Goal: Task Accomplishment & Management: Use online tool/utility

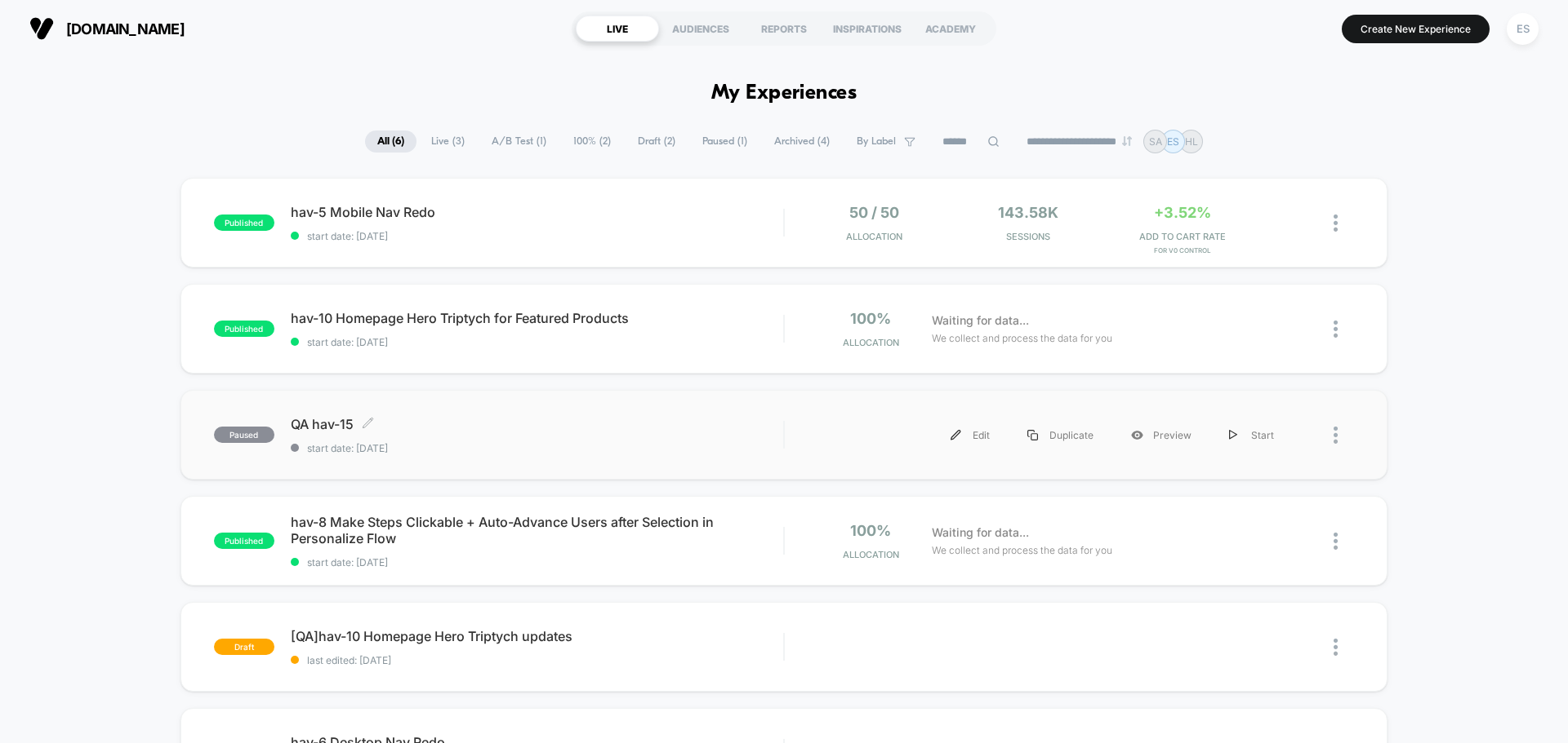
click at [310, 424] on span "QA hav-15 Click to edit experience details" at bounding box center [536, 424] width 492 height 16
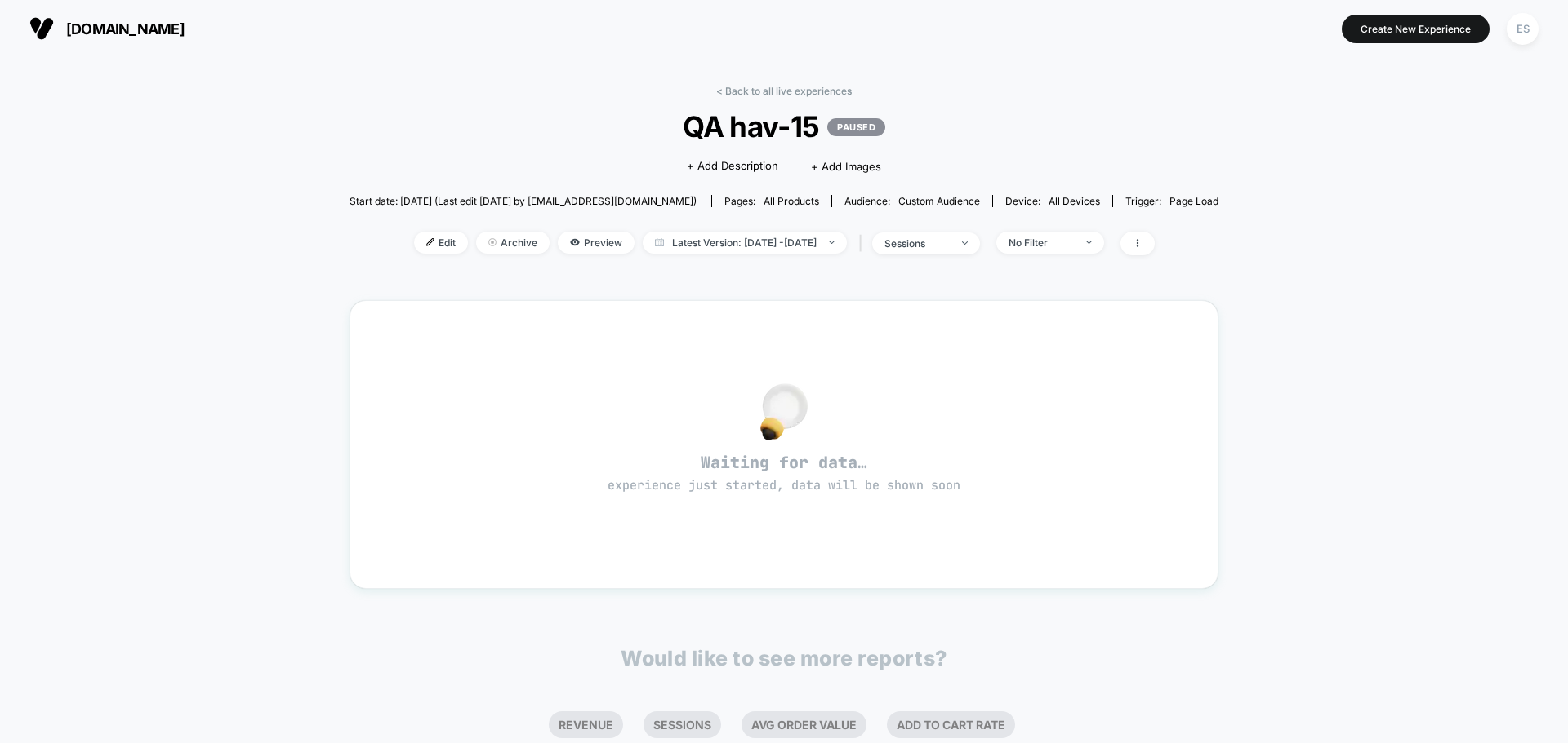
click at [408, 255] on div "Edit Archive Preview Latest Version: [DATE] - [DATE] | sessions No Filter" at bounding box center [784, 244] width 869 height 24
click at [414, 250] on span "Edit" at bounding box center [440, 243] width 54 height 22
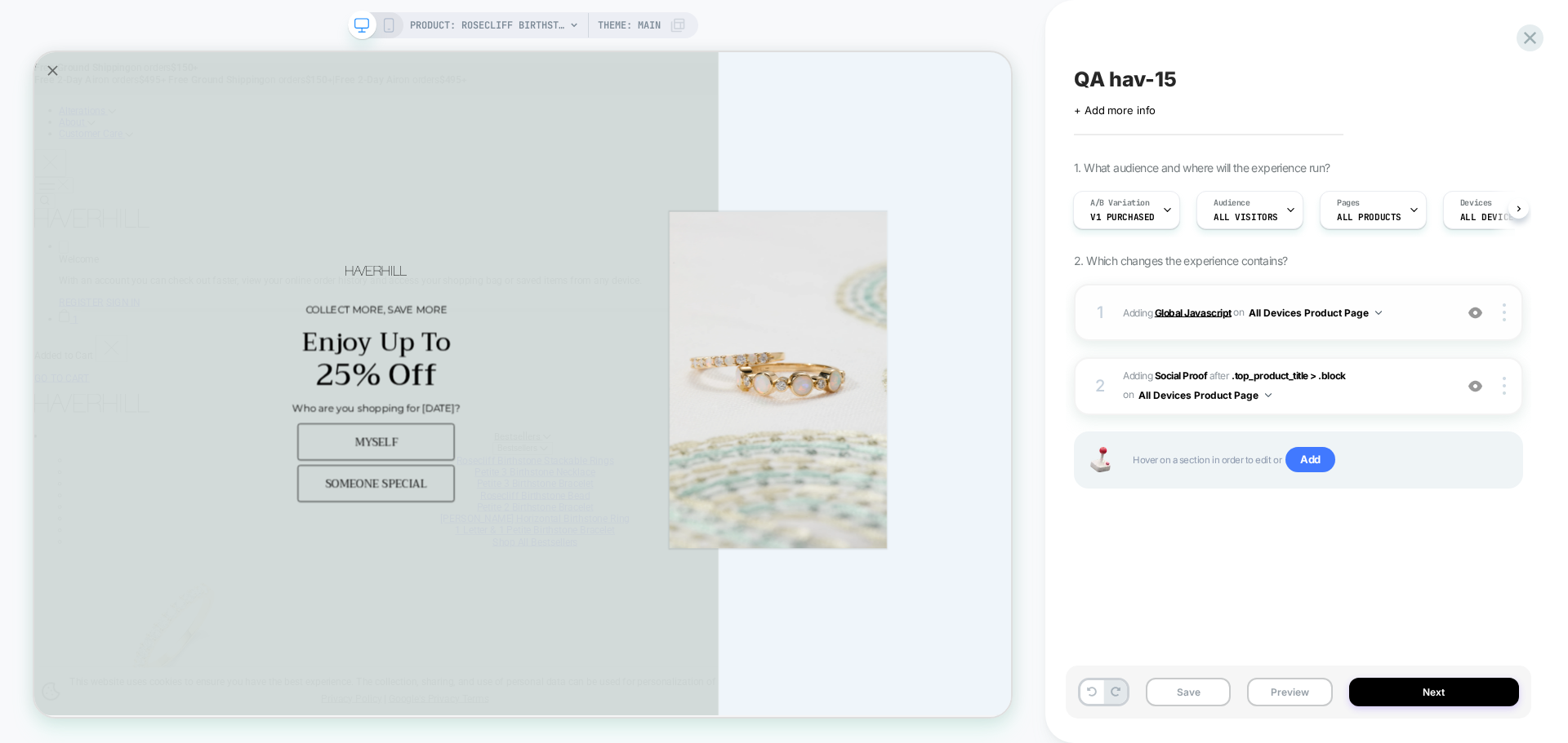
click at [1164, 315] on b "Global Javascript" at bounding box center [1192, 311] width 76 height 12
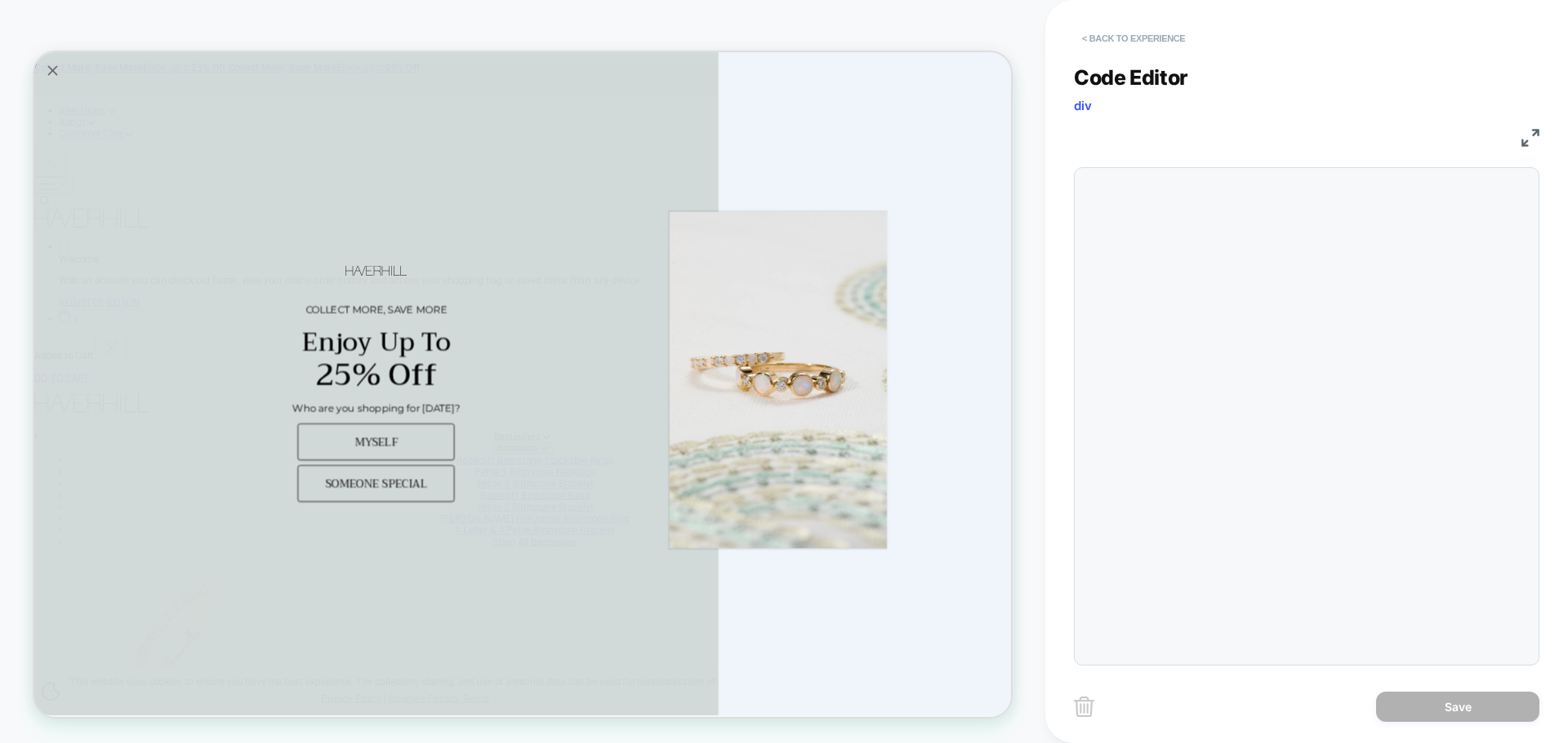
click at [1095, 39] on button "< Back to experience" at bounding box center [1133, 37] width 119 height 26
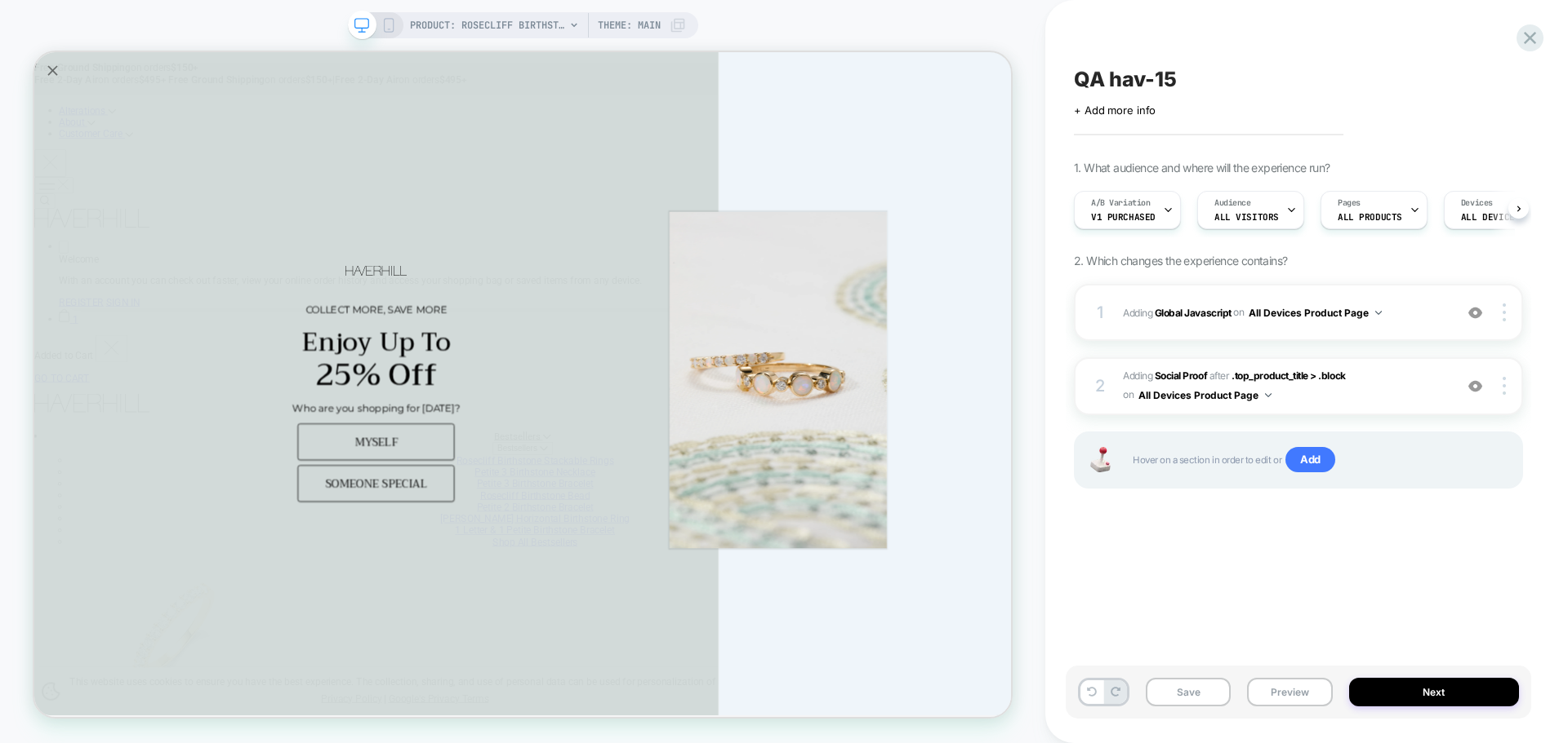
scroll to position [0, 1]
click at [1292, 692] on button "Preview" at bounding box center [1289, 692] width 85 height 29
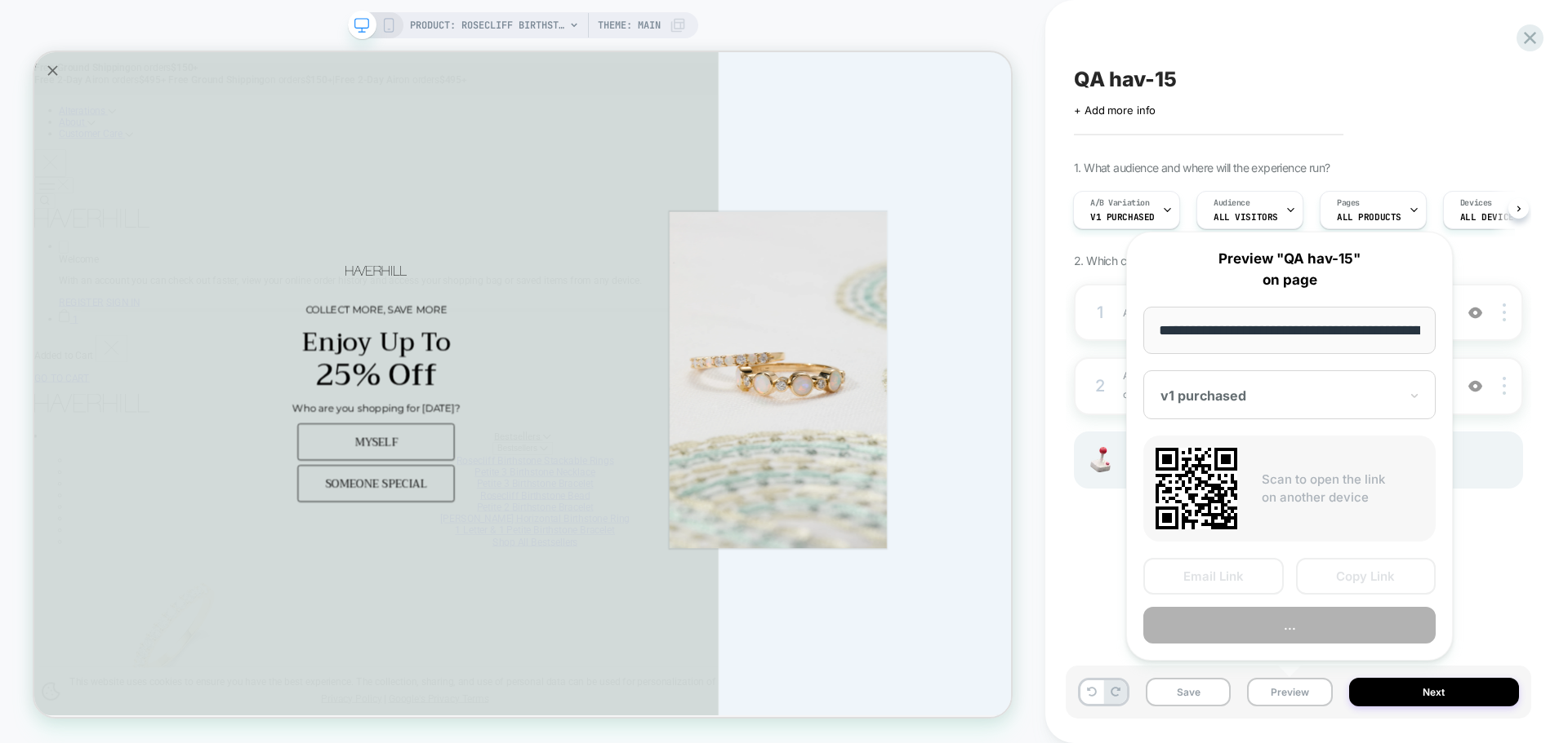
scroll to position [0, 385]
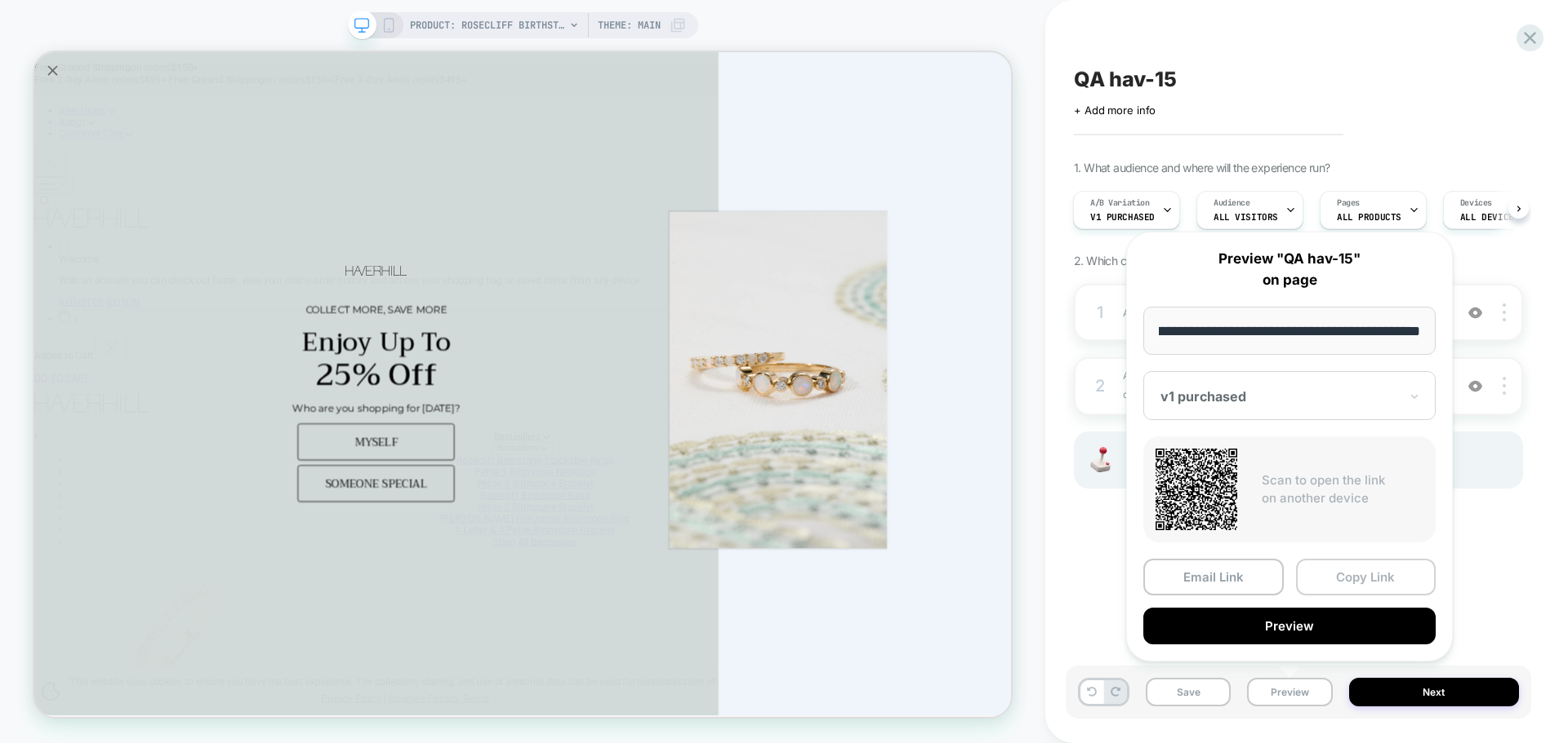
click at [1363, 584] on button "Copy Link" at bounding box center [1365, 577] width 140 height 36
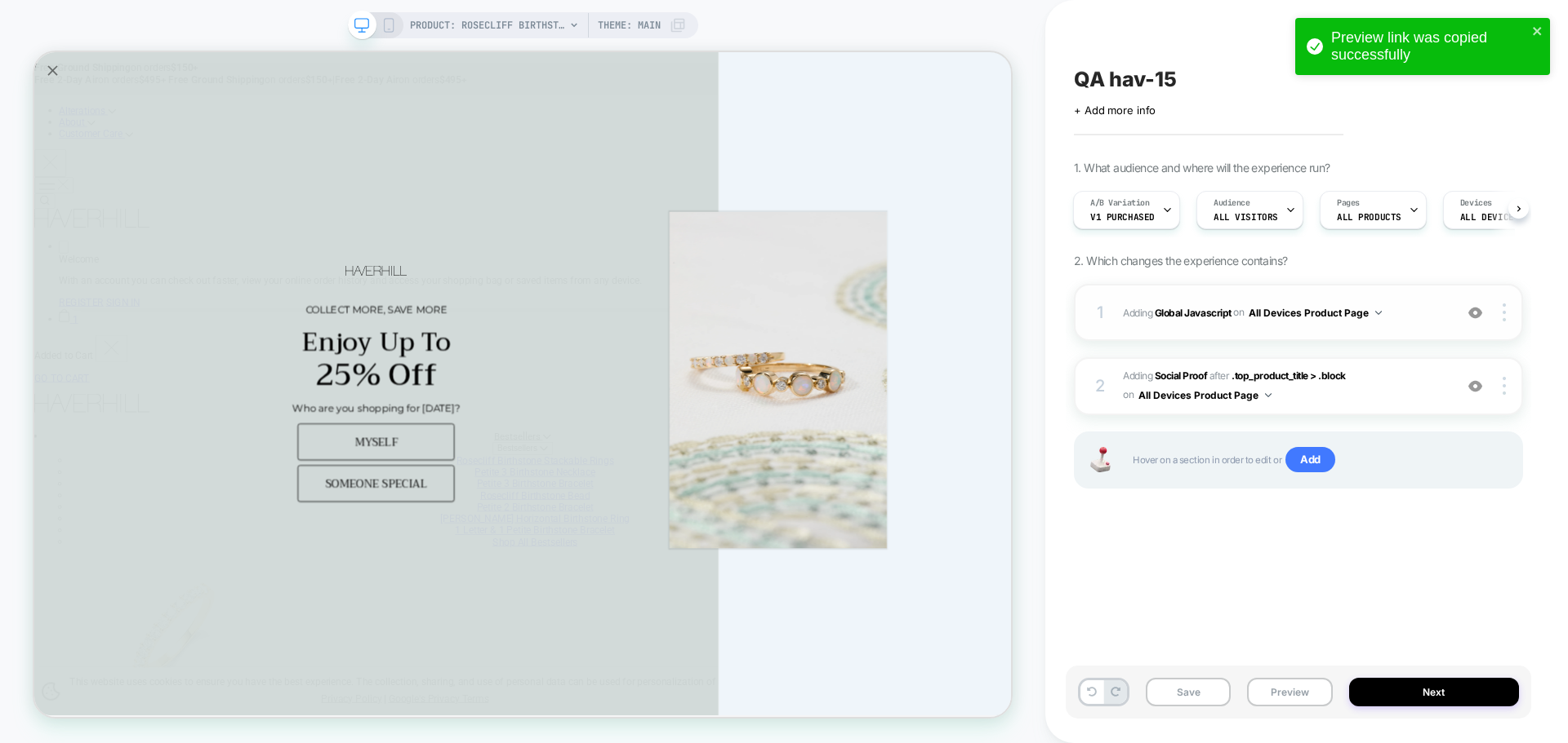
click at [1165, 306] on span "Adding Global Javascript on All Devices Product Page" at bounding box center [1284, 312] width 323 height 20
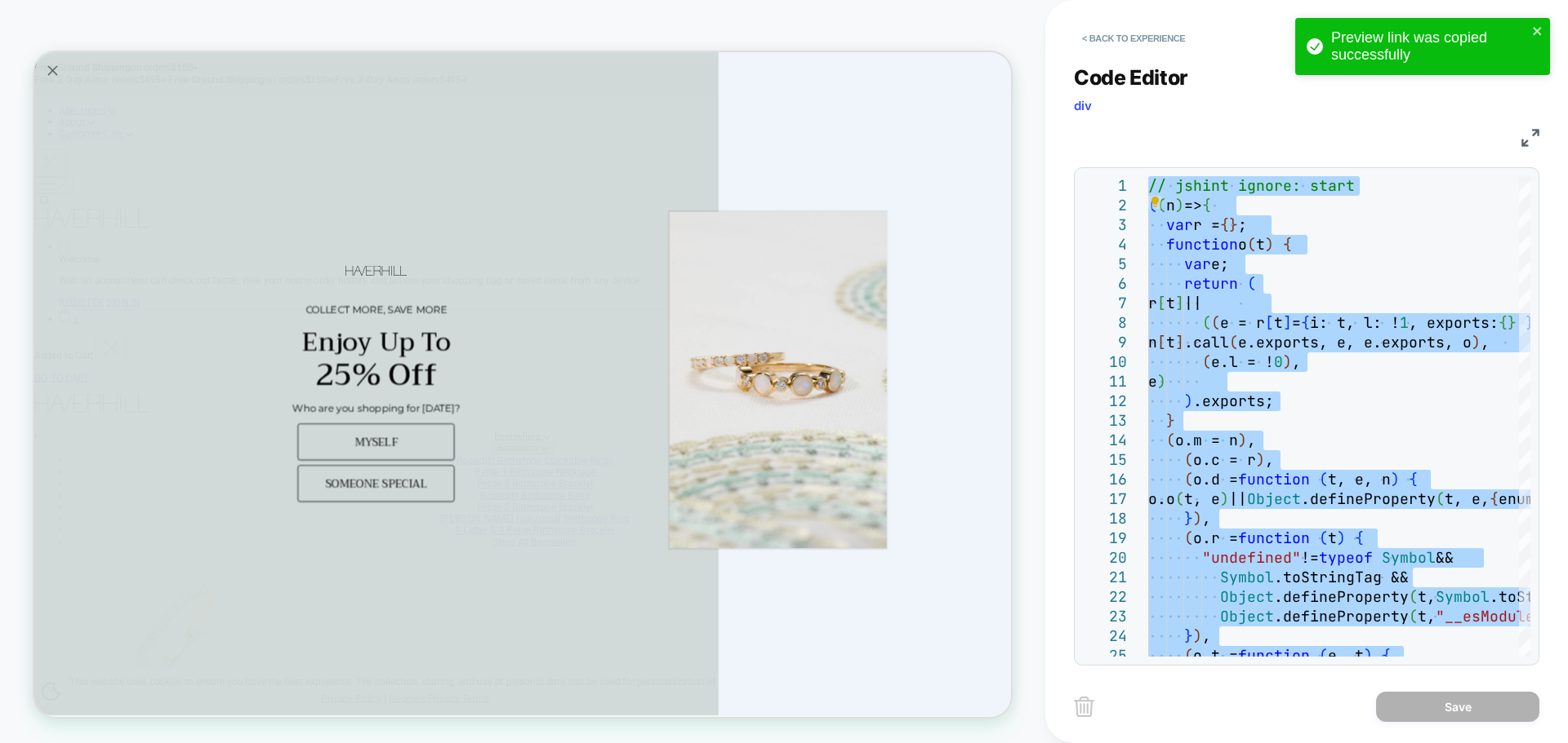
type textarea "**********"
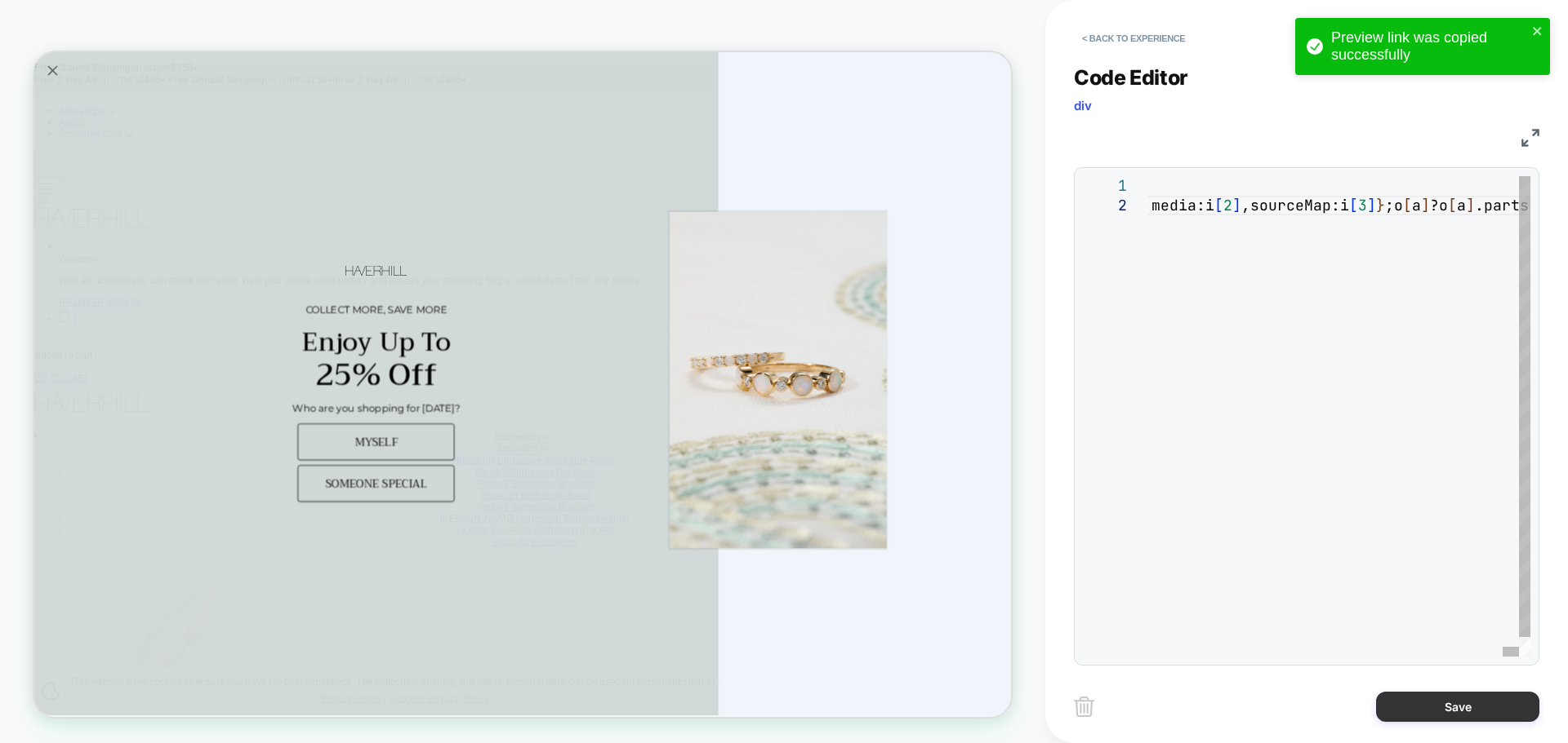
click at [1456, 721] on button "Save" at bounding box center [1457, 708] width 163 height 31
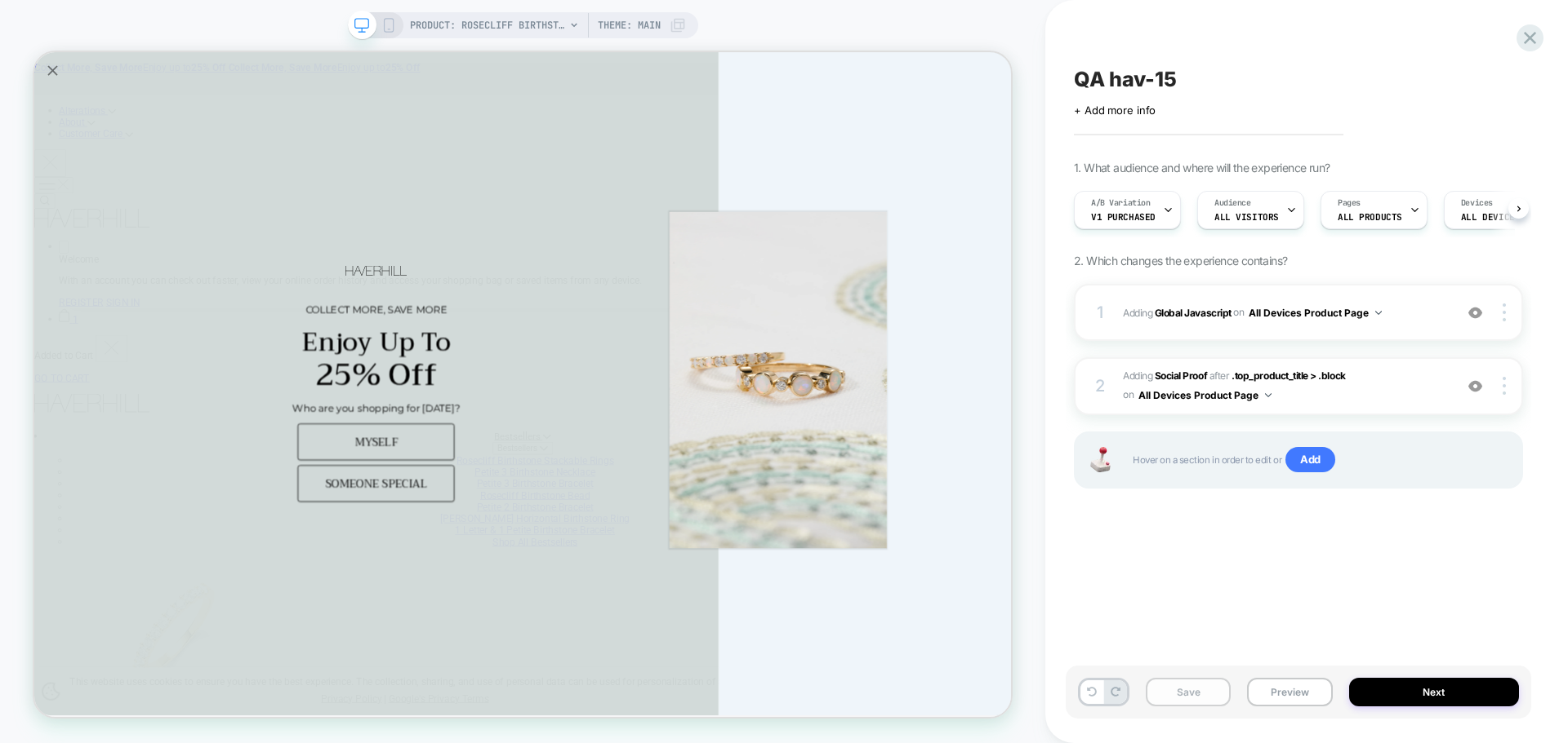
scroll to position [0, 1]
click at [1203, 693] on button "Save" at bounding box center [1188, 692] width 85 height 29
click at [1319, 690] on button "Preview" at bounding box center [1289, 692] width 85 height 29
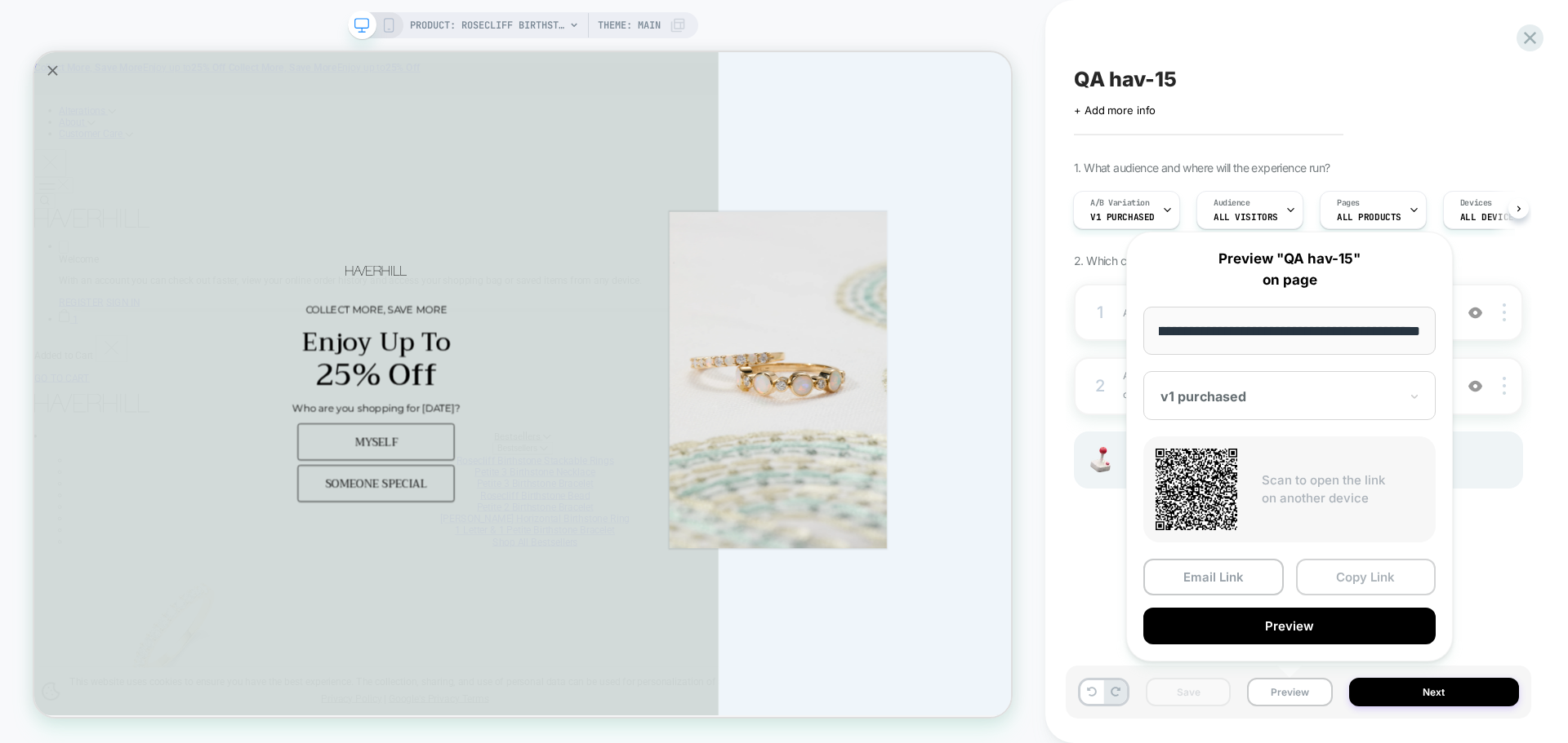
scroll to position [0, 0]
click at [1318, 575] on button "Copy Link" at bounding box center [1365, 577] width 140 height 36
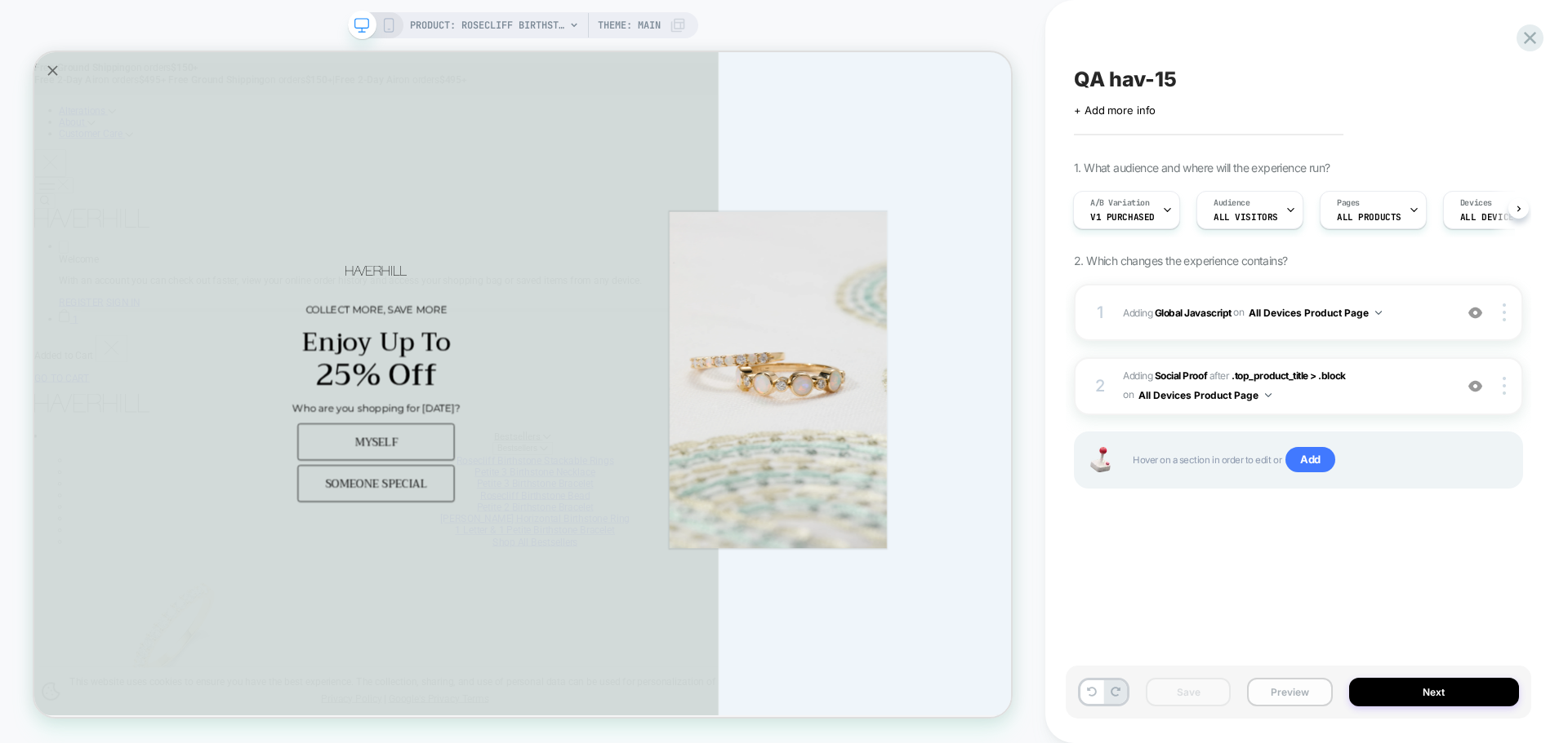
click at [1305, 693] on button "Preview" at bounding box center [1289, 692] width 85 height 29
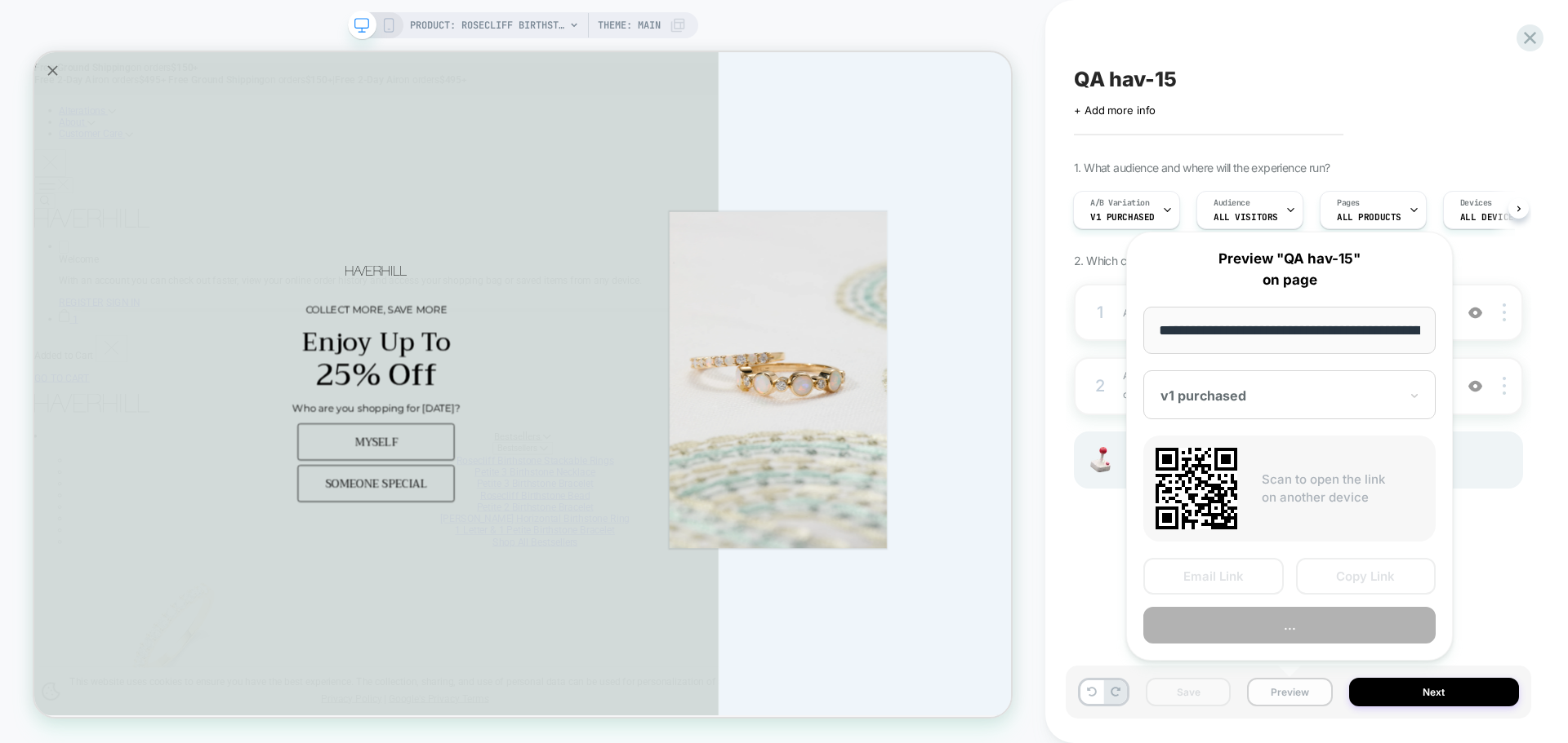
scroll to position [0, 385]
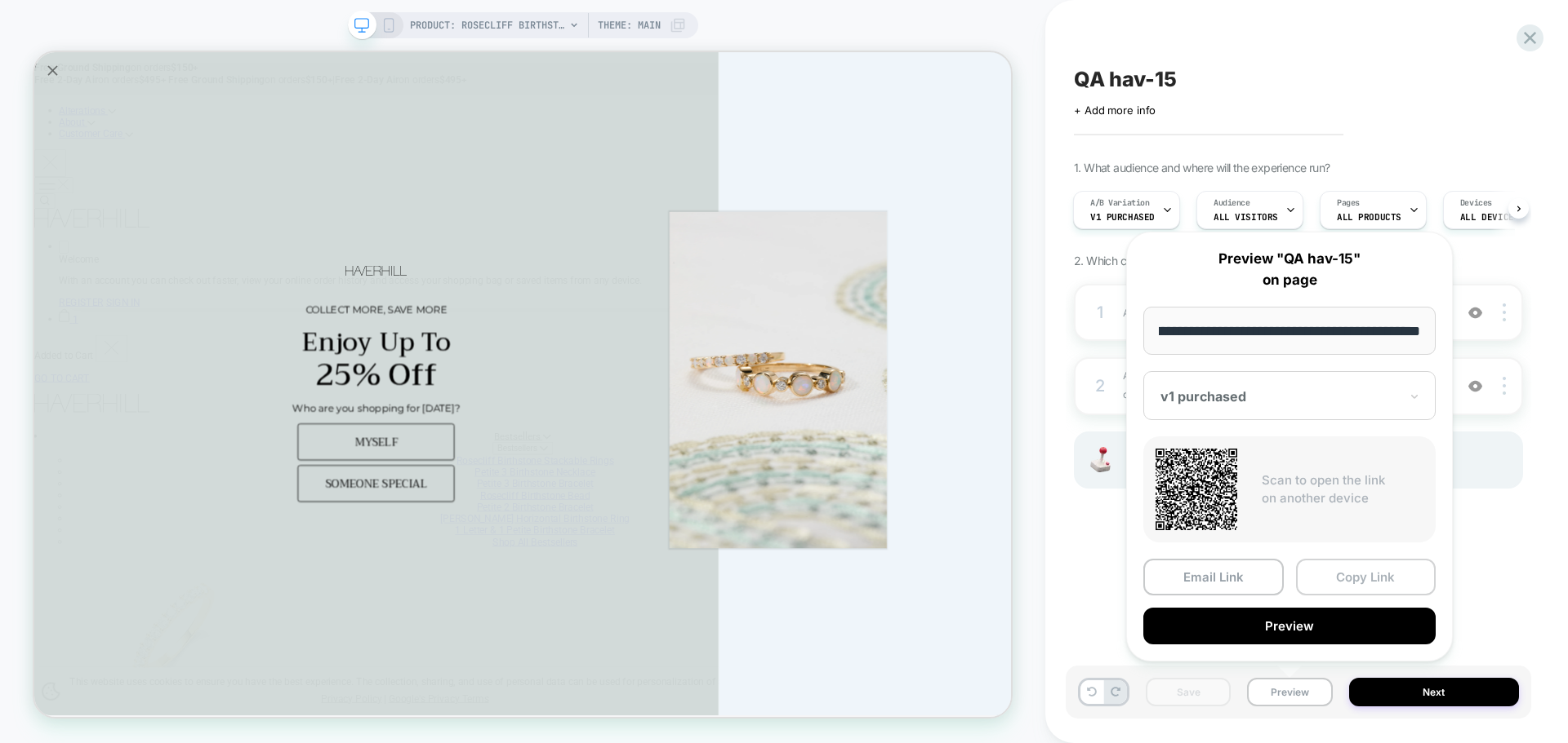
click at [1339, 586] on button "Copy Link" at bounding box center [1365, 577] width 140 height 36
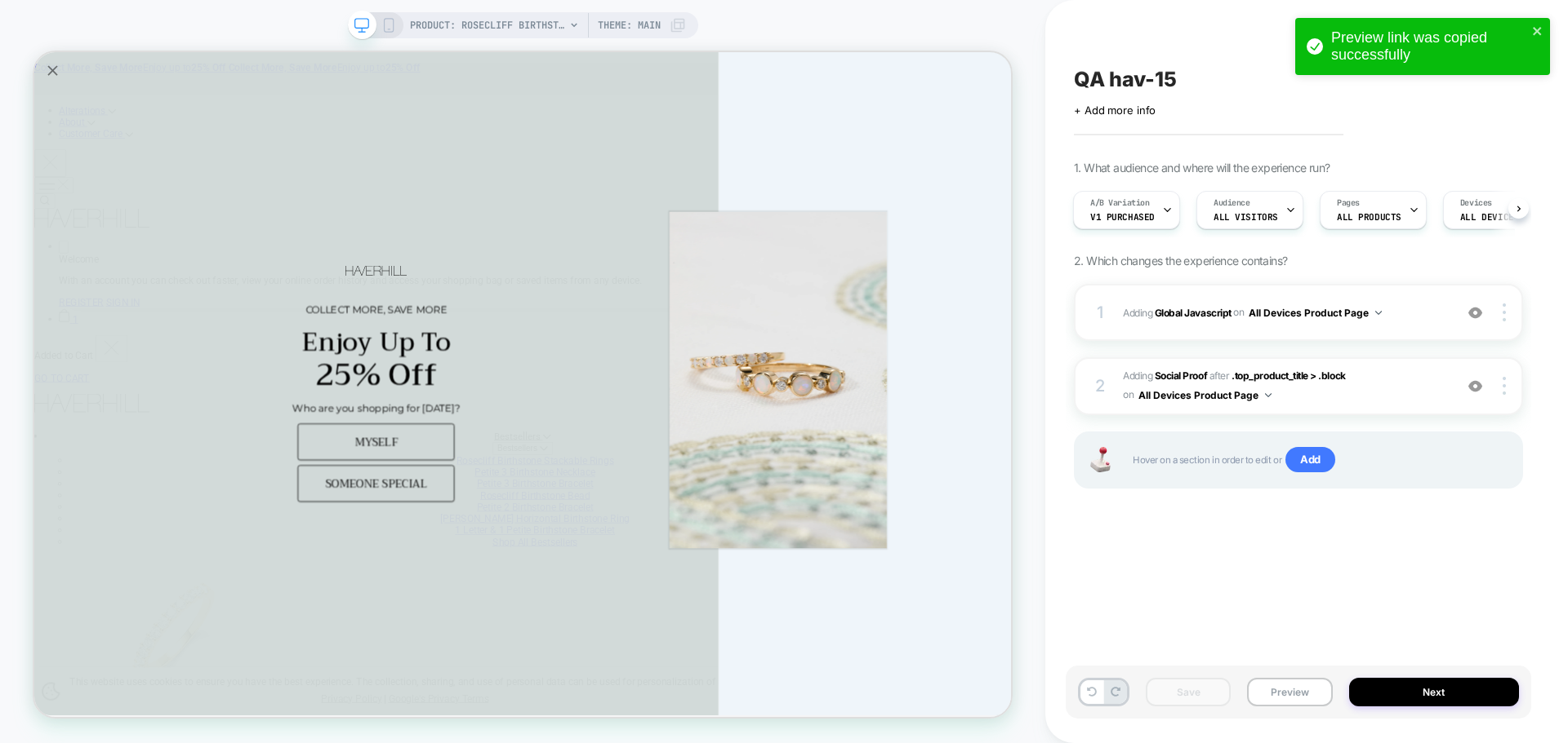
drag, startPoint x: 1287, startPoint y: 484, endPoint x: 1284, endPoint y: 525, distance: 41.1
click at [1288, 503] on div "1 Adding Global Javascript on All Devices Product Page Add Before Add After Tar…" at bounding box center [1299, 406] width 449 height 245
click at [1268, 600] on div "QA hav-15 Click to edit experience details + Add more info 1. What audience and…" at bounding box center [1298, 372] width 465 height 711
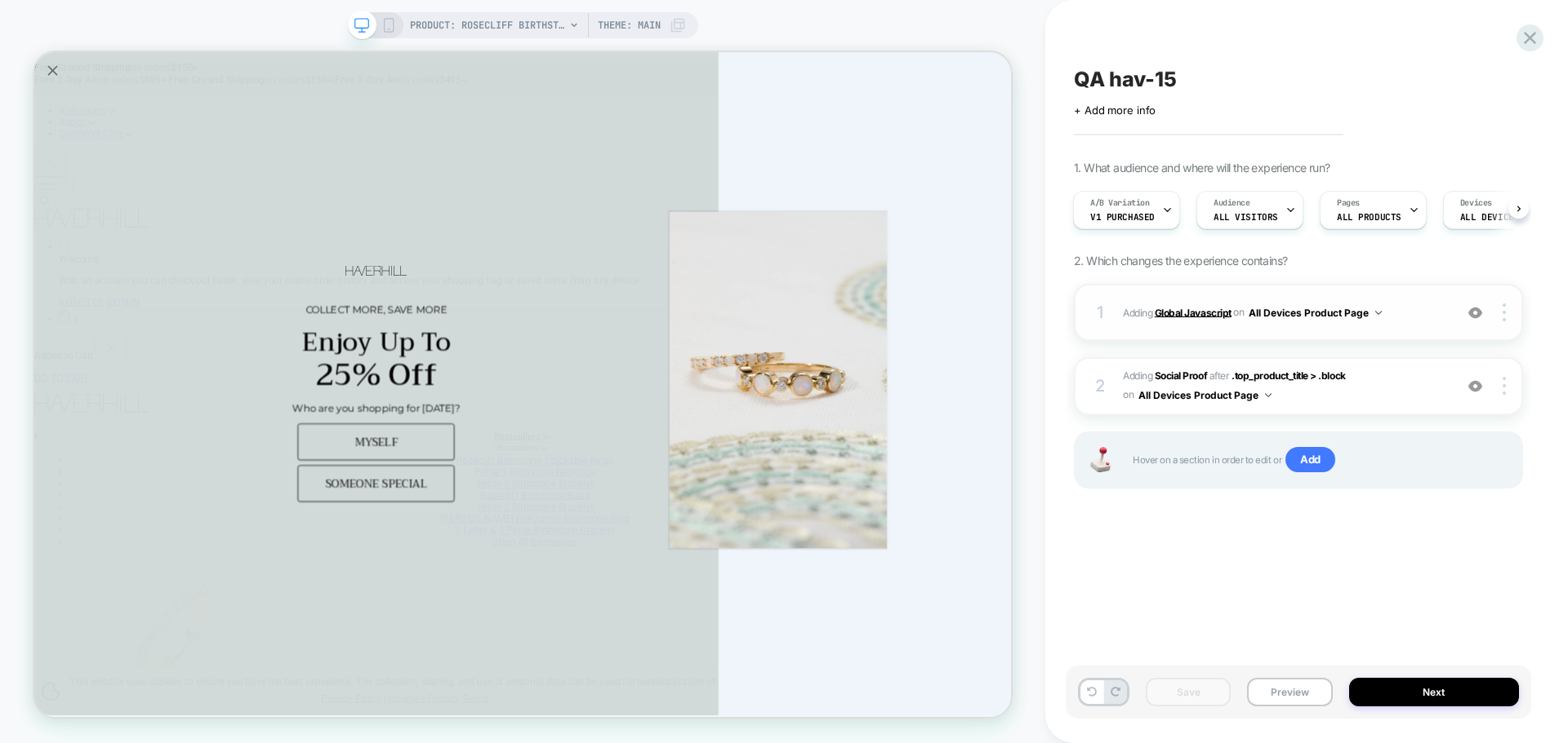
click at [1201, 311] on b "Global Javascript" at bounding box center [1192, 311] width 76 height 12
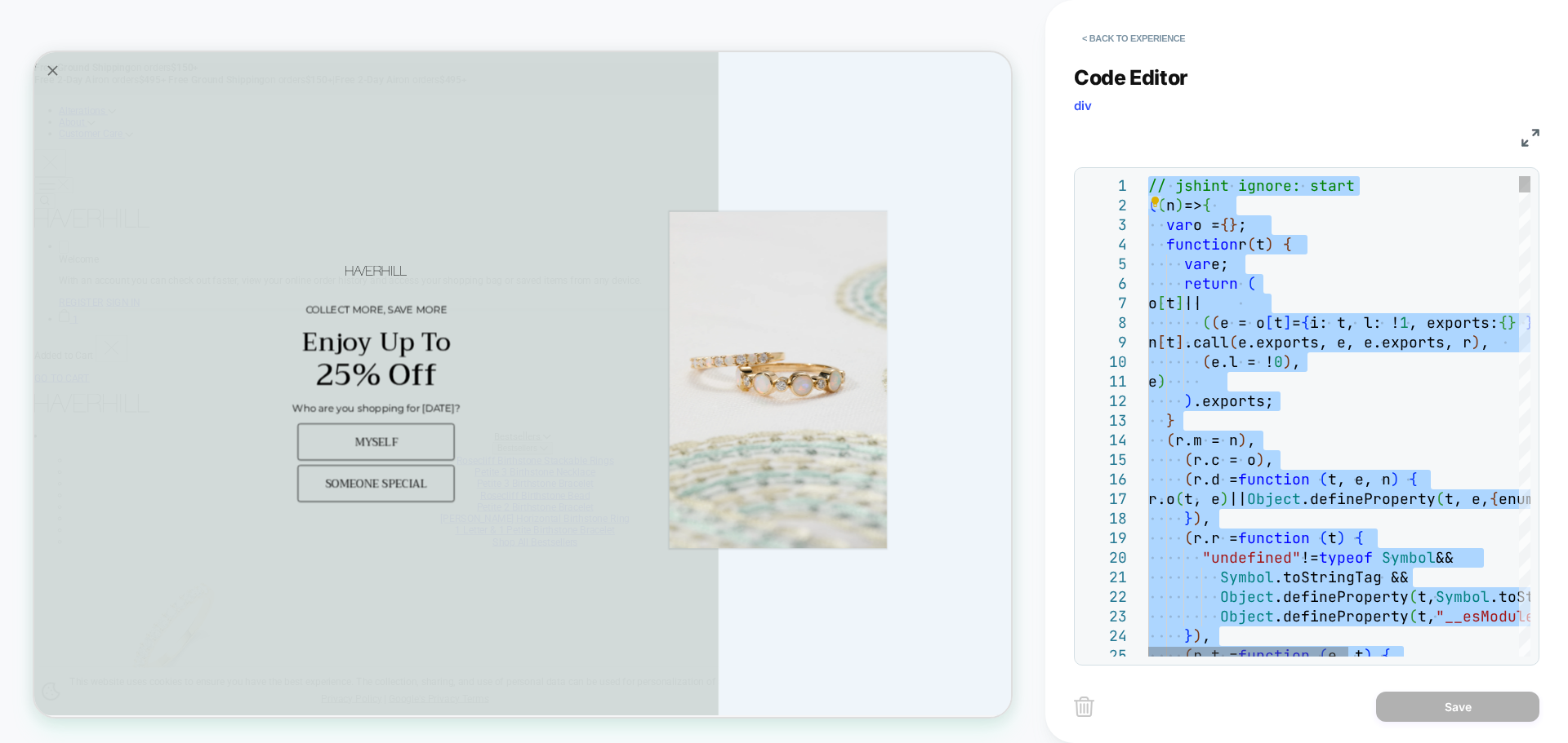
type textarea "**********"
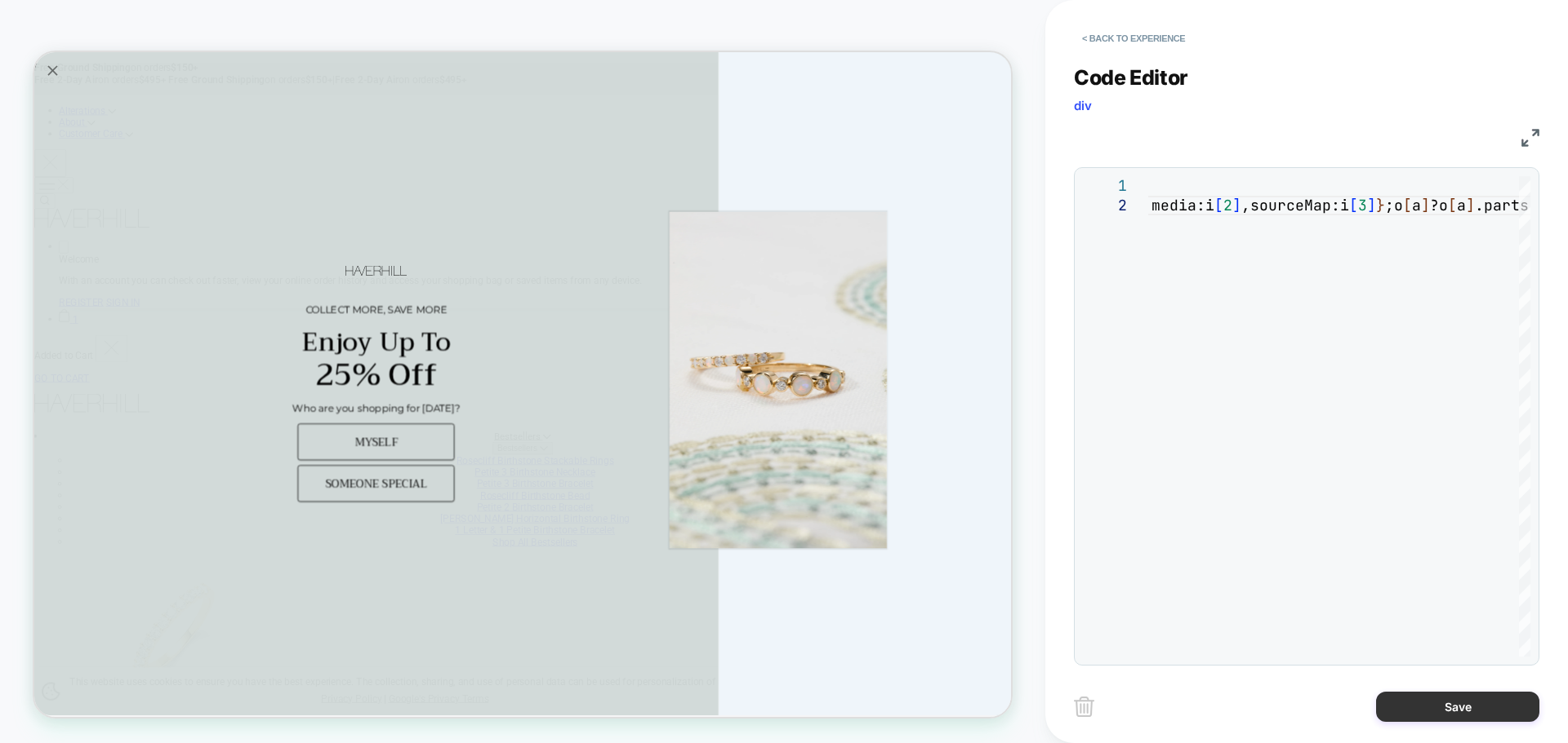
click at [1412, 719] on button "Save" at bounding box center [1457, 708] width 163 height 31
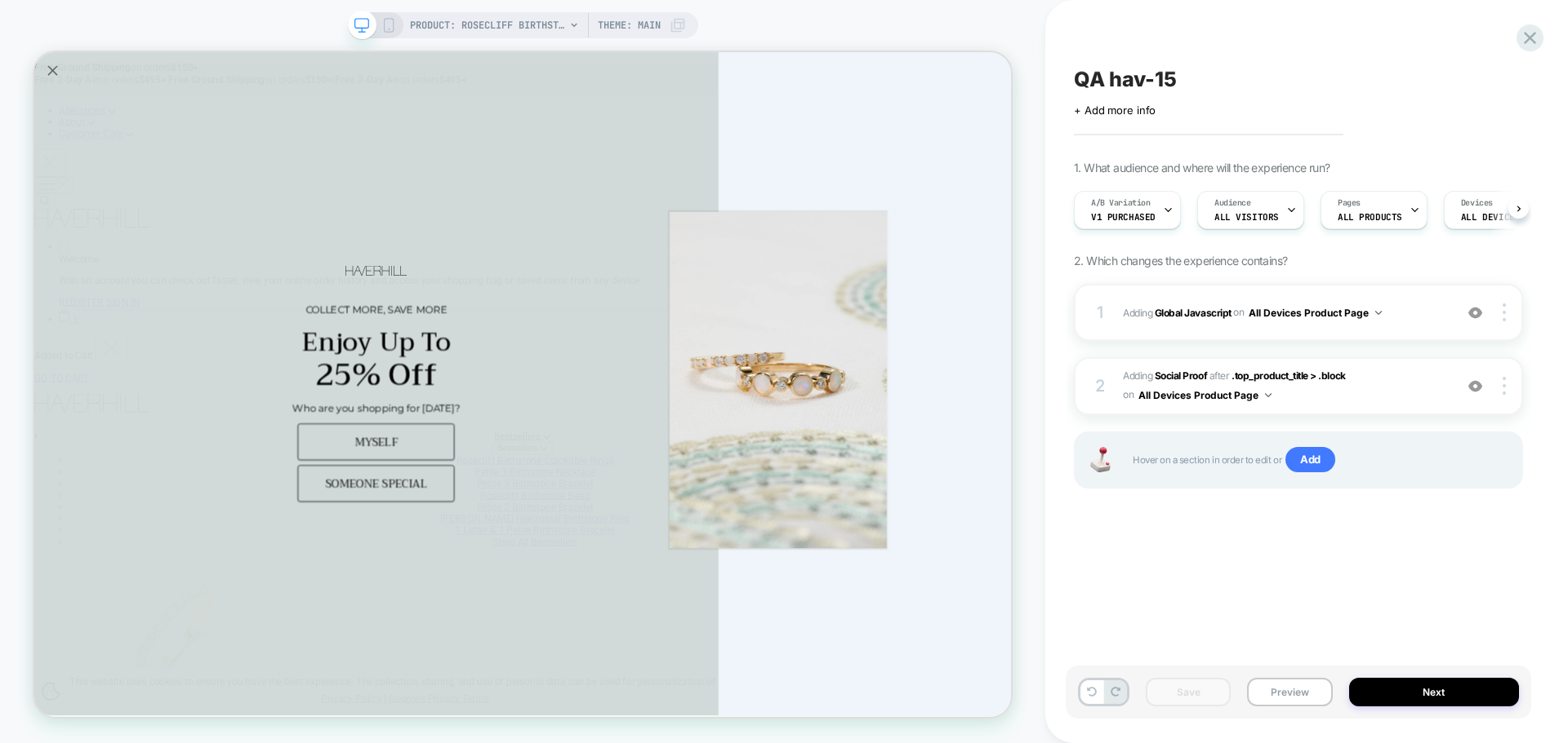
scroll to position [0, 1]
click at [1281, 703] on button "Preview" at bounding box center [1289, 692] width 85 height 29
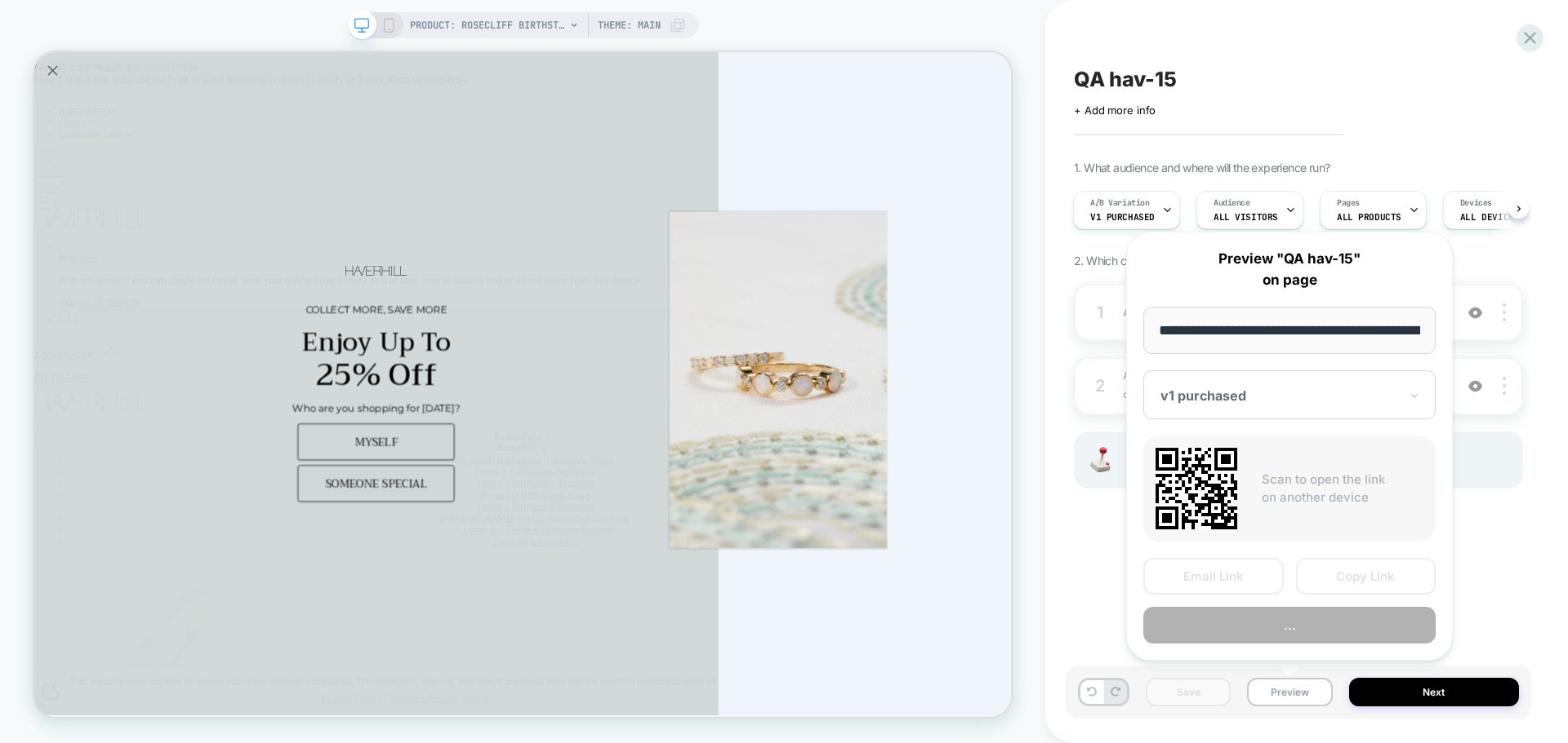
scroll to position [0, 385]
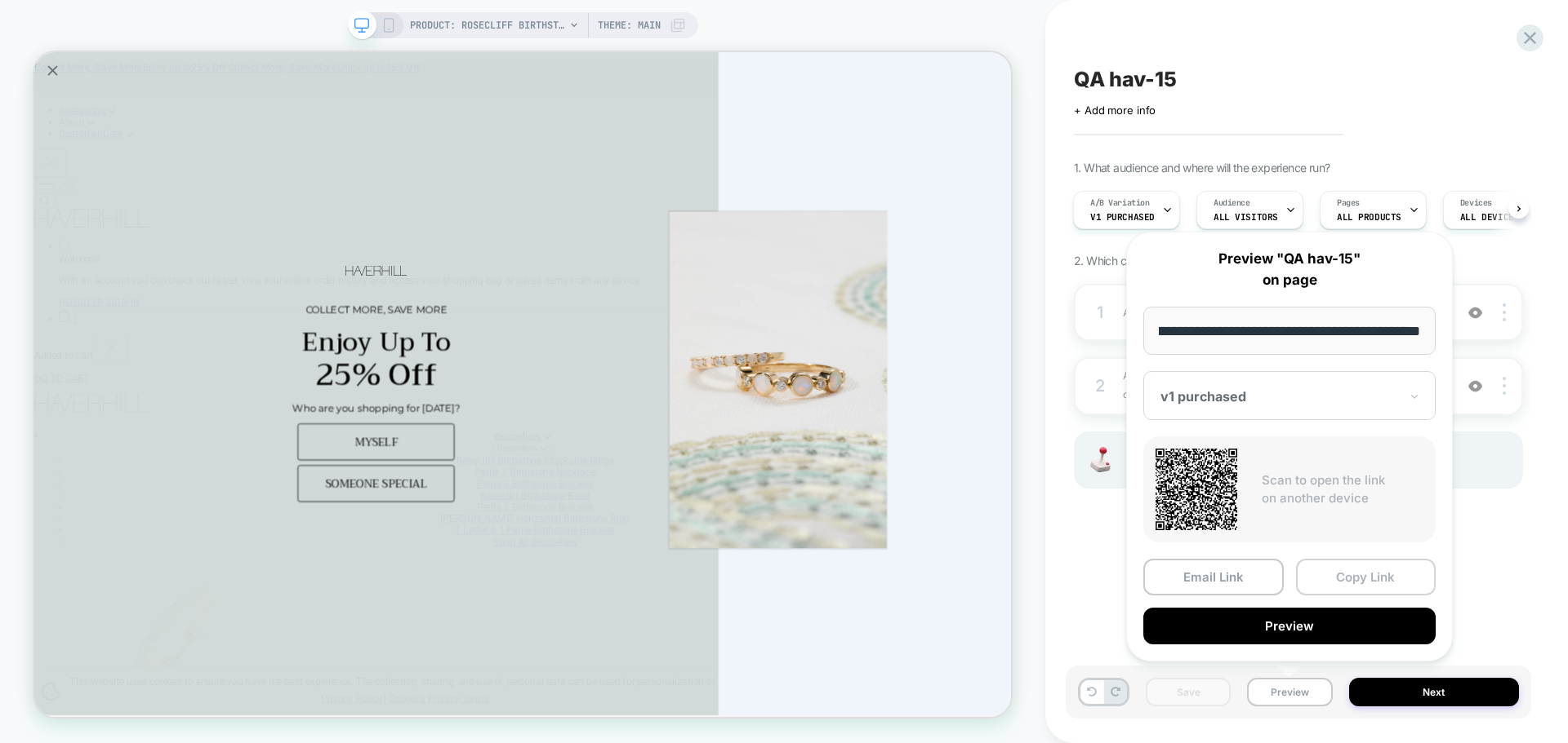
click at [1334, 589] on button "Copy Link" at bounding box center [1365, 577] width 140 height 36
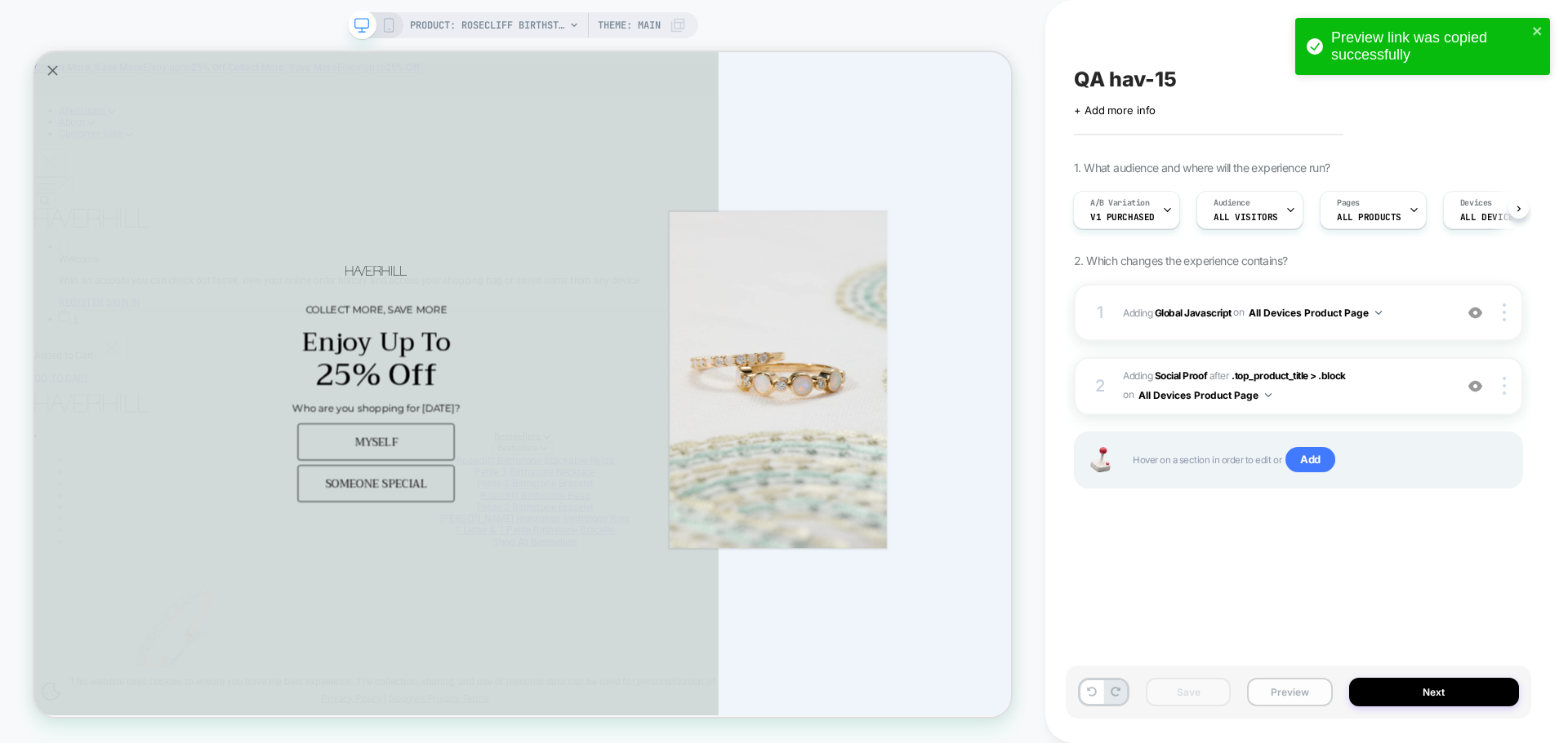
click at [1269, 682] on button "Preview" at bounding box center [1289, 692] width 85 height 29
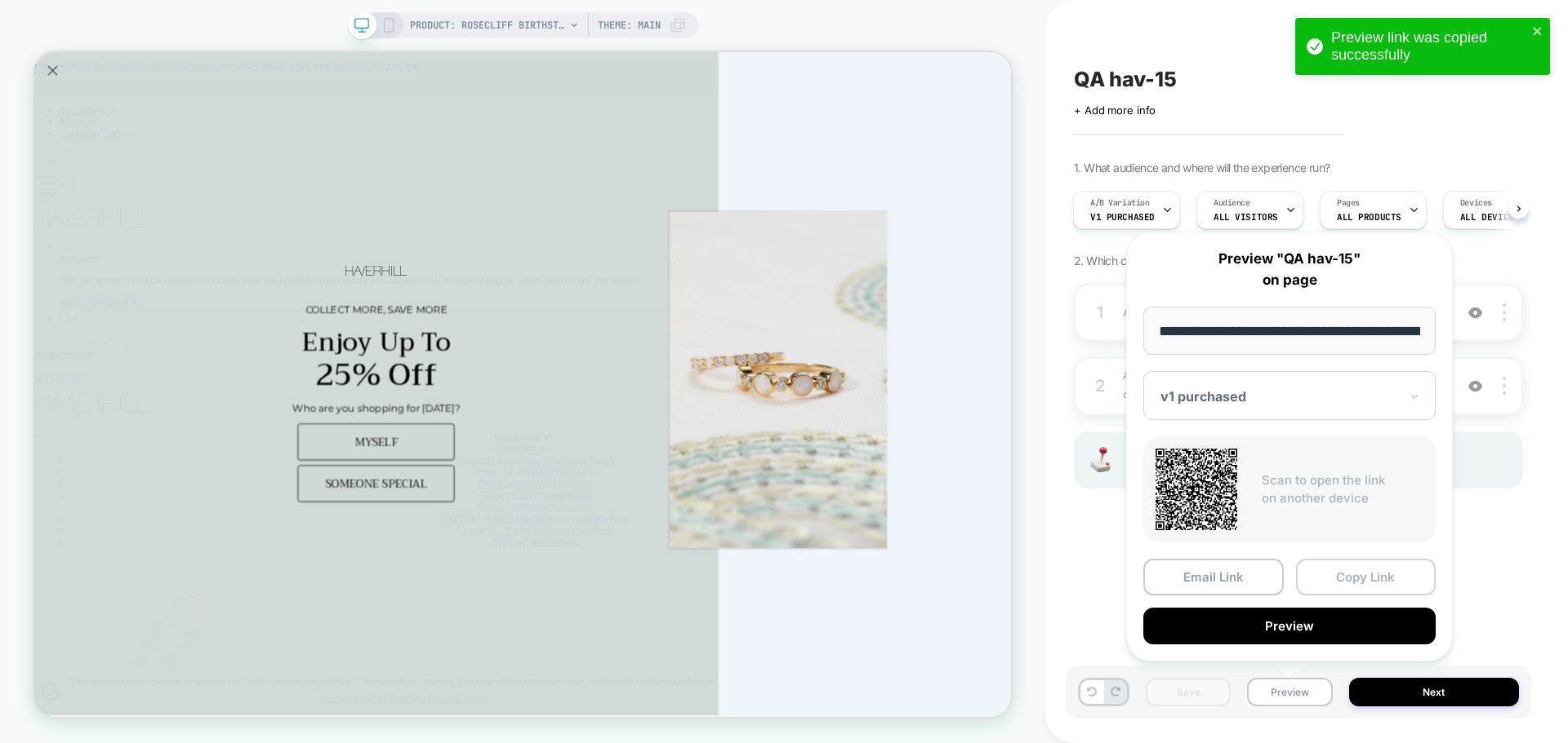
drag, startPoint x: 1395, startPoint y: 558, endPoint x: 1394, endPoint y: 573, distance: 15.0
click at [1395, 561] on div "**********" at bounding box center [1289, 447] width 327 height 430
click at [1394, 574] on button "Copy Link" at bounding box center [1365, 577] width 140 height 36
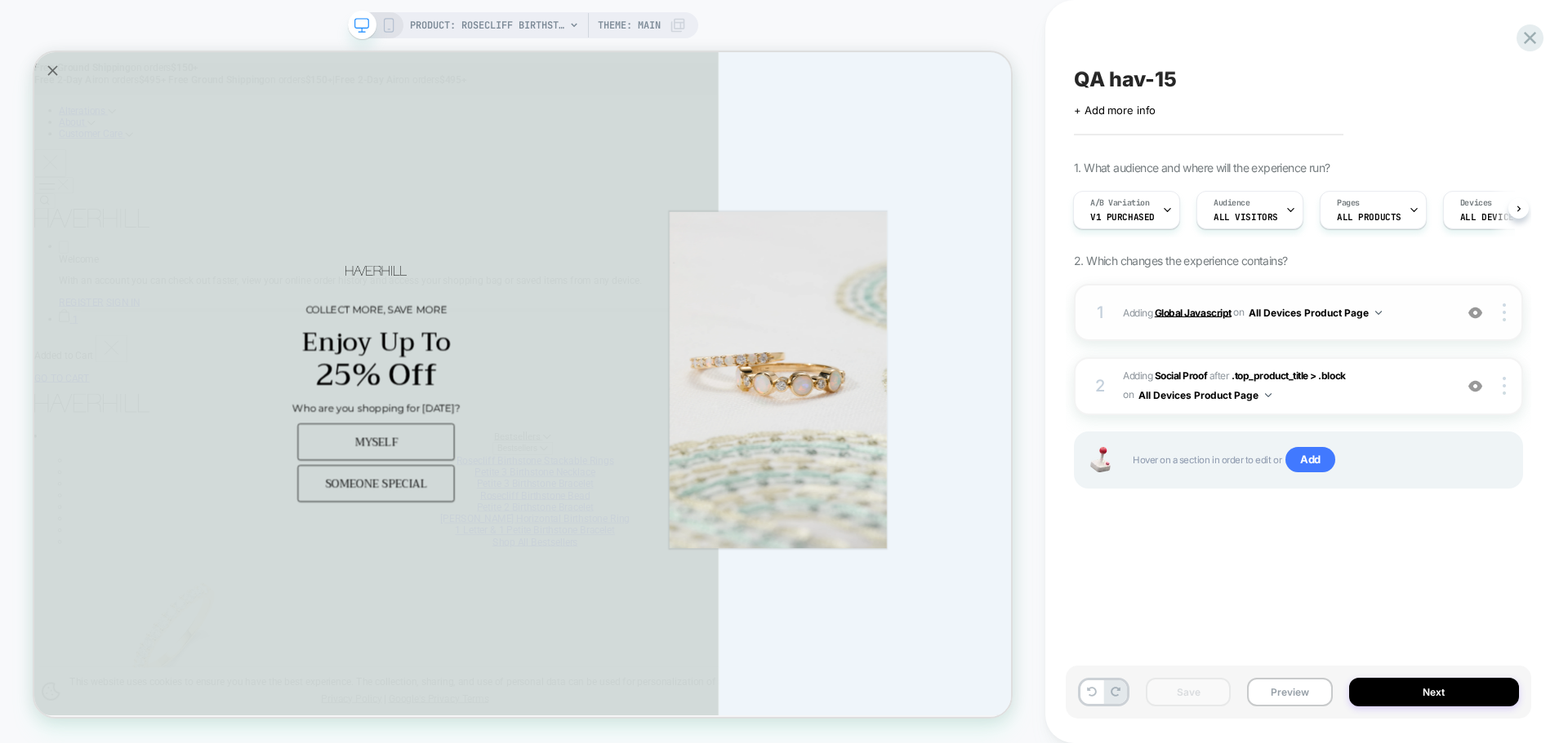
click at [1200, 318] on b "Global Javascript" at bounding box center [1192, 311] width 76 height 12
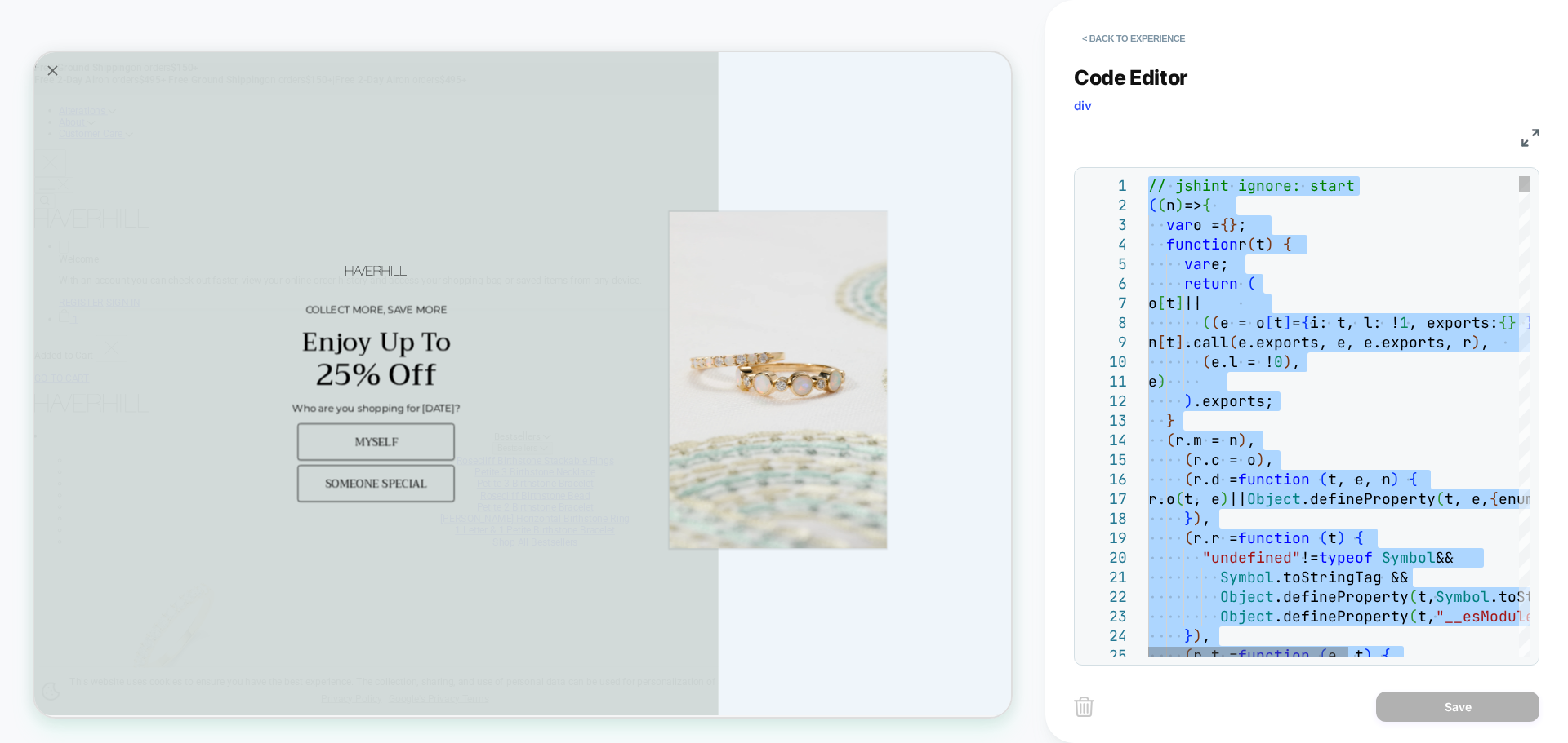
type textarea "**********"
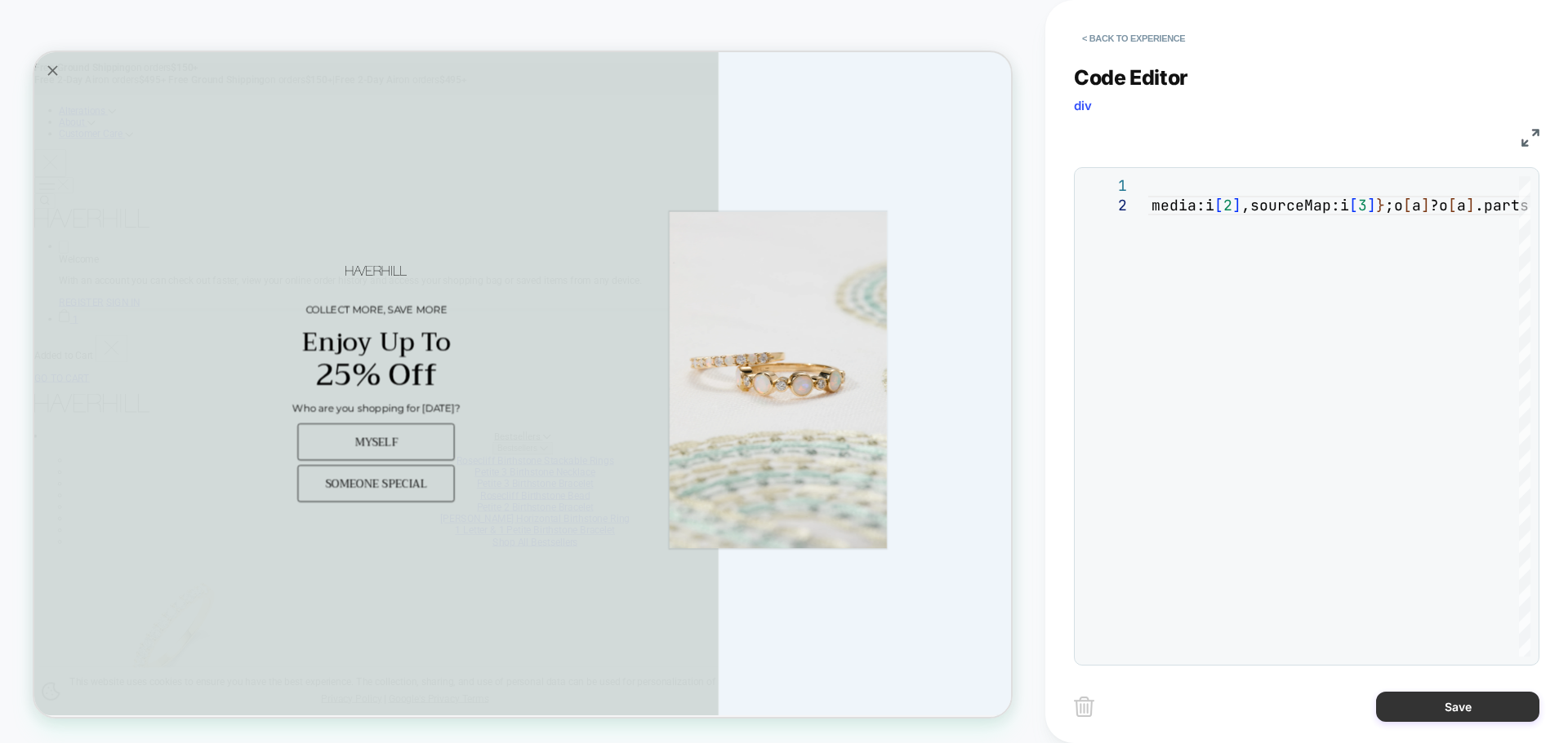
click at [1399, 692] on button "Save" at bounding box center [1457, 708] width 163 height 31
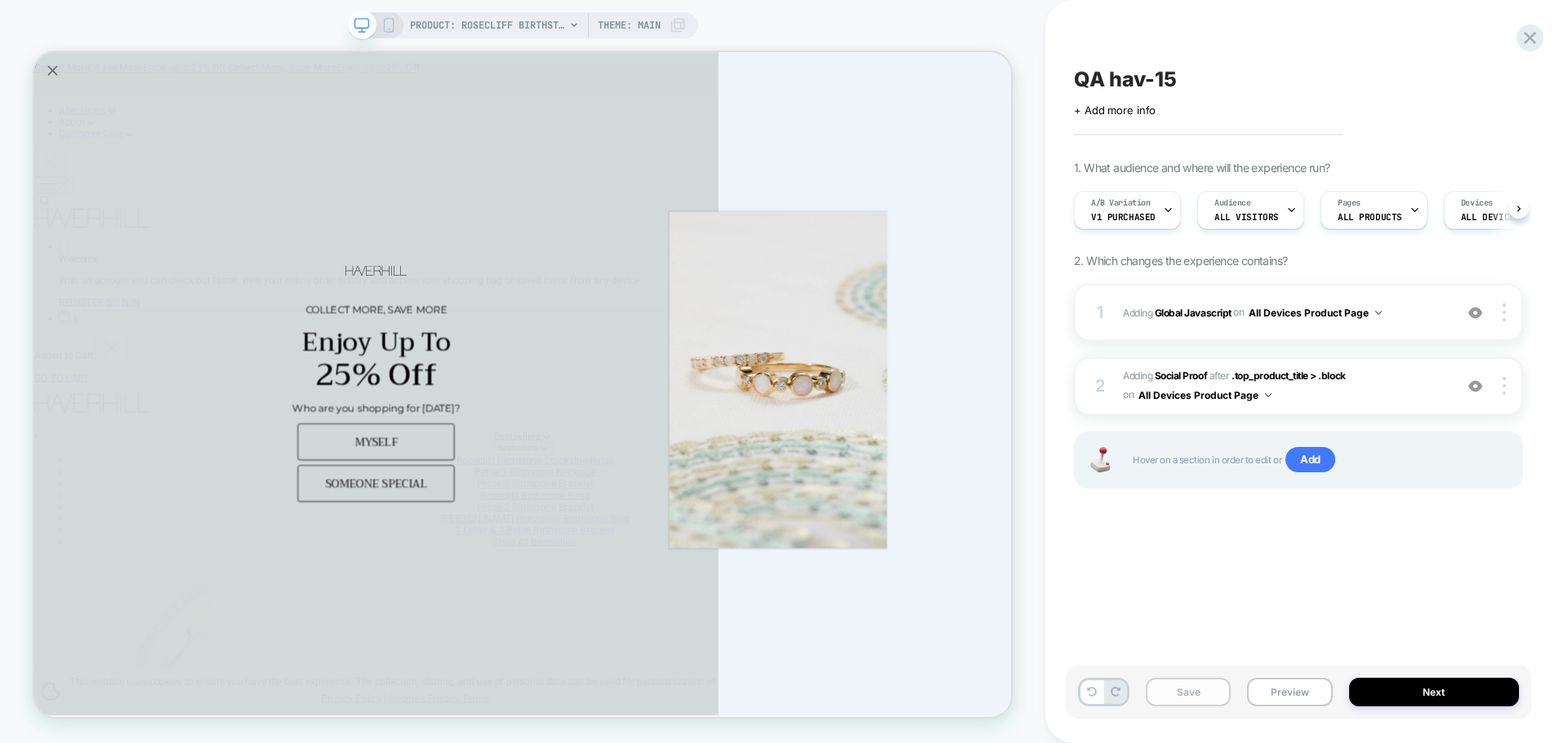
click at [1210, 696] on button "Save" at bounding box center [1188, 692] width 85 height 29
click at [1271, 697] on button "Preview" at bounding box center [1289, 692] width 85 height 29
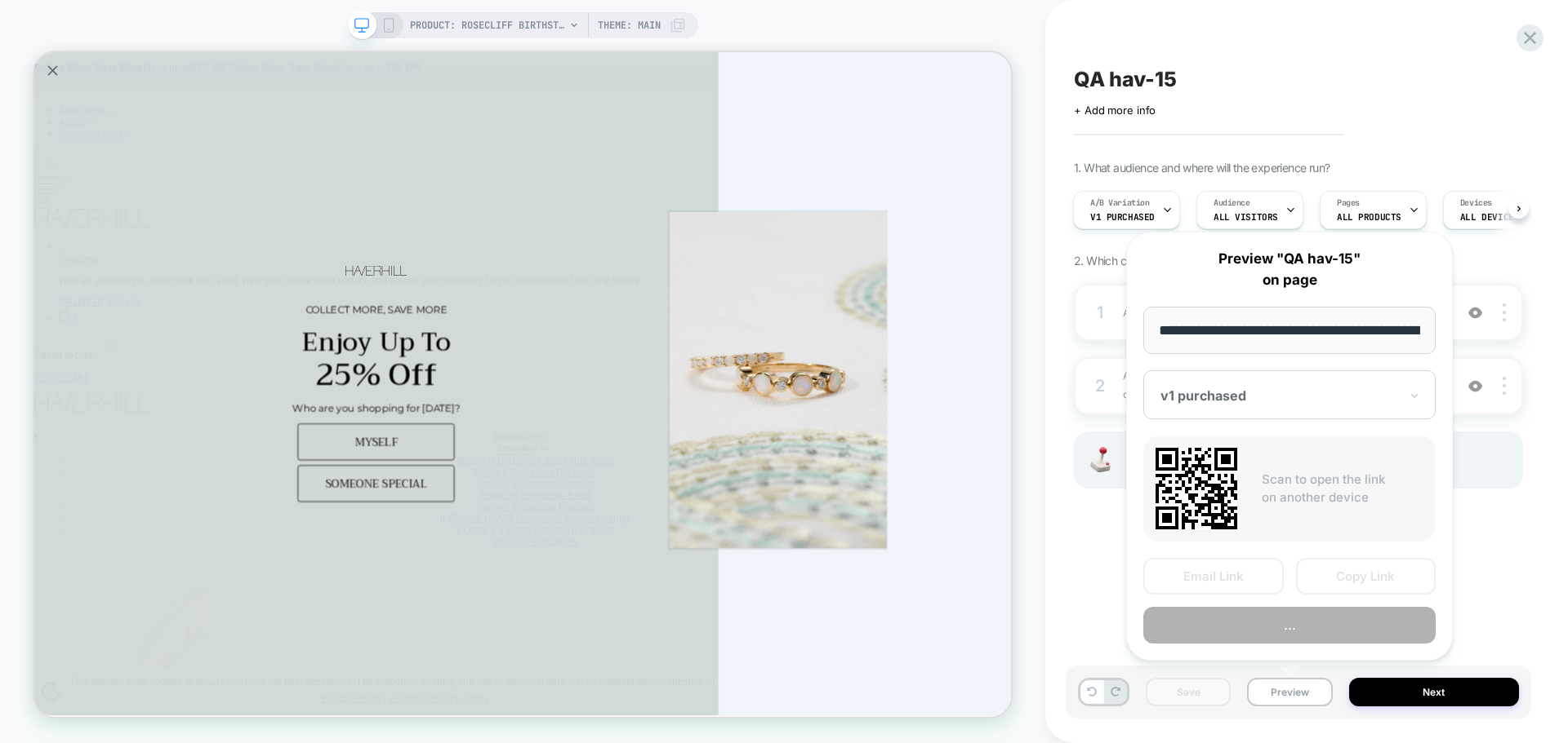
scroll to position [0, 385]
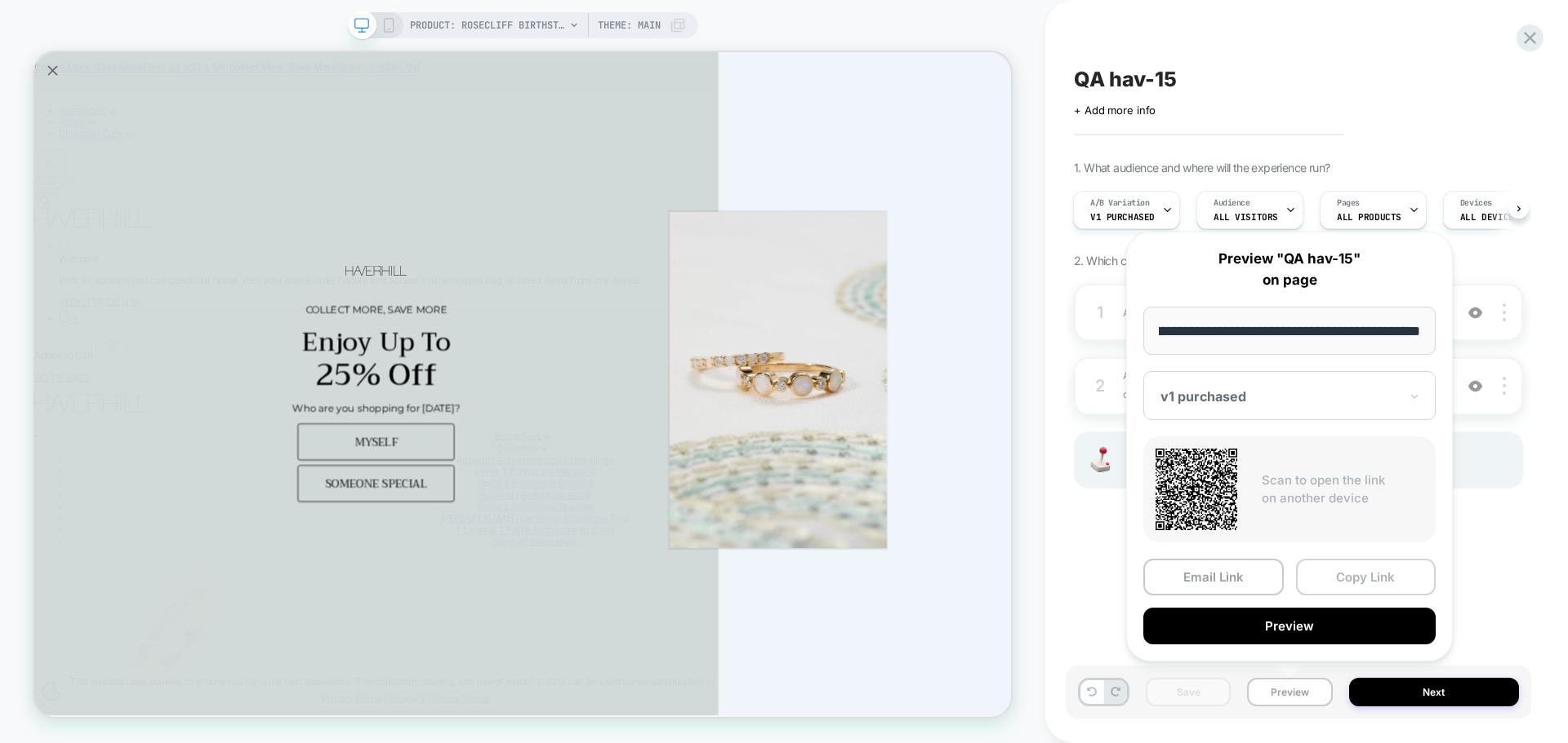
click at [1358, 581] on button "Copy Link" at bounding box center [1365, 577] width 140 height 36
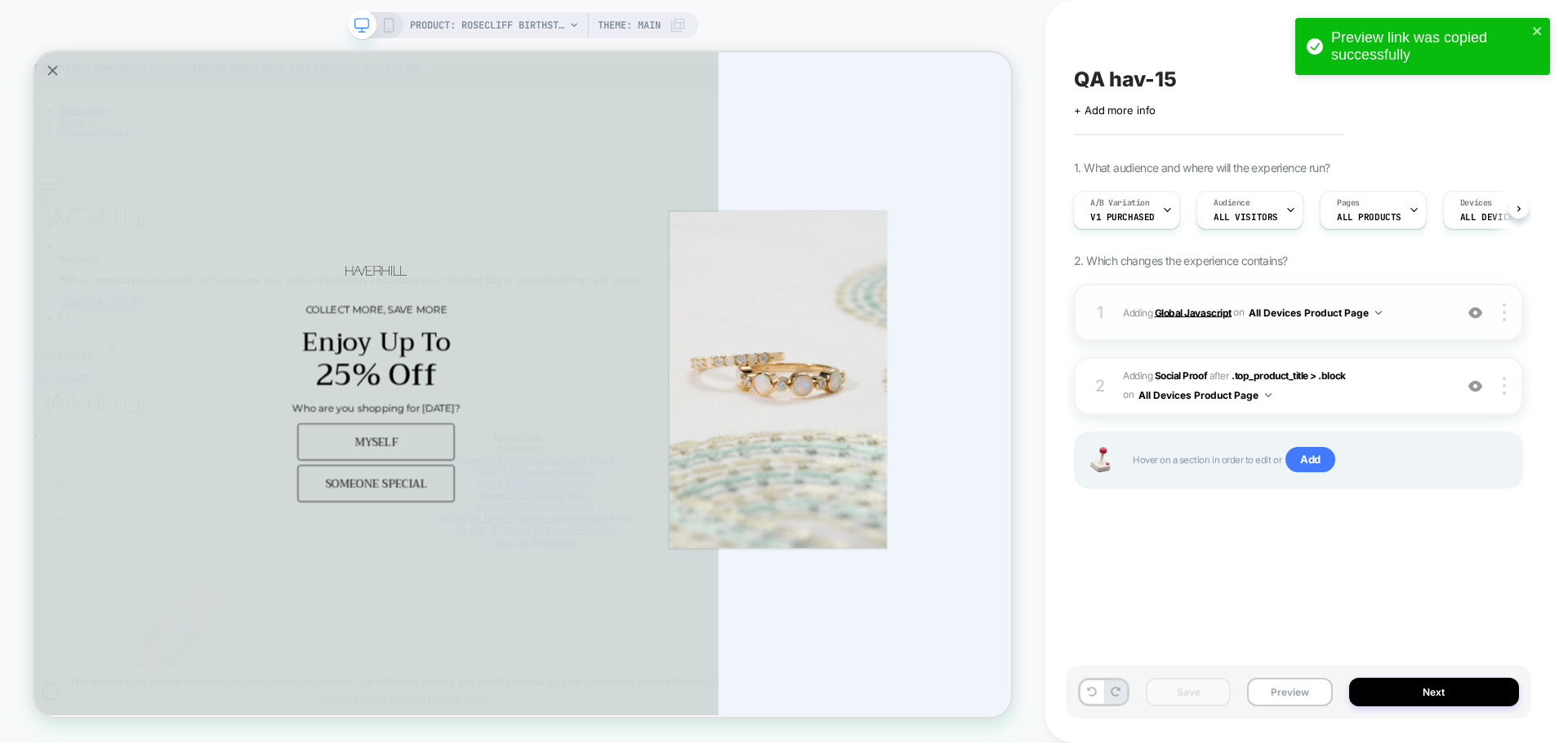
click at [1167, 314] on b "Global Javascript" at bounding box center [1192, 311] width 76 height 12
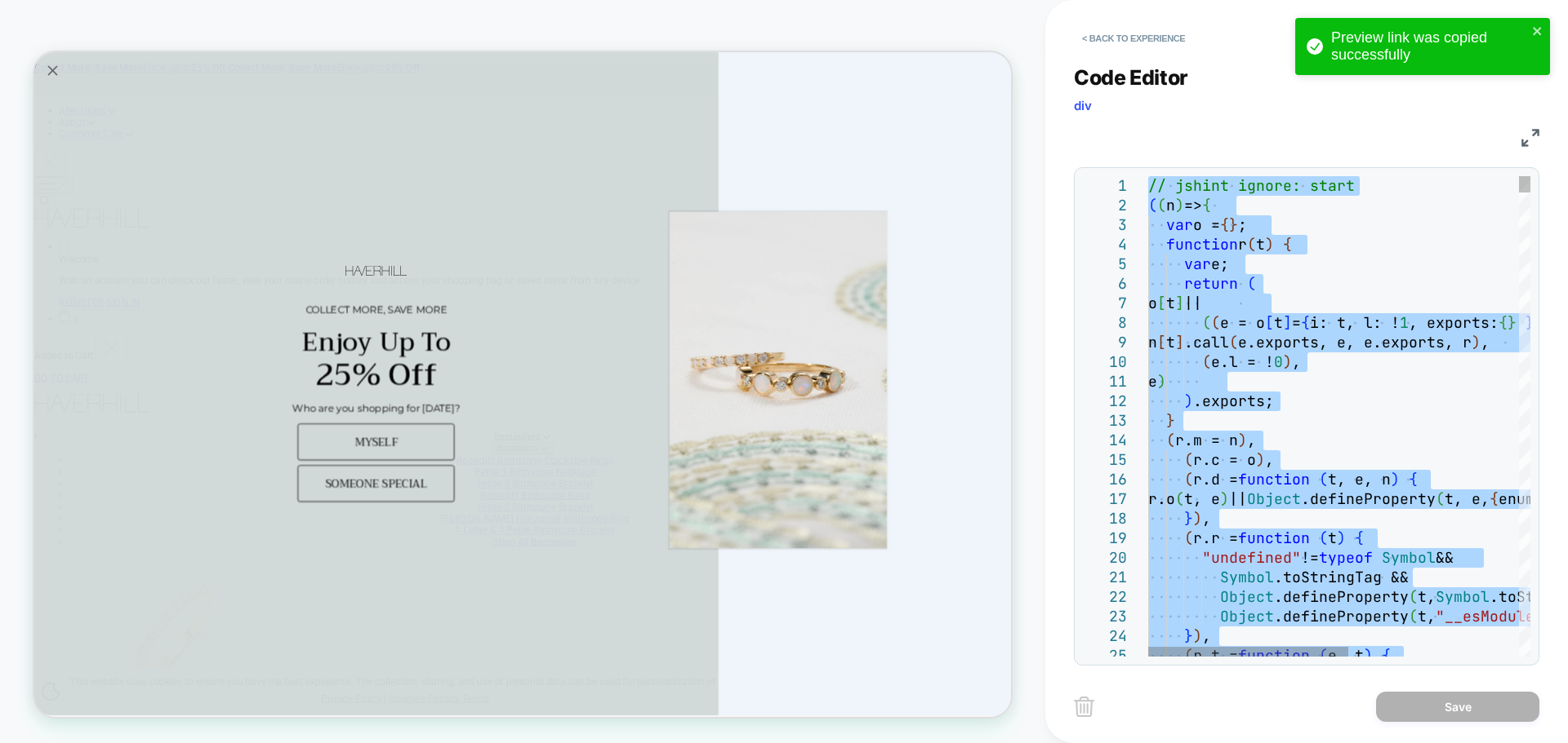
type textarea "**********"
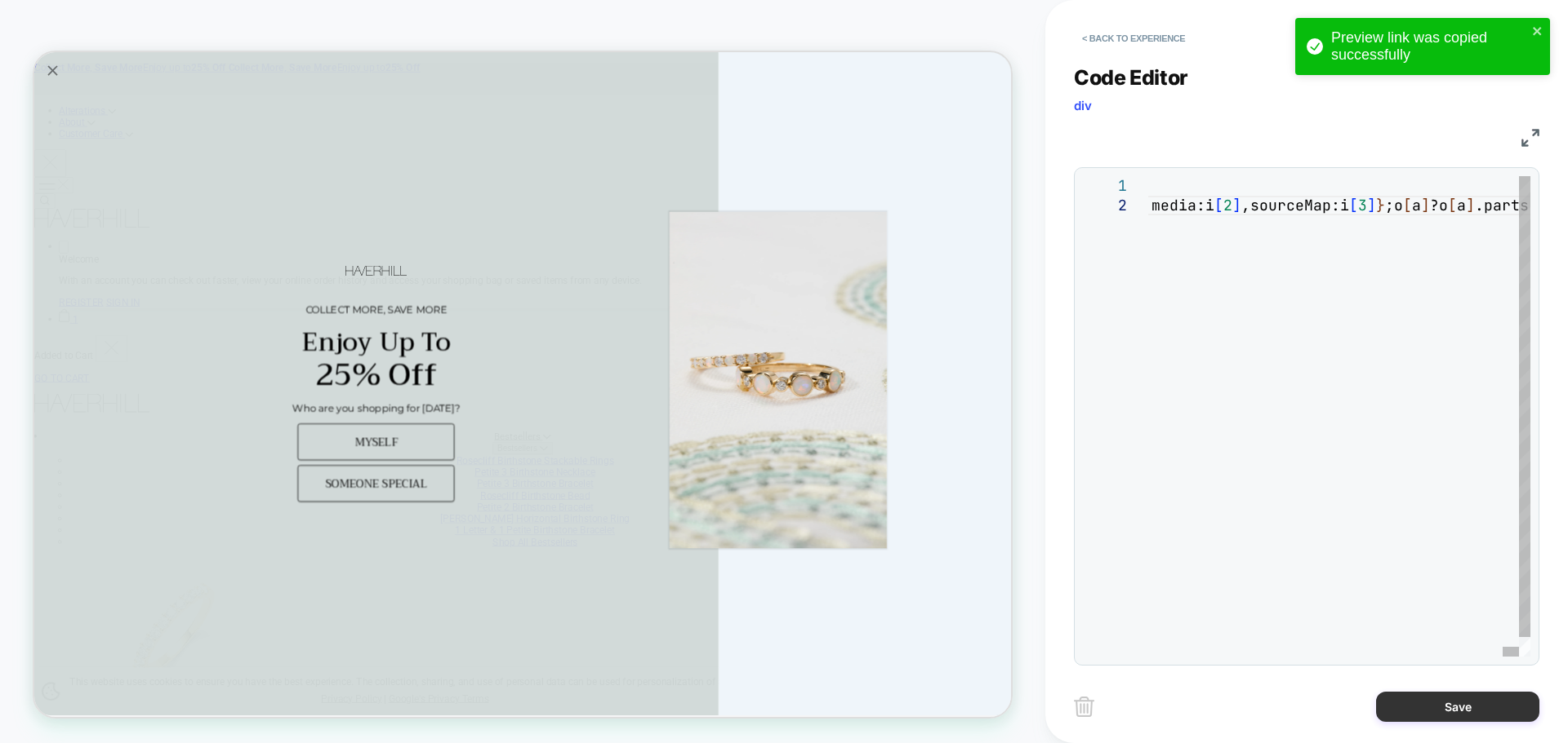
click at [1445, 715] on button "Save" at bounding box center [1457, 708] width 163 height 31
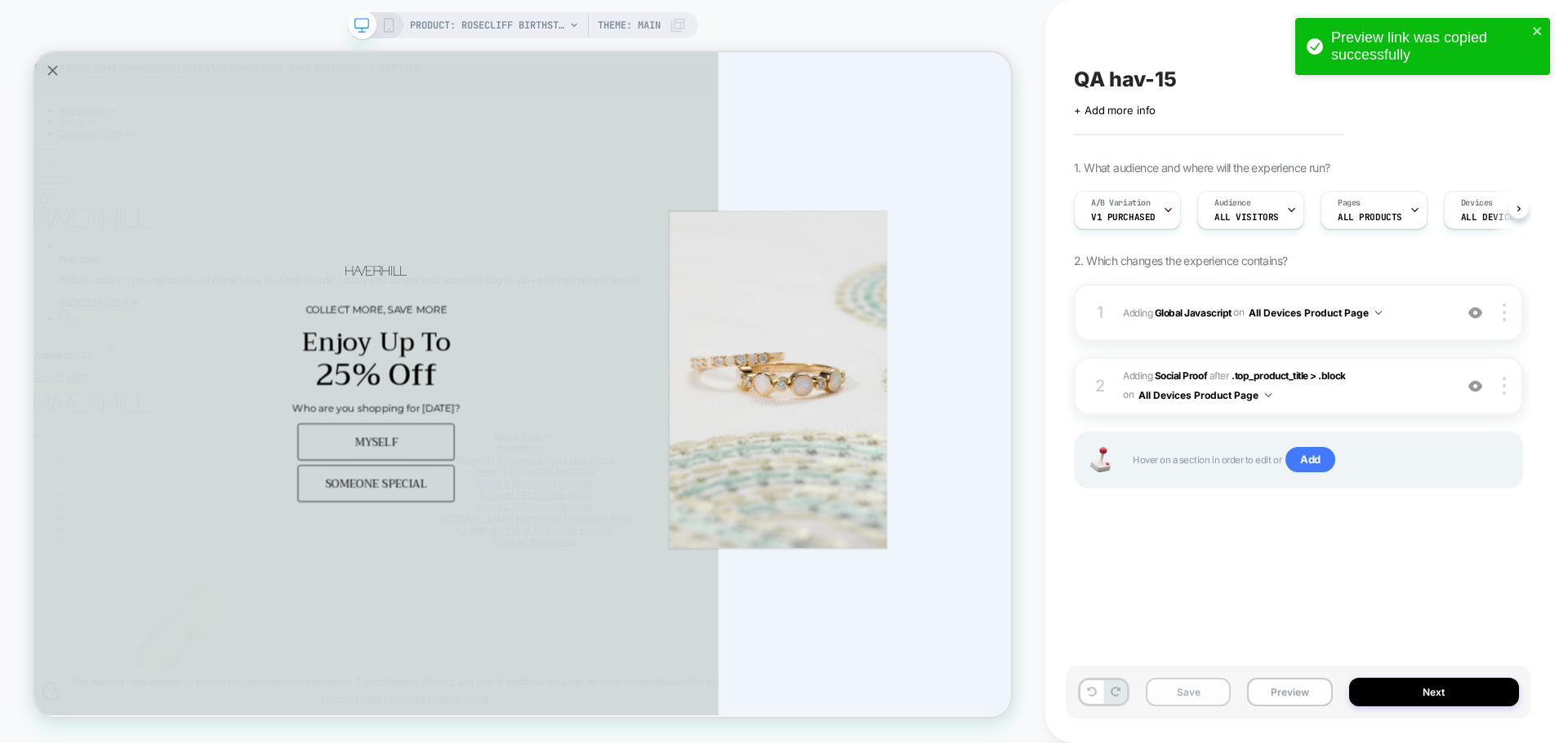
scroll to position [0, 1]
click at [1179, 685] on button "Save" at bounding box center [1188, 692] width 85 height 29
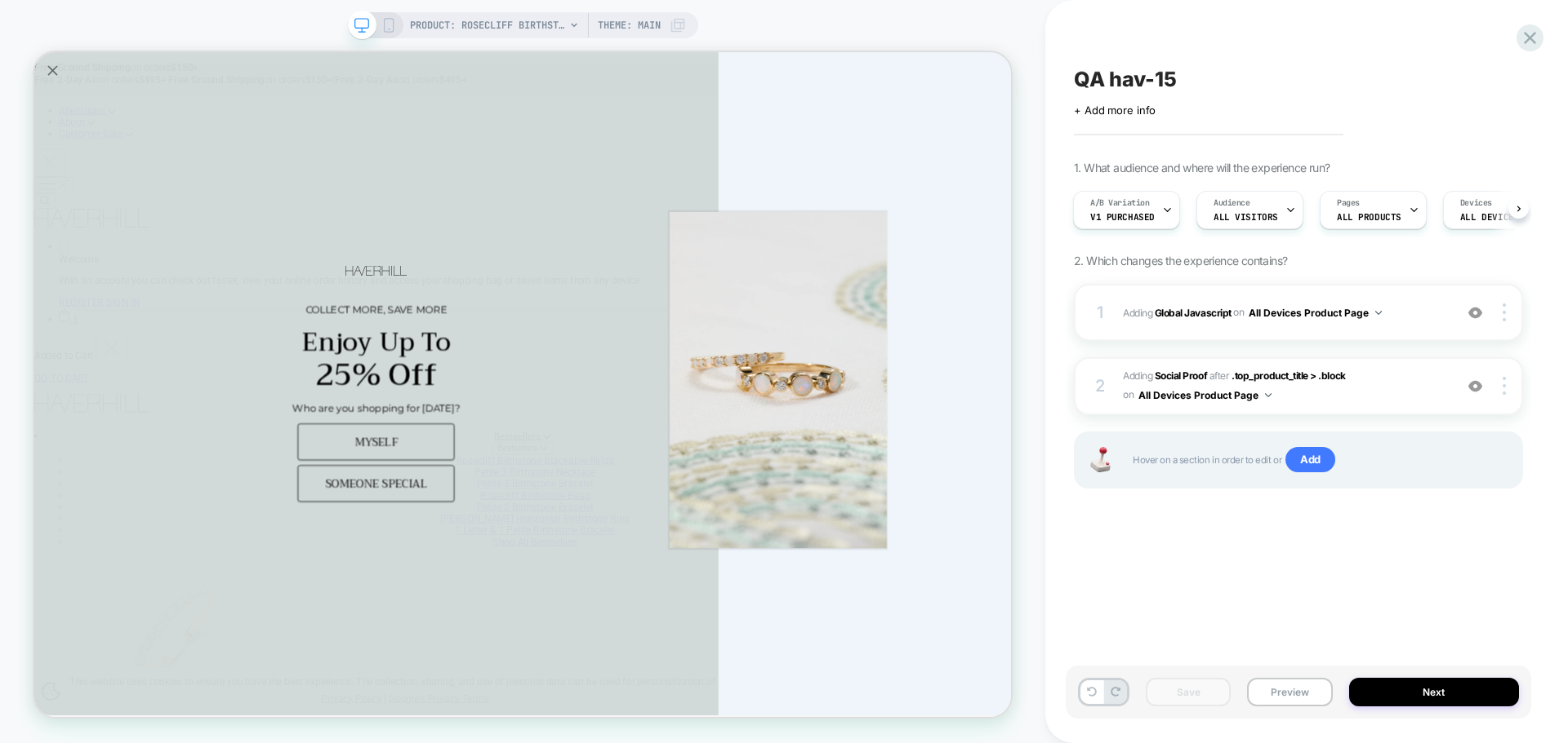
drag, startPoint x: 1282, startPoint y: 684, endPoint x: 1283, endPoint y: 668, distance: 16.0
click at [1284, 682] on button "Preview" at bounding box center [1289, 692] width 85 height 29
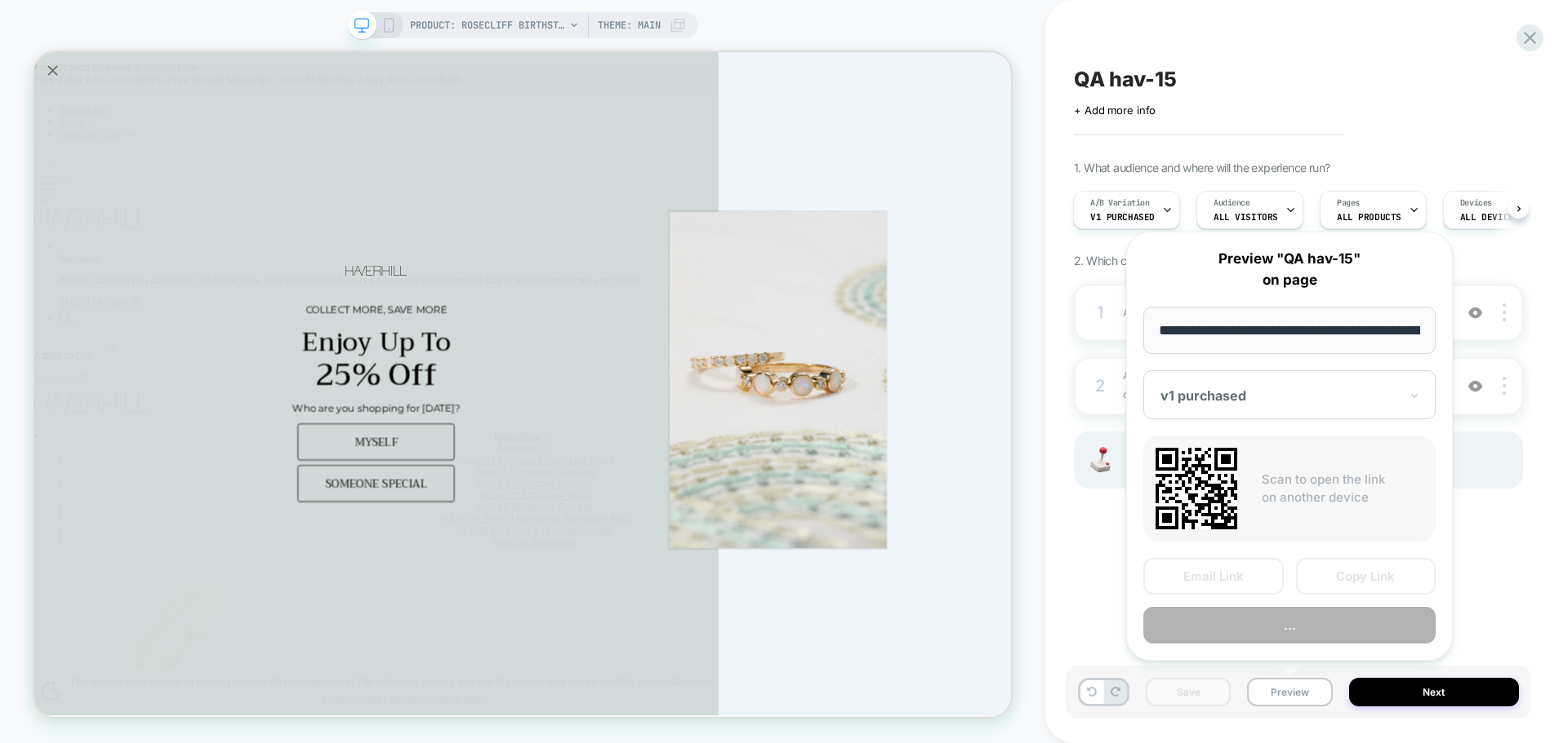
scroll to position [0, 385]
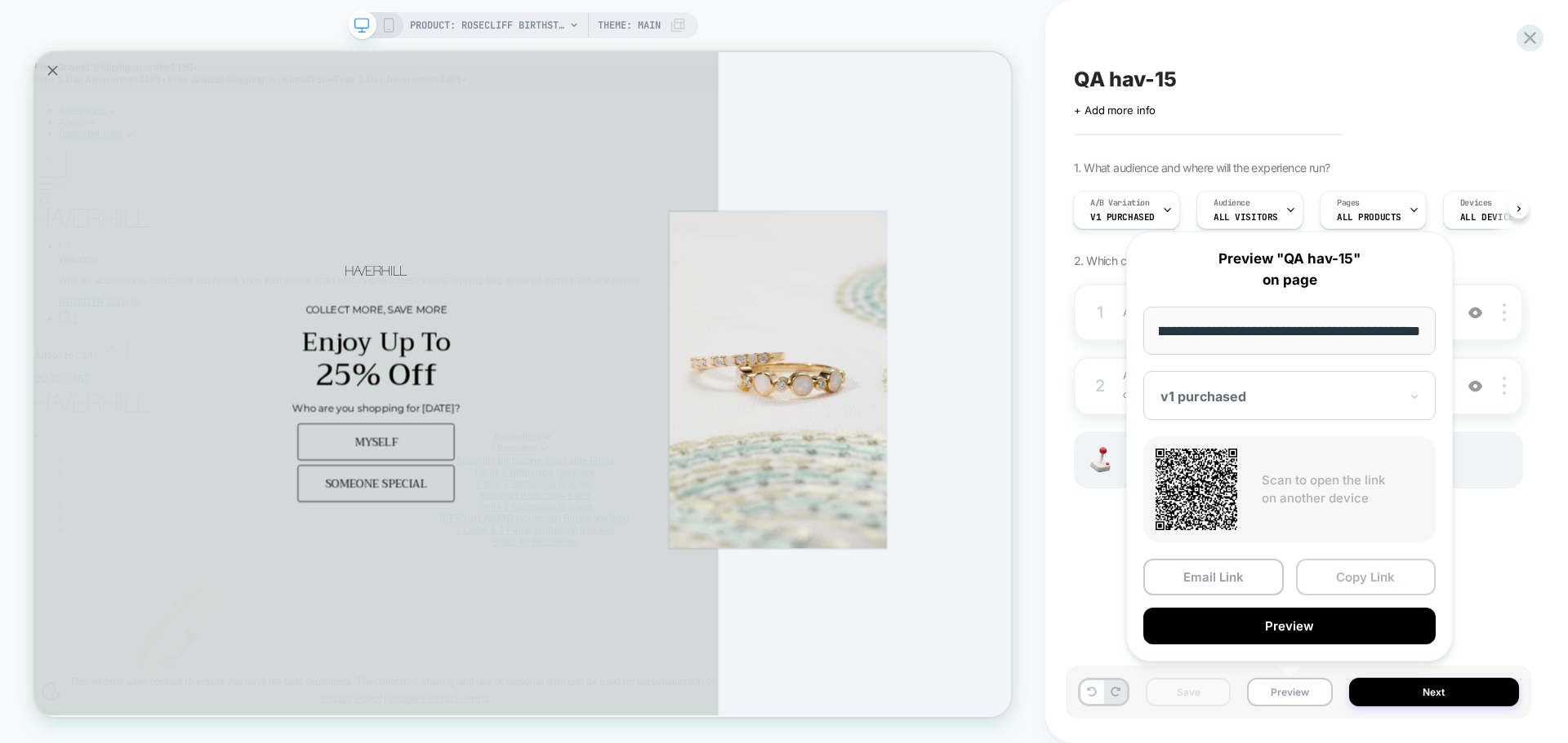
click at [1339, 584] on button "Copy Link" at bounding box center [1365, 577] width 140 height 36
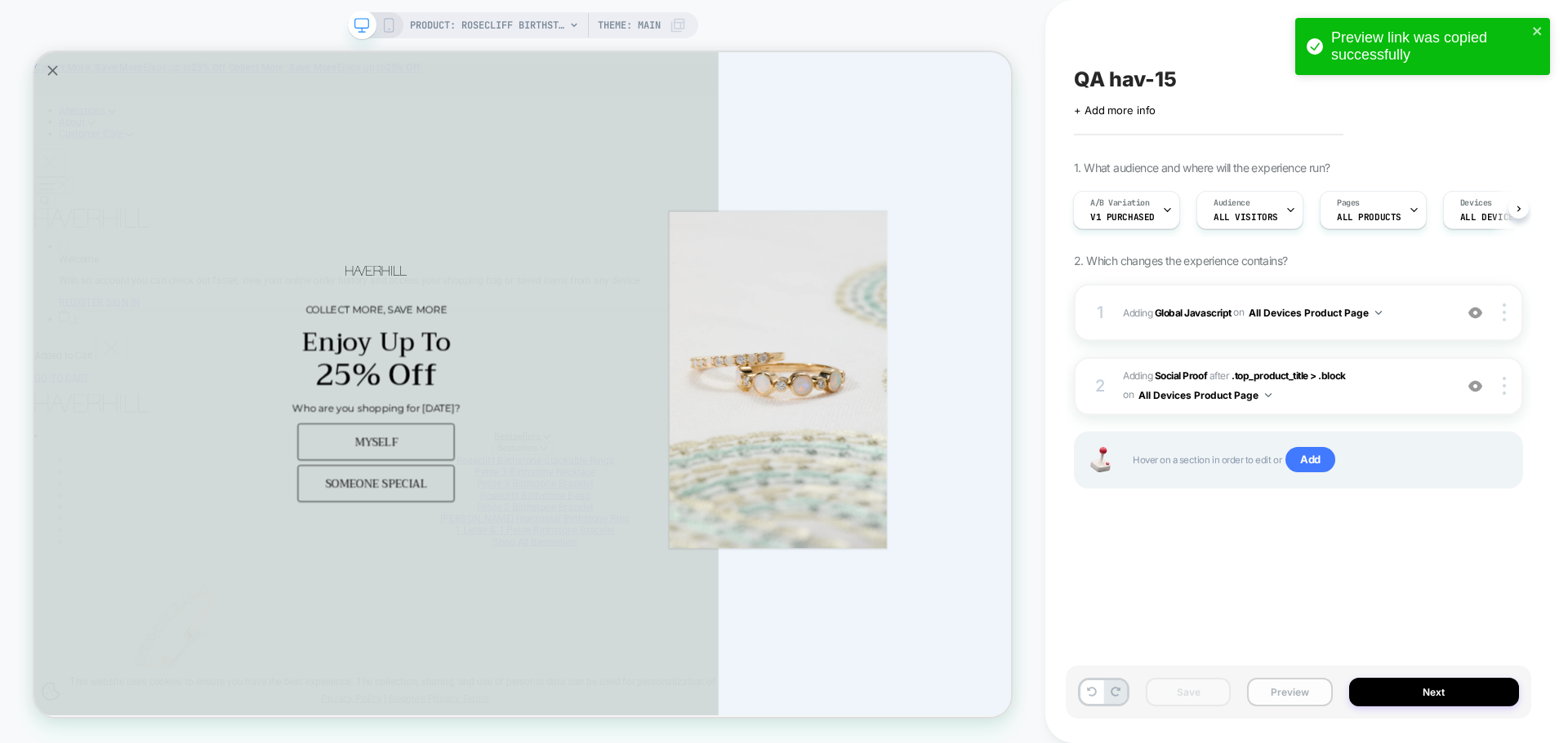
click at [1285, 685] on button "Preview" at bounding box center [1289, 692] width 85 height 29
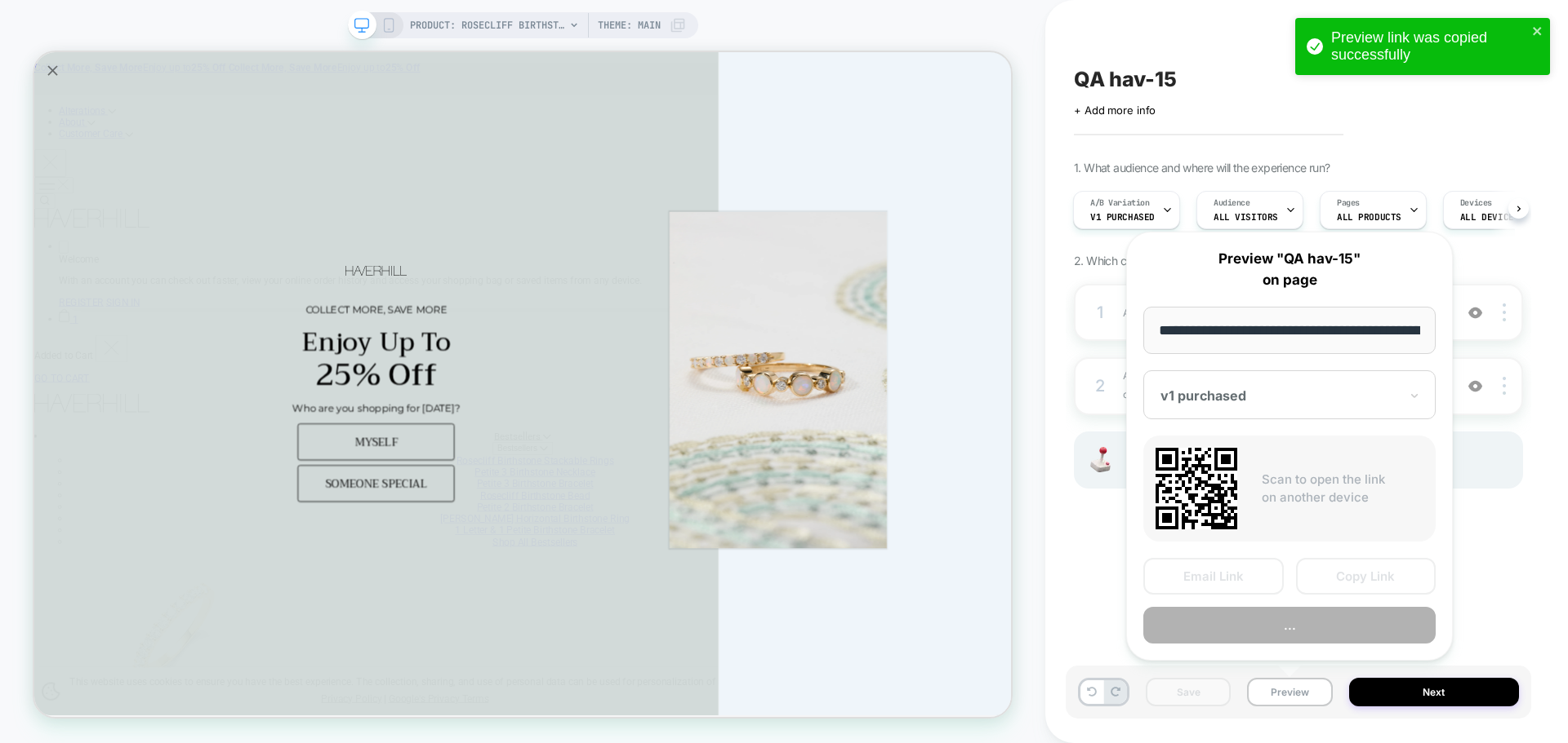
scroll to position [0, 385]
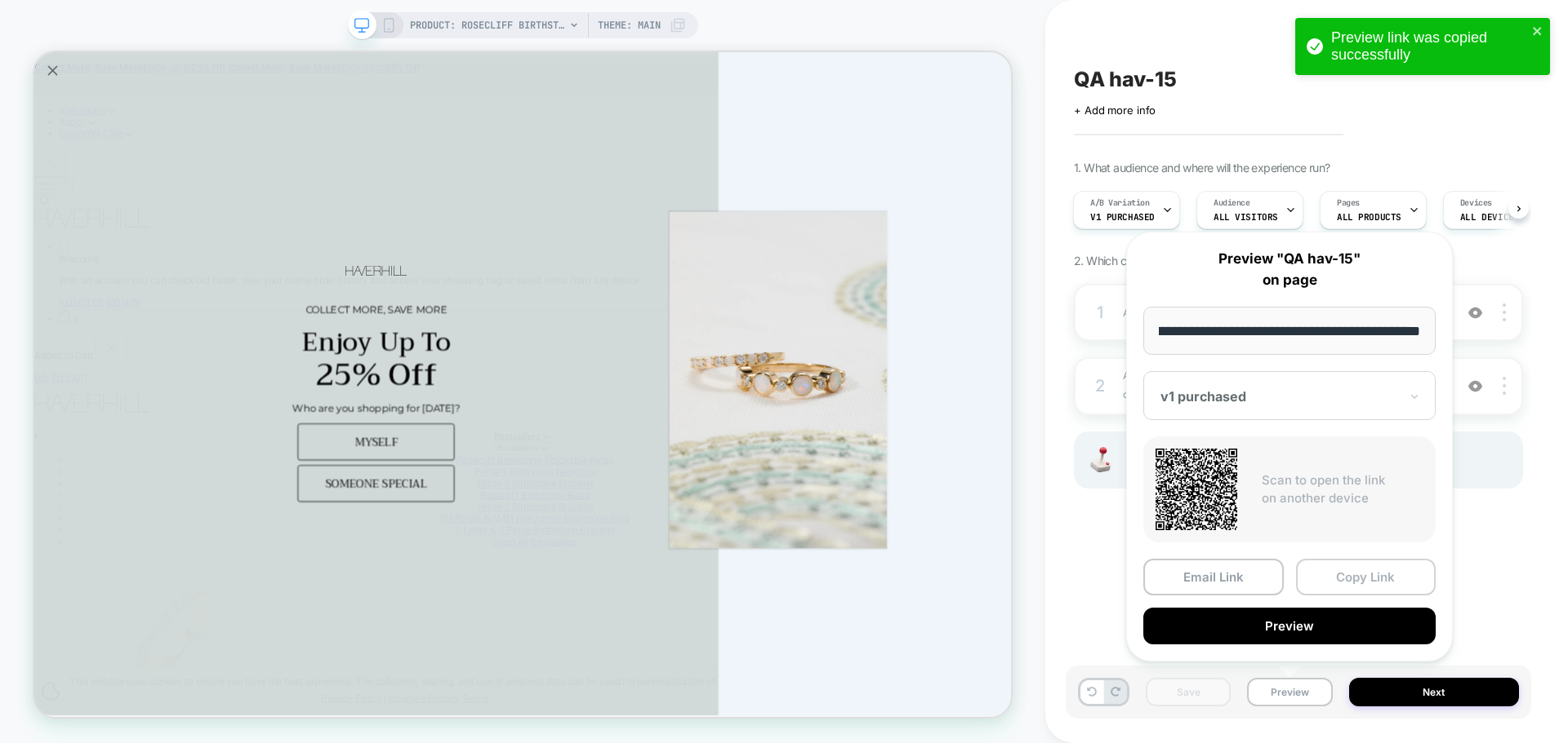
click at [1327, 574] on button "Copy Link" at bounding box center [1365, 577] width 140 height 36
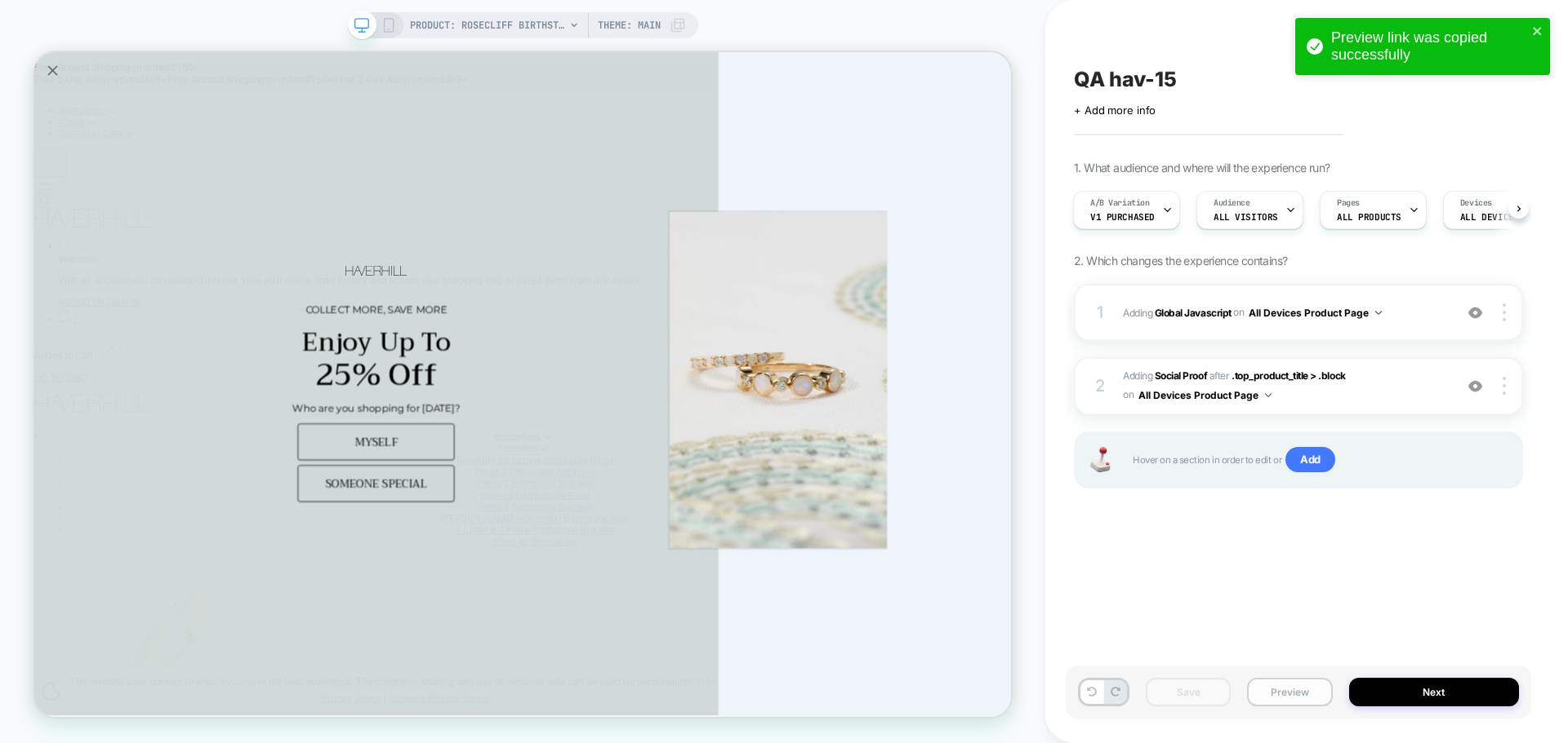
click at [1306, 692] on button "Preview" at bounding box center [1289, 692] width 85 height 29
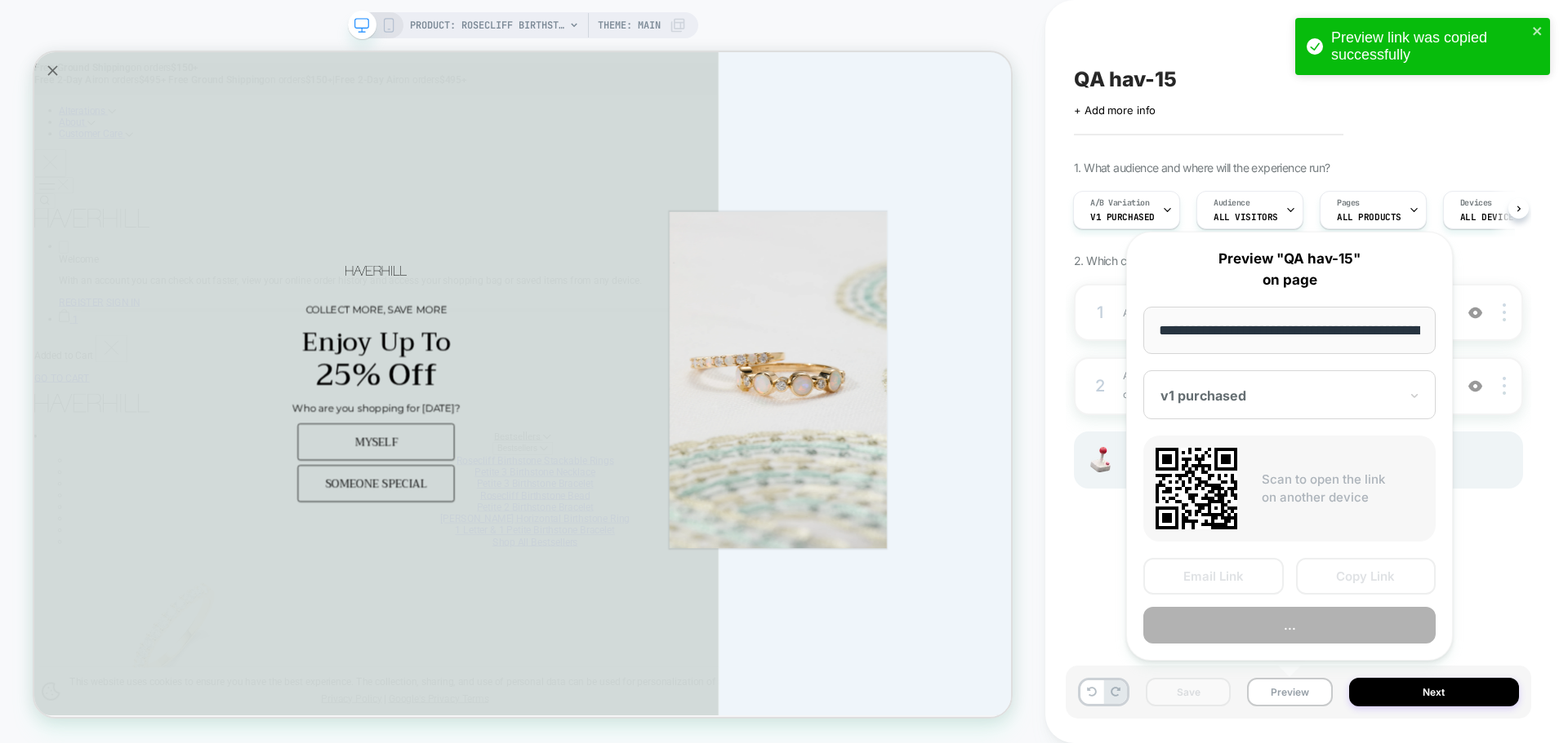
scroll to position [0, 385]
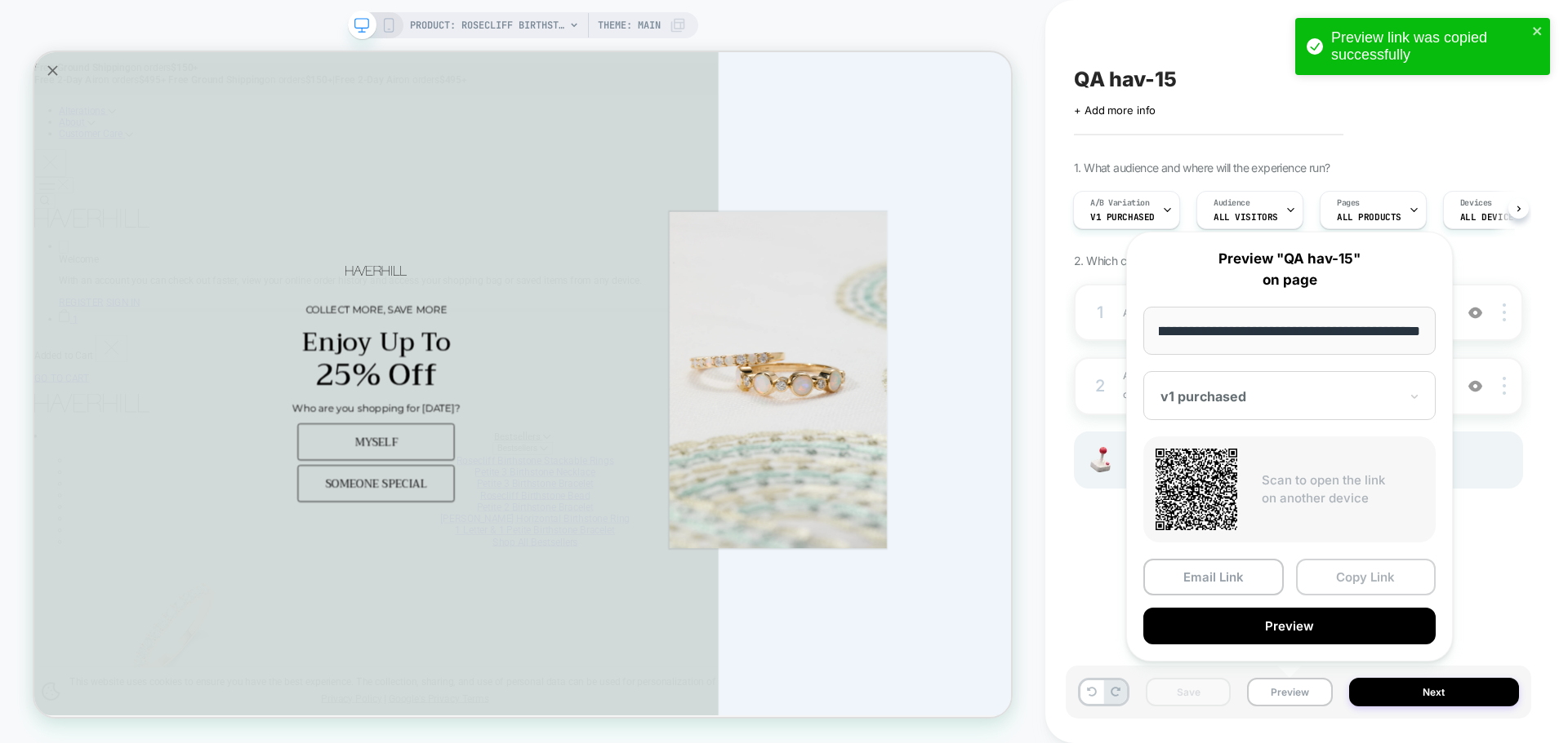
click at [1372, 590] on button "Copy Link" at bounding box center [1365, 577] width 140 height 36
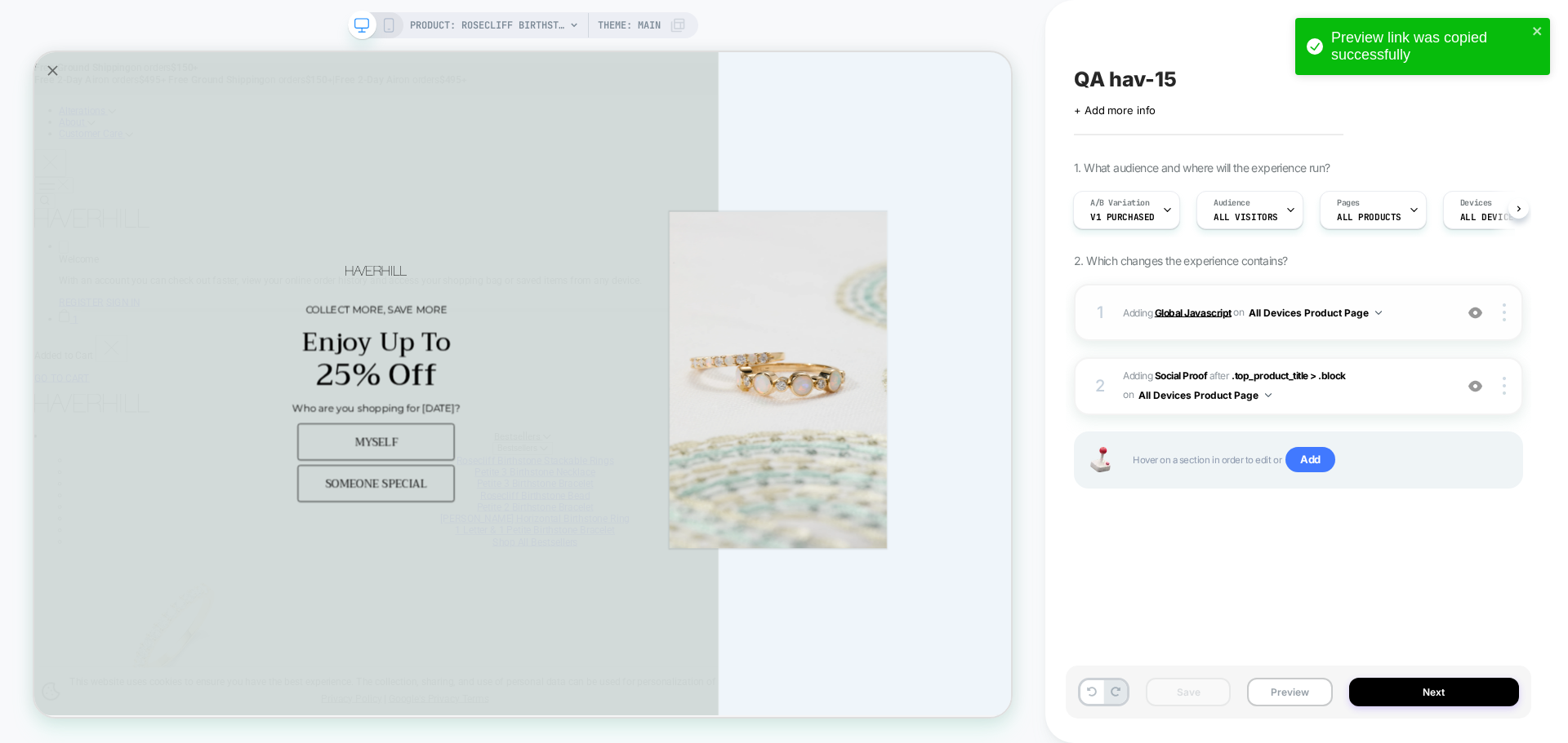
click at [1192, 313] on b "Global Javascript" at bounding box center [1192, 311] width 76 height 12
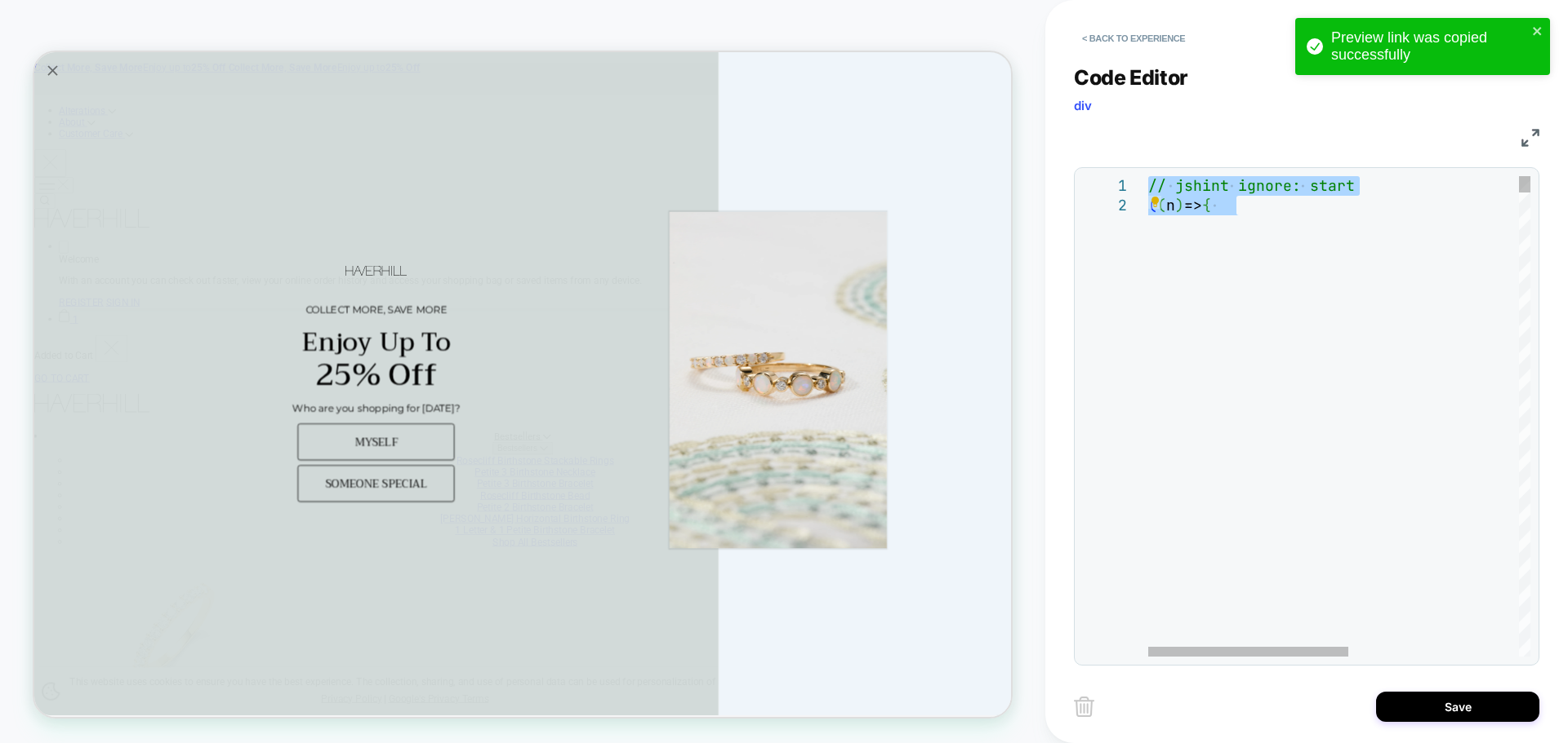
type textarea "**********"
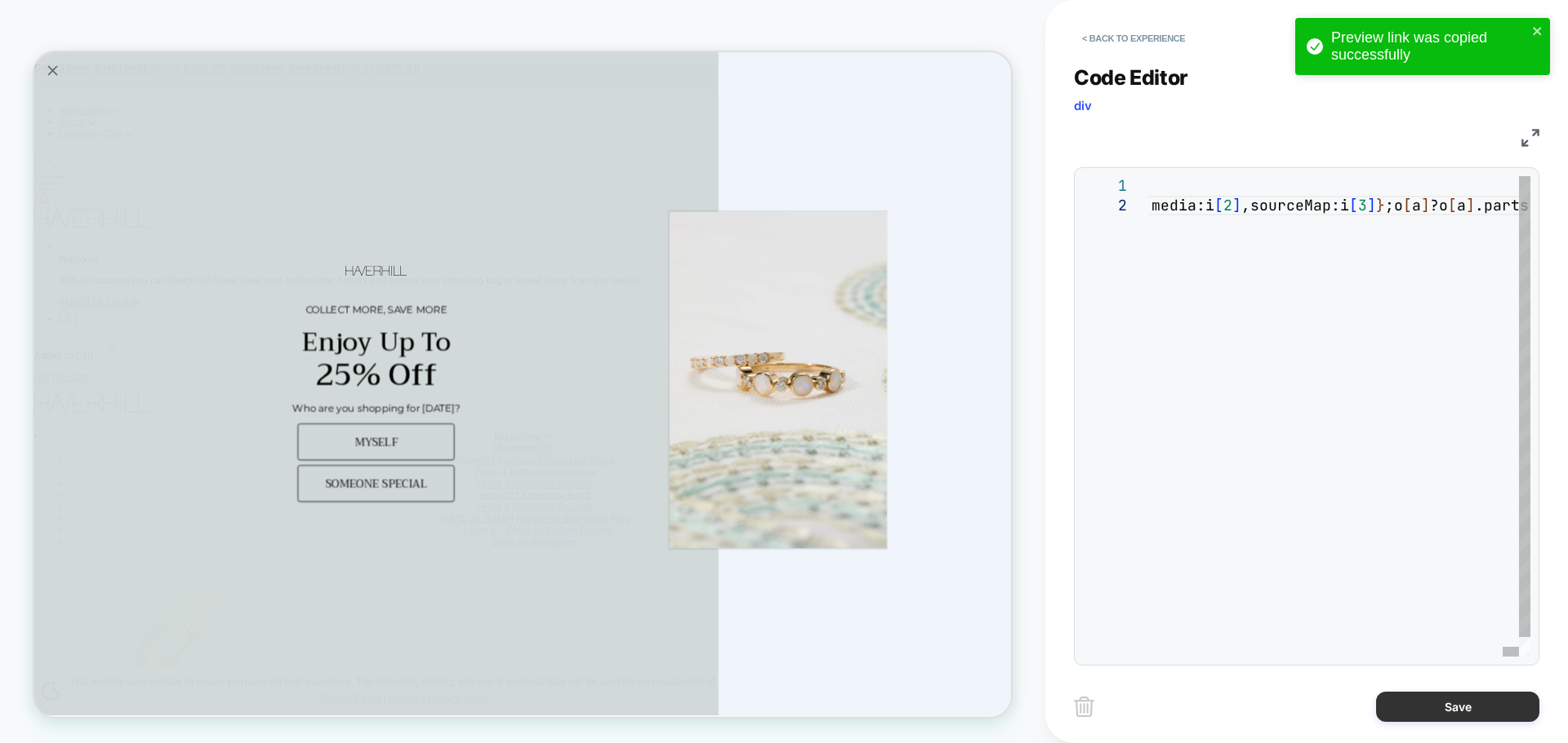
click at [1438, 711] on button "Save" at bounding box center [1457, 708] width 163 height 31
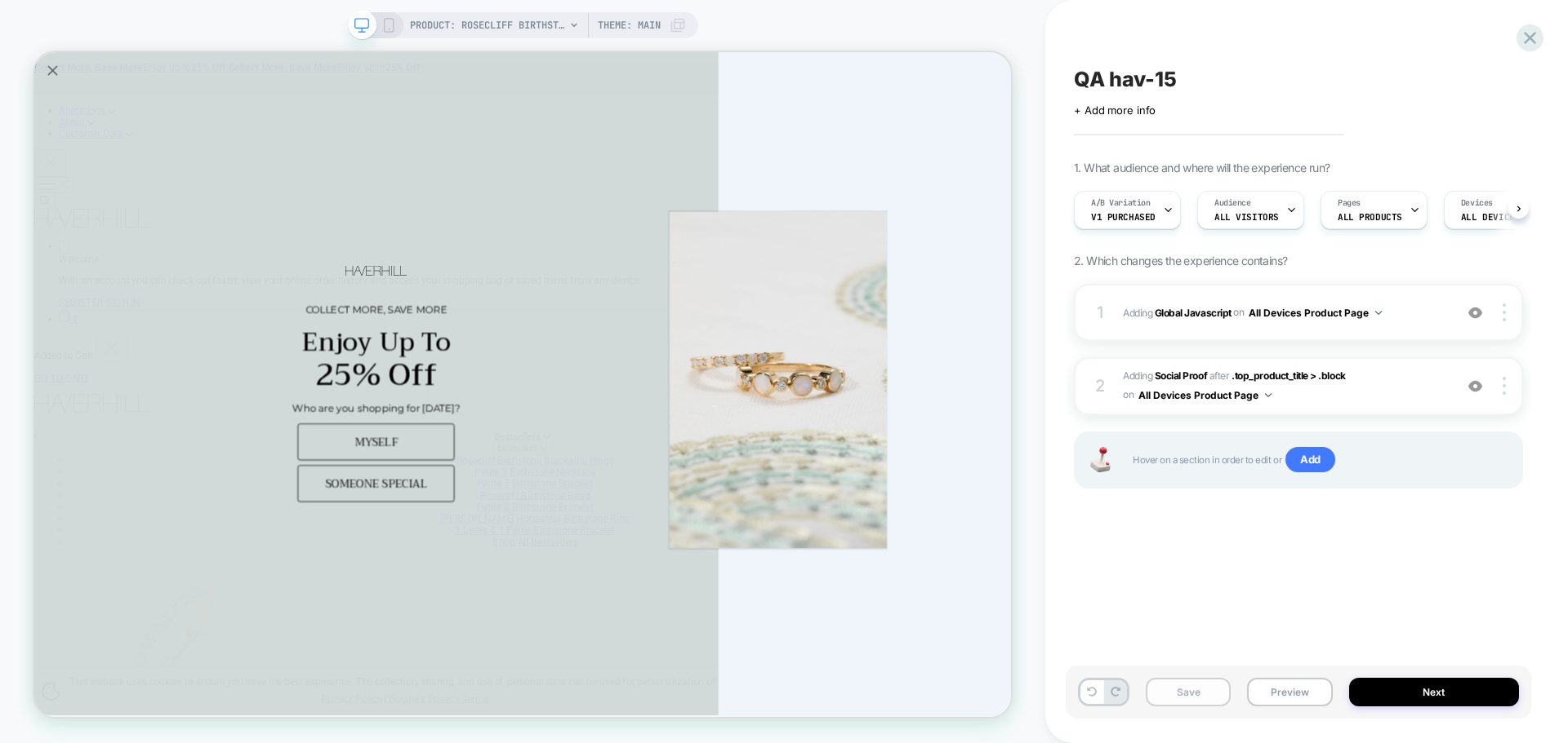
scroll to position [0, 1]
click at [1214, 692] on button "Save" at bounding box center [1188, 692] width 85 height 29
click at [1270, 694] on button "Preview" at bounding box center [1289, 692] width 85 height 29
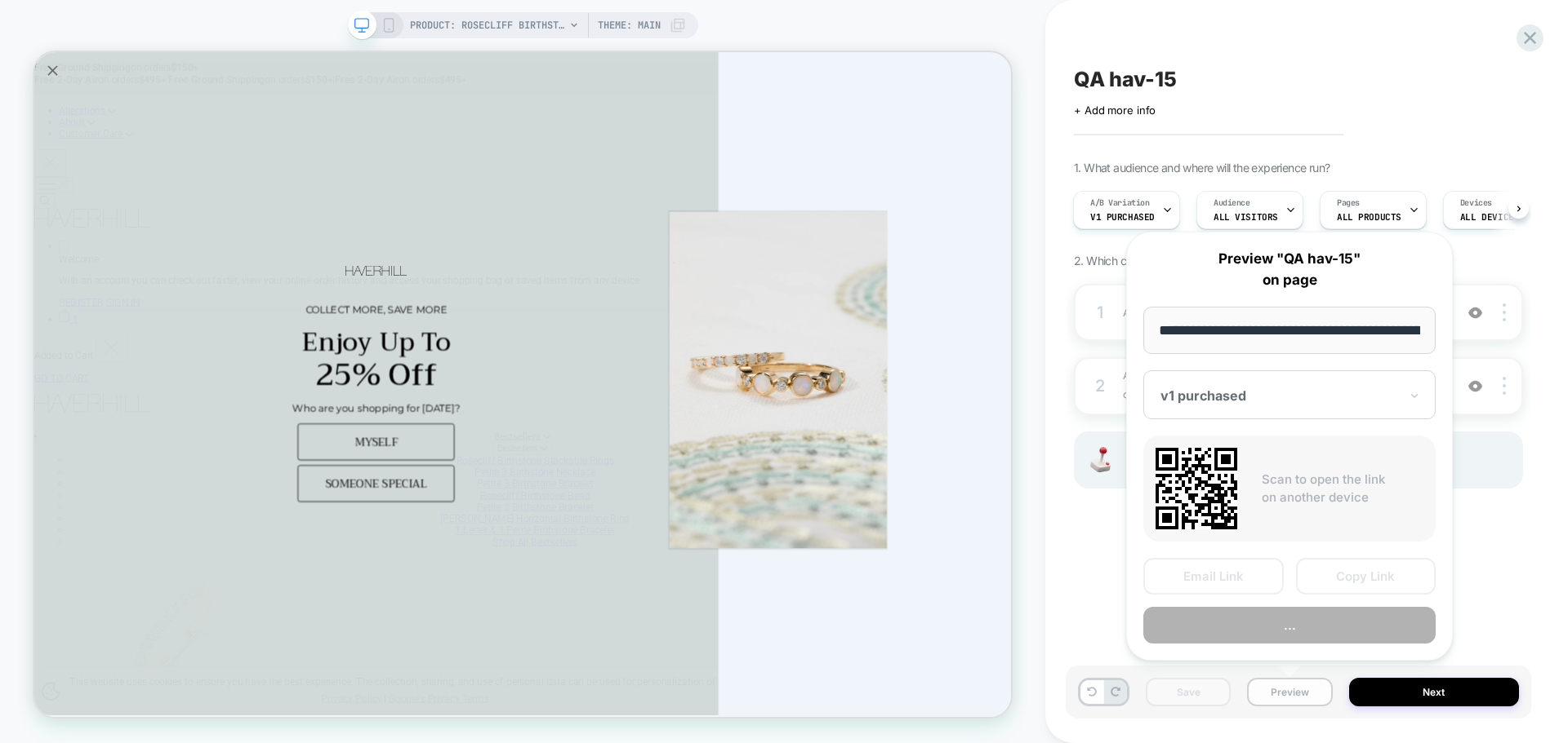
scroll to position [0, 385]
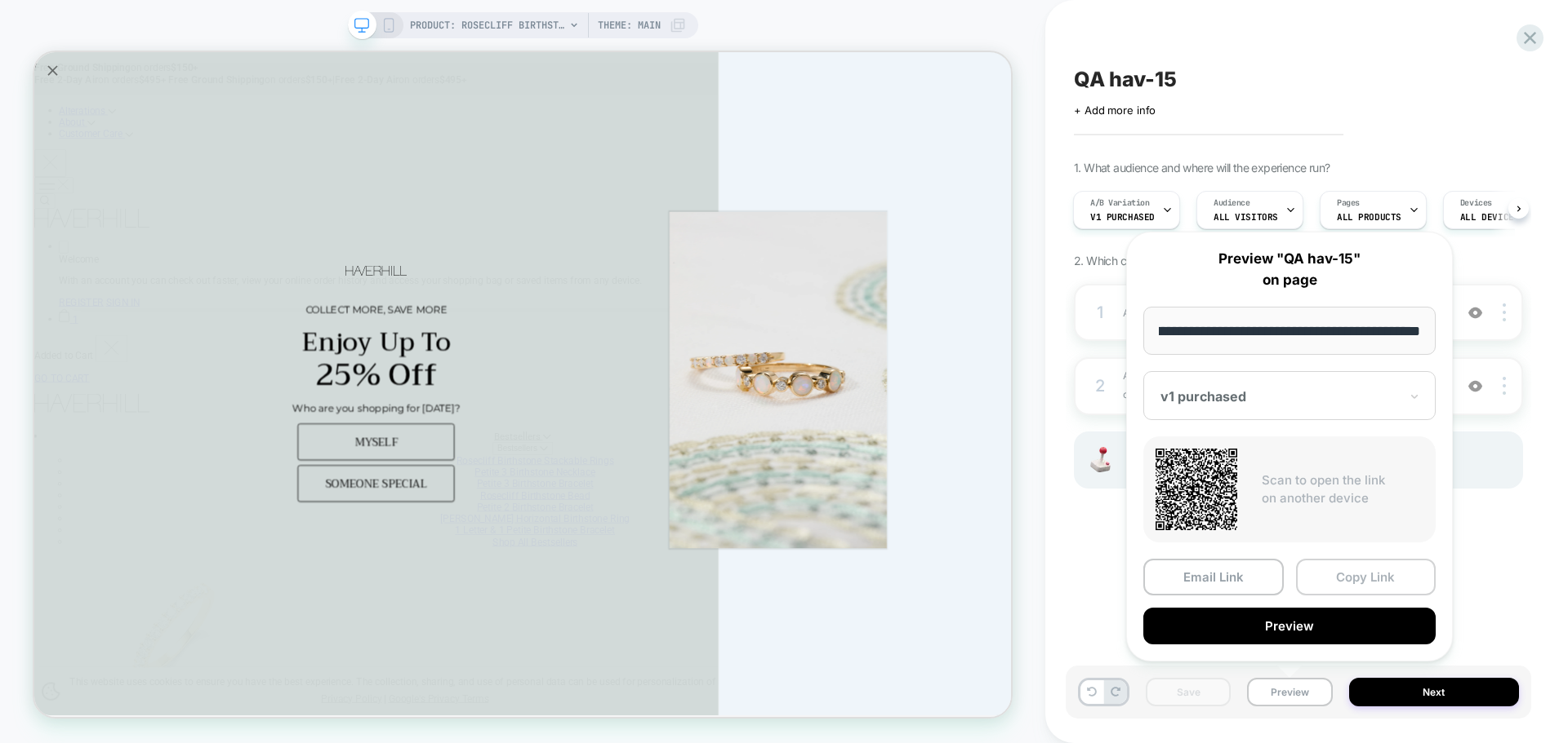
click at [1334, 581] on button "Copy Link" at bounding box center [1365, 577] width 140 height 36
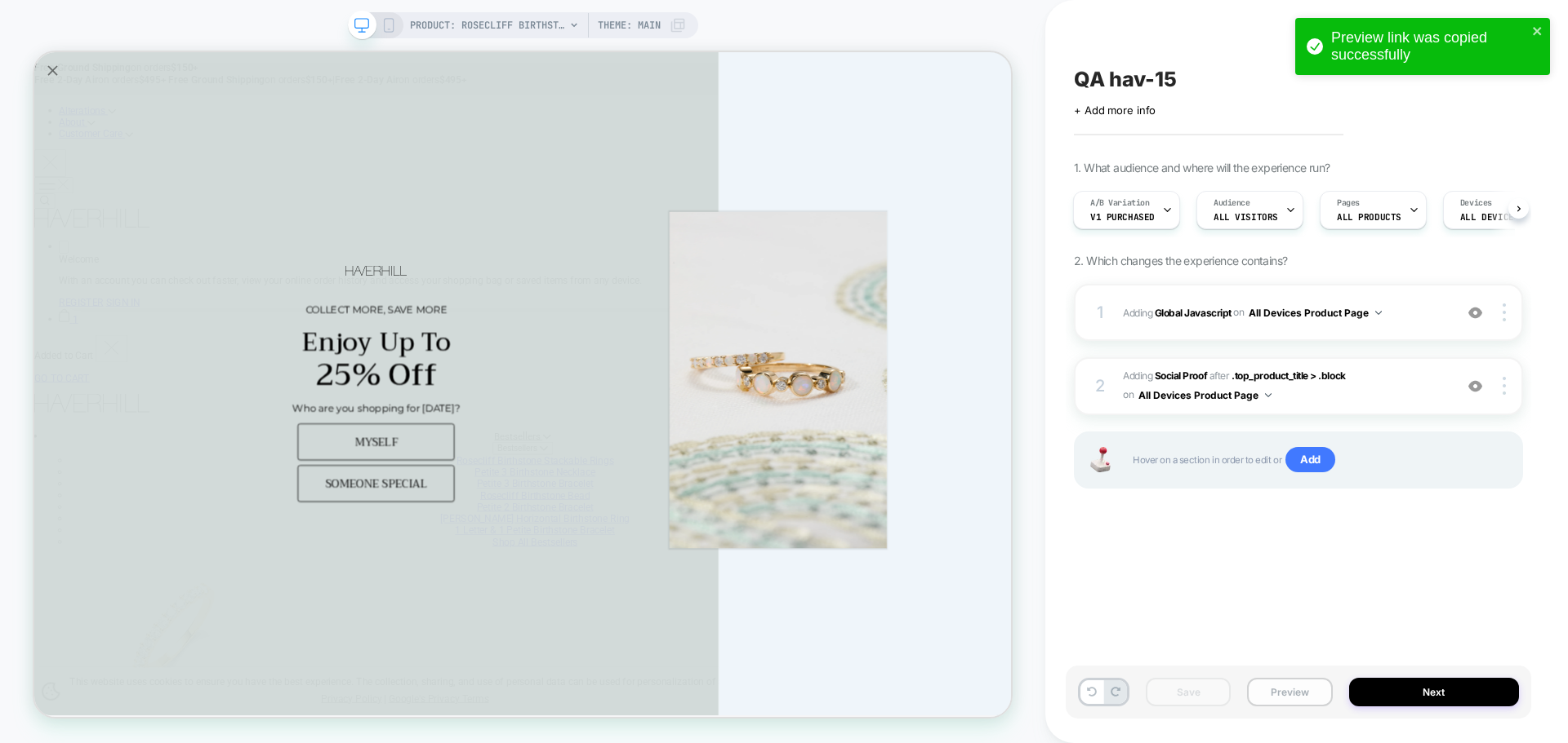
click at [1294, 690] on button "Preview" at bounding box center [1289, 692] width 85 height 29
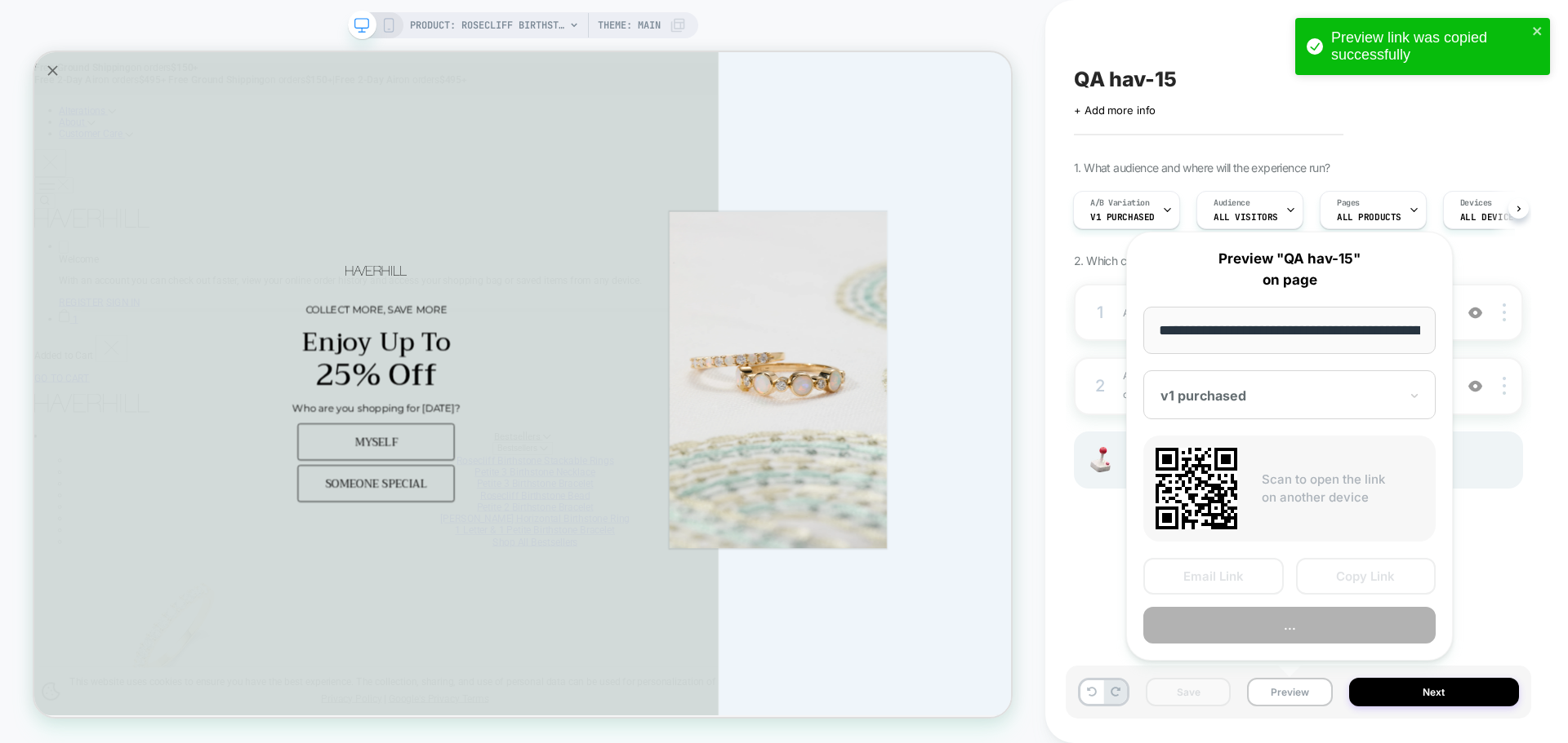
scroll to position [0, 385]
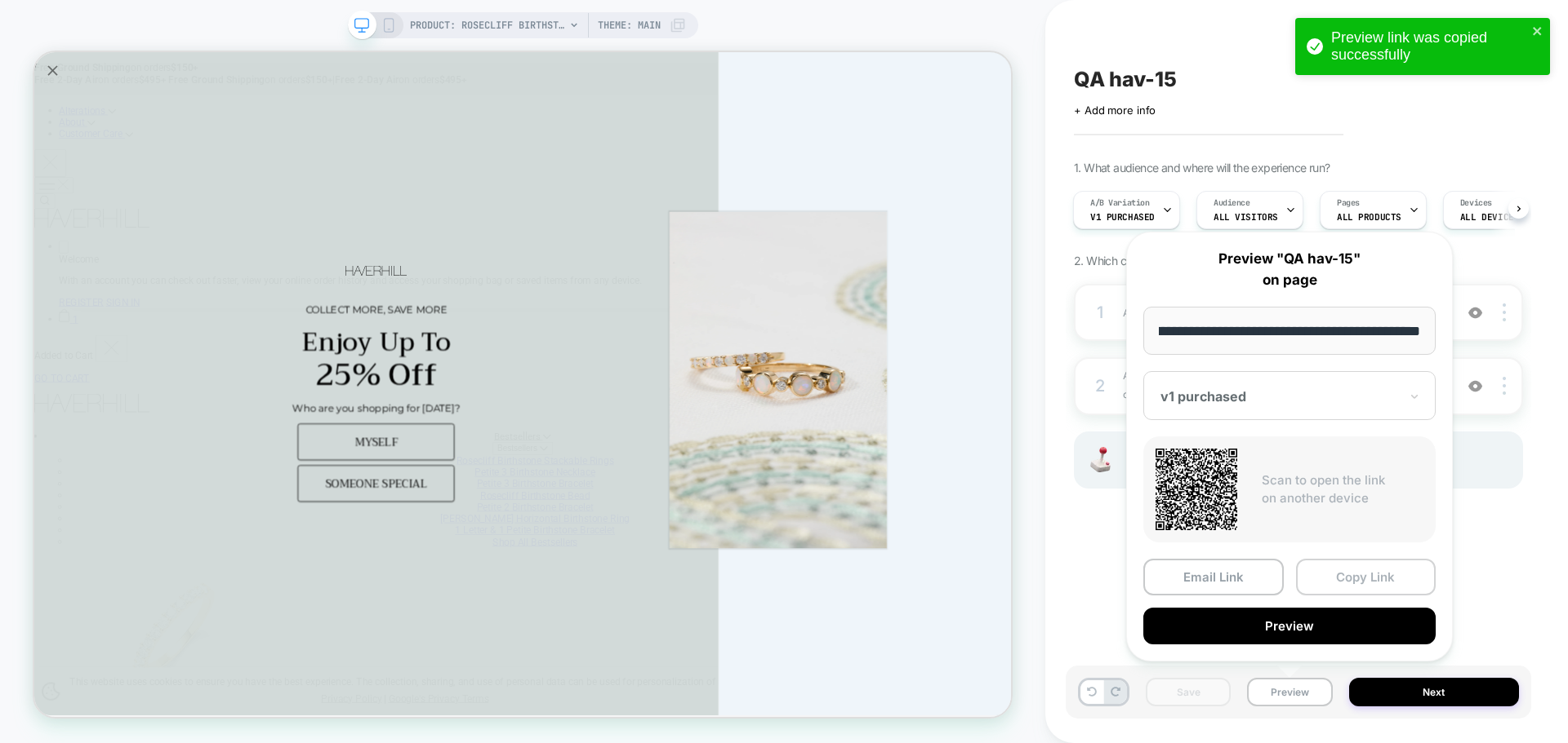
click at [1339, 594] on button "Copy Link" at bounding box center [1365, 577] width 140 height 36
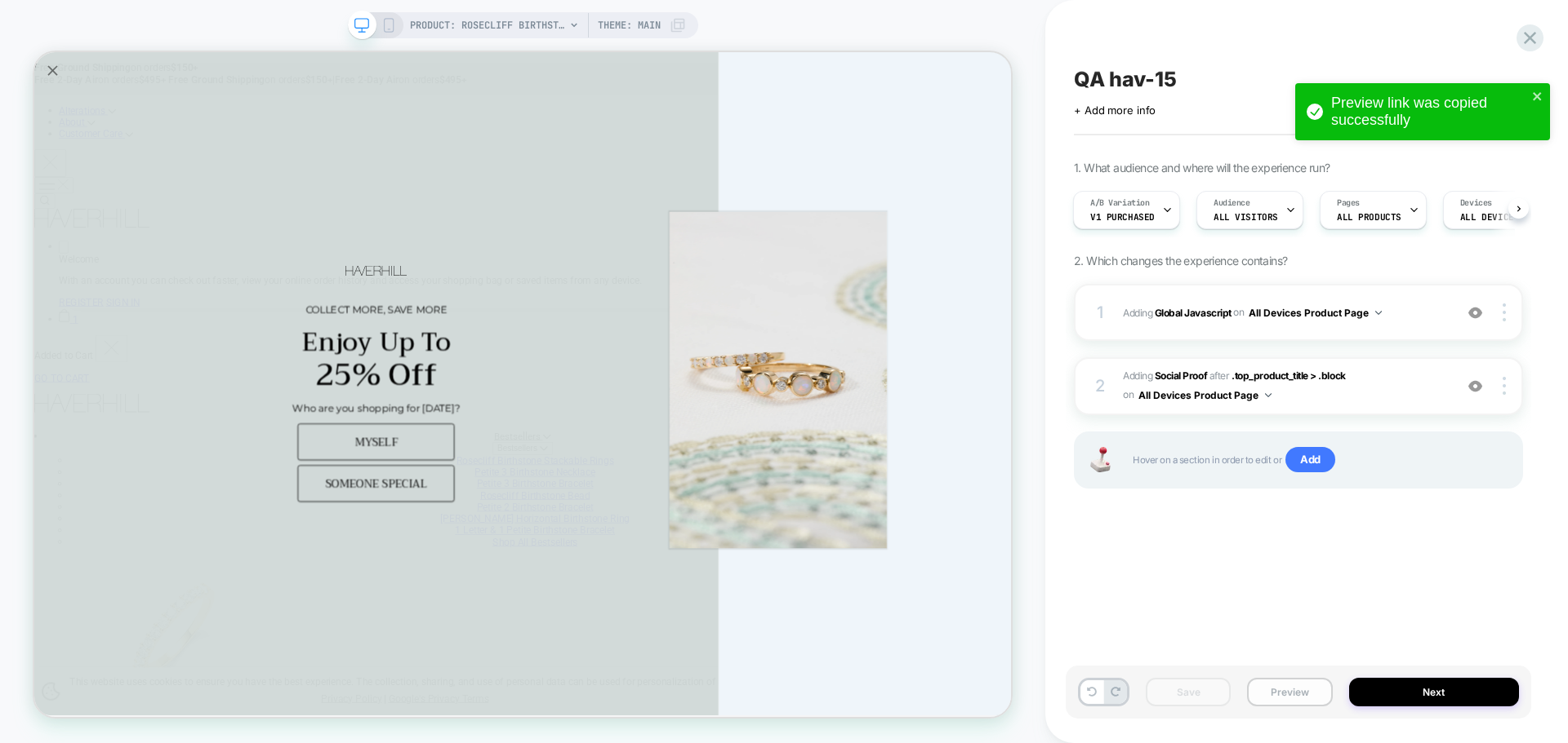
click at [1294, 703] on button "Preview" at bounding box center [1289, 692] width 85 height 29
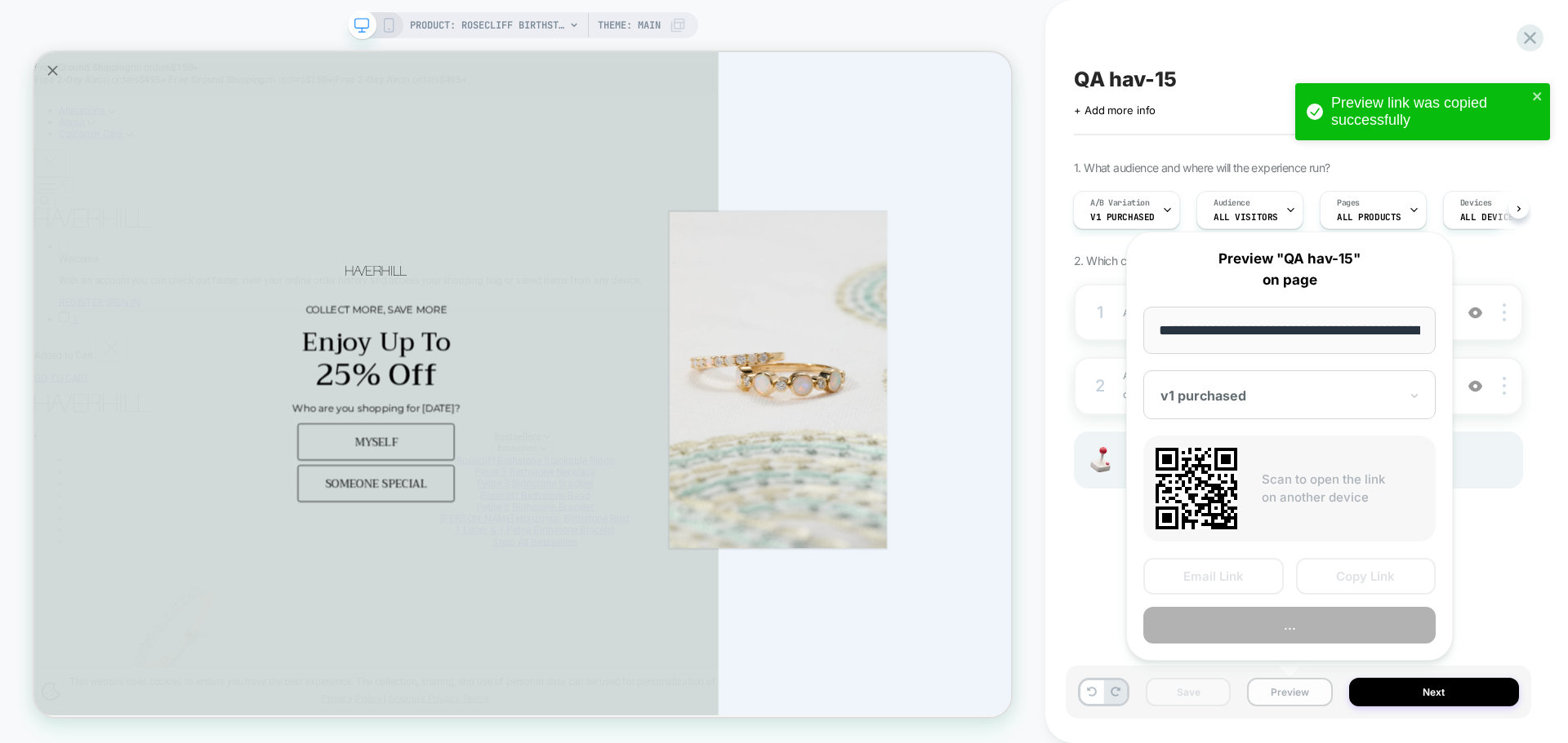
scroll to position [0, 385]
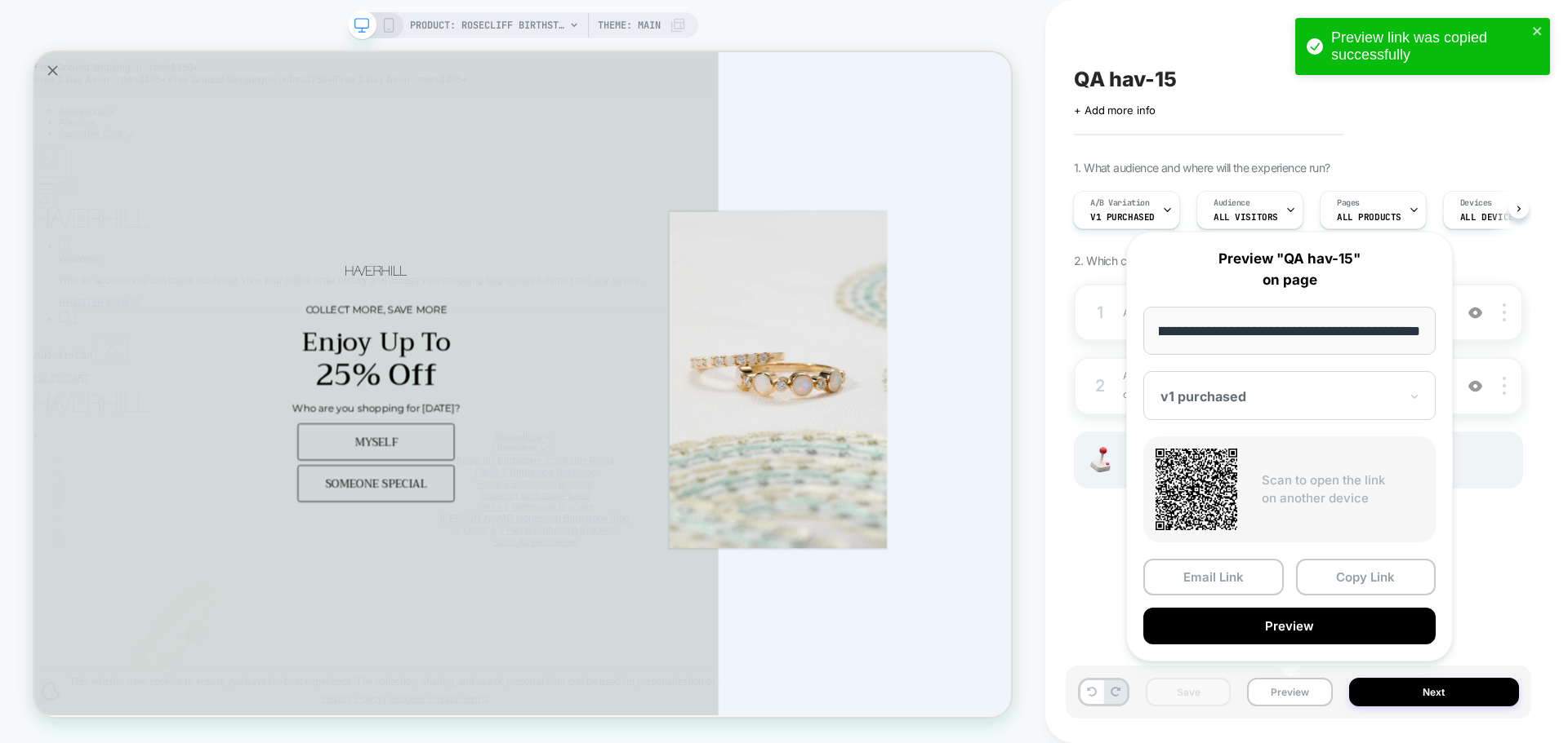
click at [1495, 528] on div "1 Adding Global Javascript on All Devices Product Page Add Before Add After Tar…" at bounding box center [1299, 406] width 449 height 245
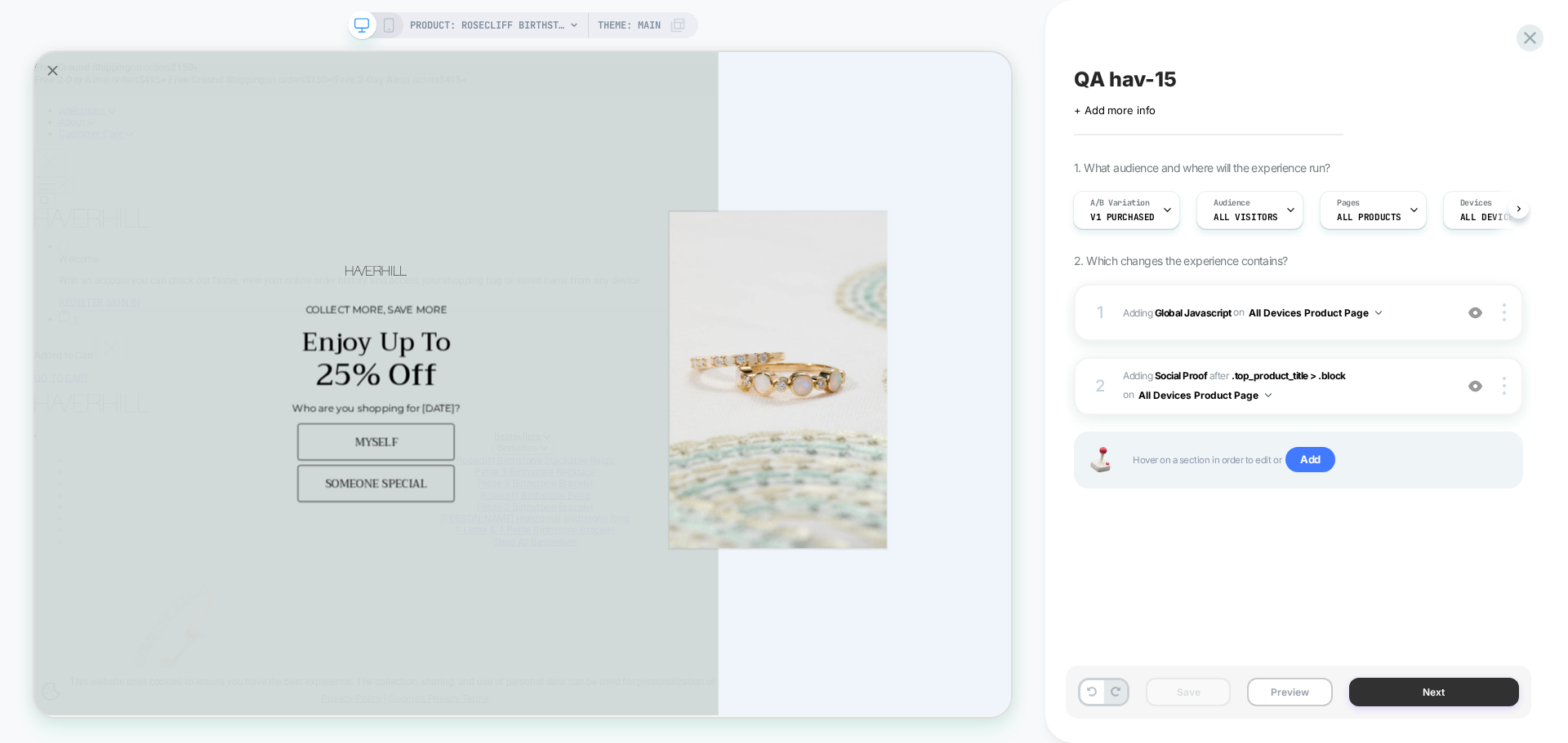
click at [1472, 698] on button "Next" at bounding box center [1434, 692] width 171 height 29
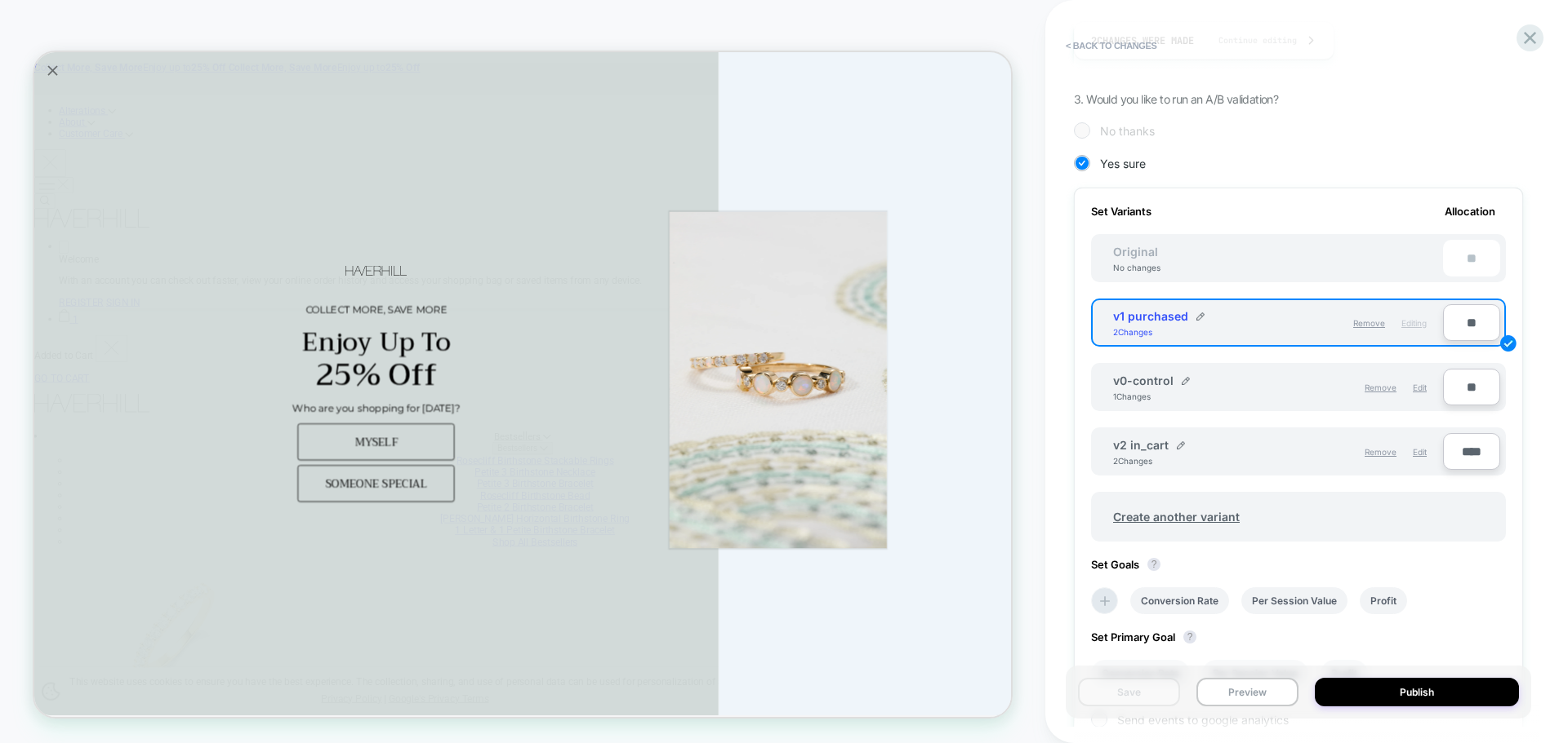
scroll to position [327, 0]
click at [1425, 457] on div "Edit" at bounding box center [1419, 451] width 14 height 28
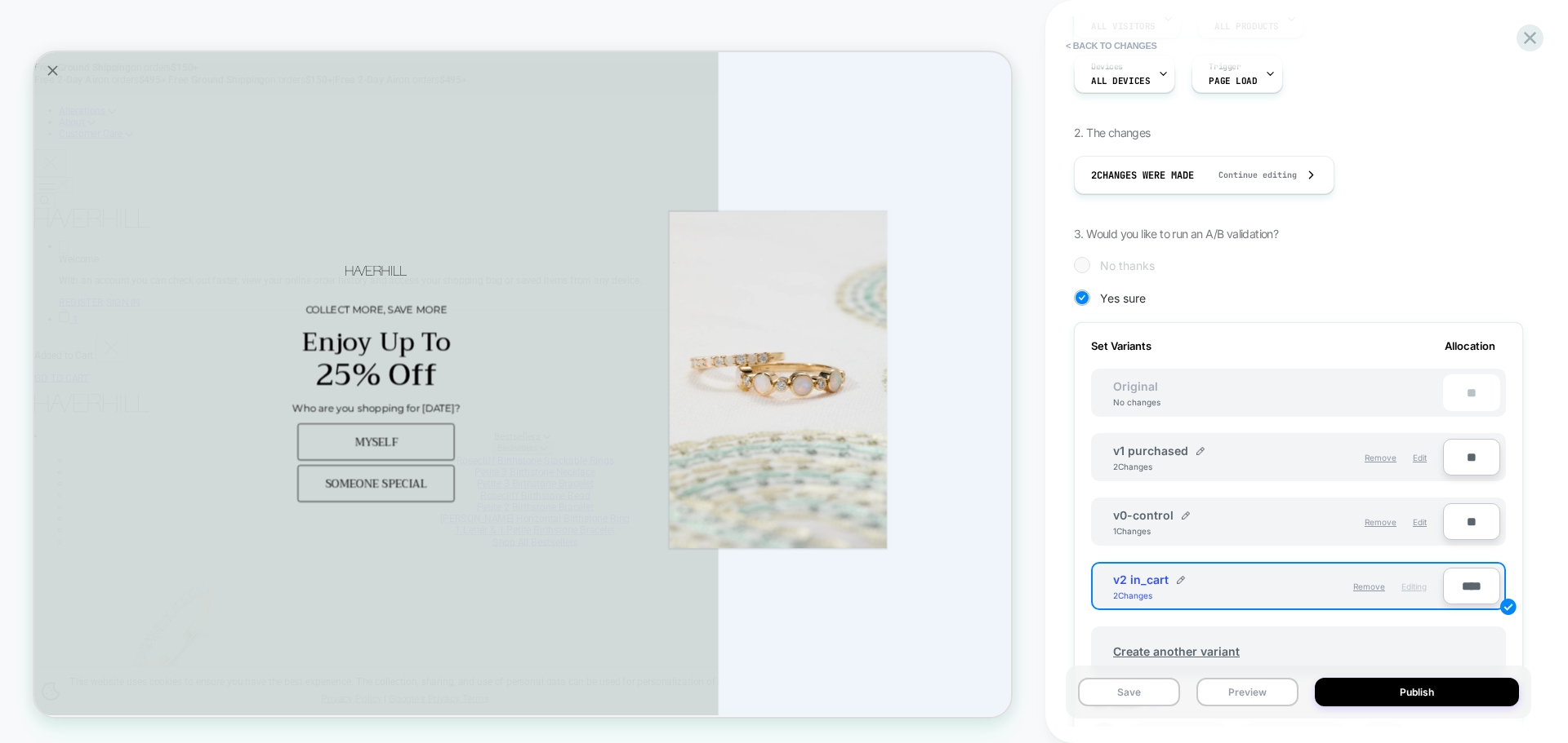
scroll to position [0, 0]
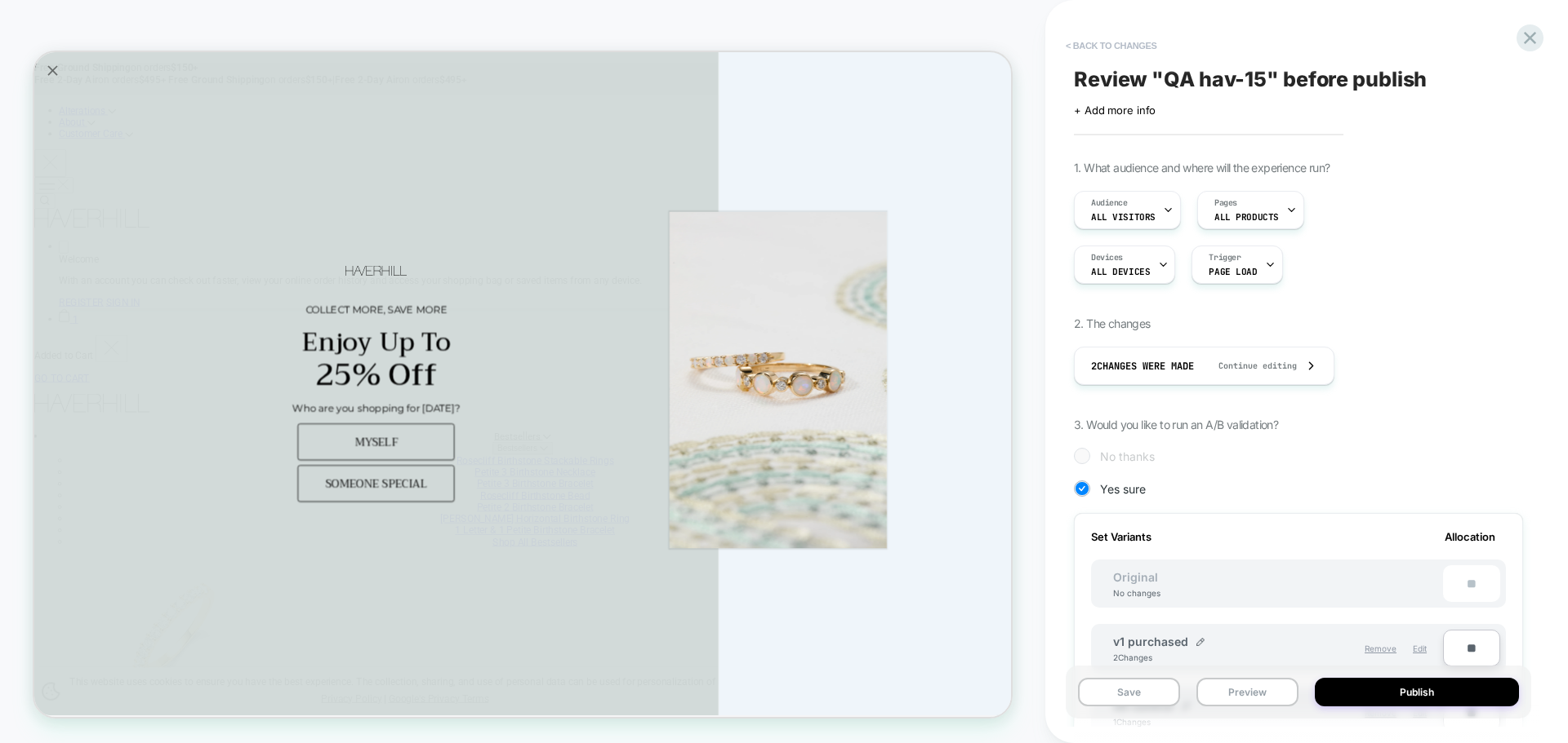
click at [1108, 48] on button "< Back to changes" at bounding box center [1111, 45] width 108 height 26
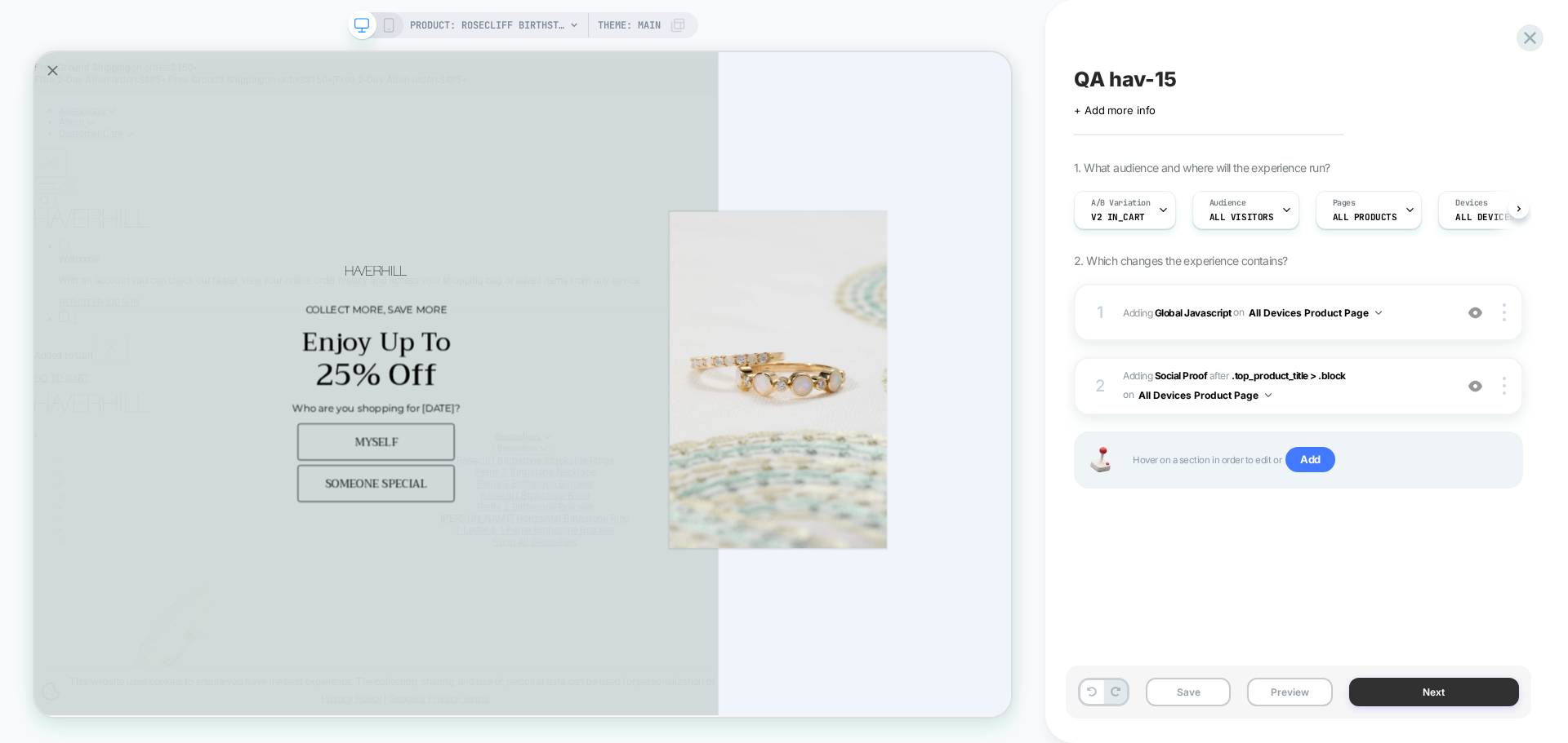
scroll to position [0, 1]
click at [1282, 690] on button "Preview" at bounding box center [1289, 692] width 85 height 29
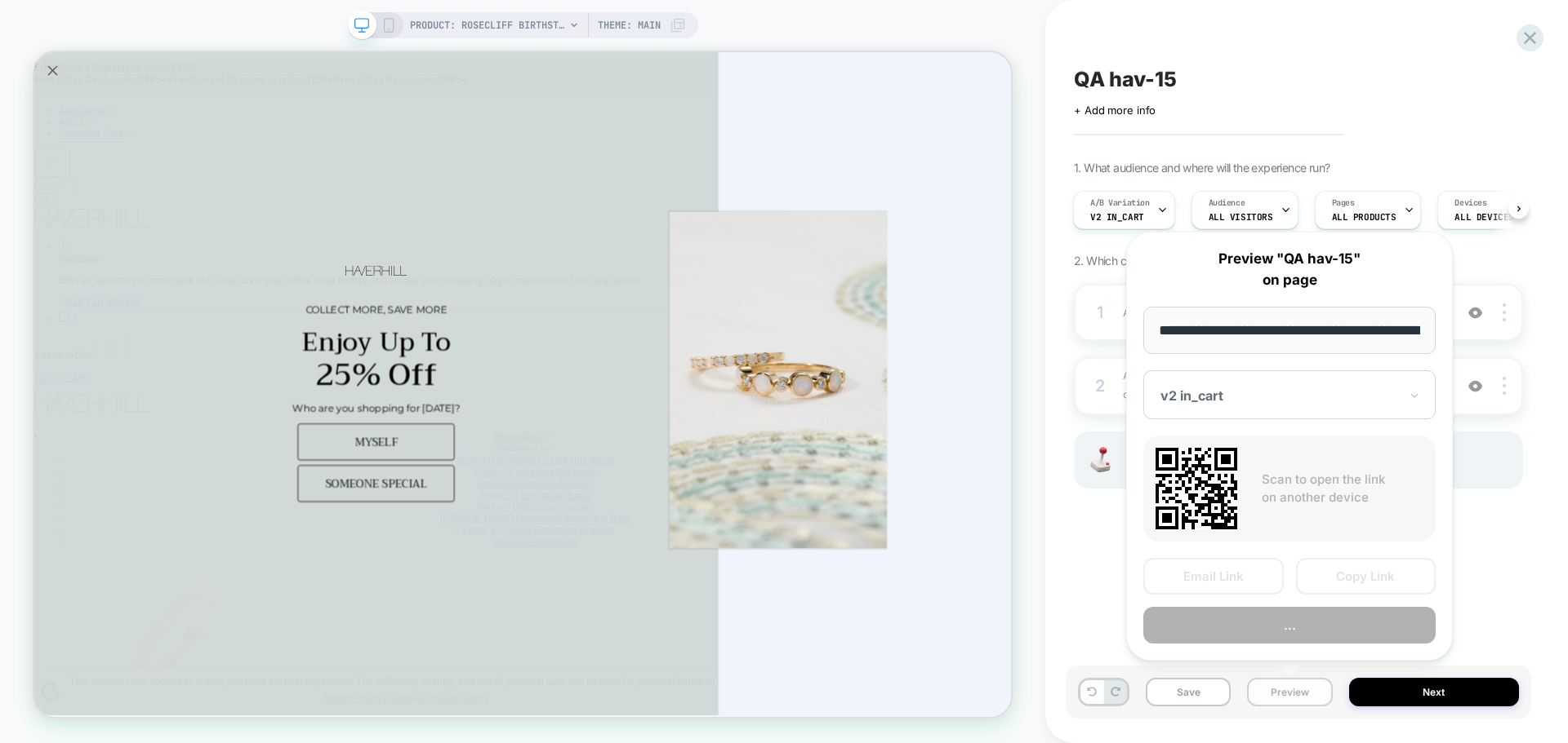
scroll to position [0, 385]
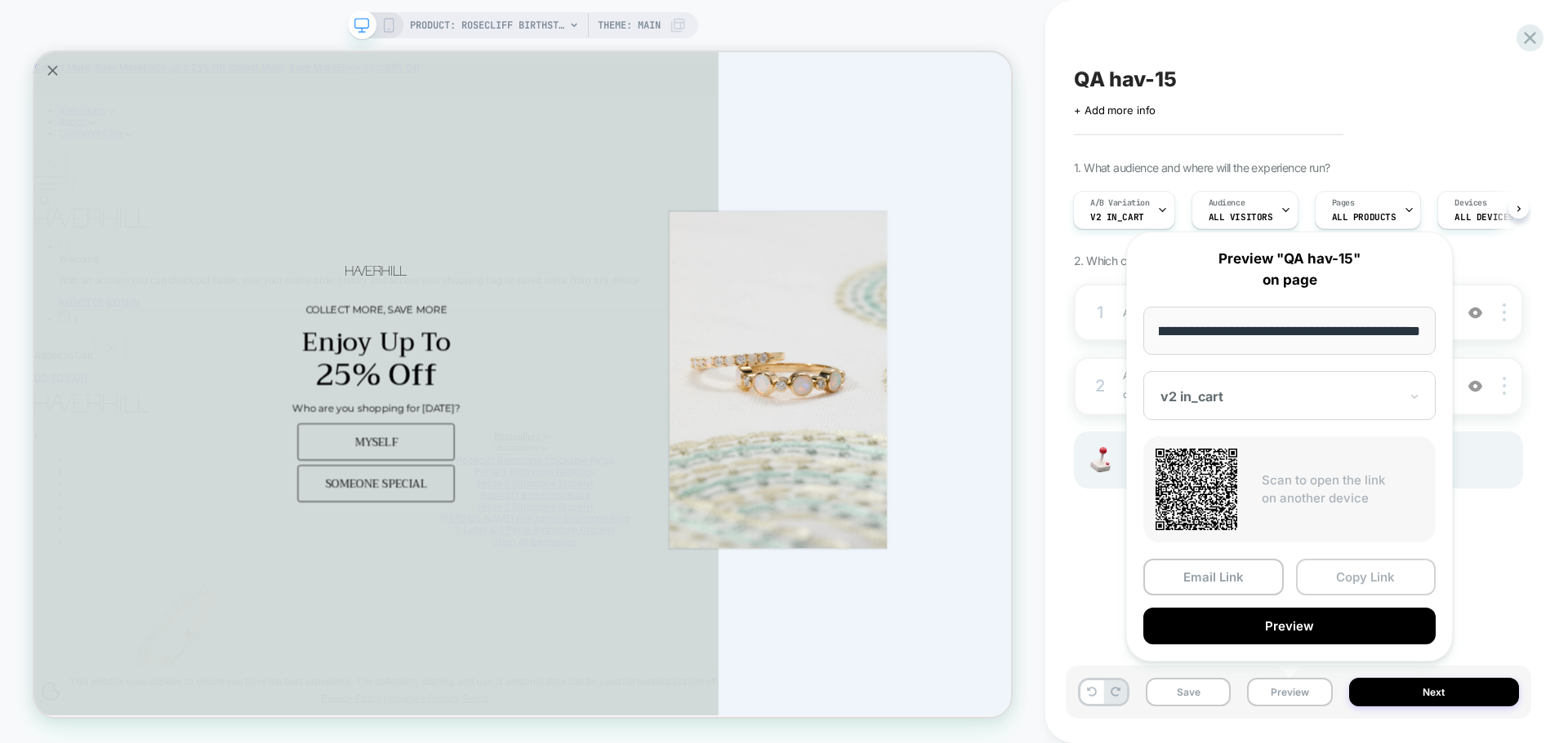
click at [1361, 577] on button "Copy Link" at bounding box center [1365, 577] width 140 height 36
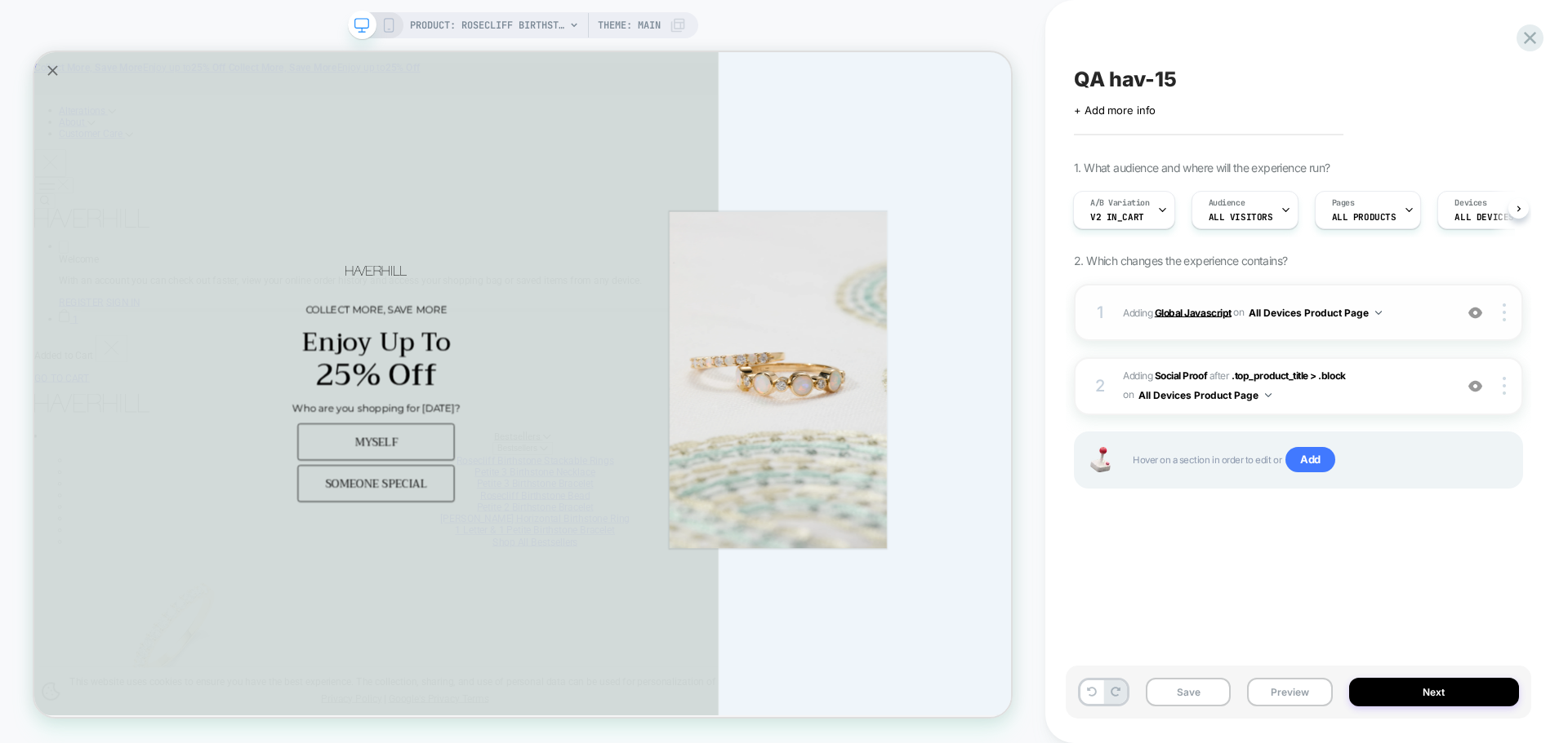
click at [1170, 311] on b "Global Javascript" at bounding box center [1192, 311] width 76 height 12
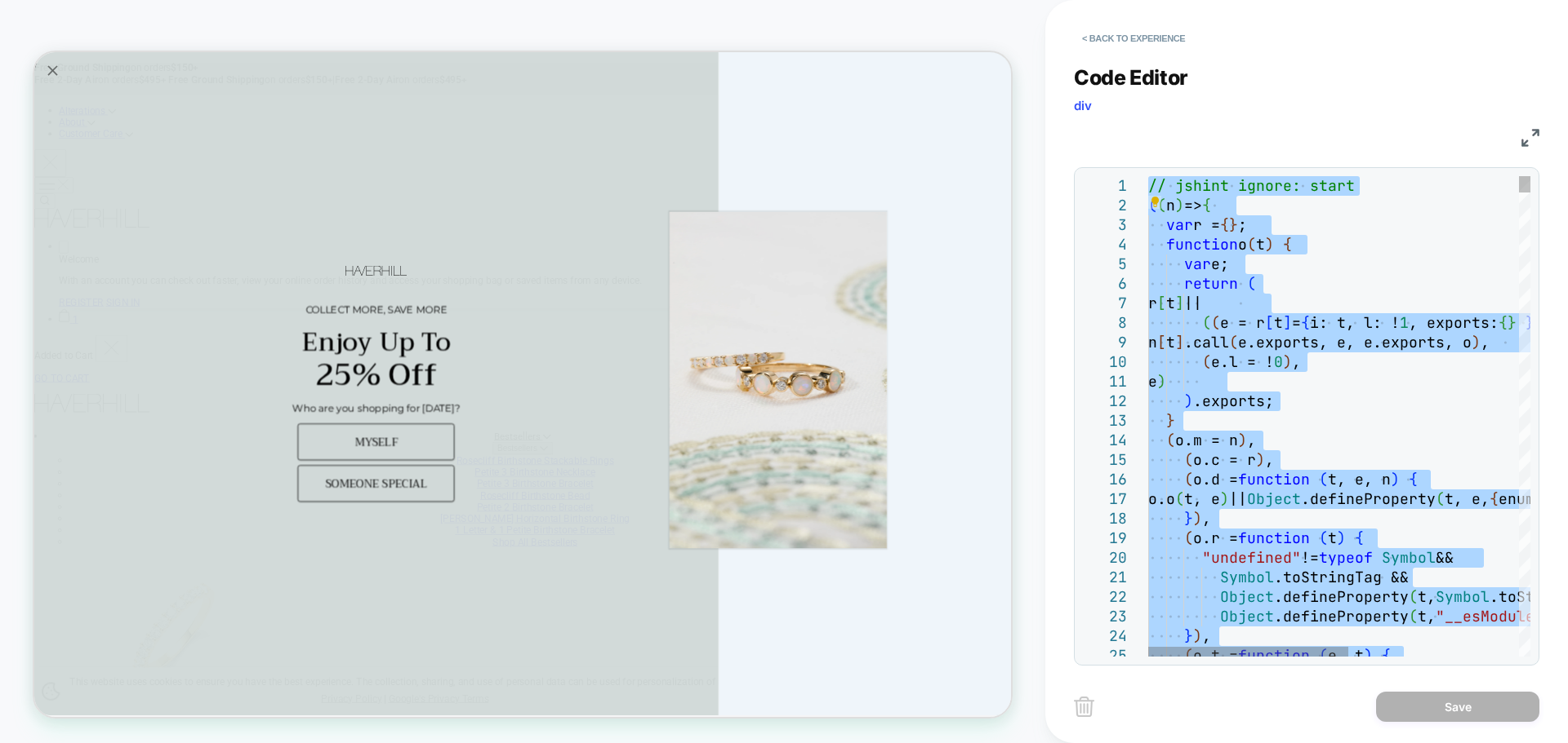
type textarea "**********"
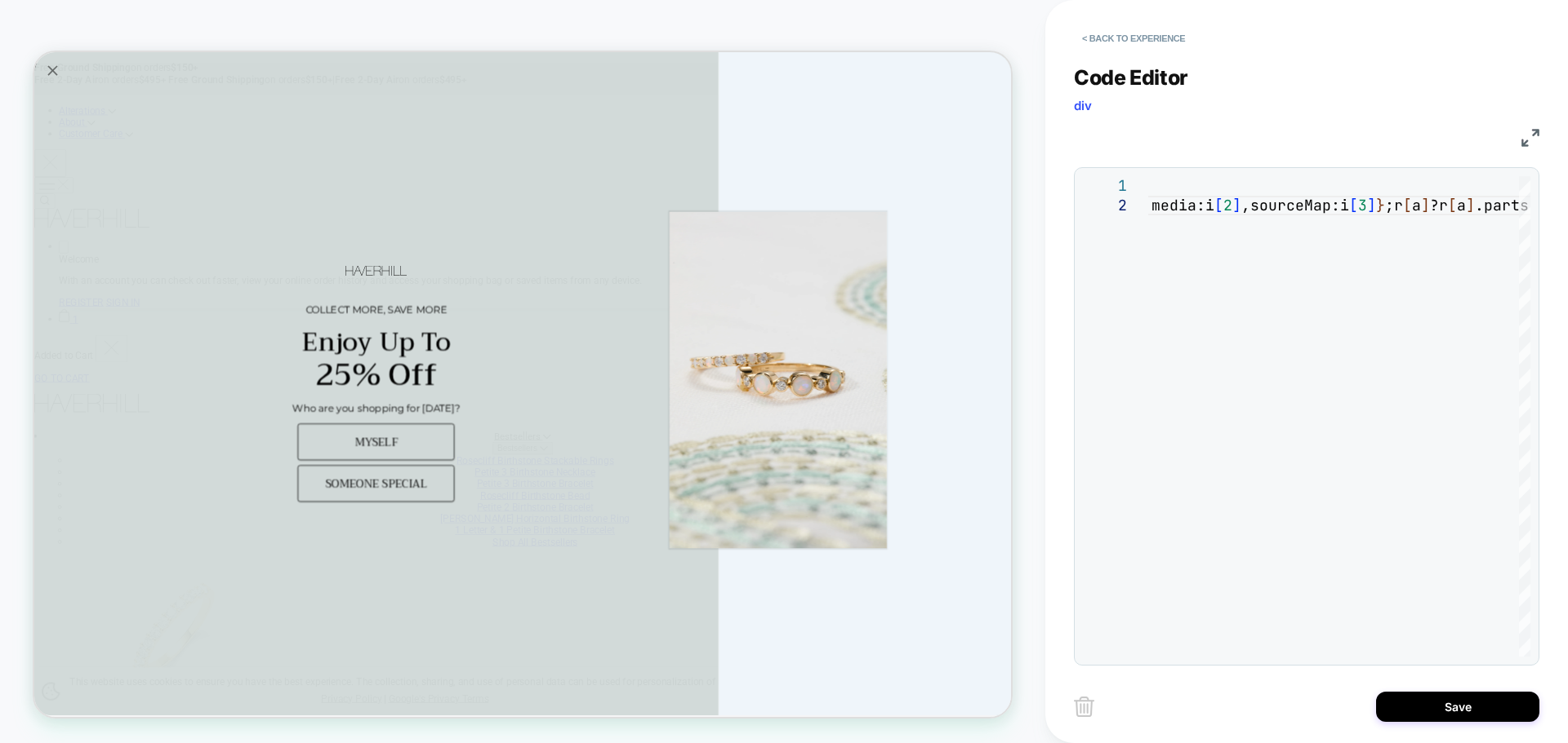
click at [1447, 722] on div "Save" at bounding box center [1306, 707] width 465 height 41
click at [1447, 721] on button "Save" at bounding box center [1457, 708] width 163 height 31
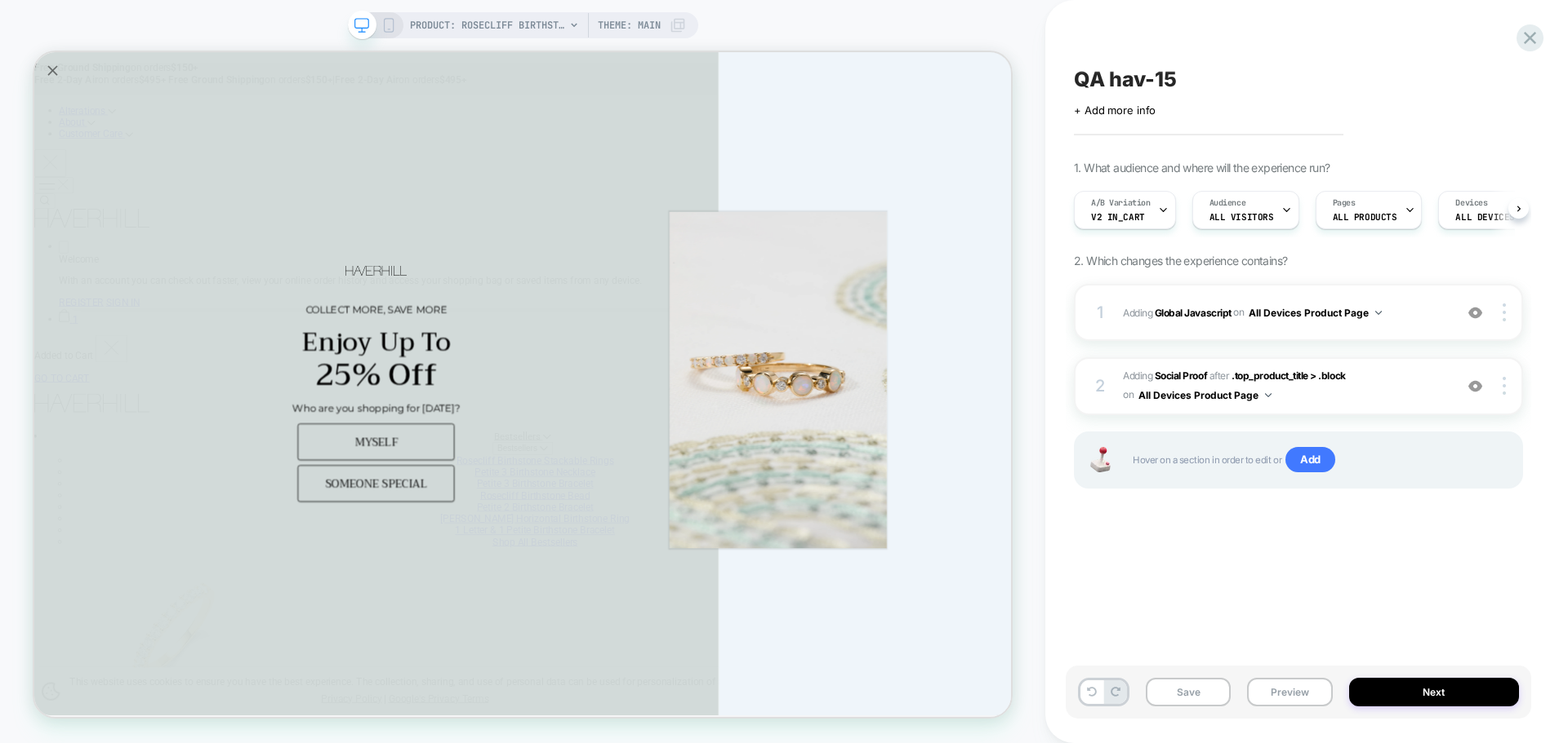
scroll to position [0, 1]
click at [1212, 692] on button "Save" at bounding box center [1188, 692] width 85 height 29
click at [1277, 693] on button "Preview" at bounding box center [1289, 692] width 85 height 29
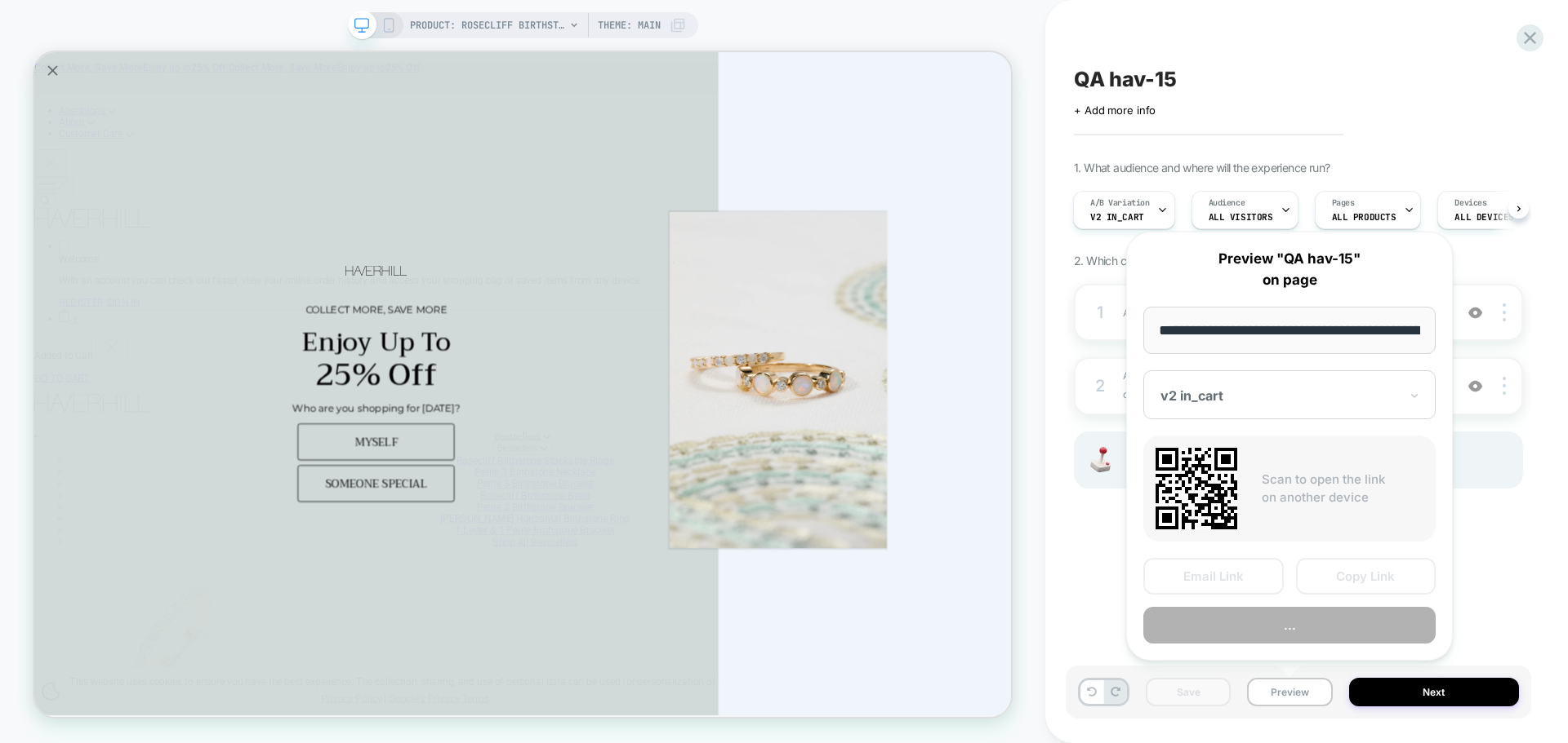
scroll to position [0, 385]
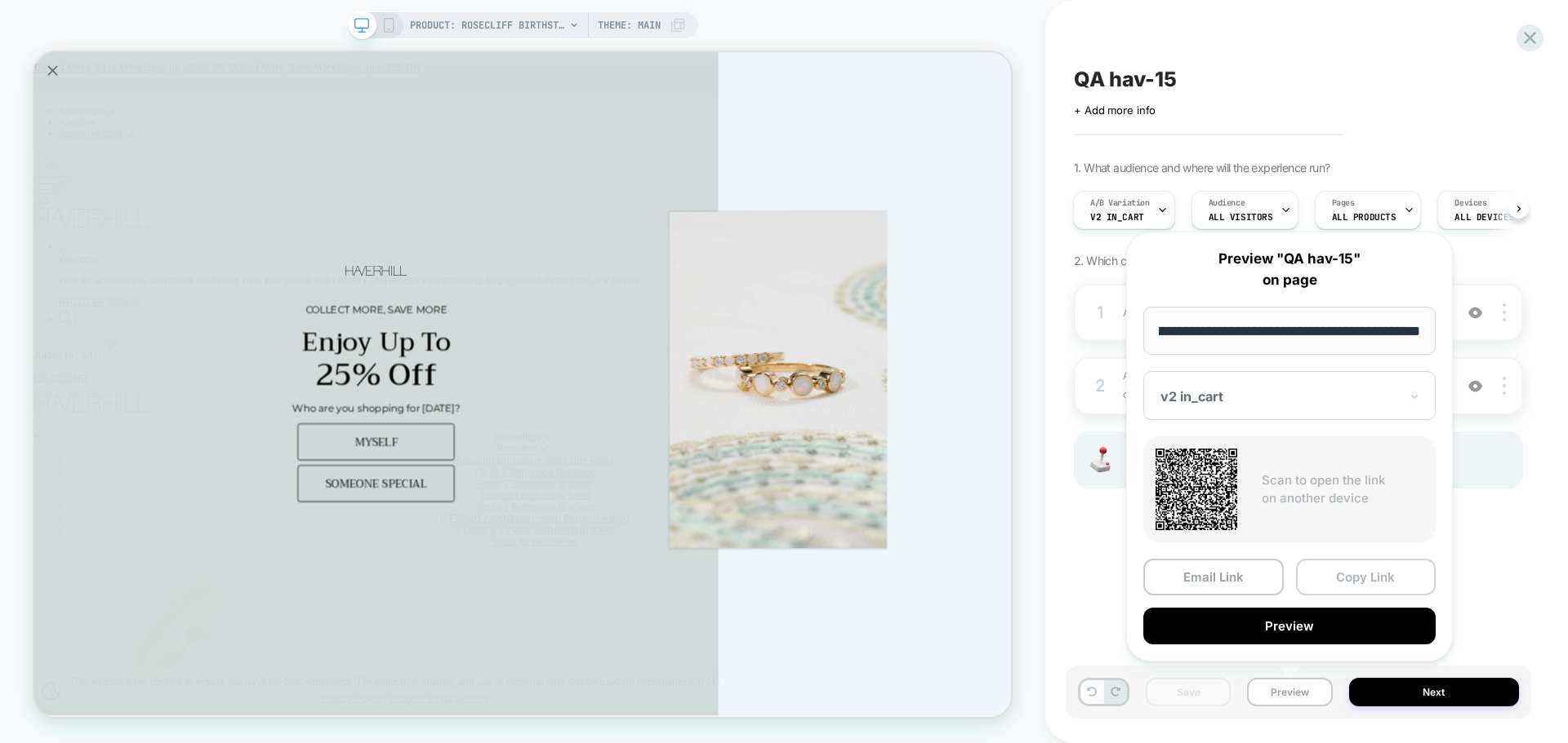
click at [1356, 571] on button "Copy Link" at bounding box center [1365, 577] width 140 height 36
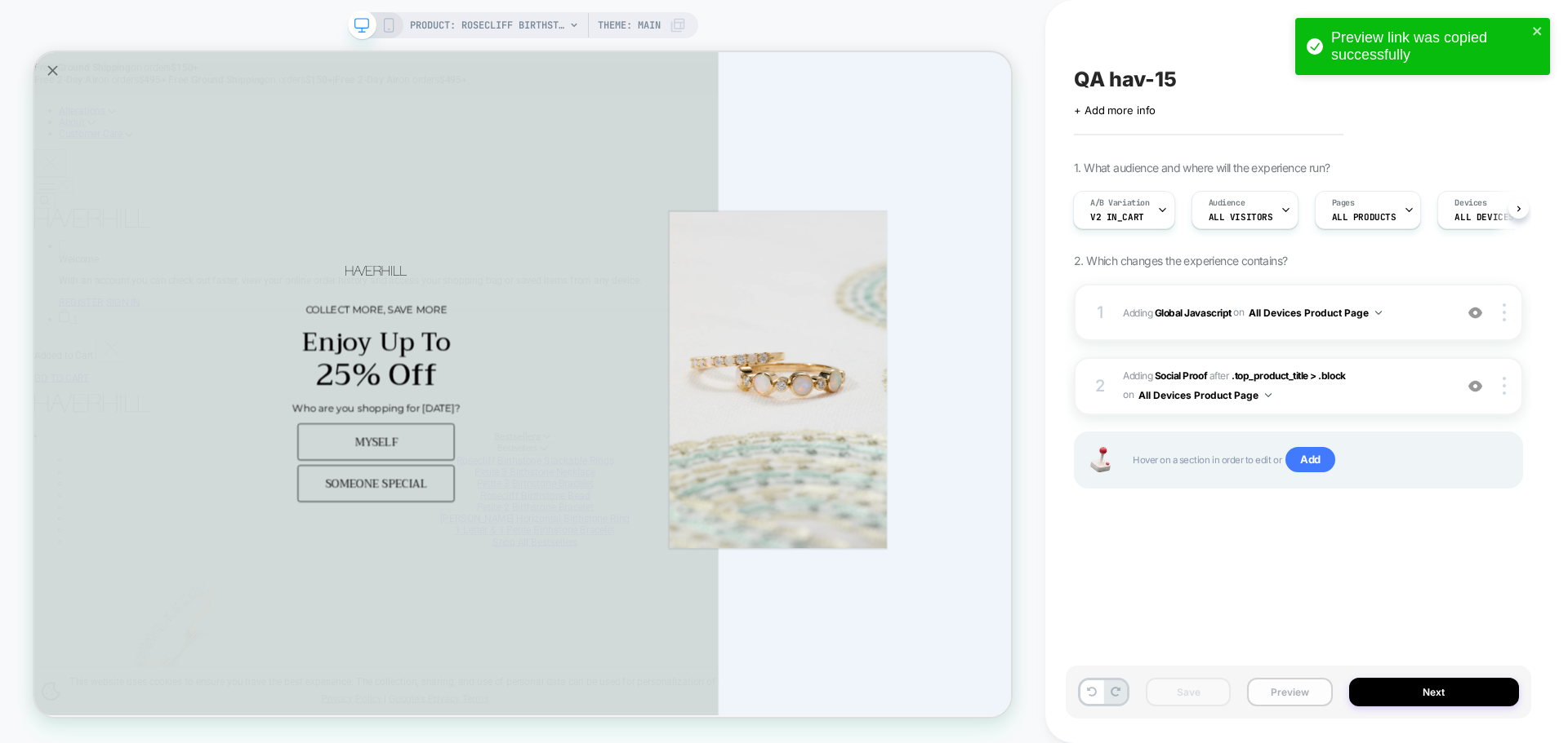
drag, startPoint x: 1316, startPoint y: 697, endPoint x: 1311, endPoint y: 684, distance: 13.9
click at [1316, 697] on button "Preview" at bounding box center [1289, 692] width 85 height 29
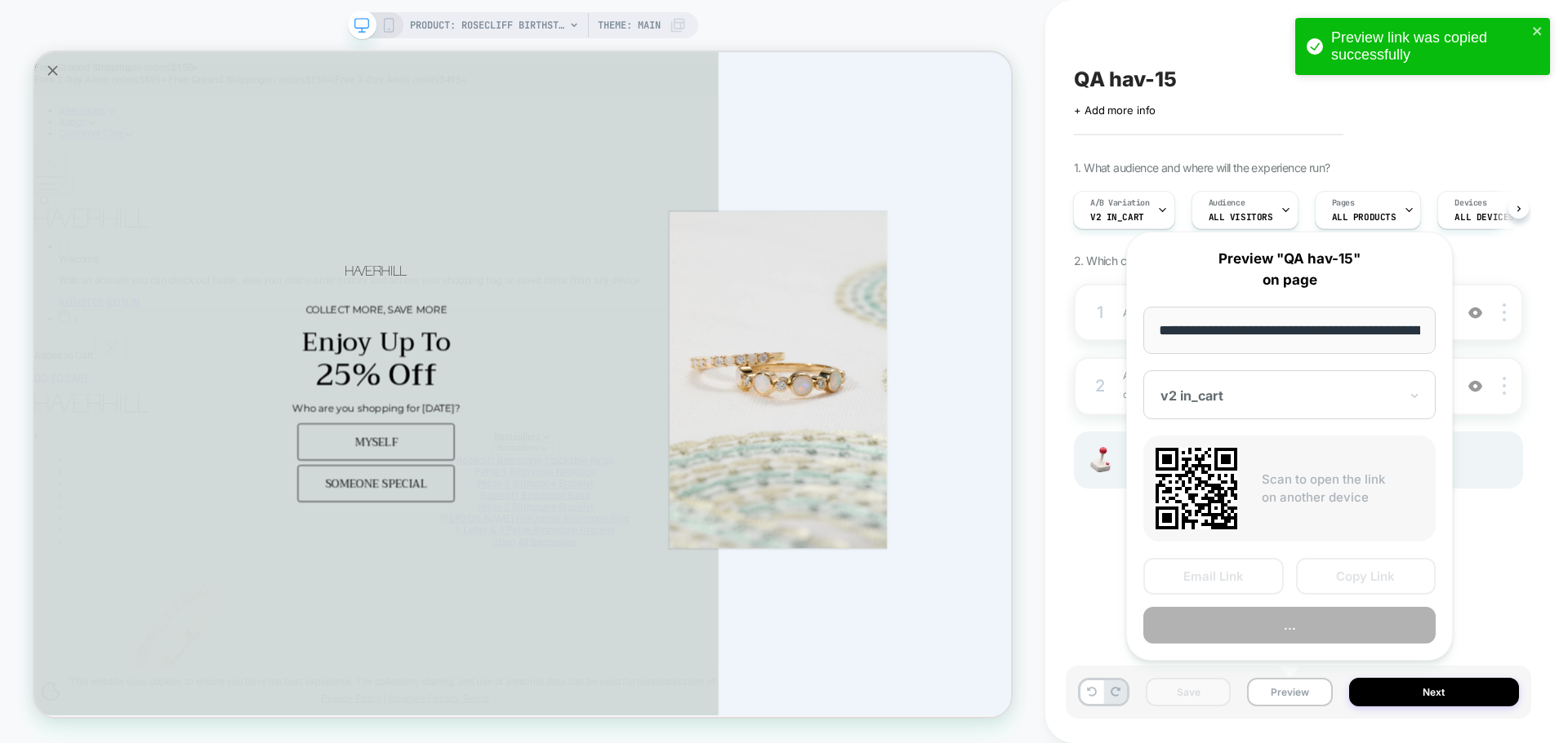
scroll to position [0, 385]
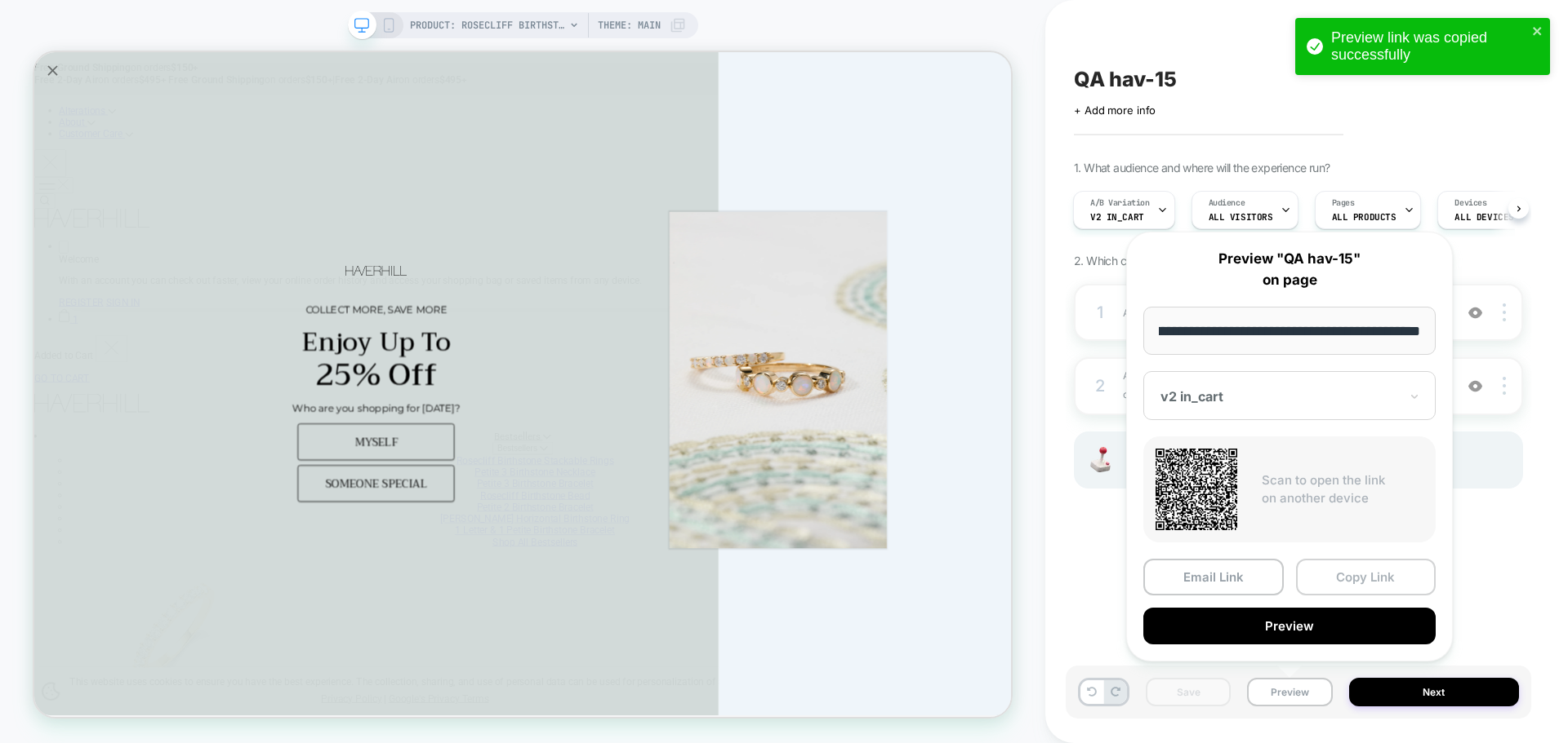
click at [1351, 579] on button "Copy Link" at bounding box center [1365, 577] width 140 height 36
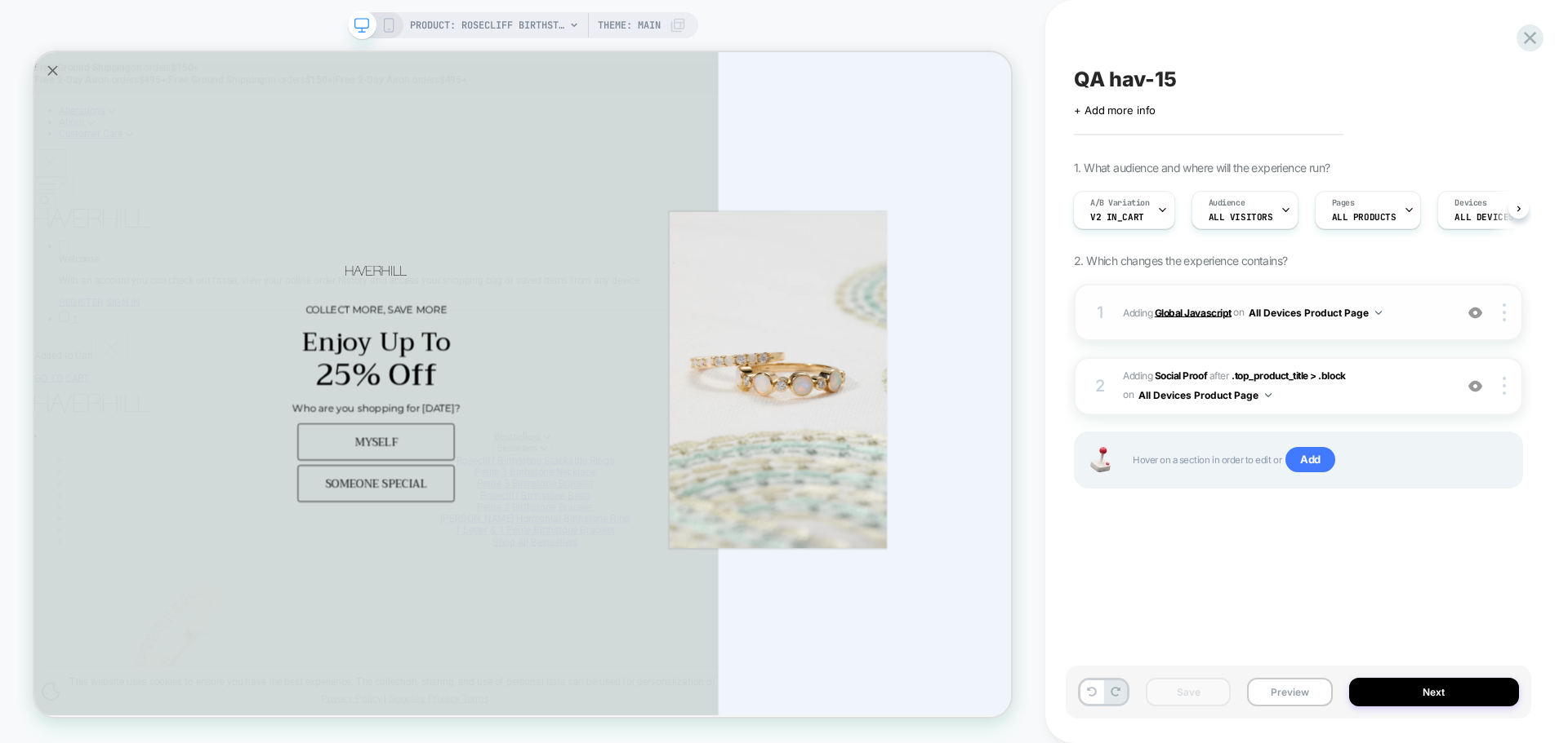
drag, startPoint x: 1184, startPoint y: 314, endPoint x: 956, endPoint y: 582, distance: 351.9
click at [1184, 314] on b "Global Javascript" at bounding box center [1192, 311] width 76 height 12
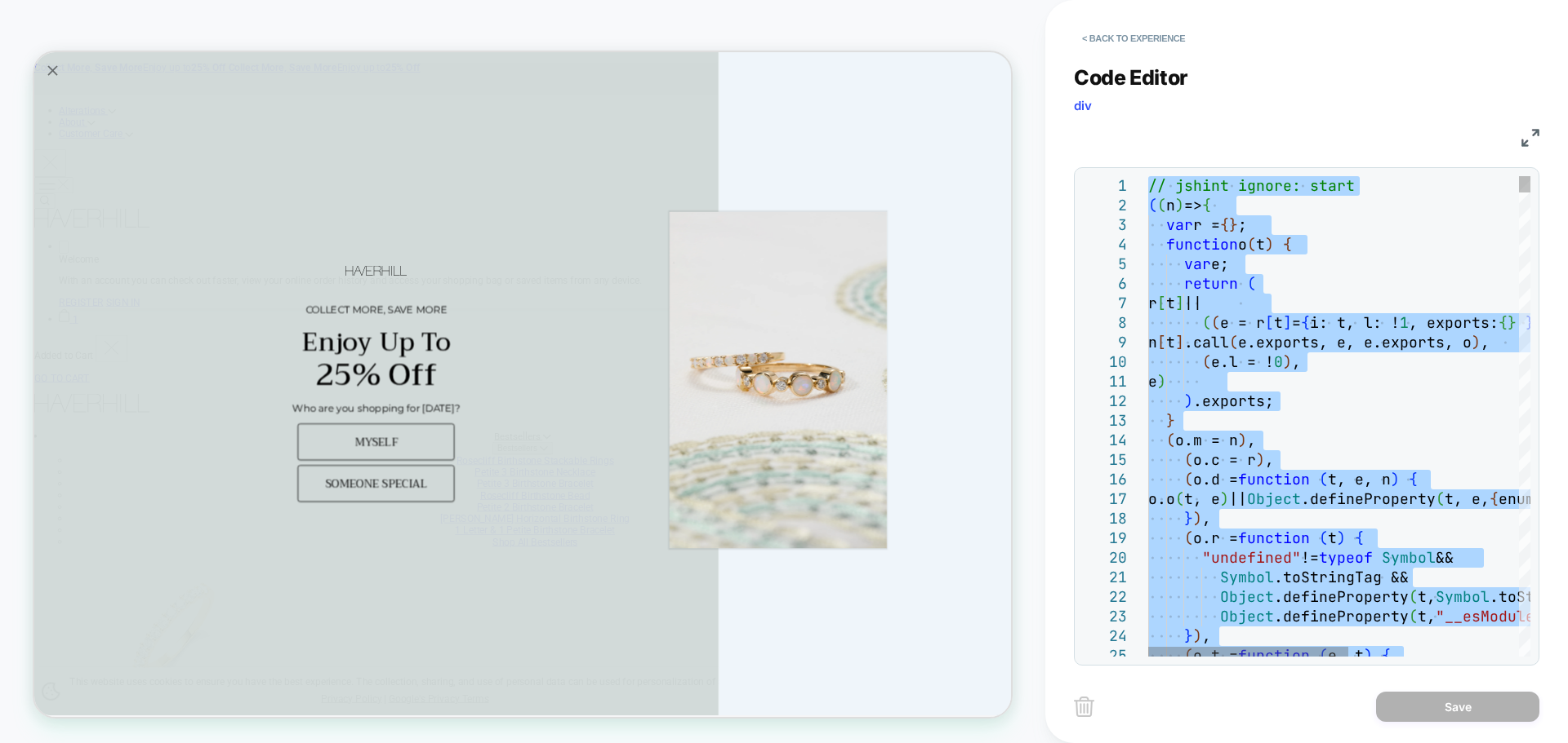
type textarea "**********"
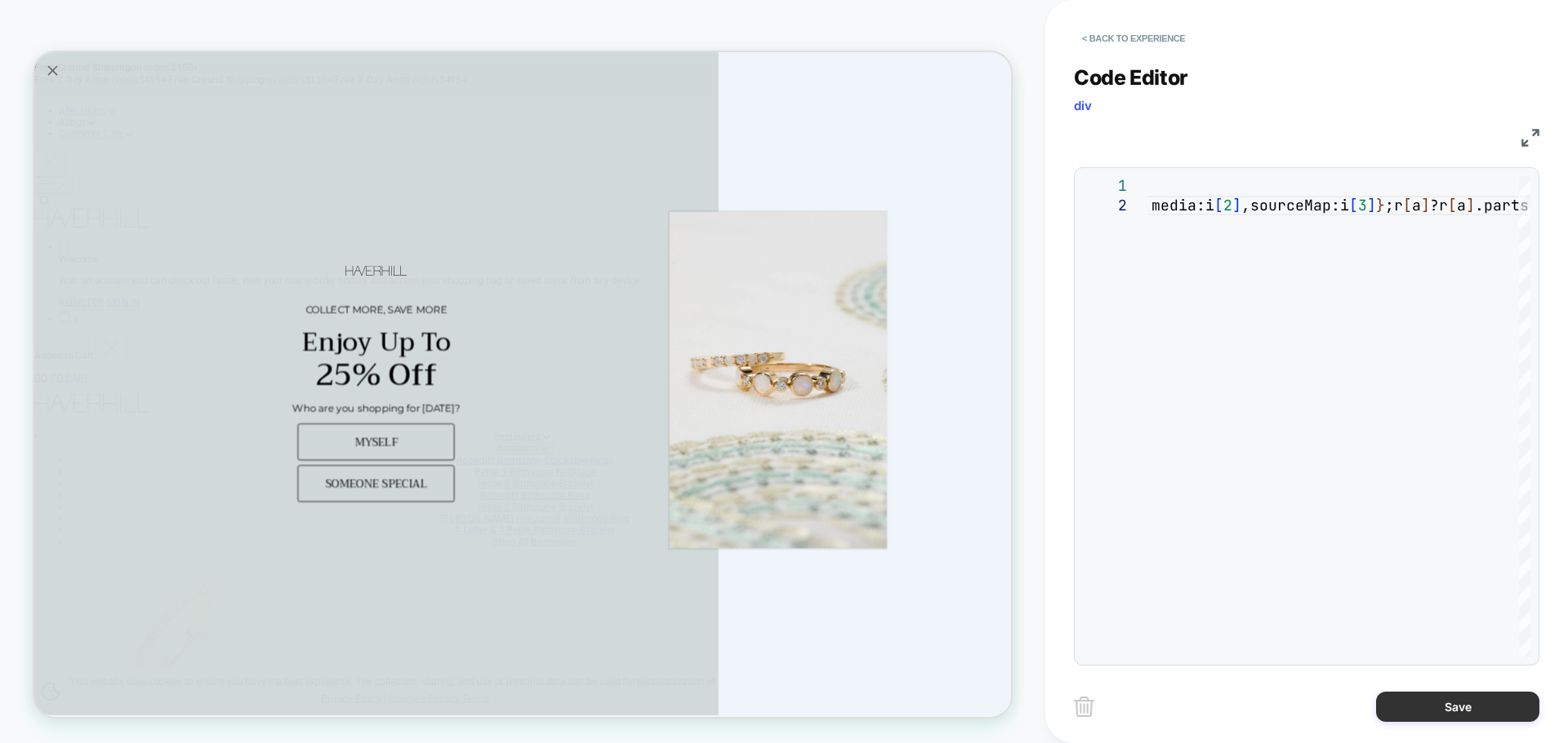
click at [1434, 706] on button "Save" at bounding box center [1457, 708] width 163 height 31
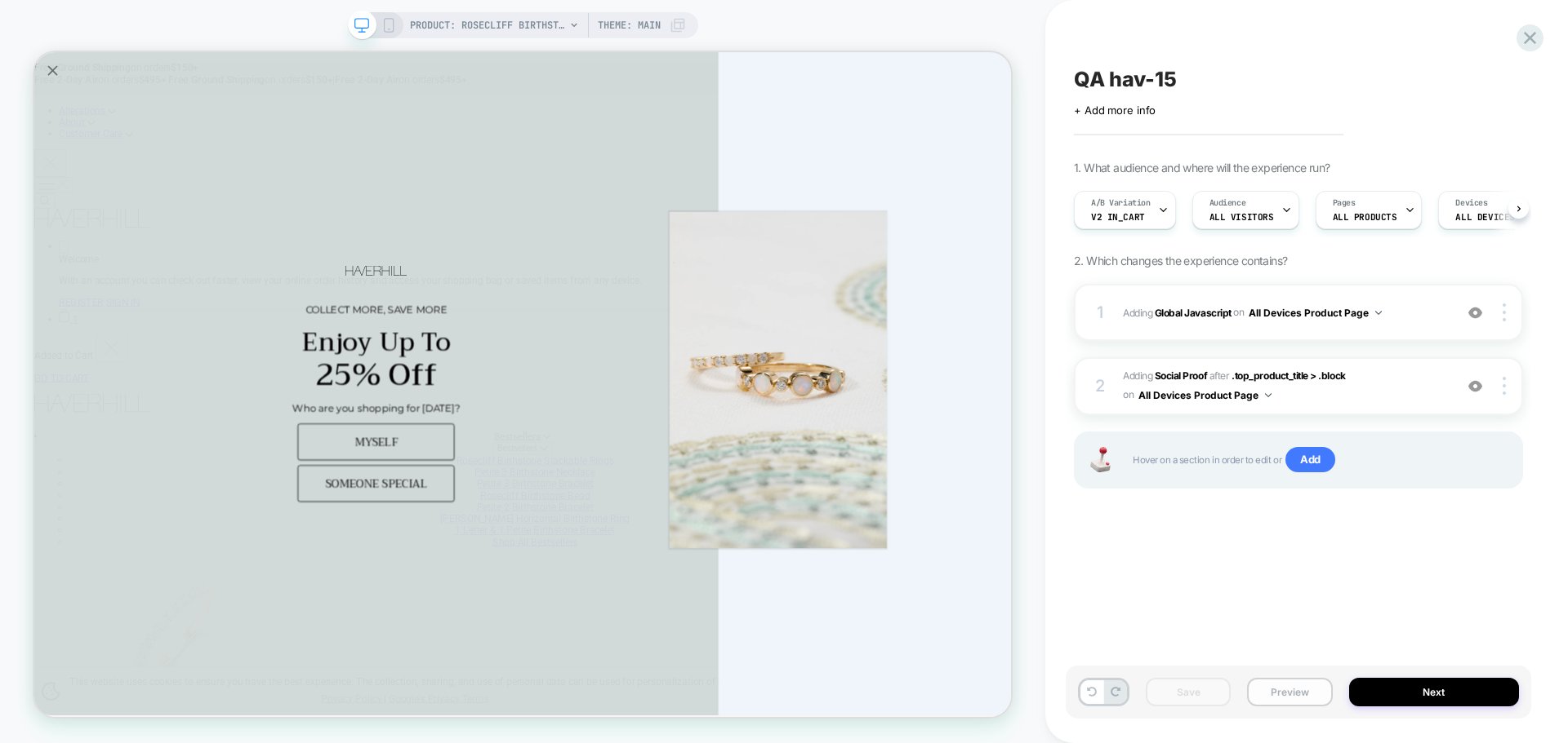
scroll to position [0, 1]
click at [1276, 702] on button "Preview" at bounding box center [1289, 692] width 85 height 29
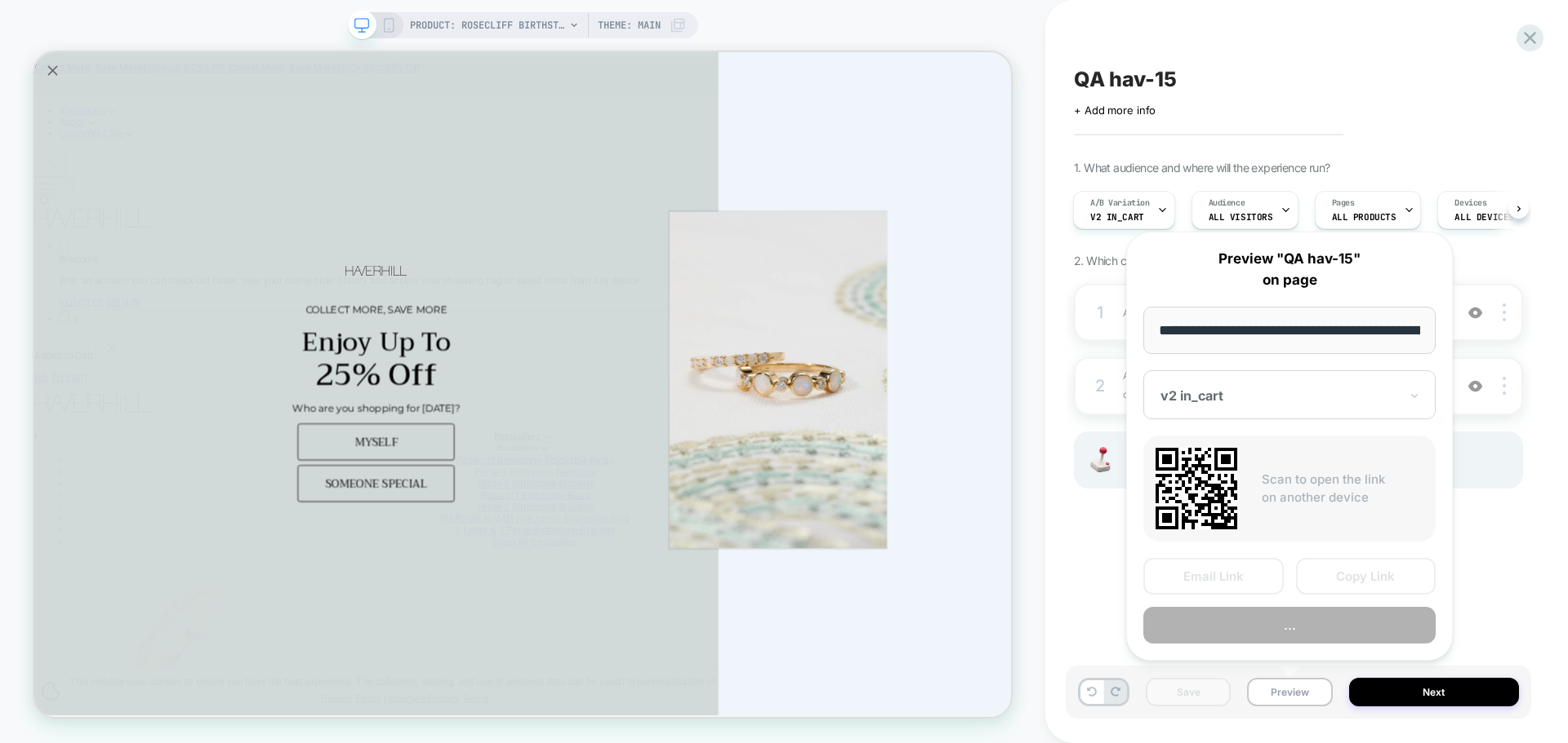
scroll to position [0, 385]
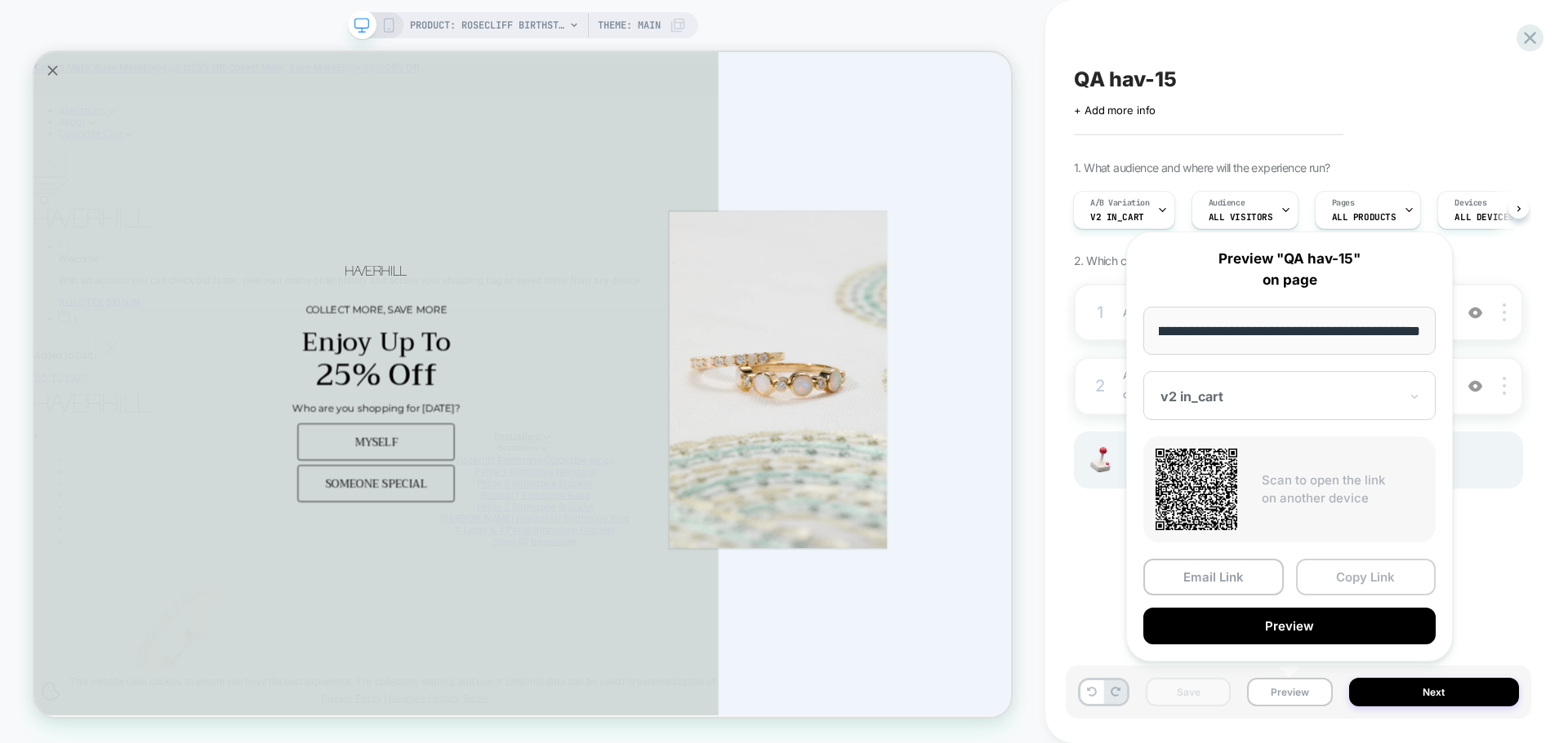
click at [1350, 569] on button "Copy Link" at bounding box center [1365, 577] width 140 height 36
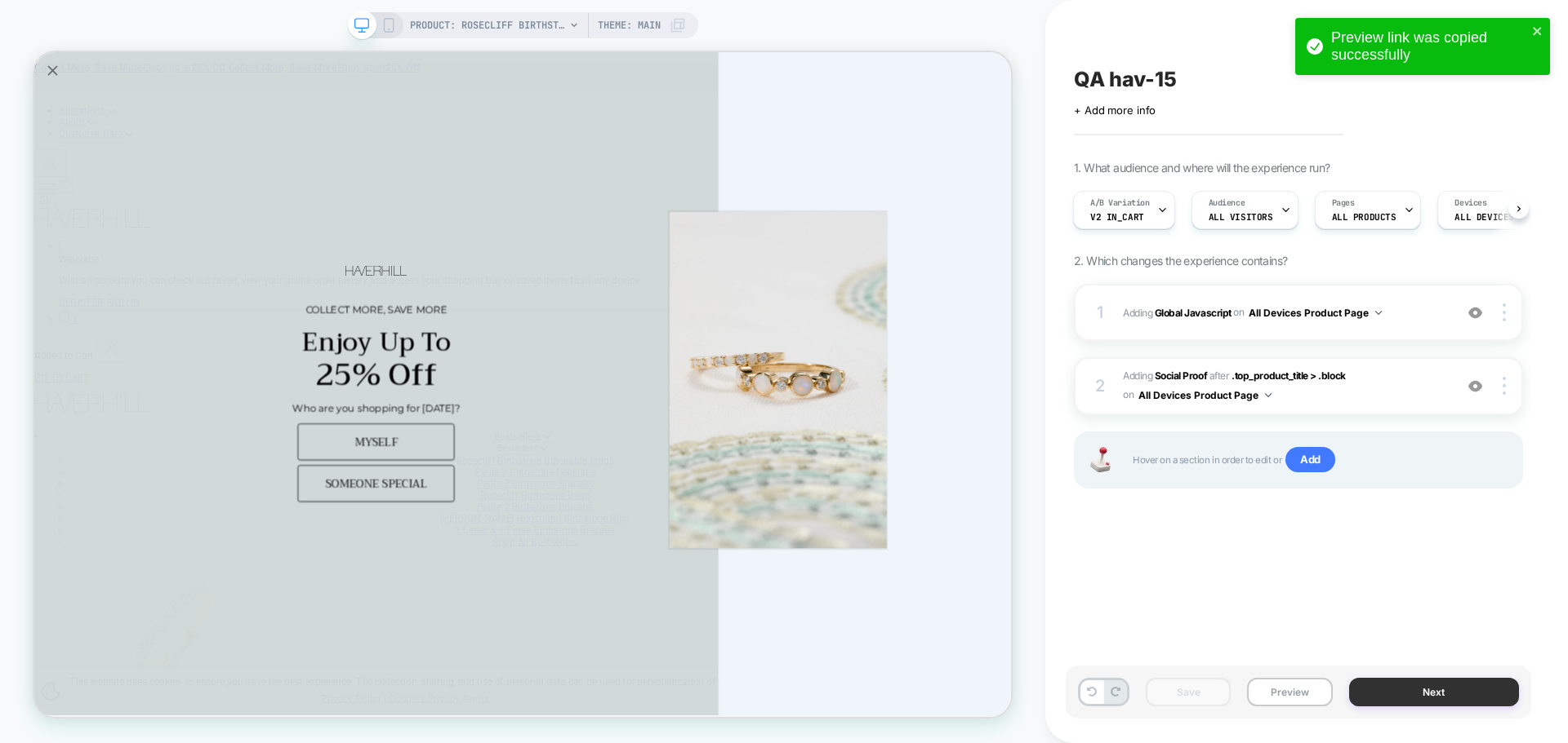
click at [1470, 682] on button "Next" at bounding box center [1434, 692] width 171 height 29
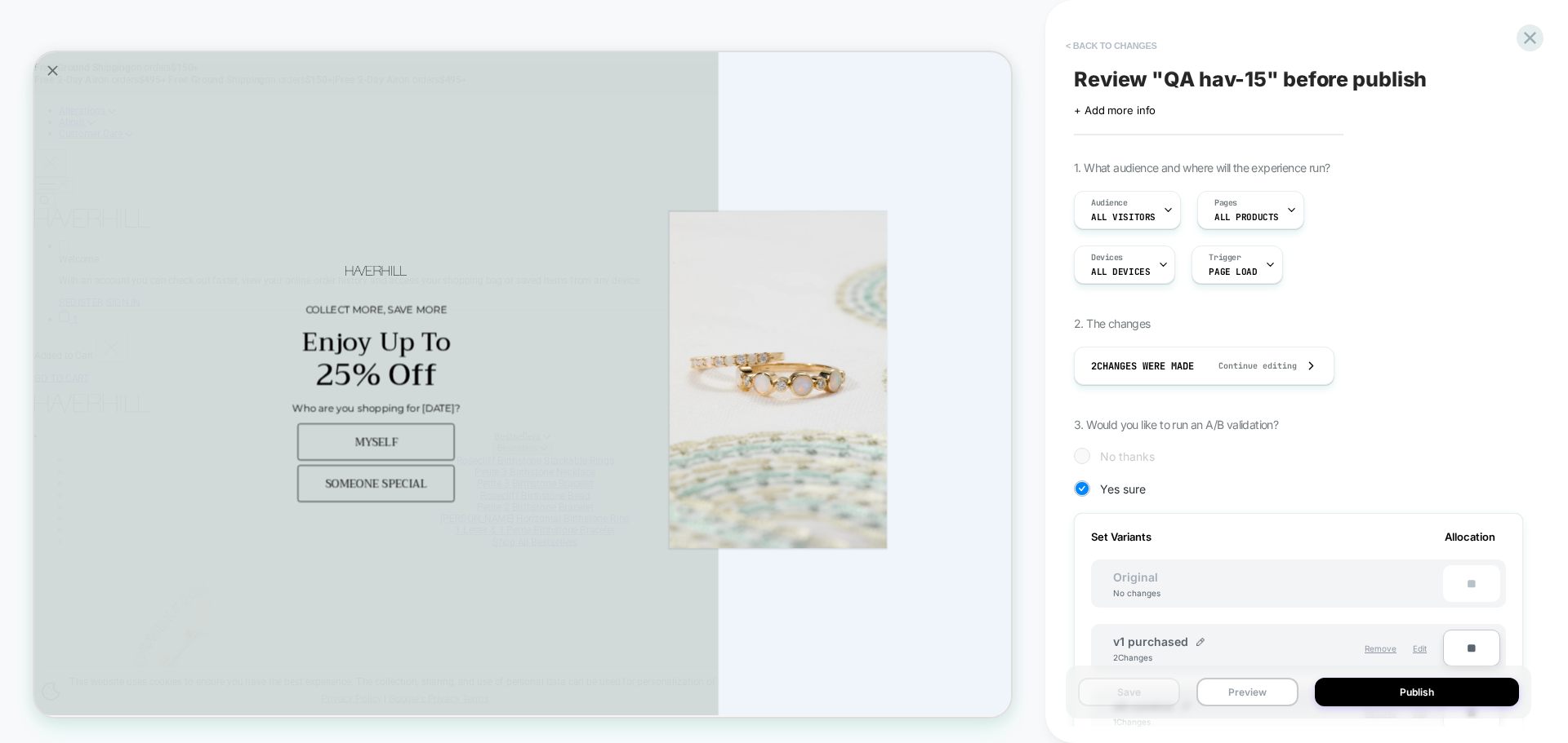
click at [1107, 43] on button "< Back to changes" at bounding box center [1111, 45] width 108 height 26
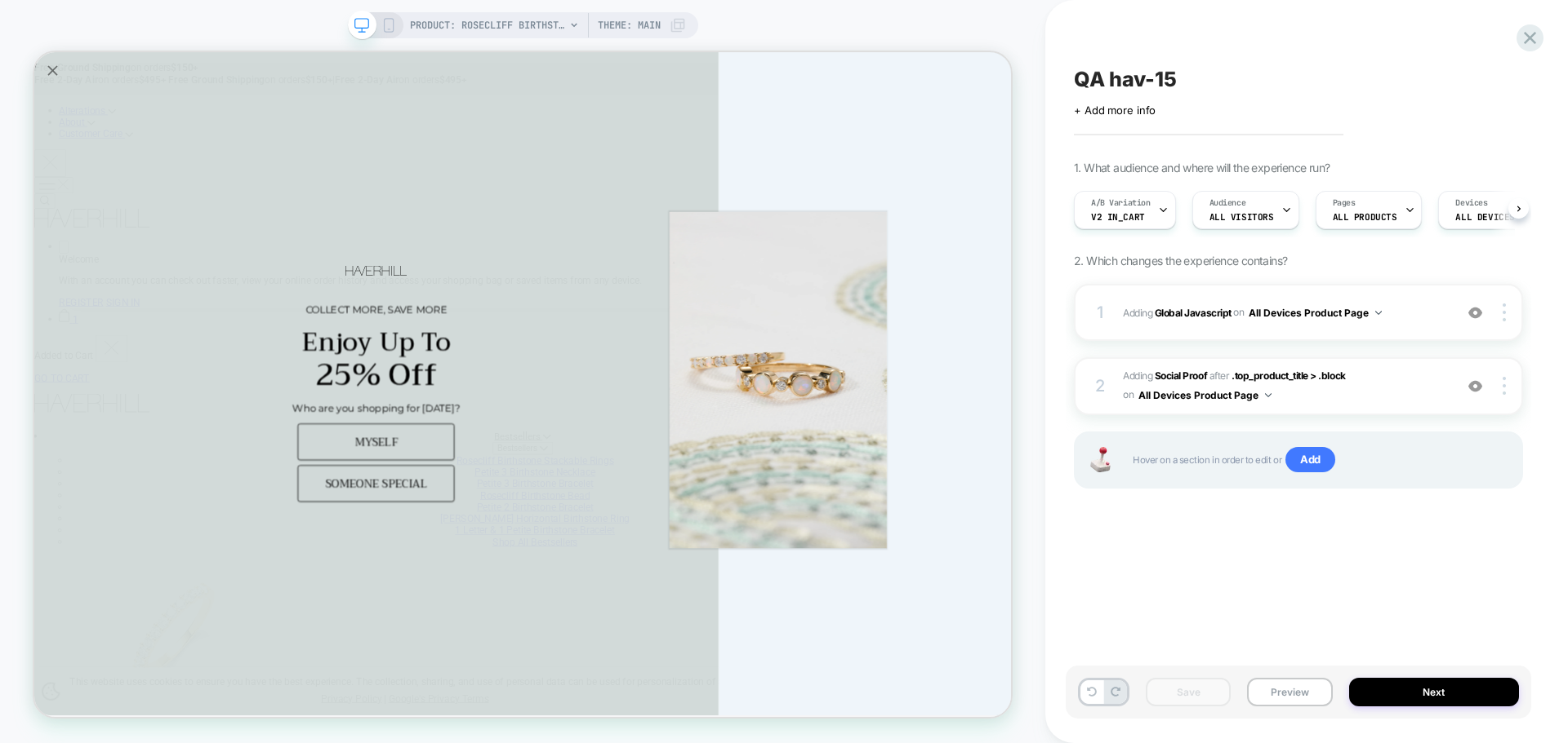
scroll to position [0, 1]
click at [1187, 372] on b "Social Proof" at bounding box center [1180, 375] width 53 height 12
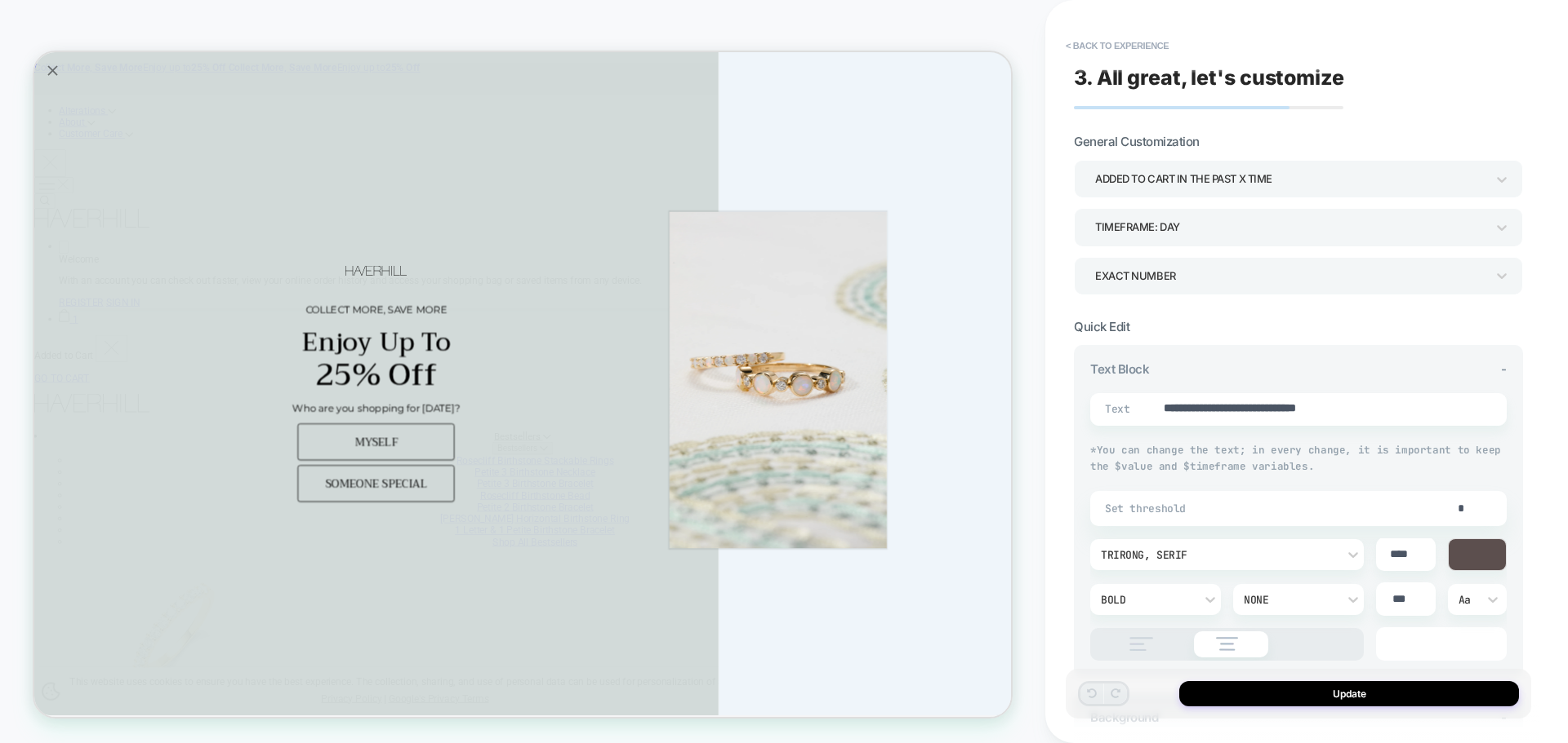
type textarea "*"
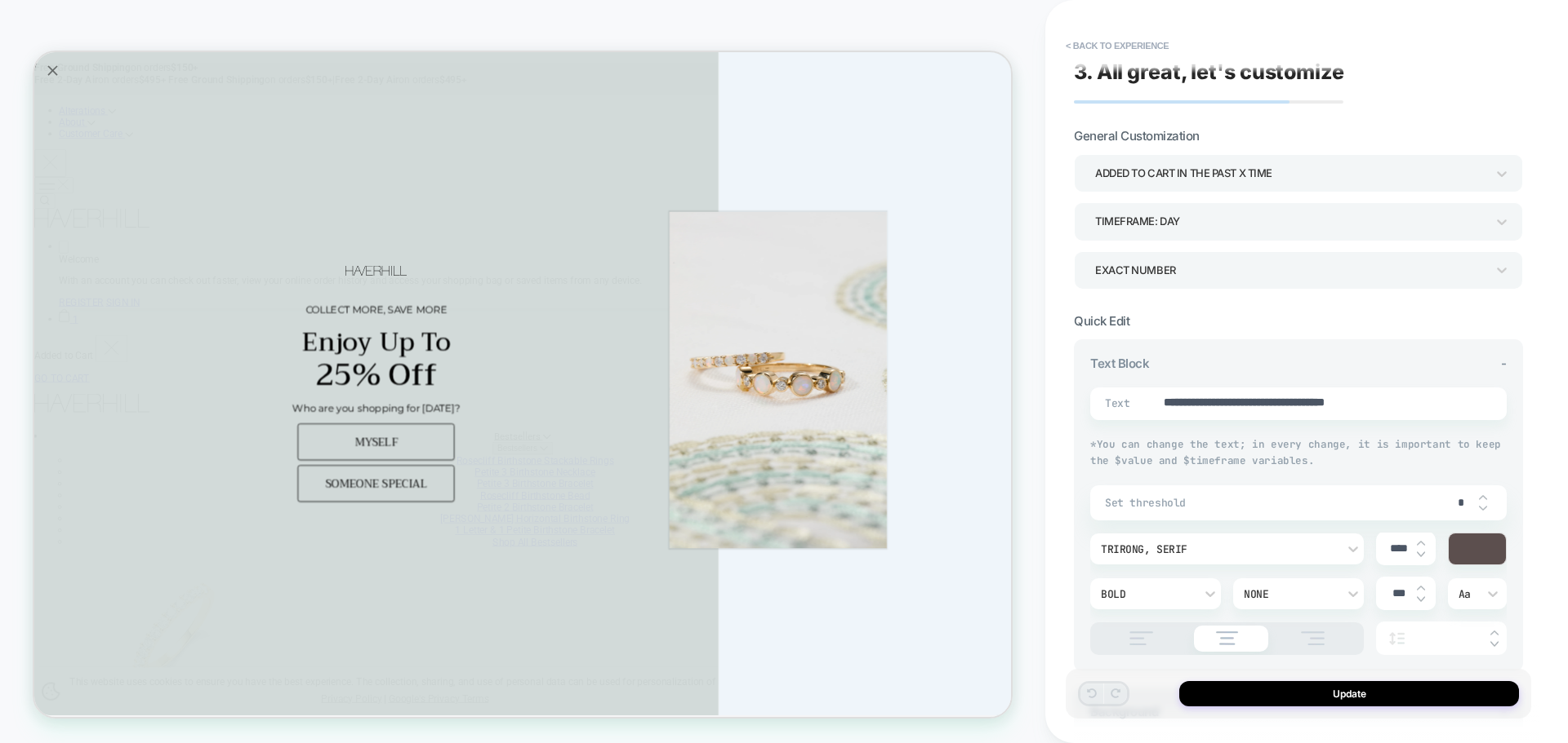
scroll to position [0, 0]
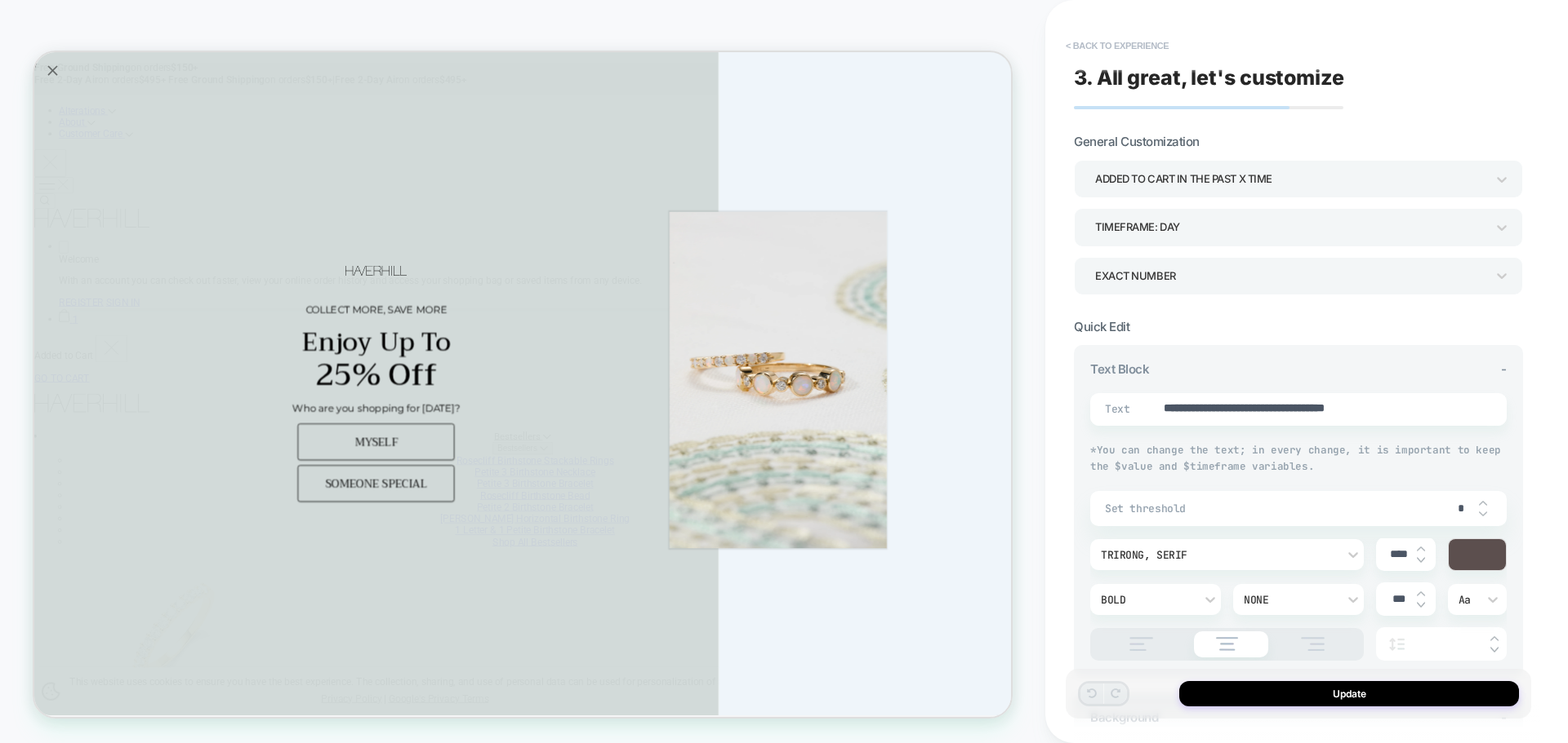
click at [1100, 57] on button "< Back to experience" at bounding box center [1117, 45] width 119 height 26
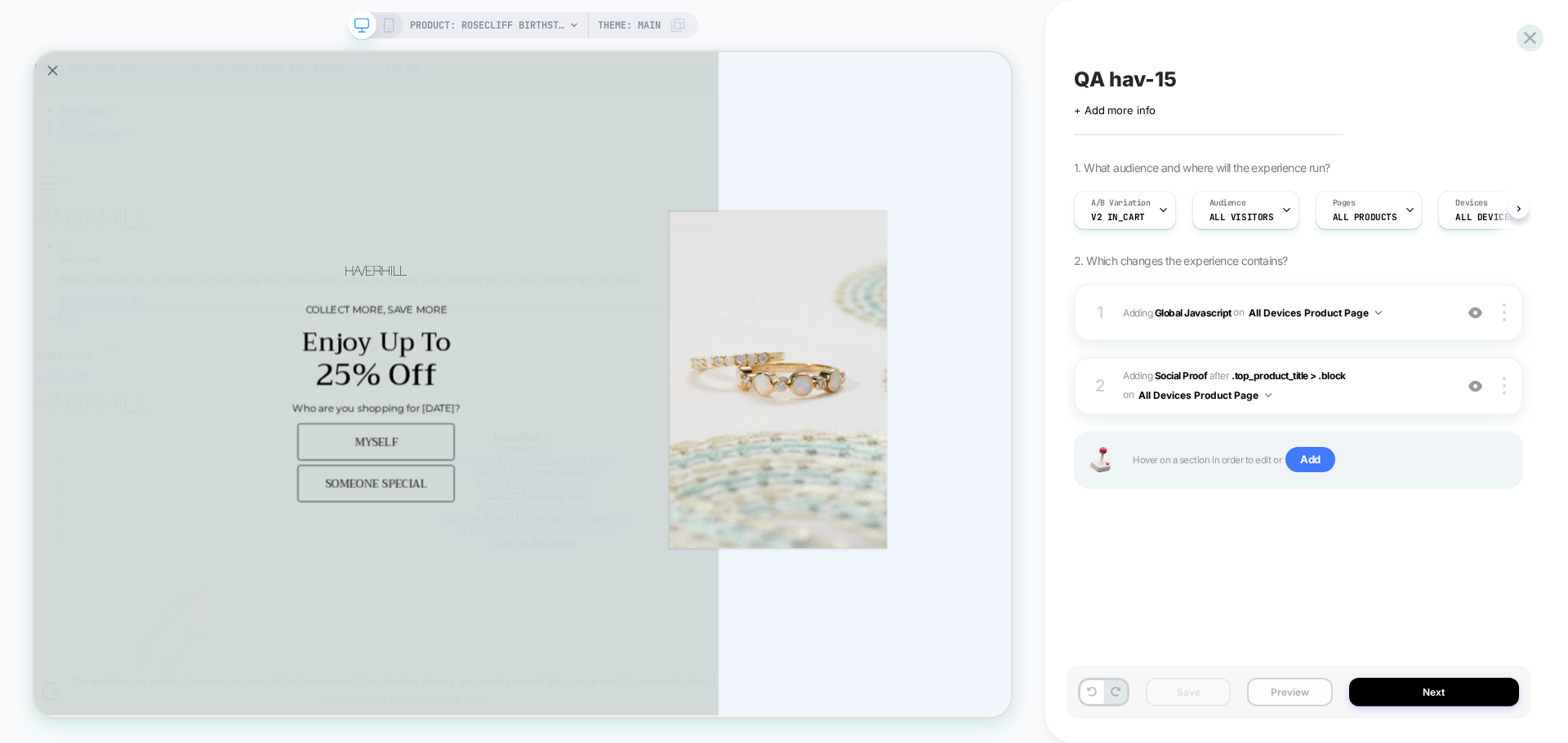
scroll to position [0, 1]
click at [1277, 687] on button "Preview" at bounding box center [1289, 692] width 85 height 29
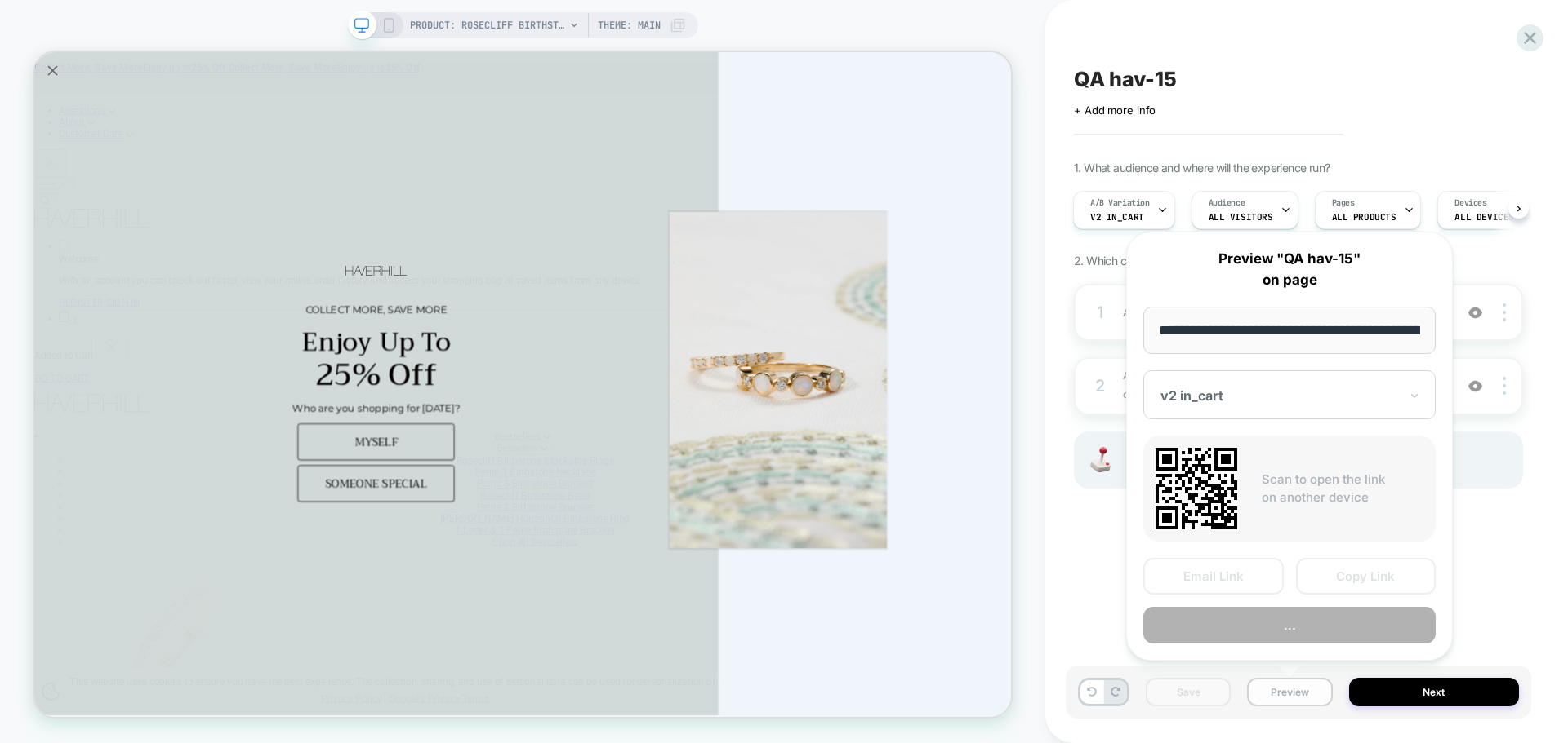
scroll to position [0, 385]
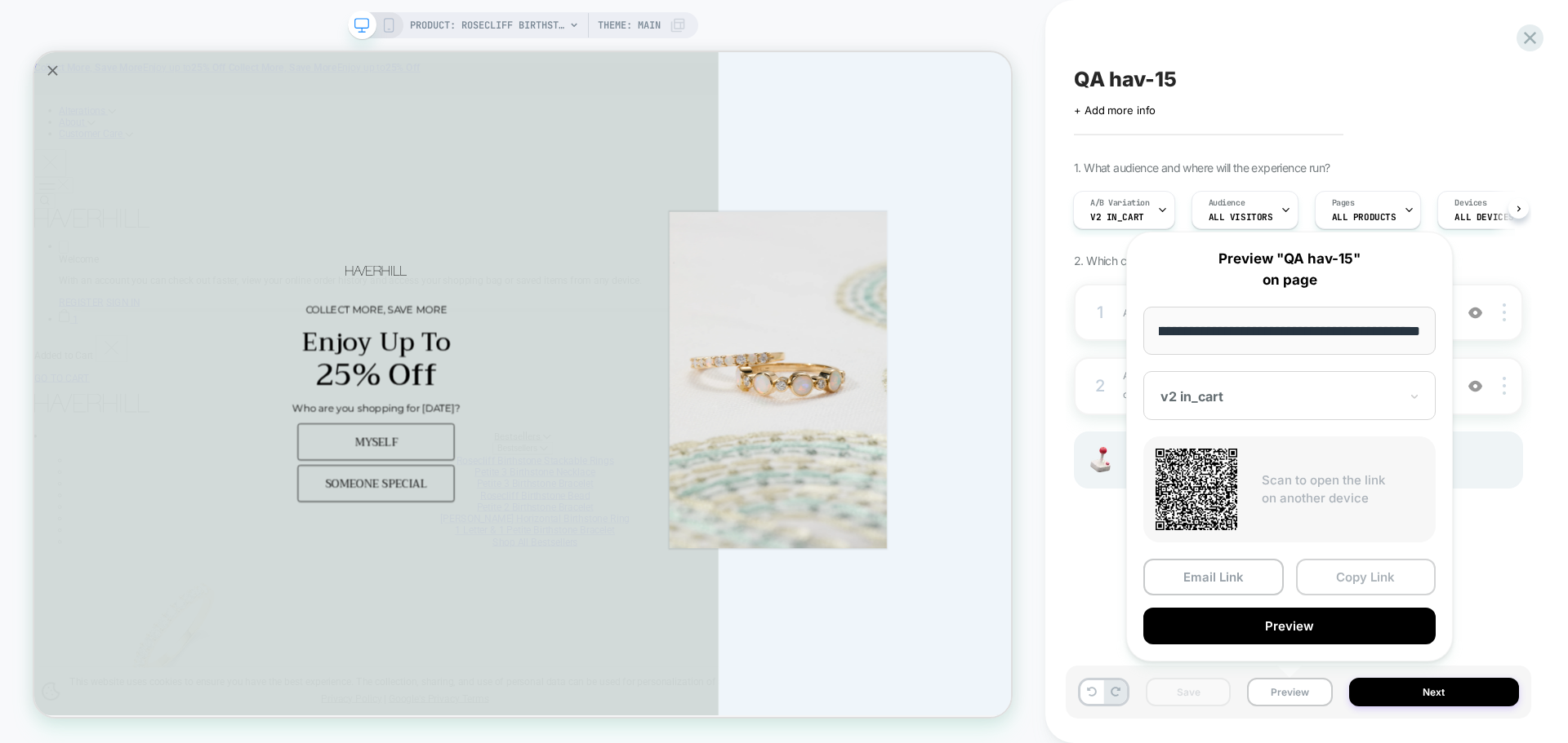
click at [1367, 579] on button "Copy Link" at bounding box center [1365, 577] width 140 height 36
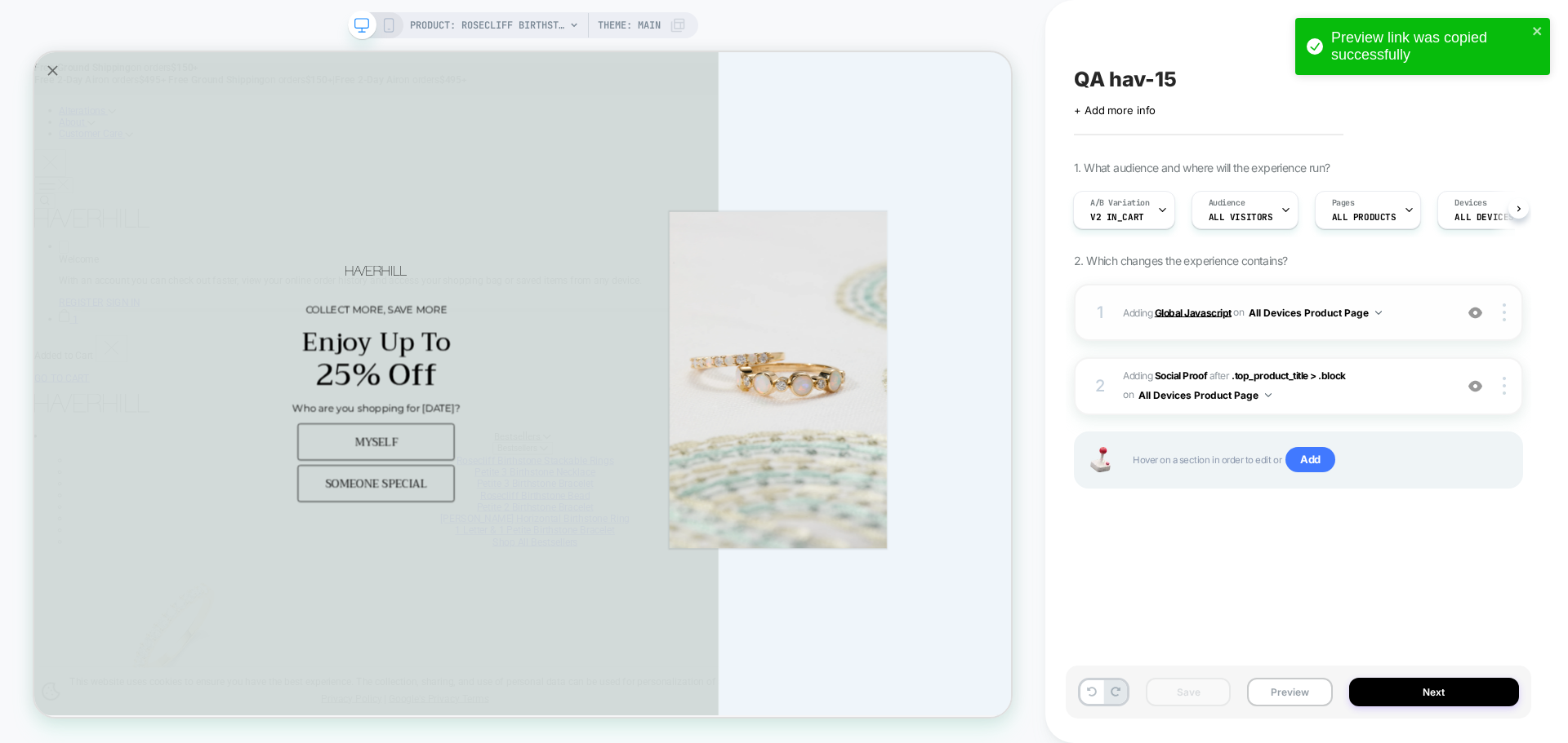
click at [1212, 308] on b "Global Javascript" at bounding box center [1192, 311] width 76 height 12
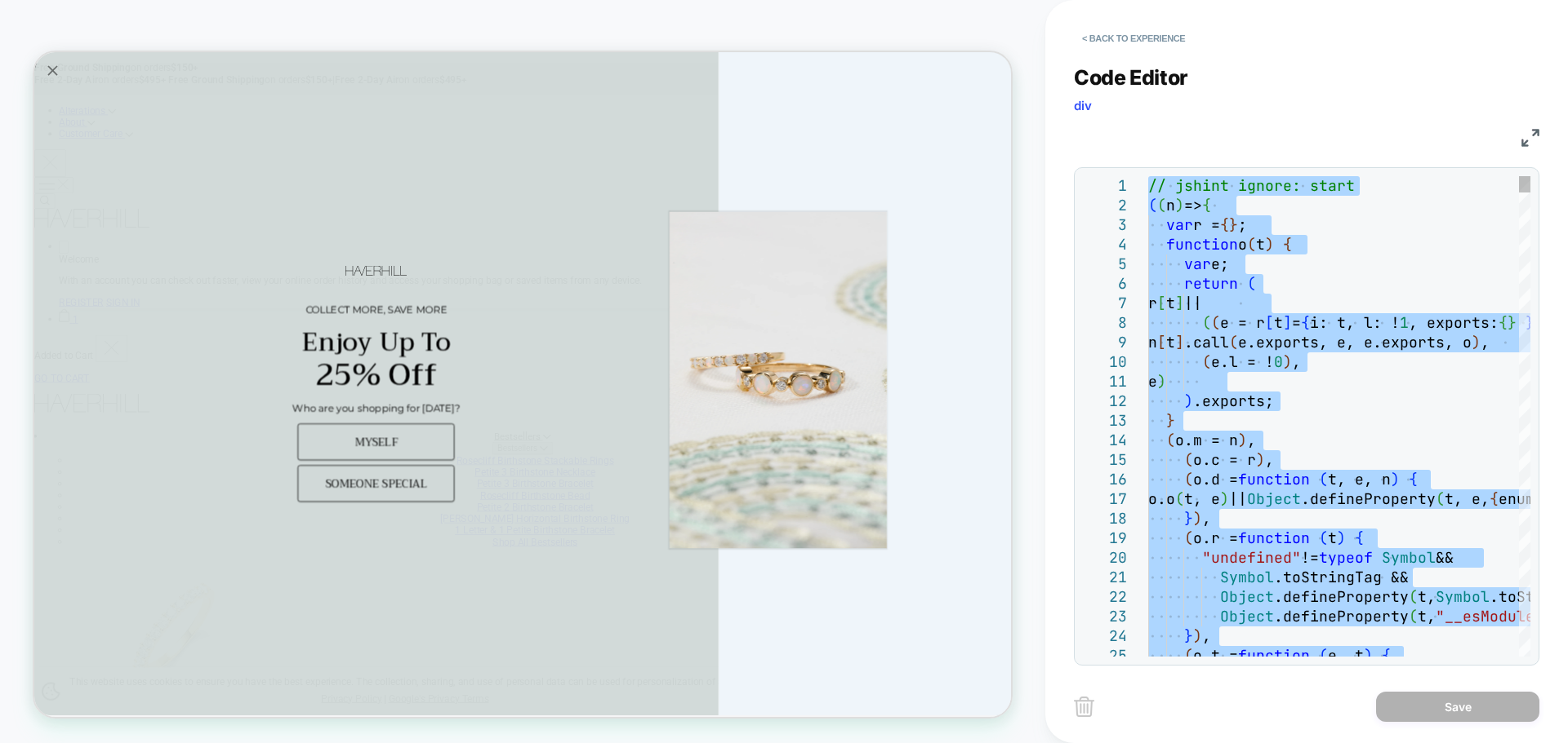
type textarea "**********"
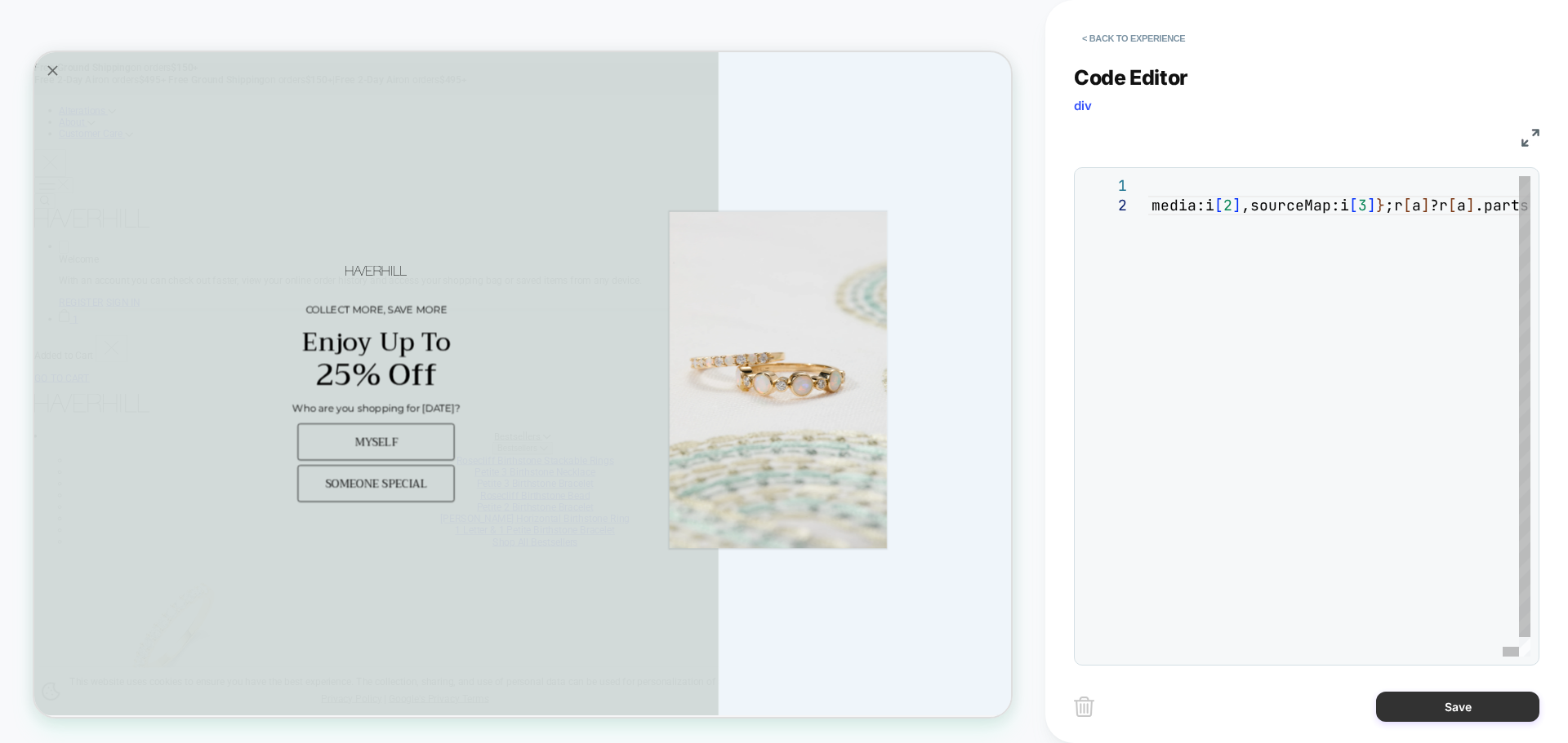
click at [1434, 709] on button "Save" at bounding box center [1457, 708] width 163 height 31
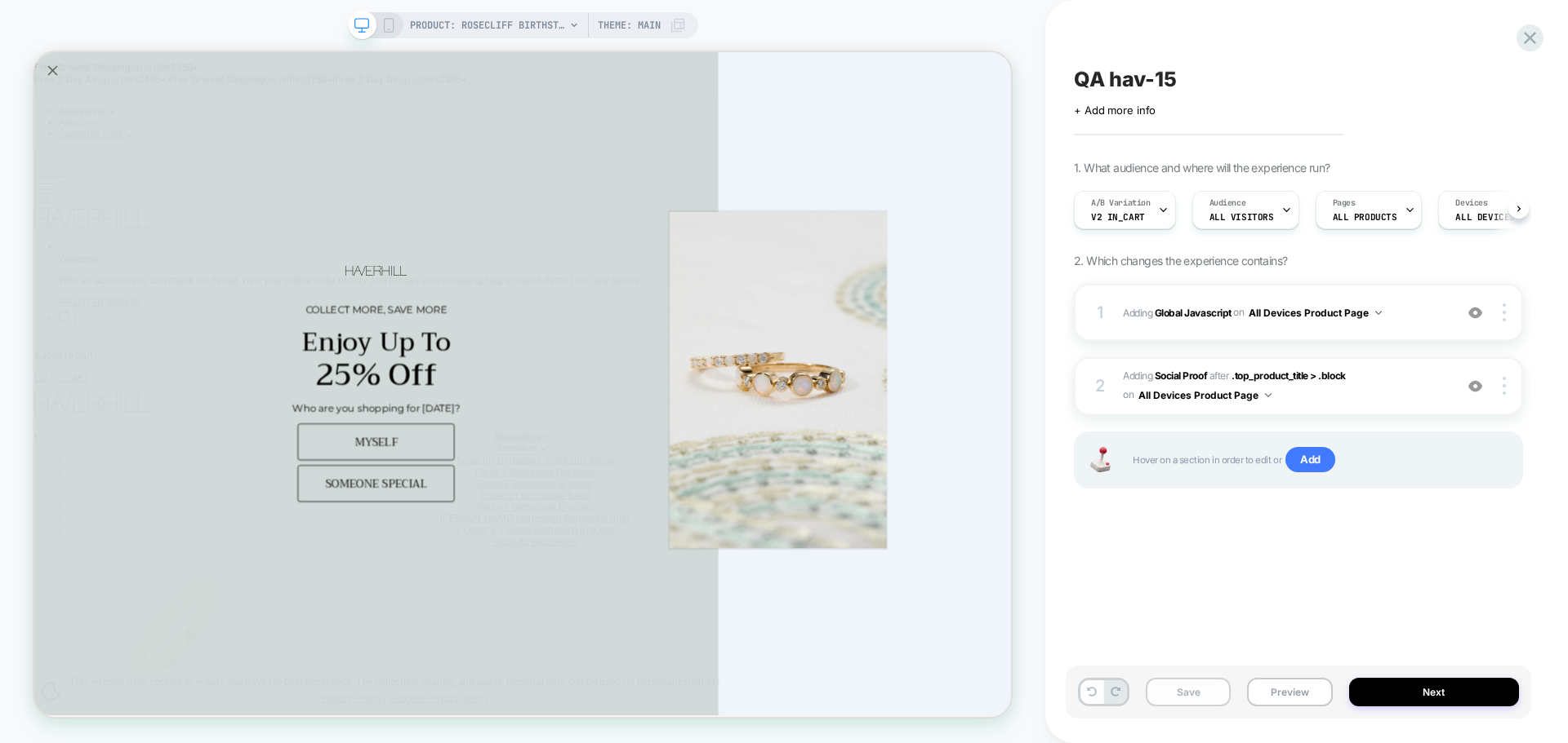
scroll to position [0, 1]
click at [1221, 699] on button "Save" at bounding box center [1188, 692] width 85 height 29
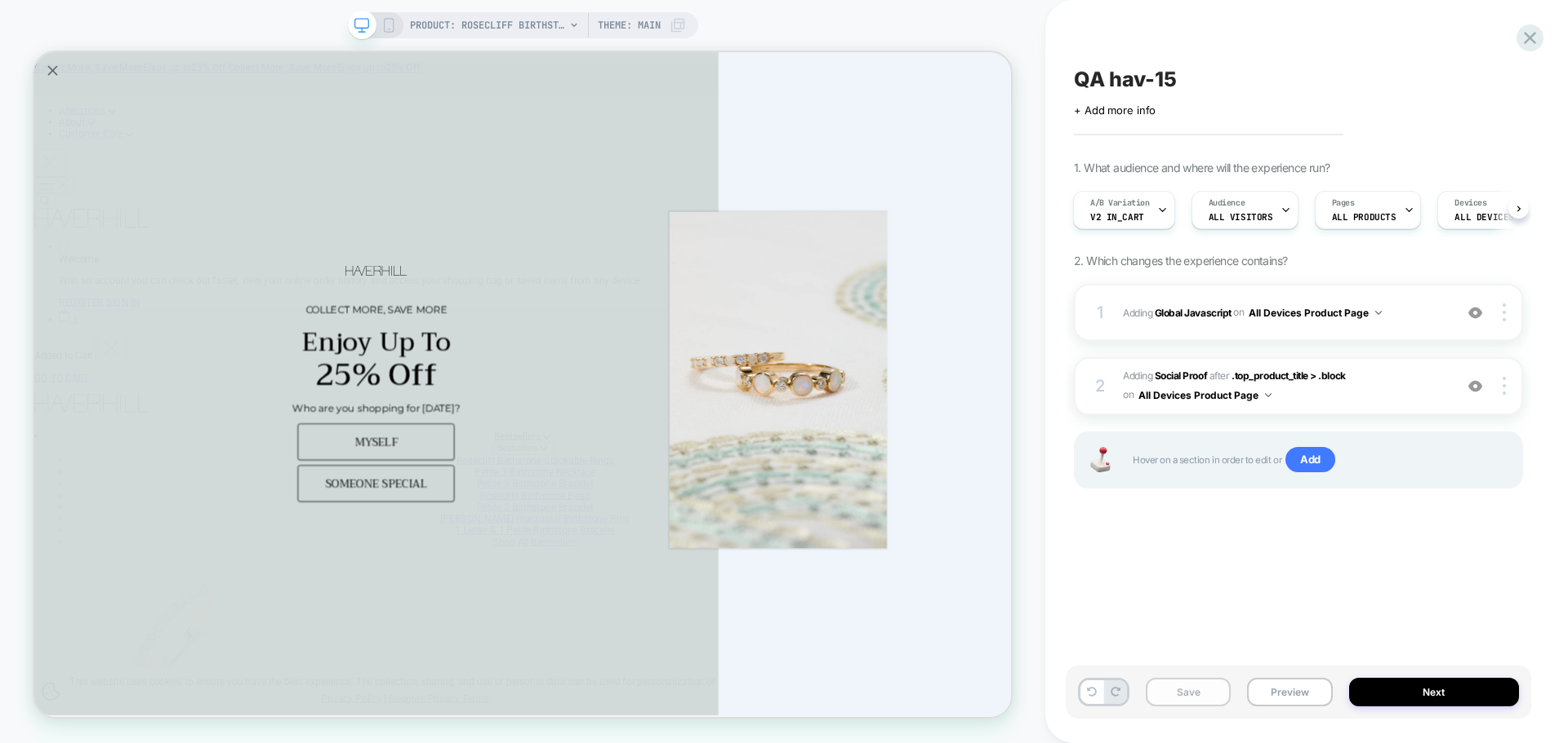
click at [1221, 699] on button "Save" at bounding box center [1188, 692] width 85 height 29
click at [1277, 693] on button "Preview" at bounding box center [1289, 692] width 85 height 29
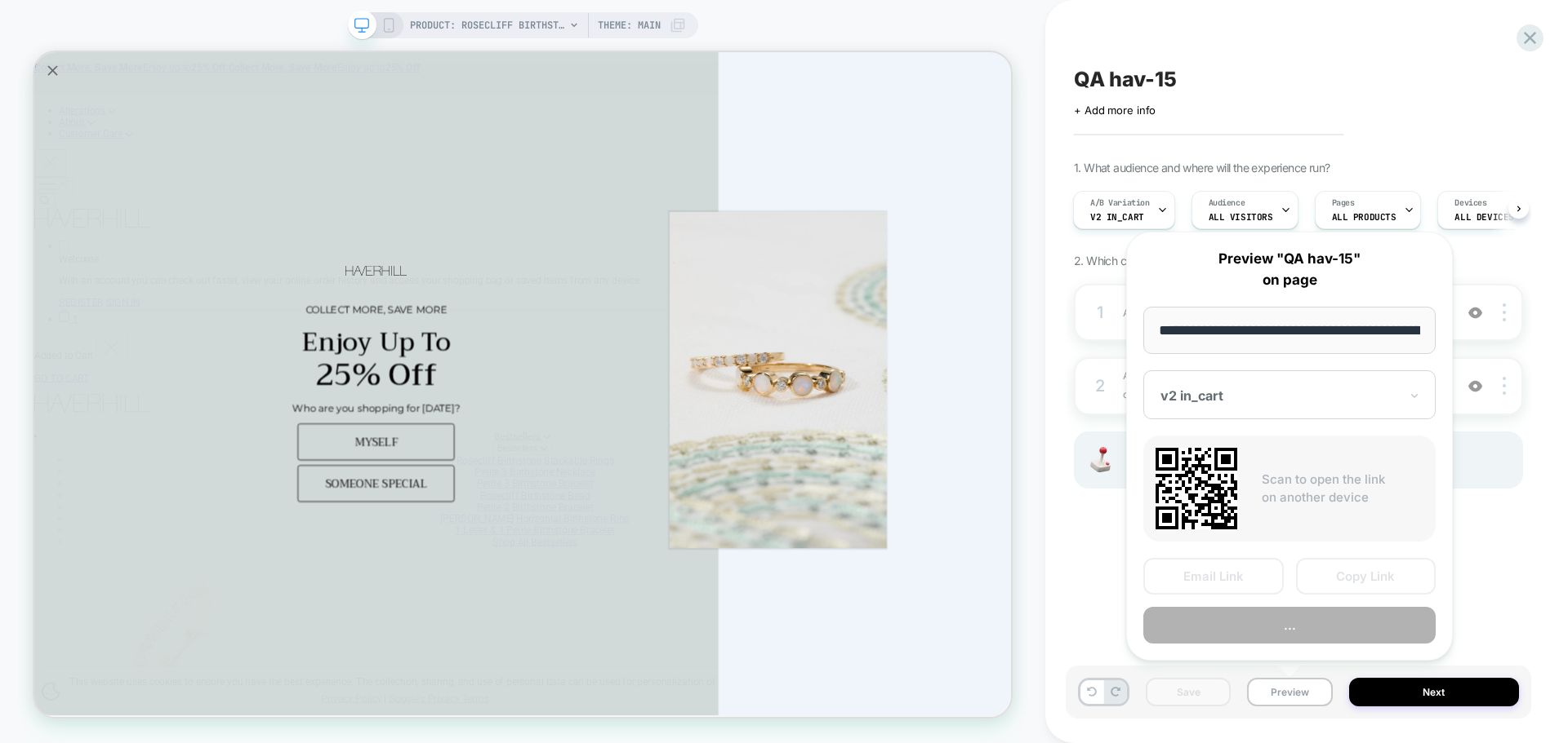
scroll to position [0, 385]
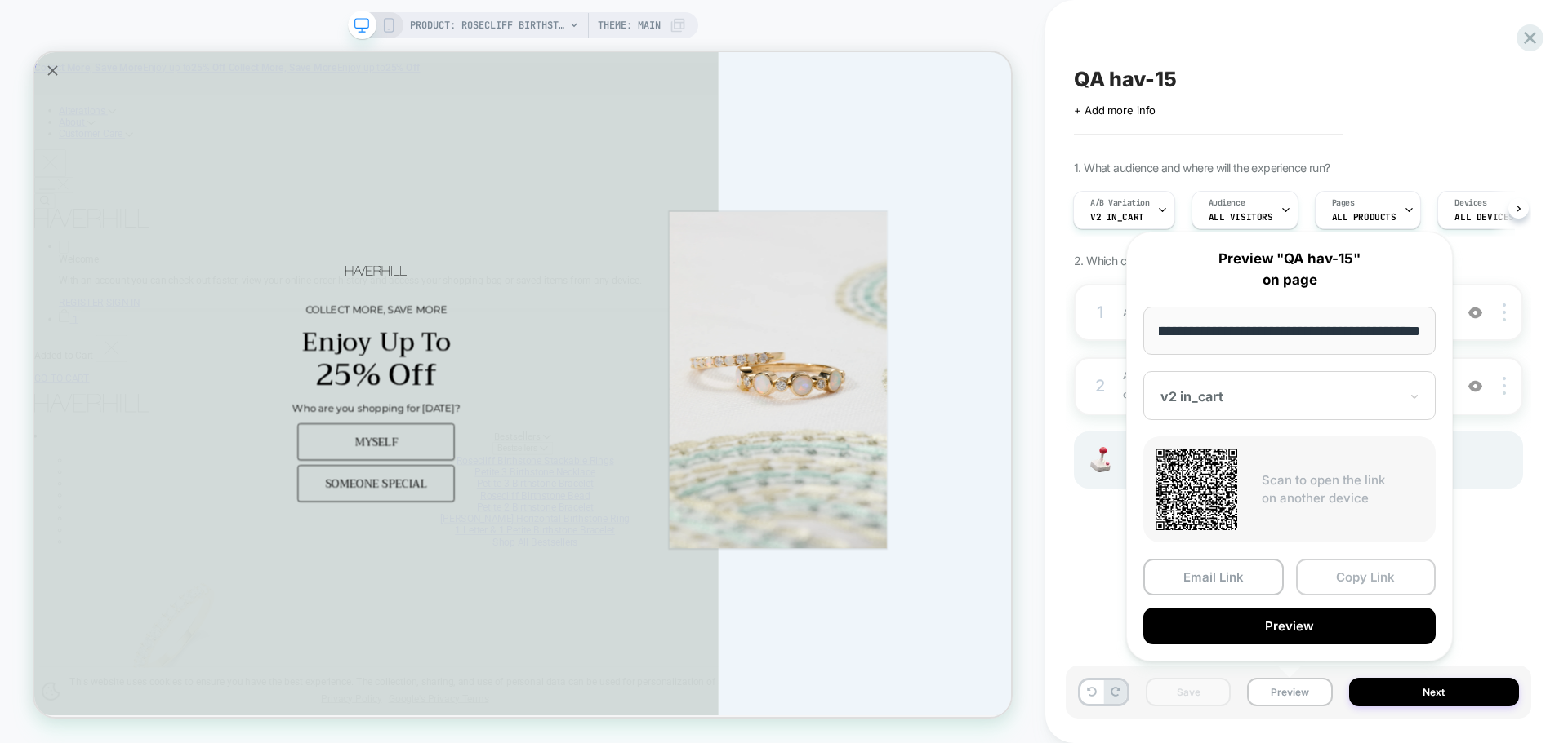
click at [1342, 588] on button "Copy Link" at bounding box center [1365, 577] width 140 height 36
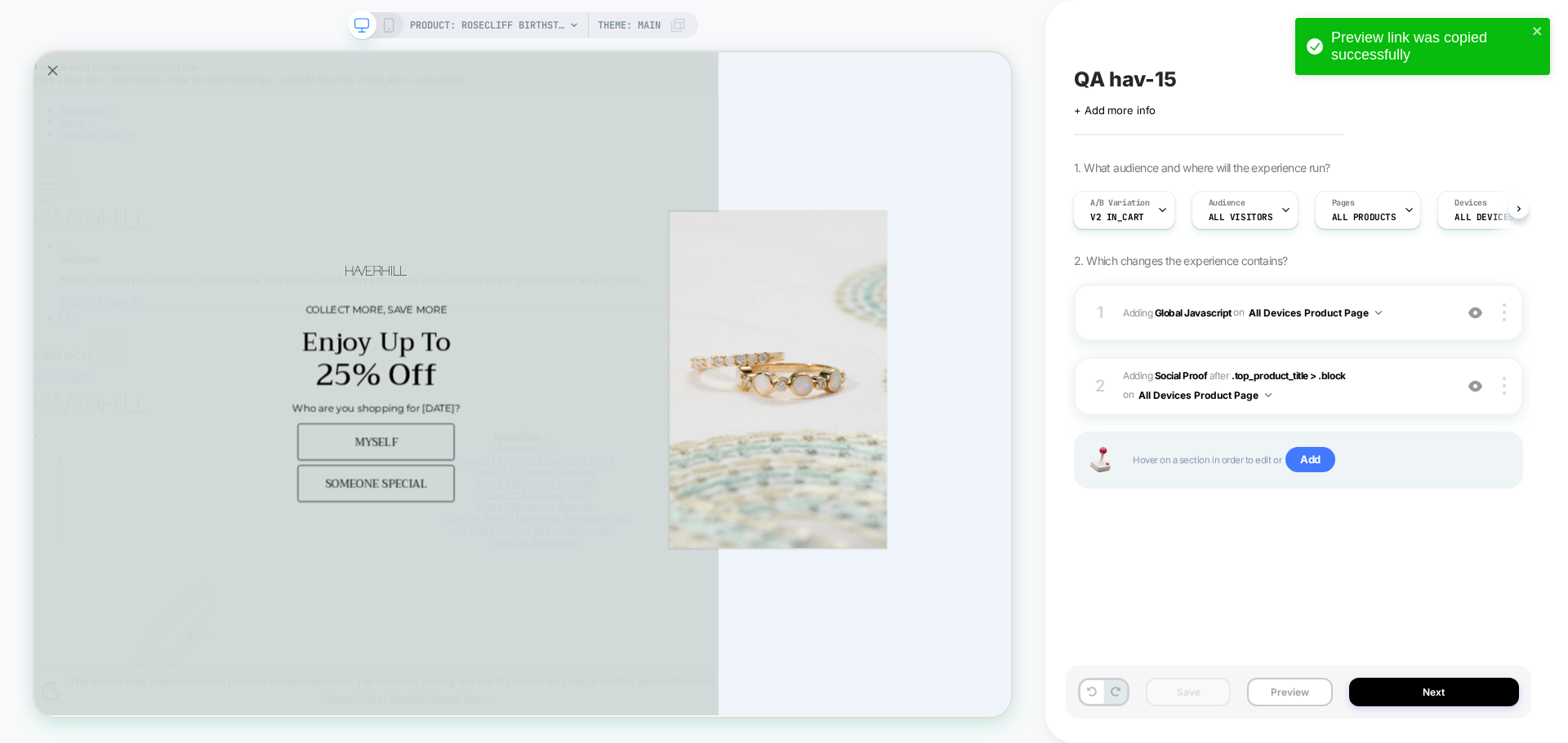
click at [1296, 676] on div "Save Preview Next" at bounding box center [1298, 692] width 465 height 53
click at [1295, 691] on button "Preview" at bounding box center [1289, 692] width 85 height 29
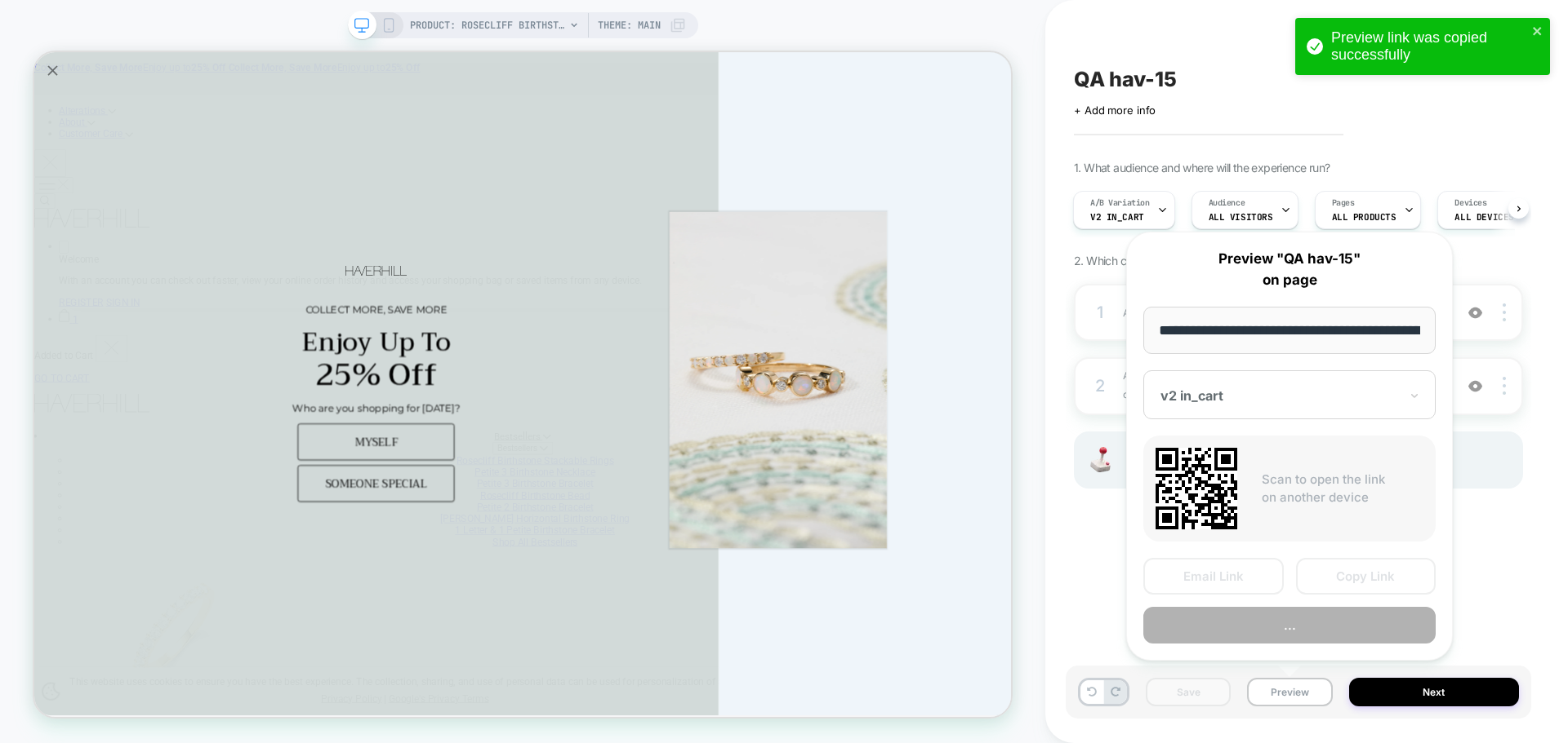
scroll to position [0, 385]
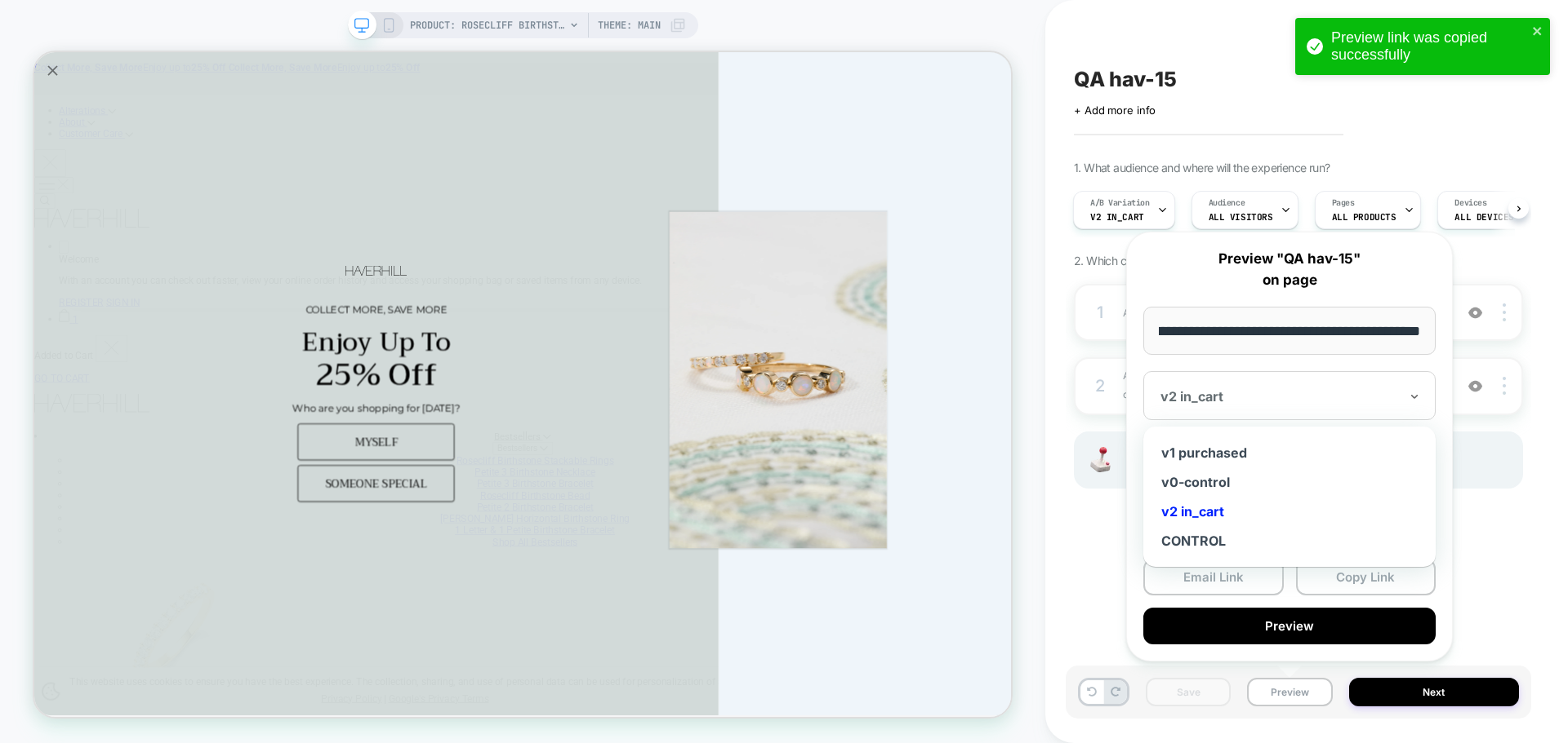
click at [1227, 382] on div "v2 in_cart" at bounding box center [1289, 395] width 292 height 49
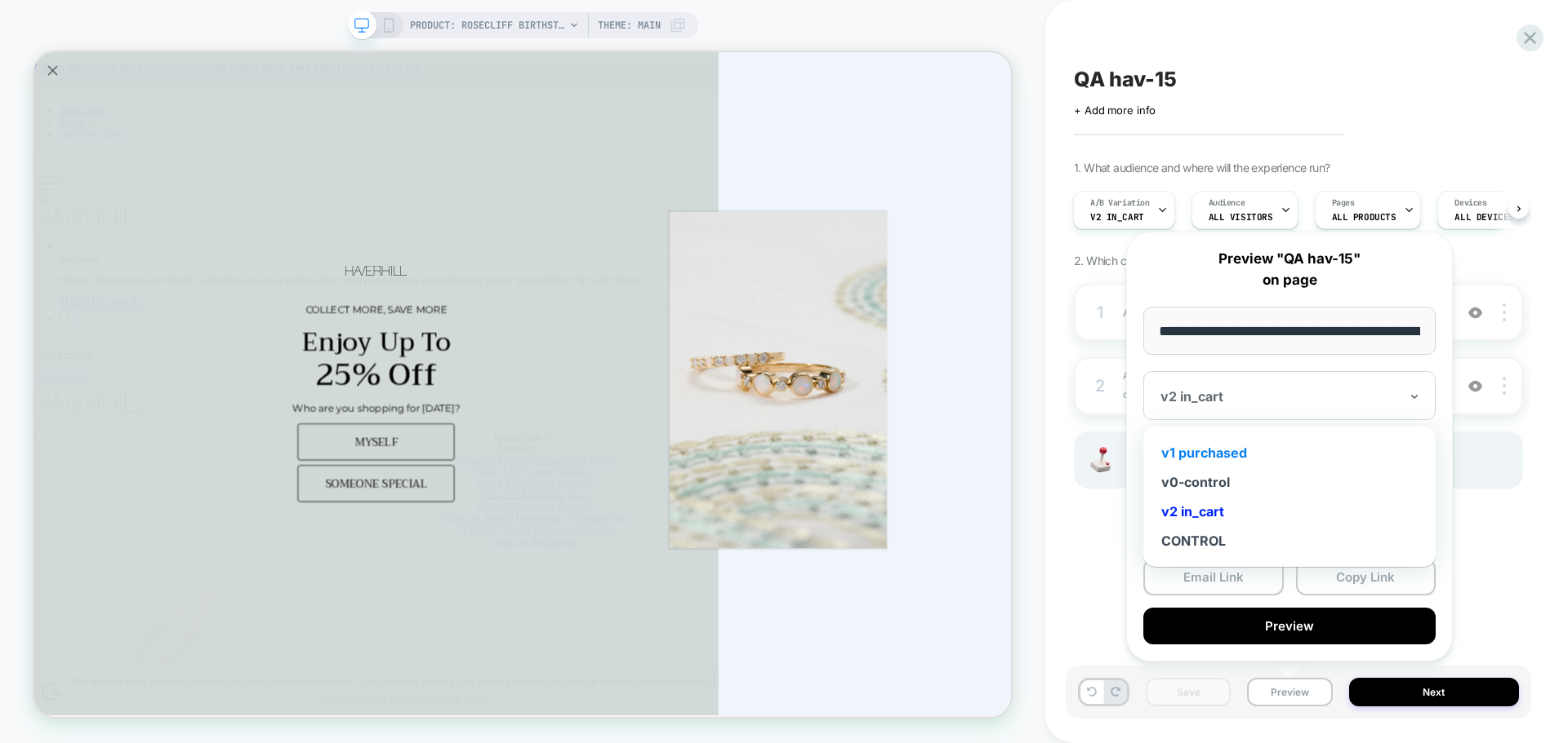
click at [1221, 459] on div "v1 purchased" at bounding box center [1289, 453] width 276 height 30
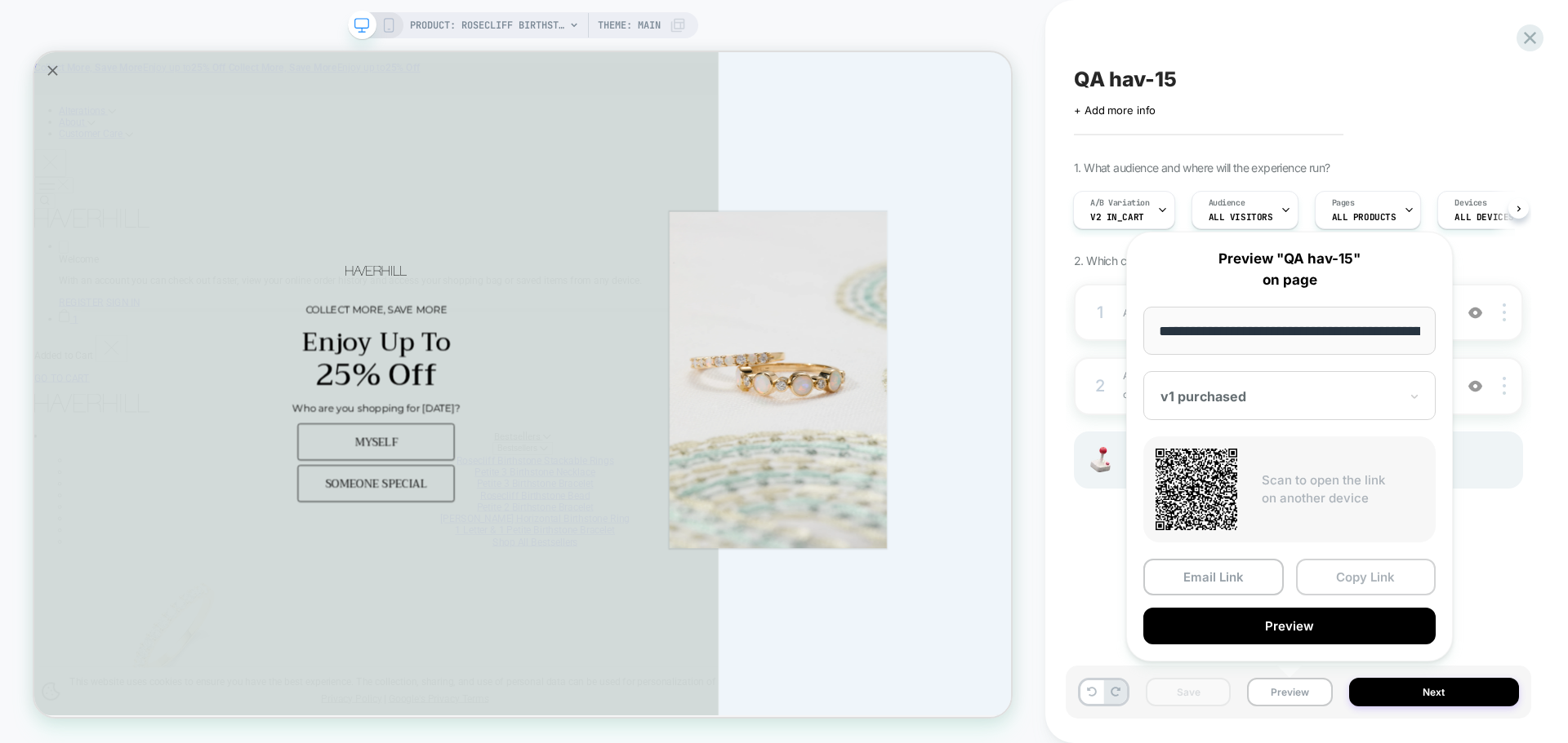
click at [1326, 575] on button "Copy Link" at bounding box center [1365, 577] width 140 height 36
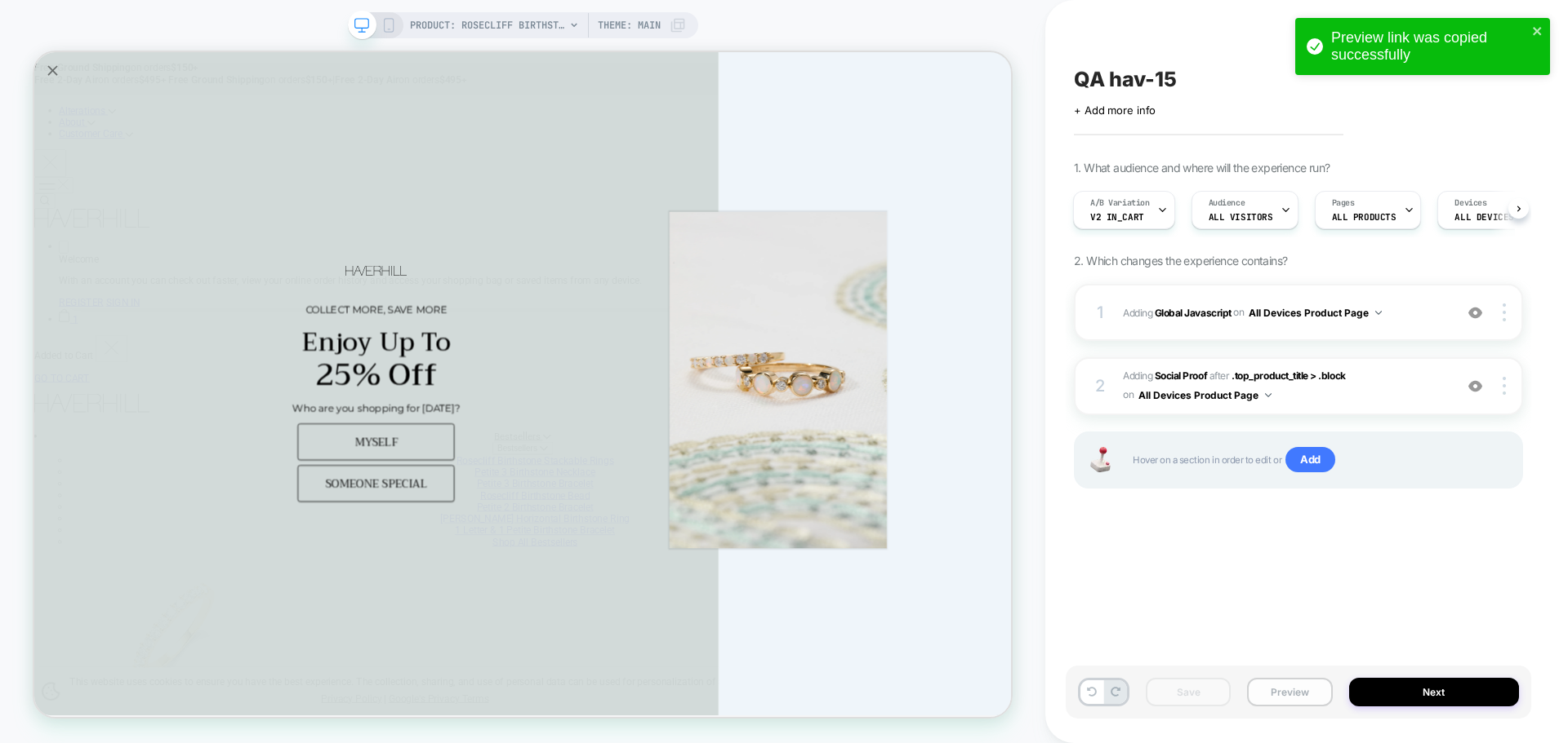
click at [1291, 700] on button "Preview" at bounding box center [1289, 692] width 85 height 29
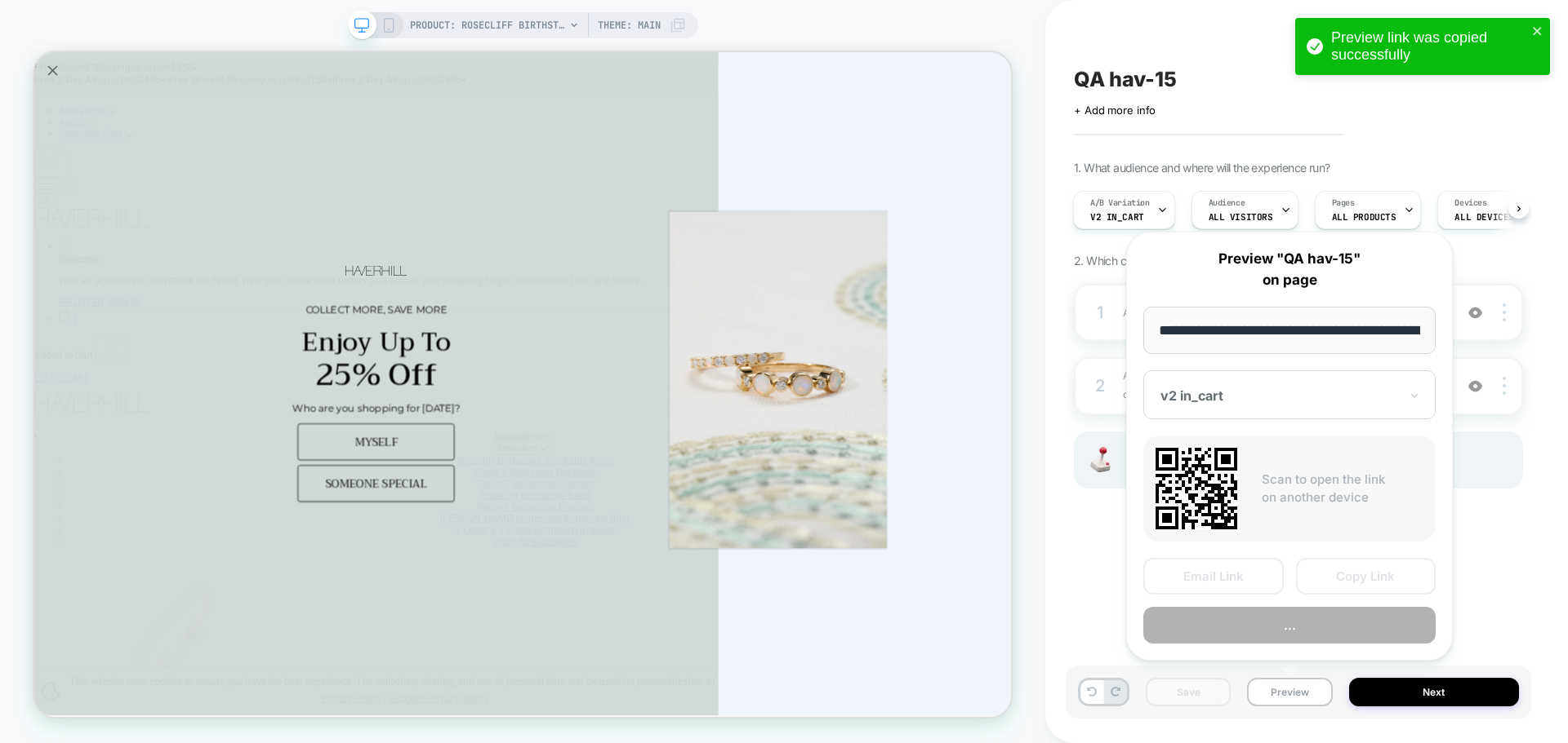
scroll to position [0, 385]
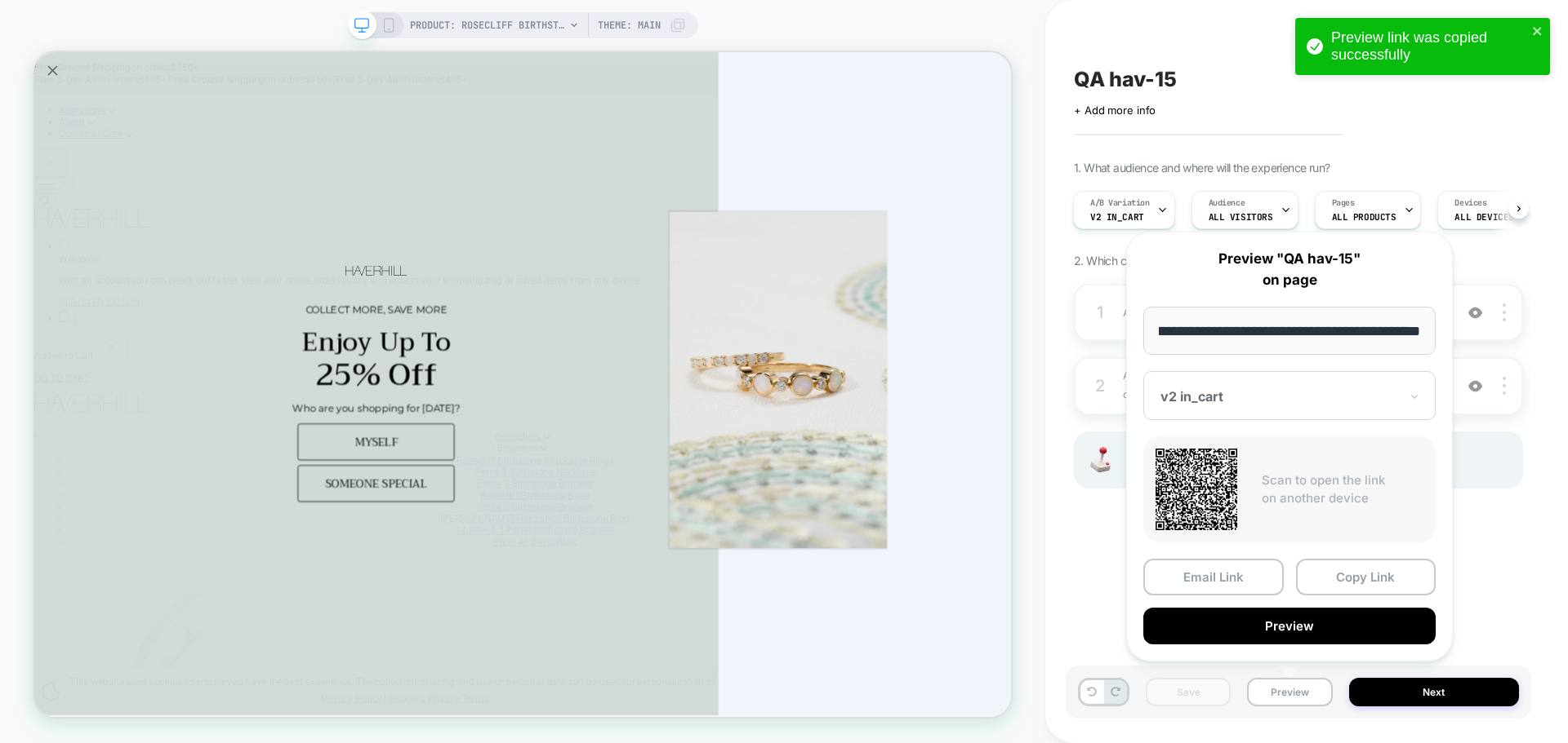
click at [1339, 605] on div "Email Link Copy Link Preview" at bounding box center [1289, 602] width 292 height 86
click at [1344, 596] on div "Email Link Copy Link Preview" at bounding box center [1289, 602] width 292 height 86
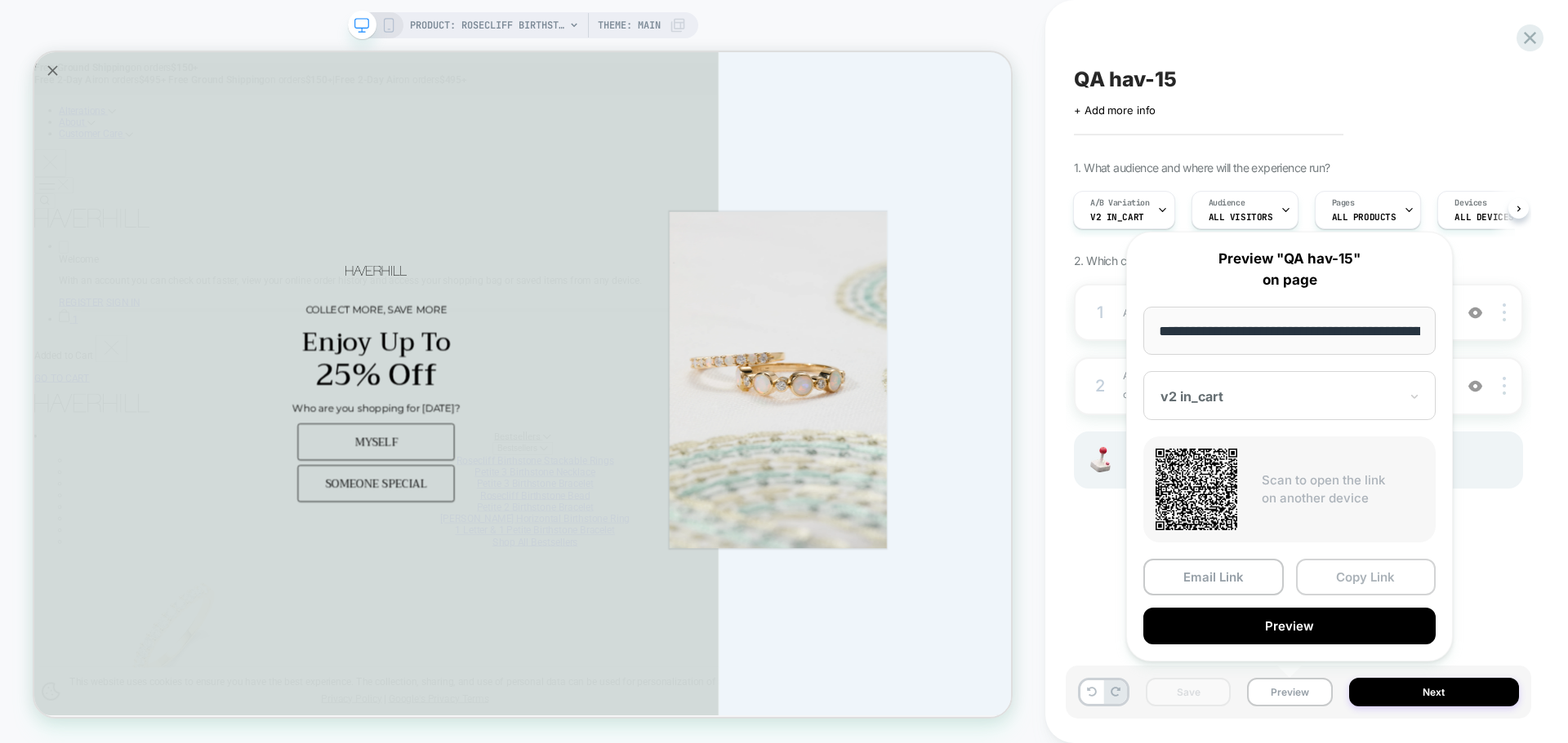
drag, startPoint x: 1372, startPoint y: 596, endPoint x: 1375, endPoint y: 586, distance: 10.4
click at [1372, 595] on div "Email Link Copy Link Preview" at bounding box center [1289, 602] width 292 height 86
click at [1376, 584] on button "Copy Link" at bounding box center [1365, 577] width 140 height 36
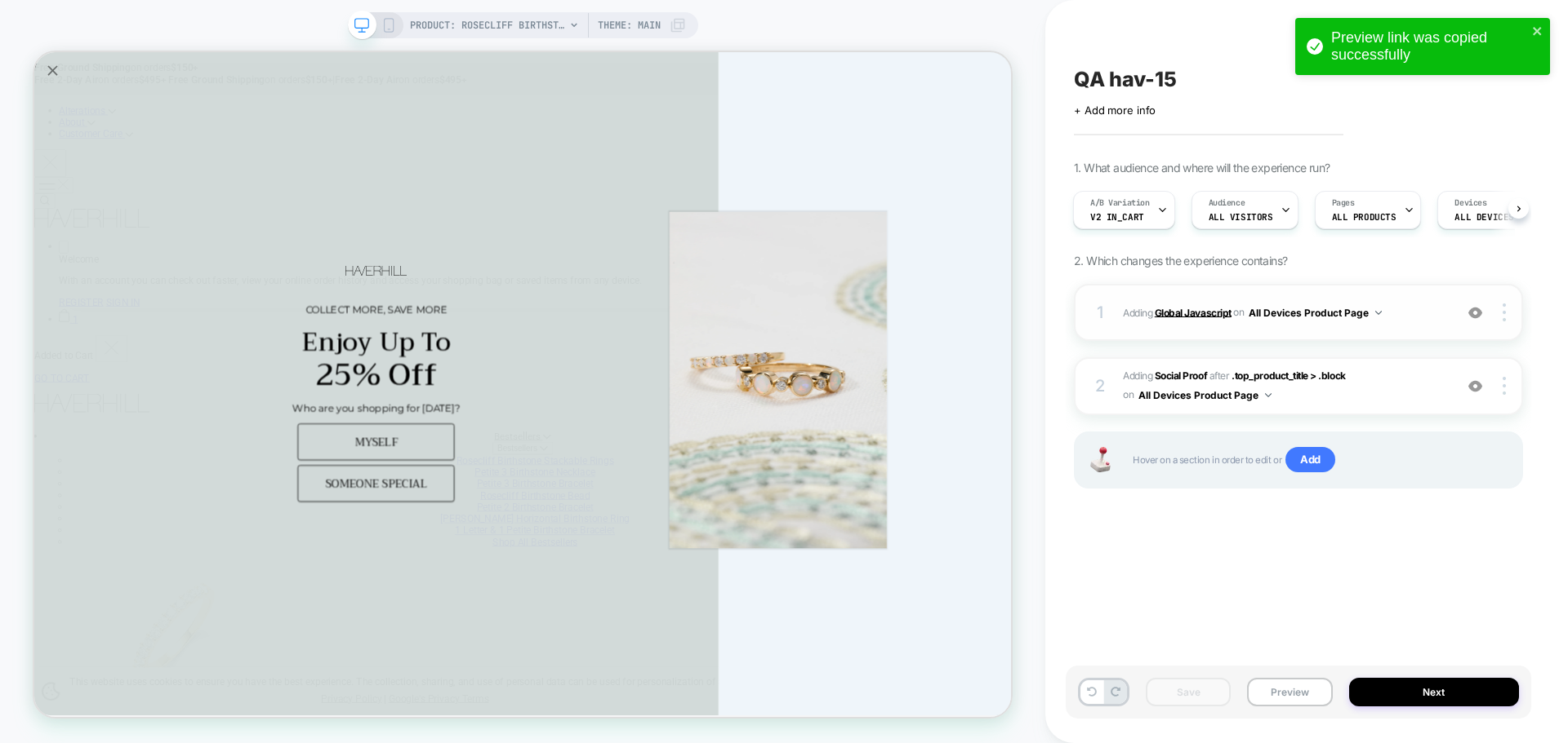
click at [1204, 313] on b "Global Javascript" at bounding box center [1192, 311] width 76 height 12
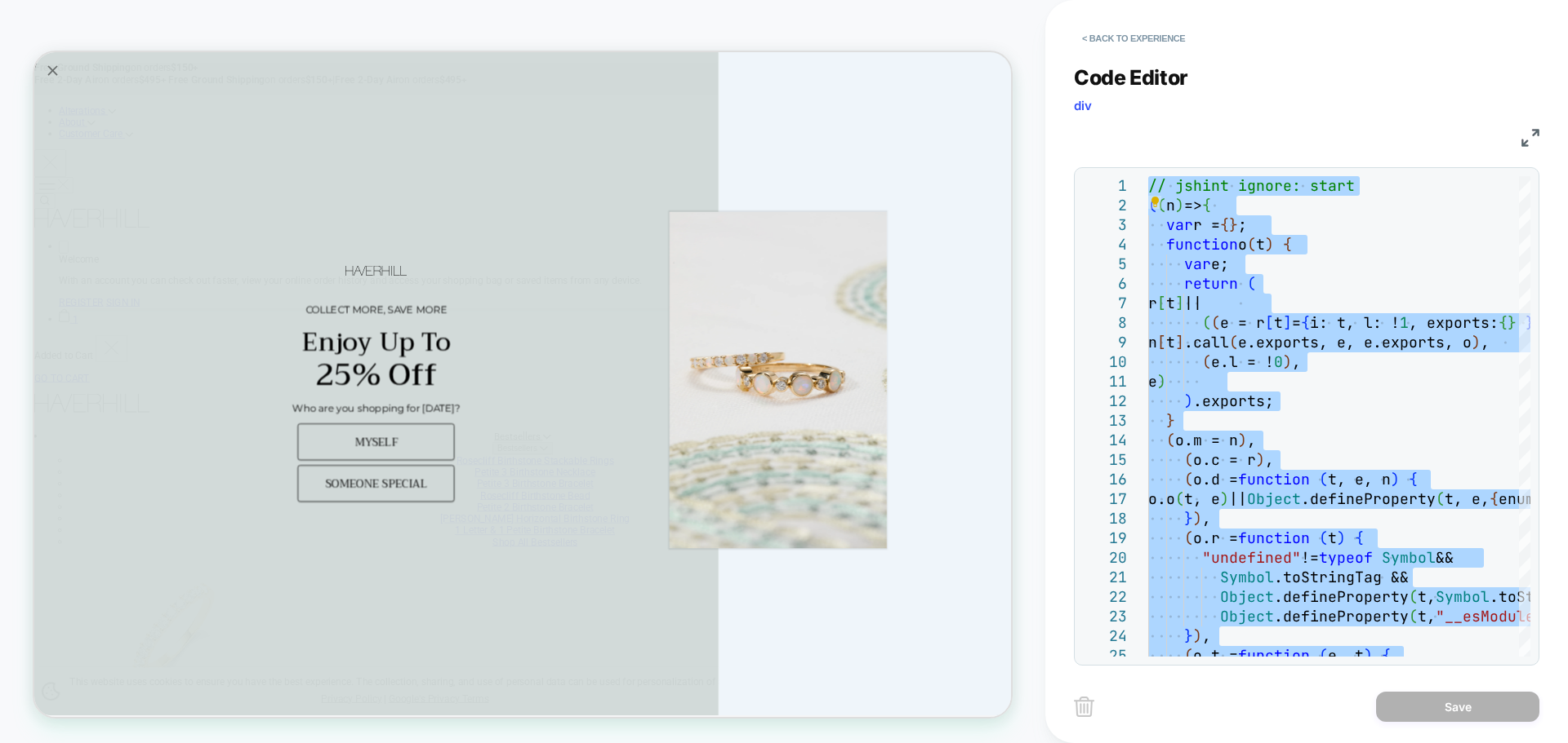
type textarea "**********"
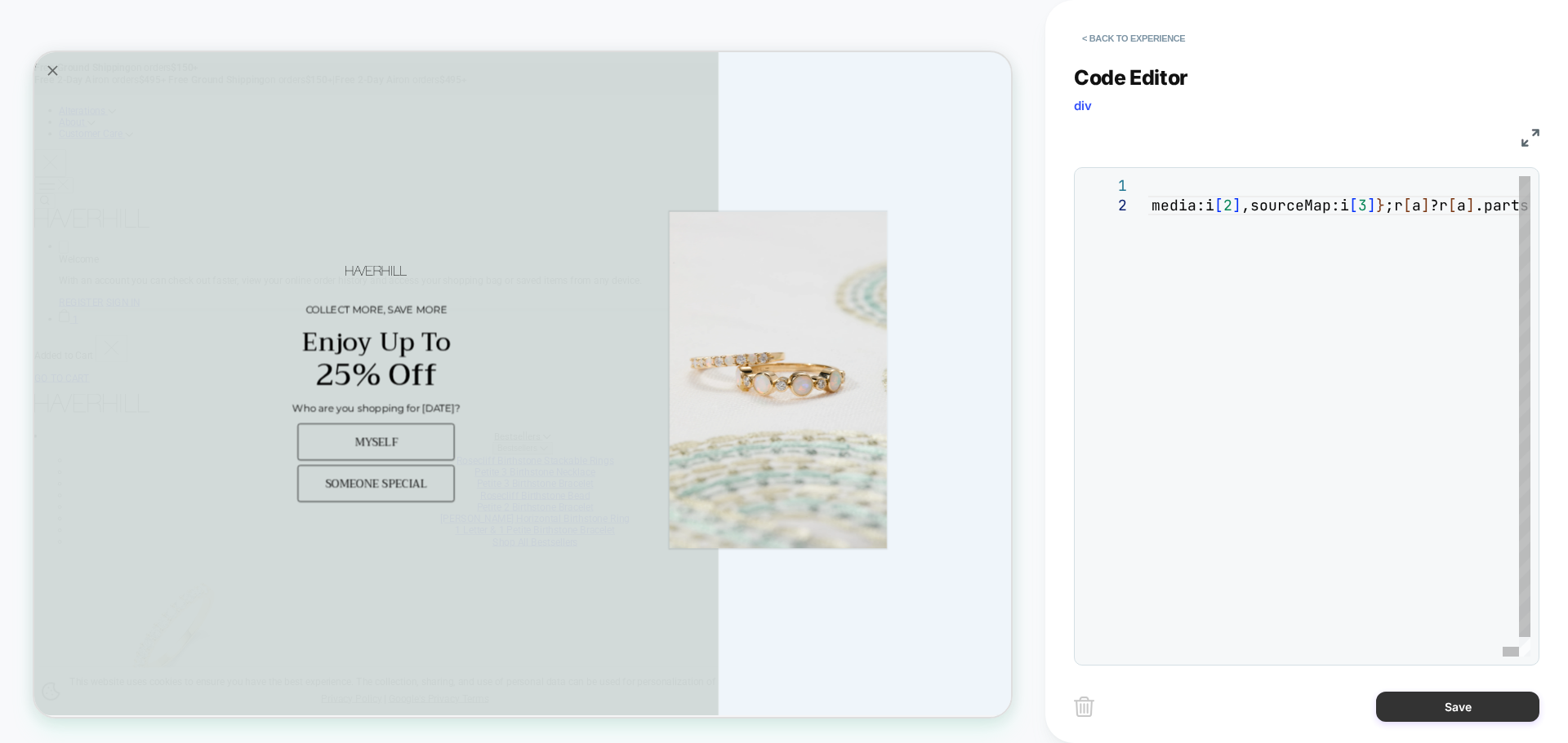
click at [1452, 706] on button "Save" at bounding box center [1457, 708] width 163 height 31
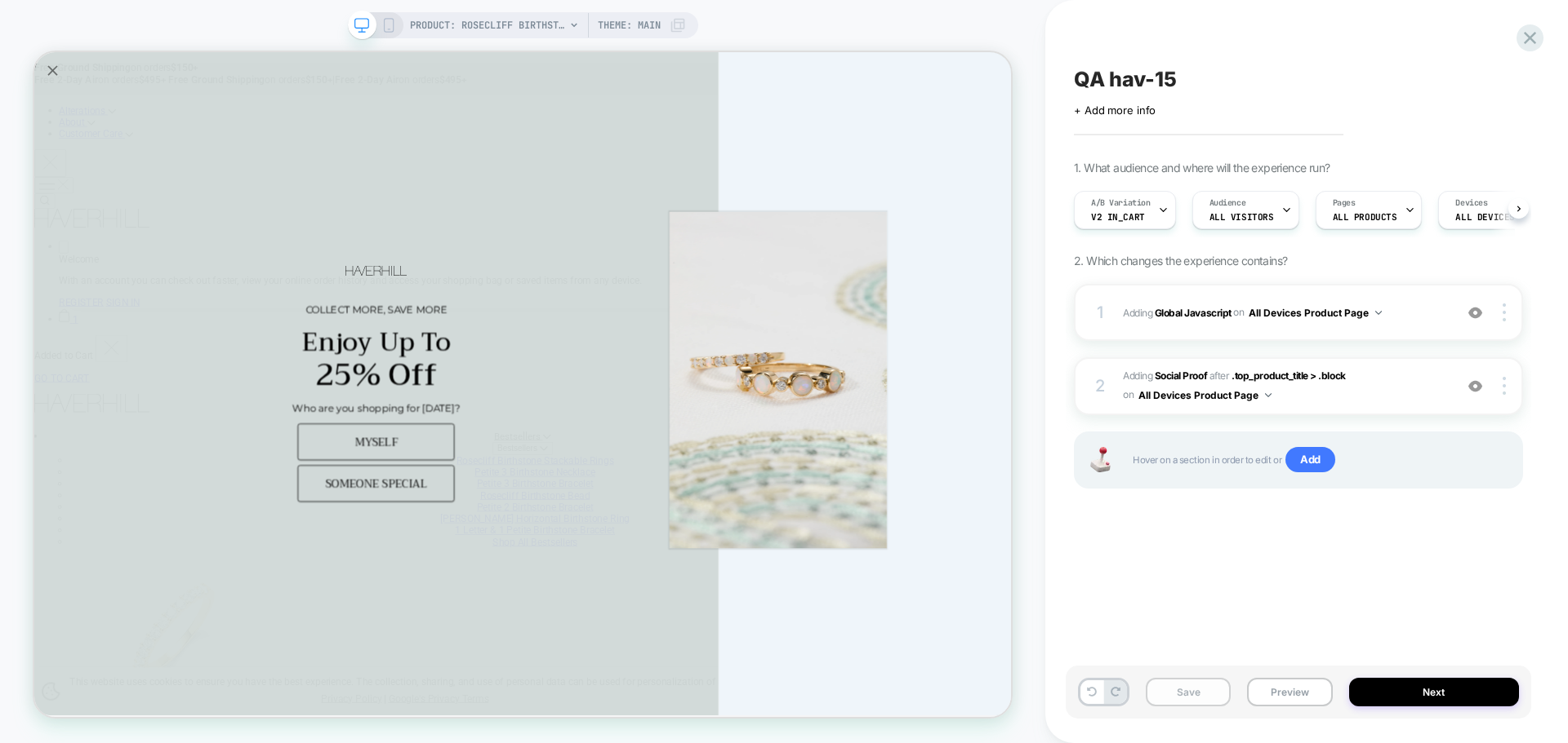
scroll to position [0, 1]
click at [1192, 690] on button "Save" at bounding box center [1188, 692] width 85 height 29
click at [1267, 692] on button "Preview" at bounding box center [1289, 692] width 85 height 29
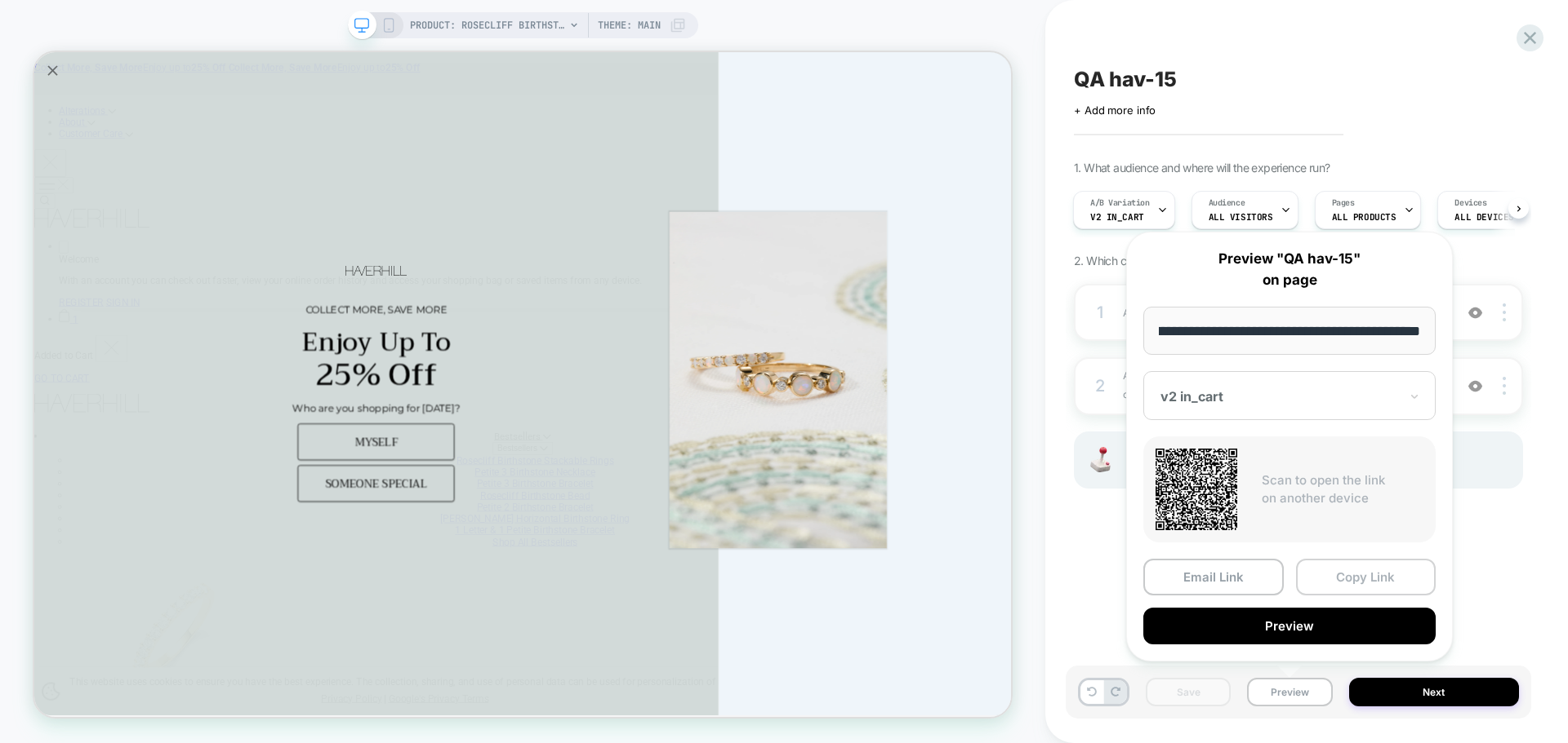
scroll to position [0, 0]
click at [1338, 583] on button "Copy Link" at bounding box center [1365, 577] width 140 height 36
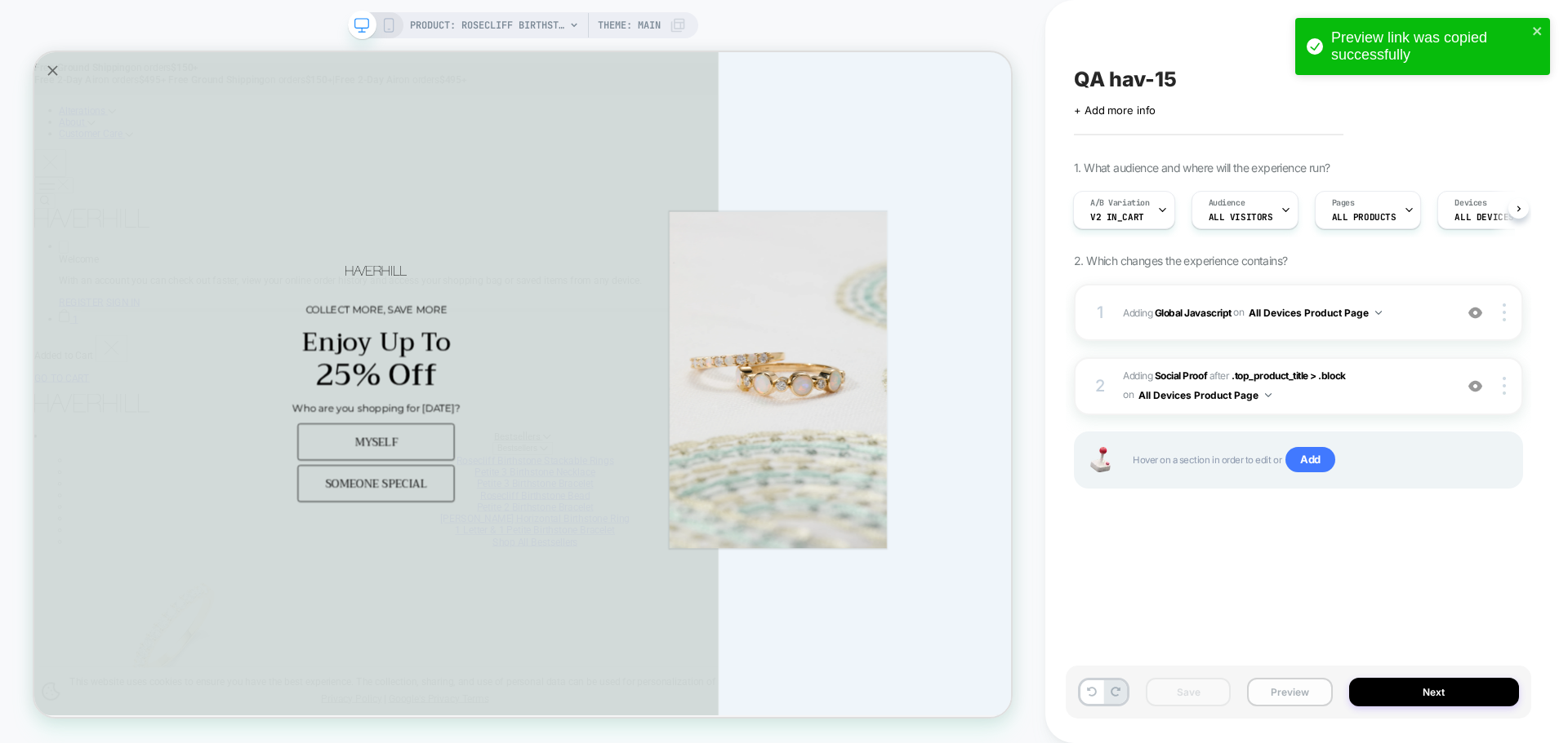
click at [1300, 694] on button "Preview" at bounding box center [1289, 692] width 85 height 29
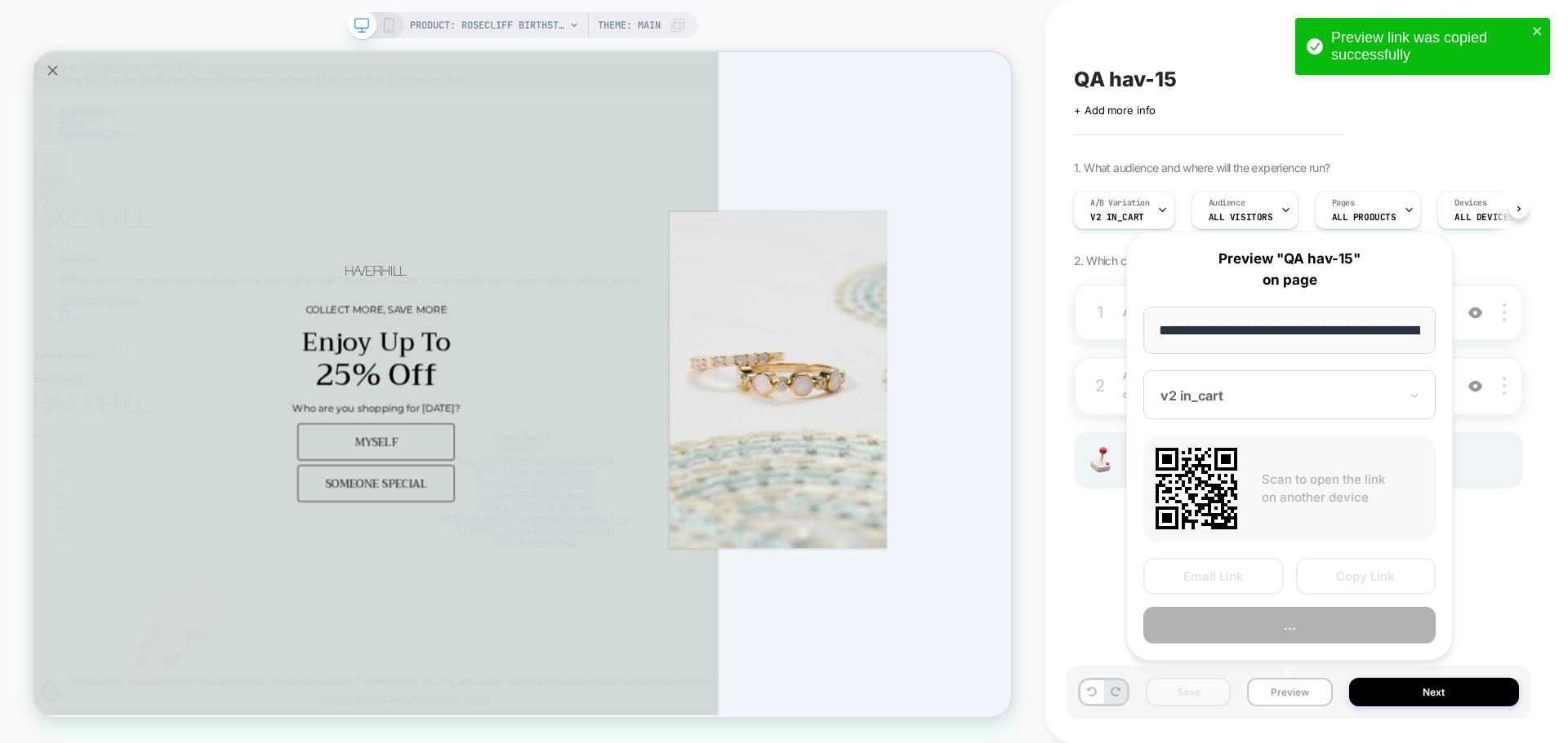
scroll to position [0, 385]
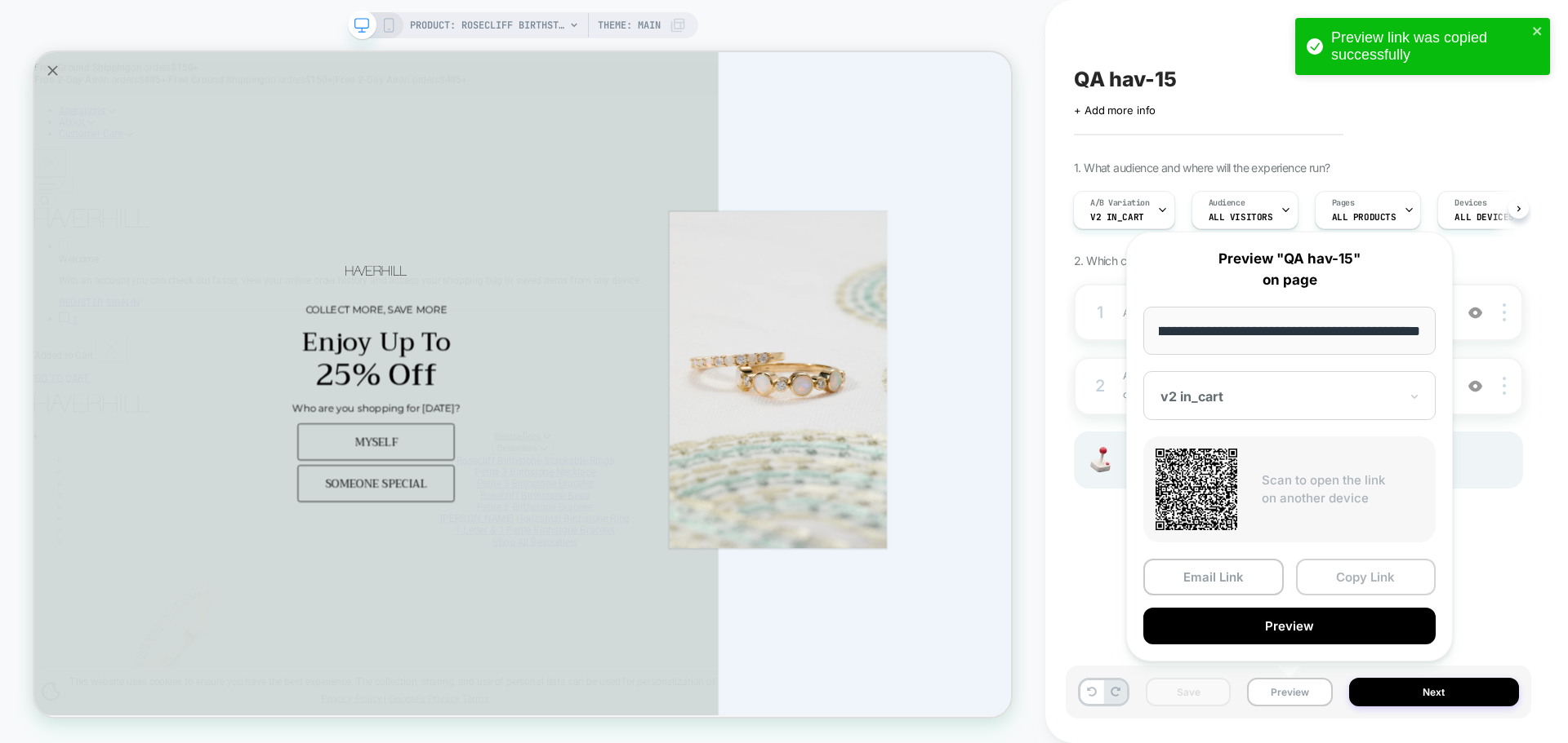
click at [1330, 587] on button "Copy Link" at bounding box center [1365, 577] width 140 height 36
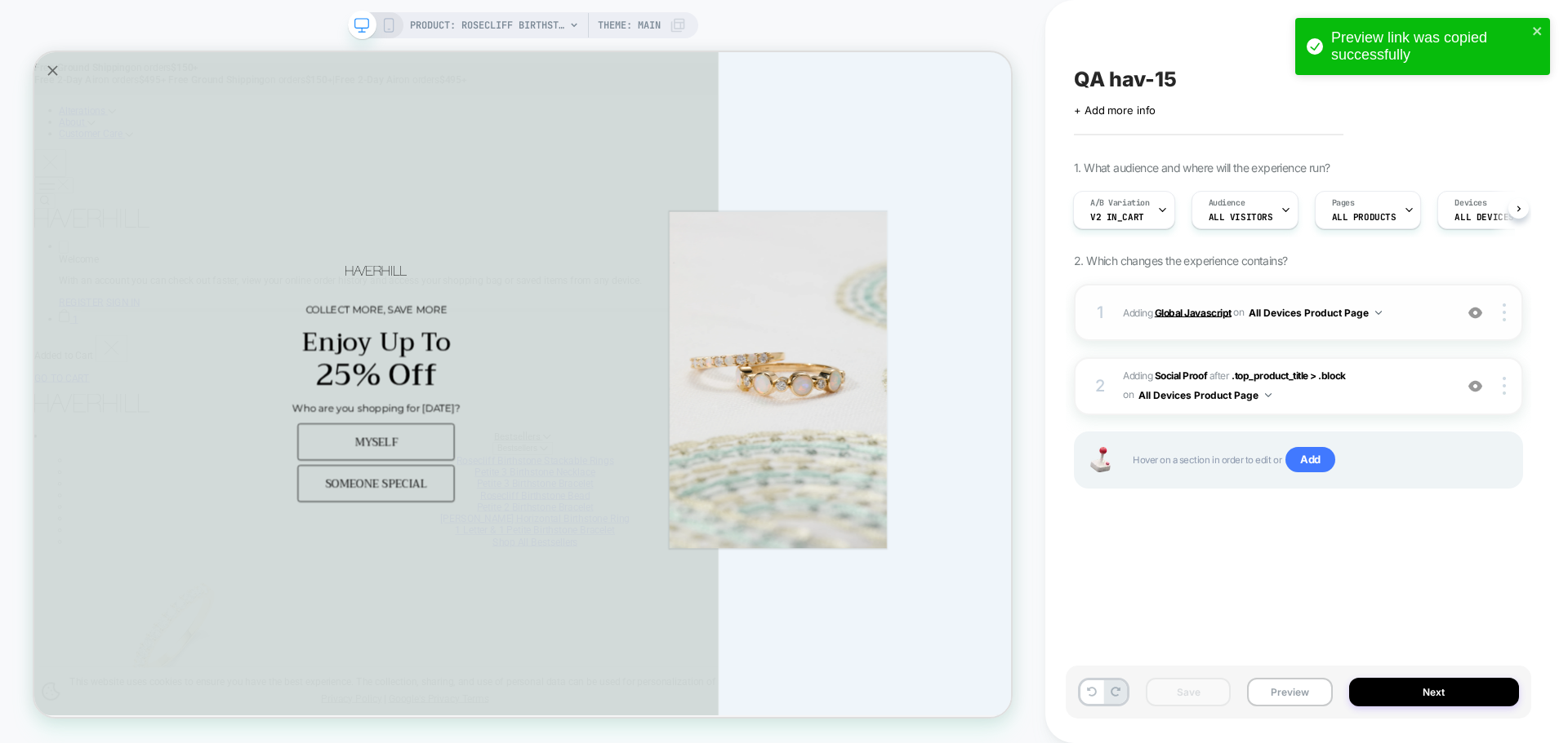
click at [1204, 311] on b "Global Javascript" at bounding box center [1192, 311] width 76 height 12
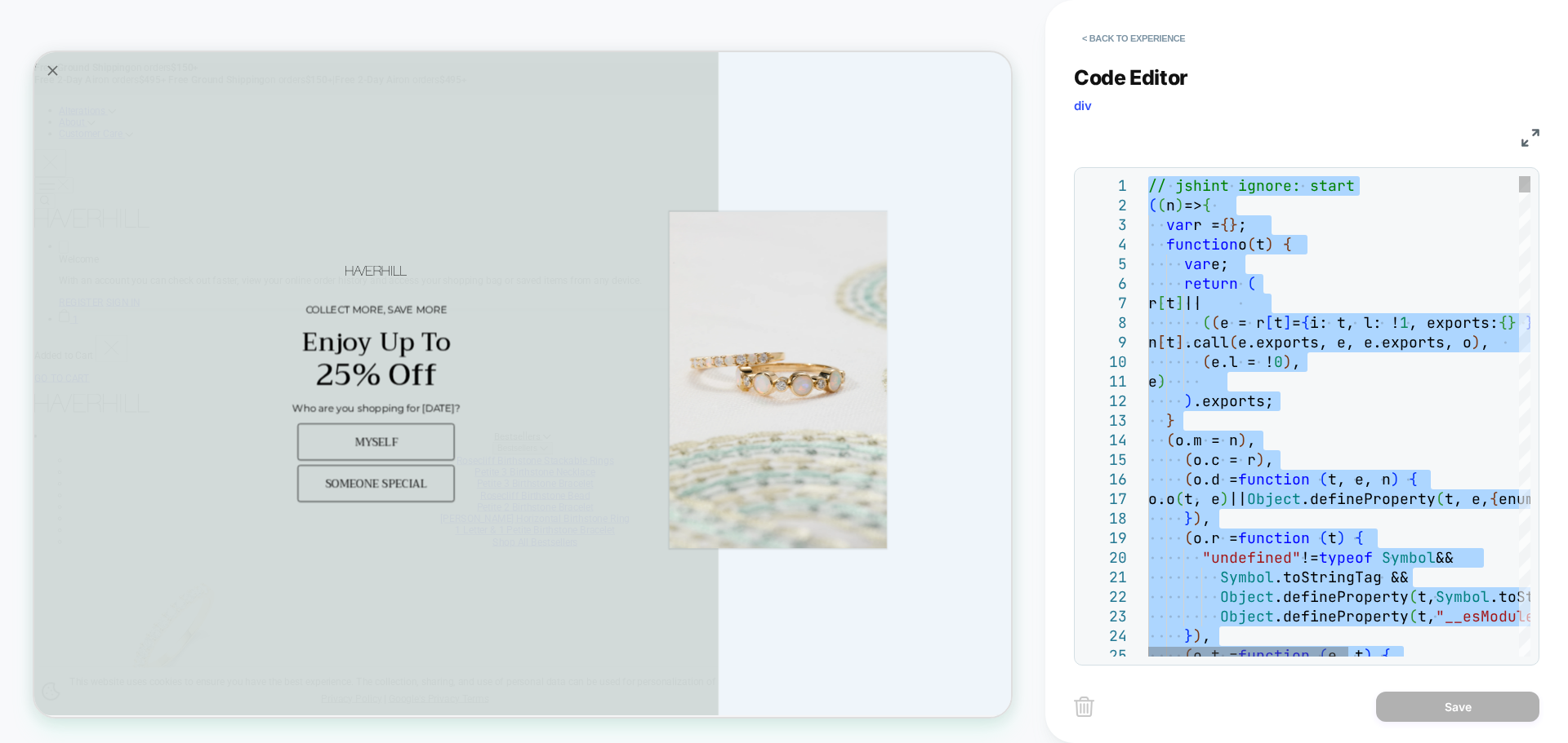
type textarea "**********"
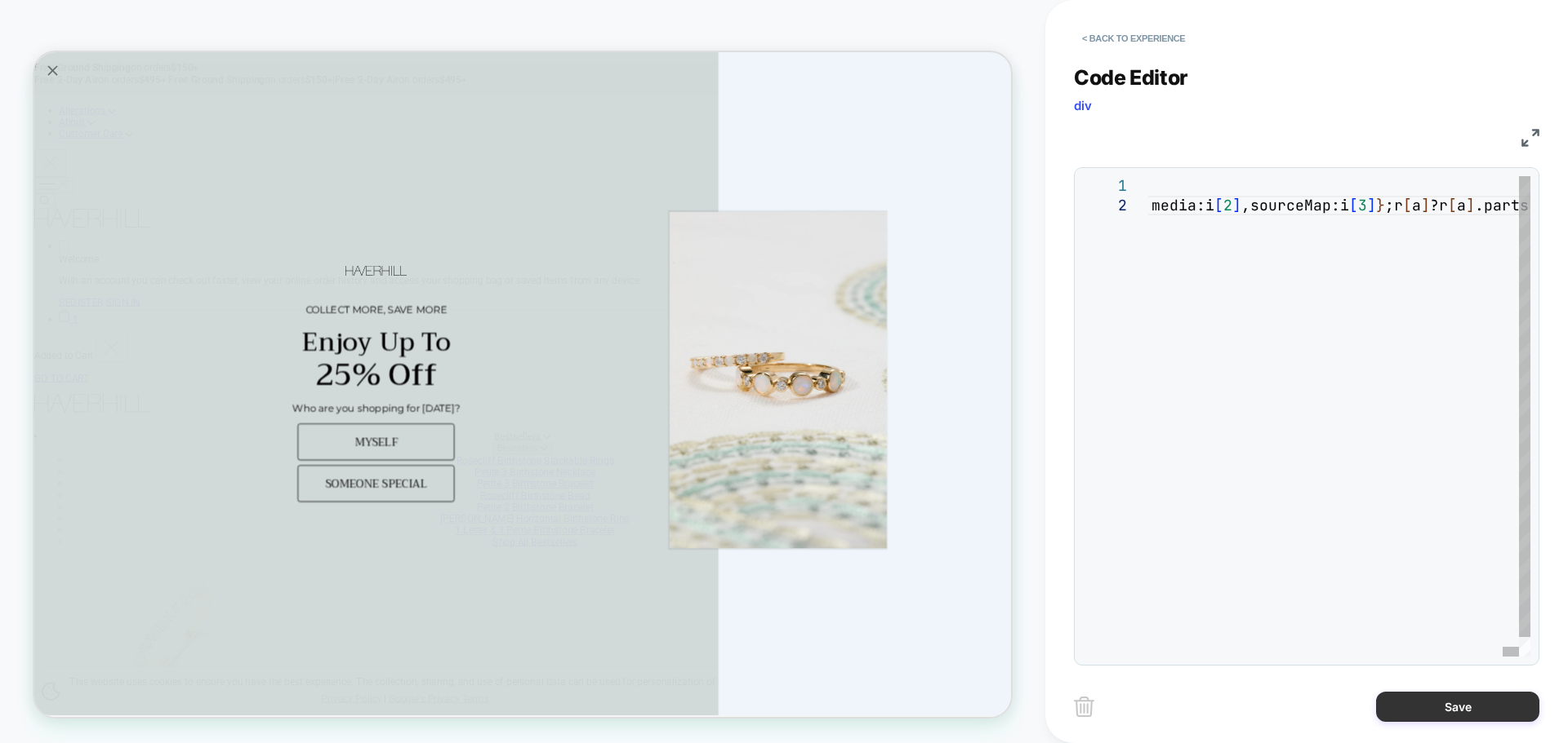
click at [1398, 705] on button "Save" at bounding box center [1457, 708] width 163 height 31
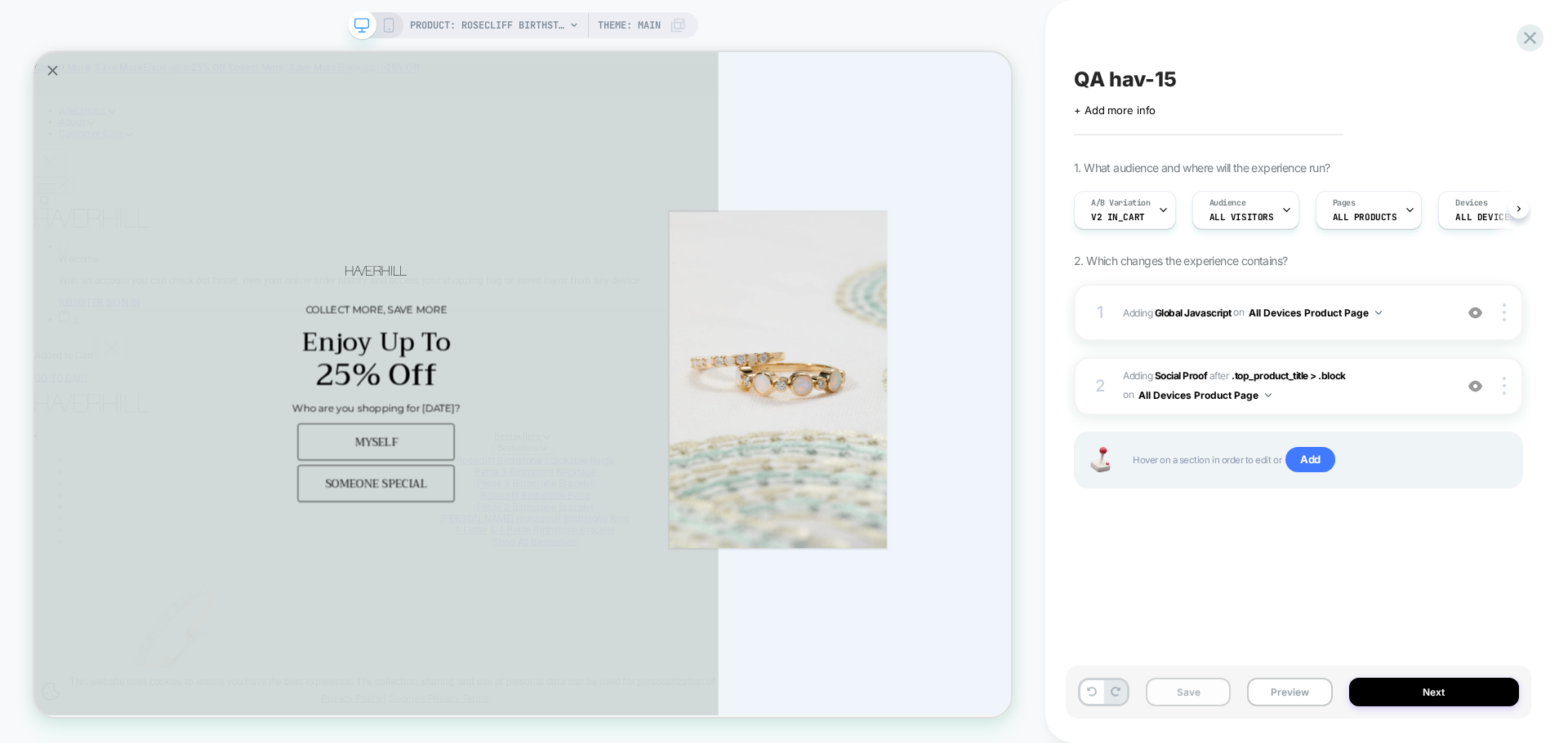
click at [1202, 699] on button "Save" at bounding box center [1188, 692] width 85 height 29
drag, startPoint x: 1266, startPoint y: 683, endPoint x: 1270, endPoint y: 667, distance: 16.5
click at [1267, 683] on button "Preview" at bounding box center [1289, 692] width 85 height 29
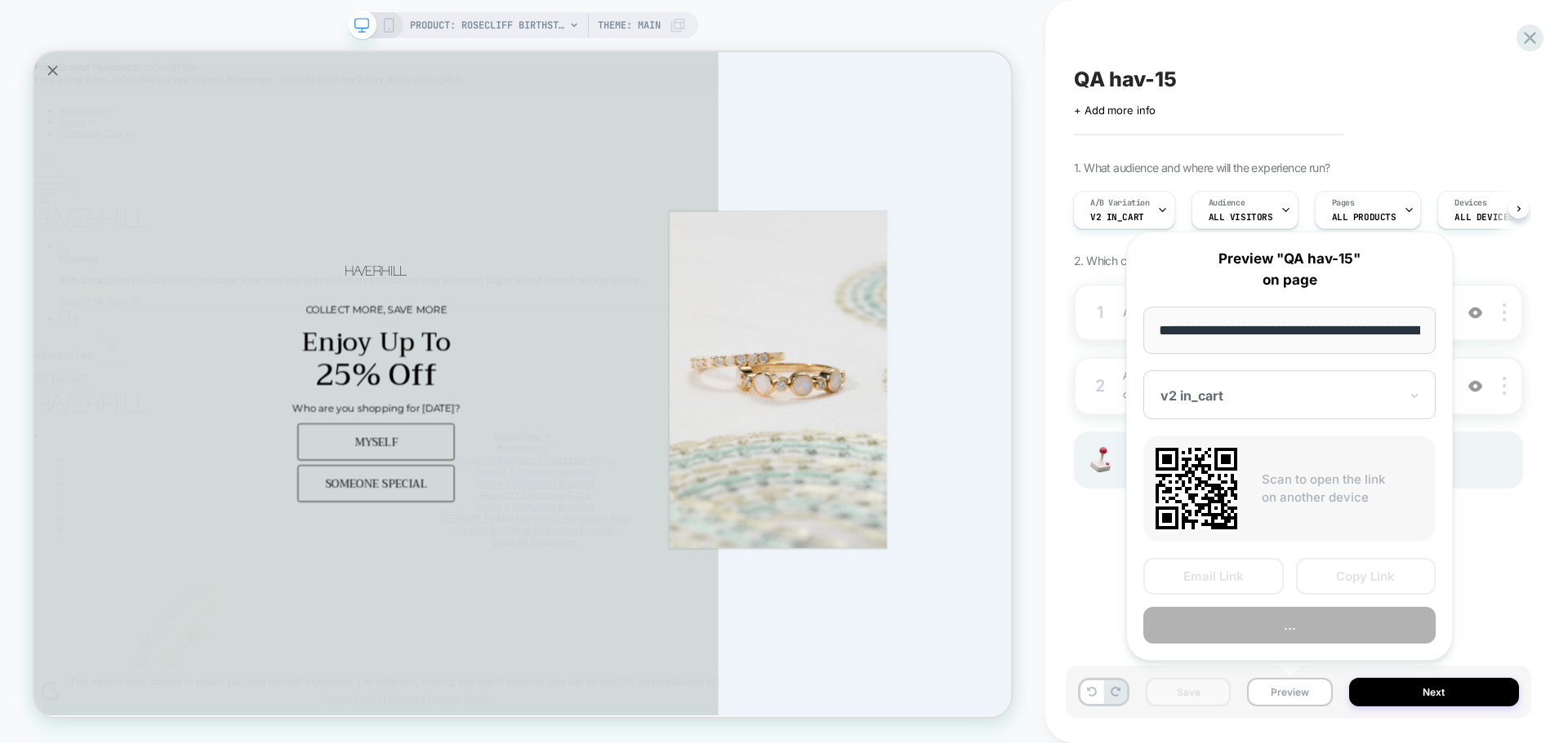
scroll to position [0, 385]
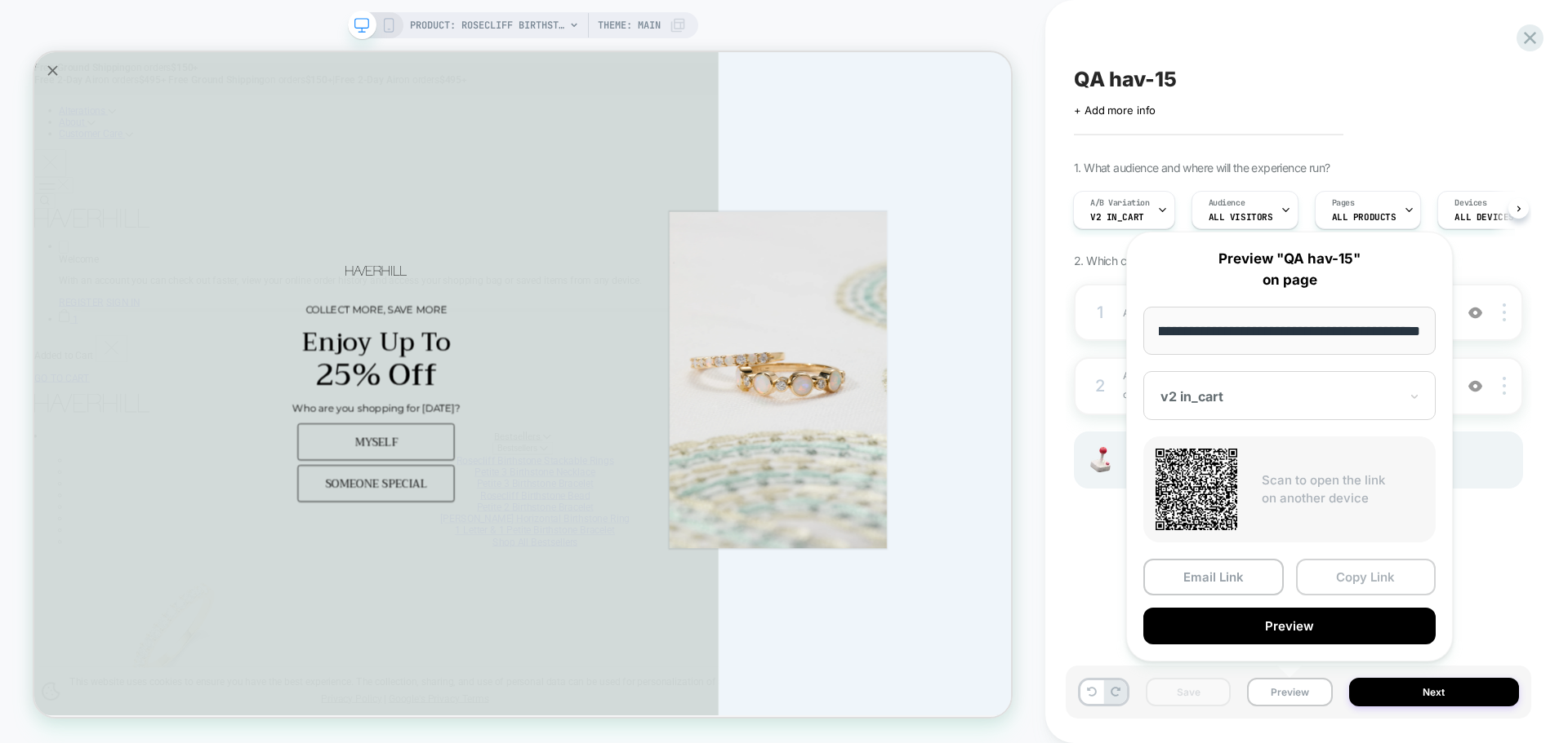
click at [1387, 587] on button "Copy Link" at bounding box center [1365, 577] width 140 height 36
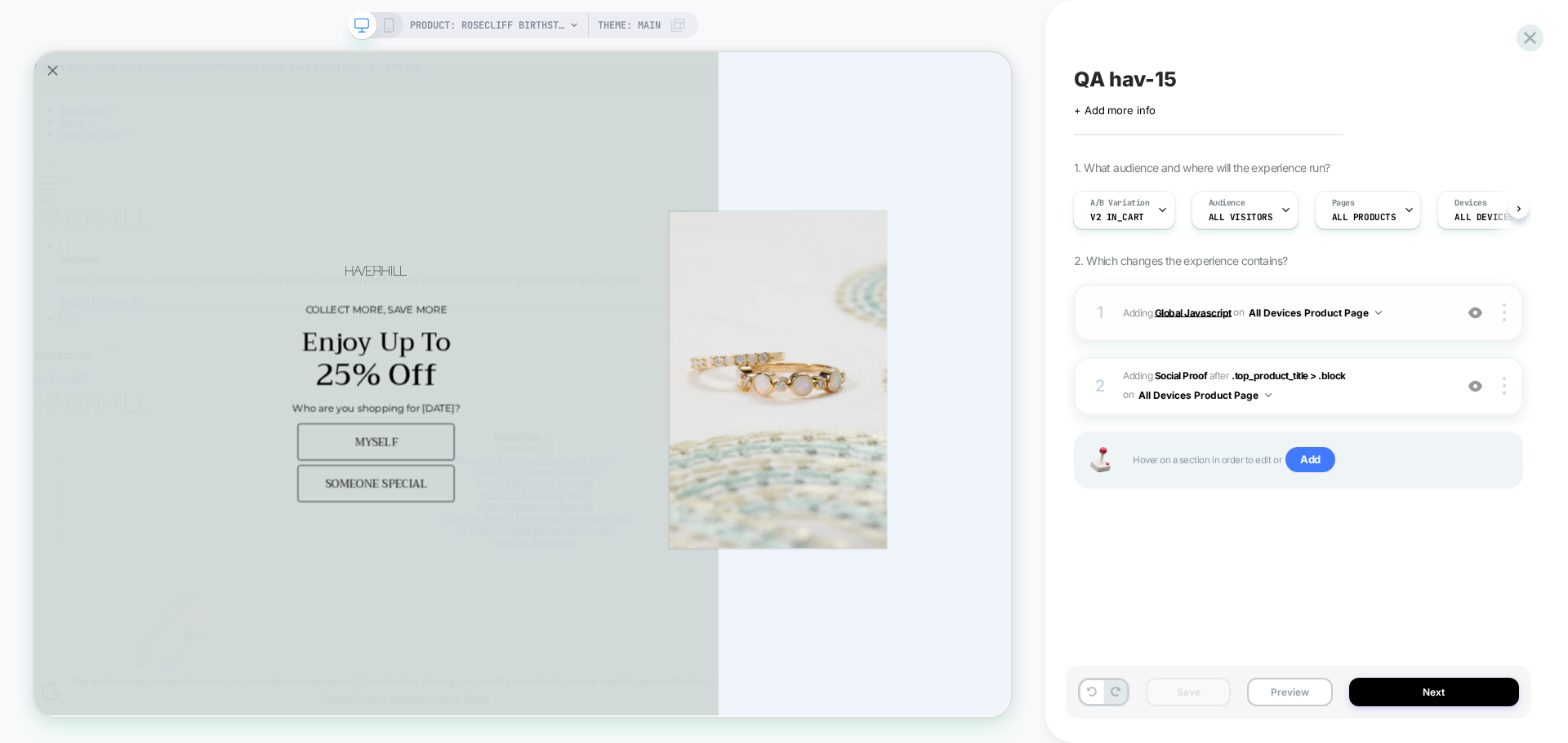
click at [1155, 308] on b "Global Javascript" at bounding box center [1192, 311] width 76 height 12
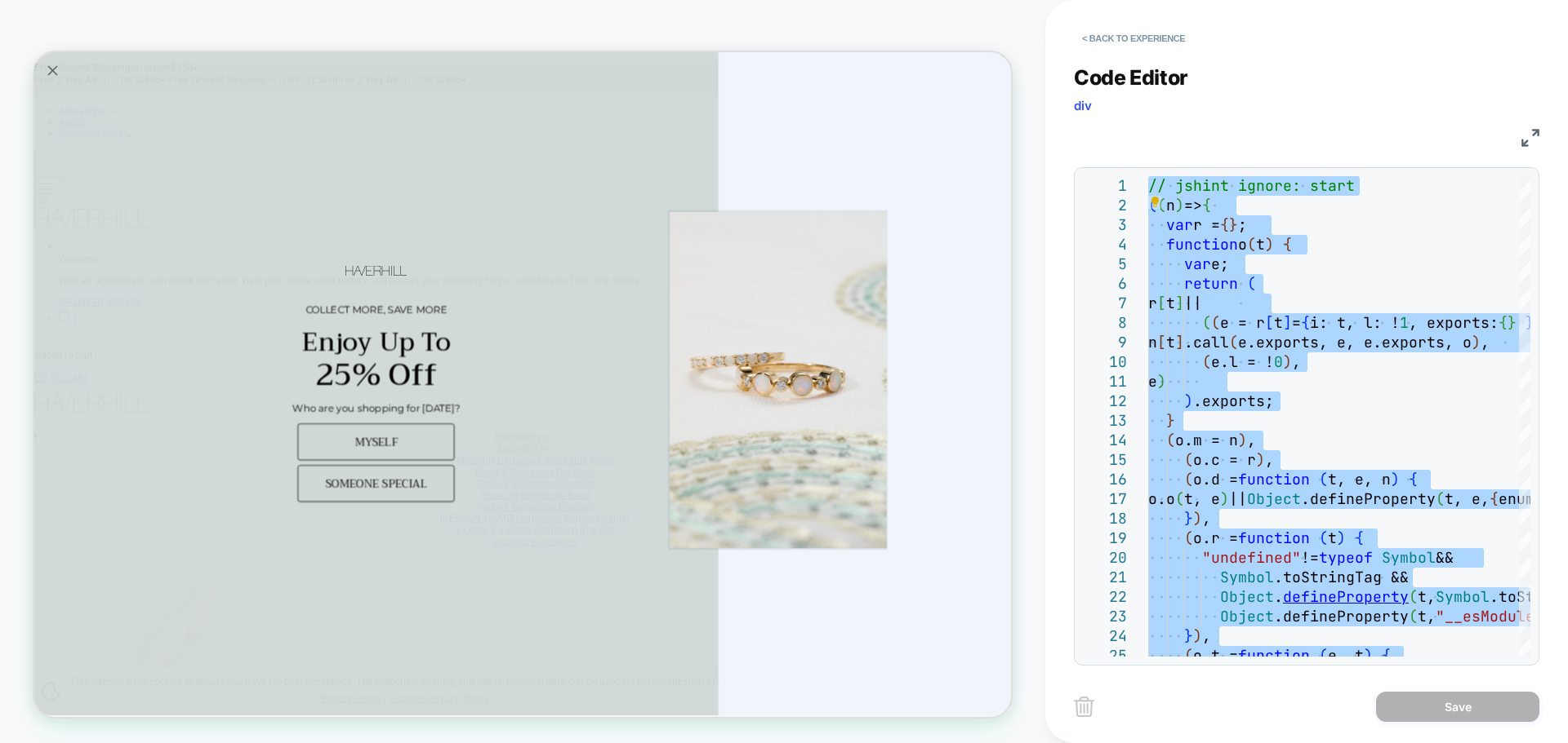
type textarea "**********"
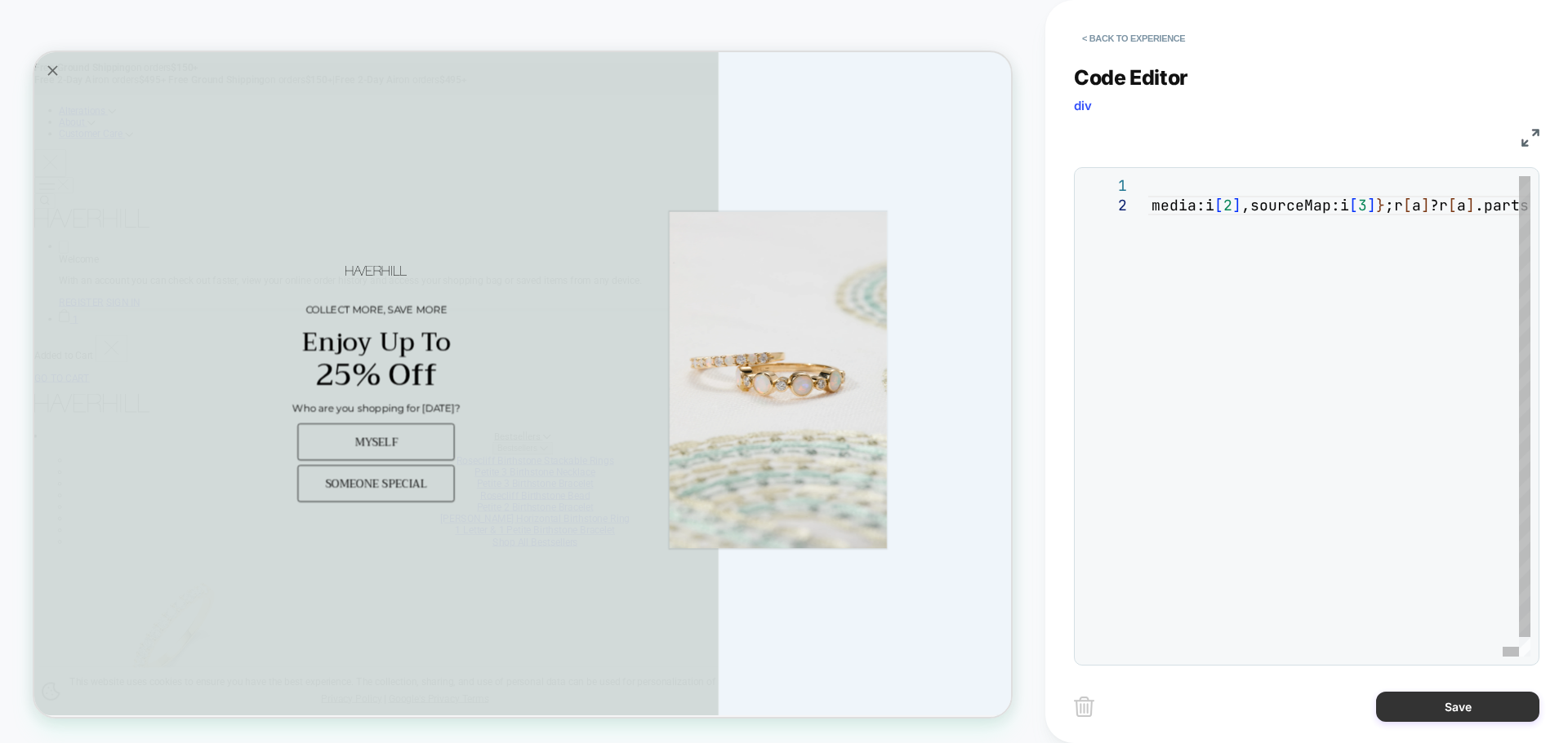
click at [1416, 717] on button "Save" at bounding box center [1457, 708] width 163 height 31
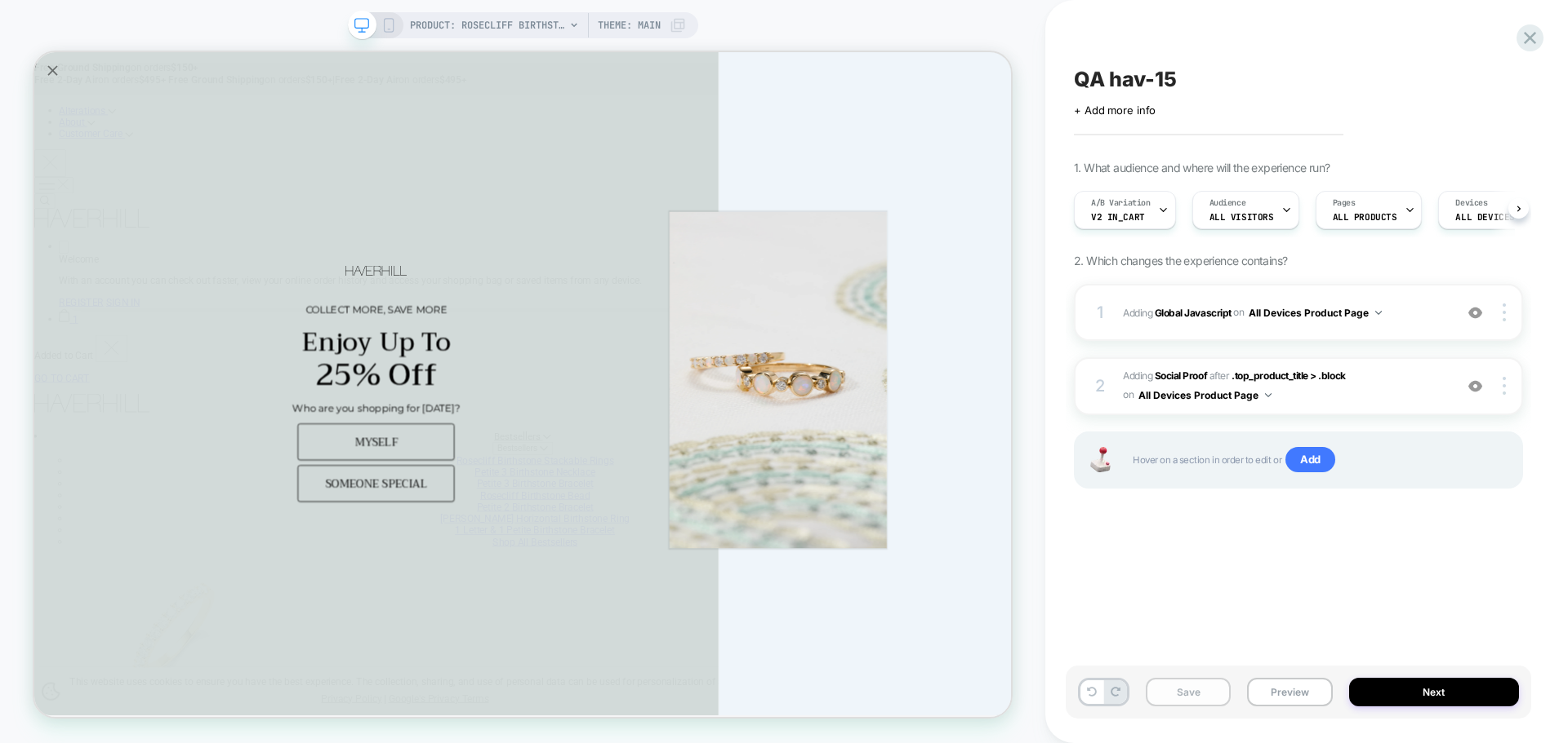
scroll to position [0, 1]
click at [1166, 695] on button "Save" at bounding box center [1188, 692] width 85 height 29
click at [1300, 693] on button "Preview" at bounding box center [1289, 692] width 85 height 29
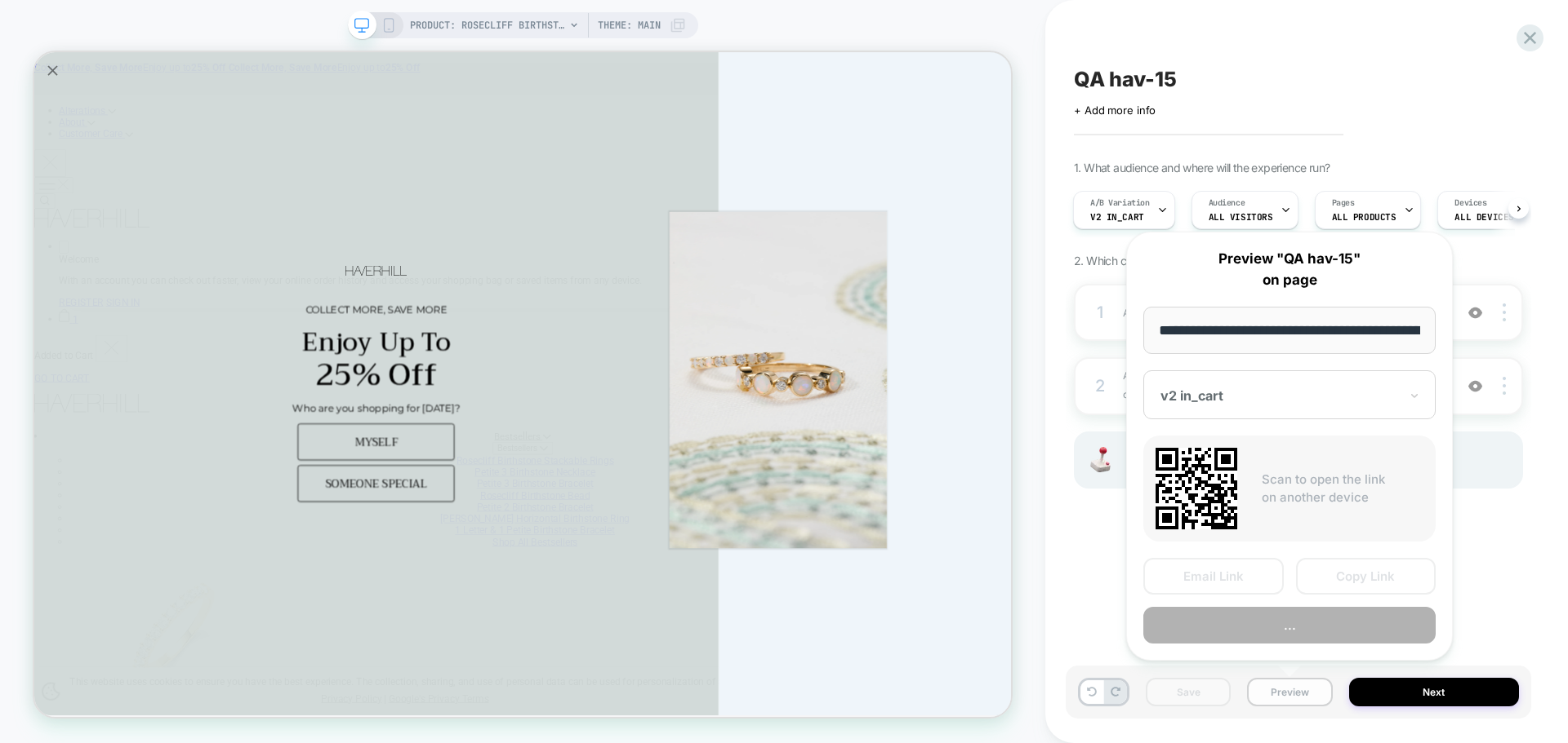
scroll to position [0, 385]
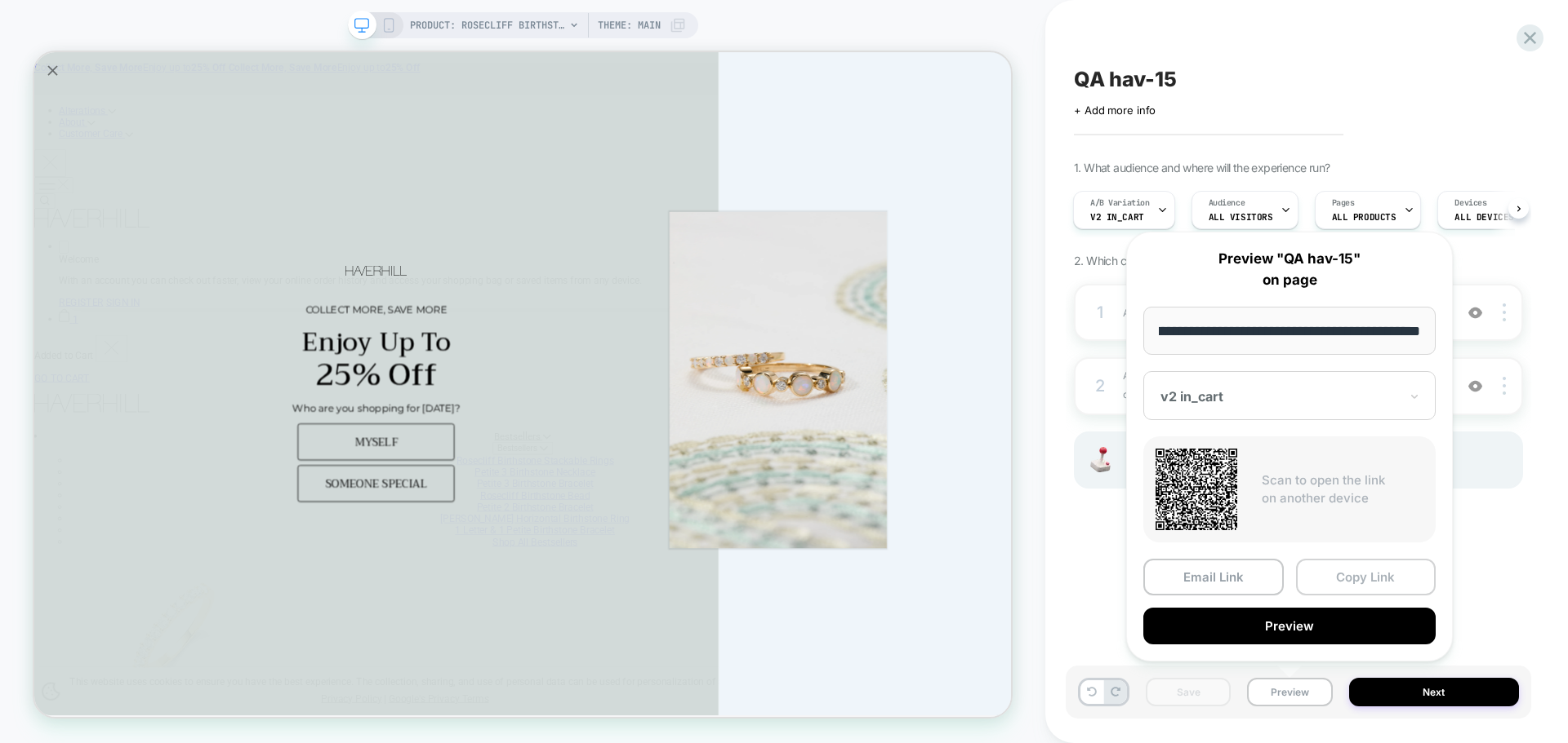
click at [1351, 568] on button "Copy Link" at bounding box center [1365, 577] width 140 height 36
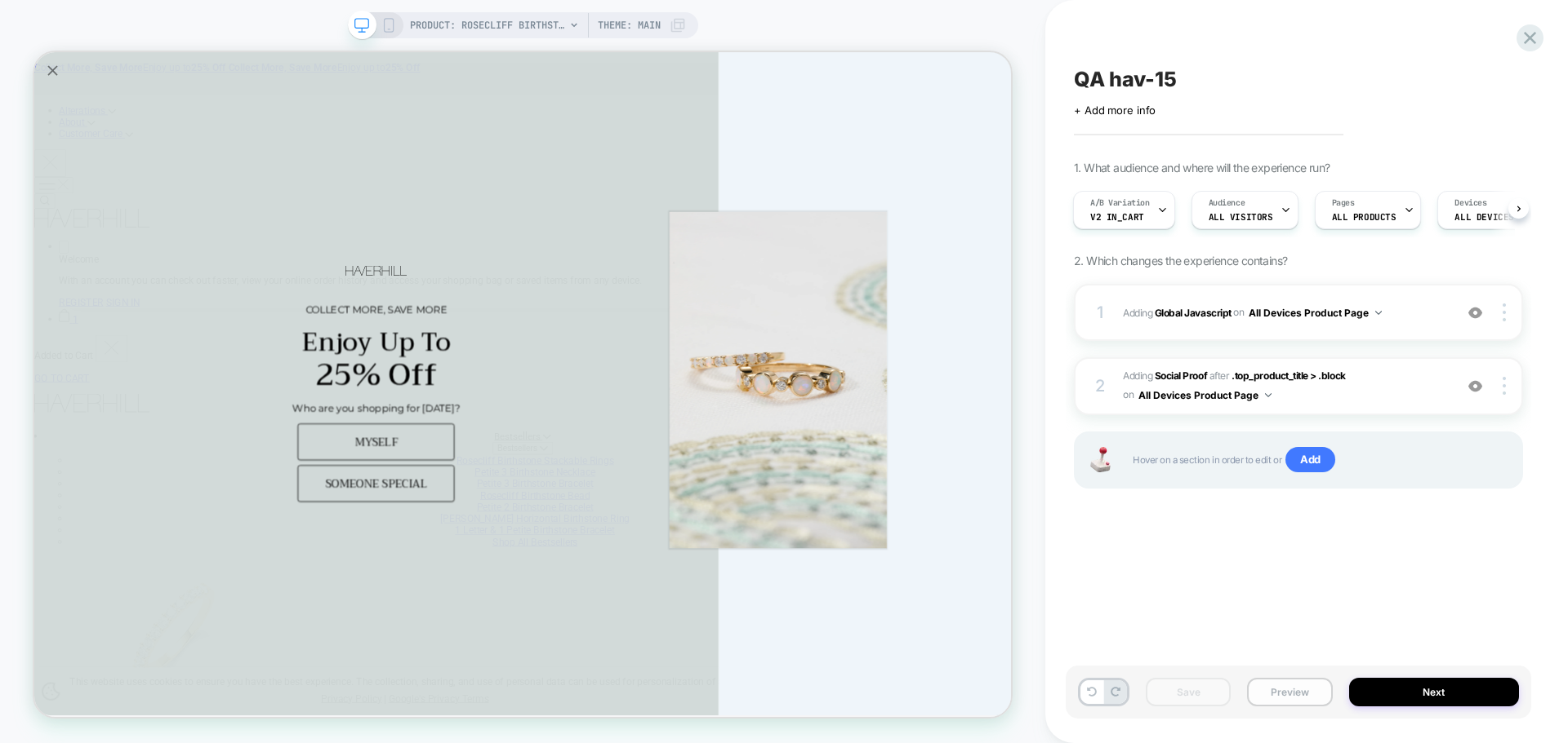
click at [1315, 693] on button "Preview" at bounding box center [1289, 692] width 85 height 29
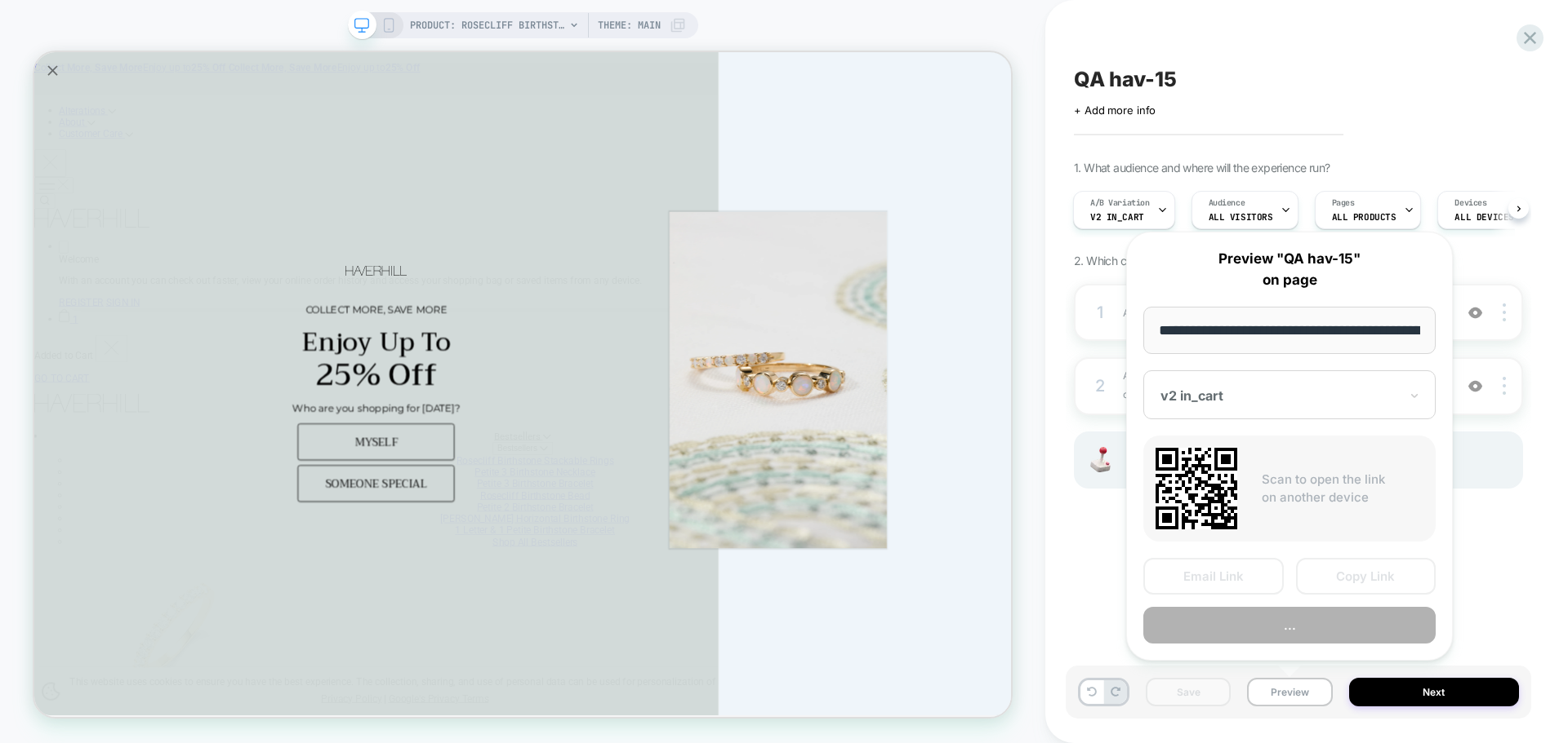
scroll to position [0, 385]
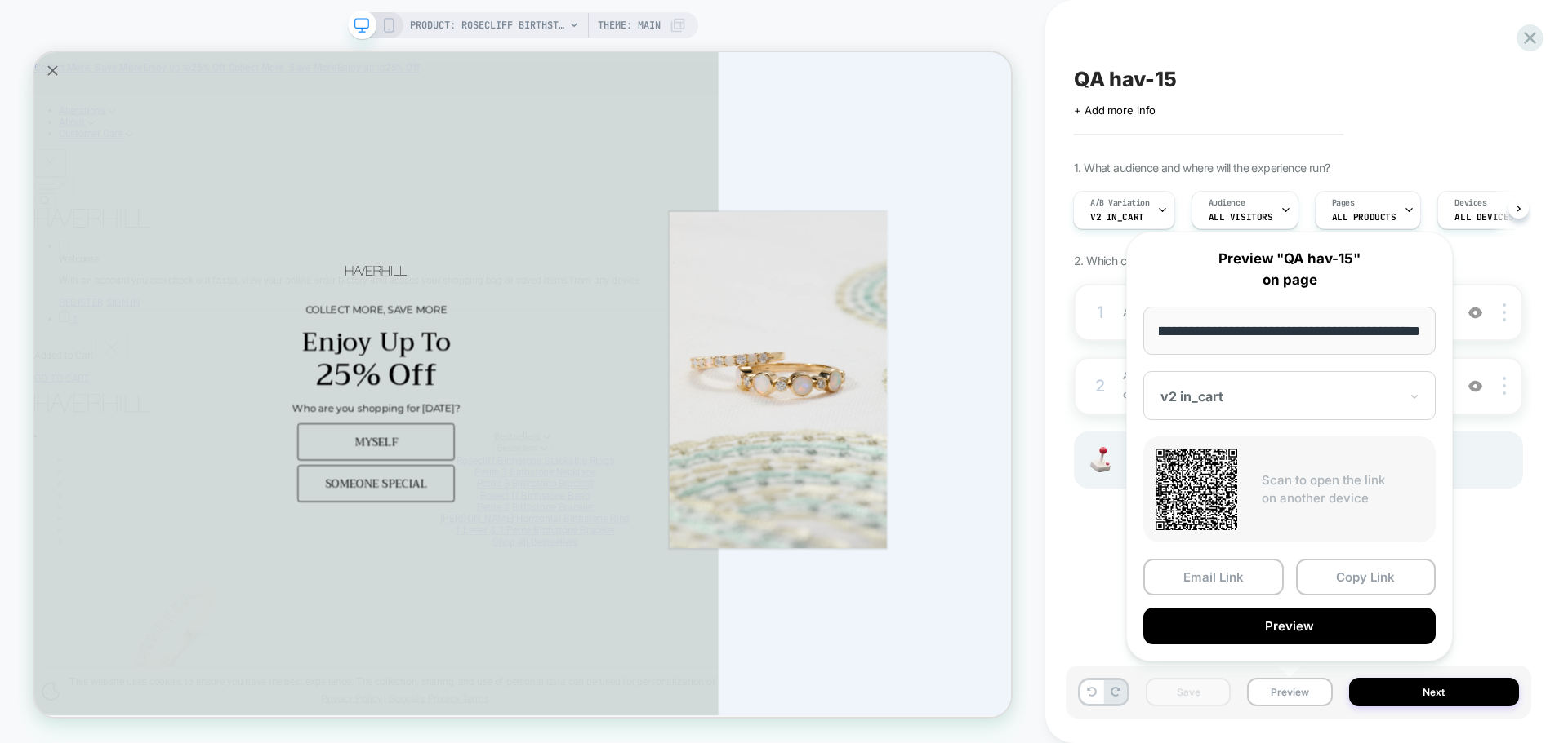
click at [1268, 395] on div at bounding box center [1279, 396] width 239 height 16
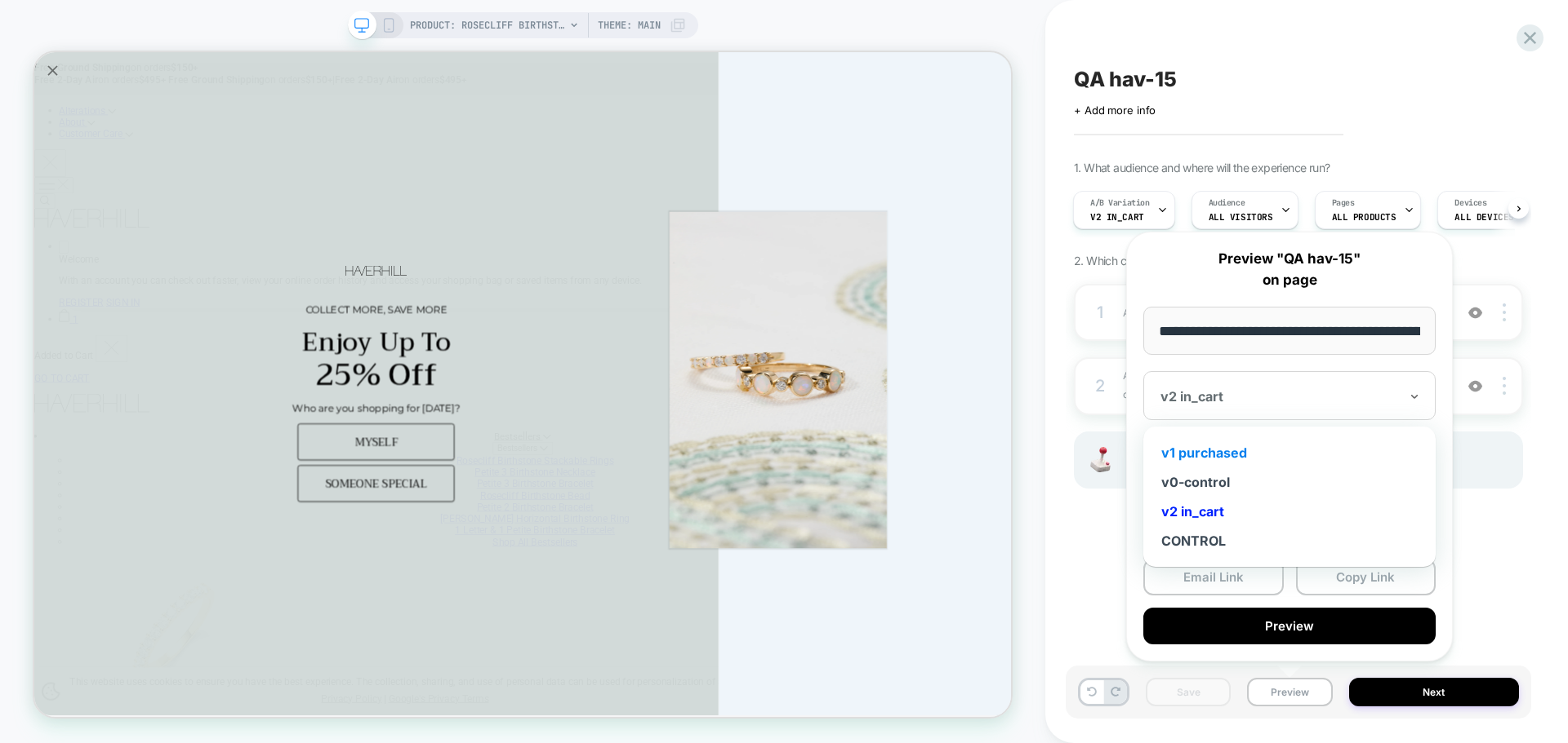
click at [1233, 456] on div "v1 purchased" at bounding box center [1289, 453] width 276 height 30
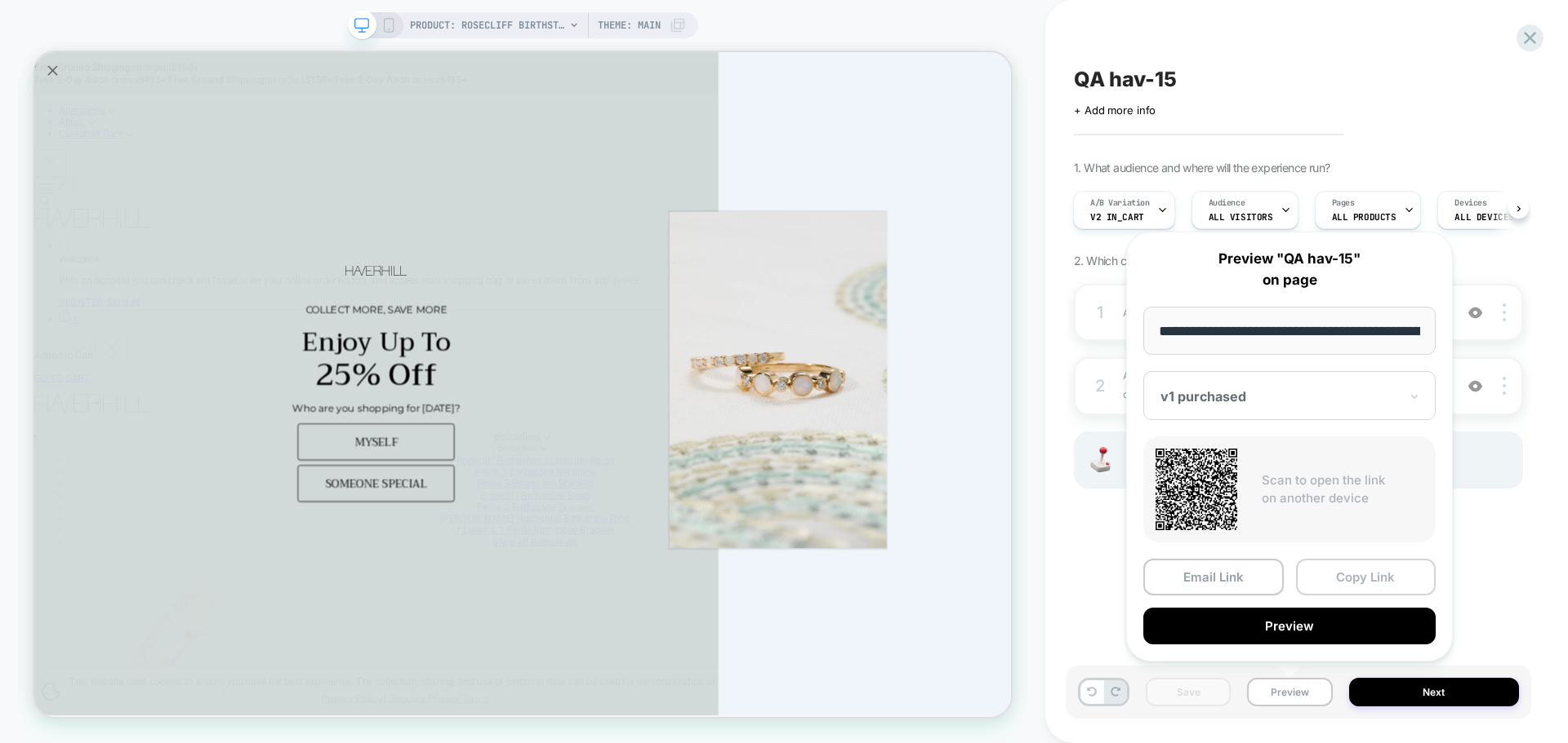
click at [1339, 570] on button "Copy Link" at bounding box center [1365, 577] width 140 height 36
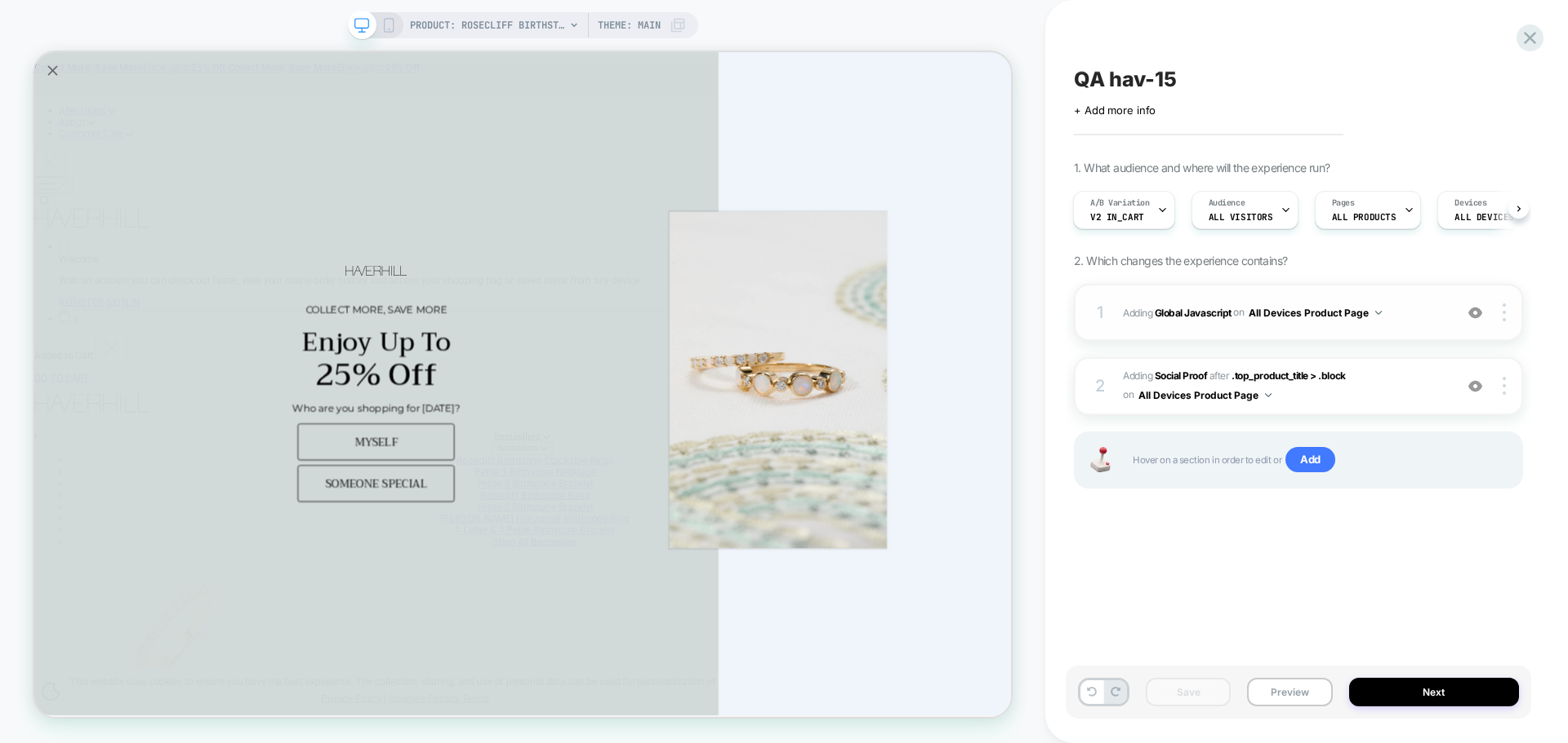
click at [1204, 329] on div "1 Adding Global Javascript on All Devices Product Page Add Before Add After Tar…" at bounding box center [1299, 312] width 449 height 57
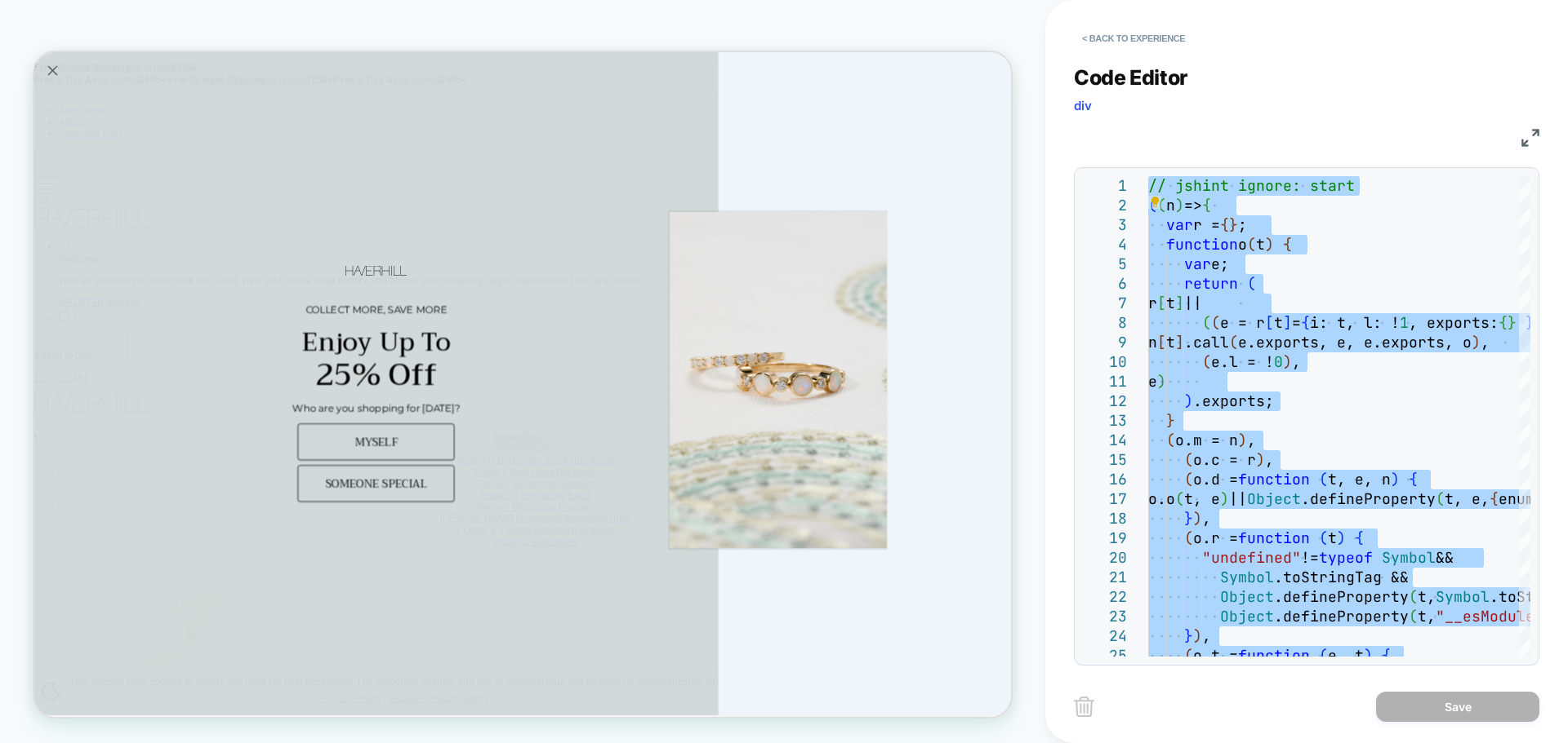
type textarea "**********"
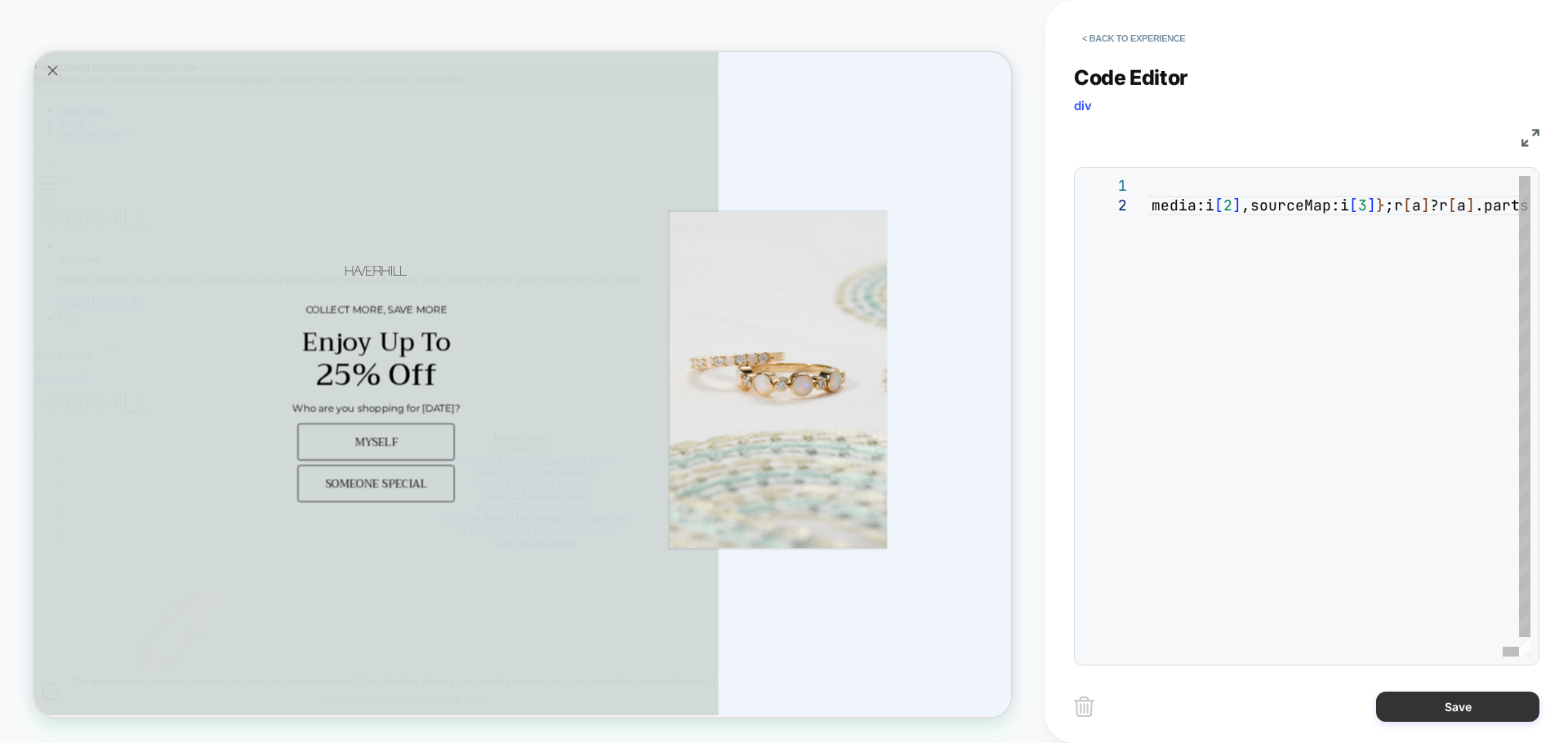
click at [1432, 718] on button "Save" at bounding box center [1457, 708] width 163 height 31
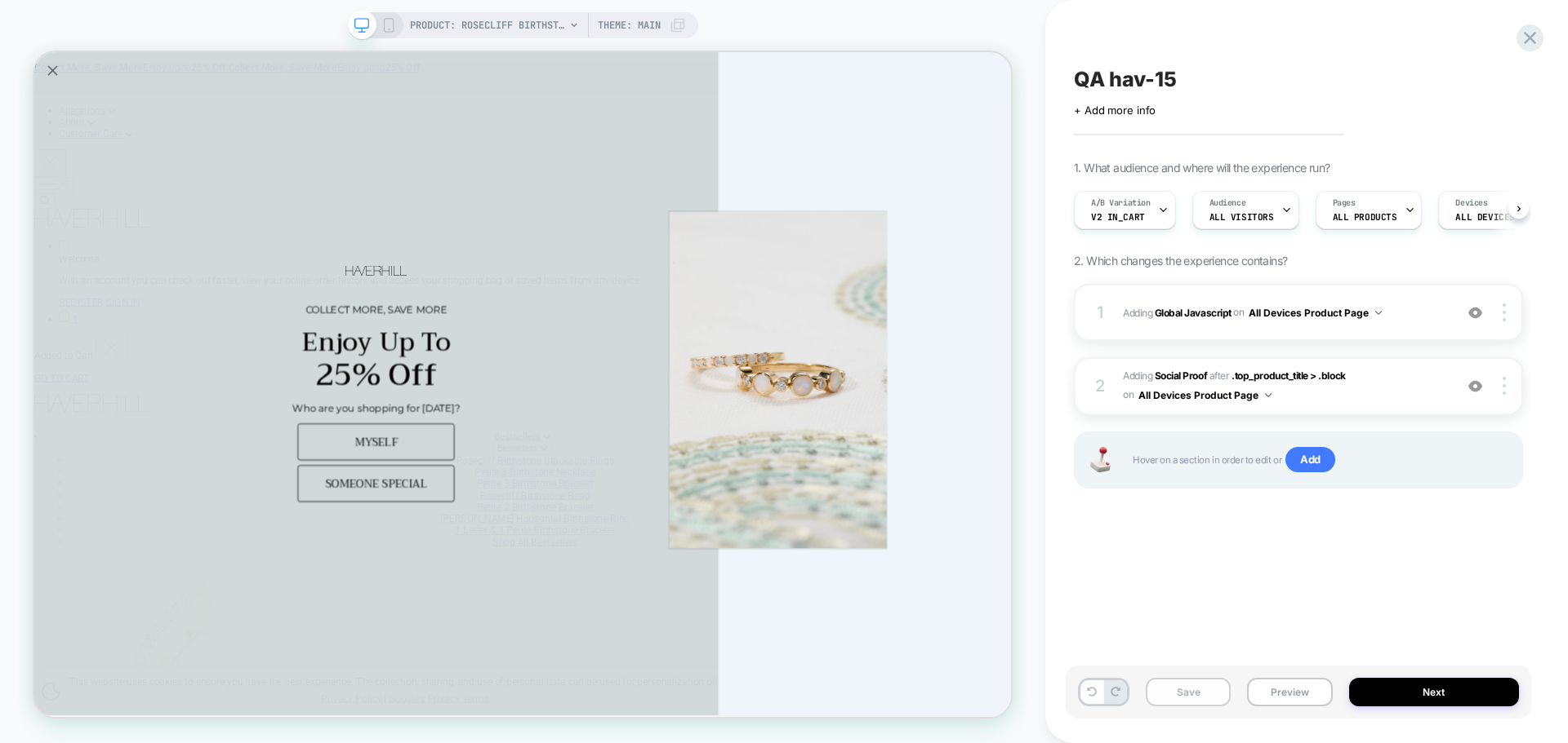
scroll to position [0, 1]
click at [1200, 690] on button "Save" at bounding box center [1188, 692] width 85 height 29
click at [1301, 695] on button "Preview" at bounding box center [1289, 692] width 85 height 29
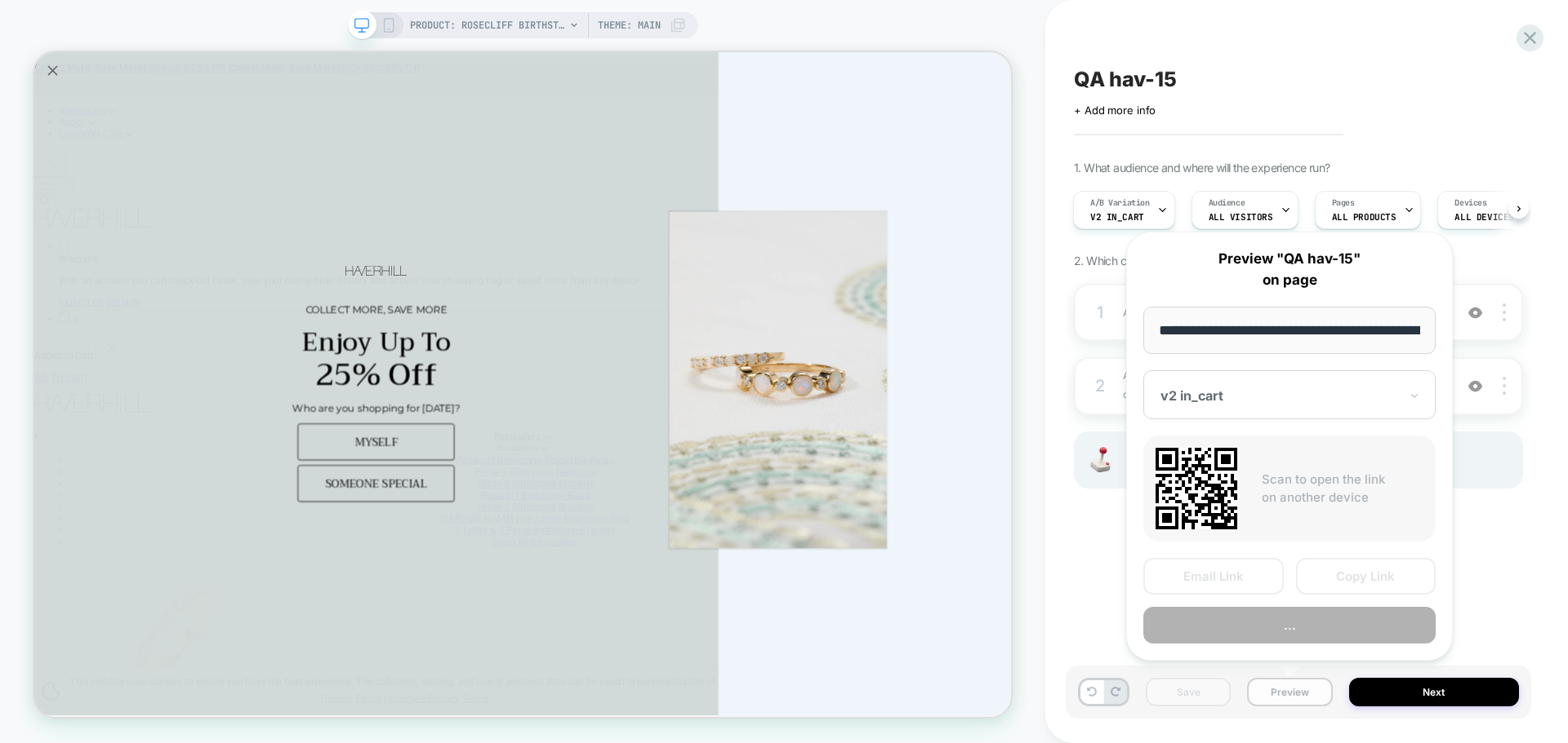
scroll to position [0, 385]
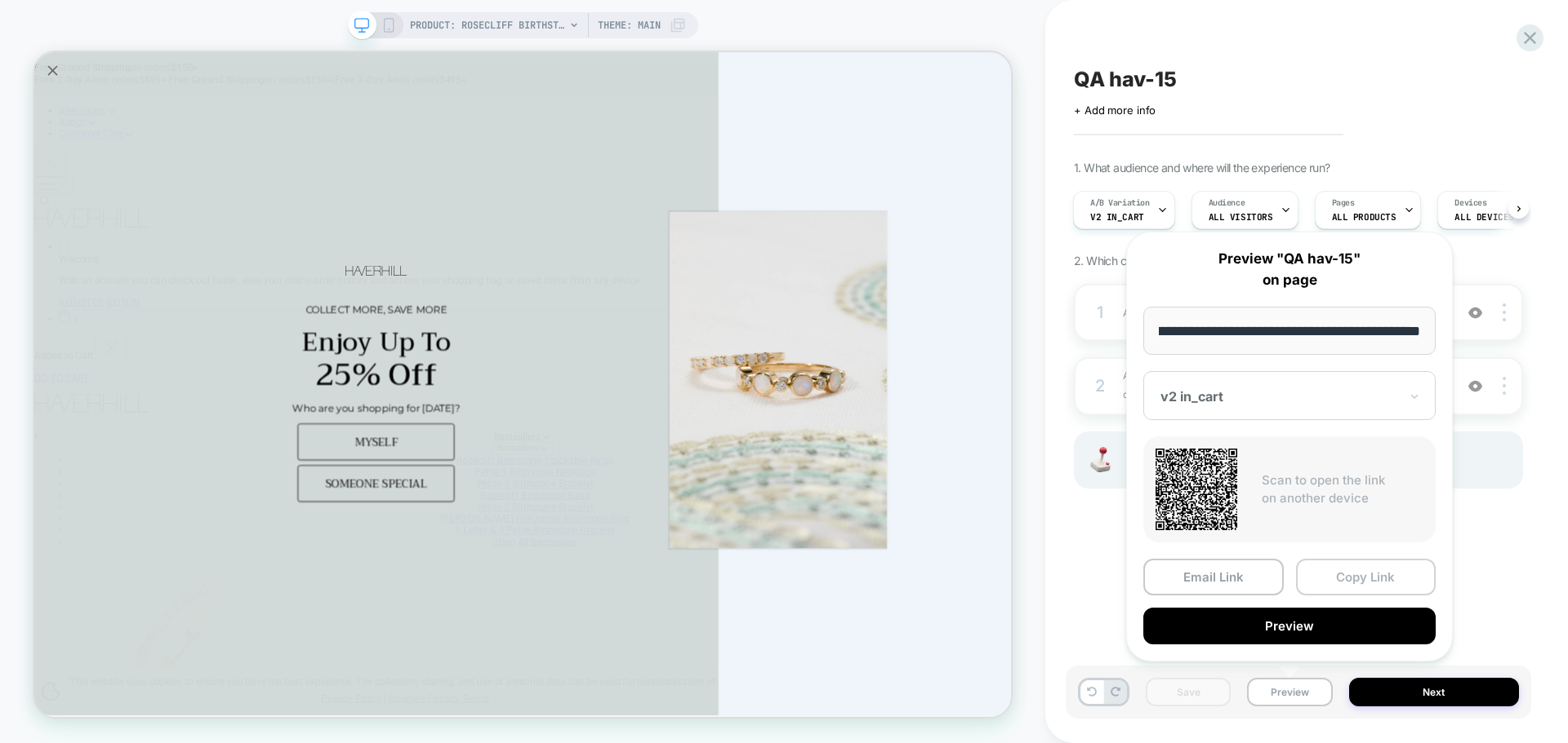
click at [1352, 584] on button "Copy Link" at bounding box center [1365, 577] width 140 height 36
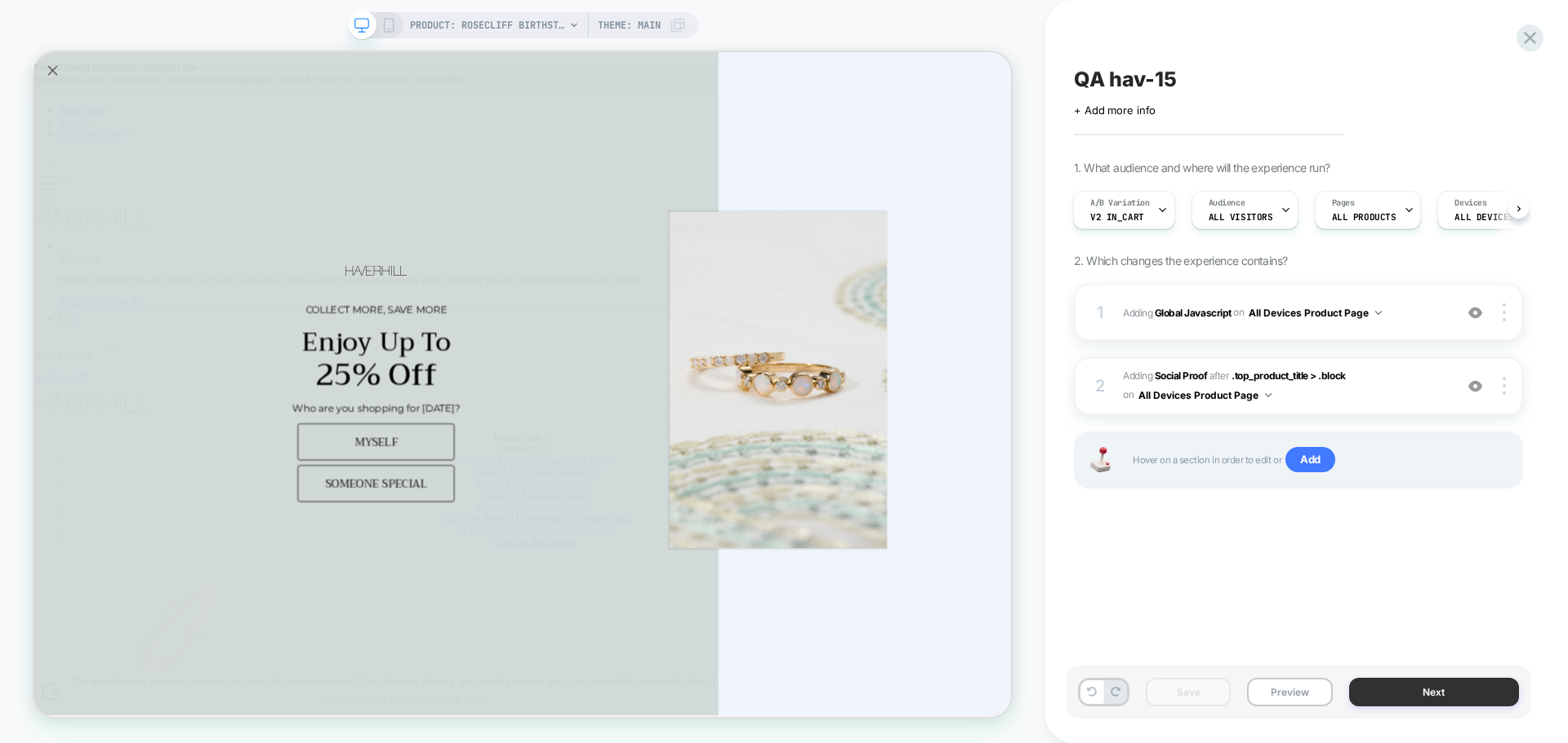
click at [1467, 692] on button "Next" at bounding box center [1434, 692] width 171 height 29
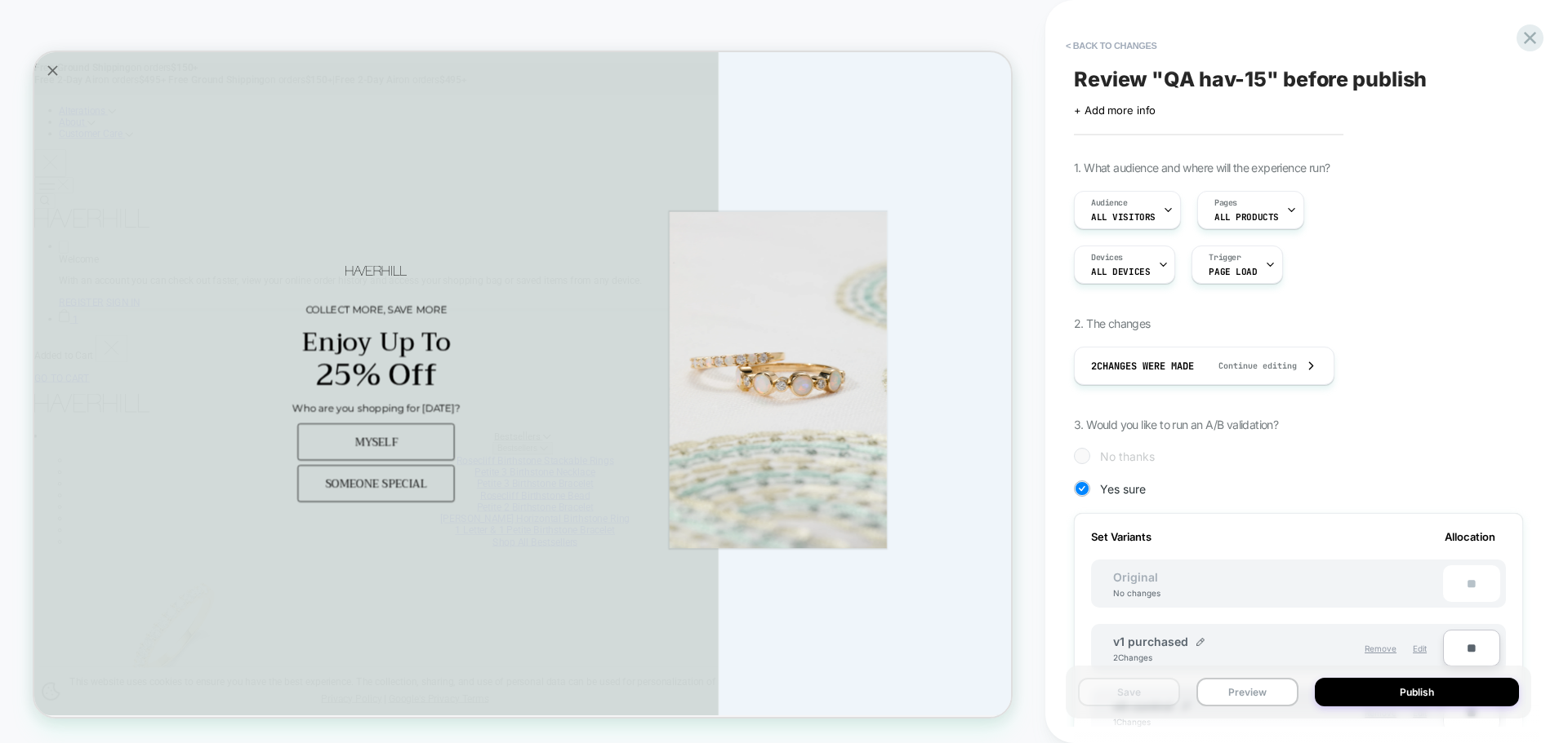
scroll to position [244, 0]
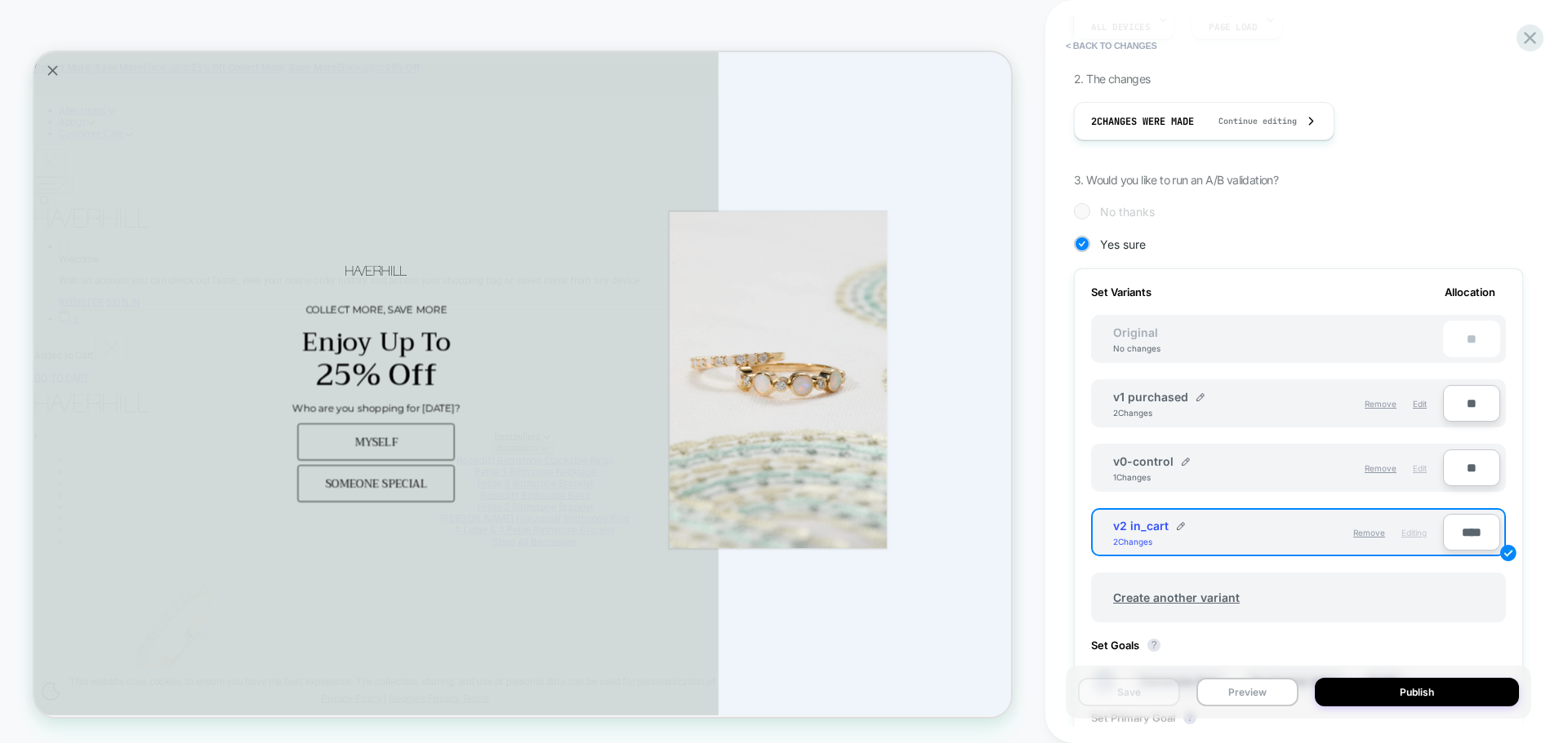
click at [1425, 474] on div "Edit" at bounding box center [1419, 468] width 14 height 28
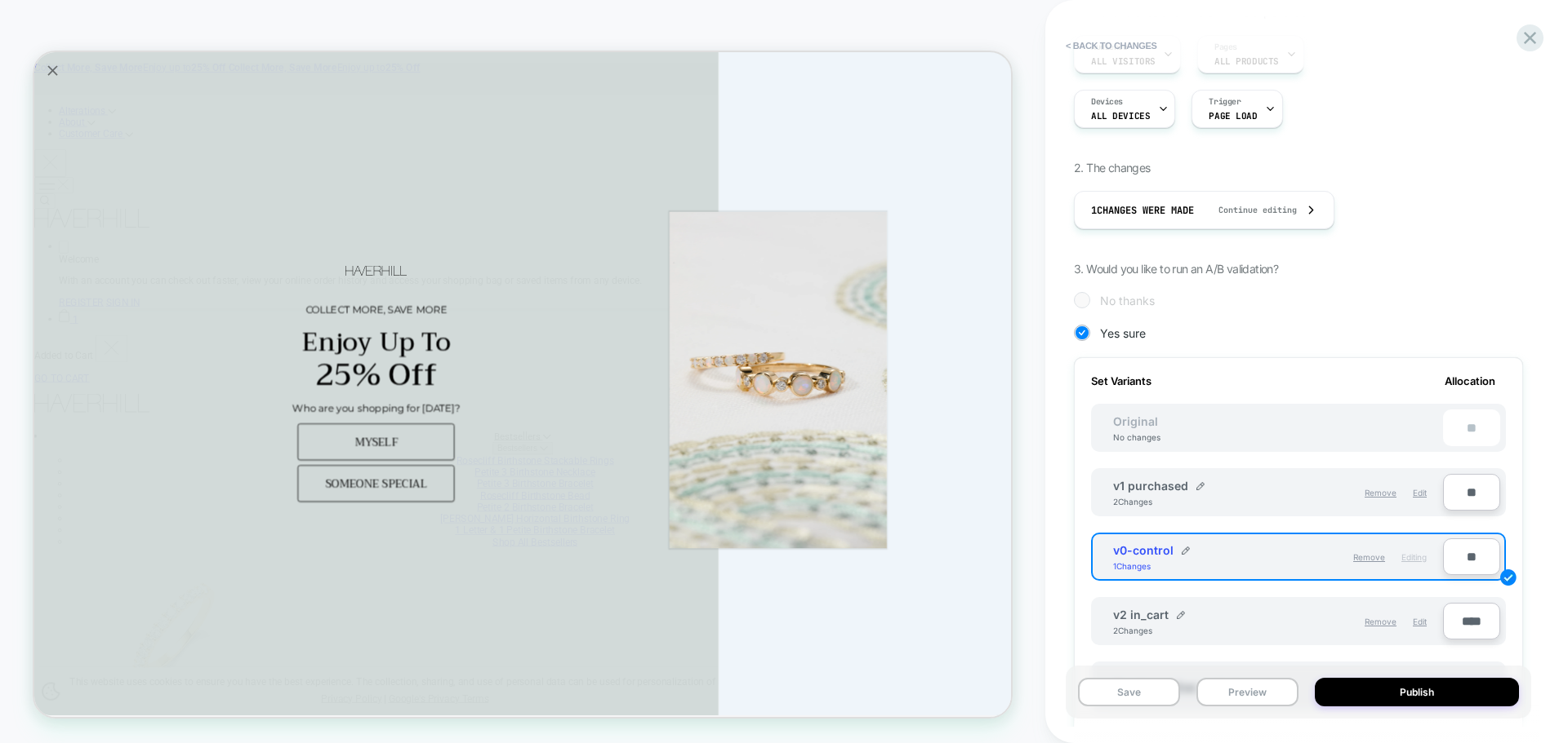
scroll to position [327, 0]
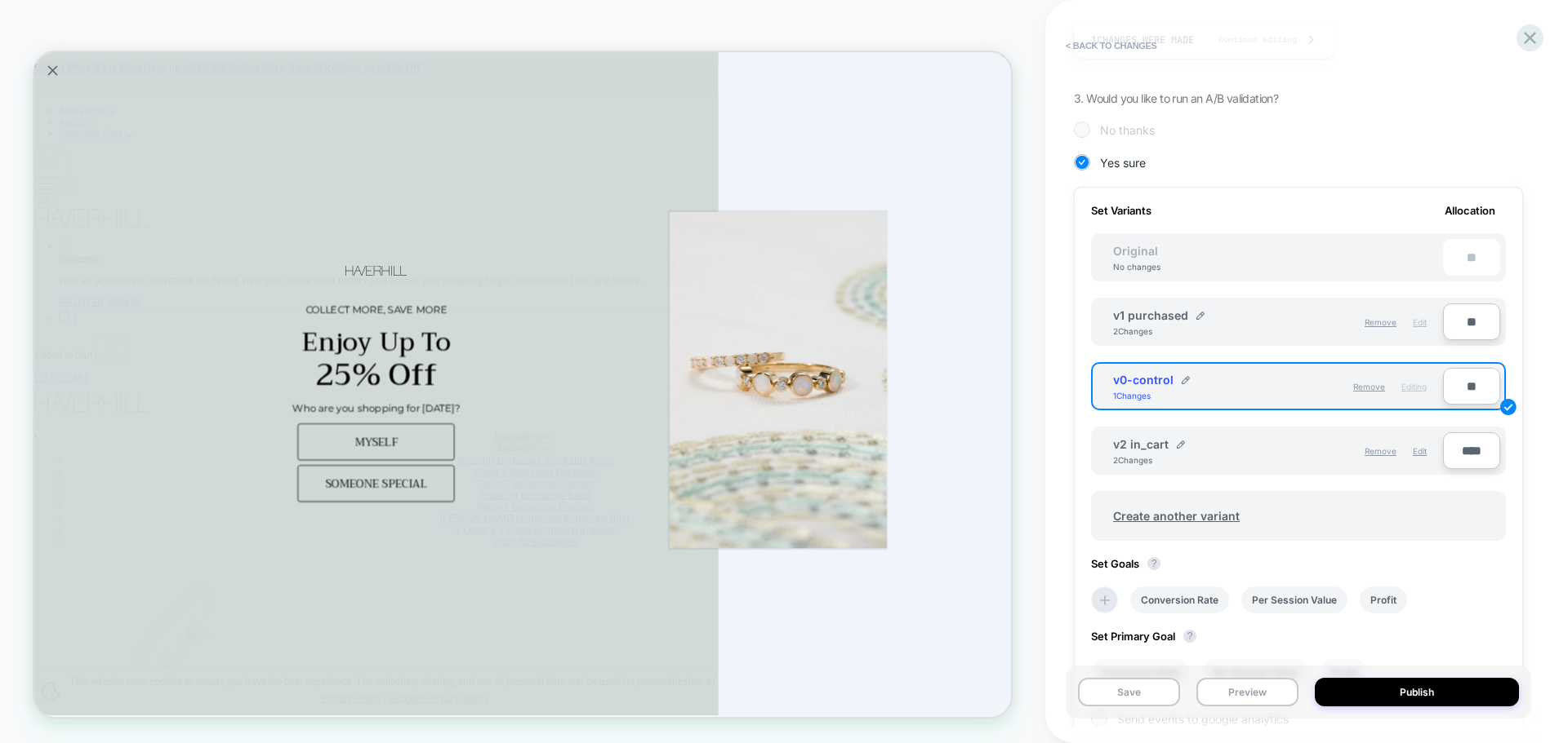
click at [1416, 324] on span "Edit" at bounding box center [1419, 322] width 14 height 10
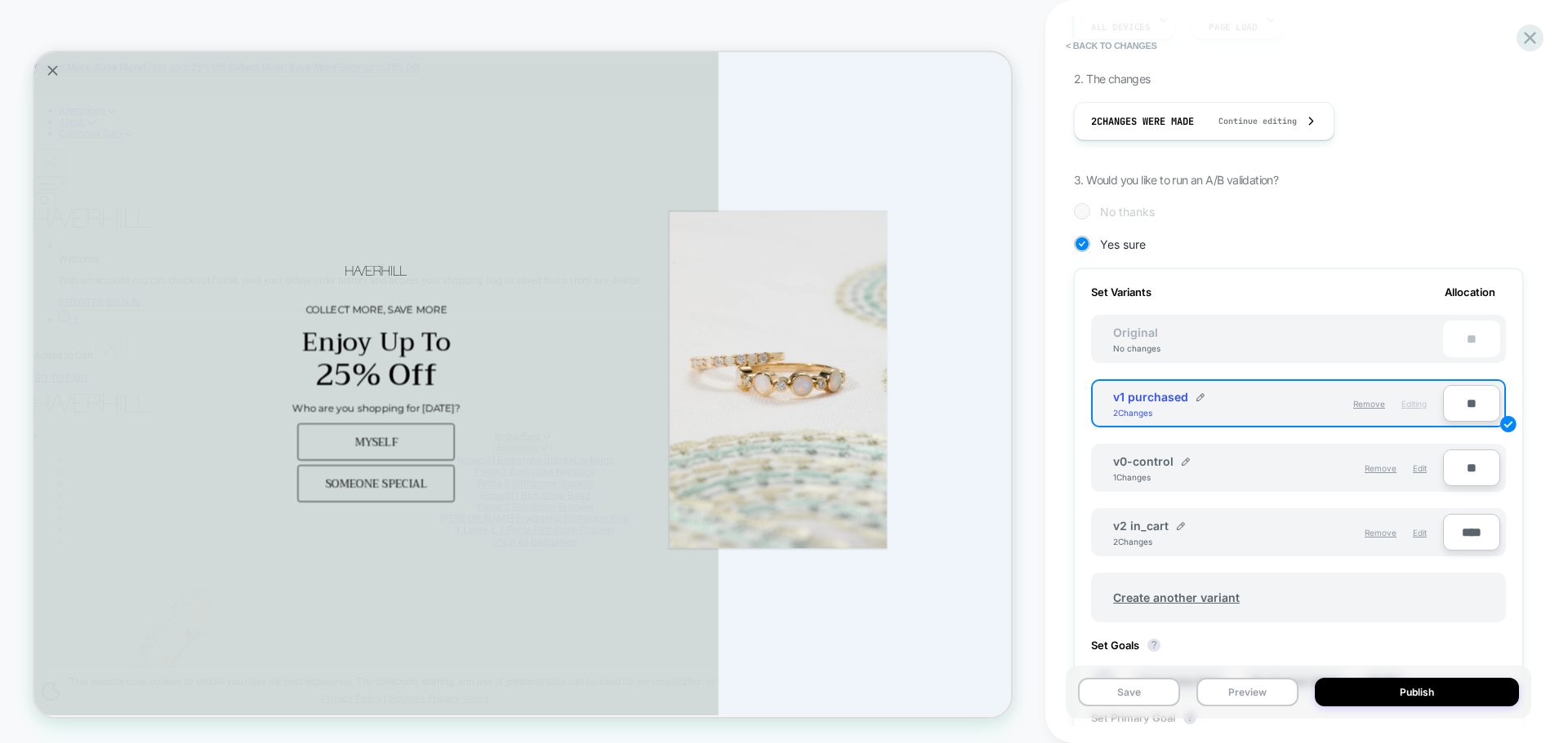
scroll to position [0, 0]
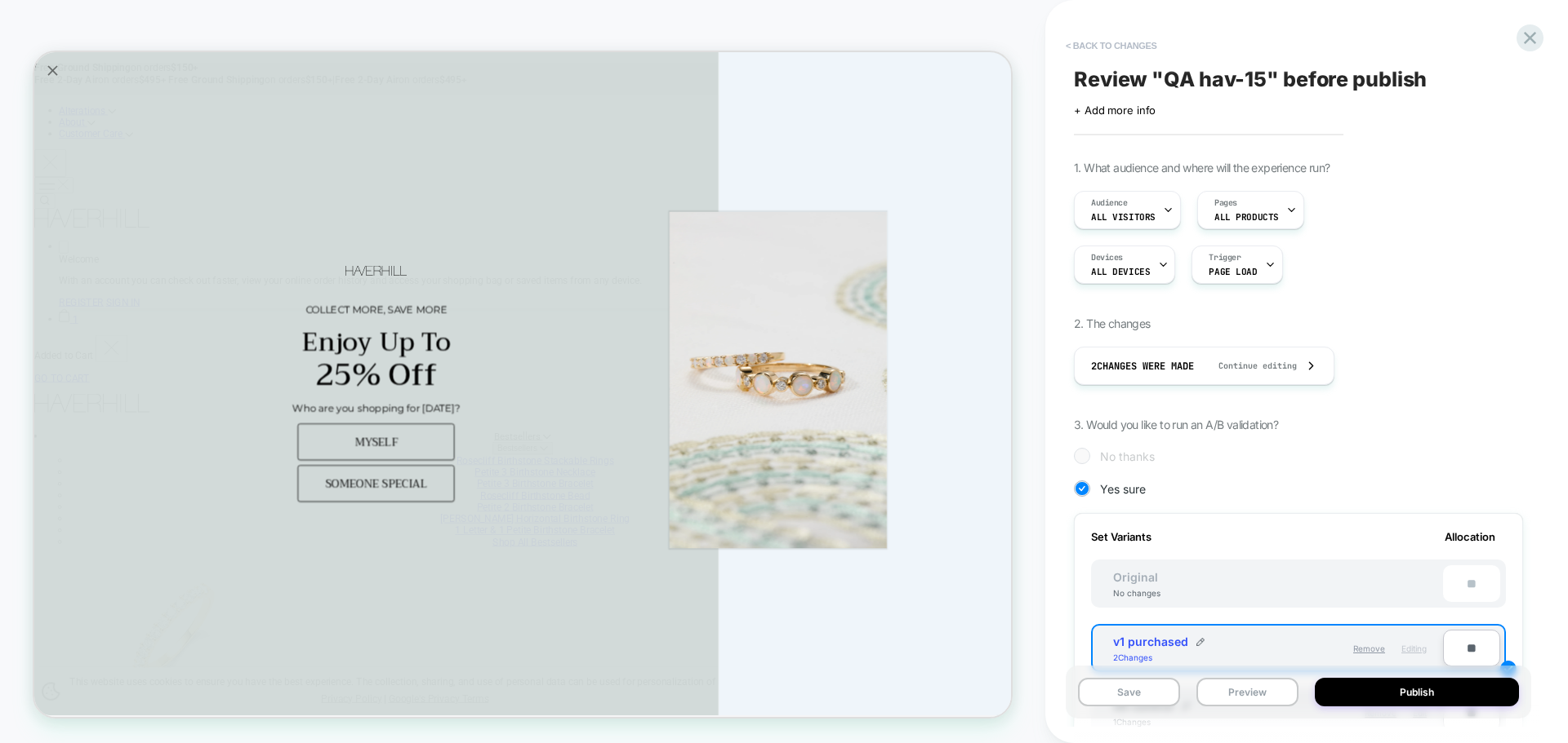
click at [1128, 54] on button "< Back to changes" at bounding box center [1111, 45] width 108 height 26
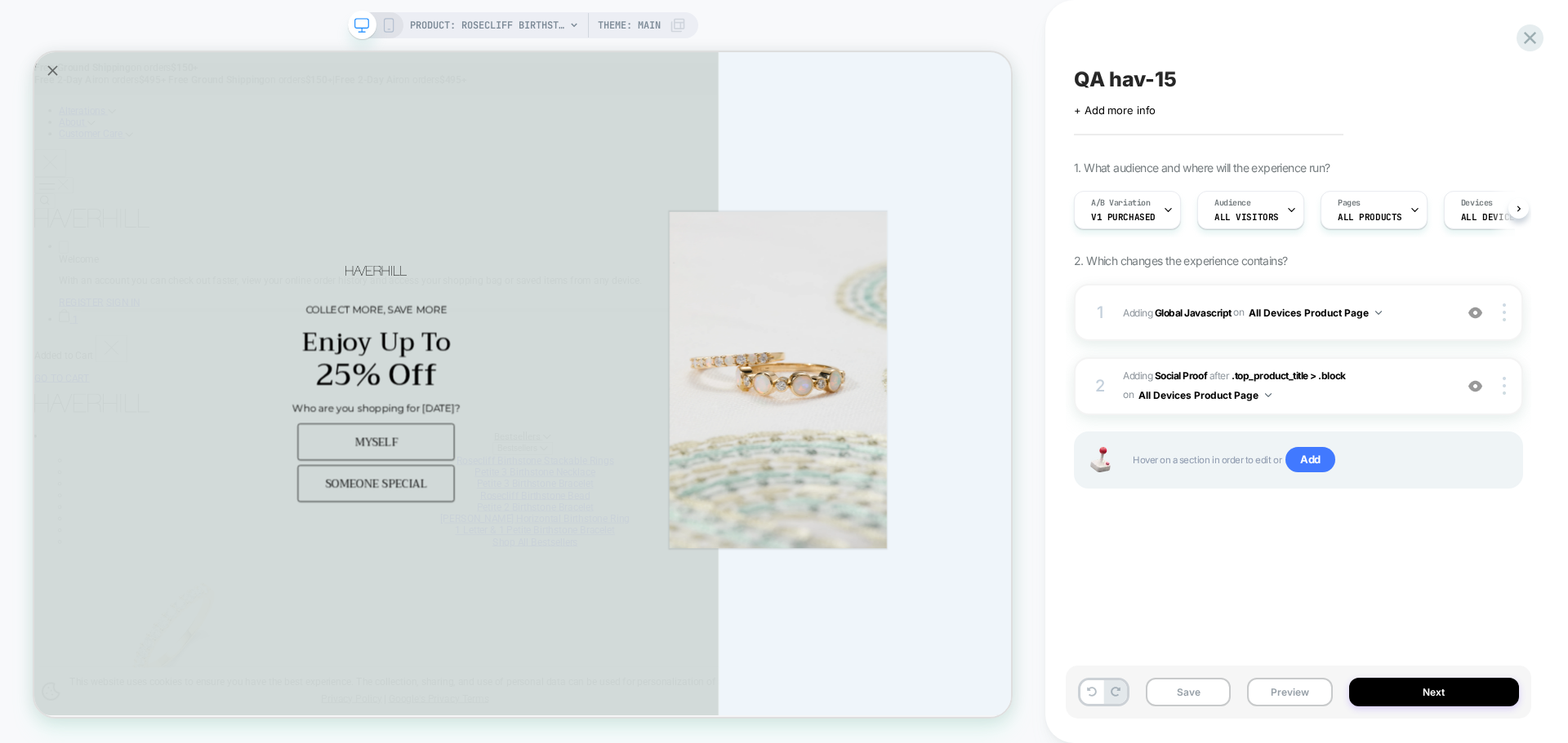
scroll to position [0, 1]
click at [1201, 307] on b "Global Javascript" at bounding box center [1192, 311] width 76 height 12
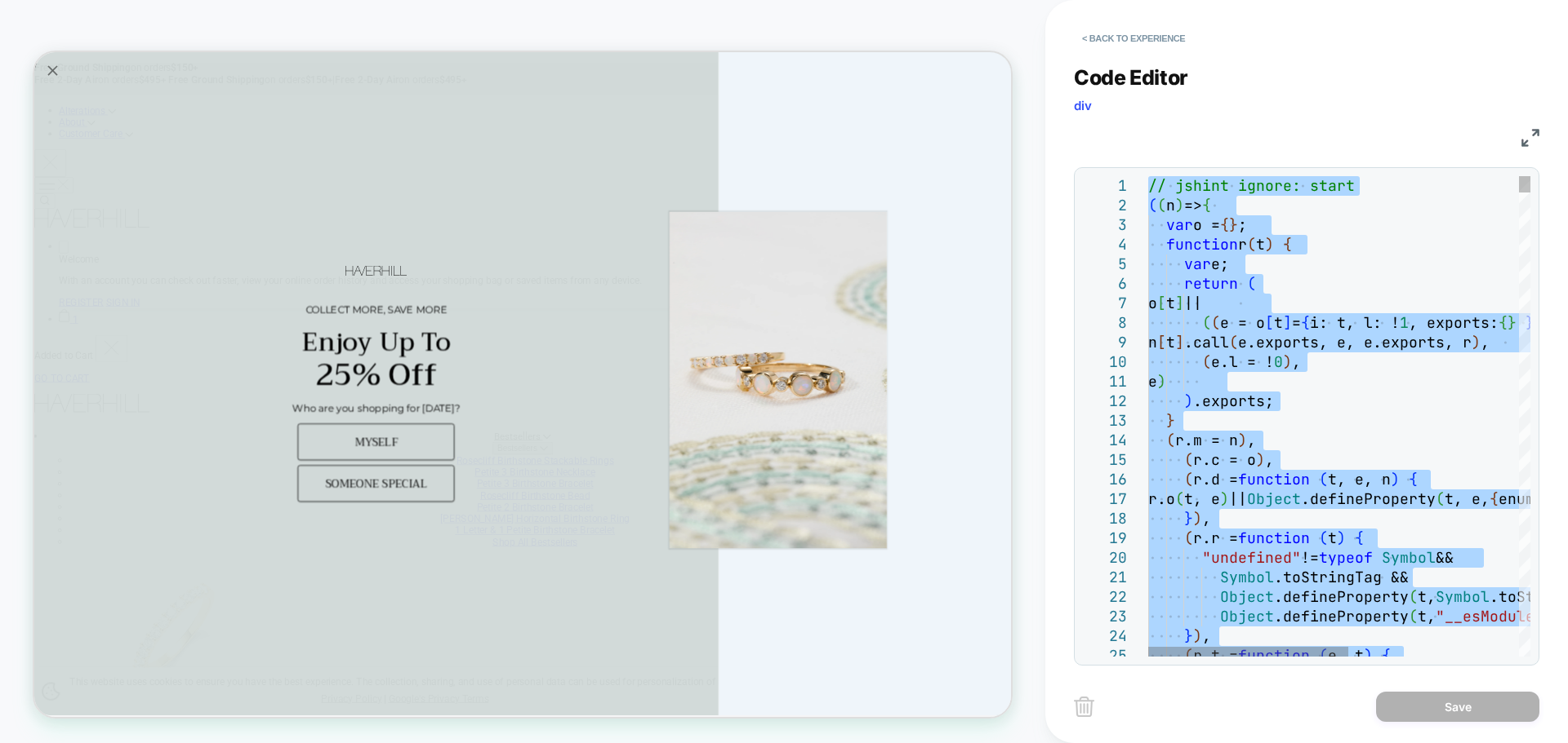
type textarea "**********"
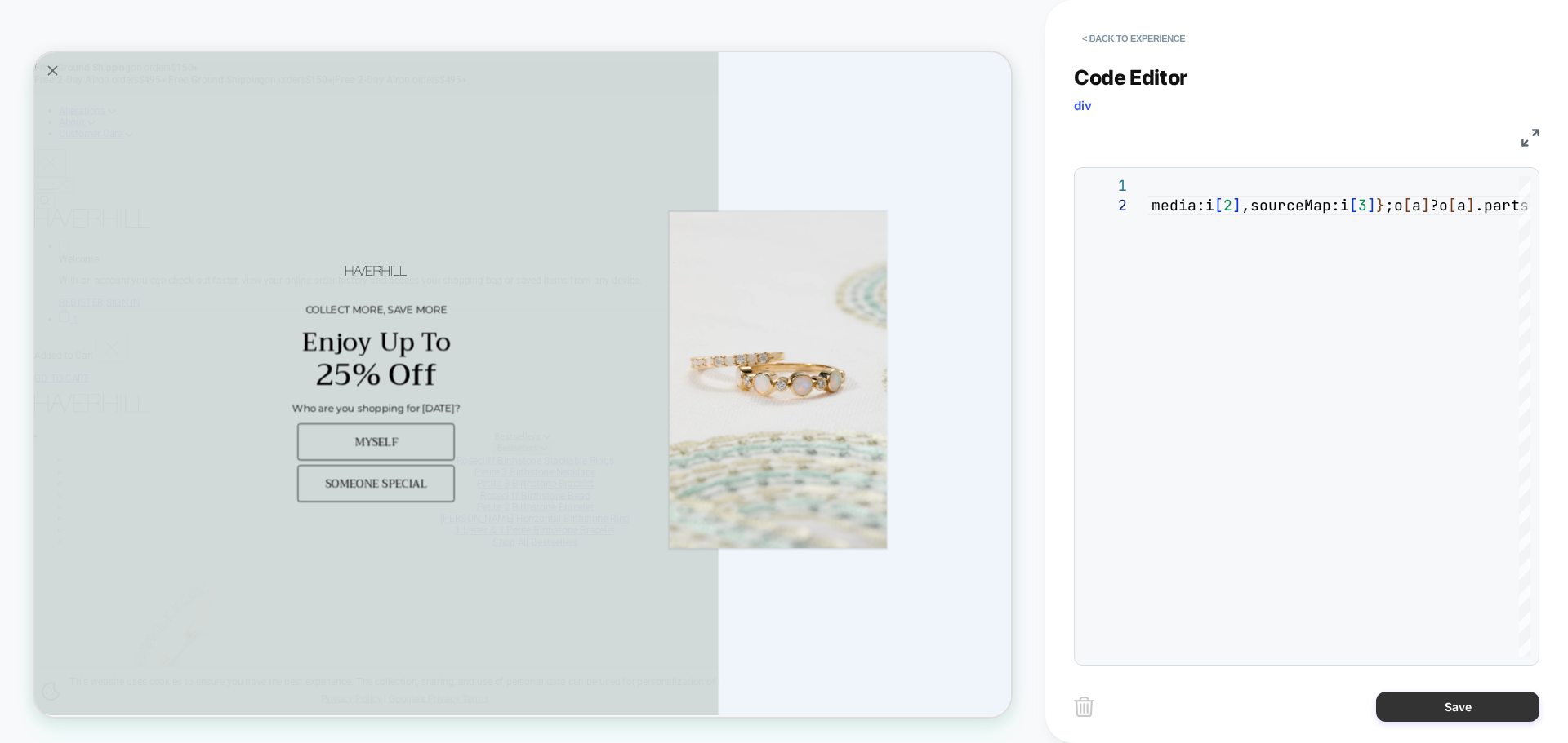
click at [1453, 720] on button "Save" at bounding box center [1457, 708] width 163 height 31
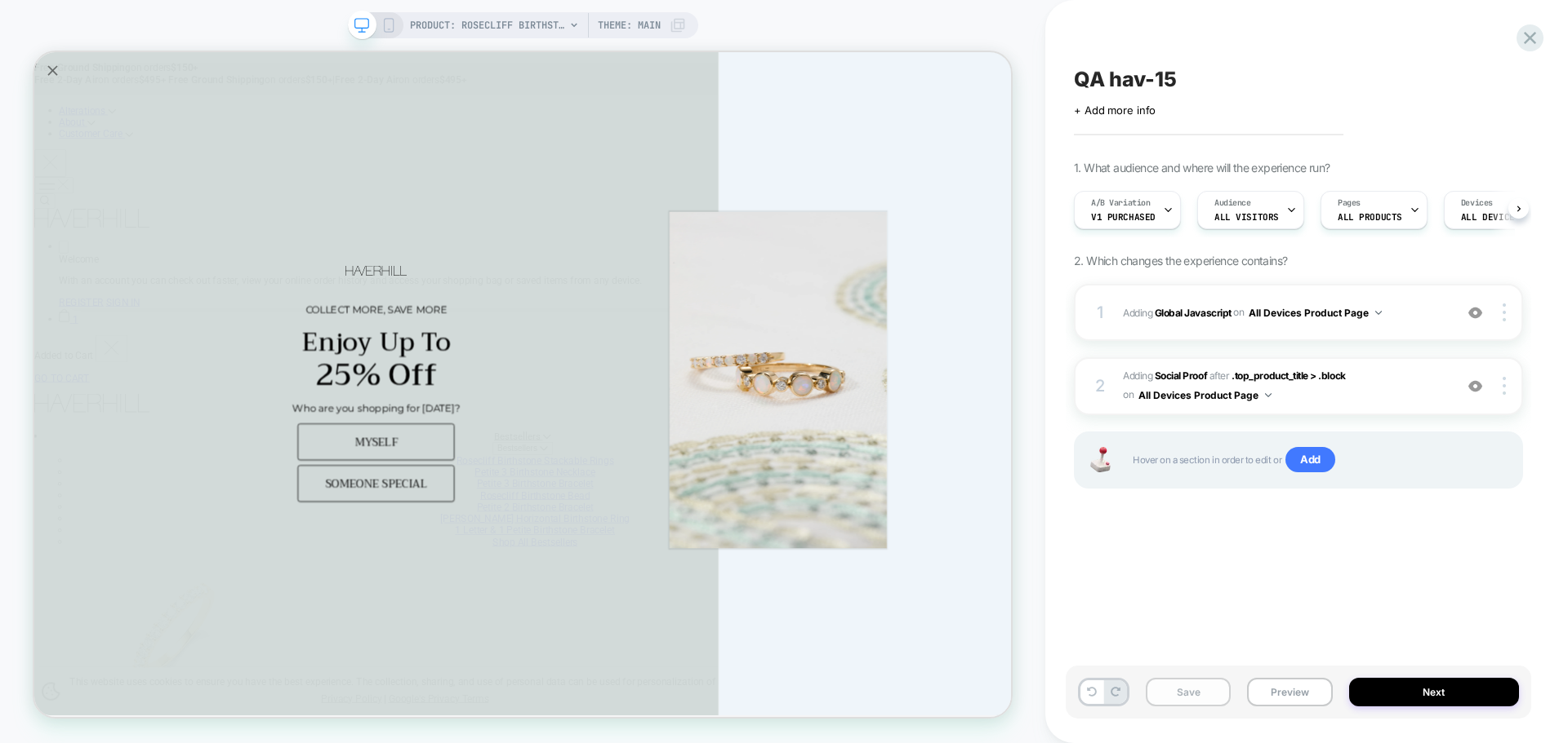
scroll to position [0, 1]
click at [1209, 689] on button "Save" at bounding box center [1188, 692] width 85 height 29
click at [1260, 689] on button "Preview" at bounding box center [1289, 692] width 85 height 29
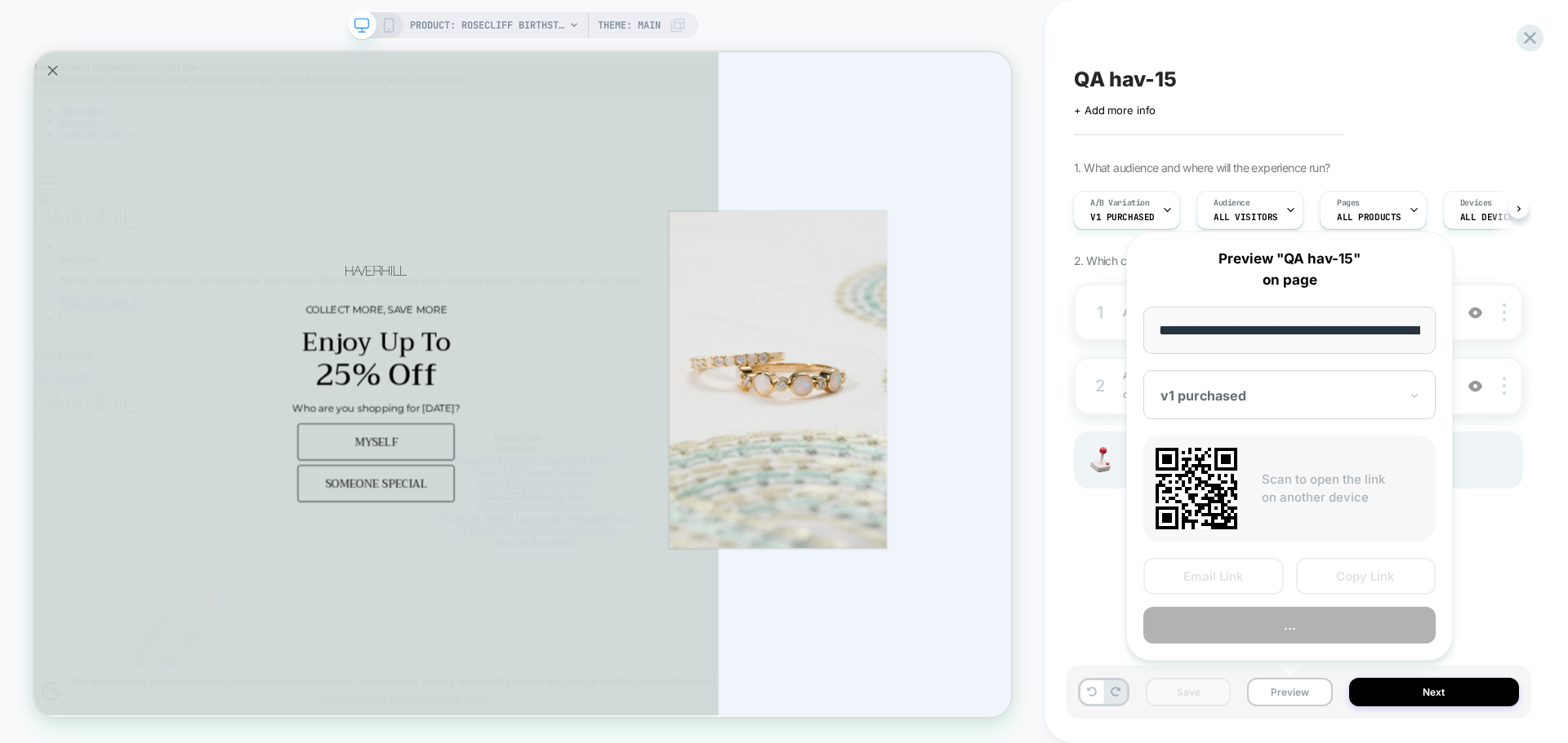
scroll to position [0, 385]
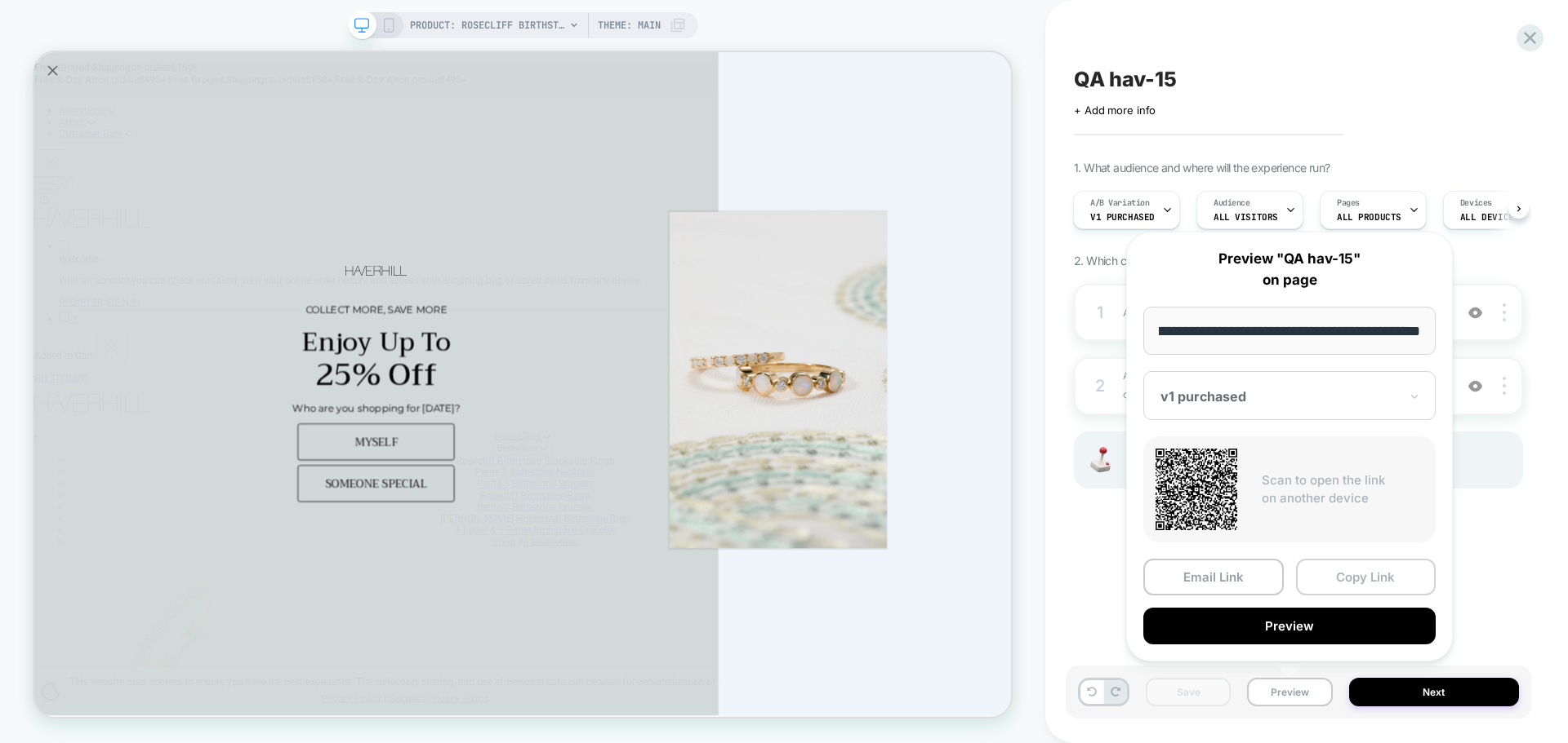
drag, startPoint x: 1321, startPoint y: 553, endPoint x: 1305, endPoint y: 586, distance: 36.7
click at [1321, 560] on div "**********" at bounding box center [1289, 447] width 327 height 430
drag, startPoint x: 1354, startPoint y: 571, endPoint x: 1381, endPoint y: 397, distance: 176.1
click at [1355, 568] on button "Copy Link" at bounding box center [1365, 577] width 140 height 36
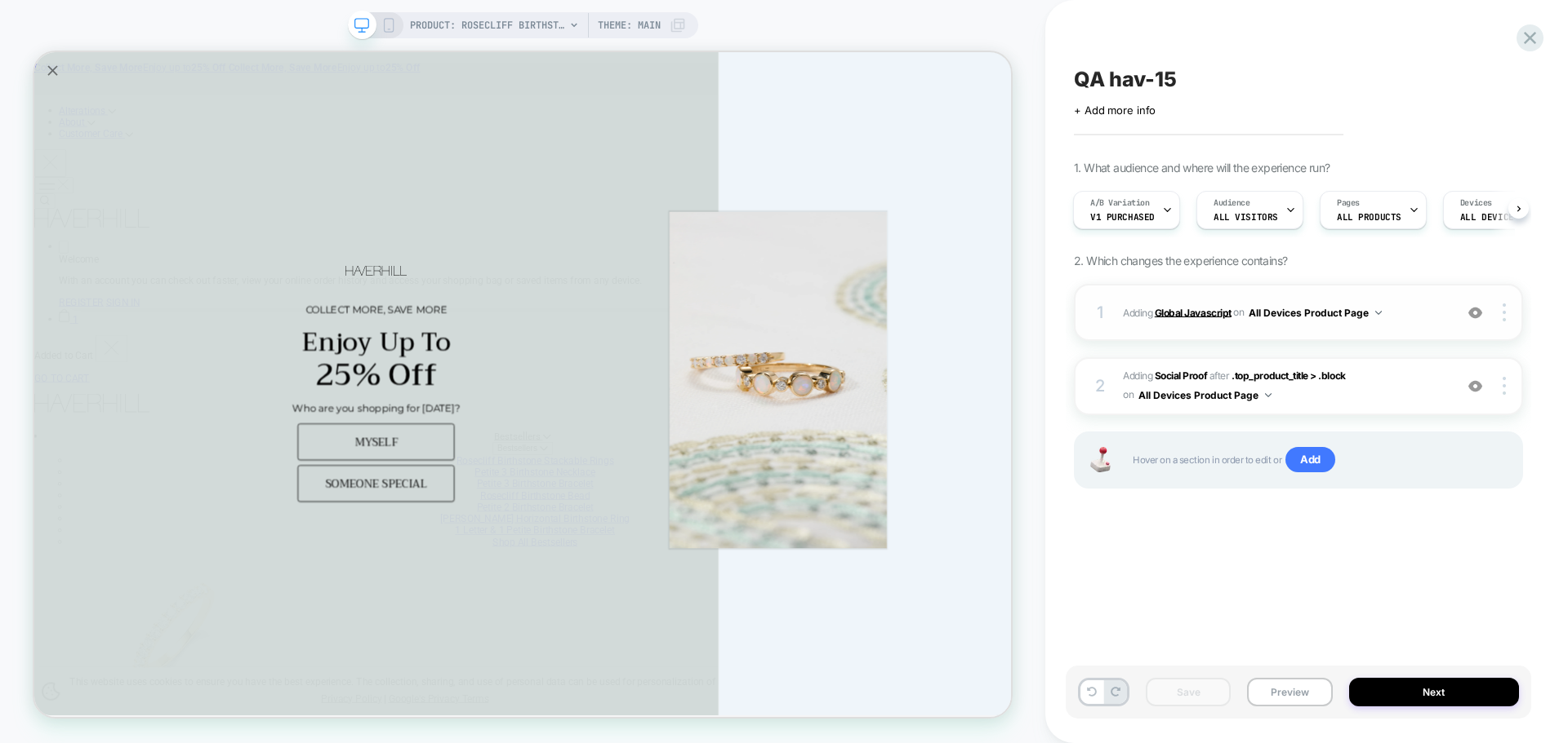
click at [1208, 315] on b "Global Javascript" at bounding box center [1192, 311] width 76 height 12
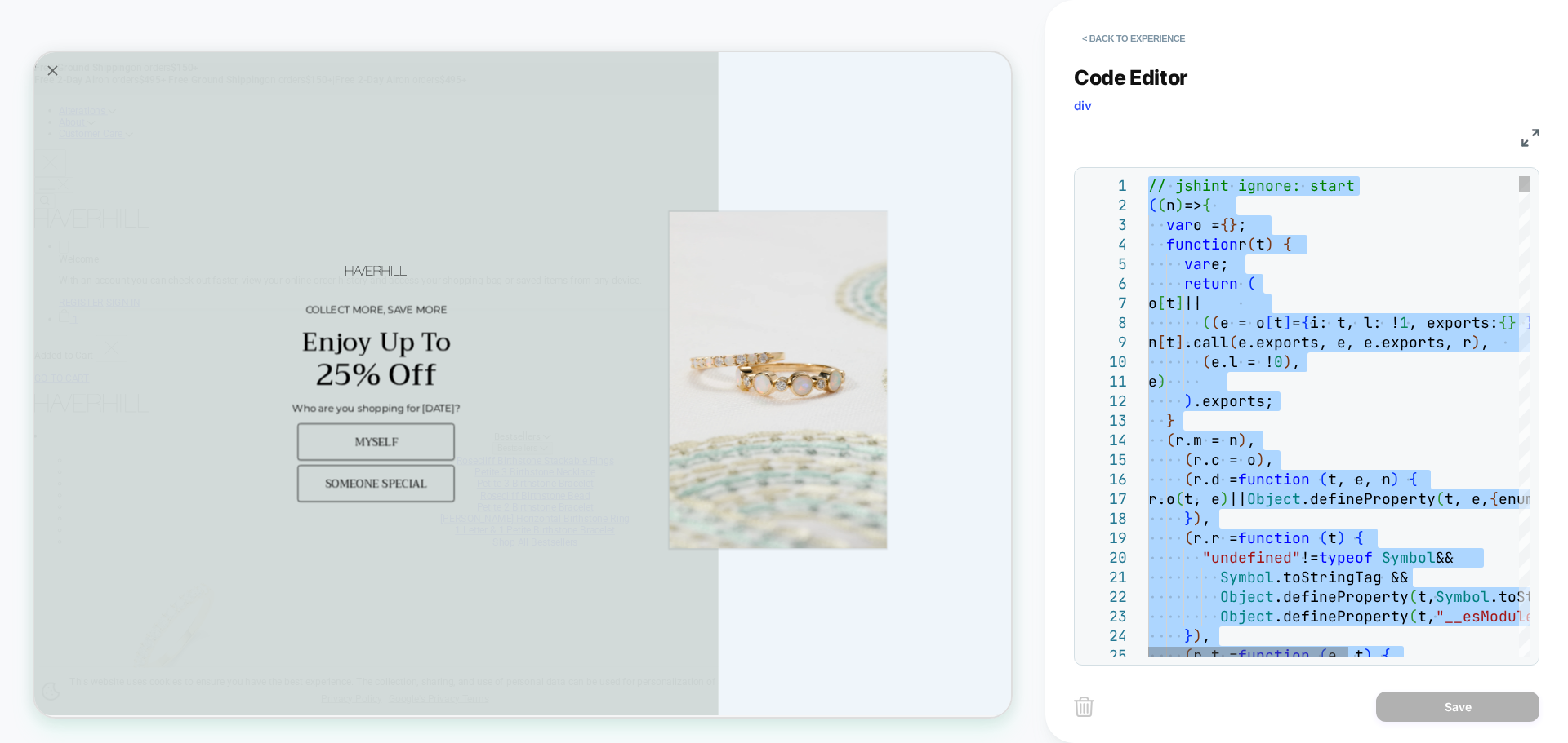
type textarea "**********"
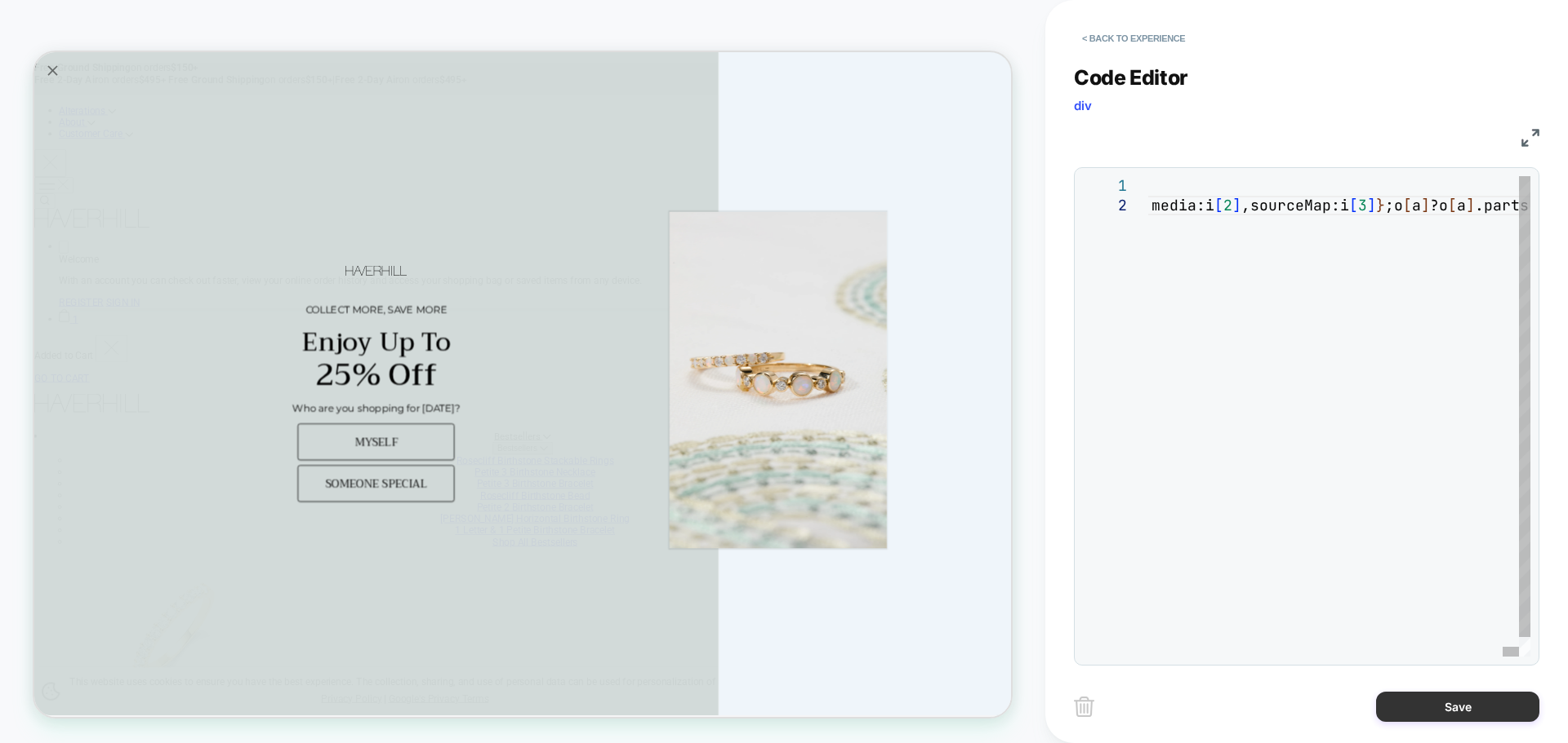
click at [1429, 704] on button "Save" at bounding box center [1457, 708] width 163 height 31
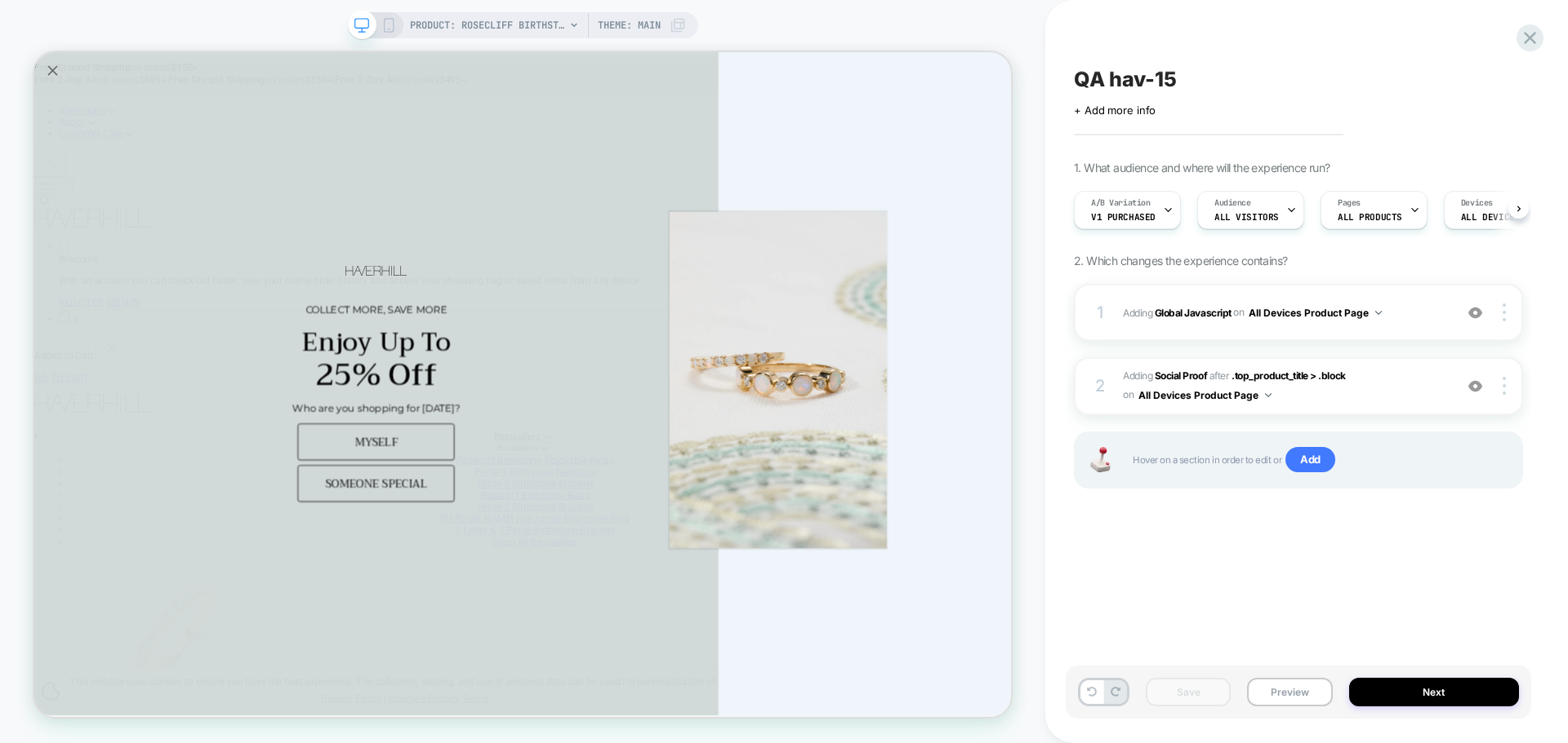
scroll to position [0, 1]
click at [1316, 697] on button "Preview" at bounding box center [1289, 692] width 85 height 29
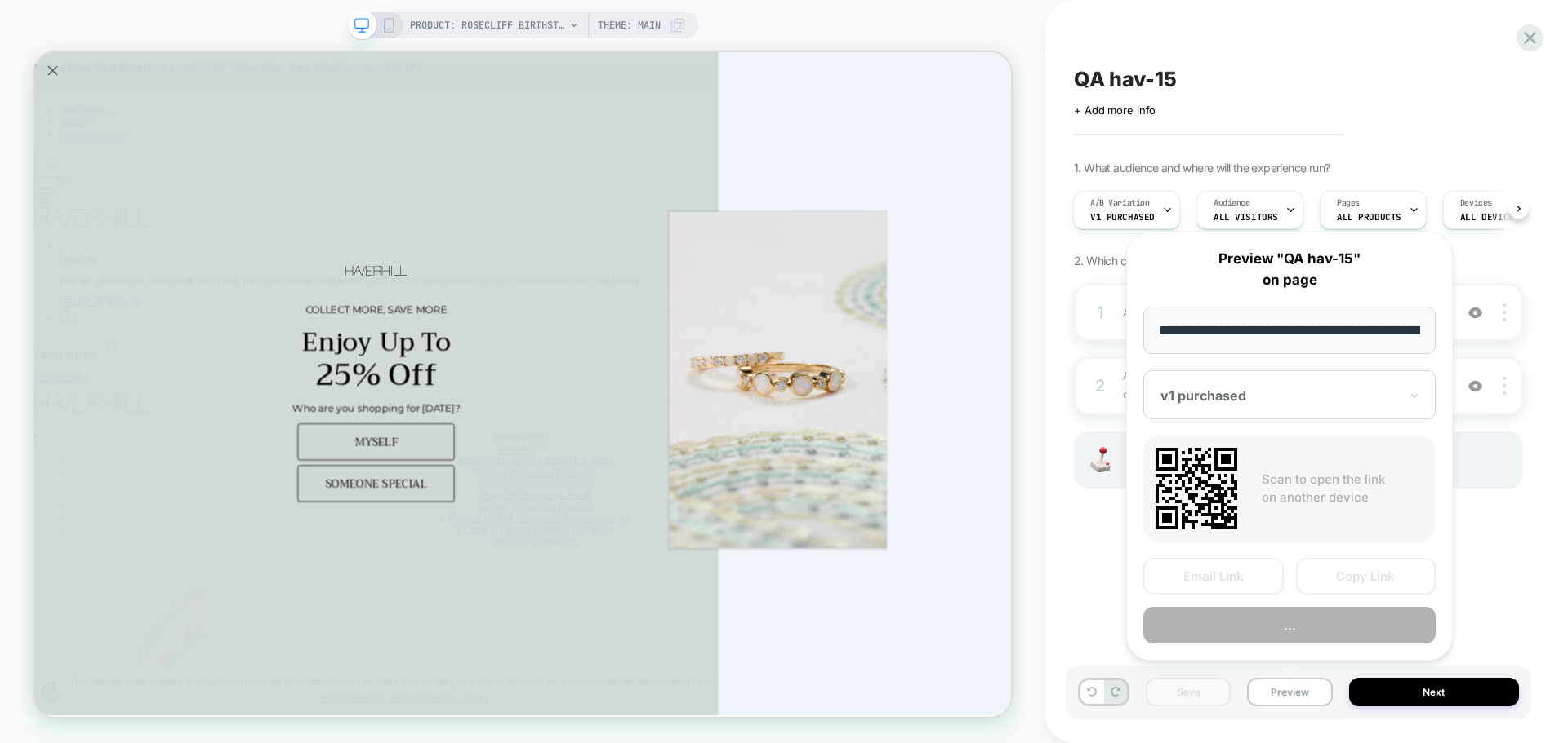
scroll to position [0, 385]
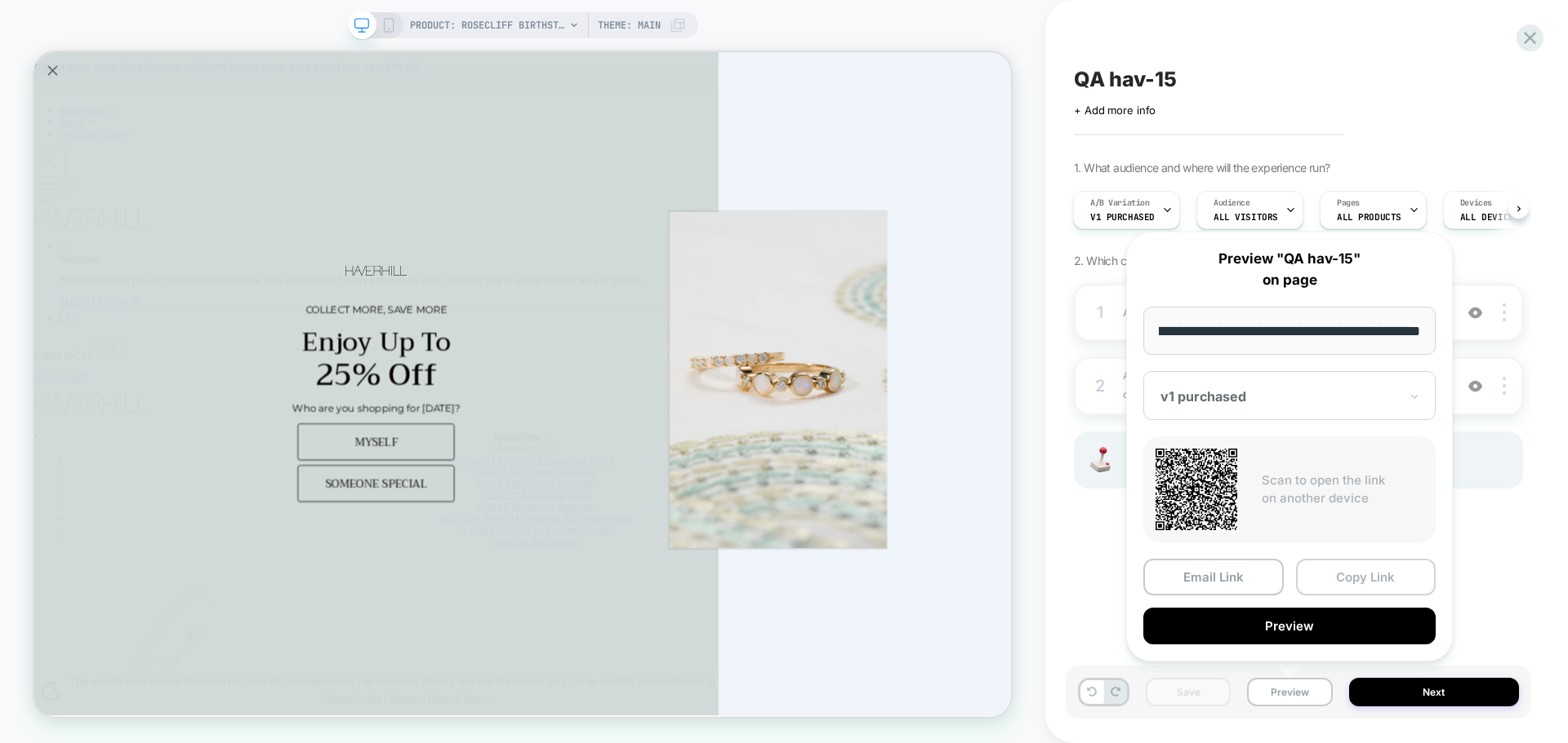
click at [1357, 578] on button "Copy Link" at bounding box center [1365, 577] width 140 height 36
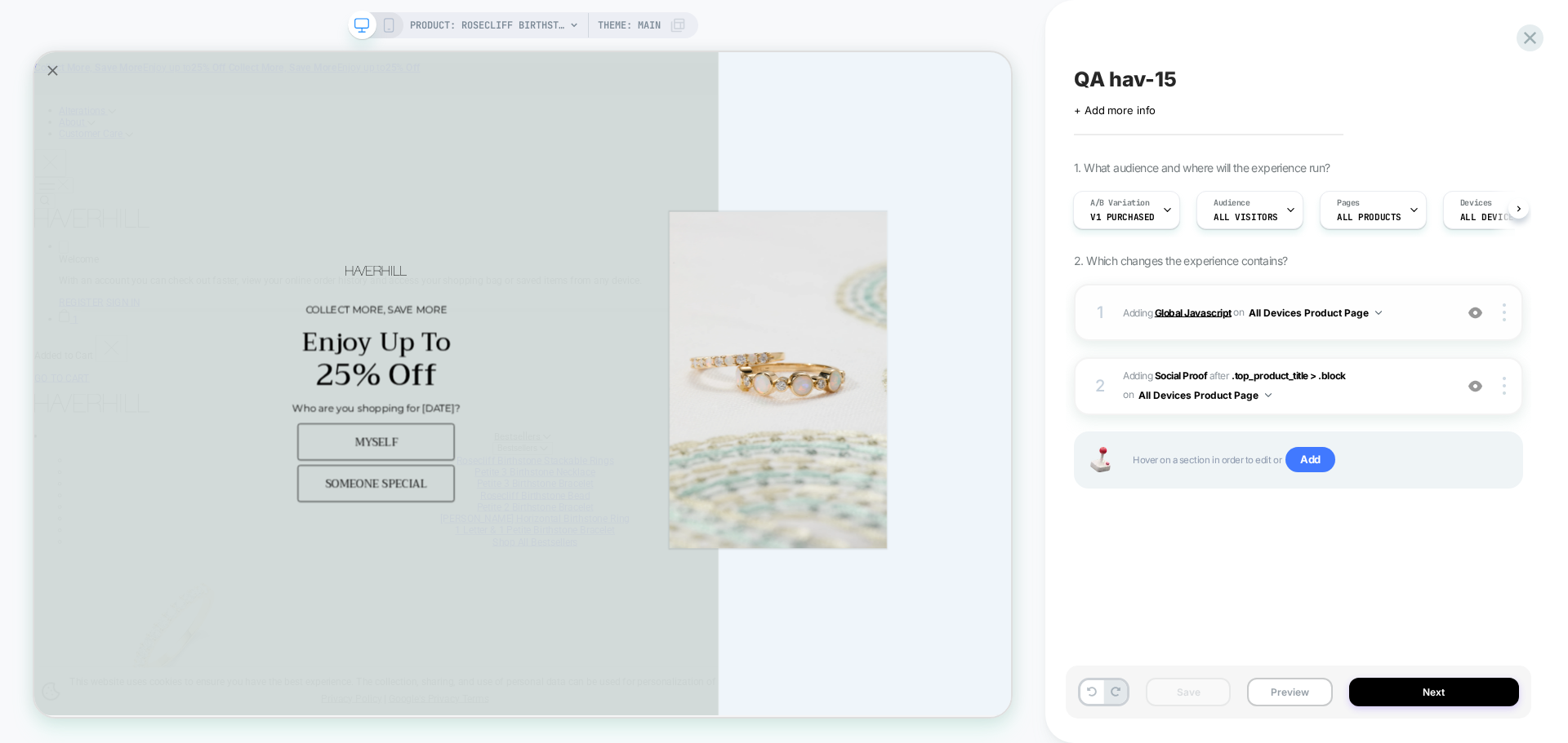
click at [1204, 313] on b "Global Javascript" at bounding box center [1192, 311] width 76 height 12
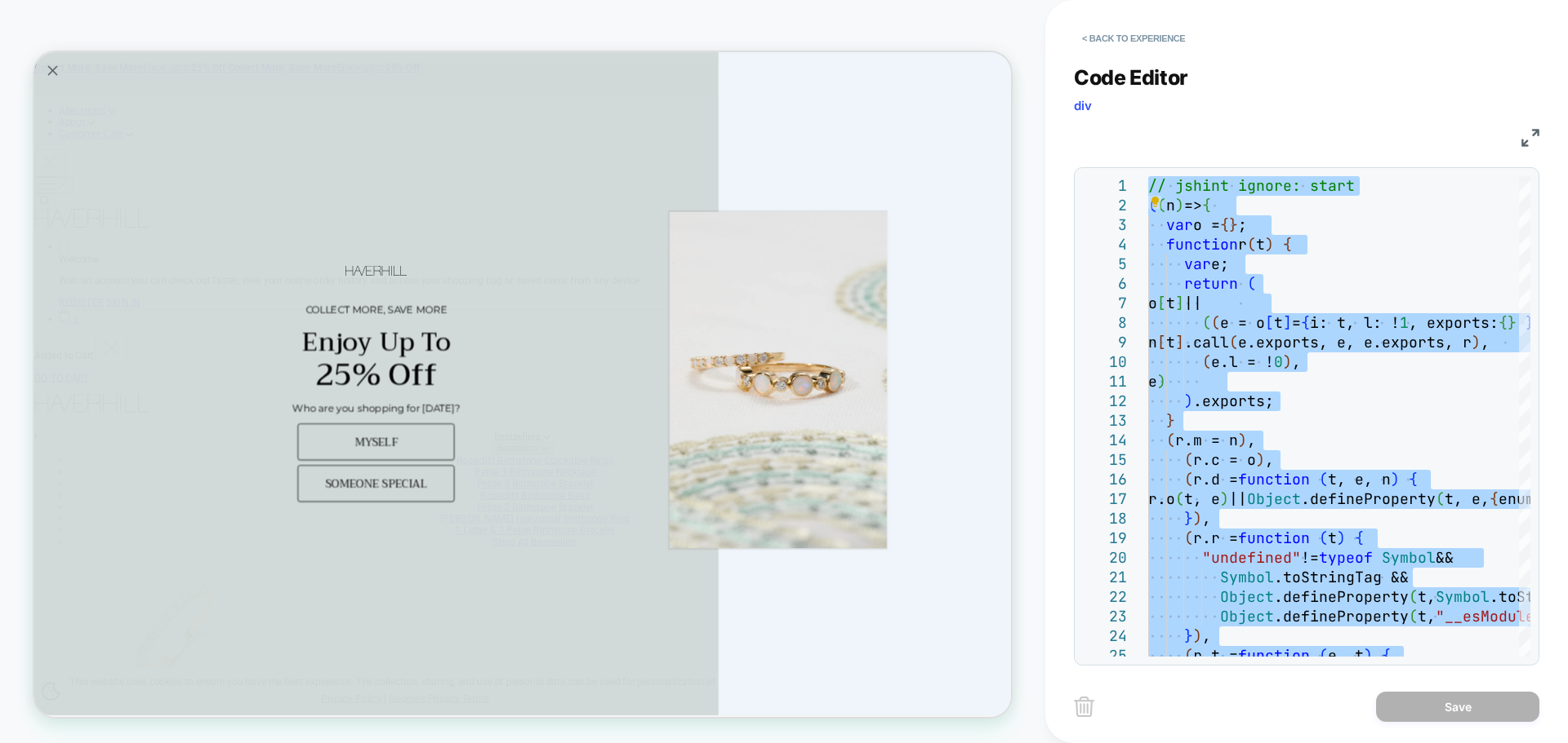
type textarea "**********"
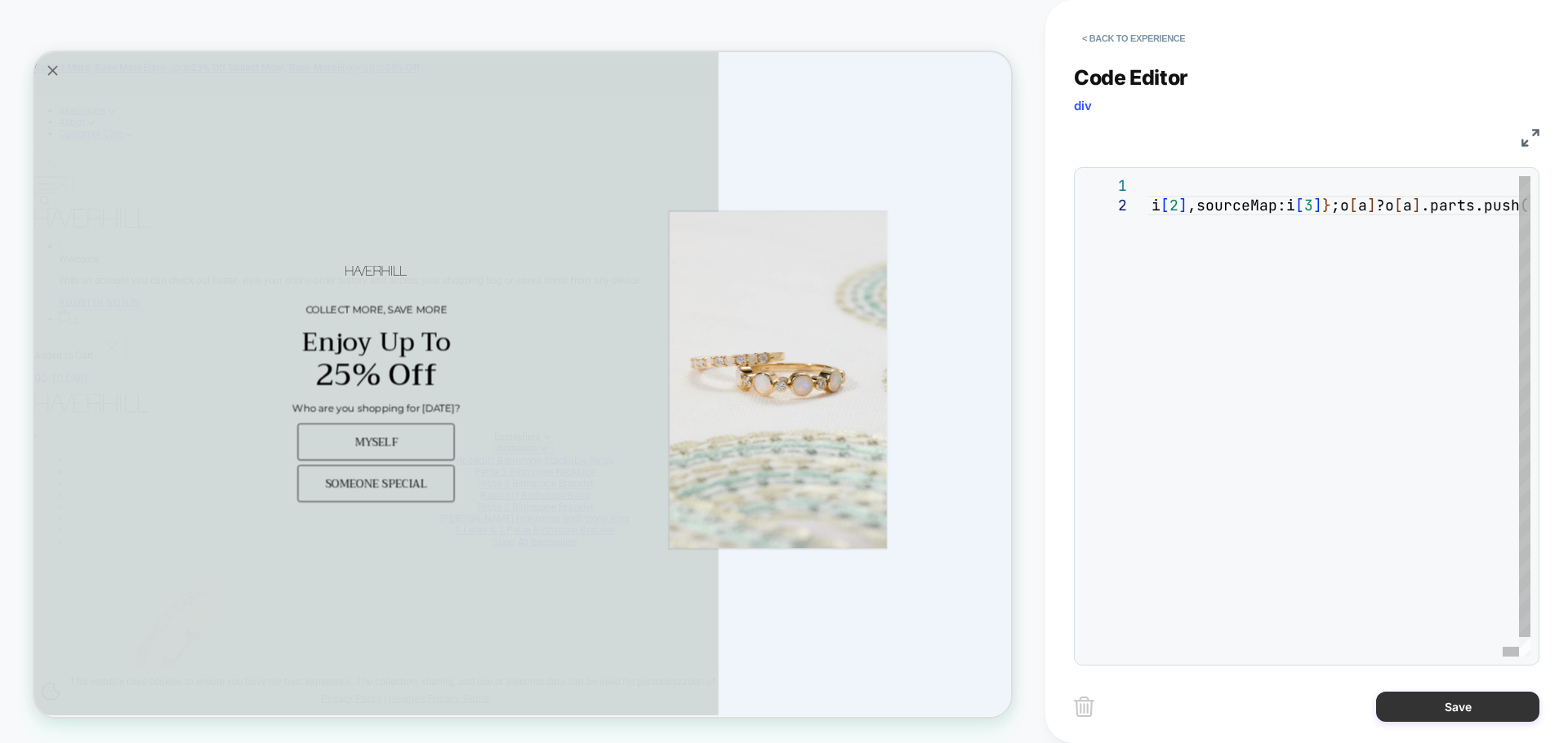
click at [1393, 697] on button "Save" at bounding box center [1457, 708] width 163 height 31
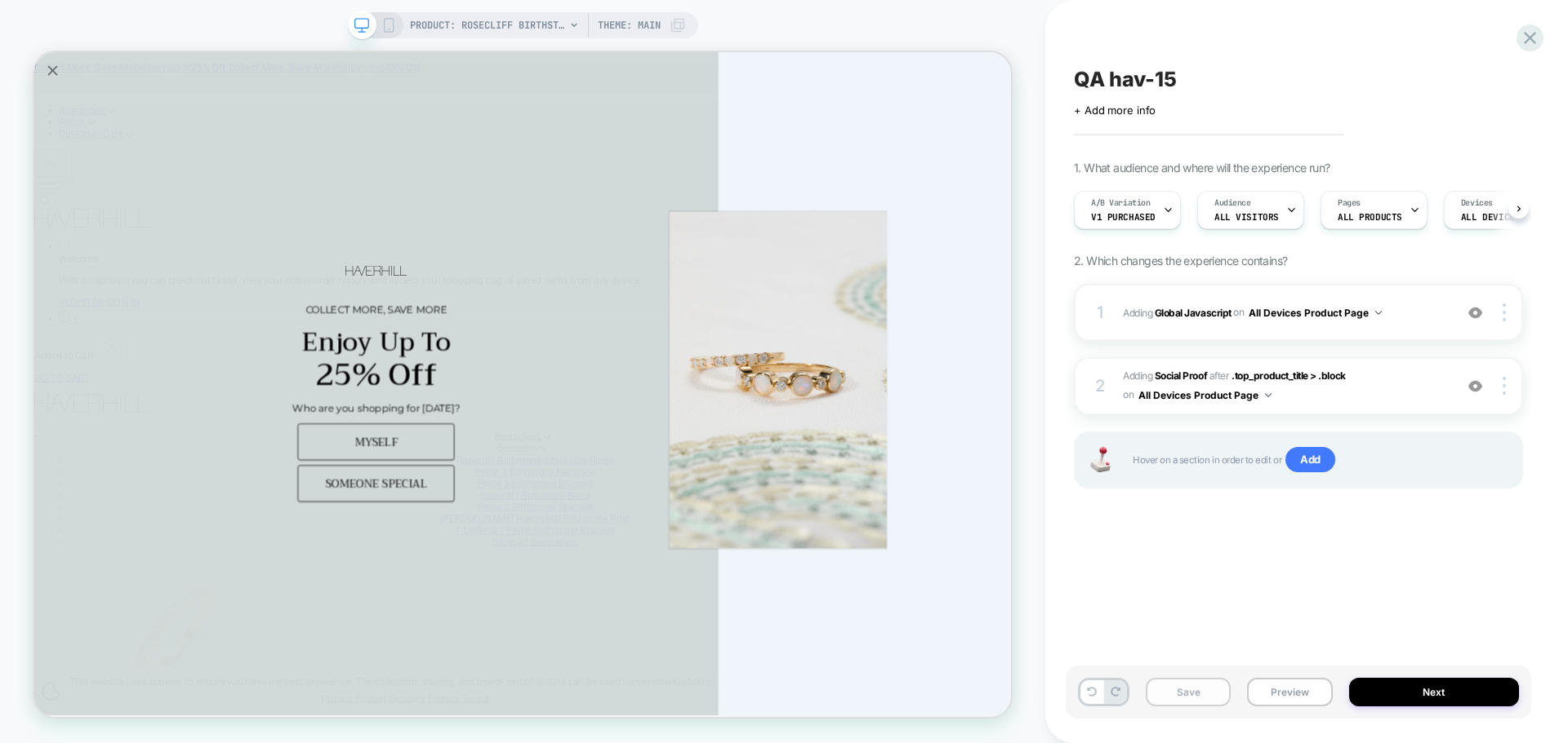
scroll to position [0, 1]
click at [1199, 685] on button "Save" at bounding box center [1188, 692] width 85 height 29
click at [1258, 692] on button "Preview" at bounding box center [1289, 692] width 85 height 29
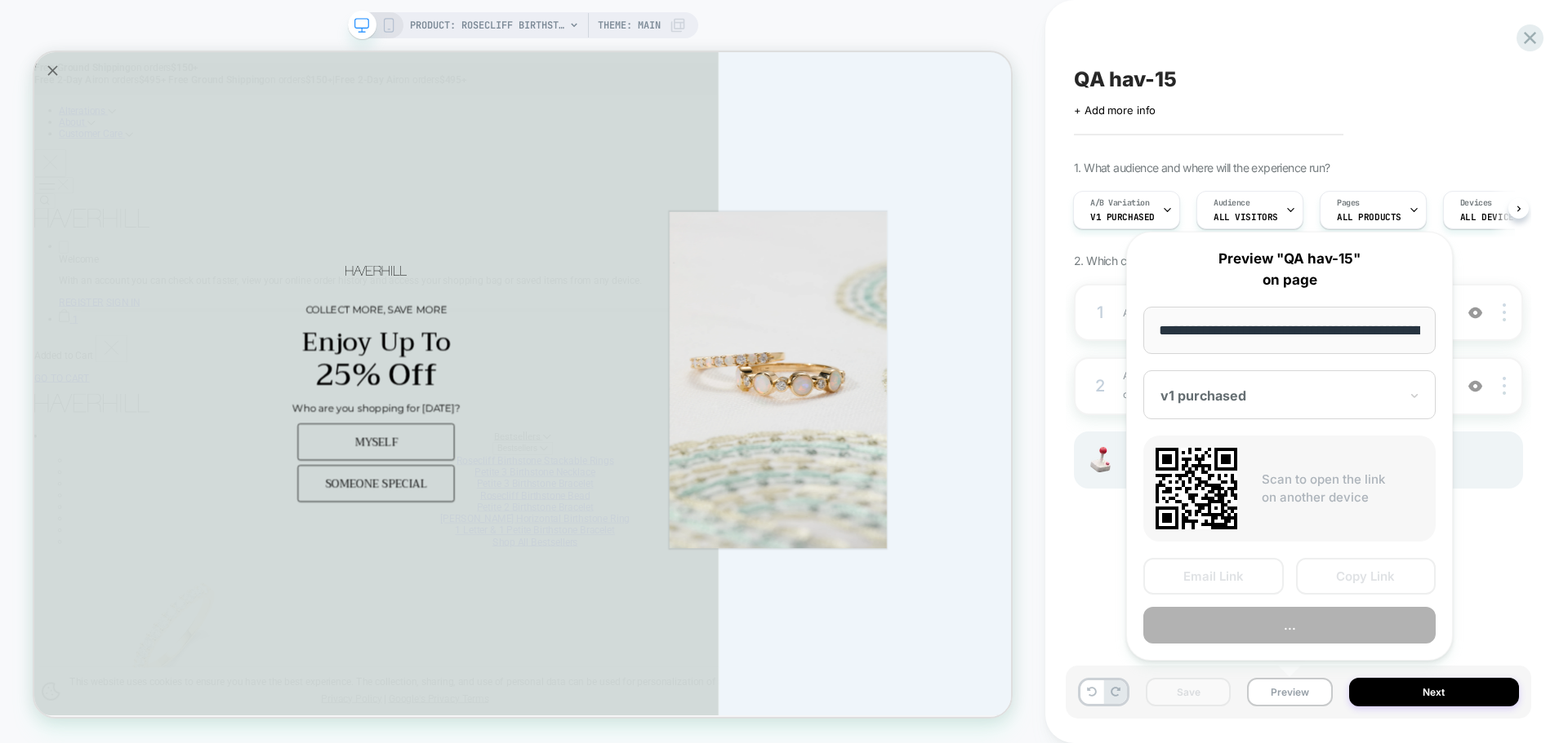
scroll to position [0, 385]
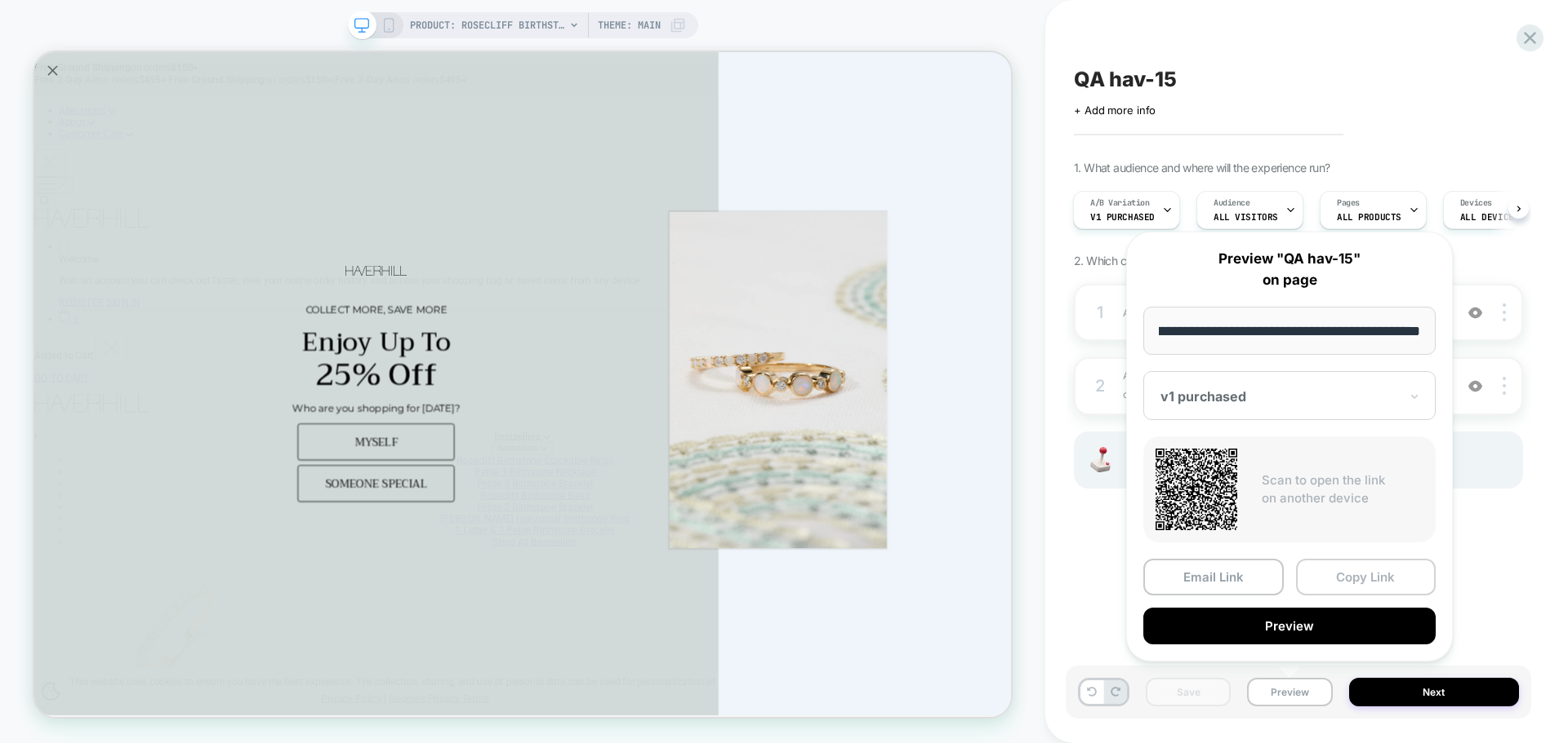
click at [1340, 587] on button "Copy Link" at bounding box center [1365, 577] width 140 height 36
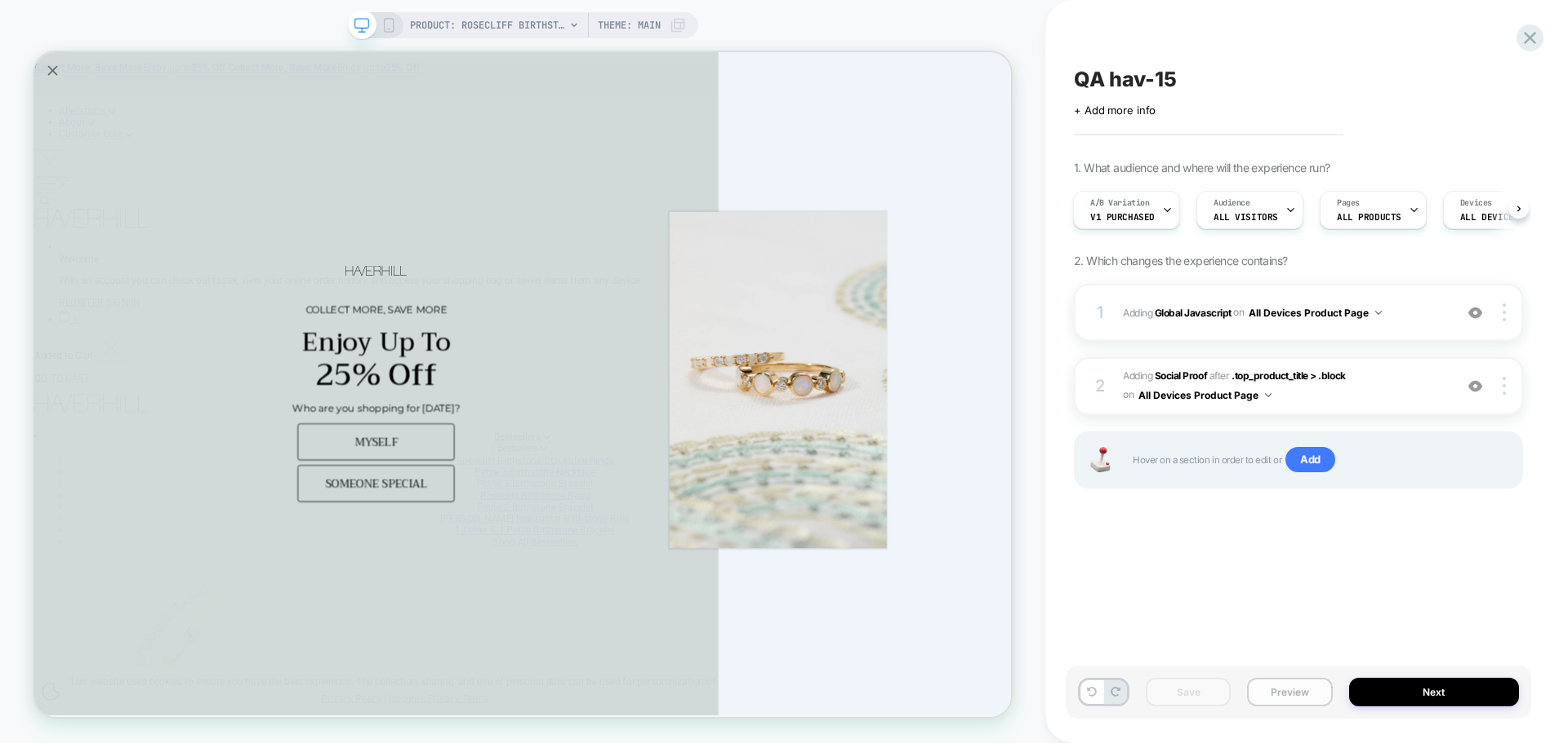
click at [1301, 687] on button "Preview" at bounding box center [1289, 692] width 85 height 29
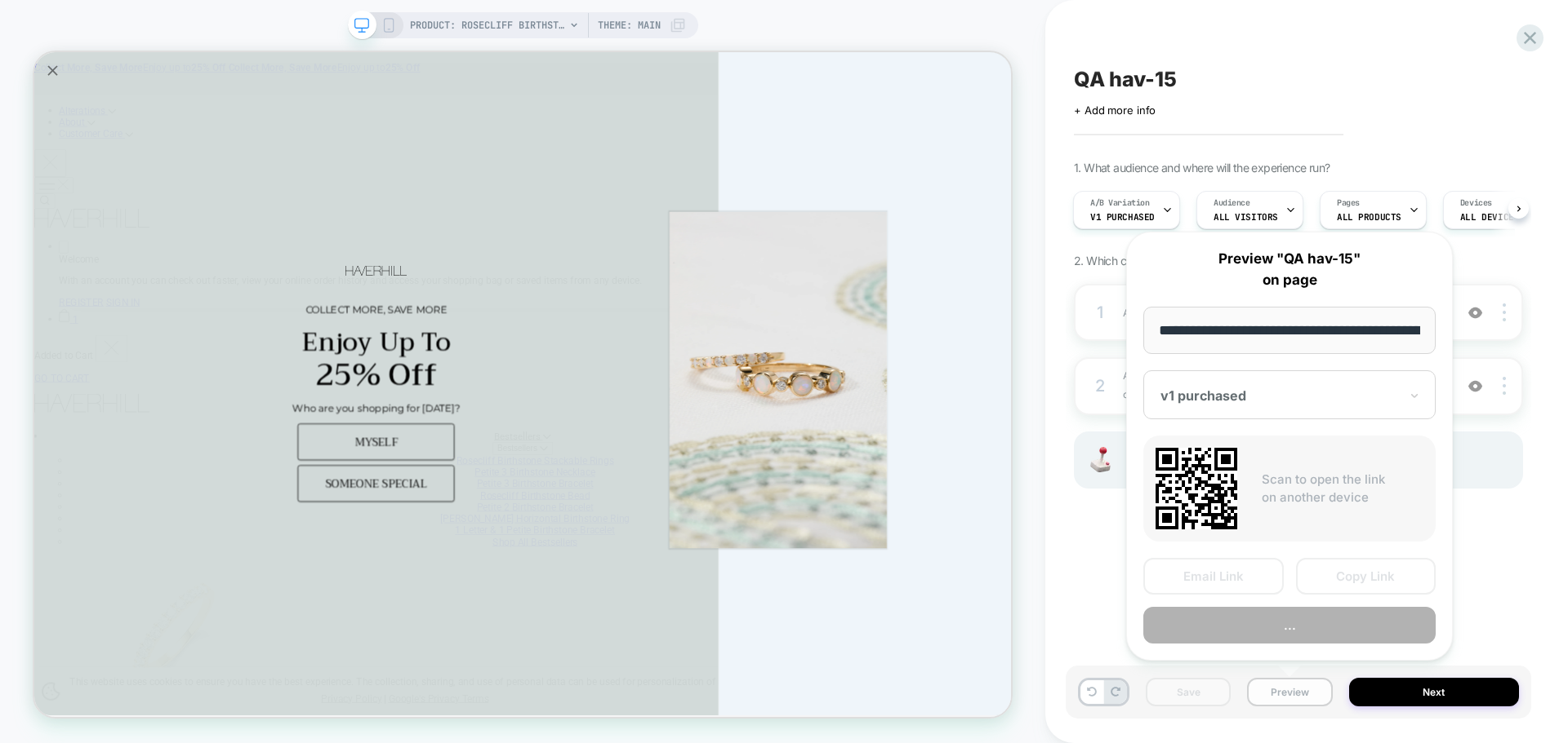
scroll to position [0, 385]
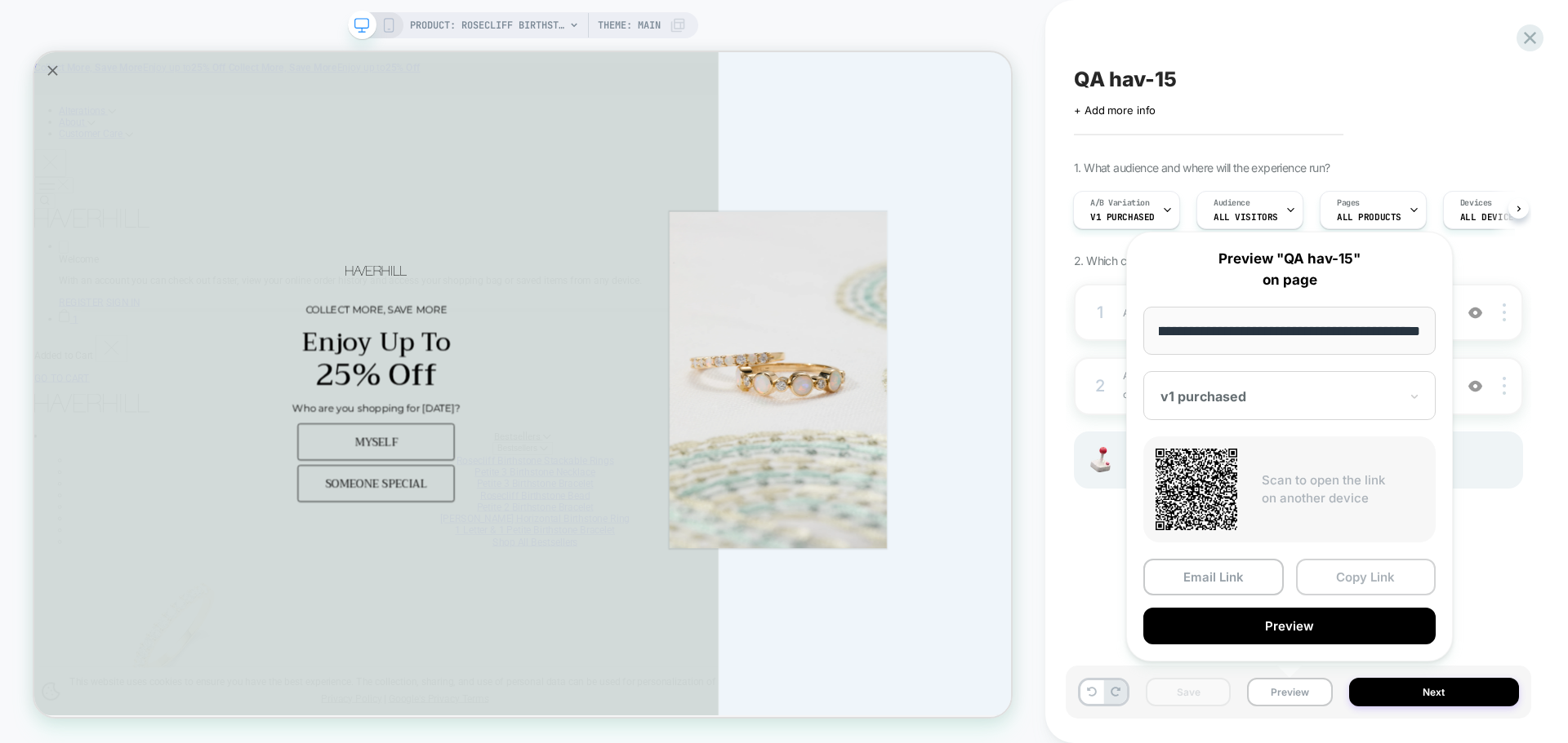
click at [1344, 585] on button "Copy Link" at bounding box center [1365, 577] width 140 height 36
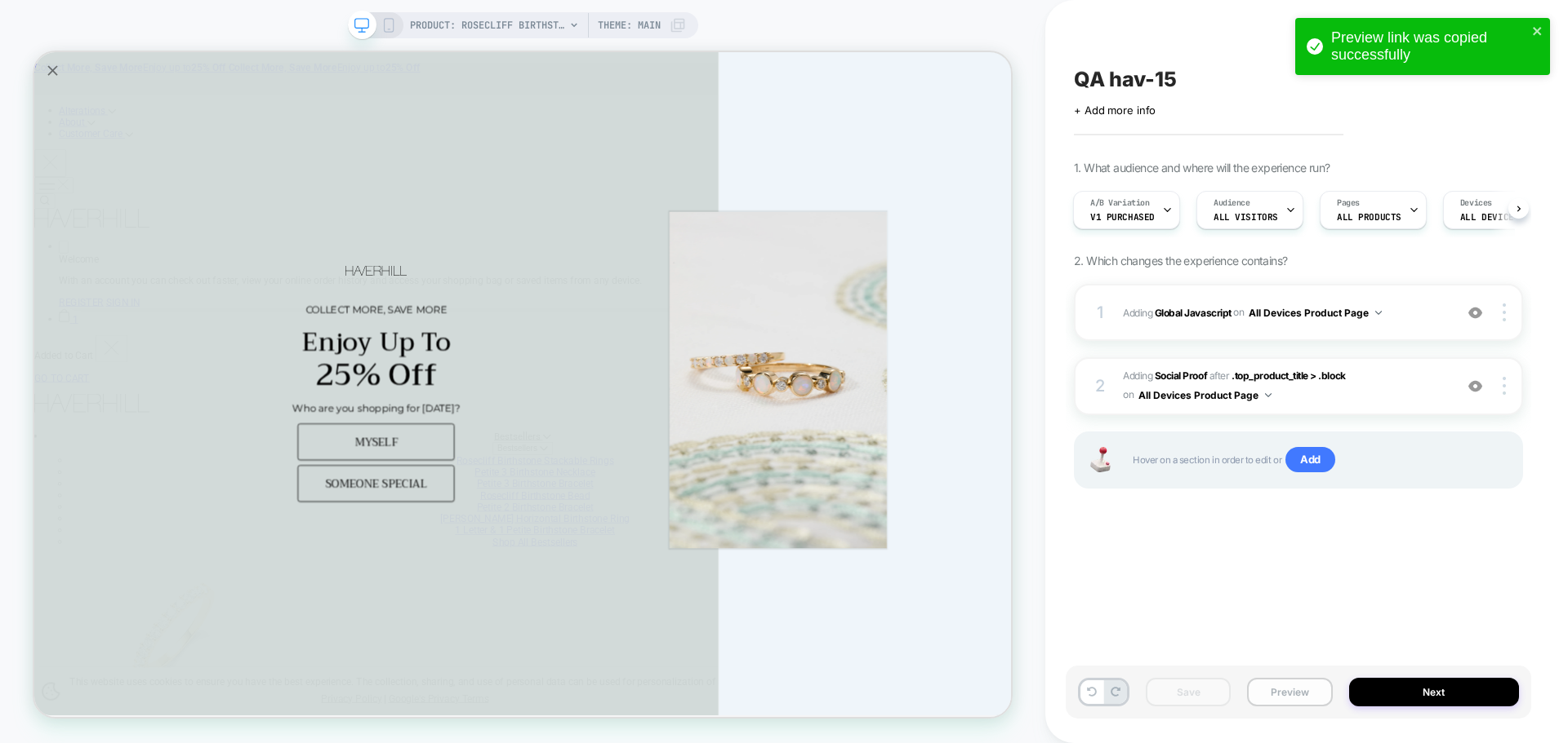
click at [1278, 703] on button "Preview" at bounding box center [1289, 692] width 85 height 29
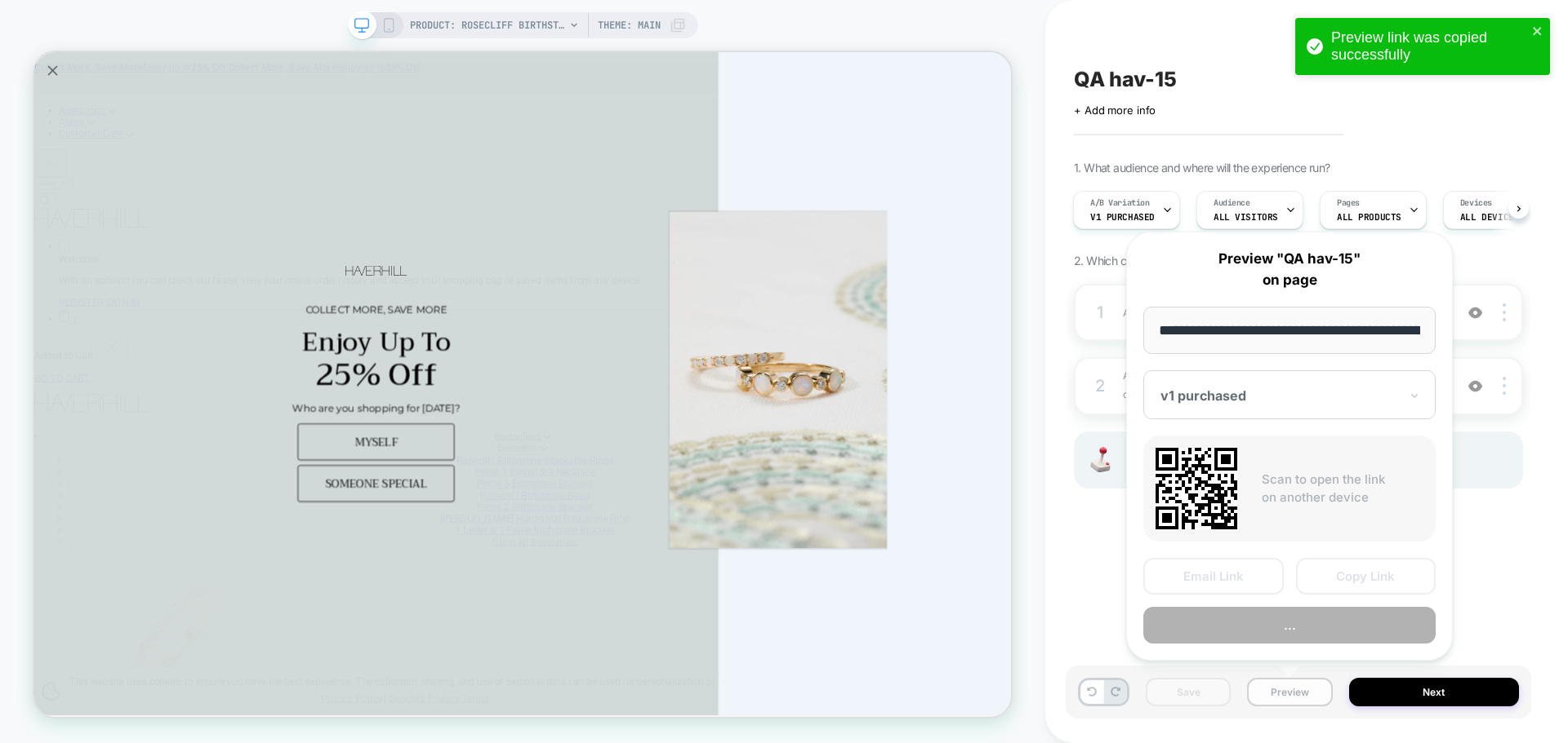
scroll to position [0, 385]
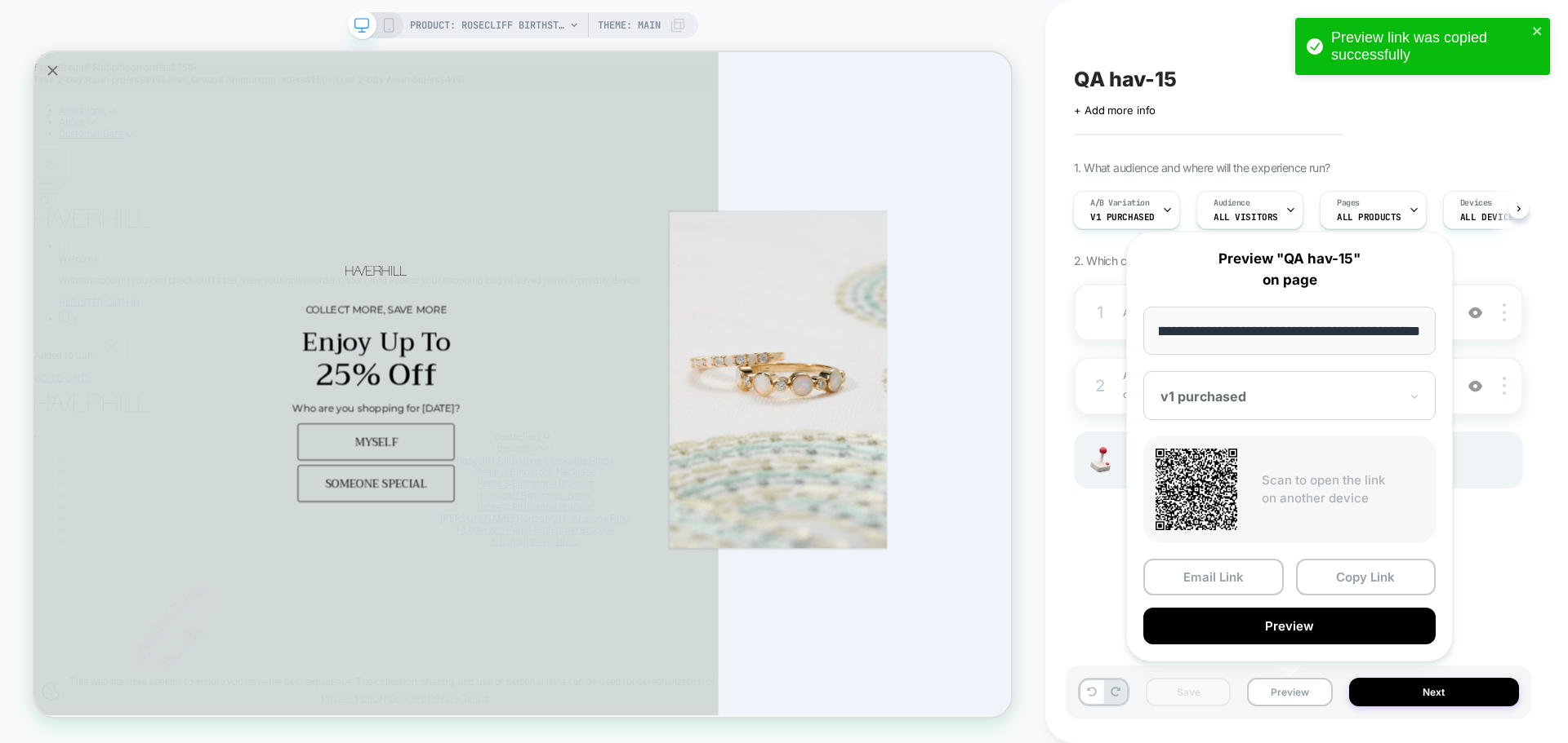
click at [1237, 399] on div at bounding box center [1279, 396] width 239 height 16
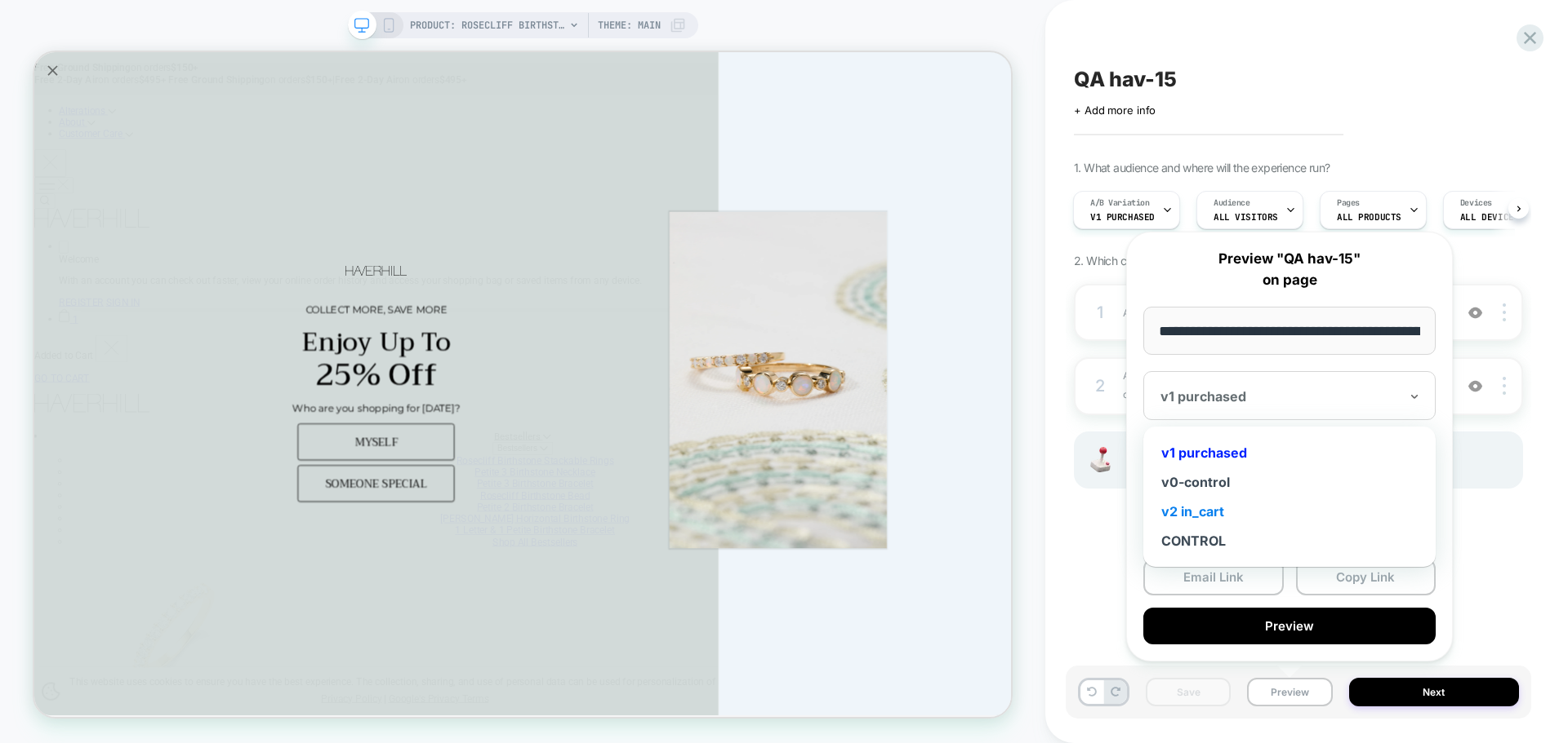
click at [1210, 509] on div "v2 in_cart" at bounding box center [1289, 511] width 276 height 30
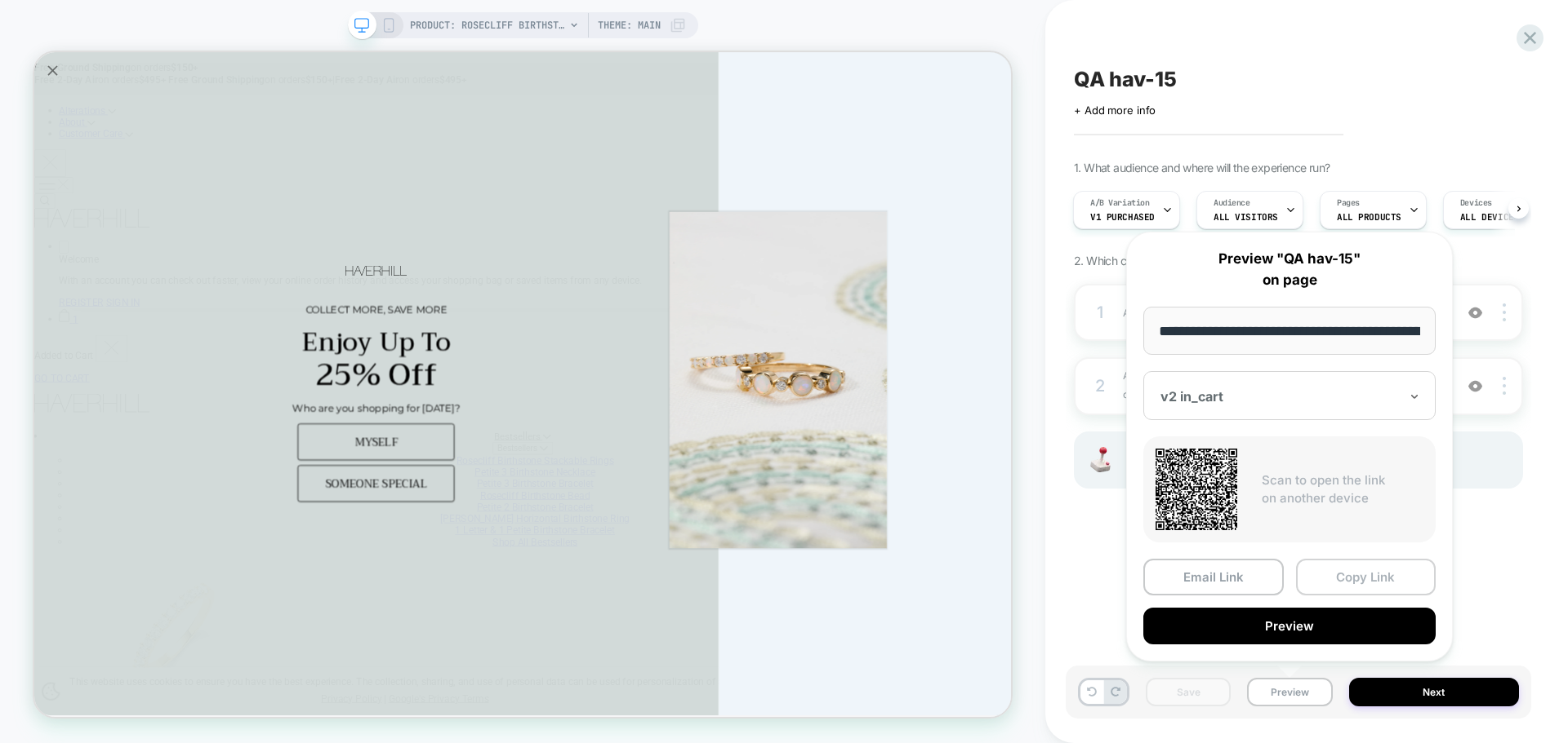
click at [1327, 578] on button "Copy Link" at bounding box center [1365, 577] width 140 height 36
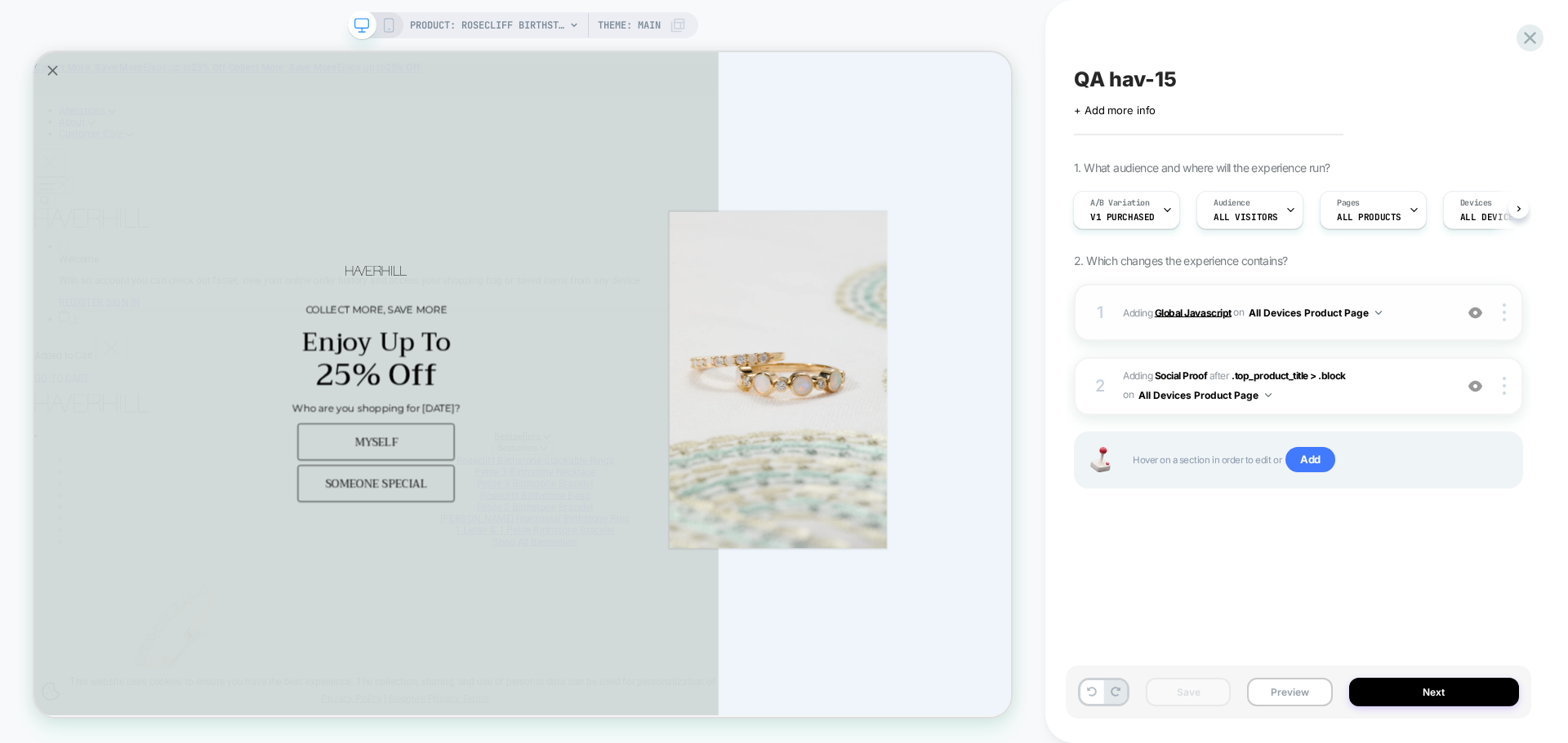
click at [1194, 317] on b "Global Javascript" at bounding box center [1192, 311] width 76 height 12
click at [1424, 694] on button "Next" at bounding box center [1434, 692] width 171 height 29
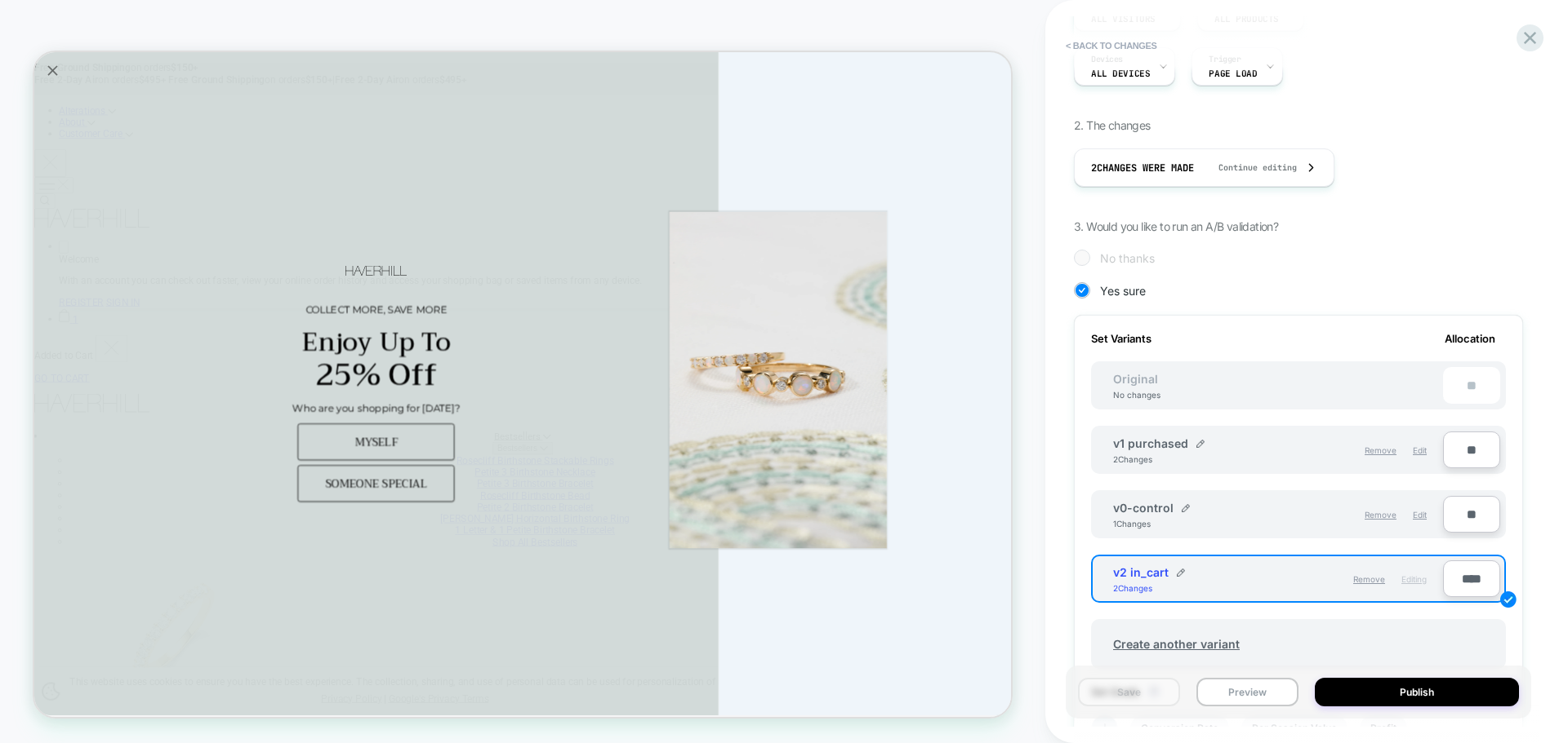
scroll to position [408, 0]
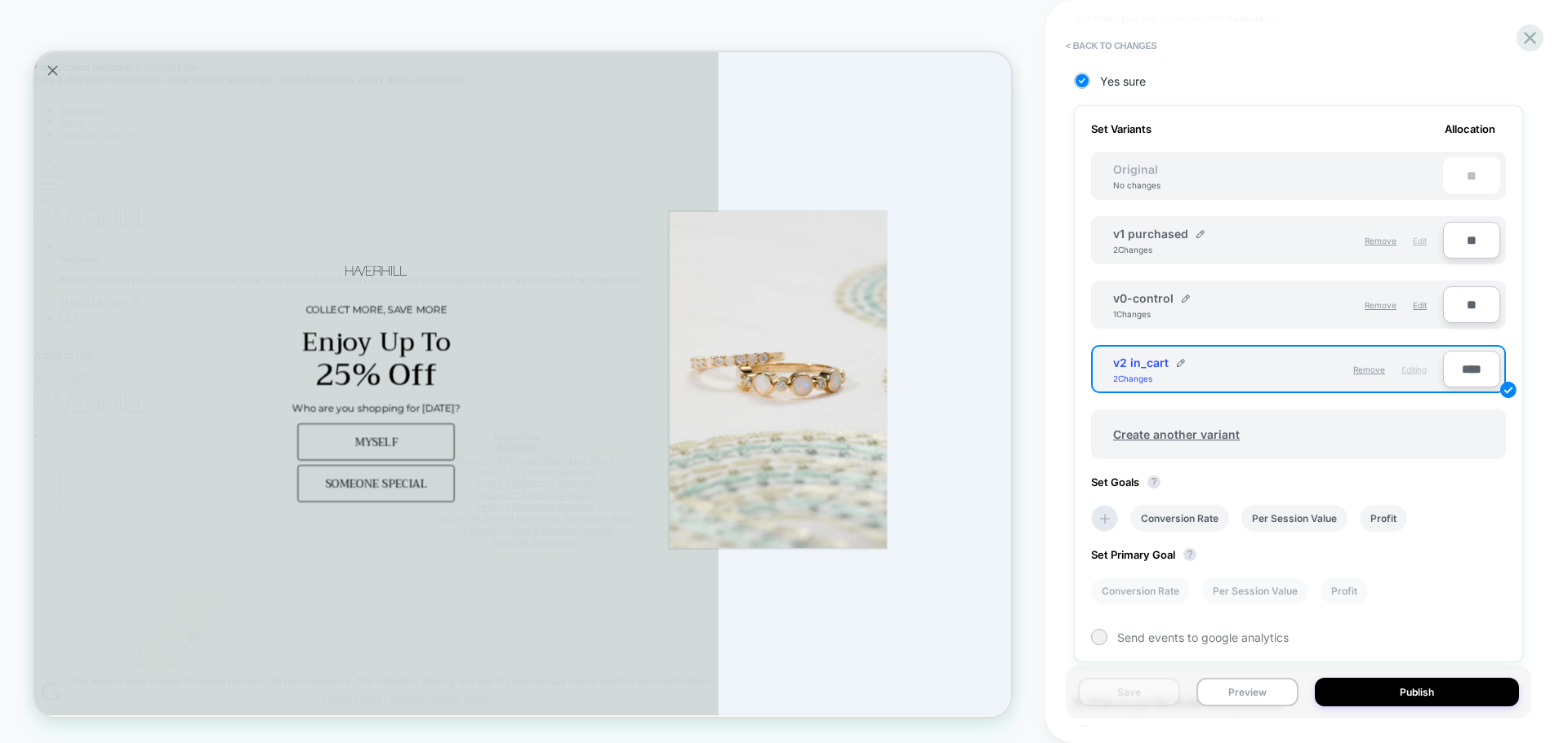
click at [1419, 240] on span "Edit" at bounding box center [1419, 241] width 14 height 10
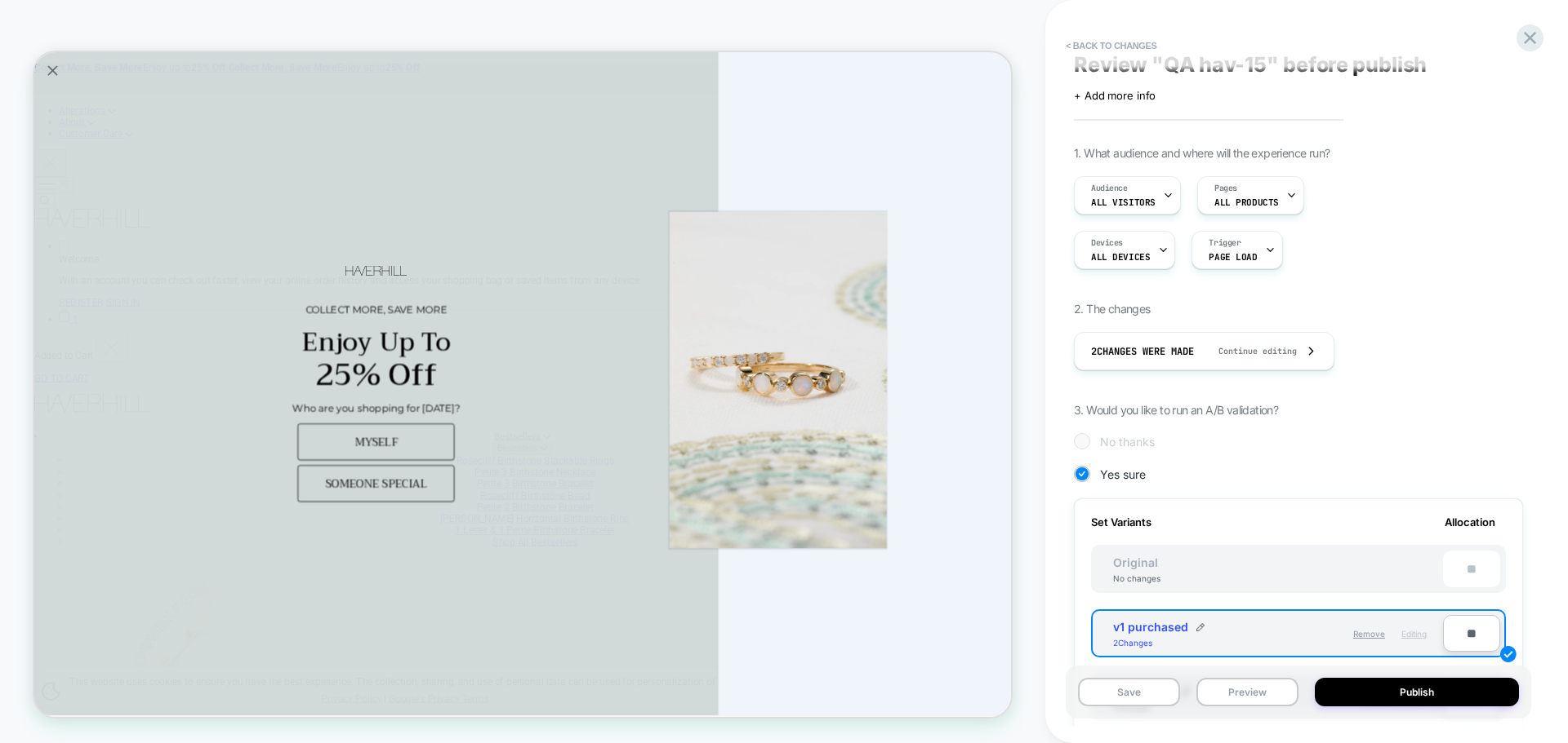
scroll to position [0, 0]
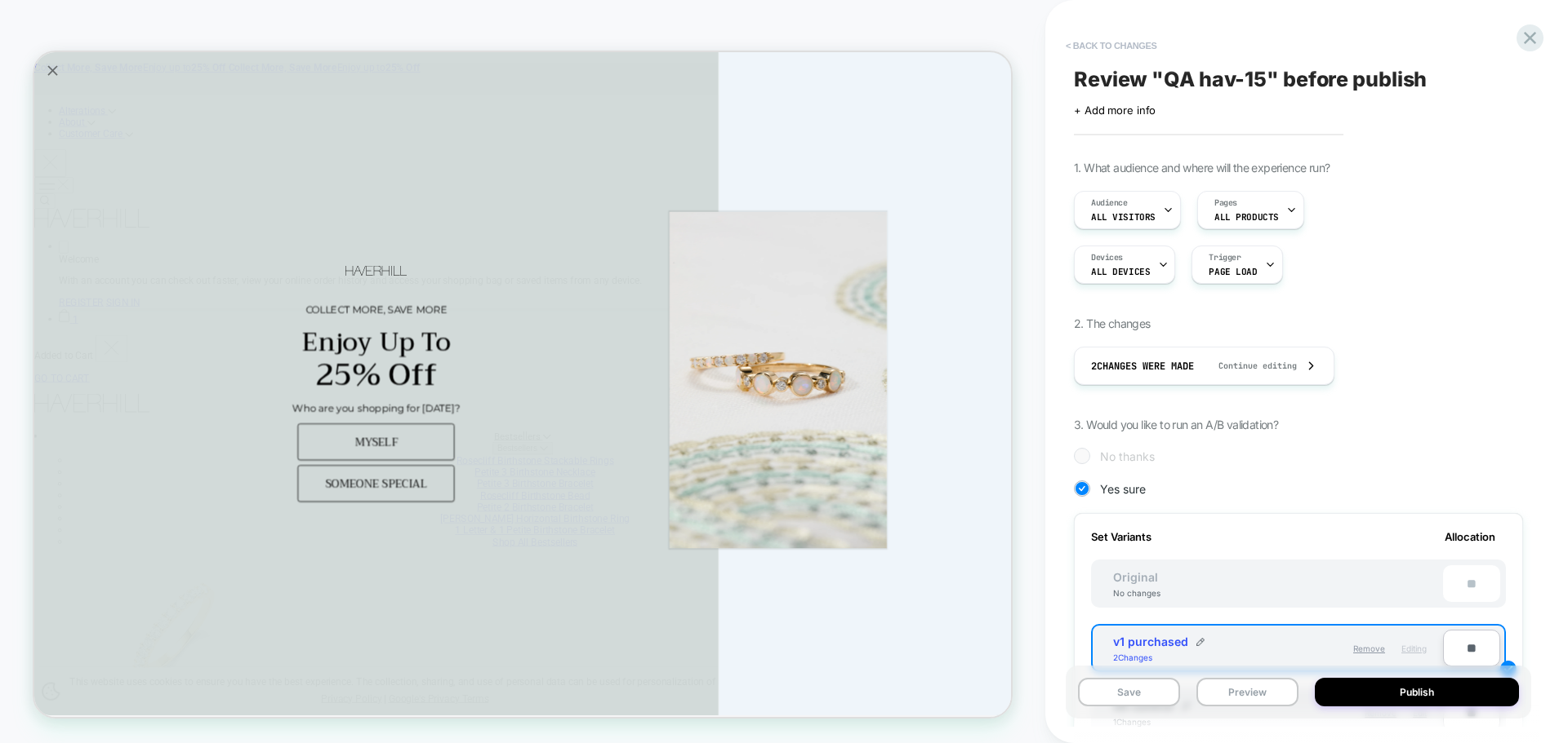
click at [1103, 52] on button "< Back to changes" at bounding box center [1111, 45] width 108 height 26
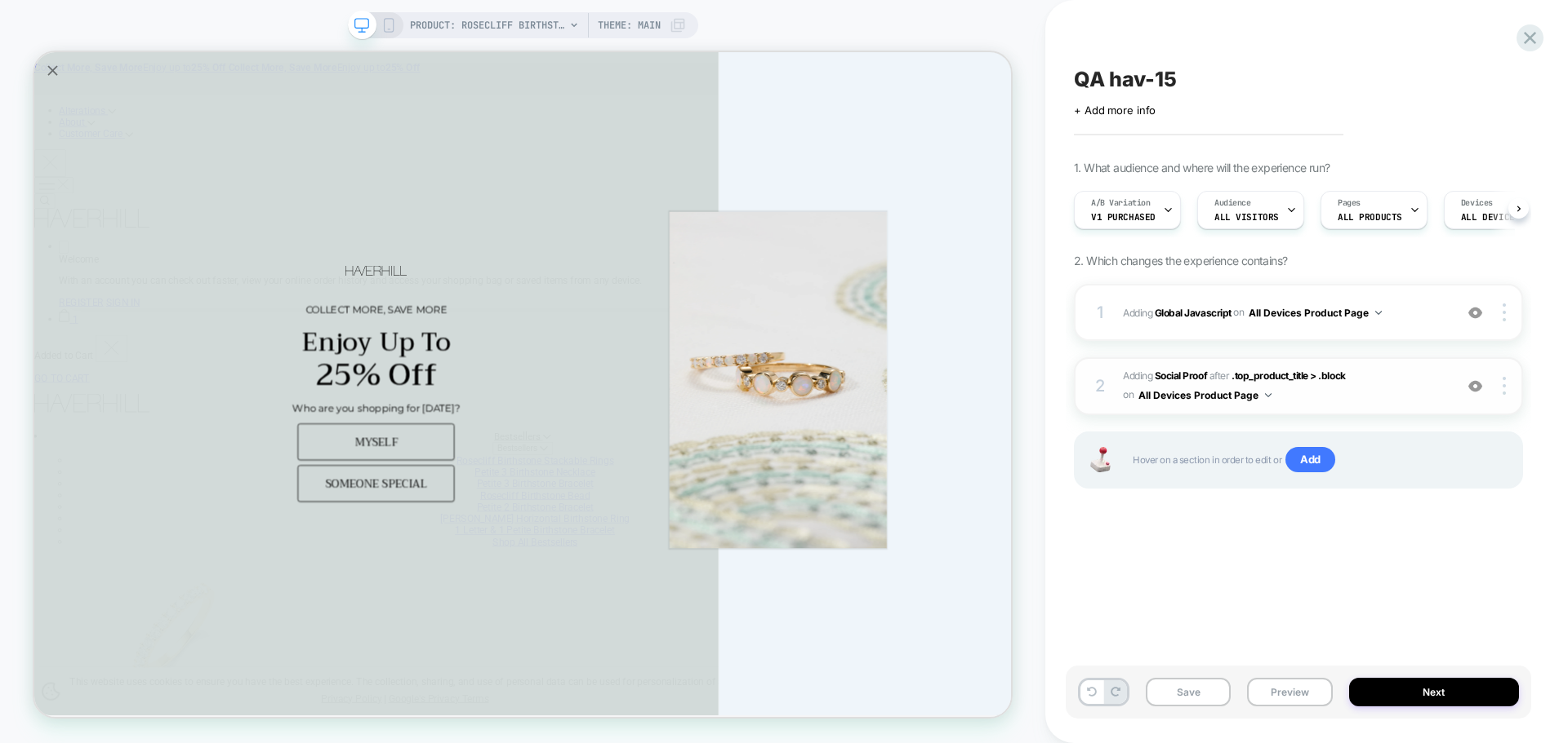
scroll to position [0, 1]
click at [1202, 311] on b "Global Javascript" at bounding box center [1192, 311] width 76 height 12
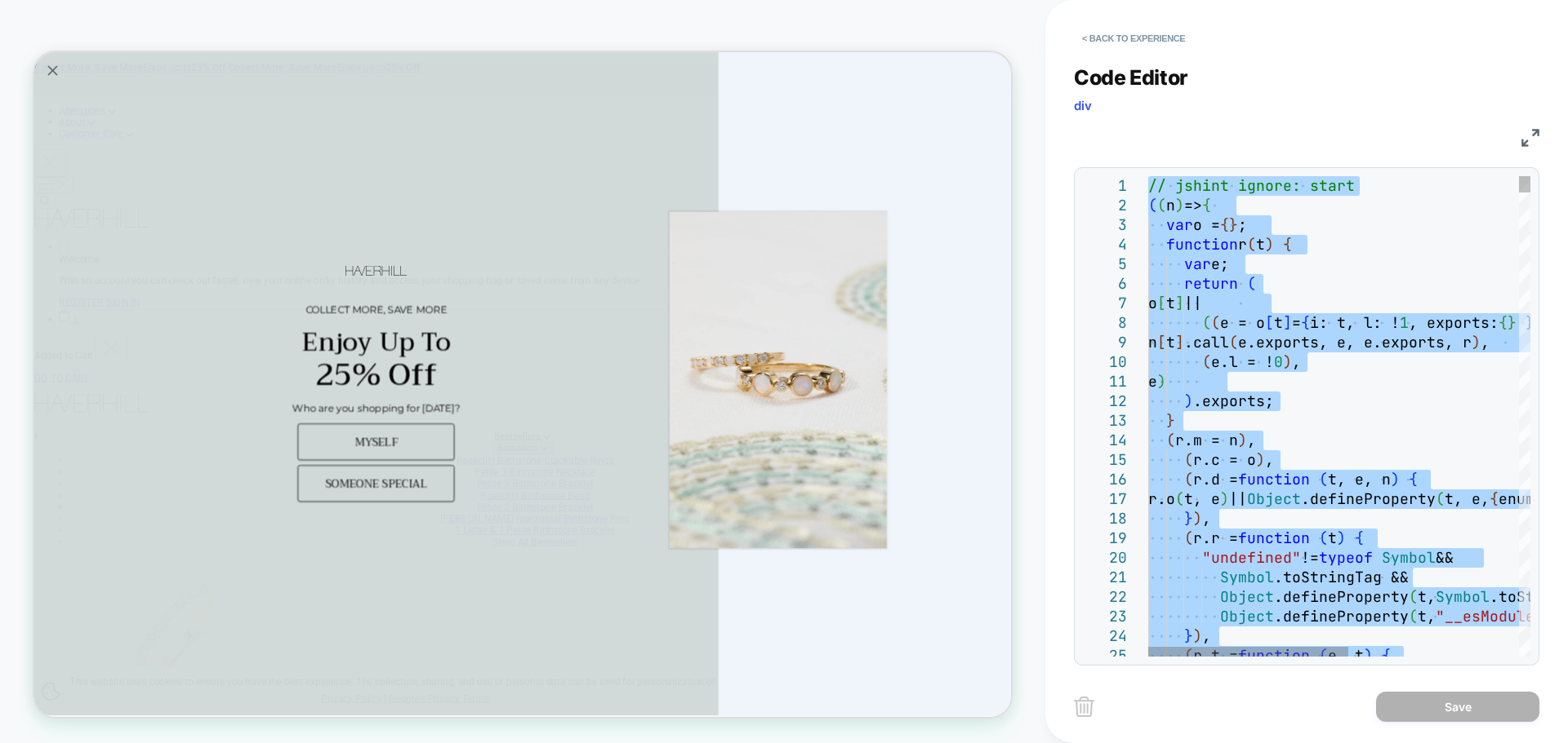
type textarea "**********"
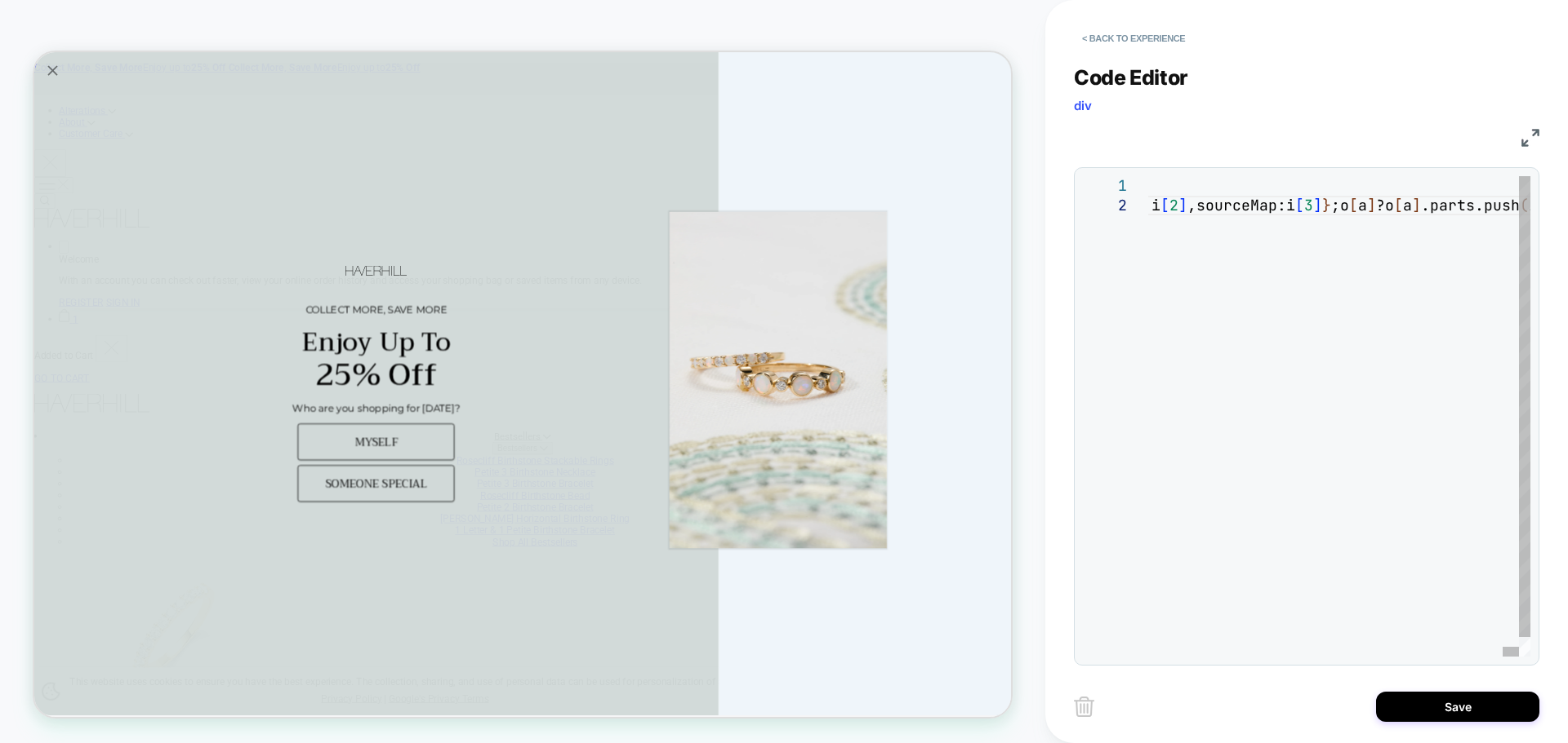
click at [1457, 731] on div "< Back to experience Code Editor div JS 1 2 // jshint ignore: start ( n=> { var…" at bounding box center [1306, 372] width 465 height 743
click at [1457, 716] on button "Save" at bounding box center [1457, 708] width 163 height 31
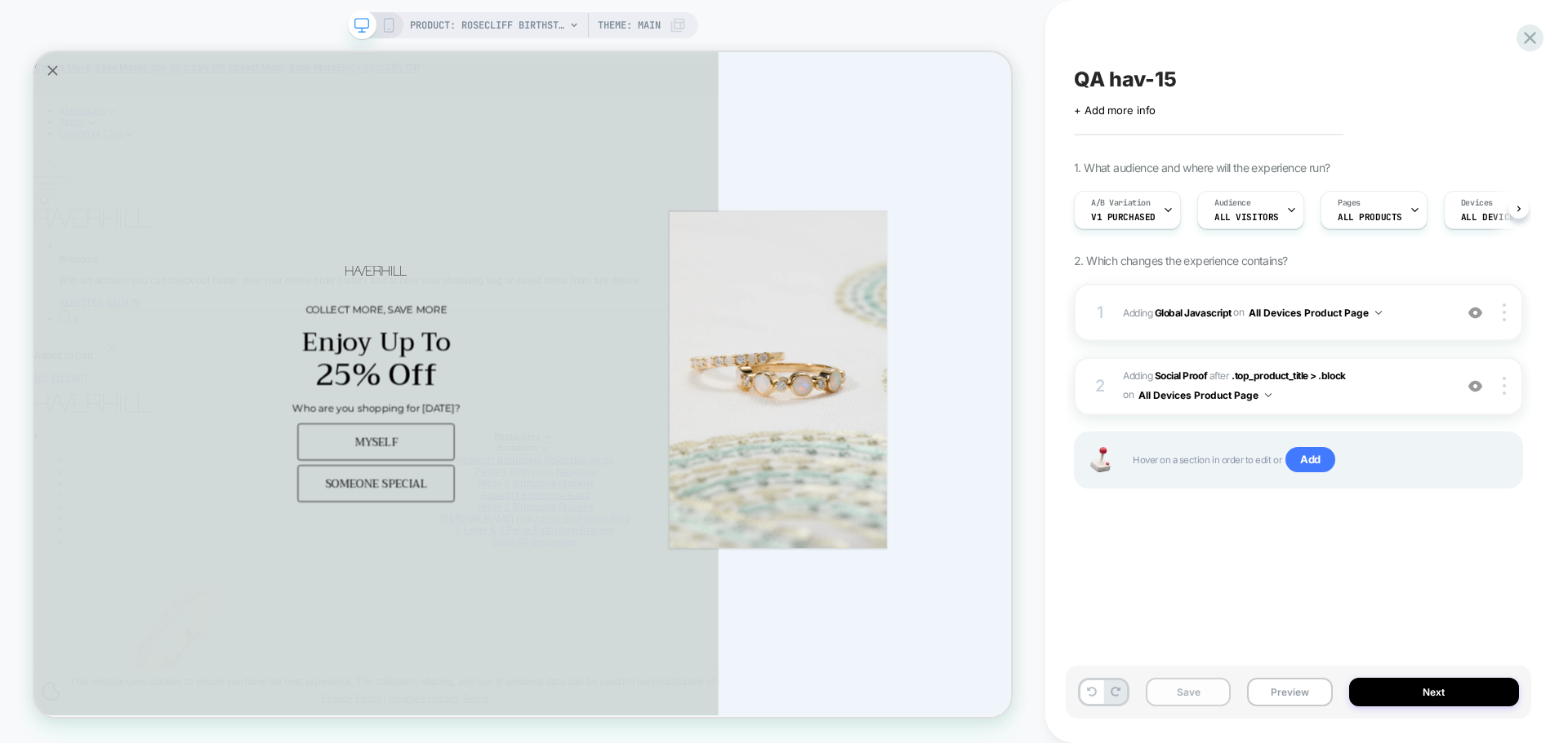
scroll to position [0, 1]
click at [1176, 691] on button "Save" at bounding box center [1188, 692] width 85 height 29
click at [1300, 697] on button "Preview" at bounding box center [1289, 692] width 85 height 29
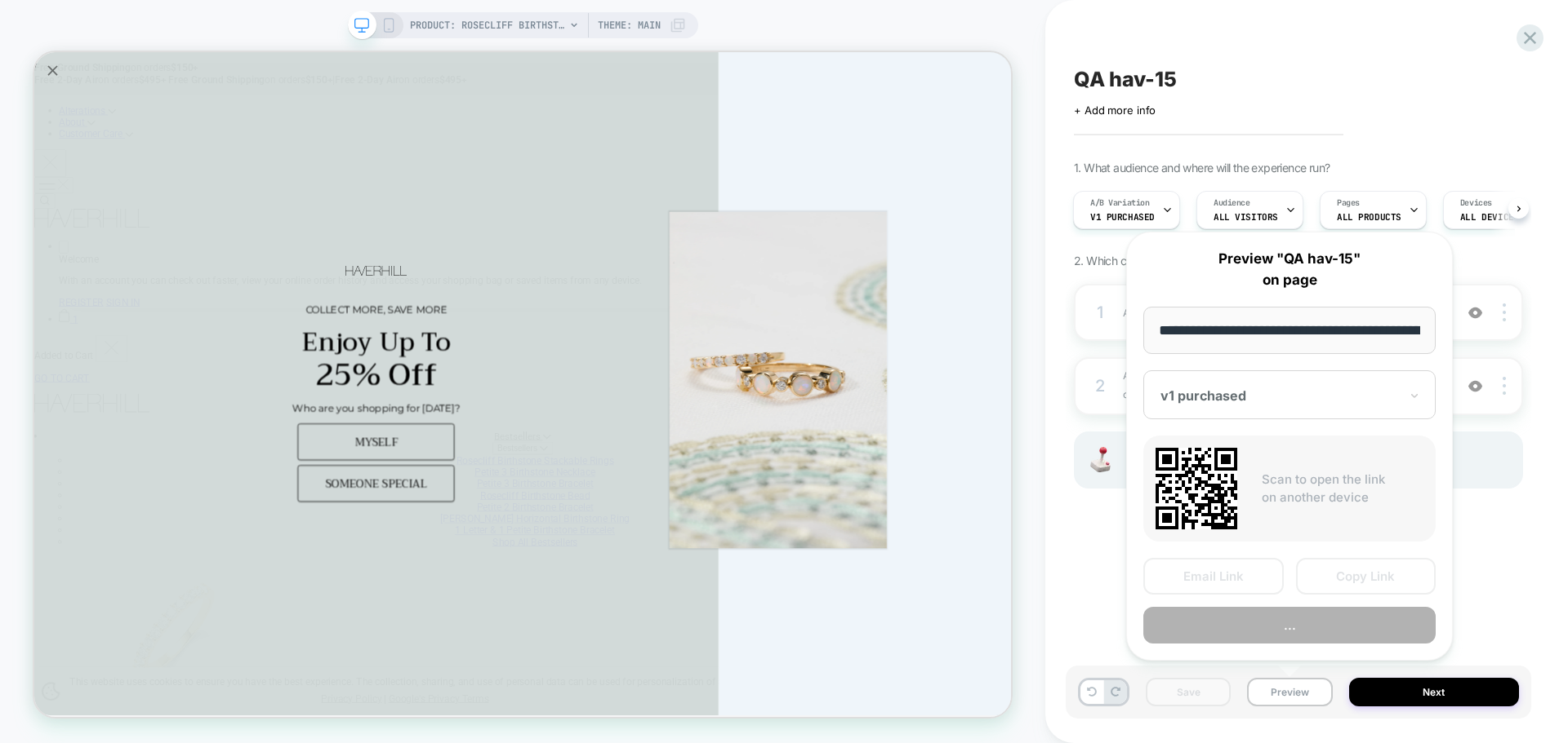
scroll to position [0, 385]
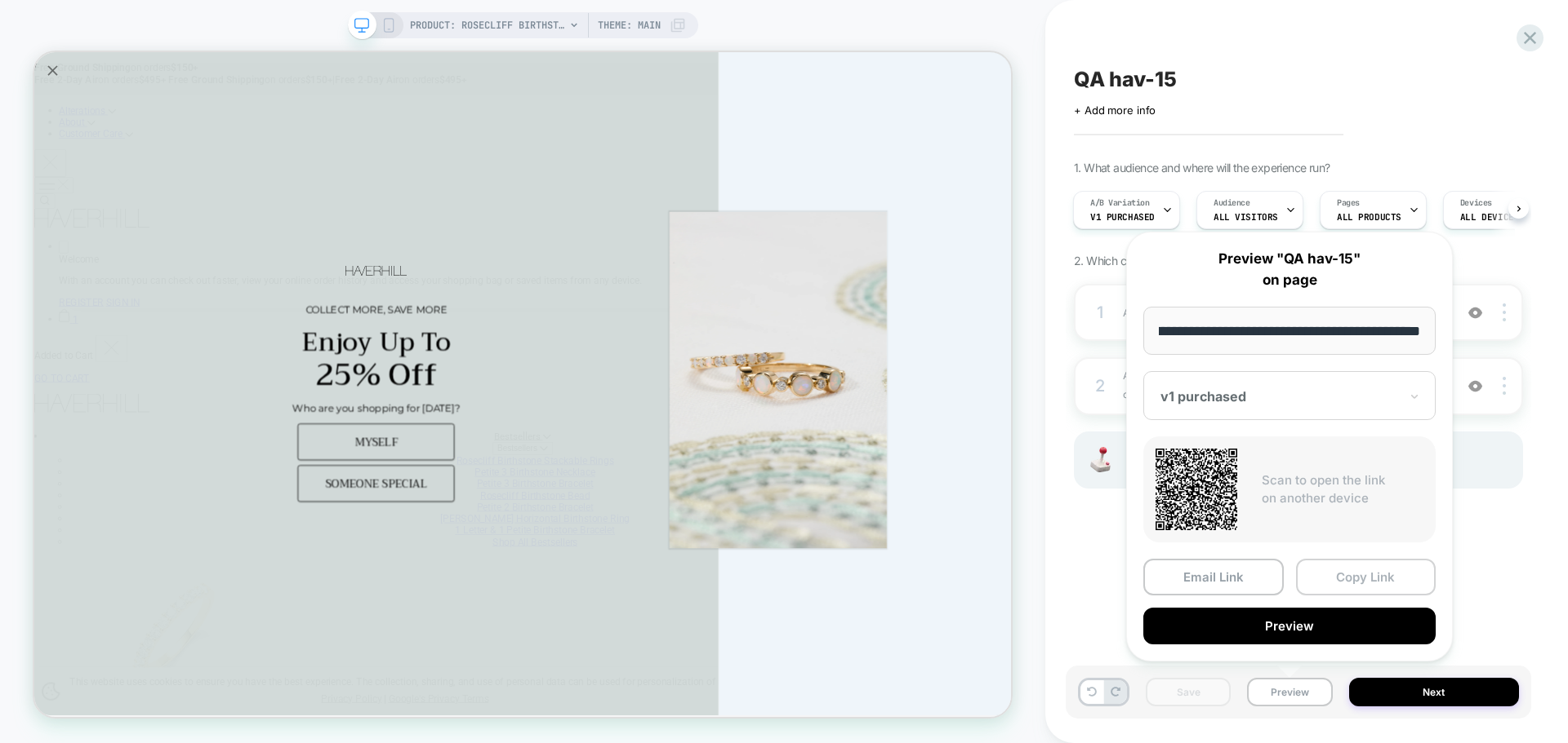
click at [1337, 586] on button "Copy Link" at bounding box center [1365, 577] width 140 height 36
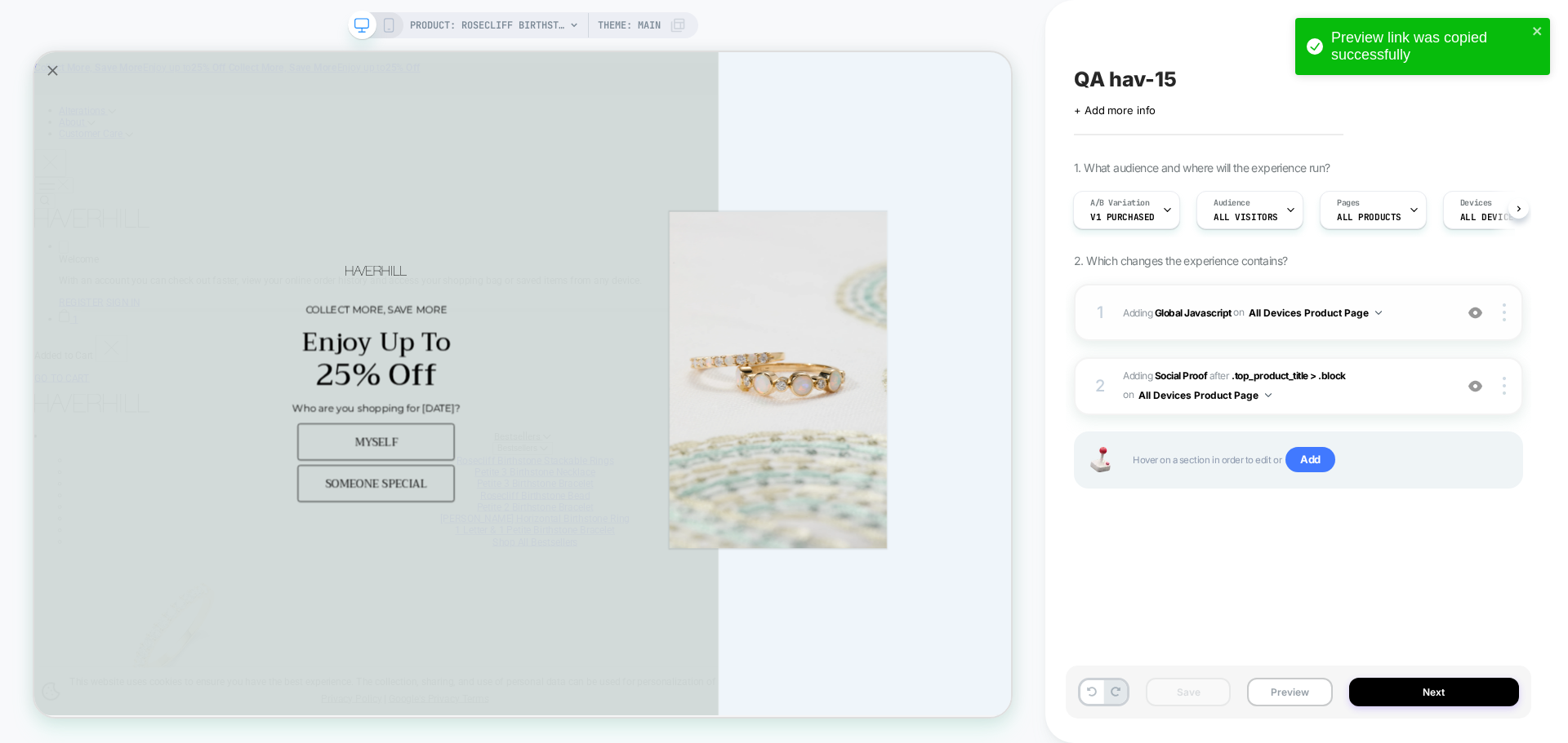
click at [1188, 324] on div "1 Adding Global Javascript on All Devices Product Page Add Before Add After Tar…" at bounding box center [1299, 312] width 449 height 57
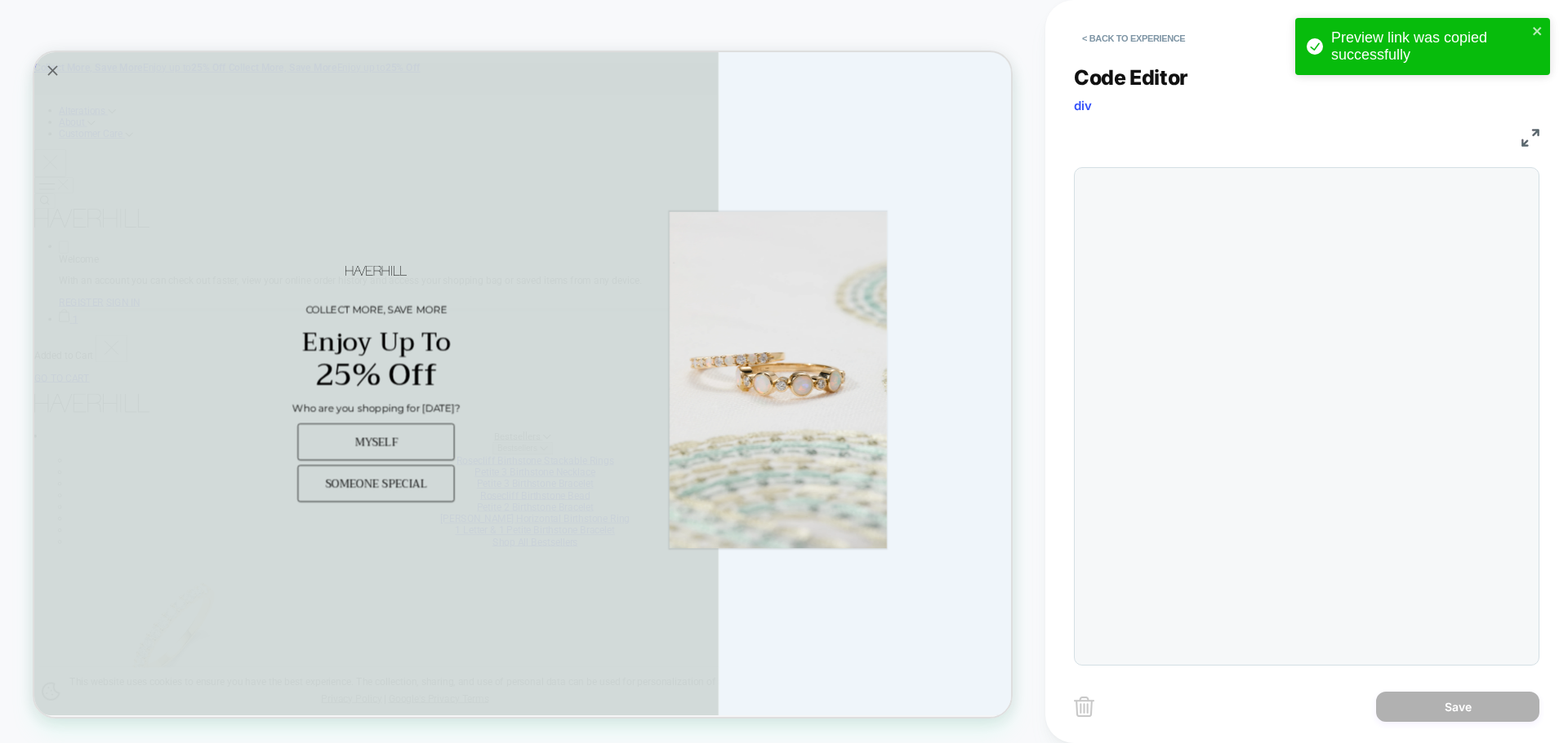
click at [1216, 365] on div "**********" at bounding box center [1306, 355] width 465 height 621
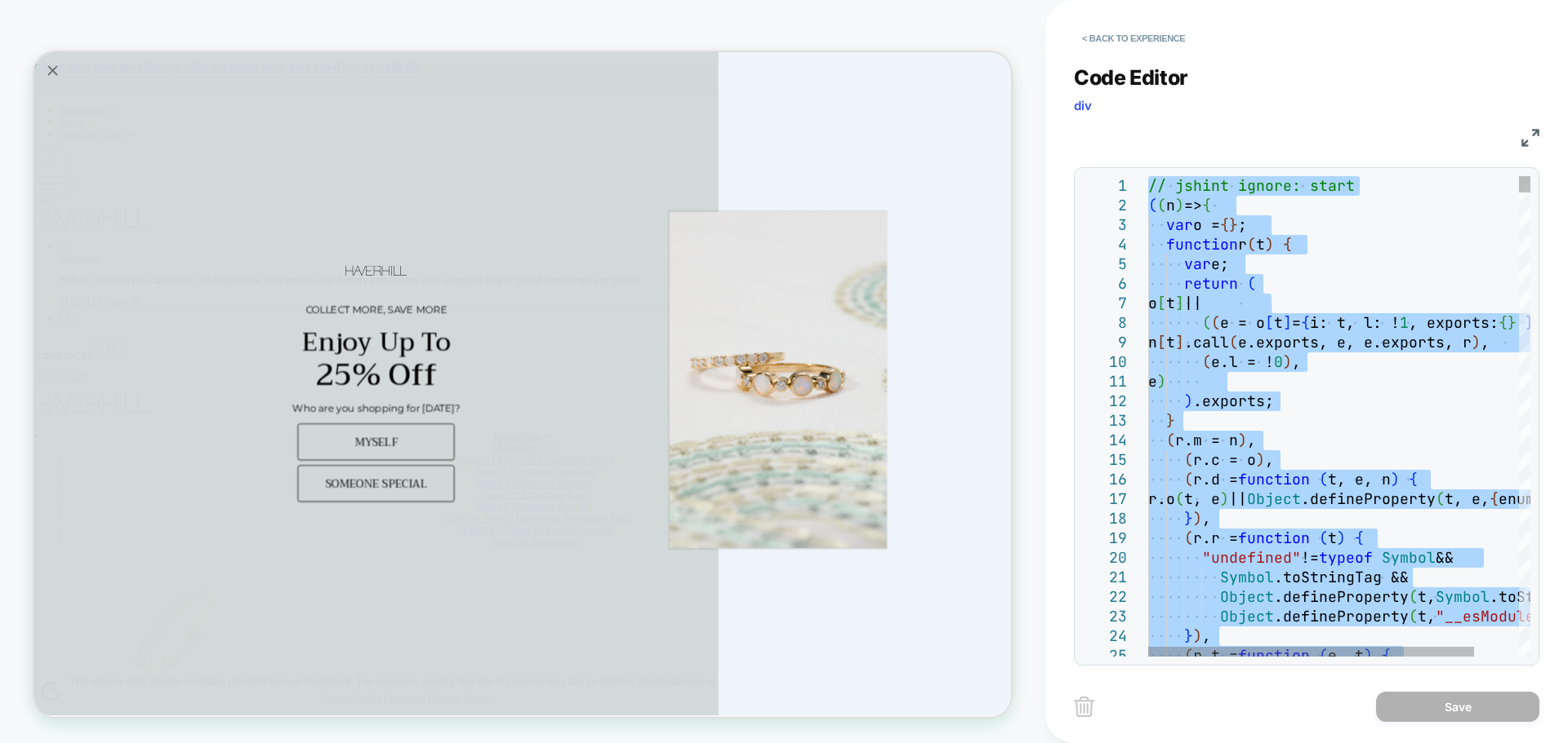
type textarea "**********"
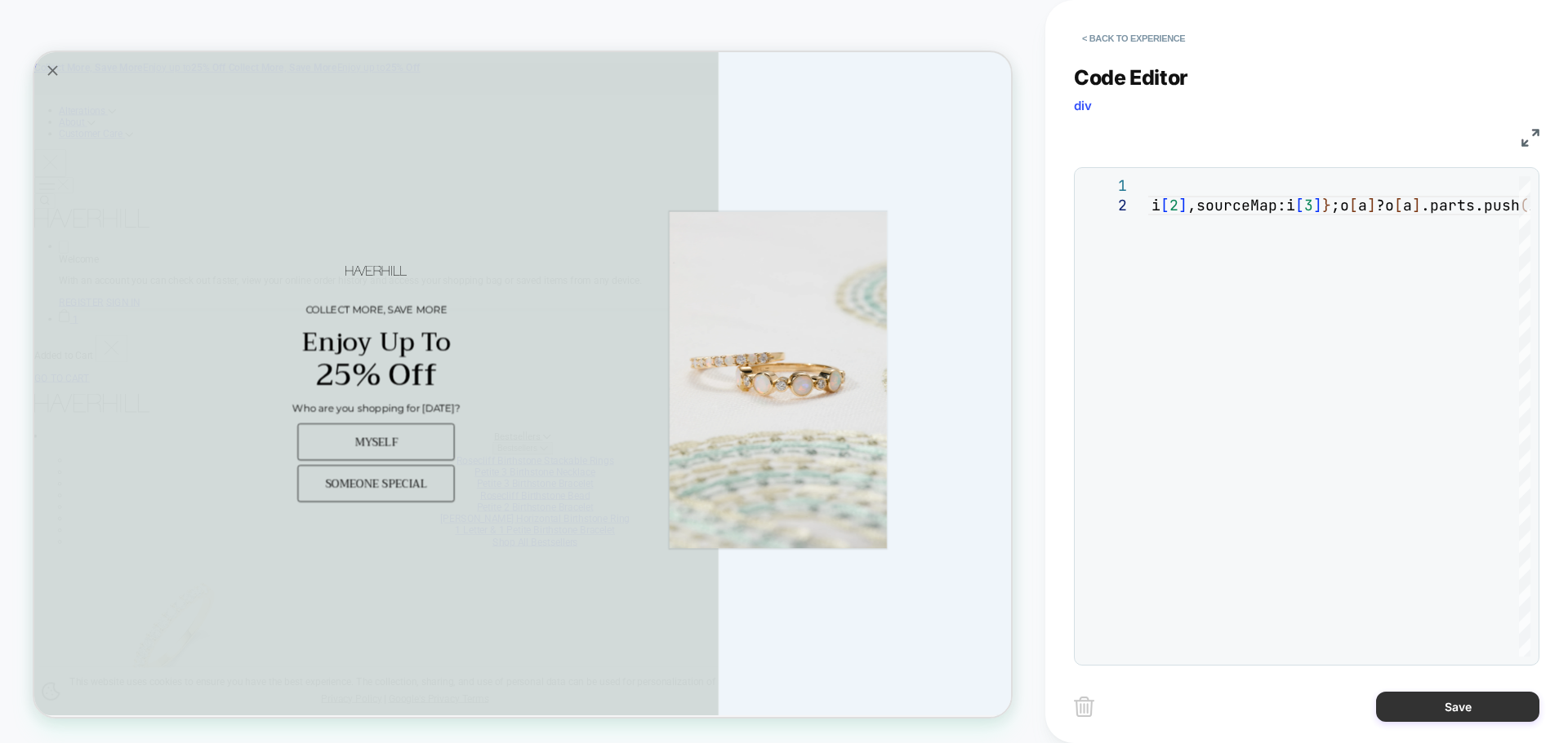
click at [1437, 701] on button "Save" at bounding box center [1457, 708] width 163 height 31
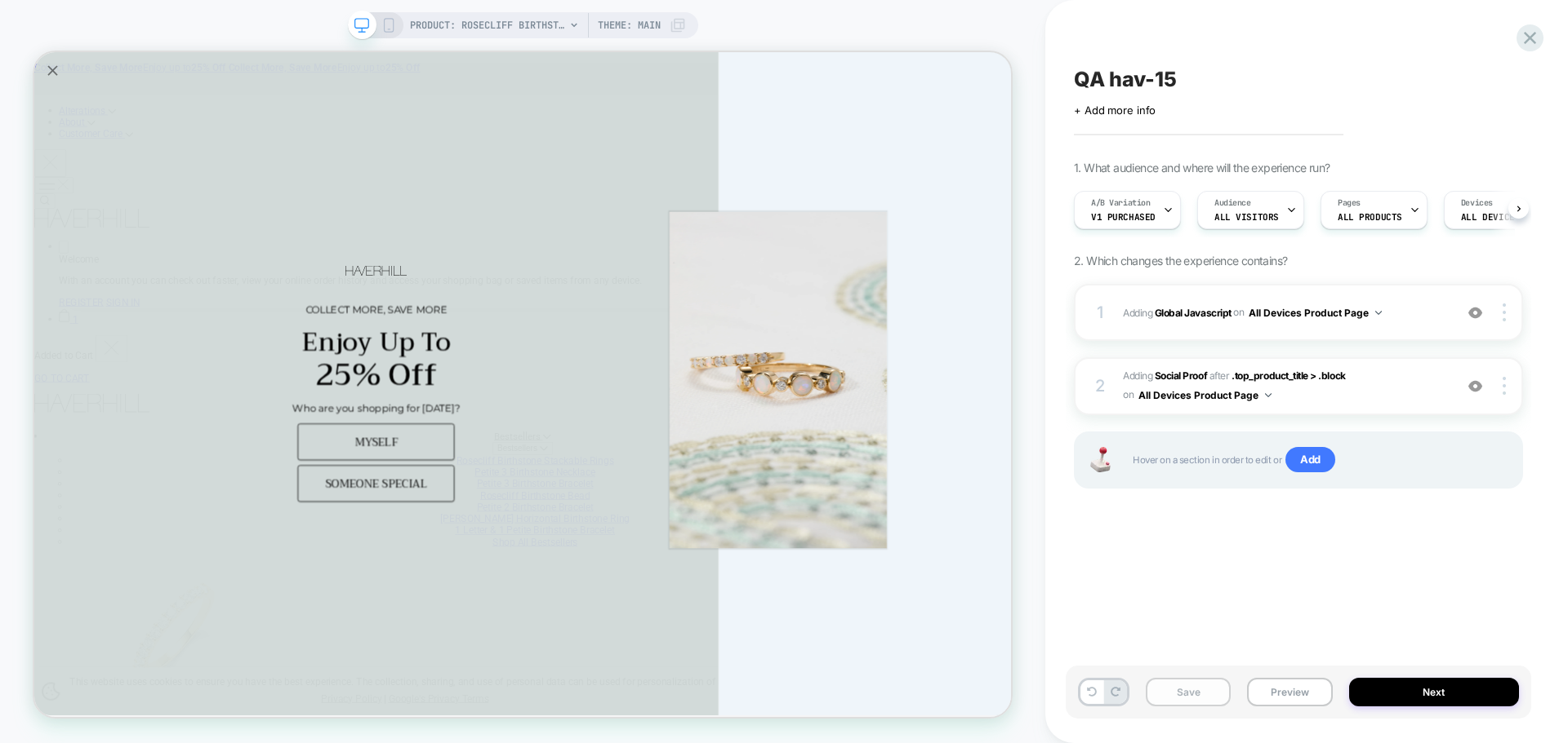
click at [1182, 690] on button "Save" at bounding box center [1188, 692] width 85 height 29
click at [1300, 681] on button "Preview" at bounding box center [1289, 692] width 85 height 29
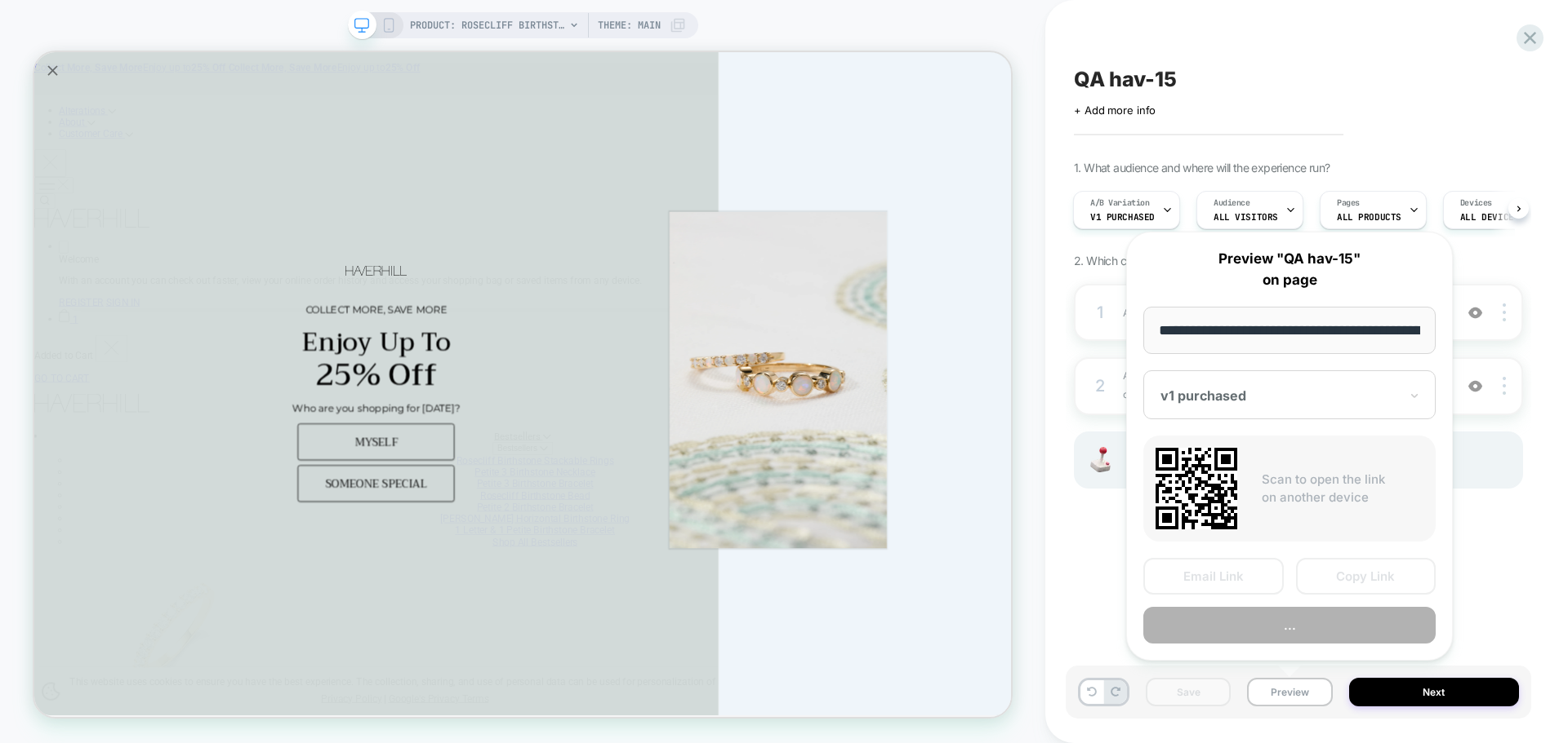
scroll to position [0, 385]
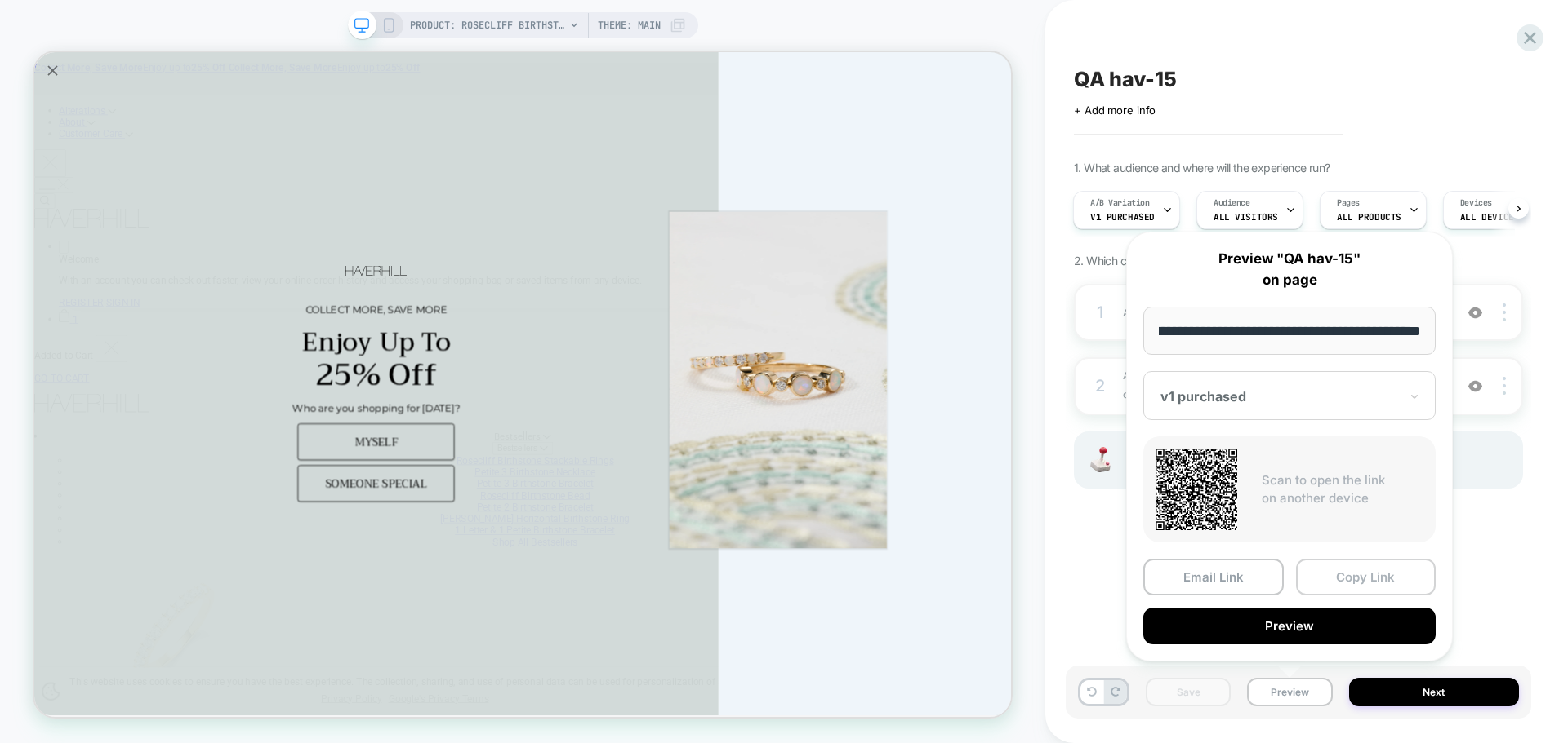
click at [1358, 588] on button "Copy Link" at bounding box center [1365, 577] width 140 height 36
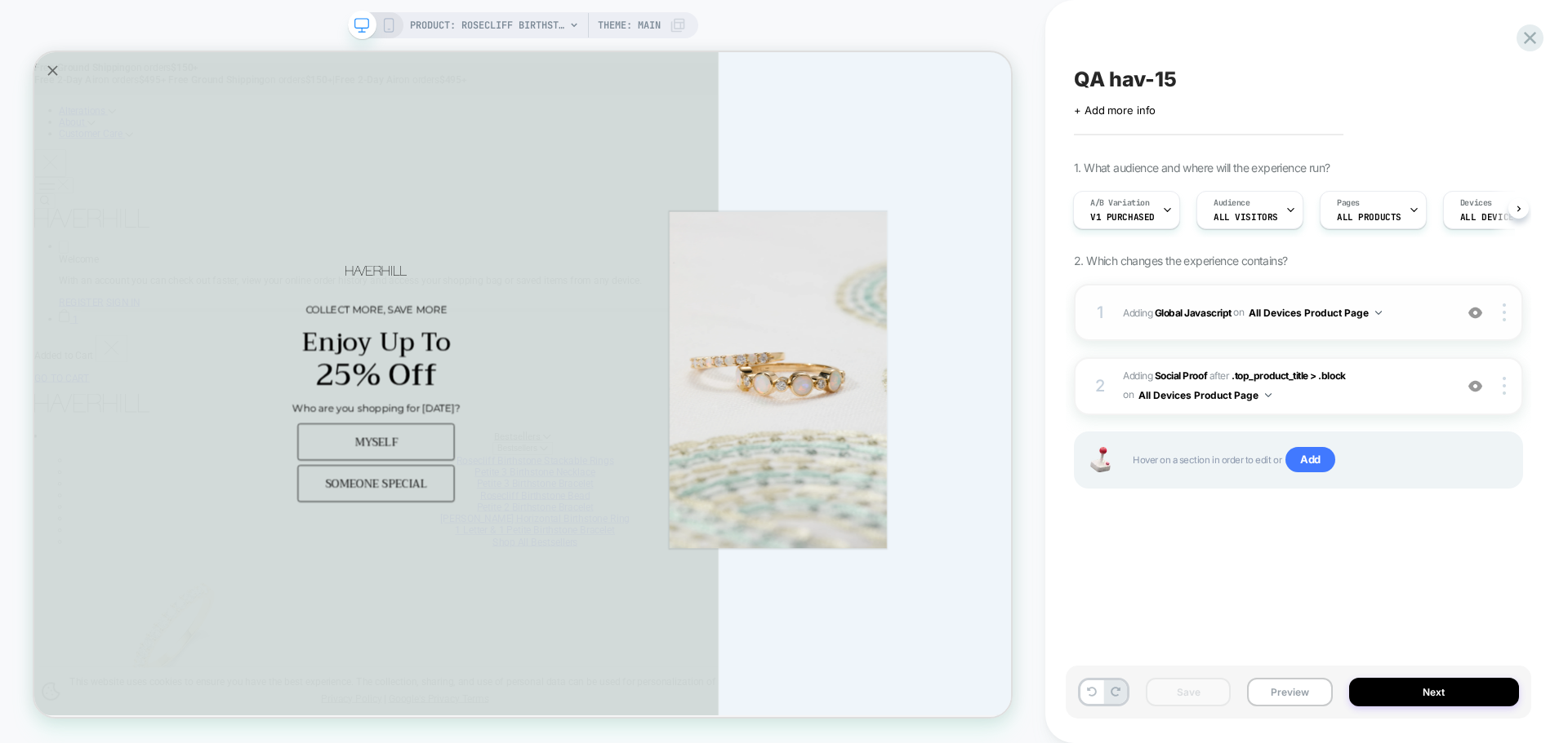
click at [1181, 323] on span "Adding Global Javascript on All Devices Product Page" at bounding box center [1284, 312] width 323 height 20
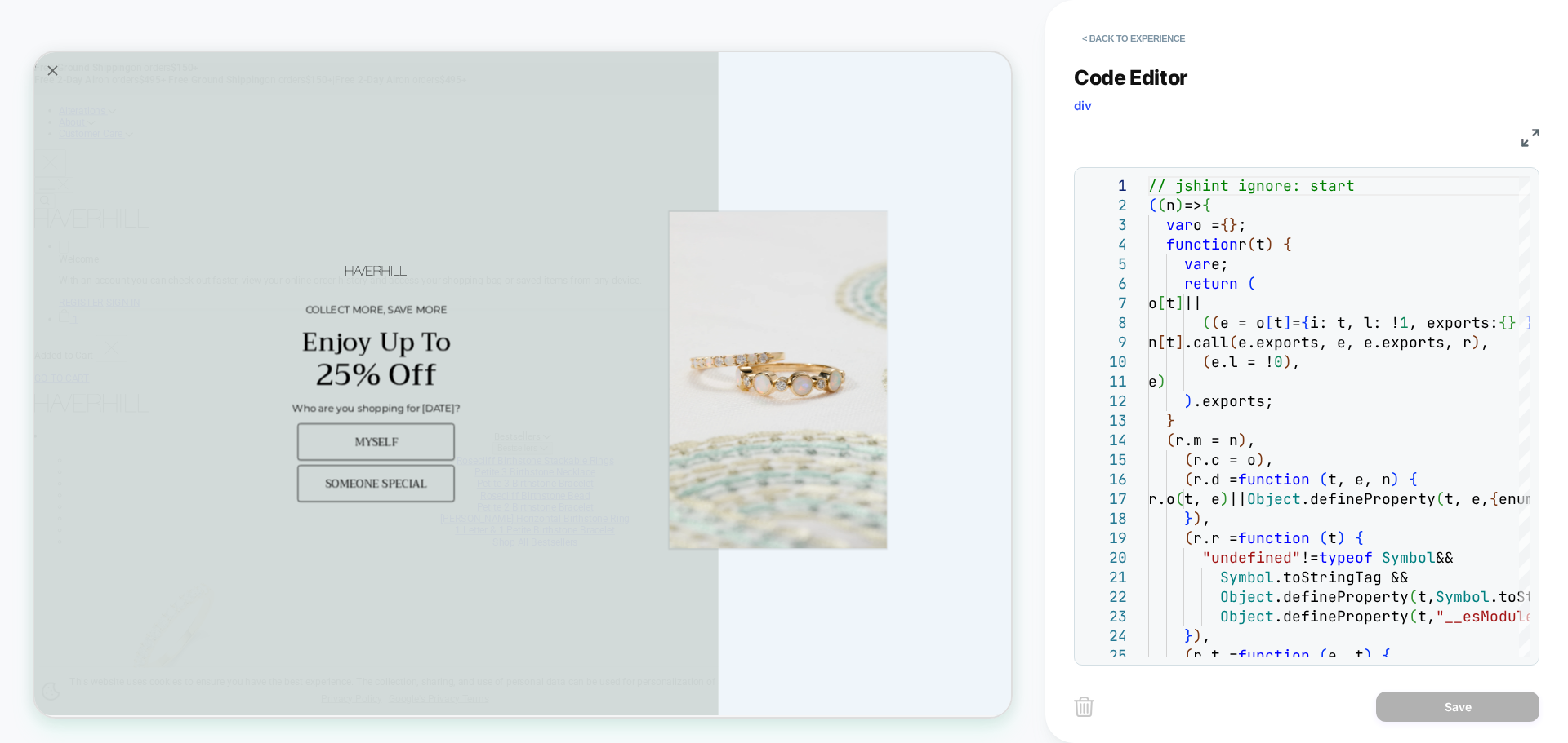
click at [1124, 53] on div "Code Editor div JS 1 2 3 4 5 6 7 8 9 10 11 12 13 14 15 16 17 18 19 20 21 22 23 …" at bounding box center [1306, 355] width 465 height 621
click at [1128, 45] on button "< Back to experience" at bounding box center [1133, 37] width 119 height 26
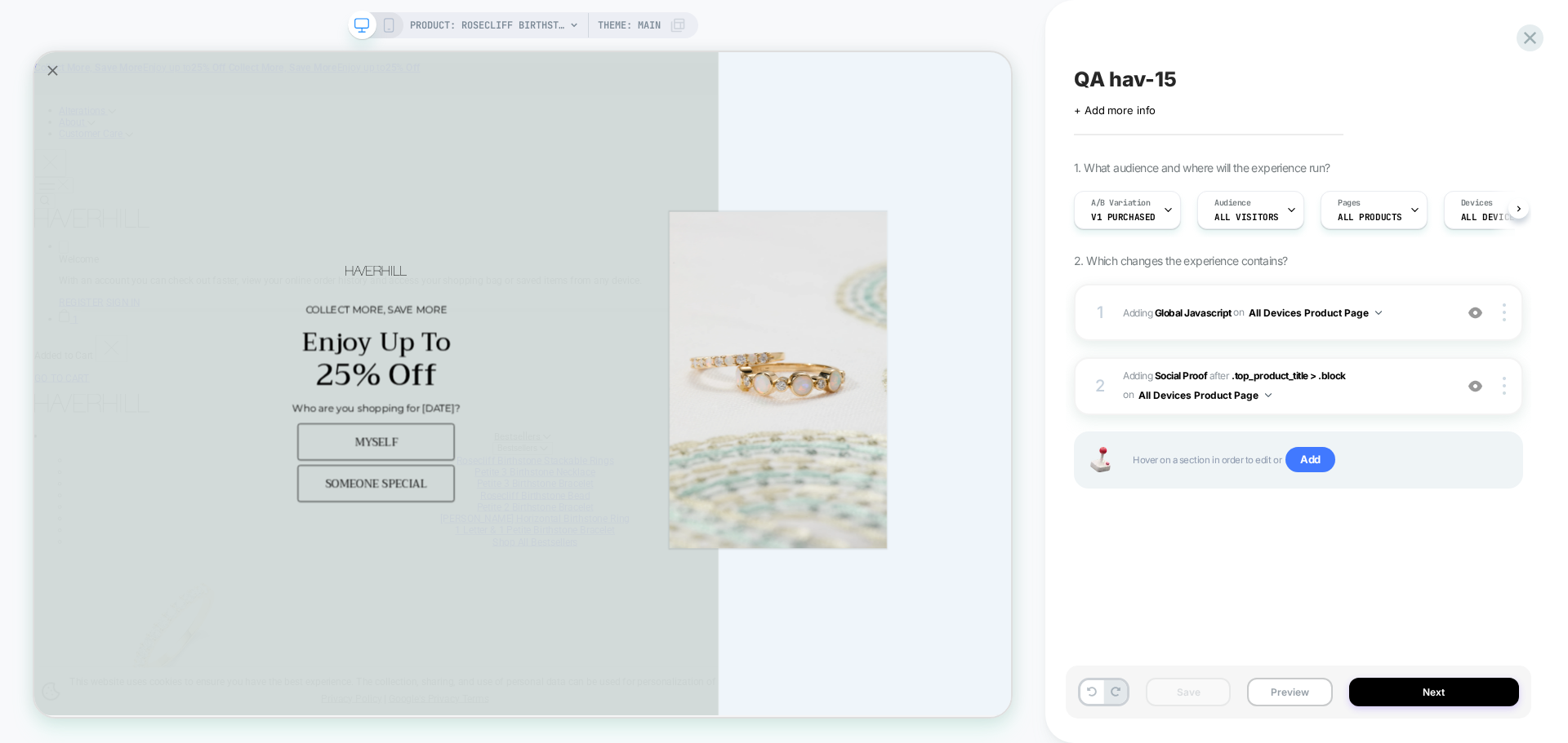
scroll to position [0, 1]
click at [1204, 320] on span "Adding Global Javascript on All Devices Product Page" at bounding box center [1284, 312] width 323 height 20
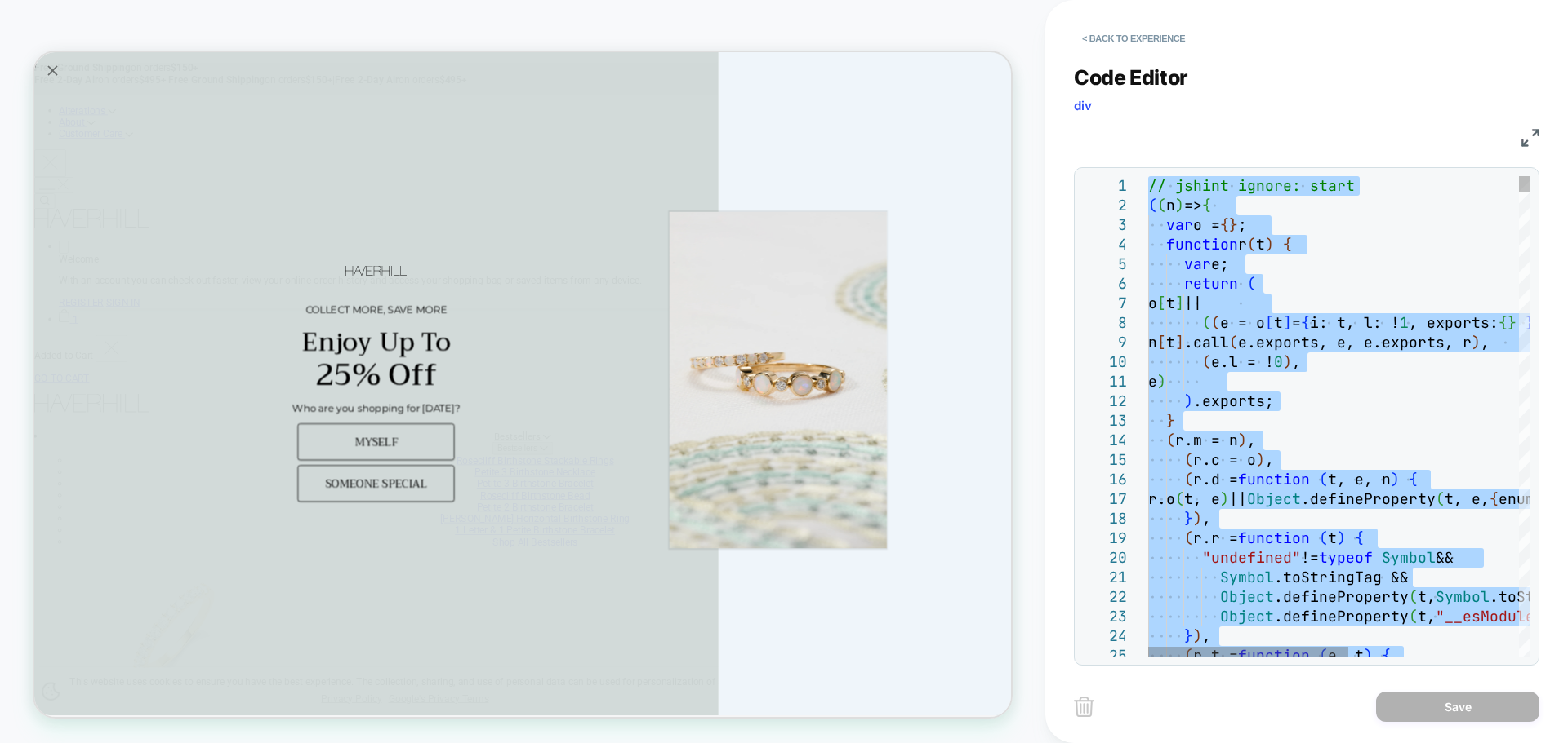
type textarea "**********"
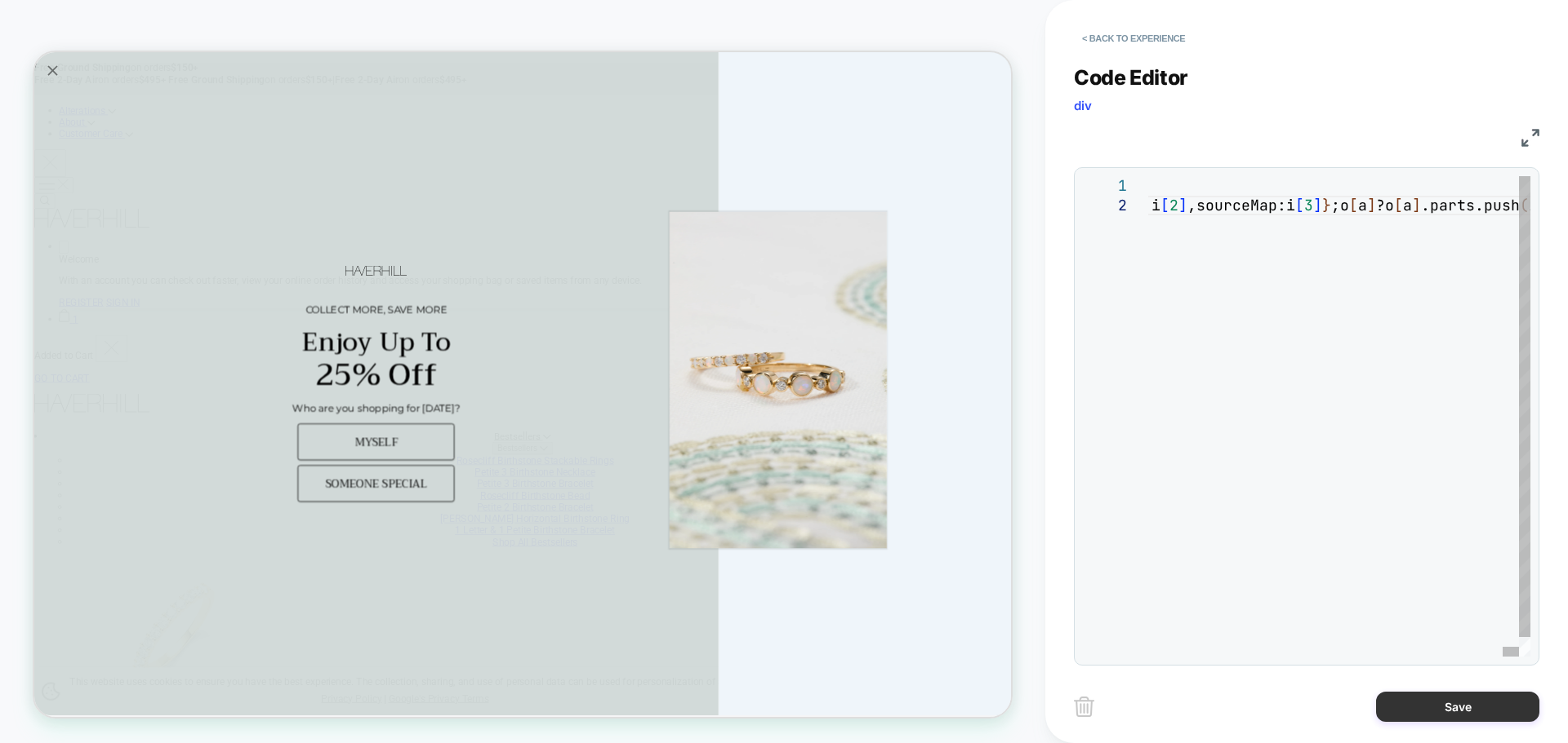
click at [1419, 715] on button "Save" at bounding box center [1457, 708] width 163 height 31
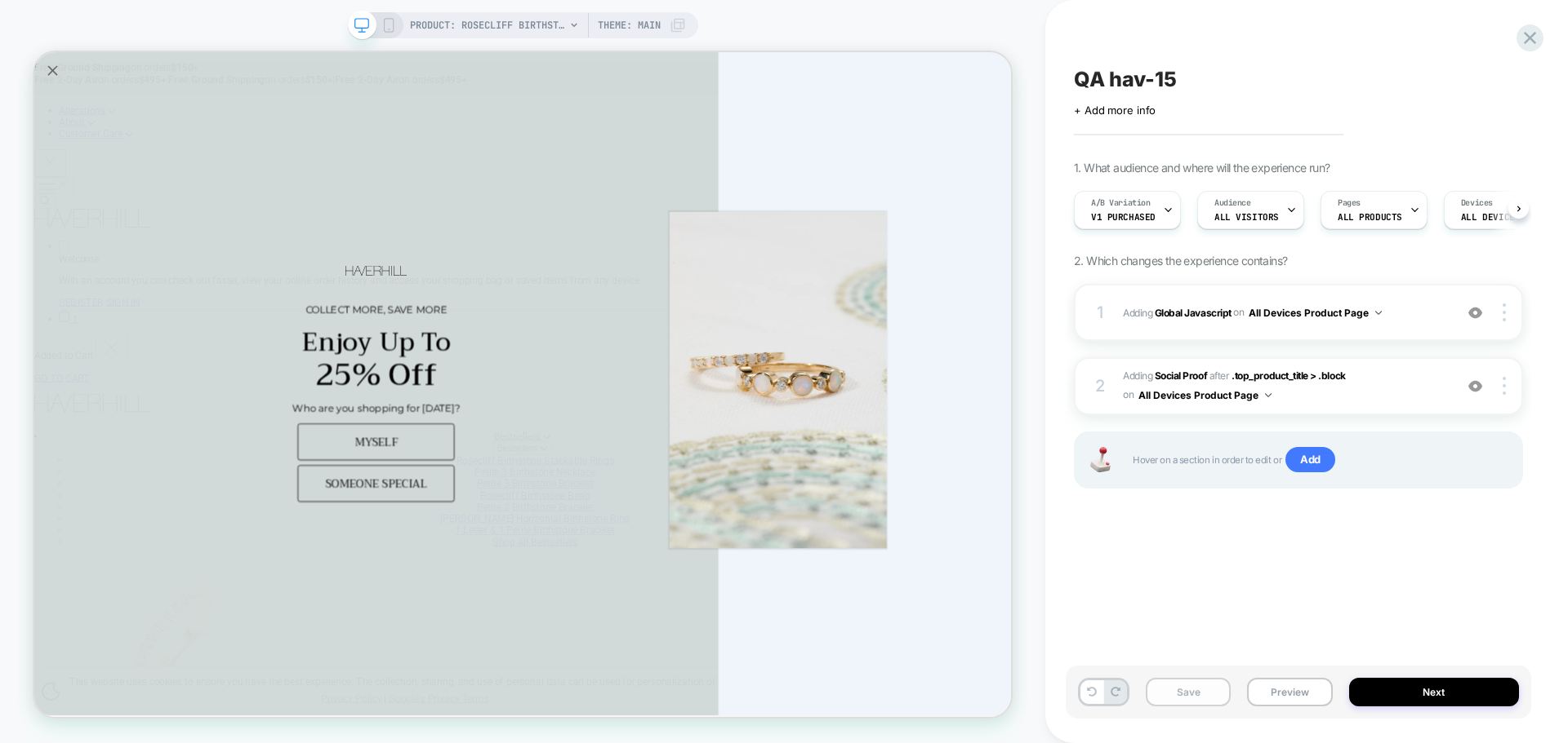
scroll to position [0, 1]
click at [1225, 692] on button "Save" at bounding box center [1188, 692] width 85 height 29
click at [1298, 688] on button "Preview" at bounding box center [1289, 692] width 85 height 29
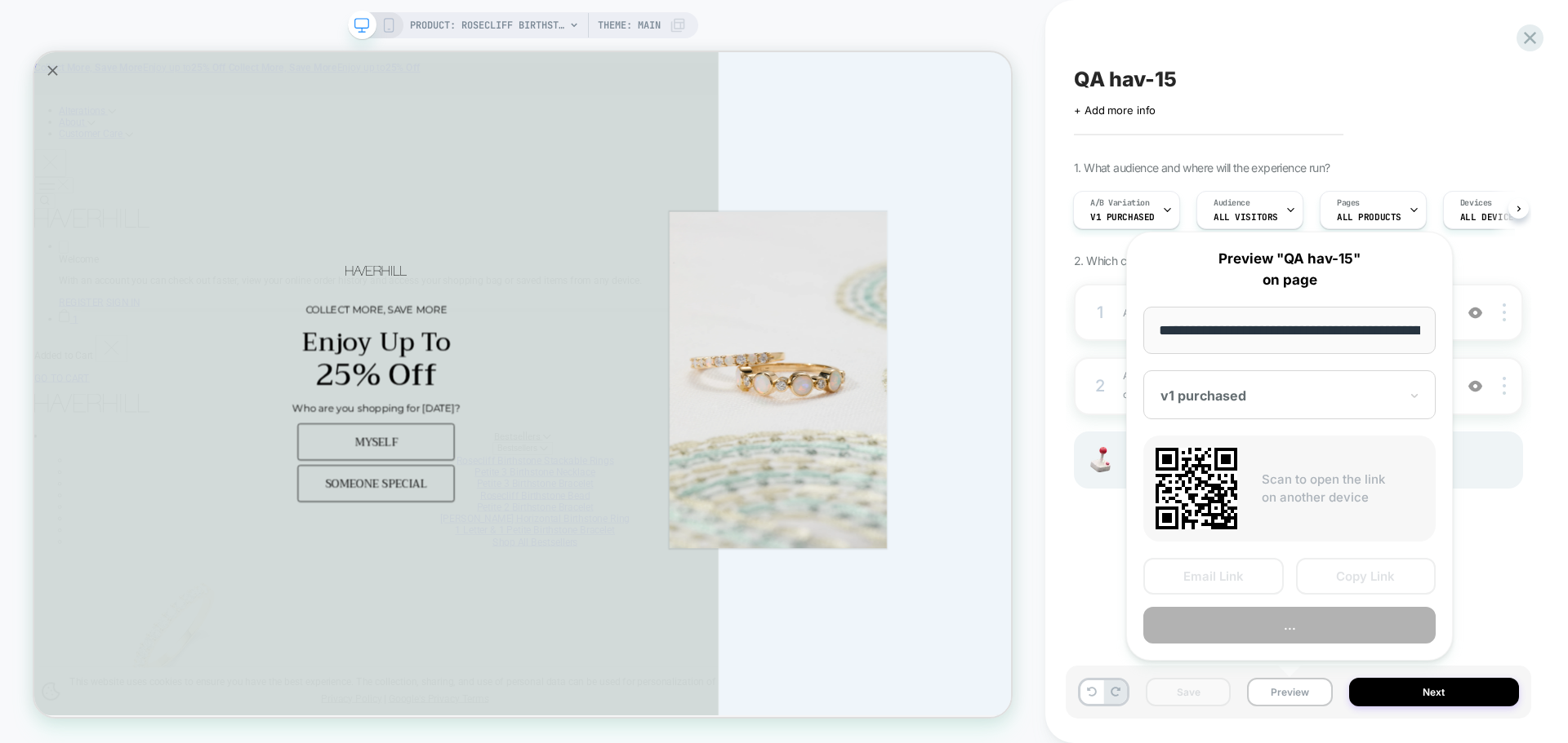
scroll to position [0, 385]
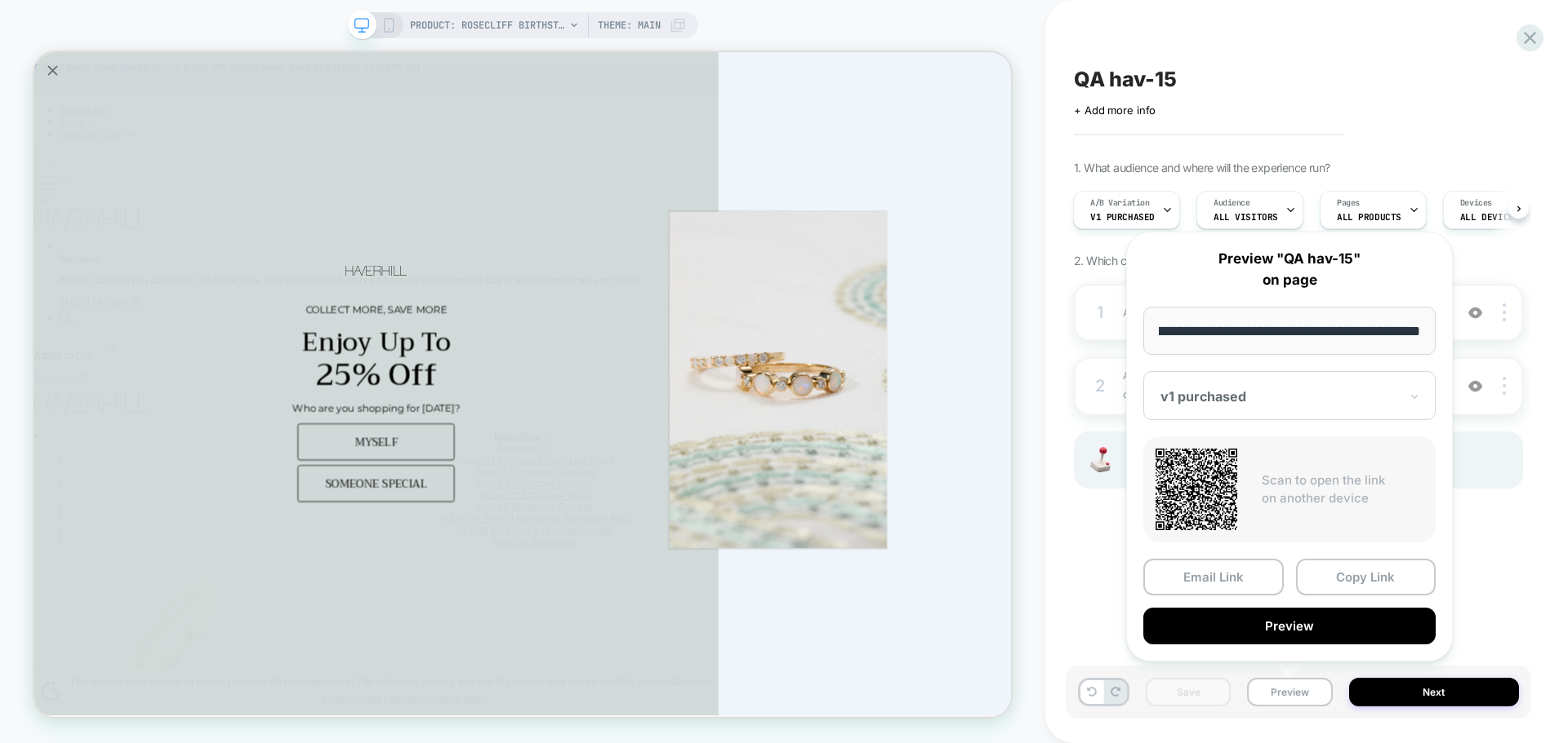
click at [1378, 575] on button "Copy Link" at bounding box center [1365, 577] width 140 height 36
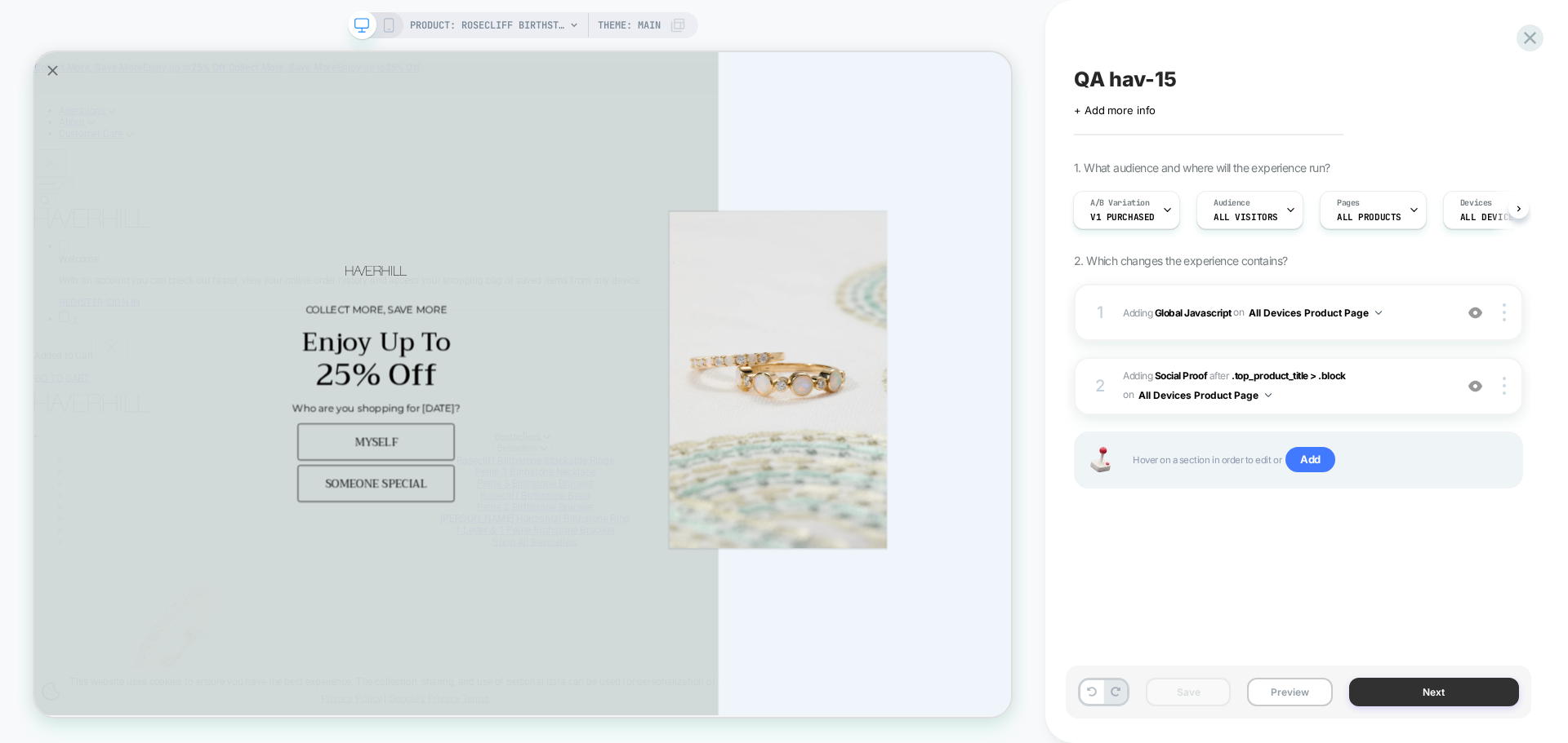
click at [1384, 699] on button "Next" at bounding box center [1434, 692] width 171 height 29
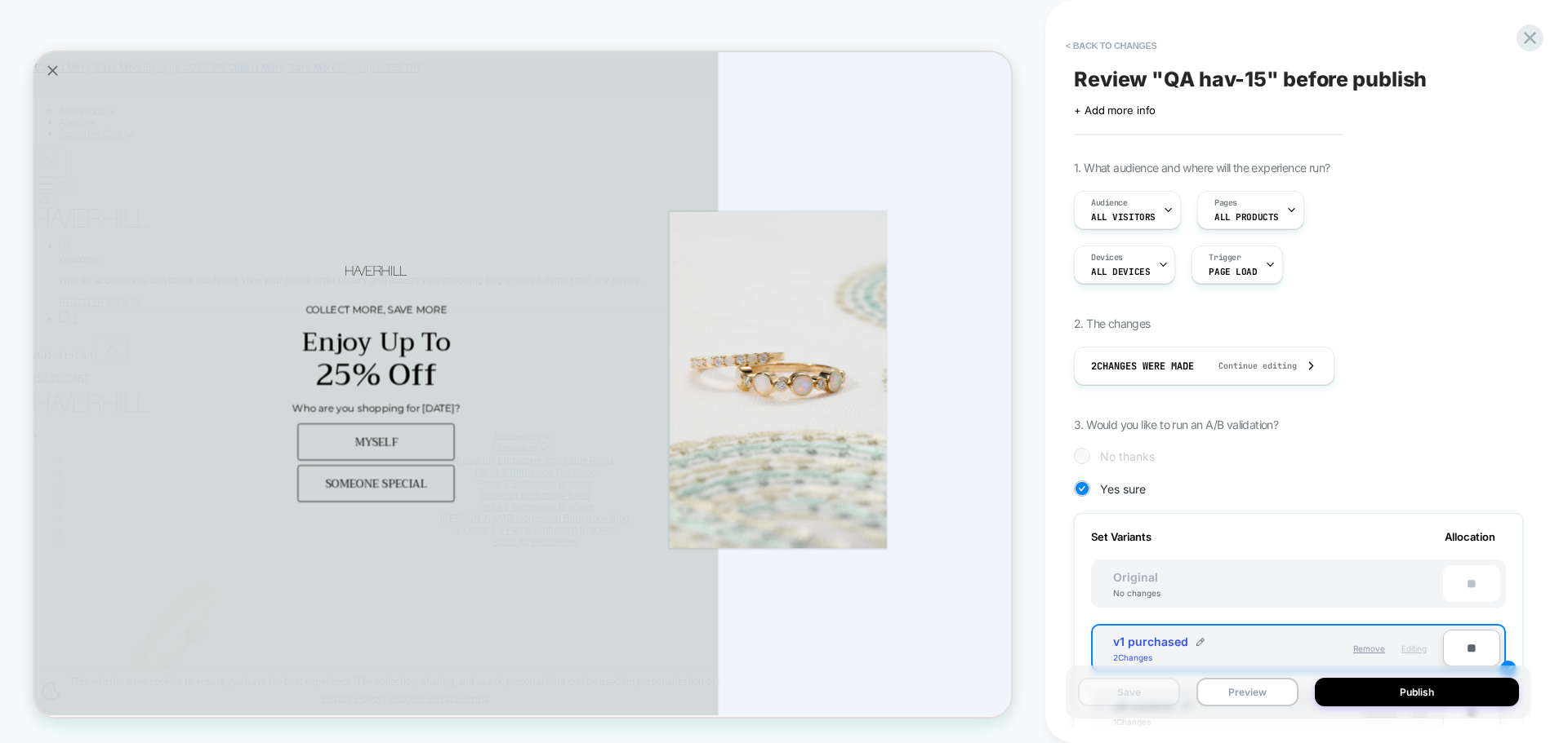
scroll to position [327, 0]
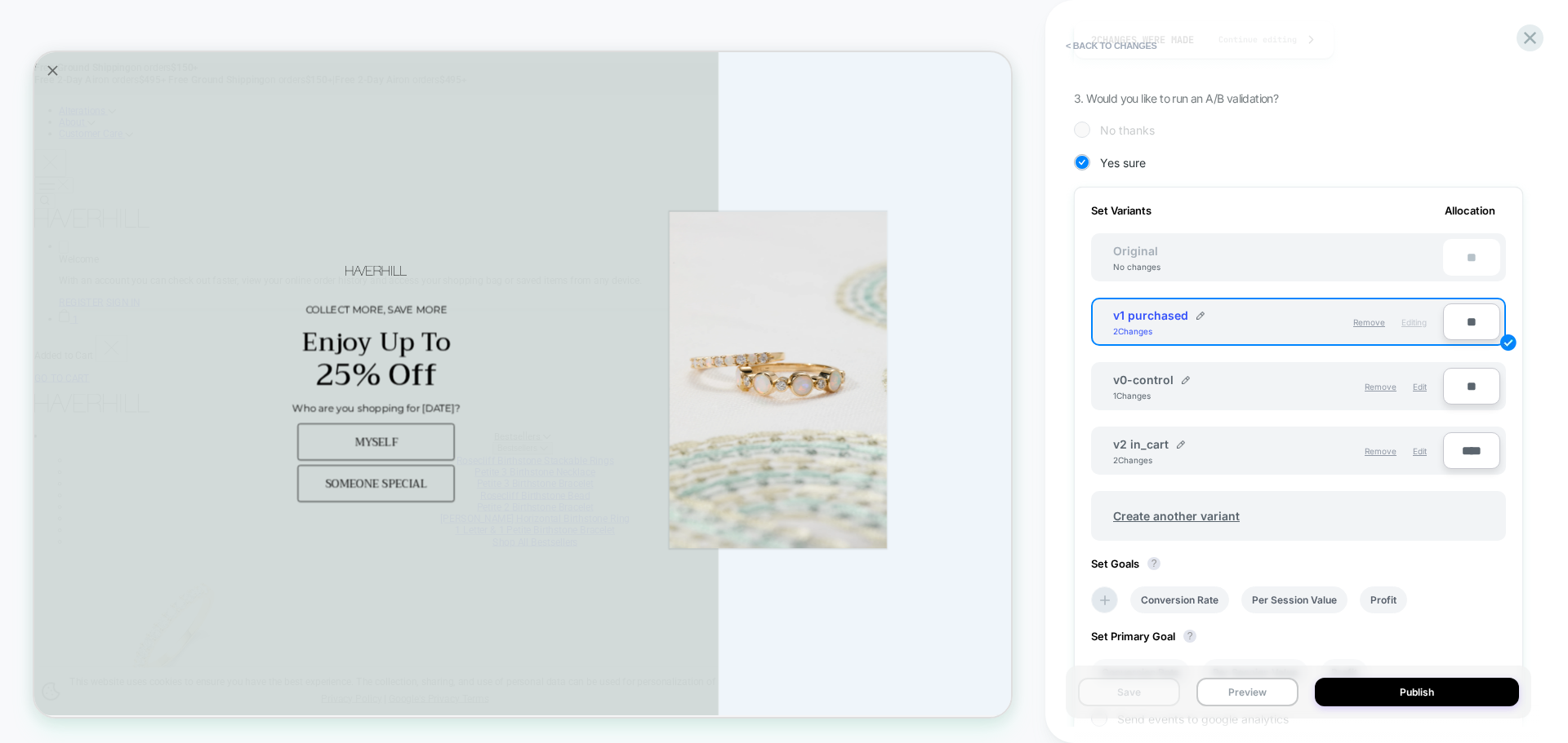
click at [1408, 448] on div "Remove Edit" at bounding box center [1356, 451] width 157 height 28
click at [1414, 450] on span "Edit" at bounding box center [1419, 451] width 14 height 10
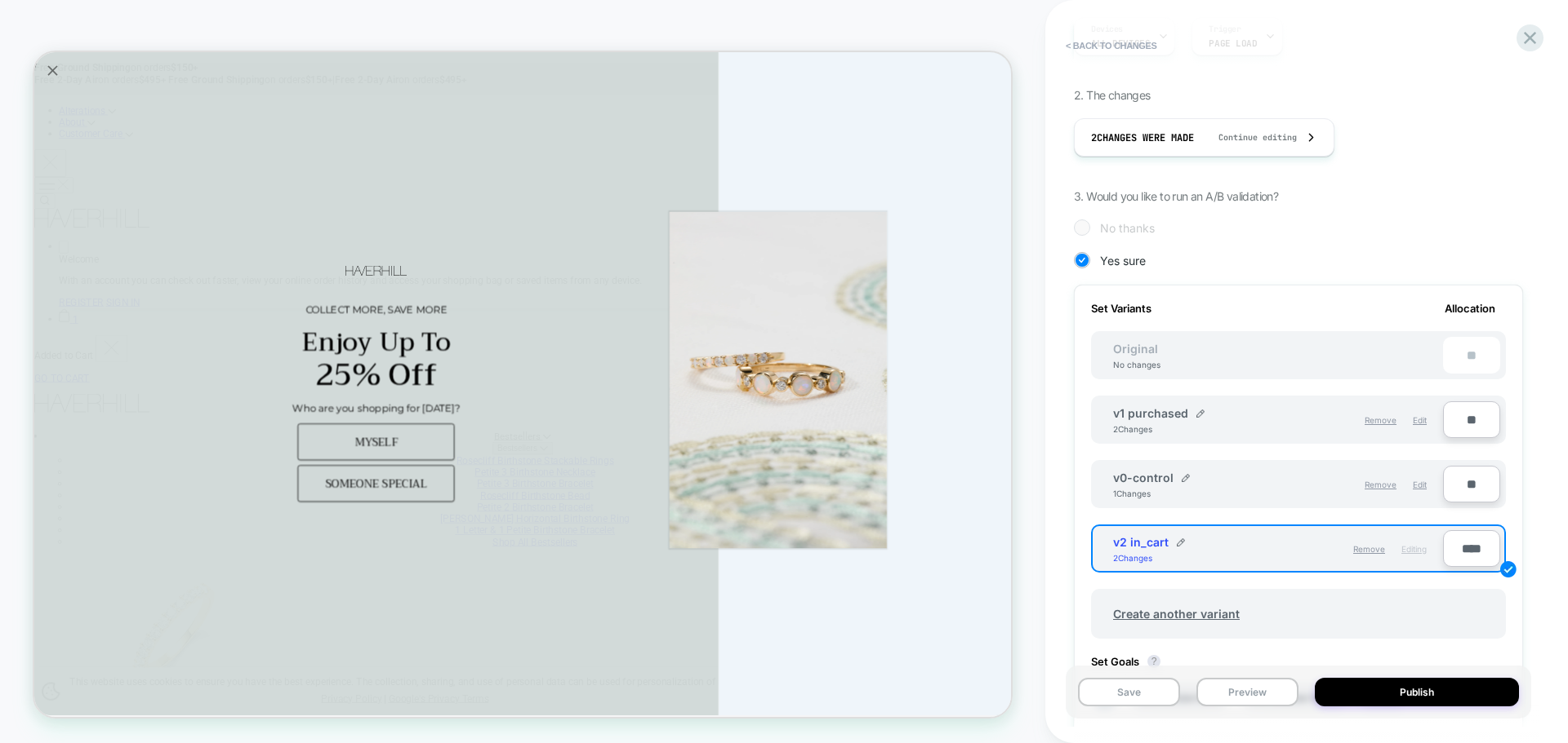
scroll to position [81, 0]
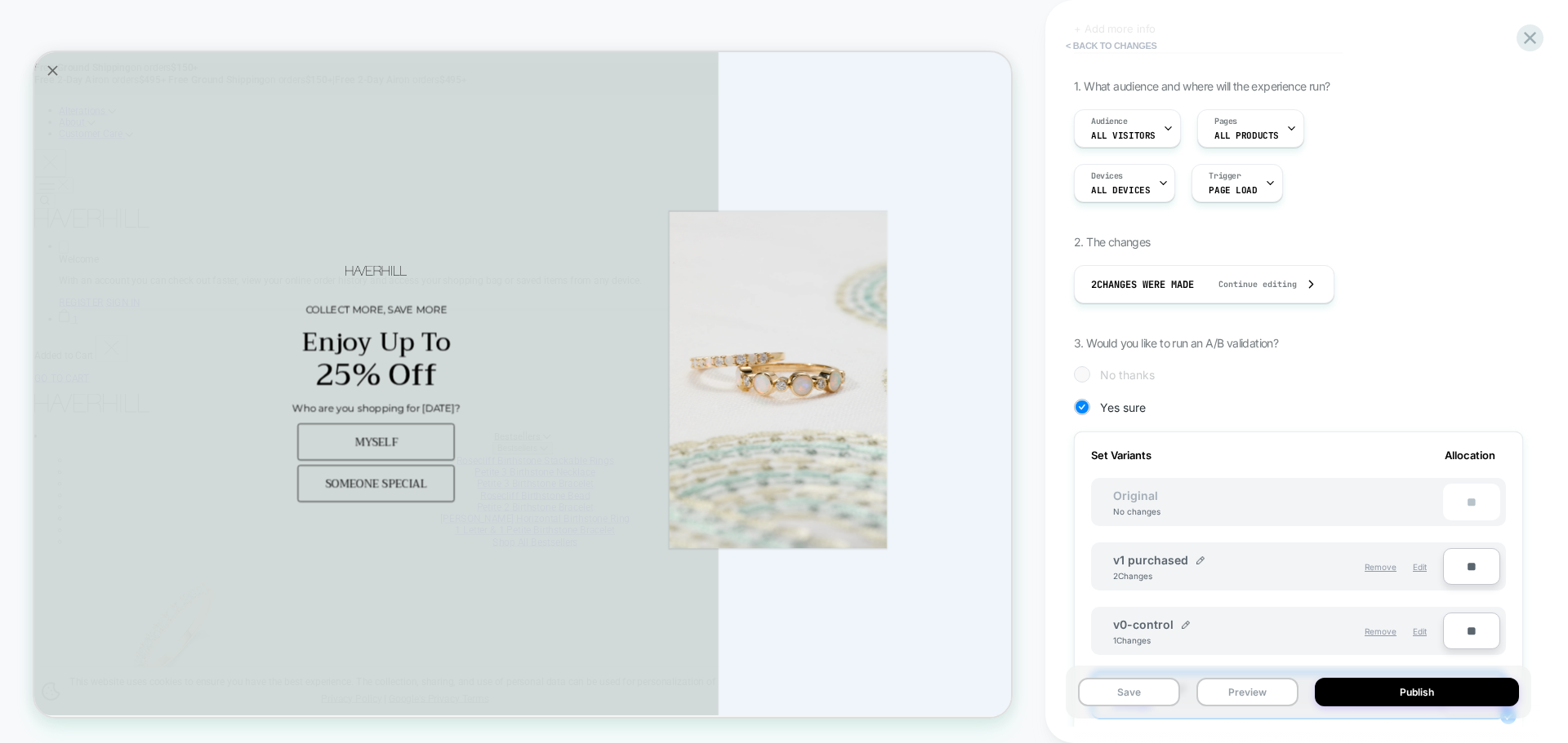
click at [1090, 42] on button "< Back to changes" at bounding box center [1111, 45] width 108 height 26
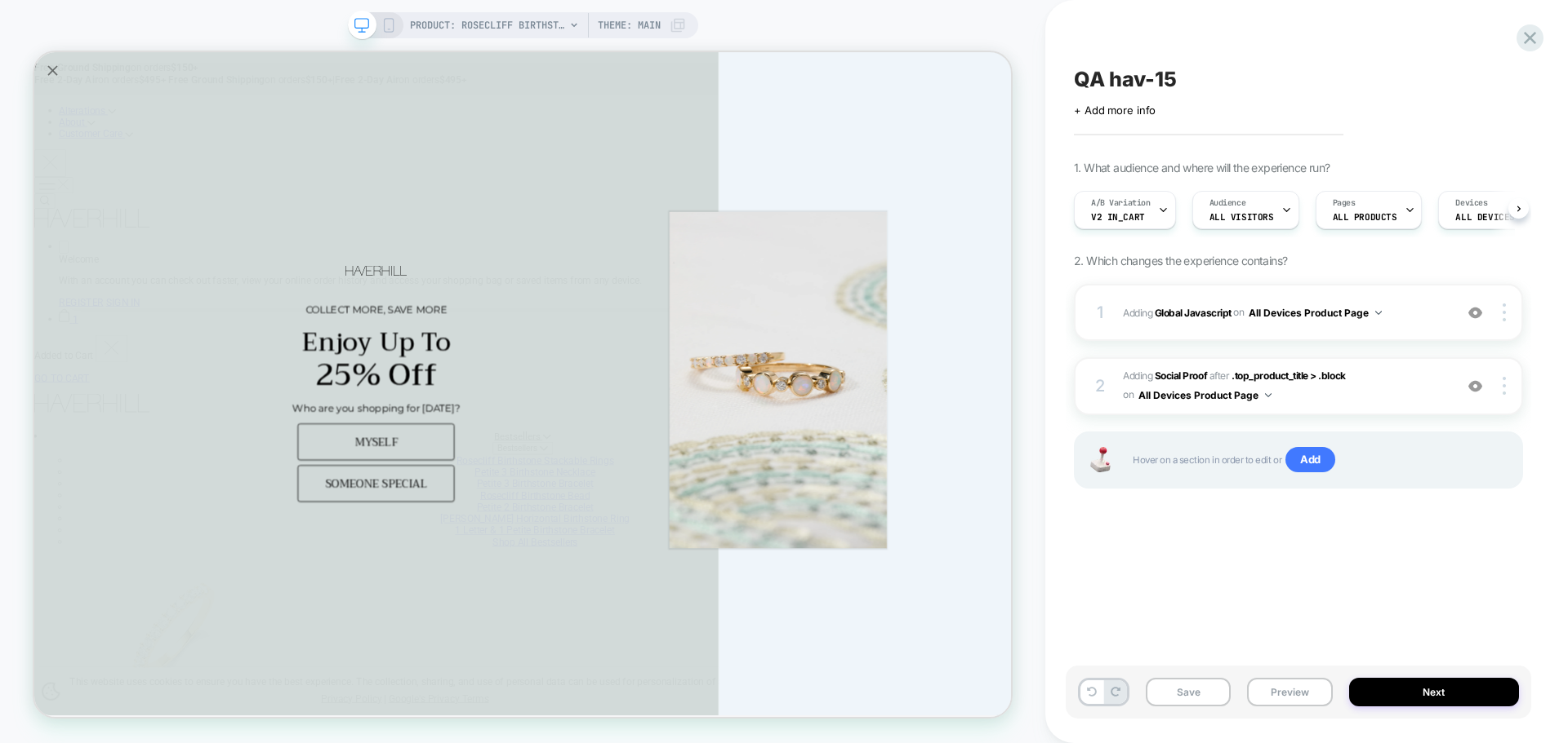
scroll to position [0, 1]
click at [1196, 312] on b "Global Javascript" at bounding box center [1192, 311] width 76 height 12
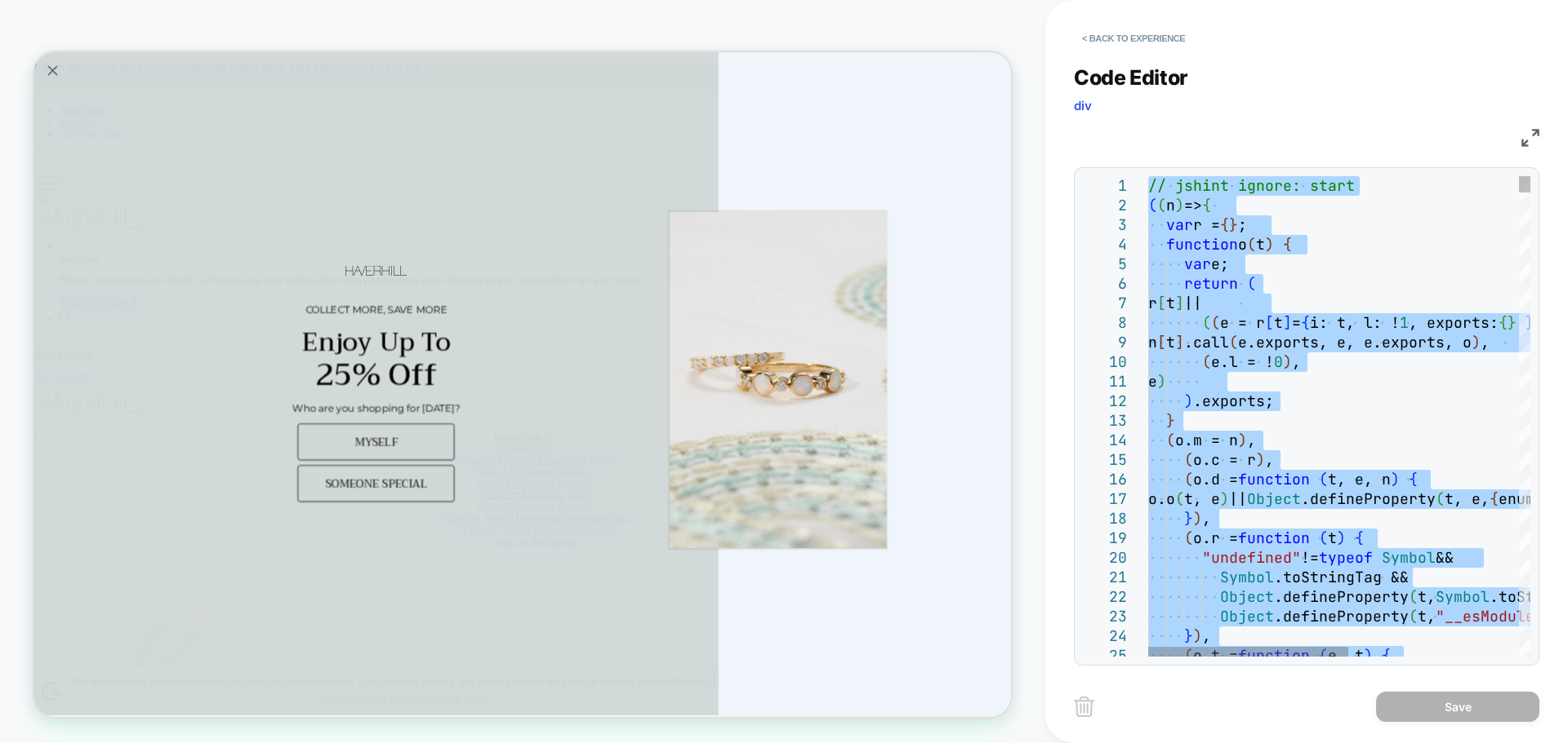
type textarea "**********"
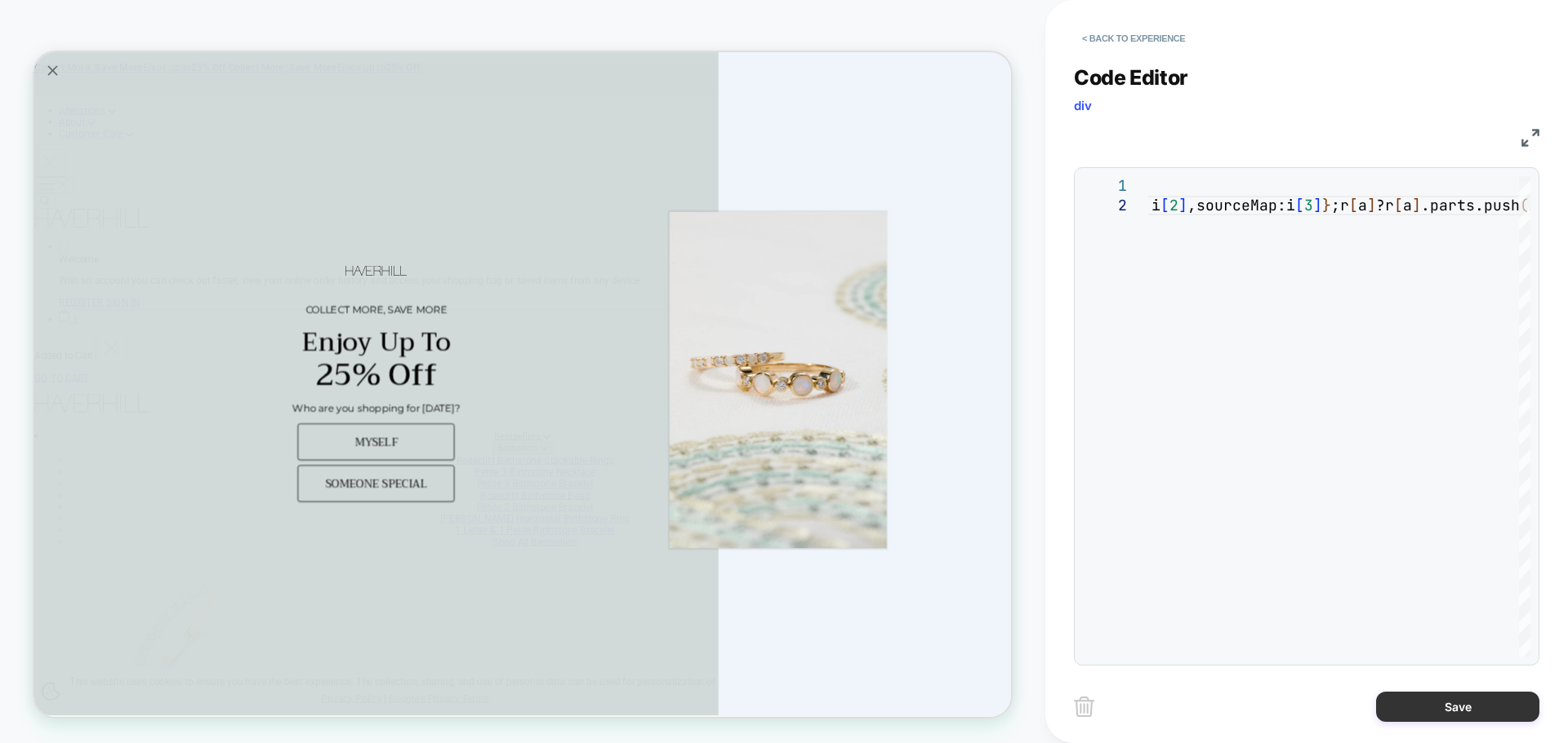
click at [1407, 708] on button "Save" at bounding box center [1457, 708] width 163 height 31
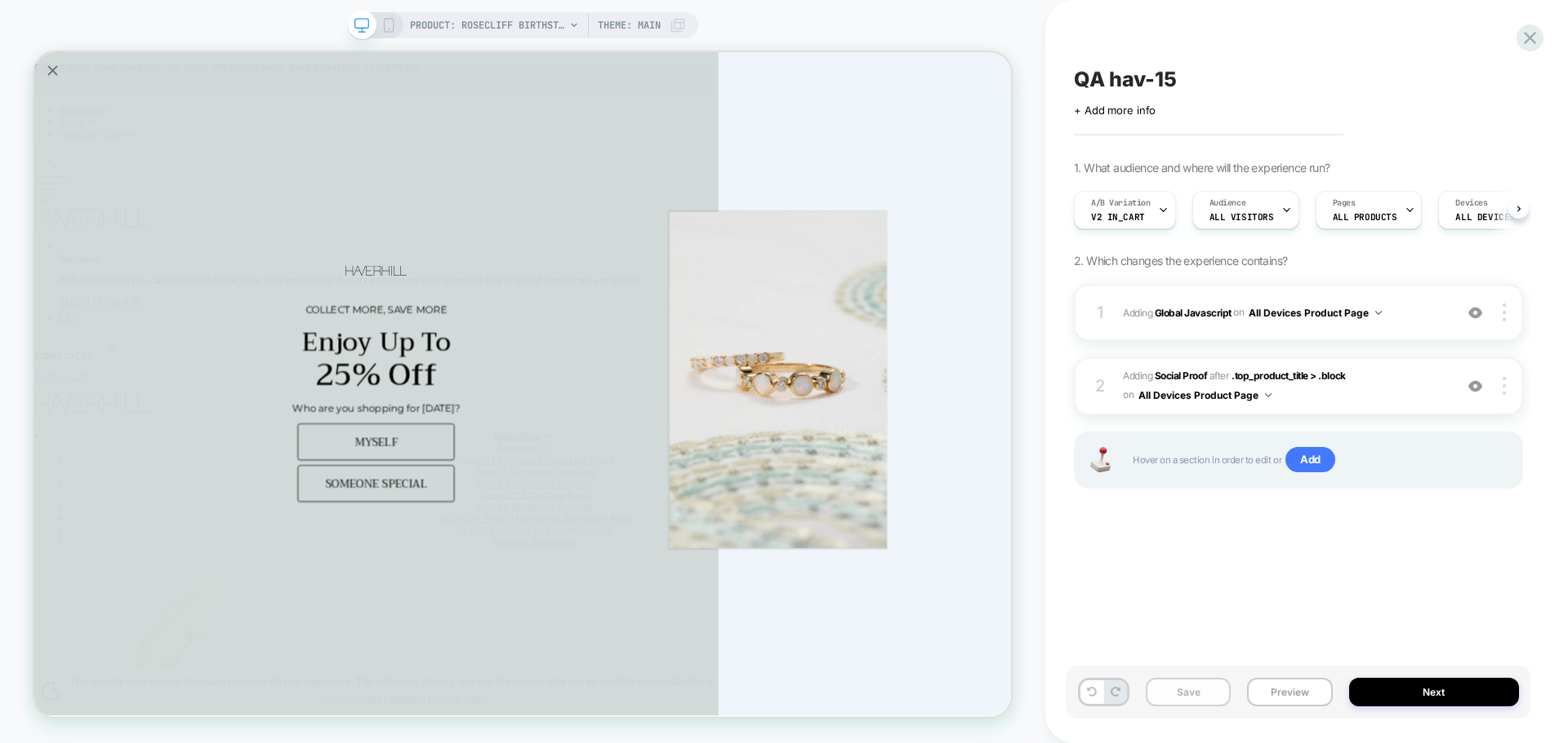
click at [1219, 695] on button "Save" at bounding box center [1188, 692] width 85 height 29
click at [1289, 691] on button "Preview" at bounding box center [1289, 692] width 85 height 29
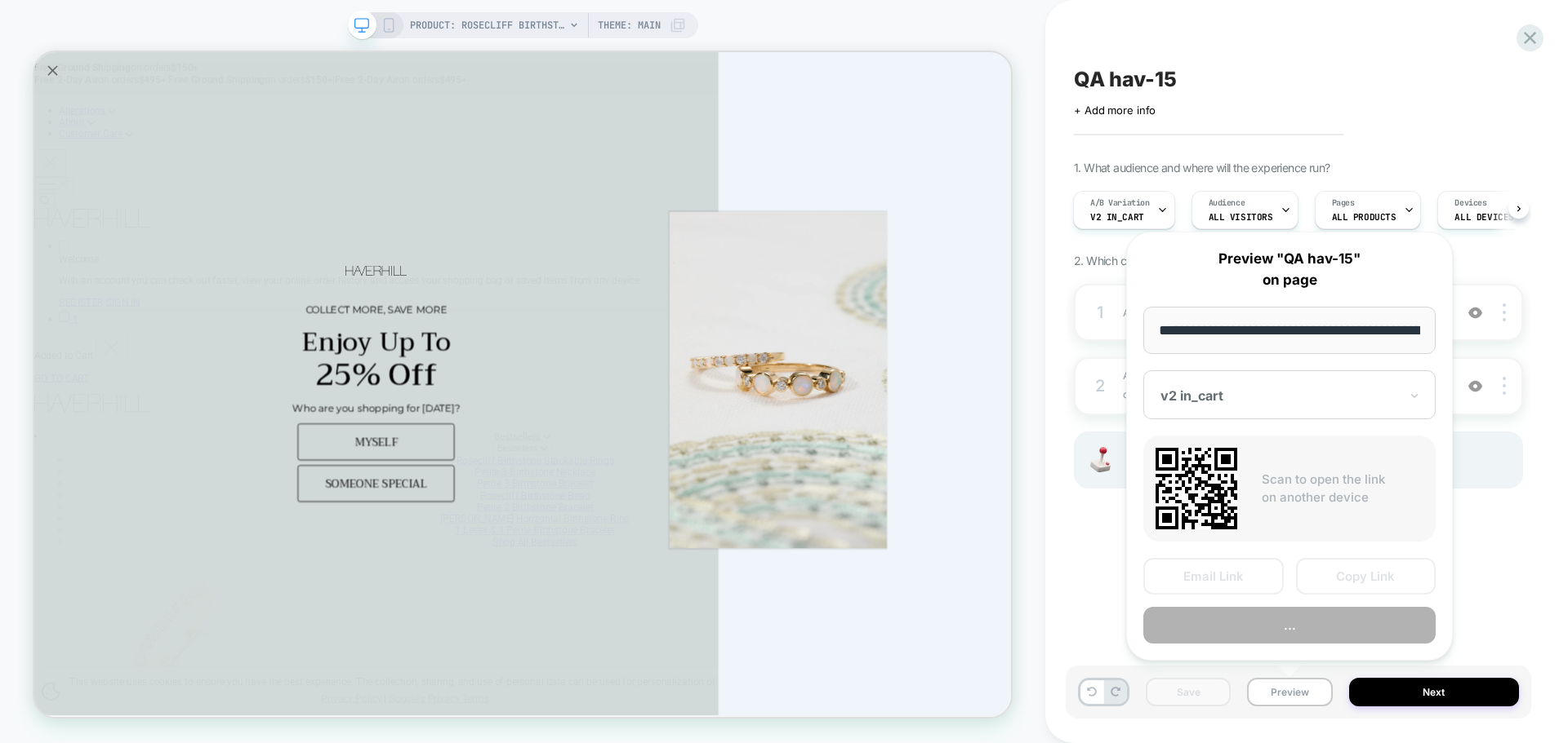
scroll to position [0, 385]
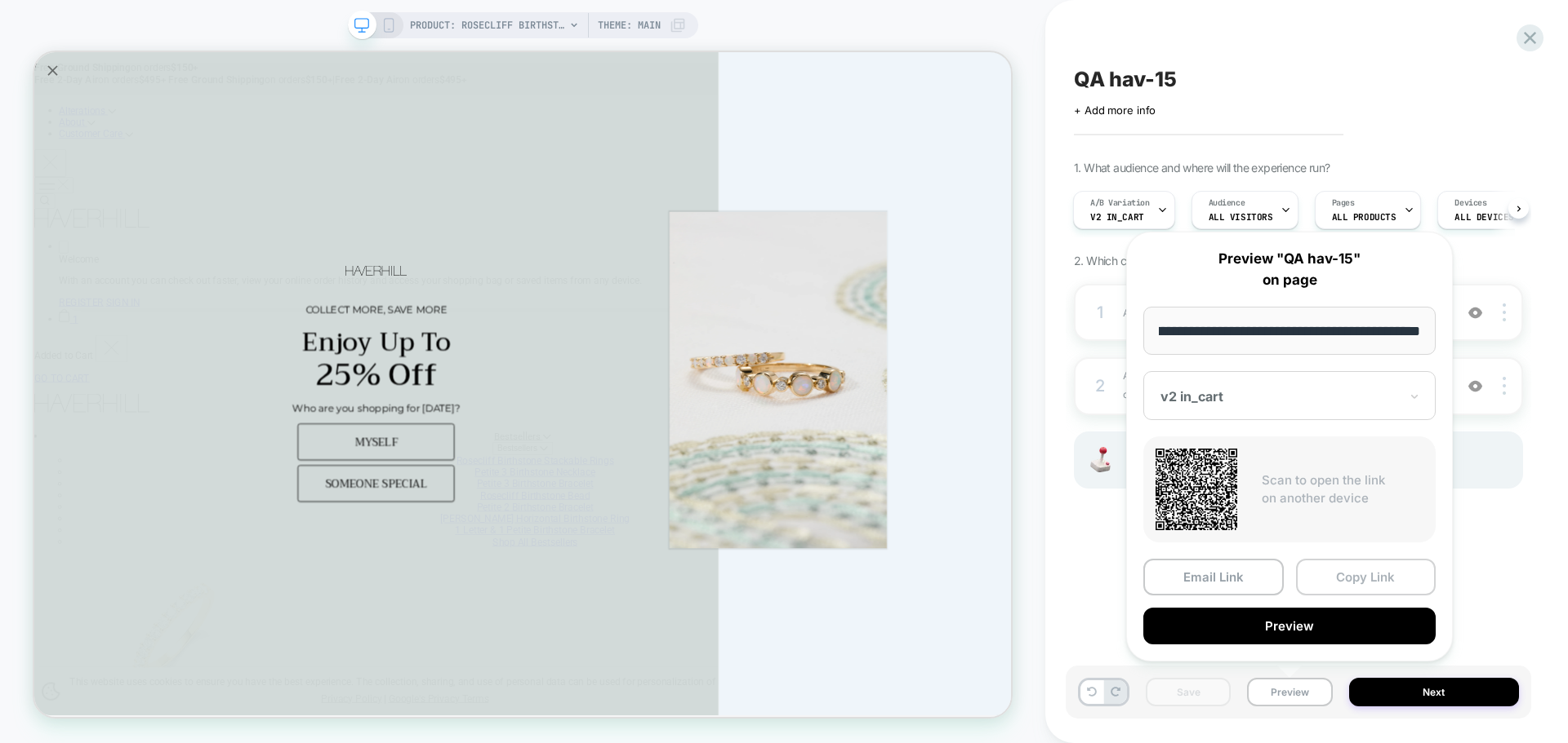
click at [1349, 591] on button "Copy Link" at bounding box center [1365, 577] width 140 height 36
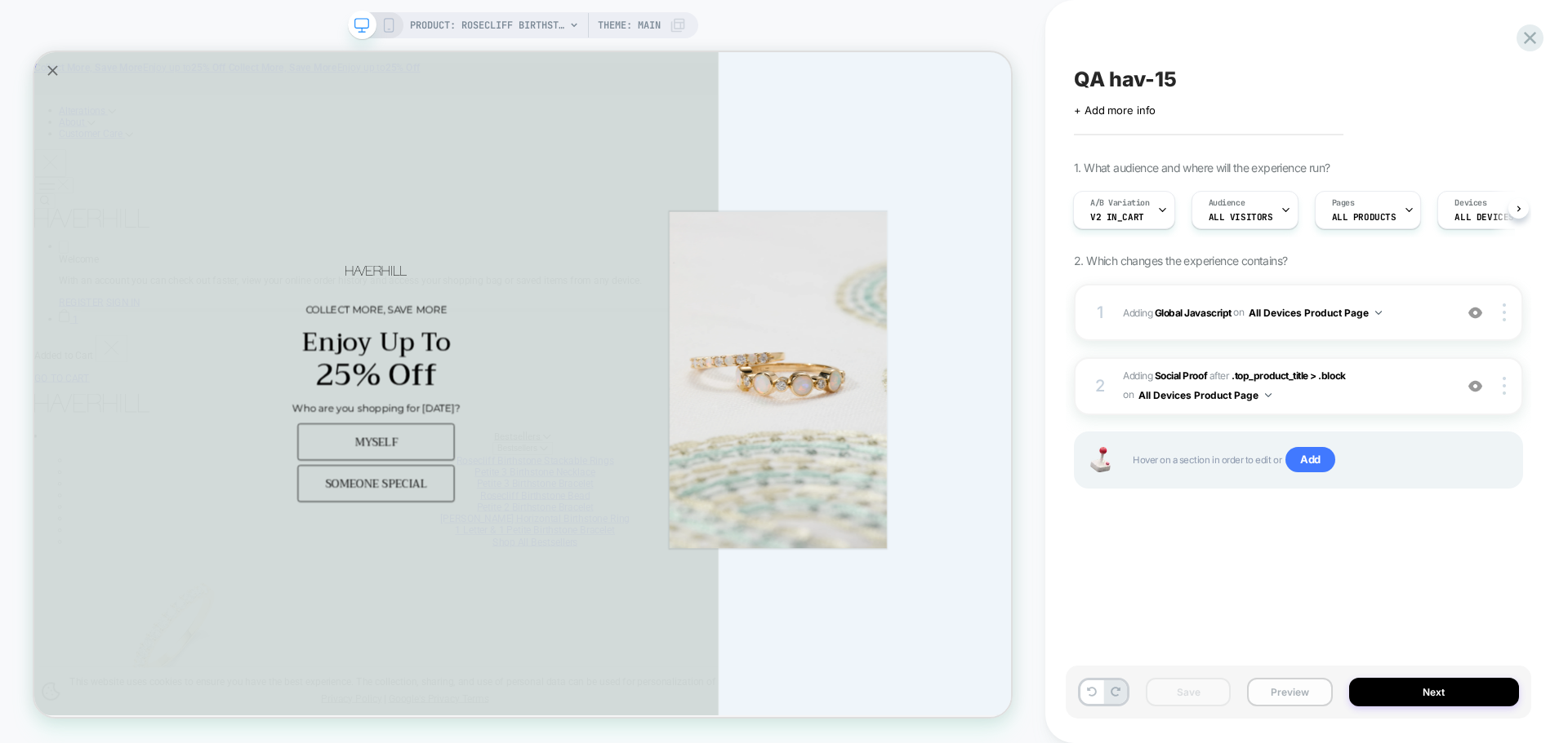
click at [1286, 698] on button "Preview" at bounding box center [1289, 692] width 85 height 29
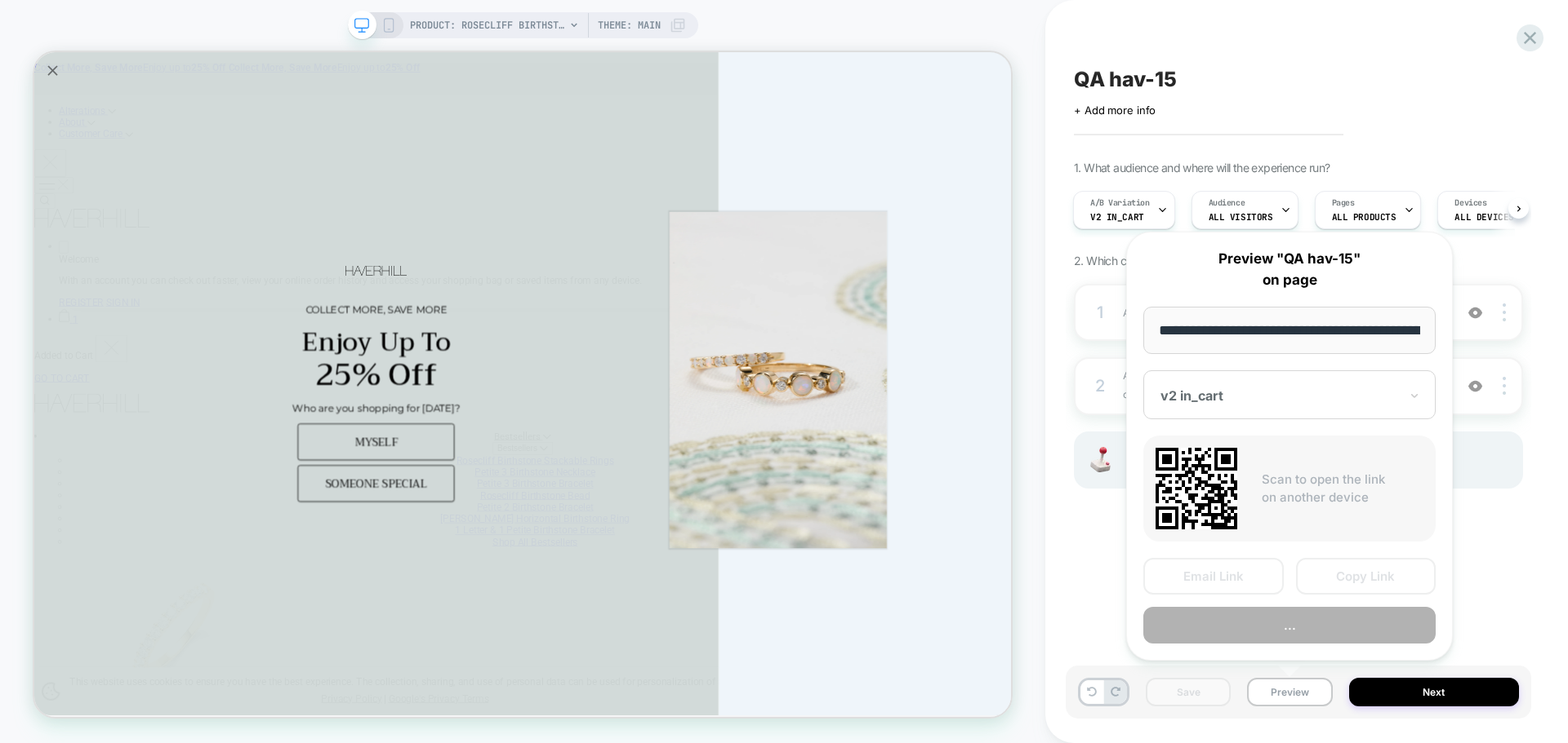
scroll to position [0, 385]
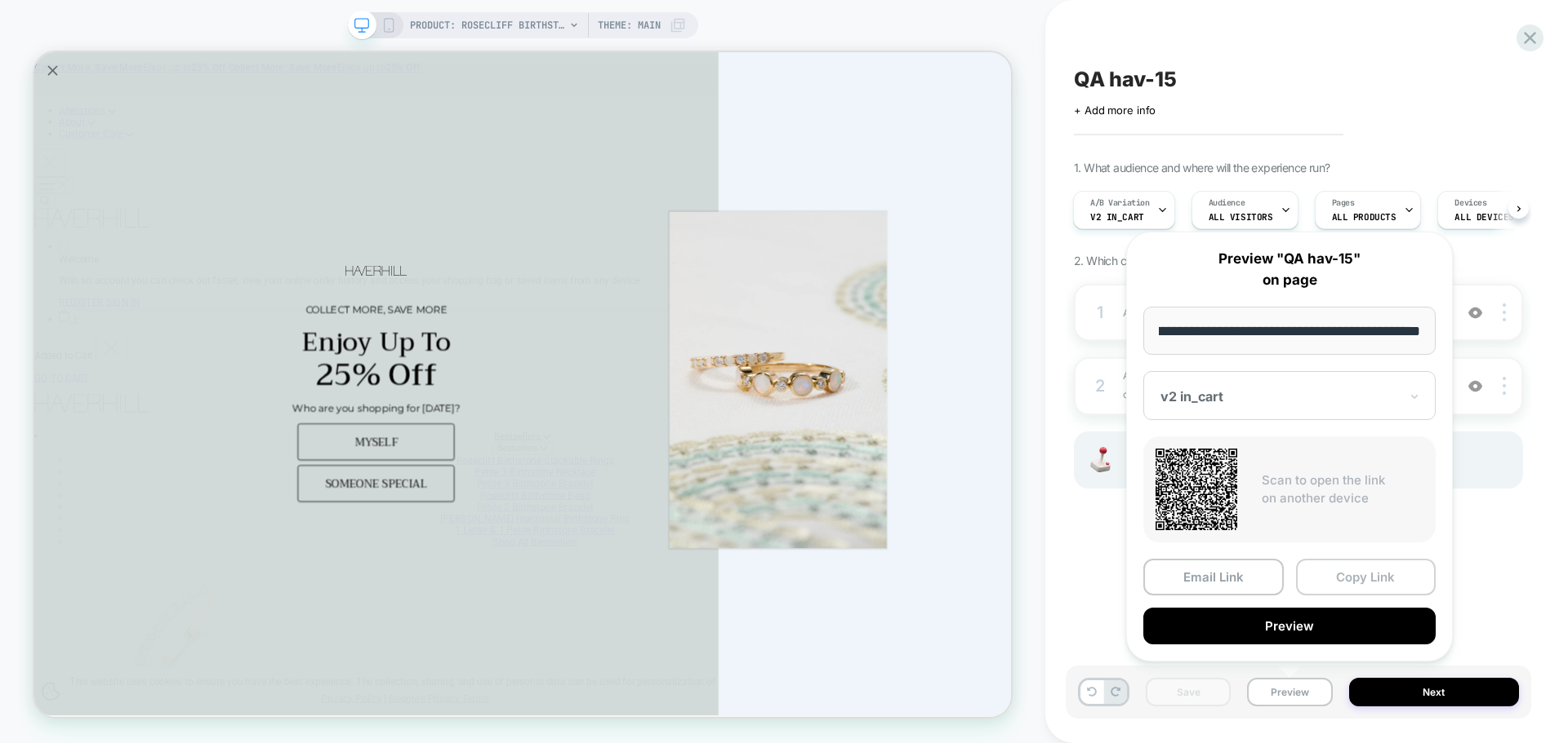
click at [1354, 580] on button "Copy Link" at bounding box center [1365, 577] width 140 height 36
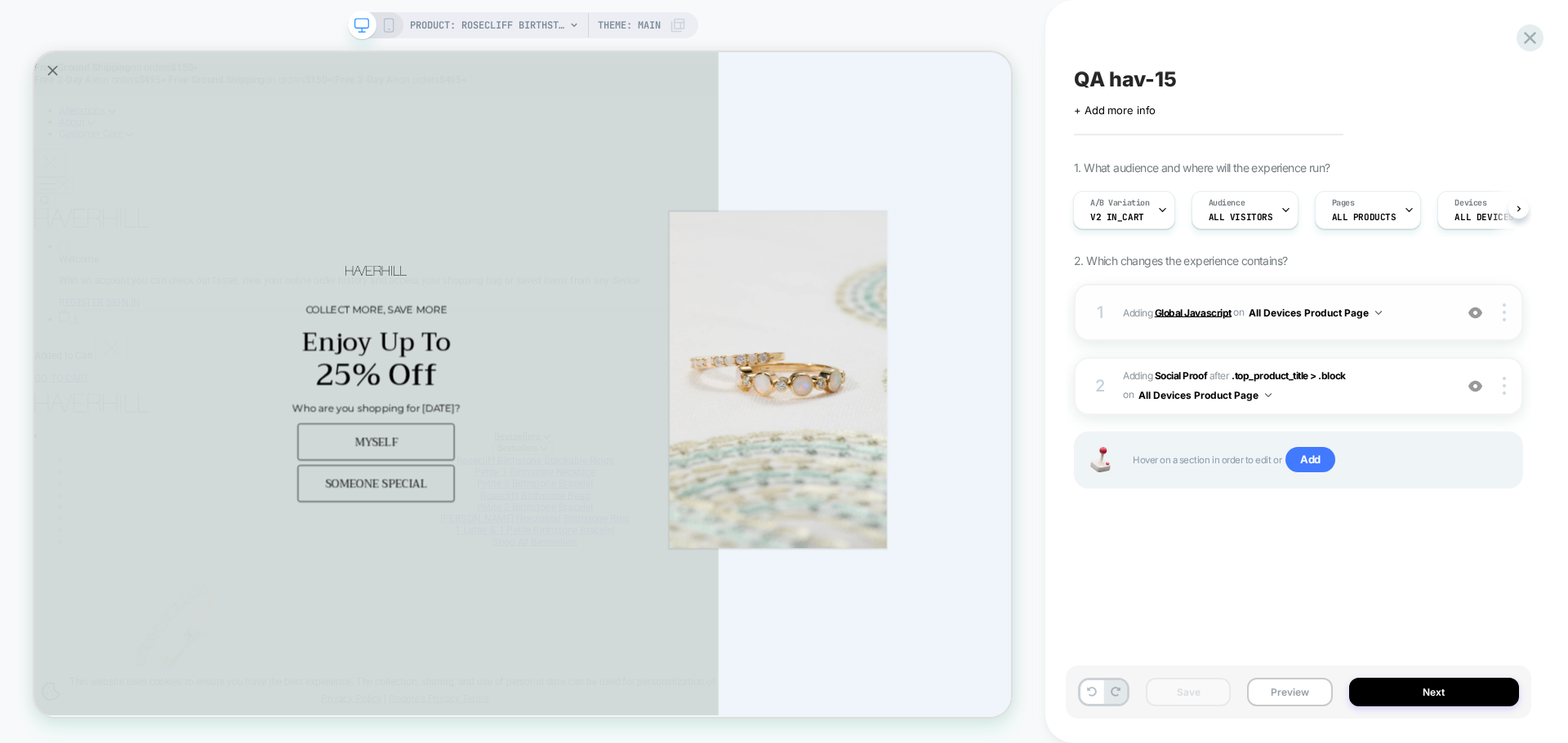
click at [1177, 317] on b "Global Javascript" at bounding box center [1192, 311] width 76 height 12
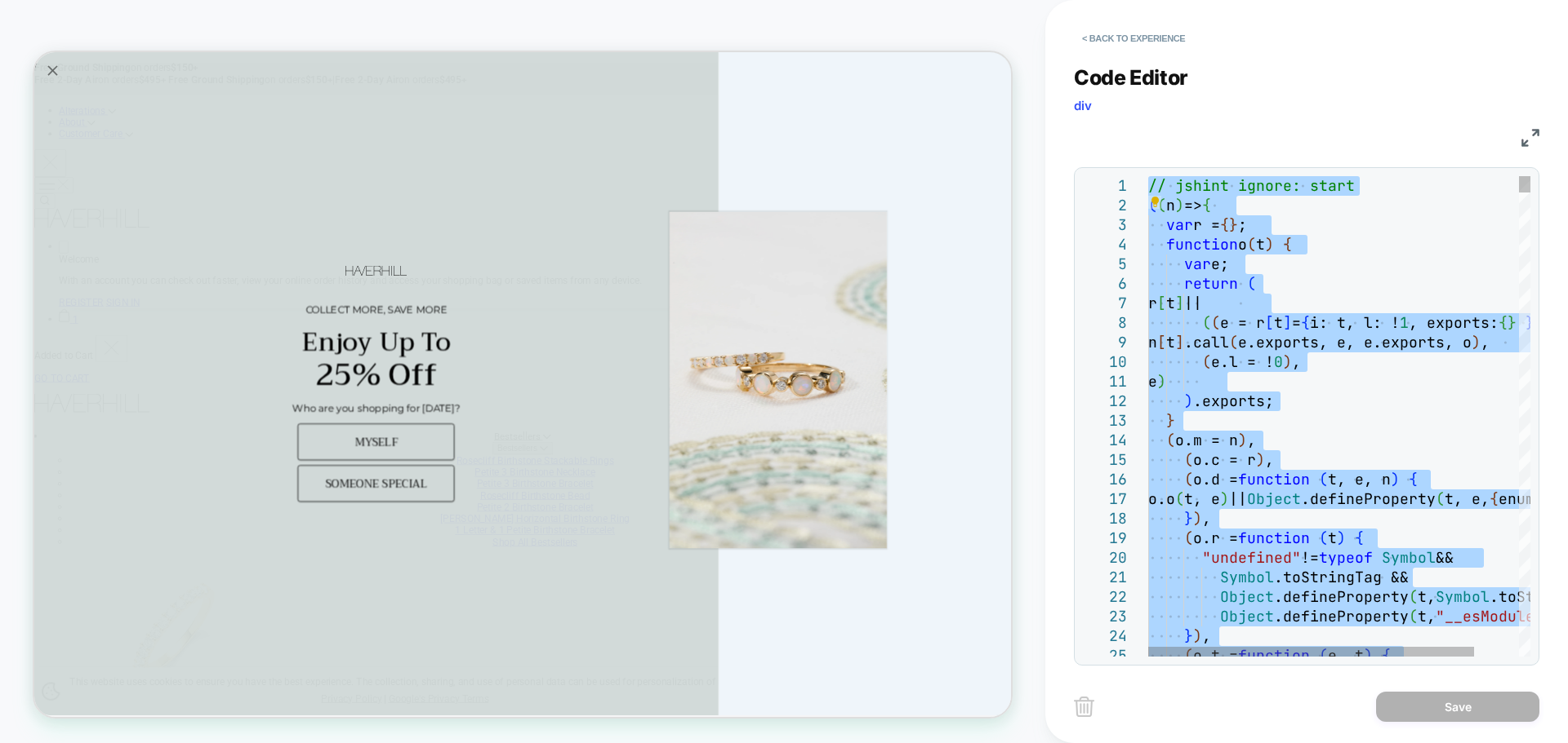
type textarea "**********"
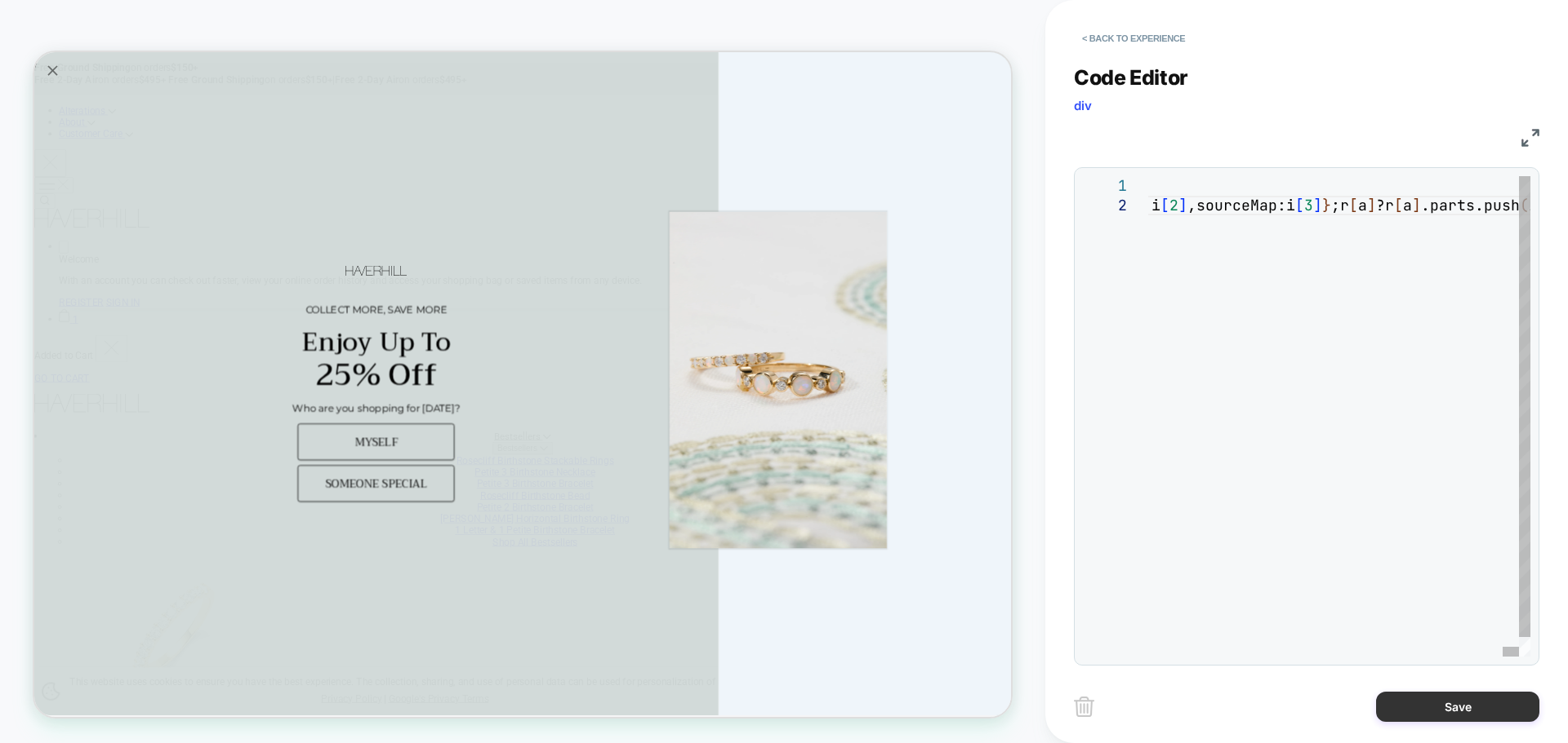
click at [1384, 703] on button "Save" at bounding box center [1457, 708] width 163 height 31
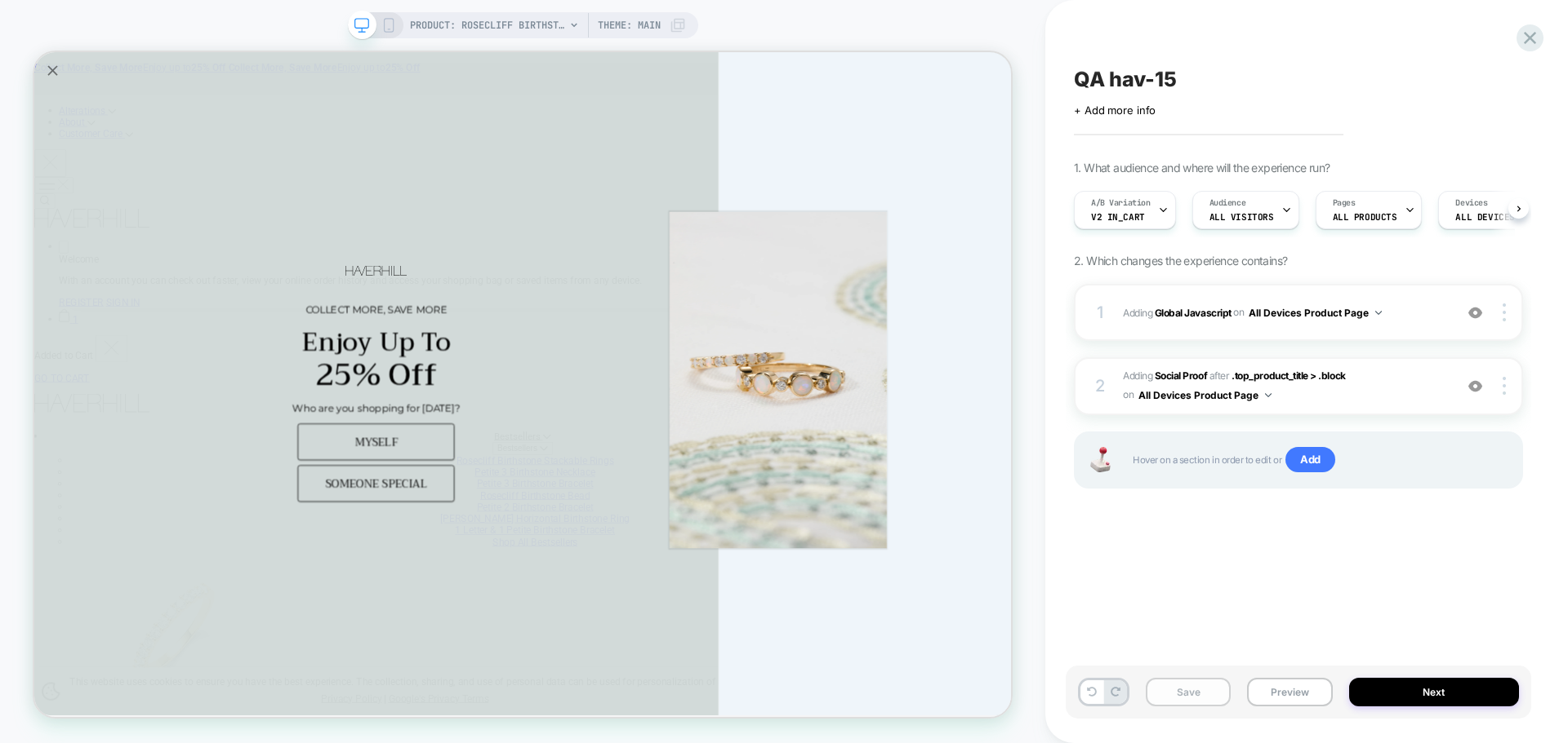
click at [1197, 698] on button "Save" at bounding box center [1188, 692] width 85 height 29
click at [1280, 687] on button "Preview" at bounding box center [1289, 692] width 85 height 29
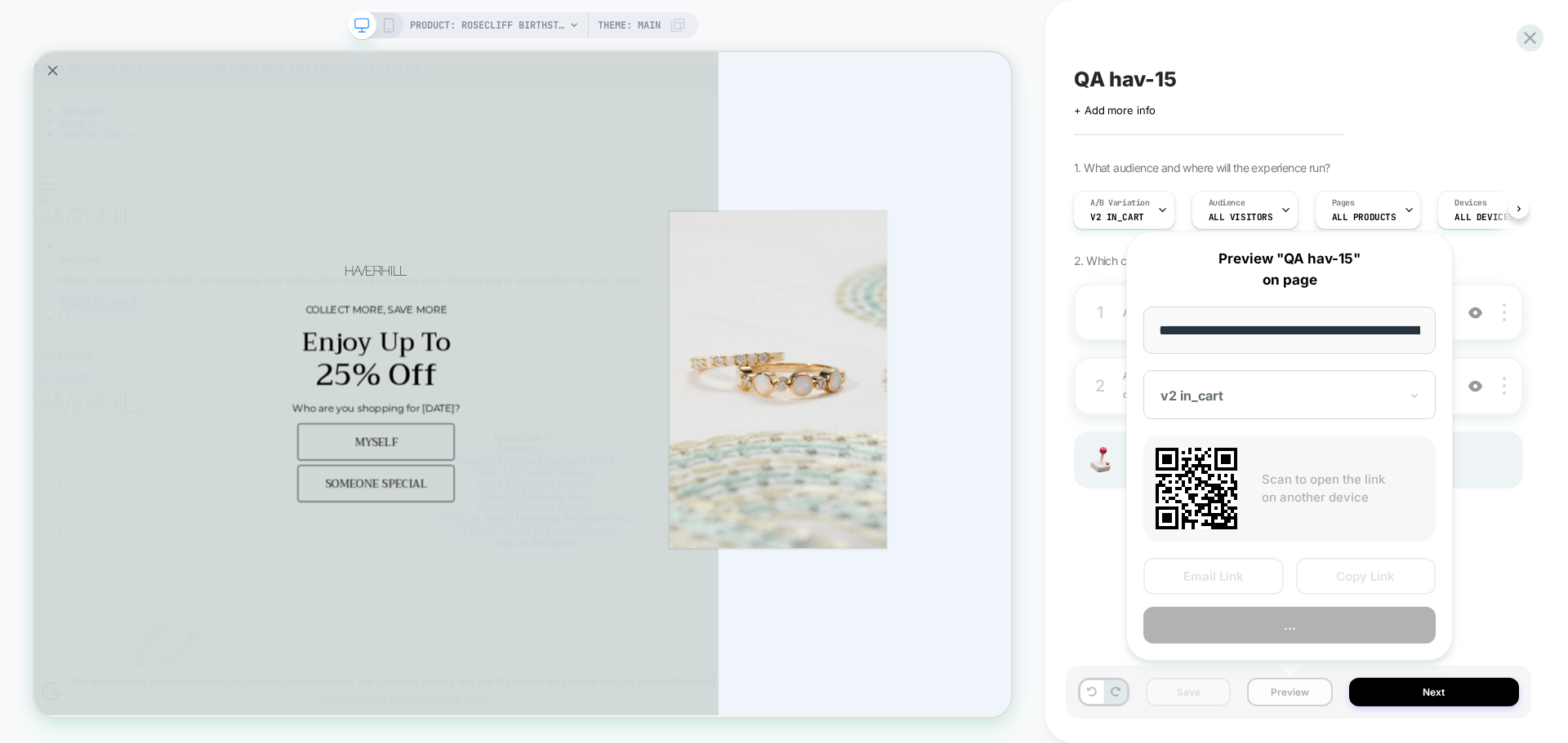
scroll to position [0, 385]
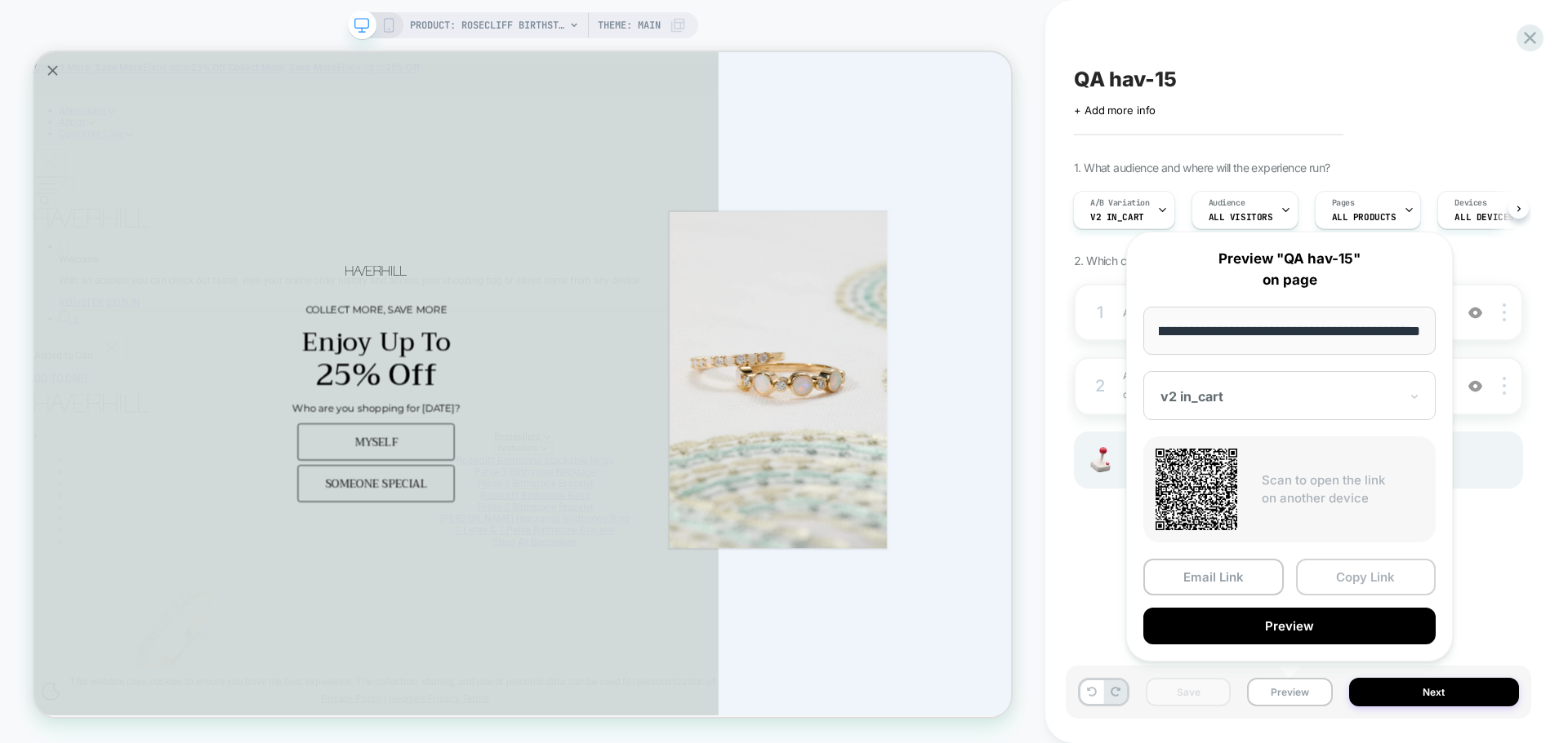
click at [1342, 575] on button "Copy Link" at bounding box center [1365, 577] width 140 height 36
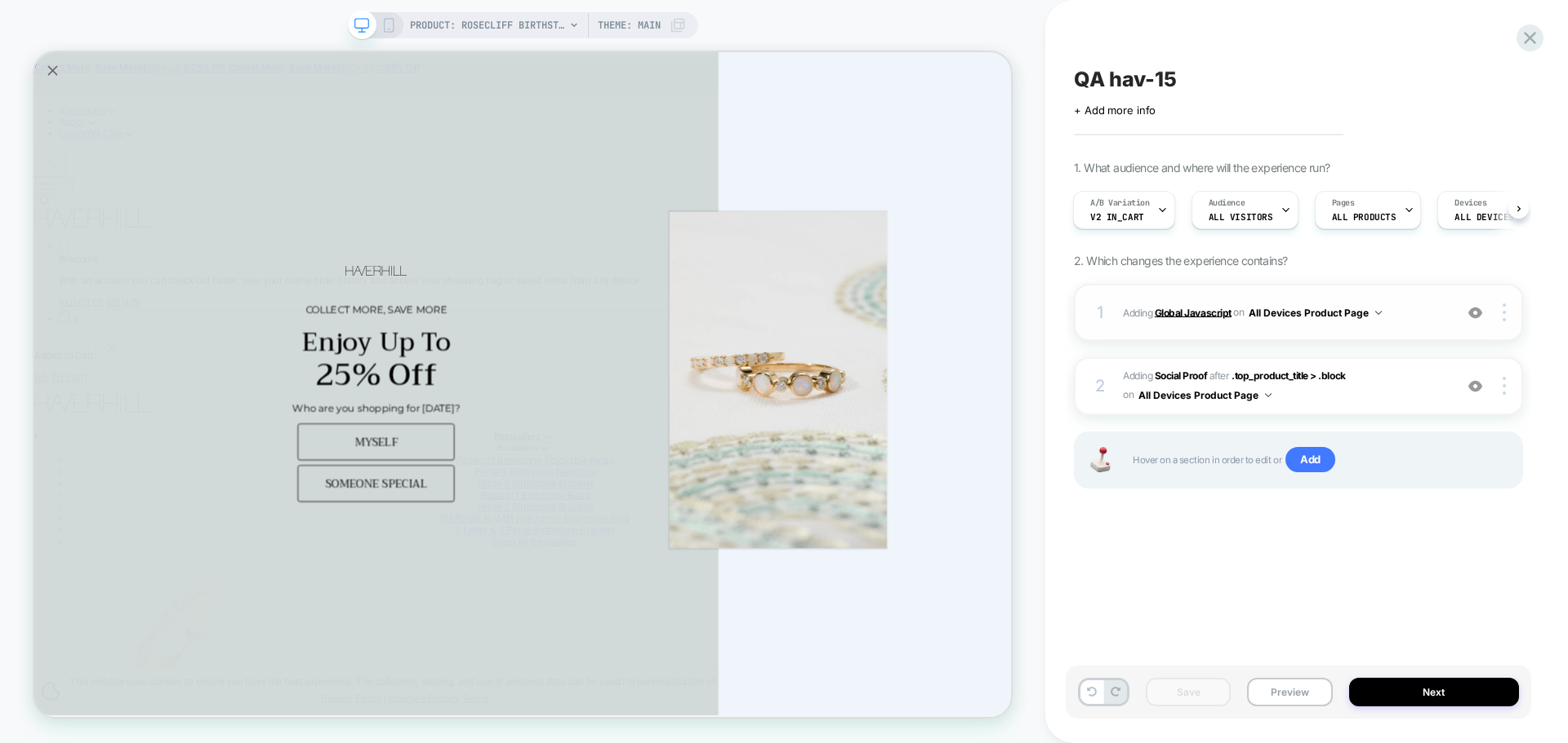
click at [1185, 318] on b "Global Javascript" at bounding box center [1192, 311] width 76 height 12
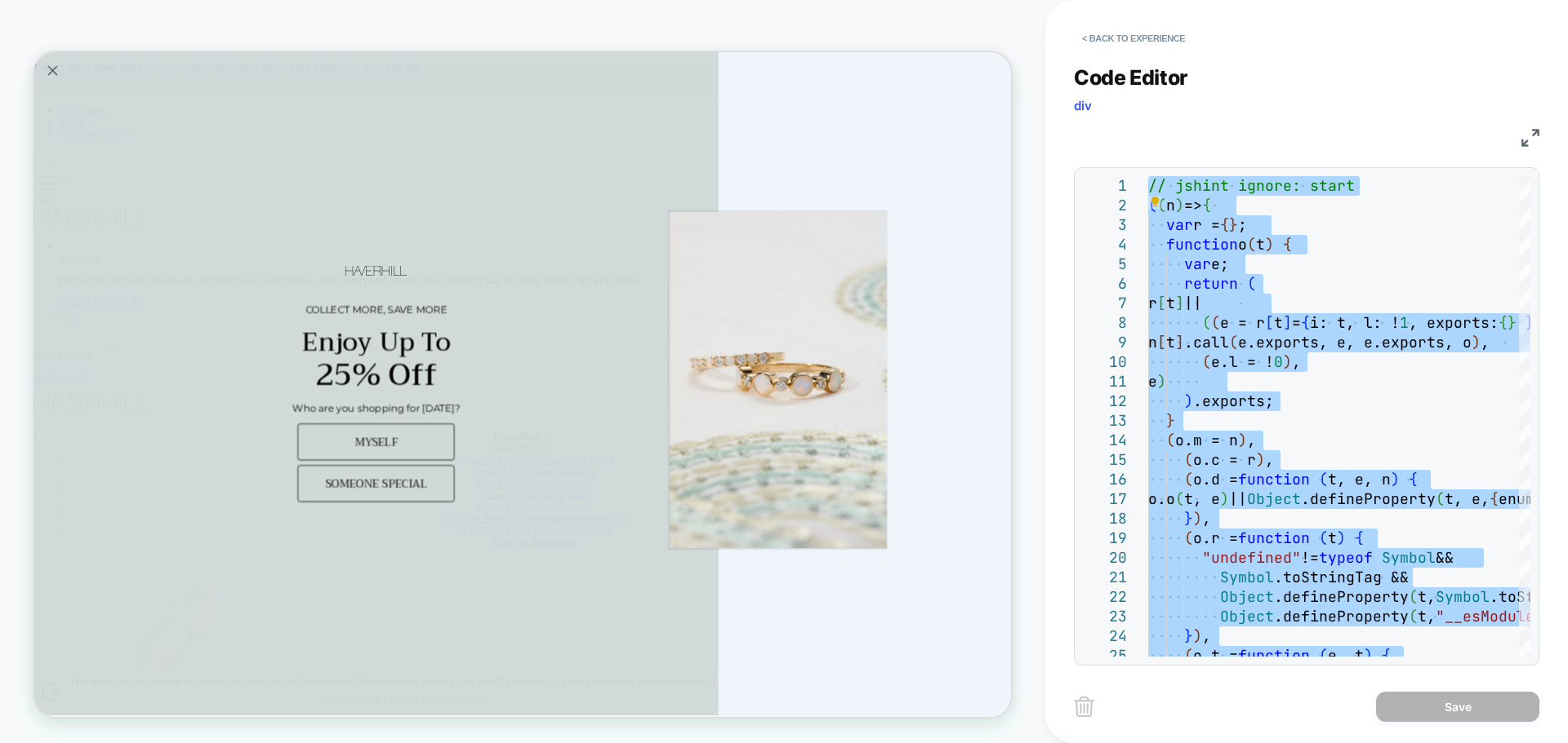
type textarea "**********"
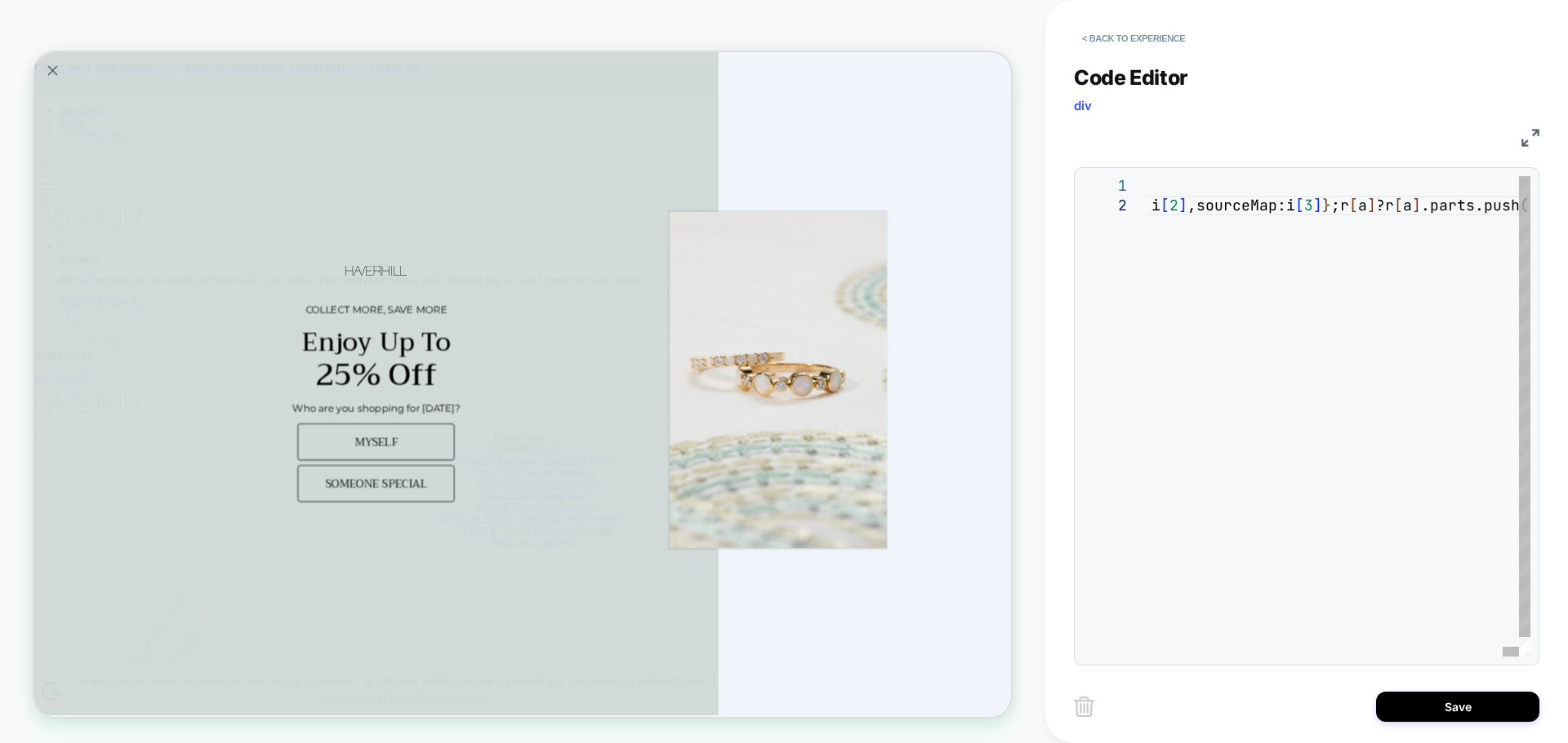
click at [1450, 682] on div "< Back to experience Code Editor div JS 1 2 // jshint ignore: start ( n=> { var…" at bounding box center [1306, 372] width 465 height 743
click at [1450, 708] on button "Save" at bounding box center [1457, 708] width 163 height 31
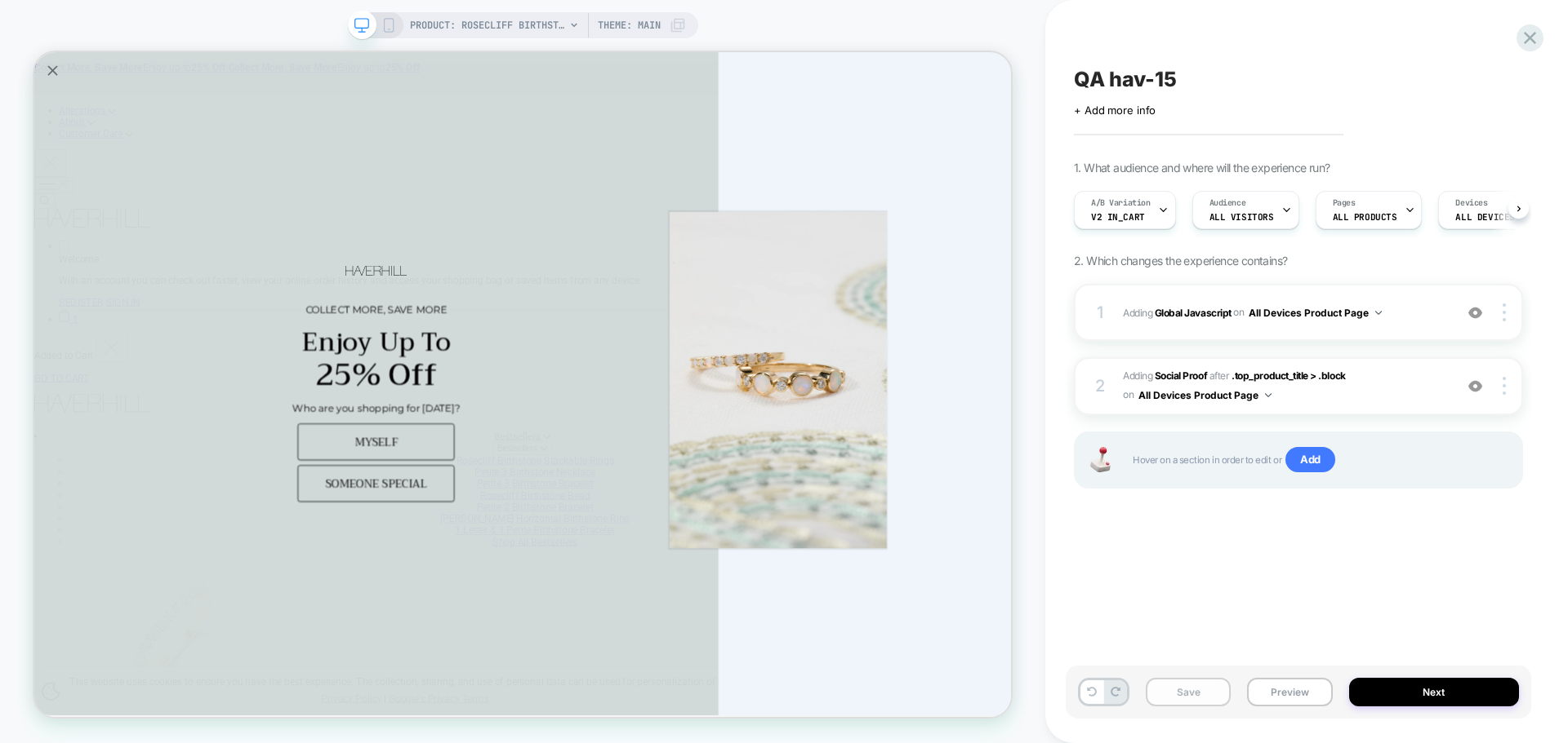
click at [1210, 697] on button "Save" at bounding box center [1188, 692] width 85 height 29
click at [1253, 705] on button "Preview" at bounding box center [1289, 692] width 85 height 29
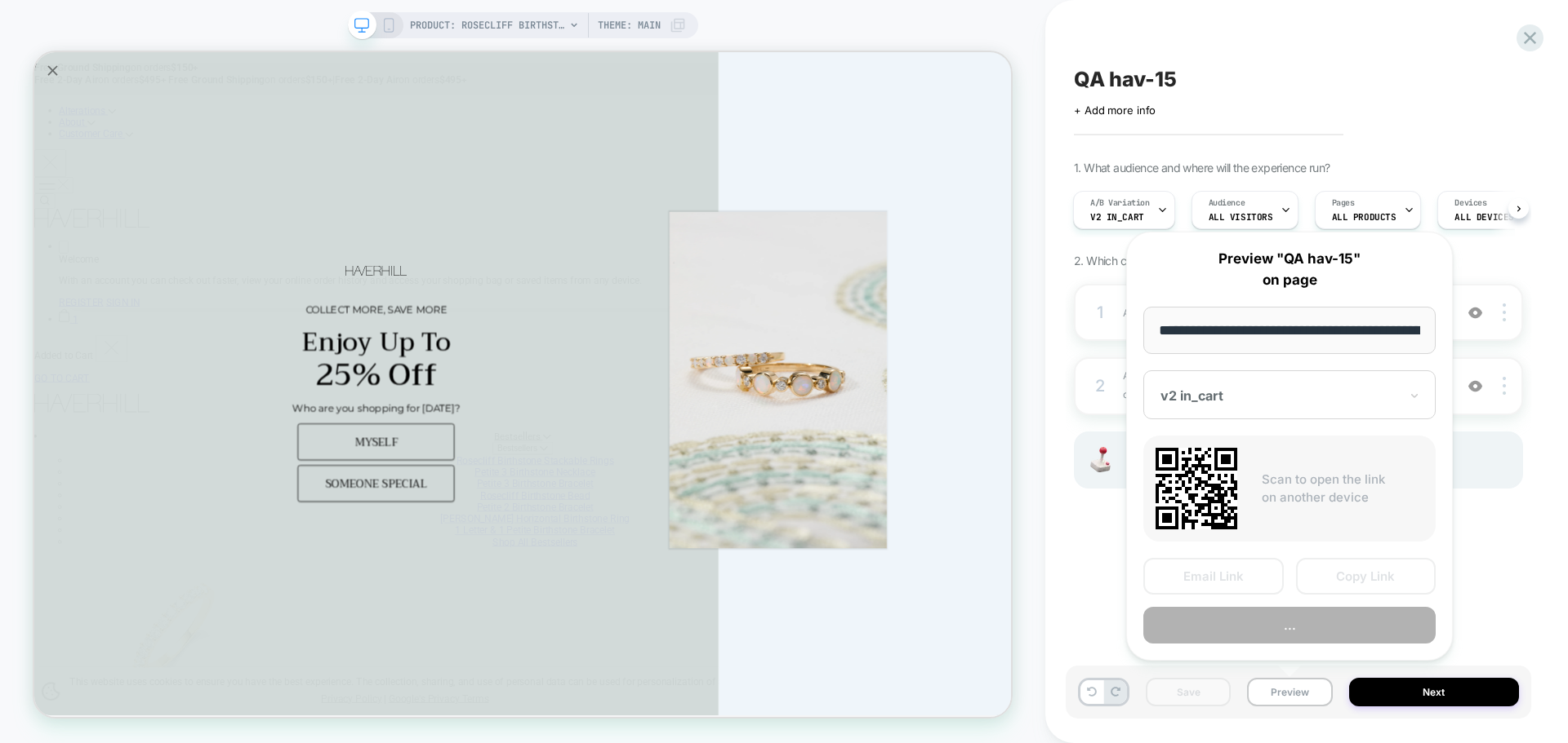
scroll to position [0, 385]
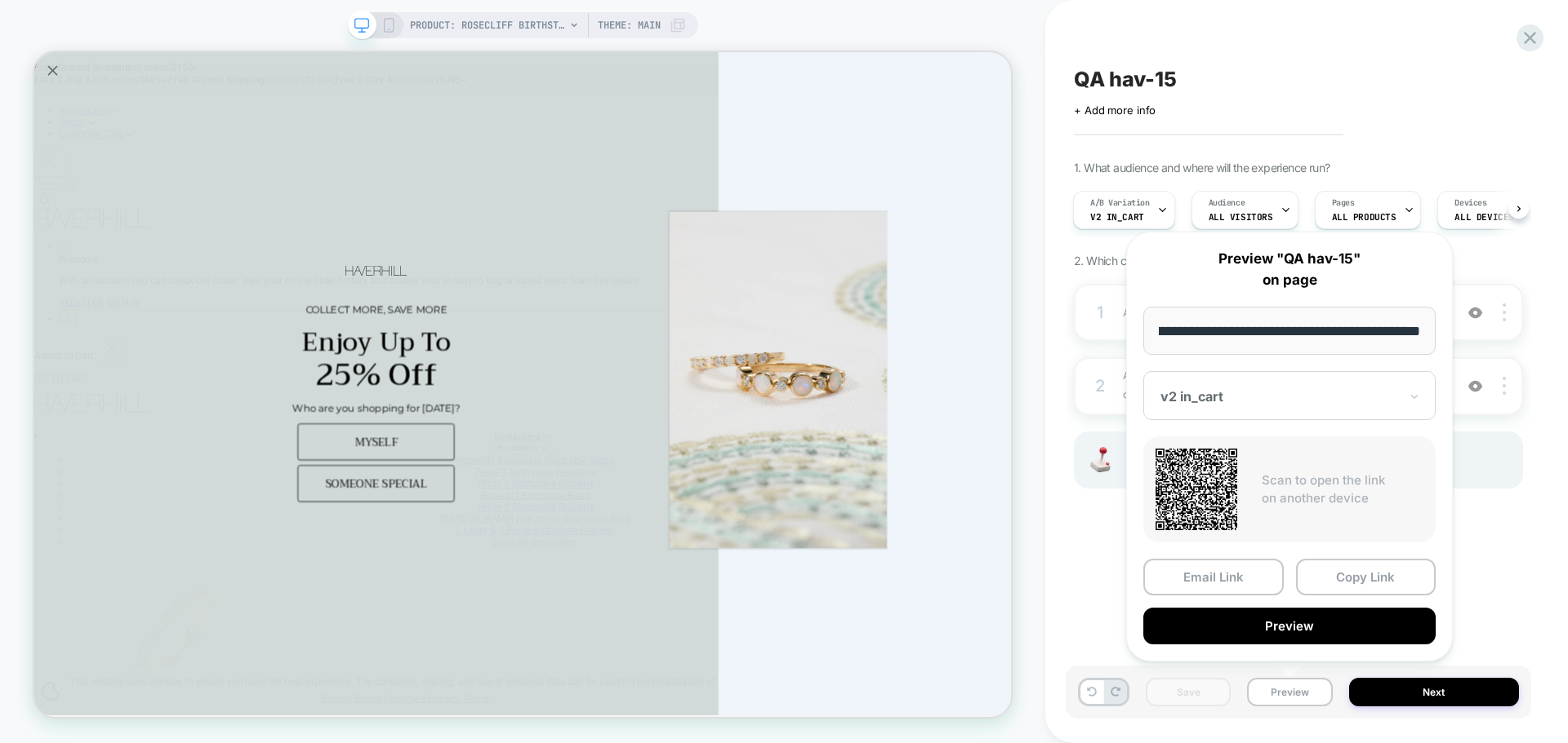
drag, startPoint x: 1332, startPoint y: 560, endPoint x: 1331, endPoint y: 570, distance: 10.0
click at [1332, 562] on button "Copy Link" at bounding box center [1365, 577] width 140 height 36
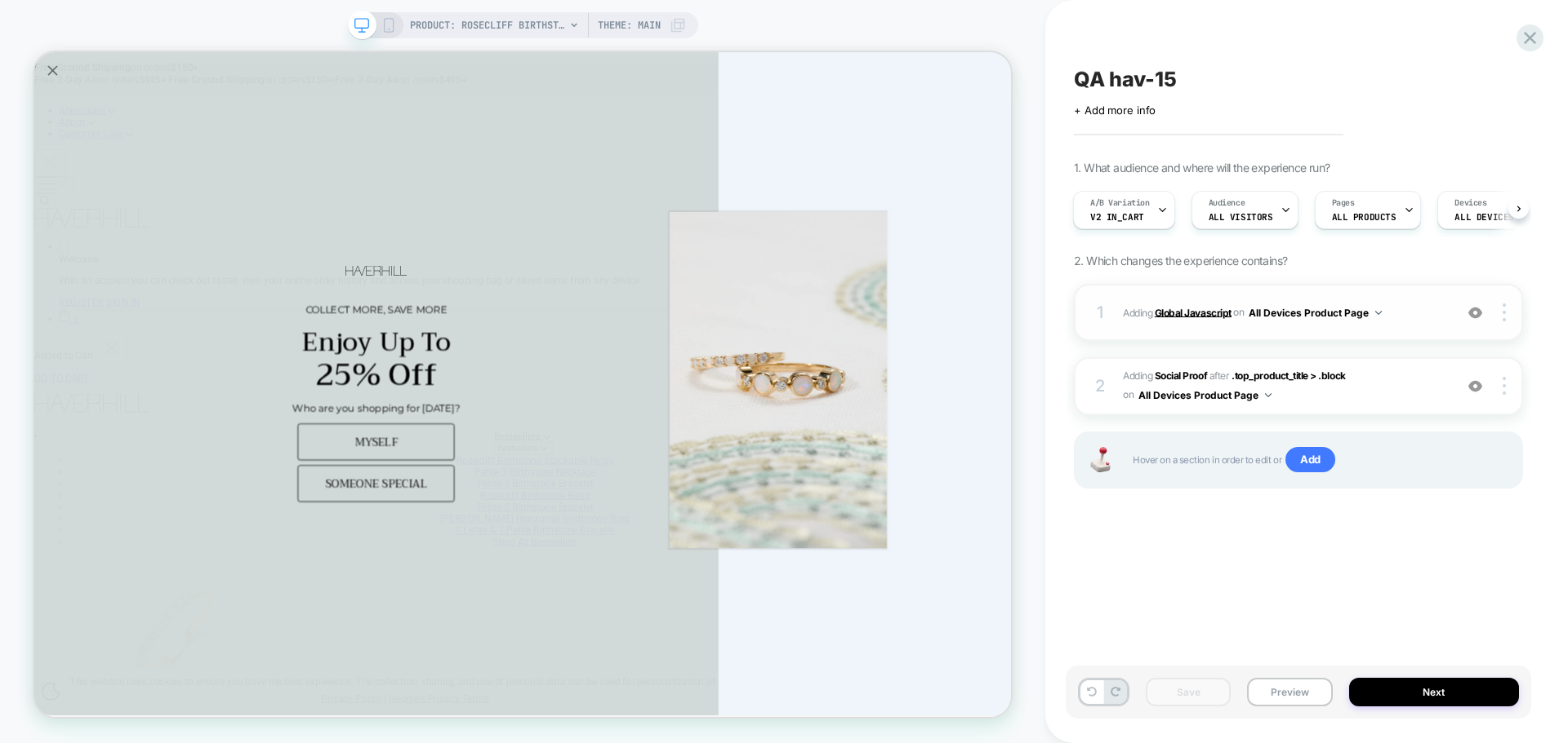
click at [1209, 314] on b "Global Javascript" at bounding box center [1192, 311] width 76 height 12
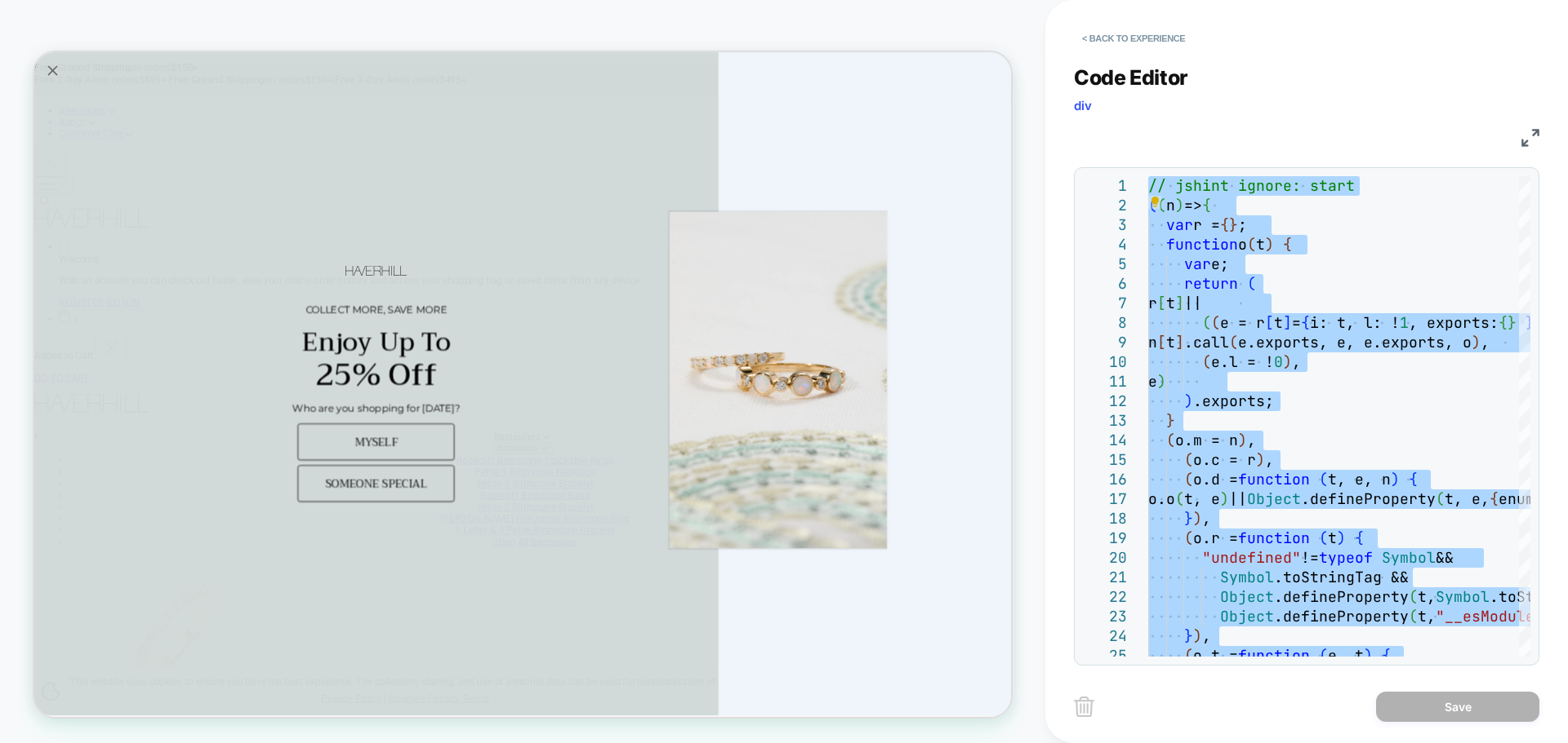
type textarea "**********"
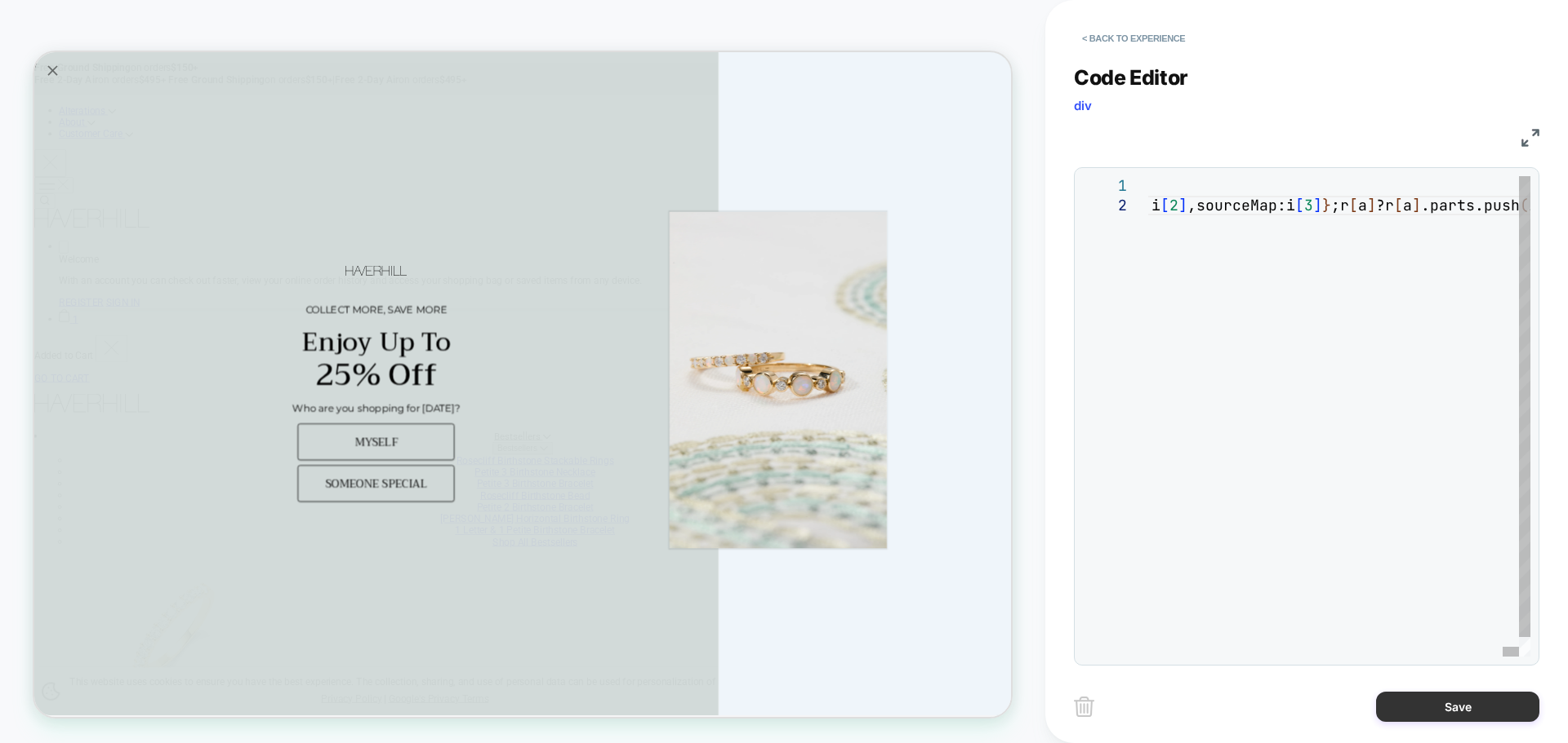
click at [1417, 714] on button "Save" at bounding box center [1457, 708] width 163 height 31
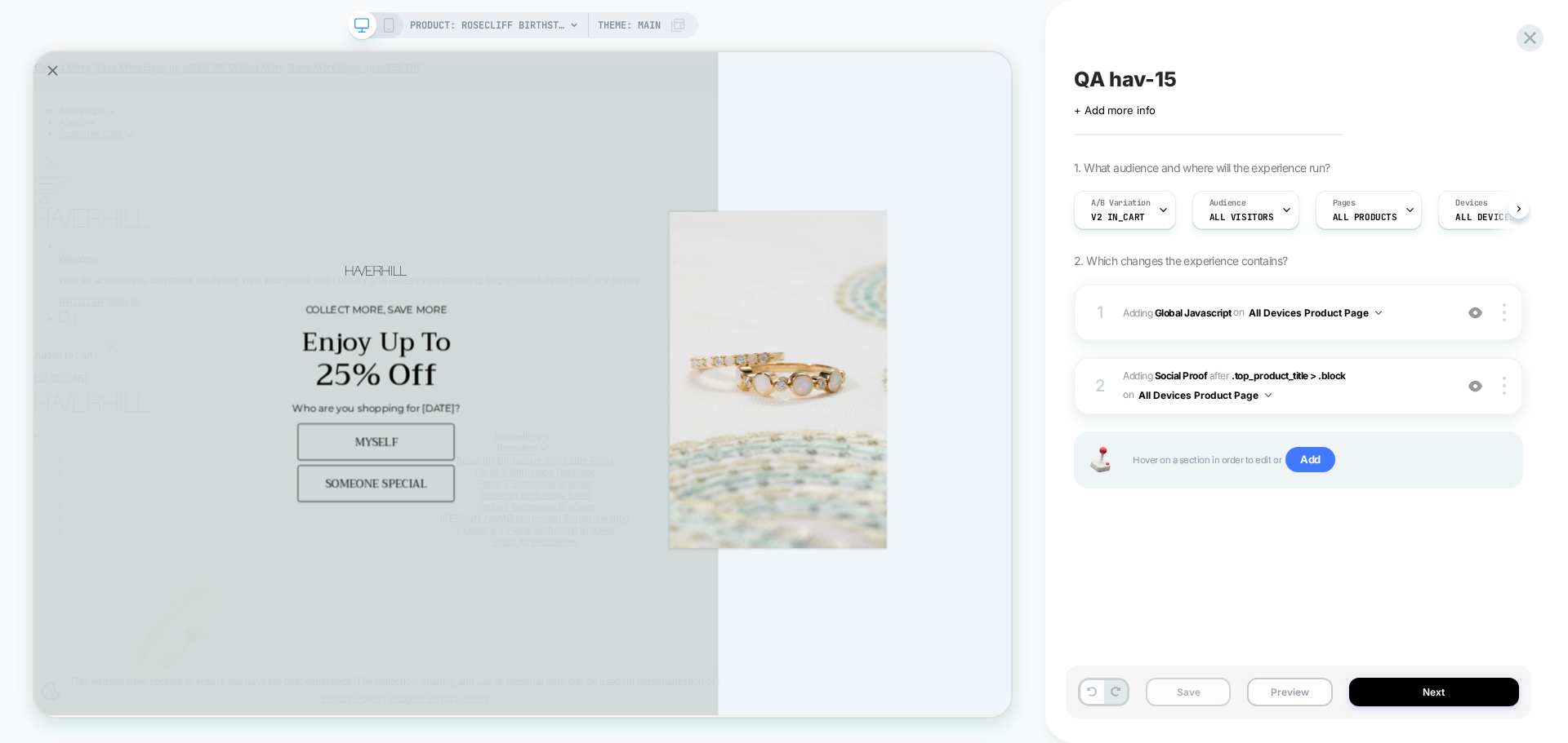
click at [1180, 680] on button "Save" at bounding box center [1188, 692] width 85 height 29
click at [1290, 704] on button "Preview" at bounding box center [1289, 692] width 85 height 29
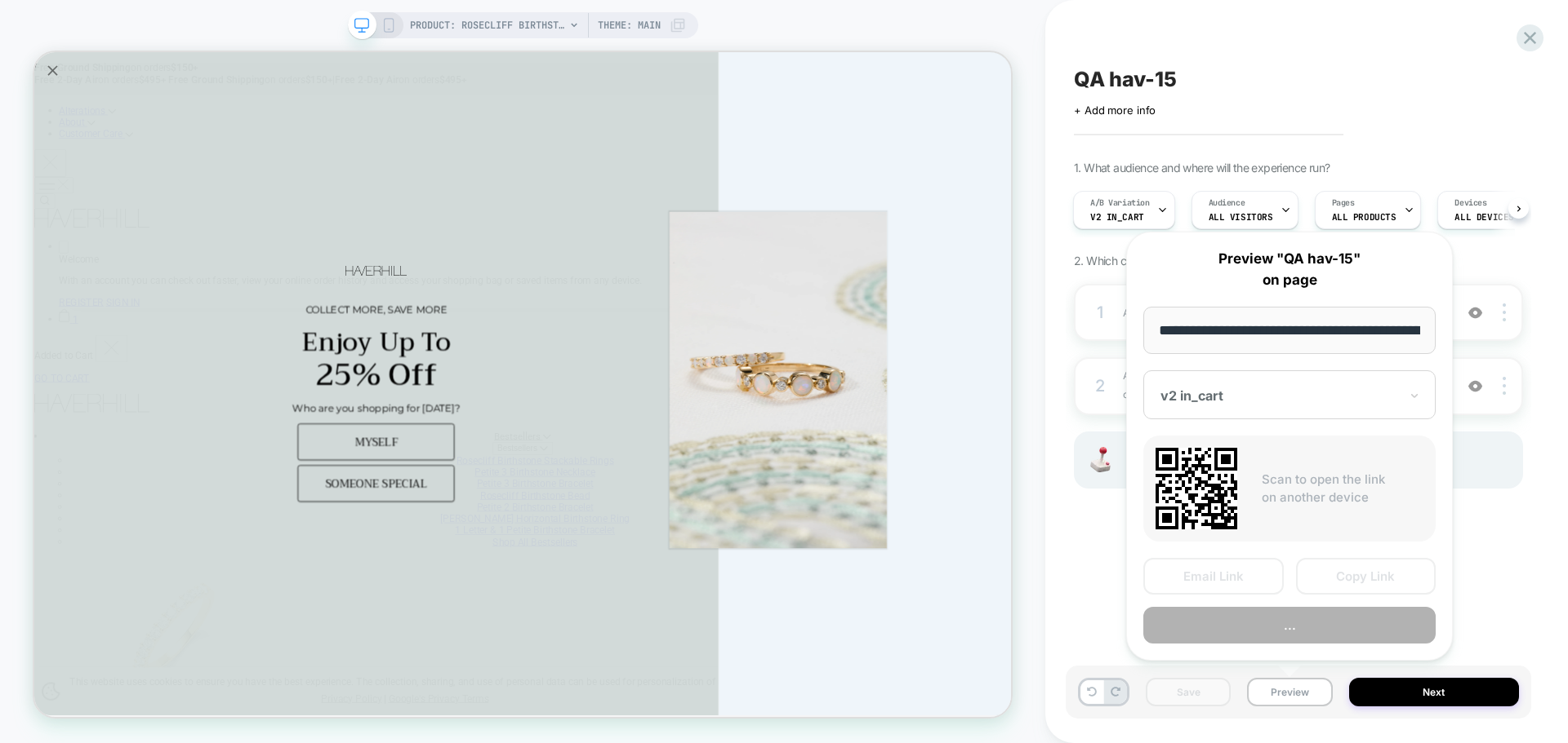
scroll to position [0, 385]
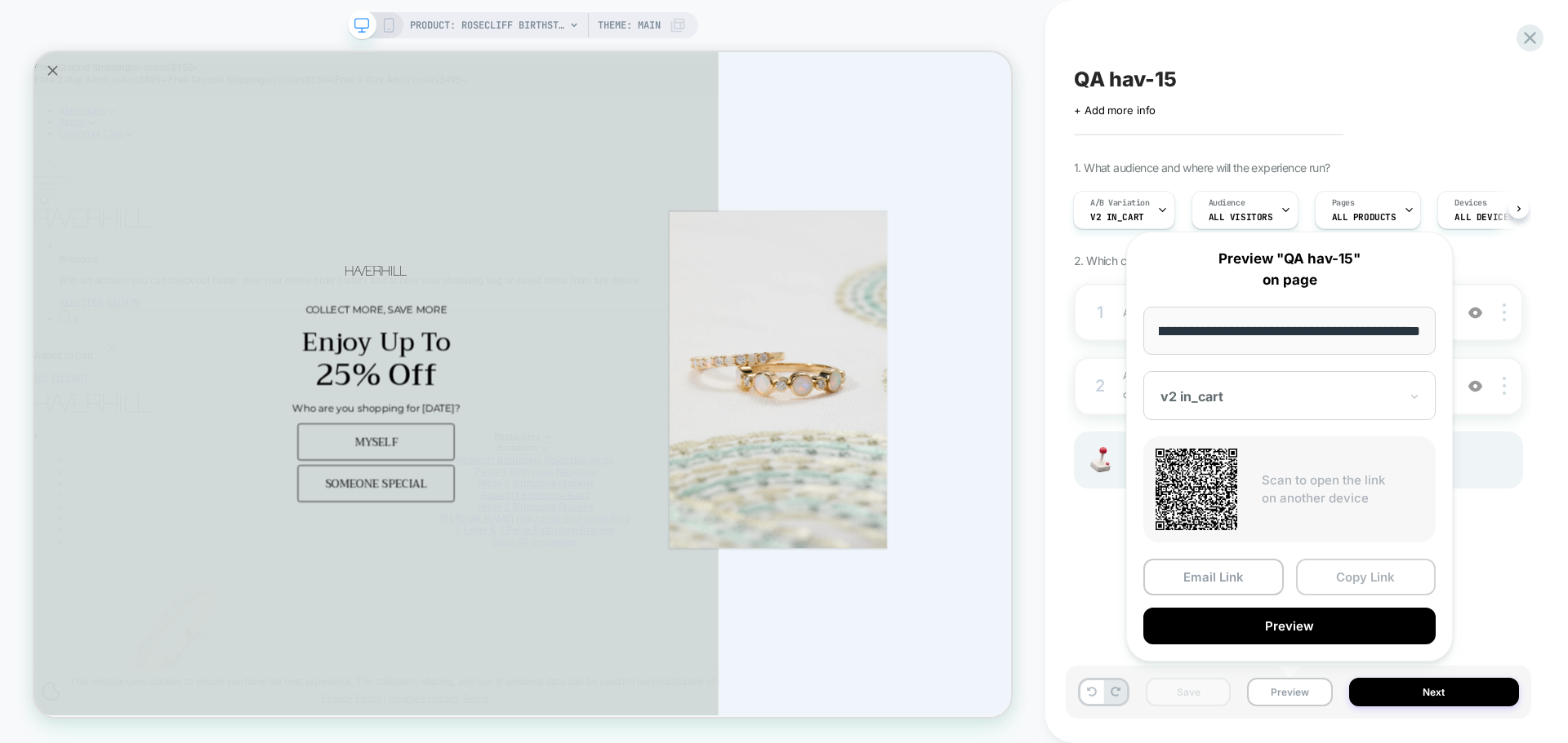
click at [1363, 582] on button "Copy Link" at bounding box center [1365, 577] width 140 height 36
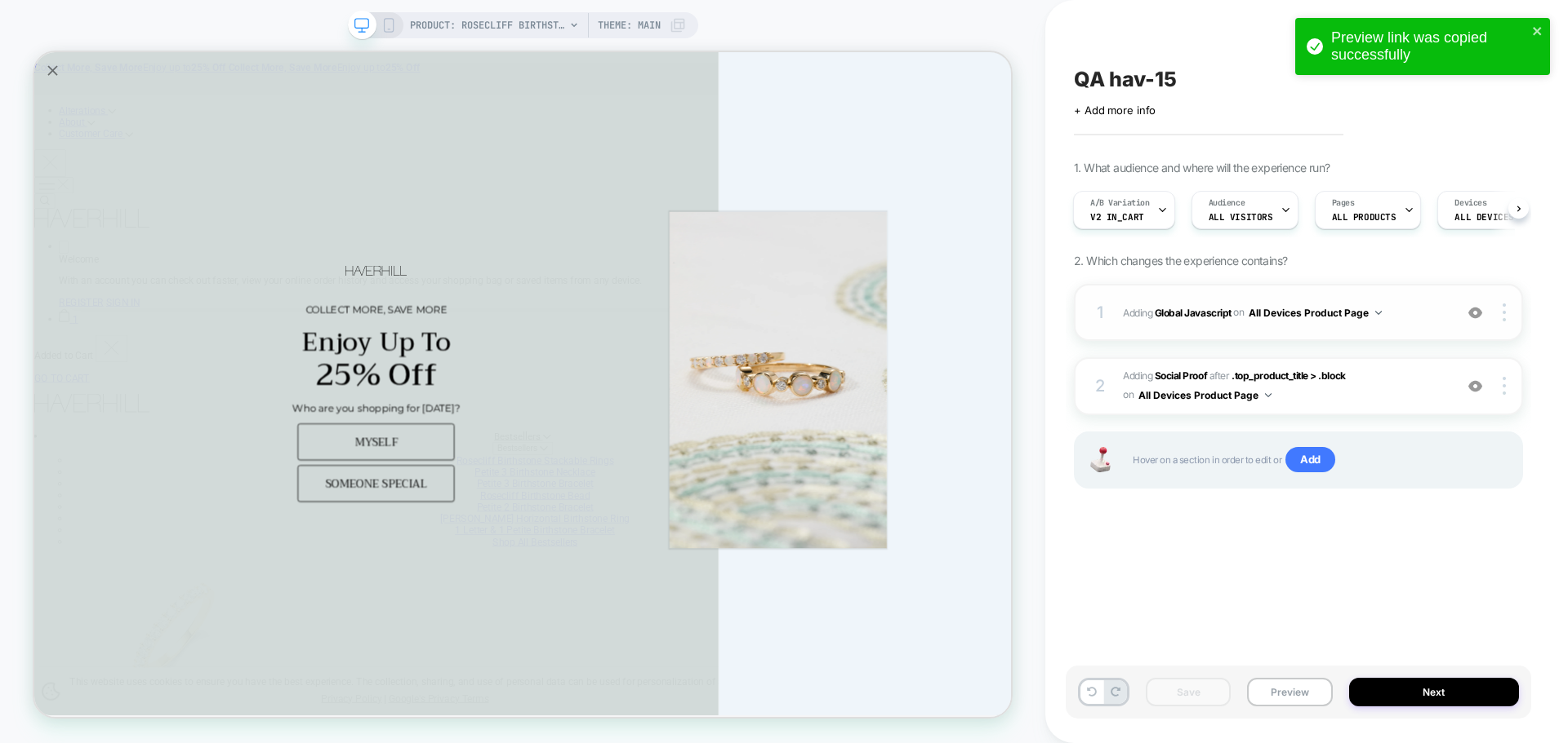
click at [1181, 306] on span "Adding Global Javascript on All Devices Product Page" at bounding box center [1284, 312] width 323 height 20
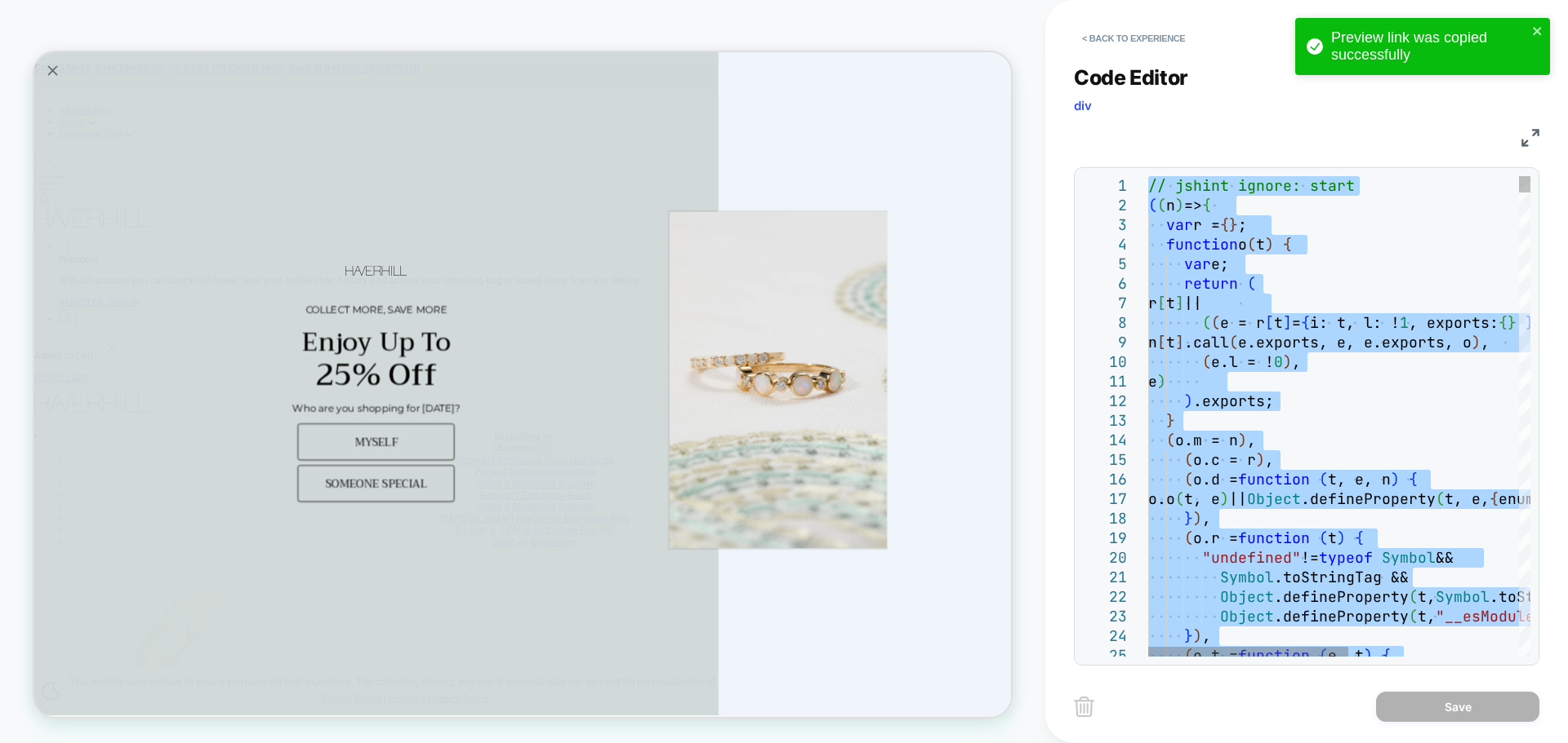
type textarea "**********"
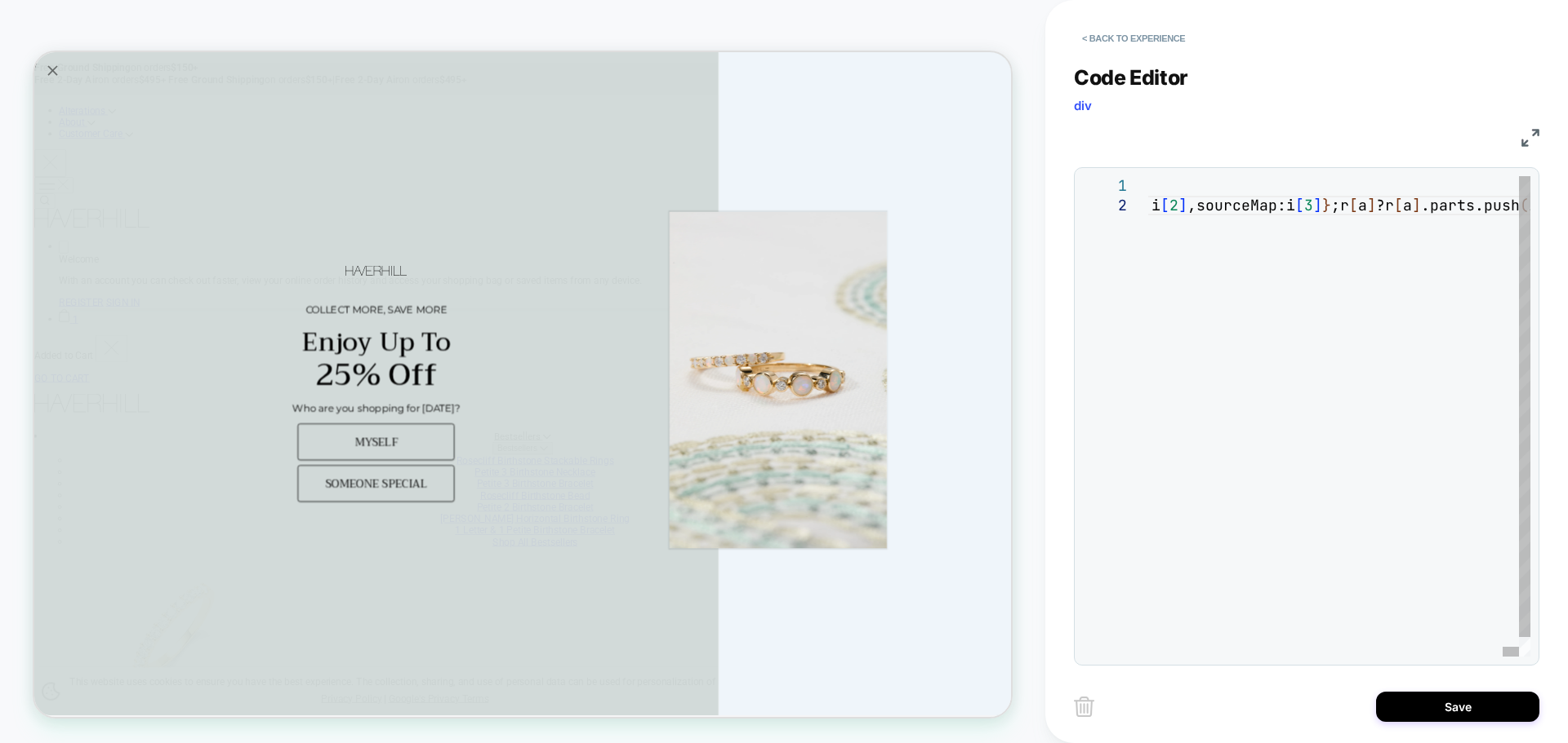
click at [1458, 709] on button "Save" at bounding box center [1457, 708] width 163 height 31
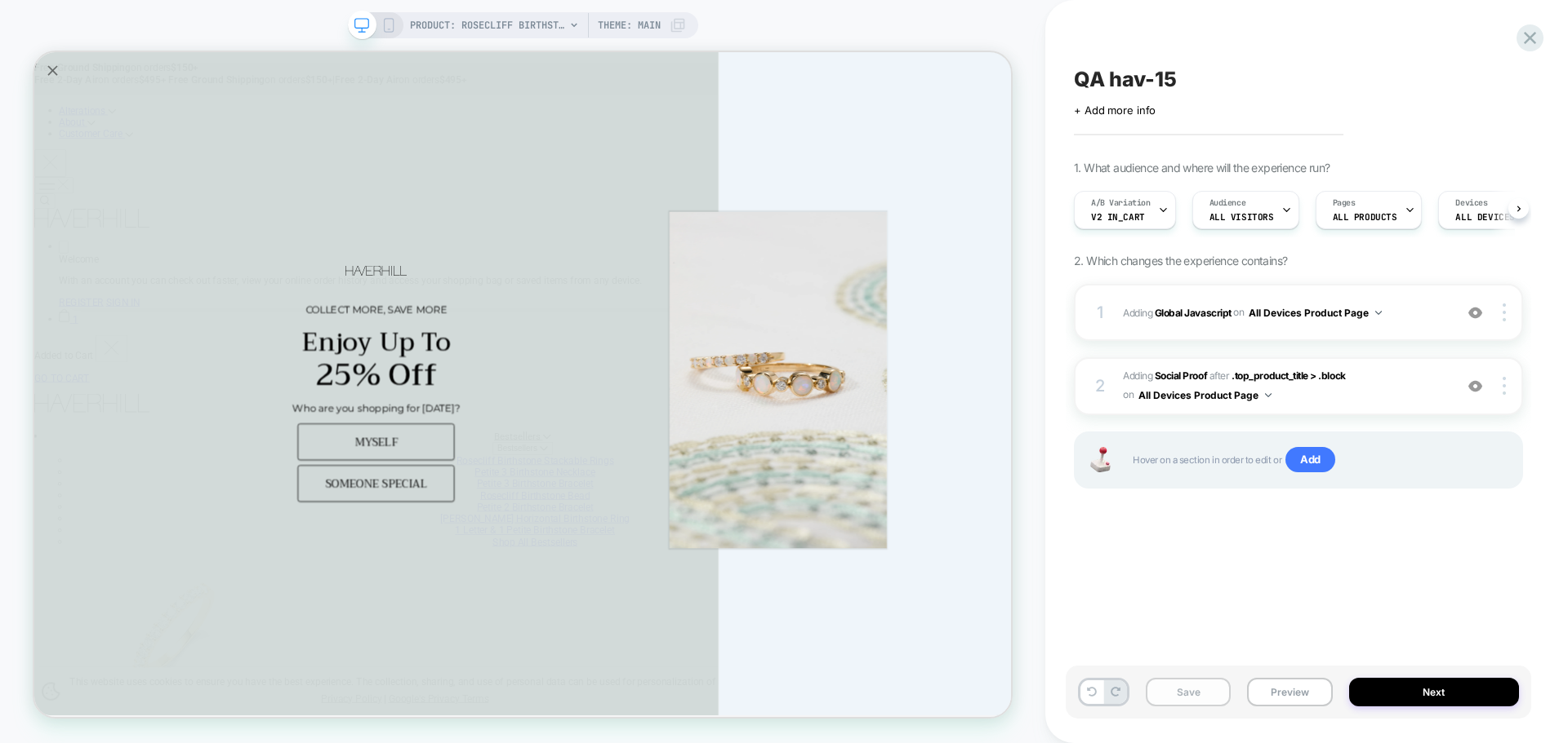
scroll to position [0, 1]
click at [1212, 699] on button "Save" at bounding box center [1188, 692] width 85 height 29
click at [1278, 702] on button "Preview" at bounding box center [1289, 692] width 85 height 29
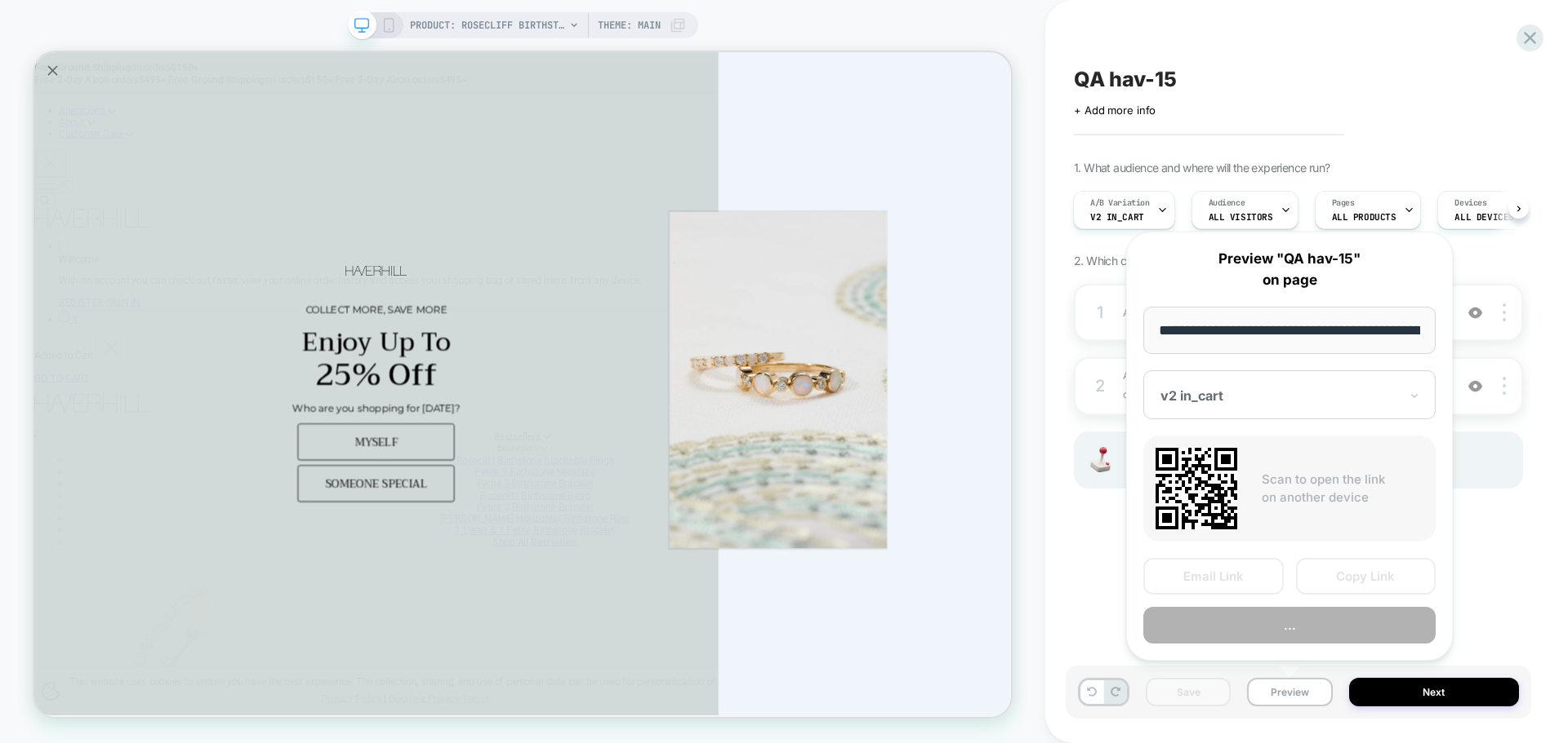
scroll to position [0, 385]
click at [1350, 585] on button "Copy Link" at bounding box center [1365, 576] width 140 height 36
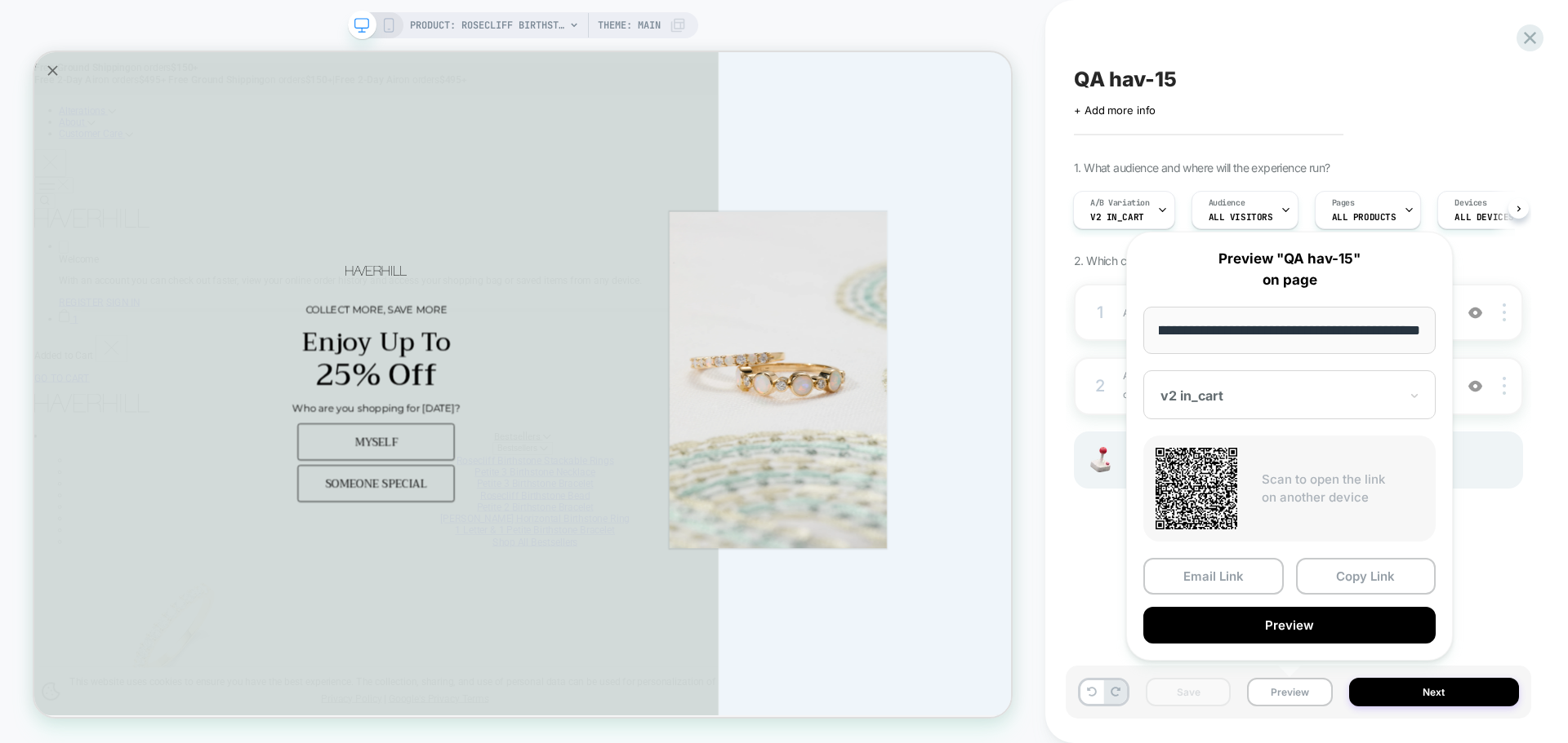
scroll to position [0, 0]
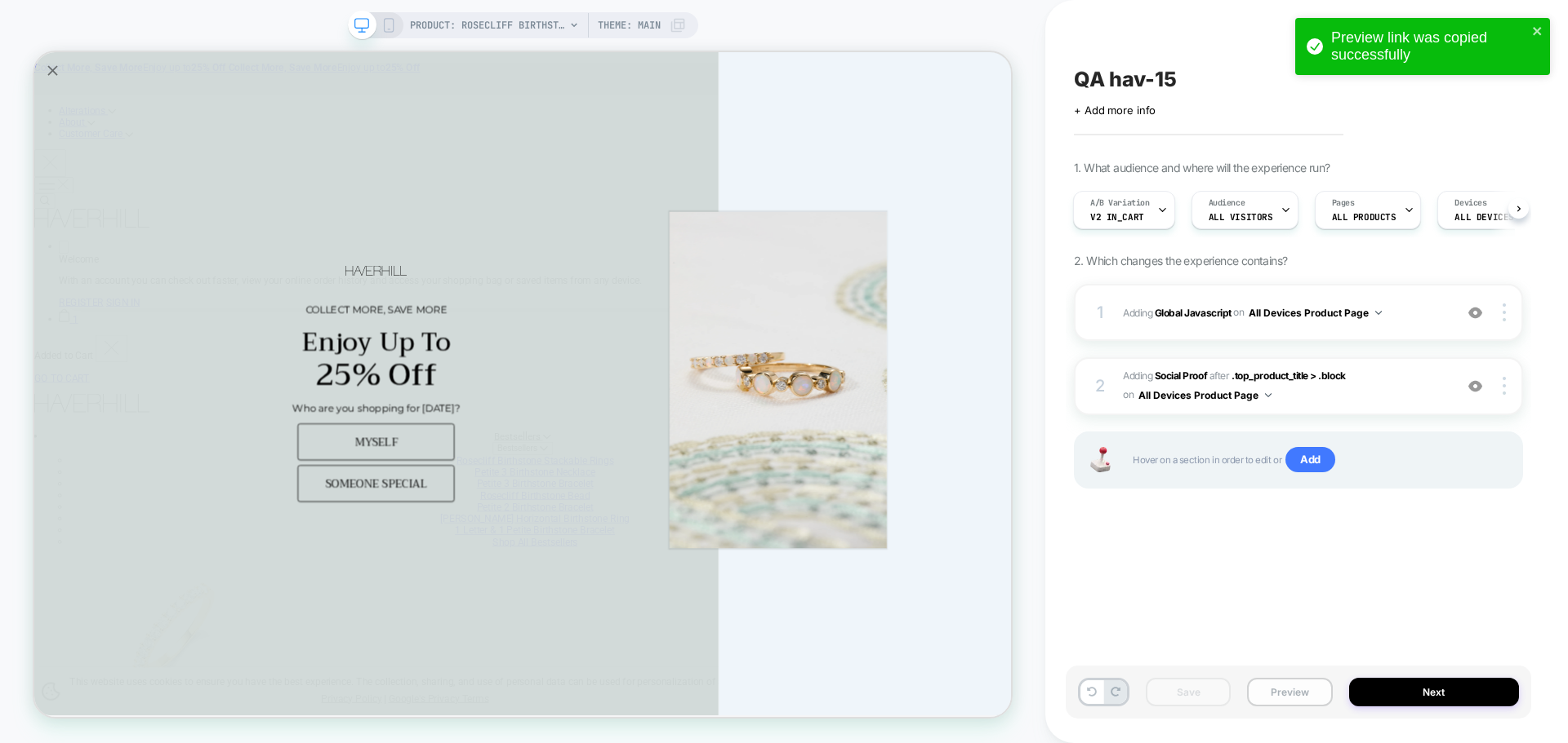
click at [1281, 692] on button "Preview" at bounding box center [1289, 692] width 85 height 29
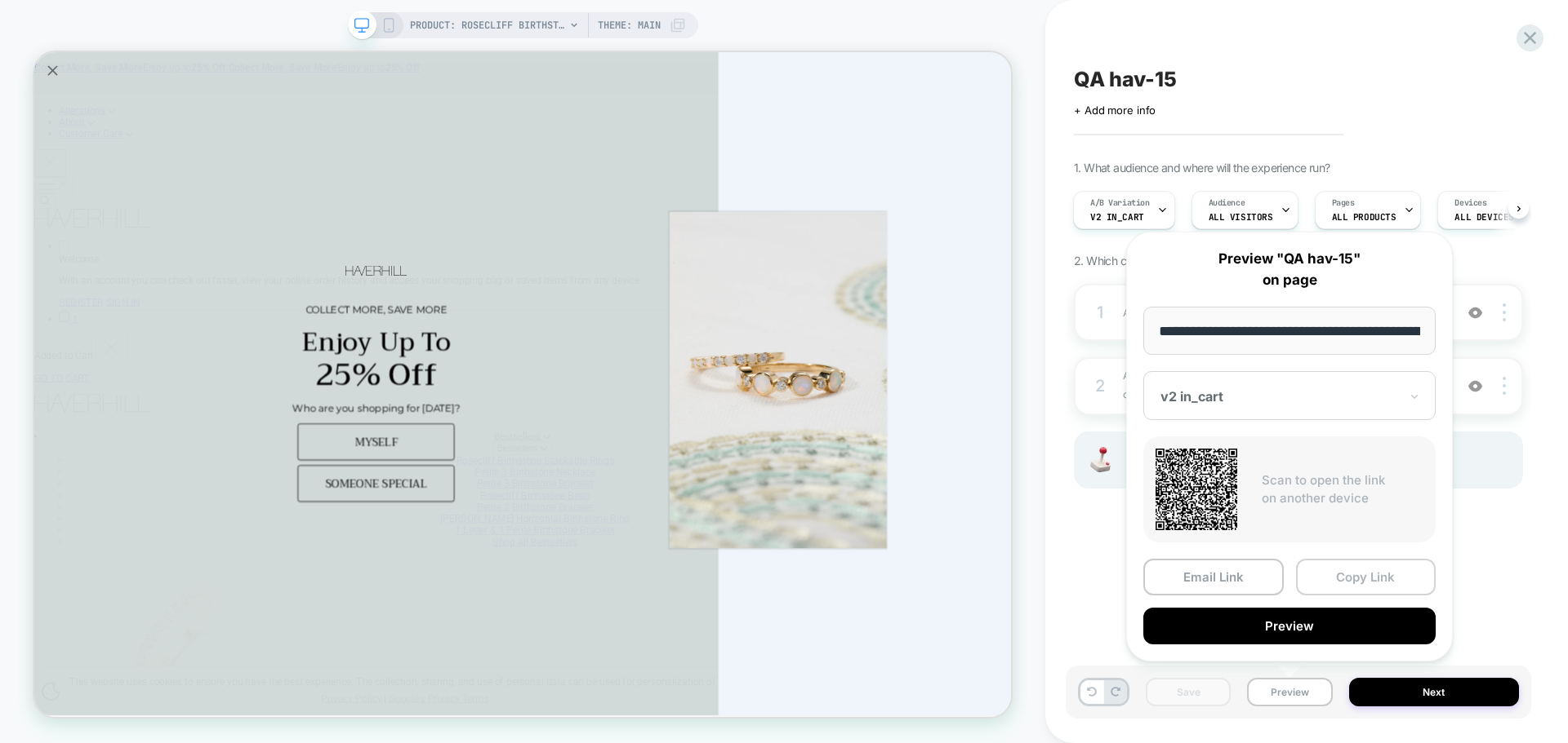
click at [1384, 590] on button "Copy Link" at bounding box center [1365, 577] width 140 height 36
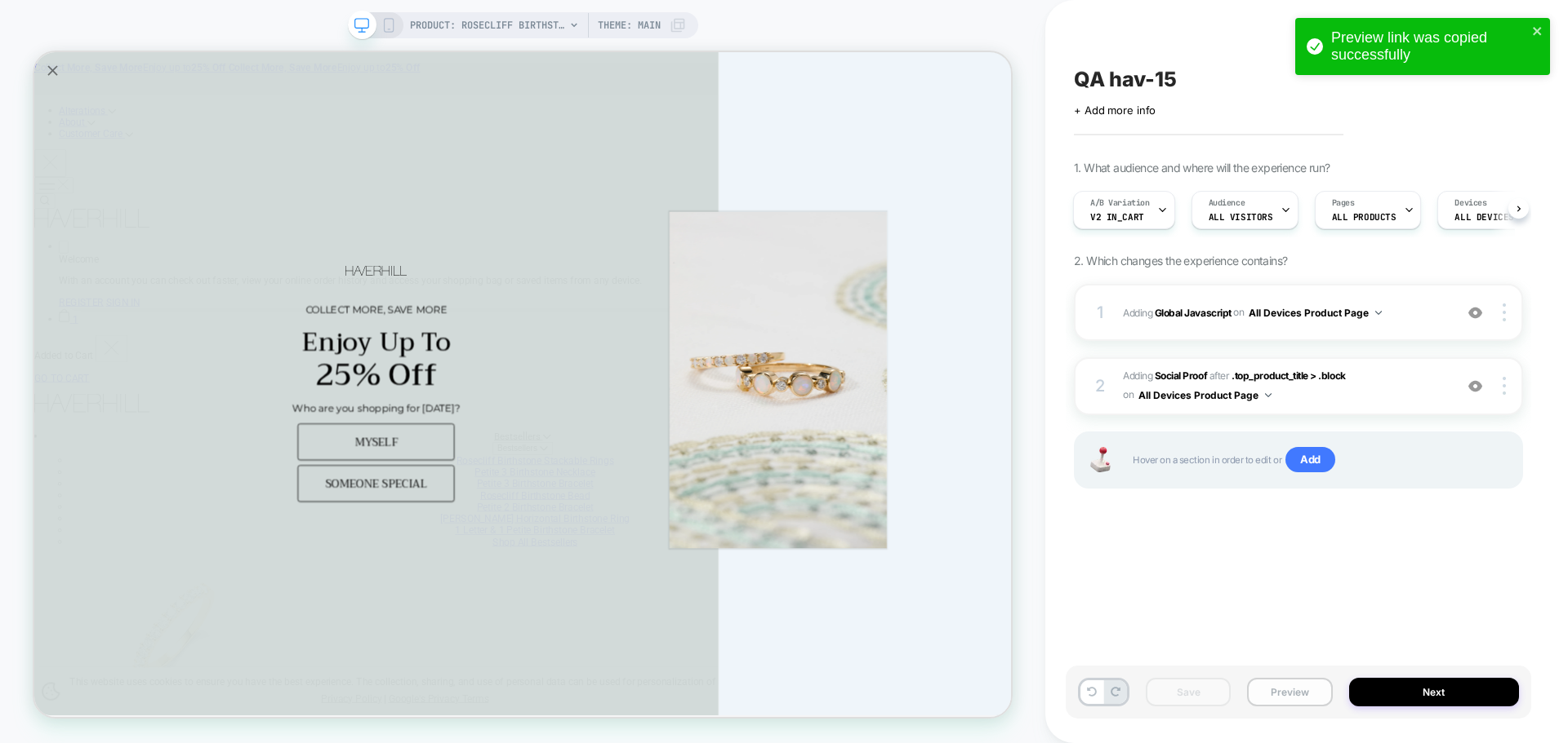
click at [1321, 690] on button "Preview" at bounding box center [1289, 692] width 85 height 29
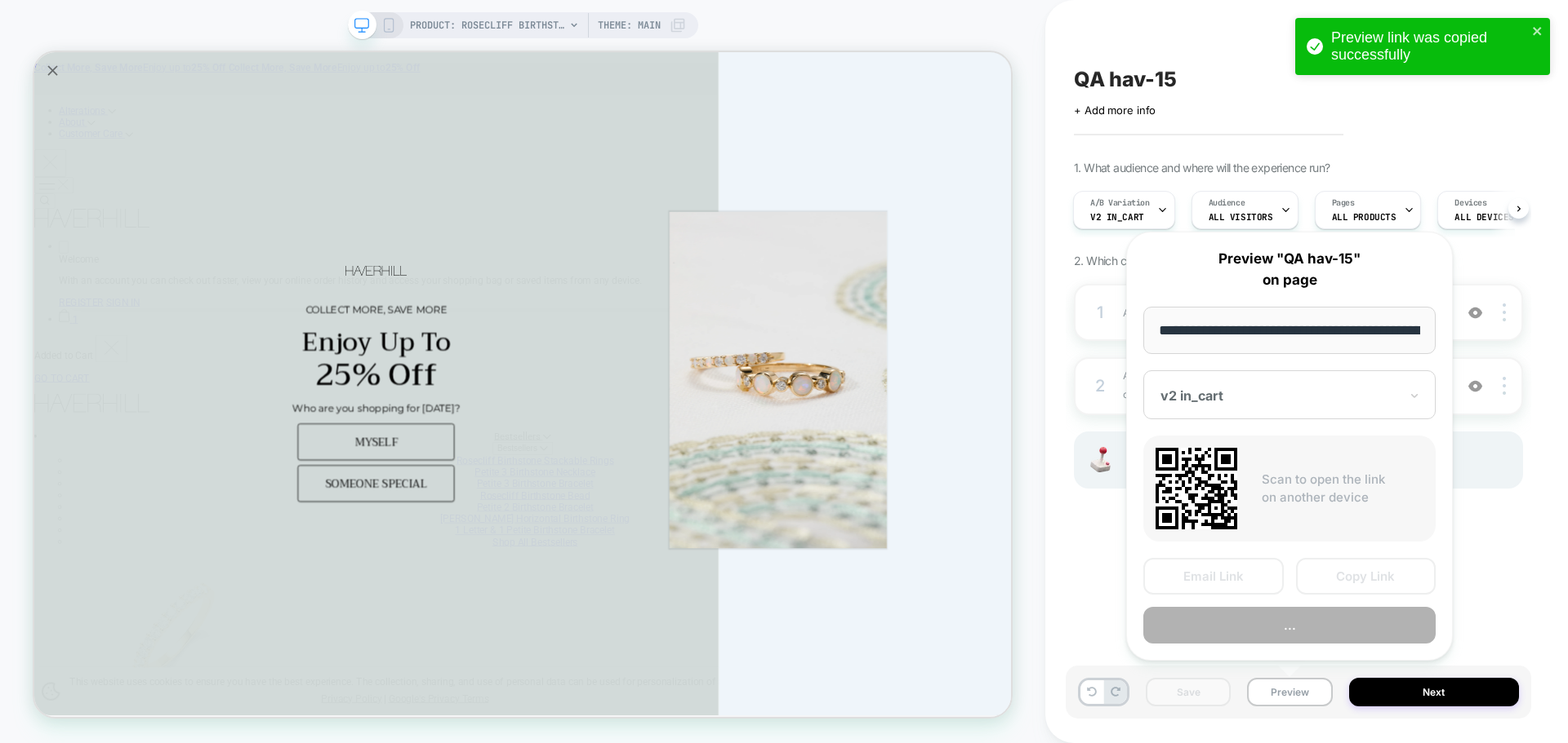
scroll to position [0, 385]
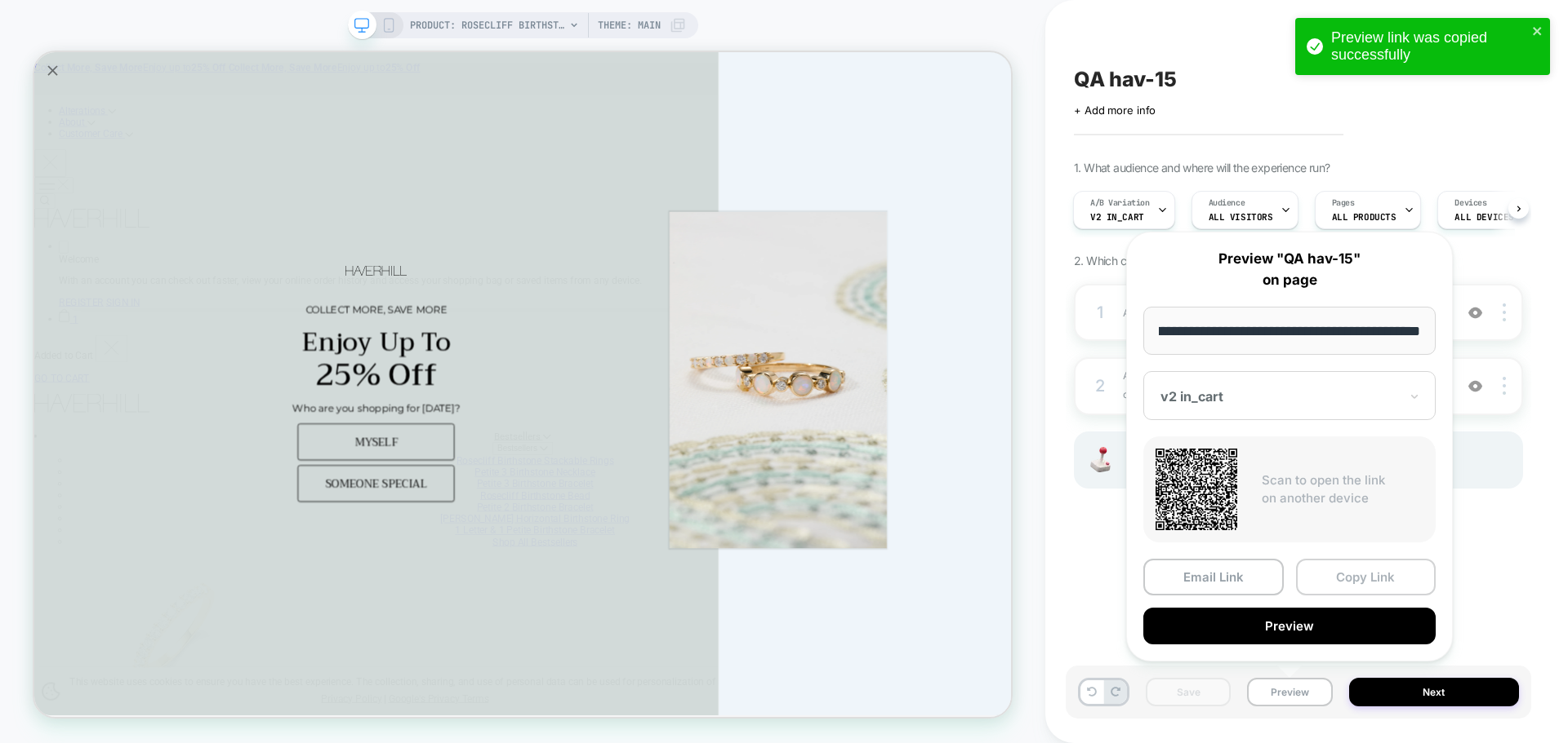
click at [1378, 566] on button "Copy Link" at bounding box center [1365, 577] width 140 height 36
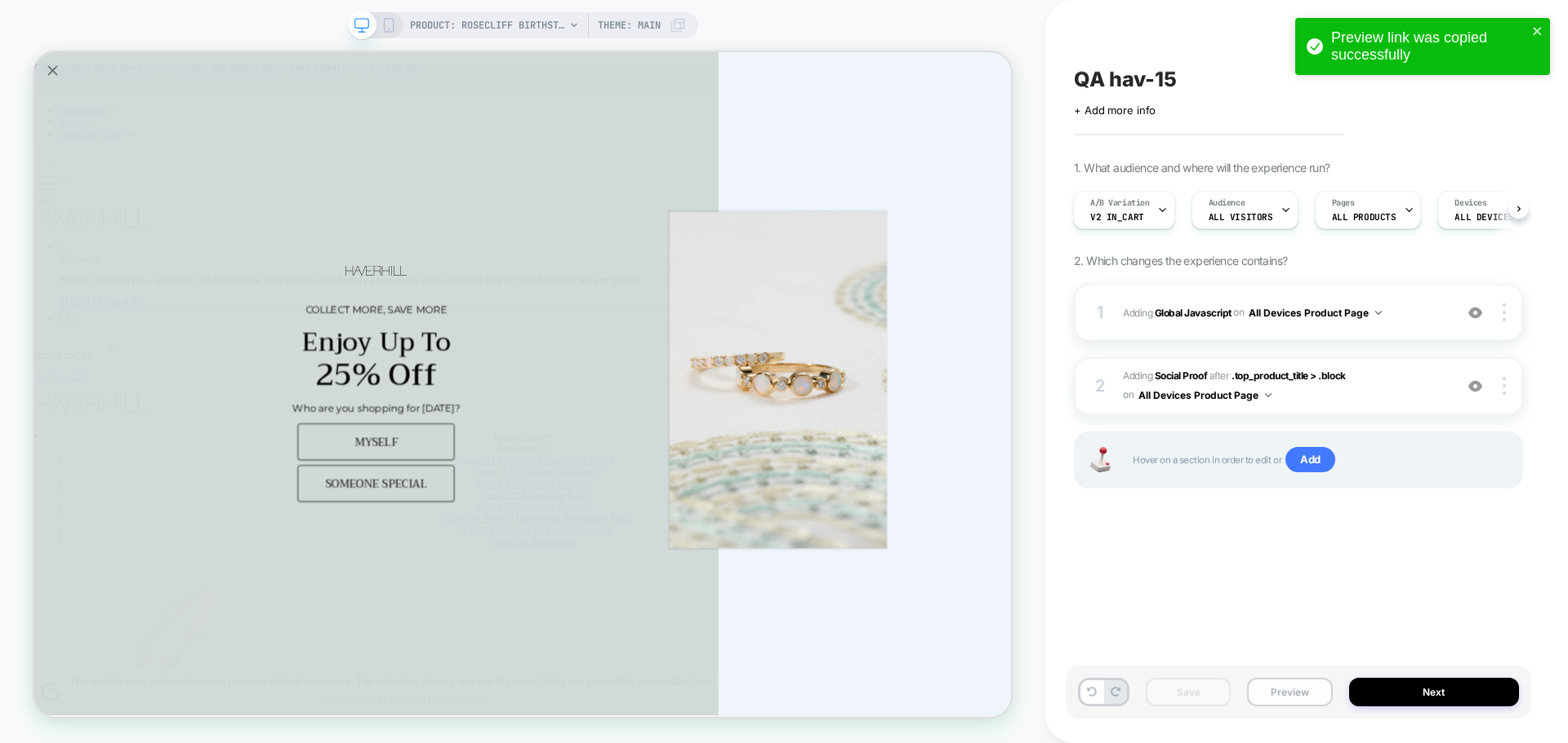
click at [1307, 699] on button "Preview" at bounding box center [1289, 692] width 85 height 29
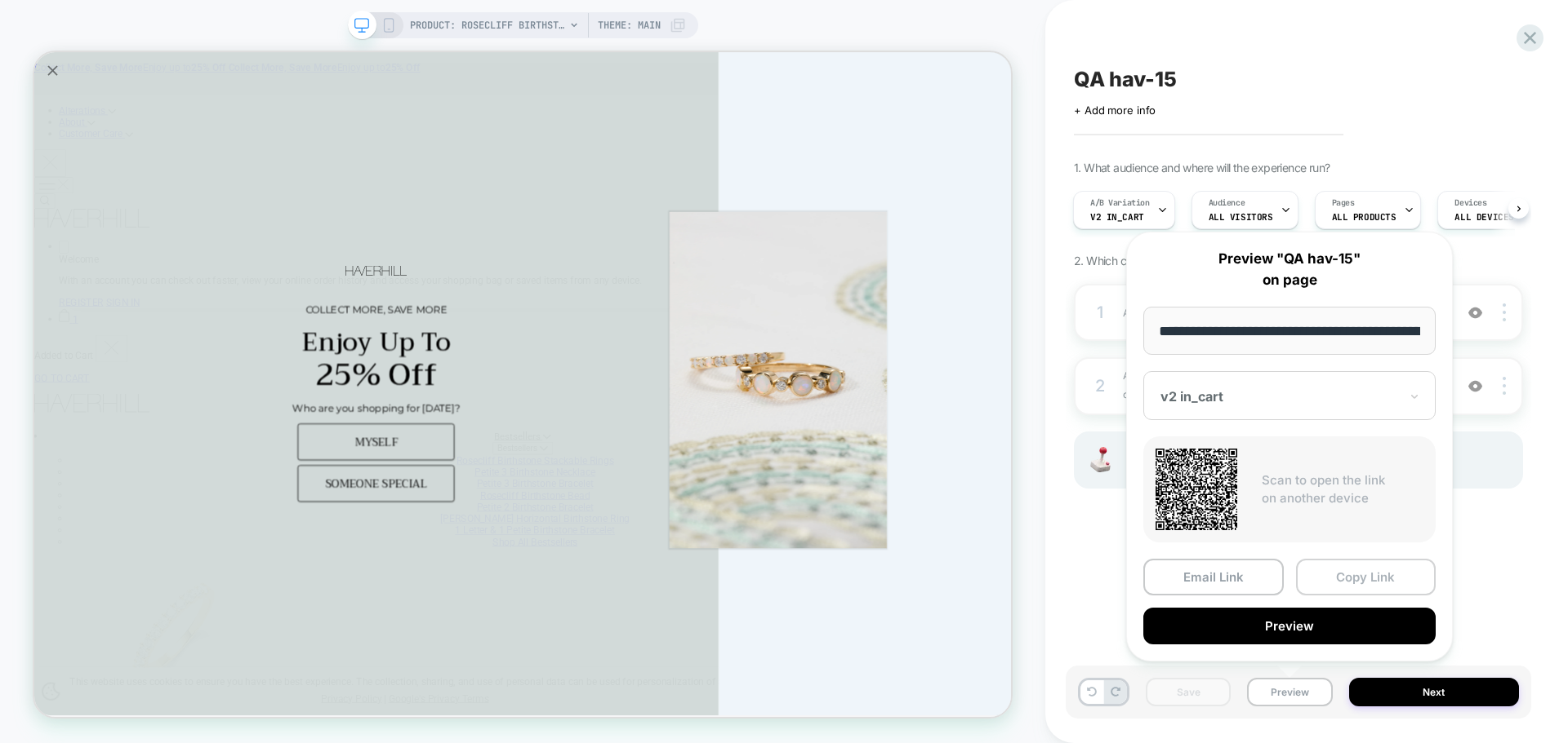
click at [1367, 578] on button "Copy Link" at bounding box center [1365, 577] width 140 height 36
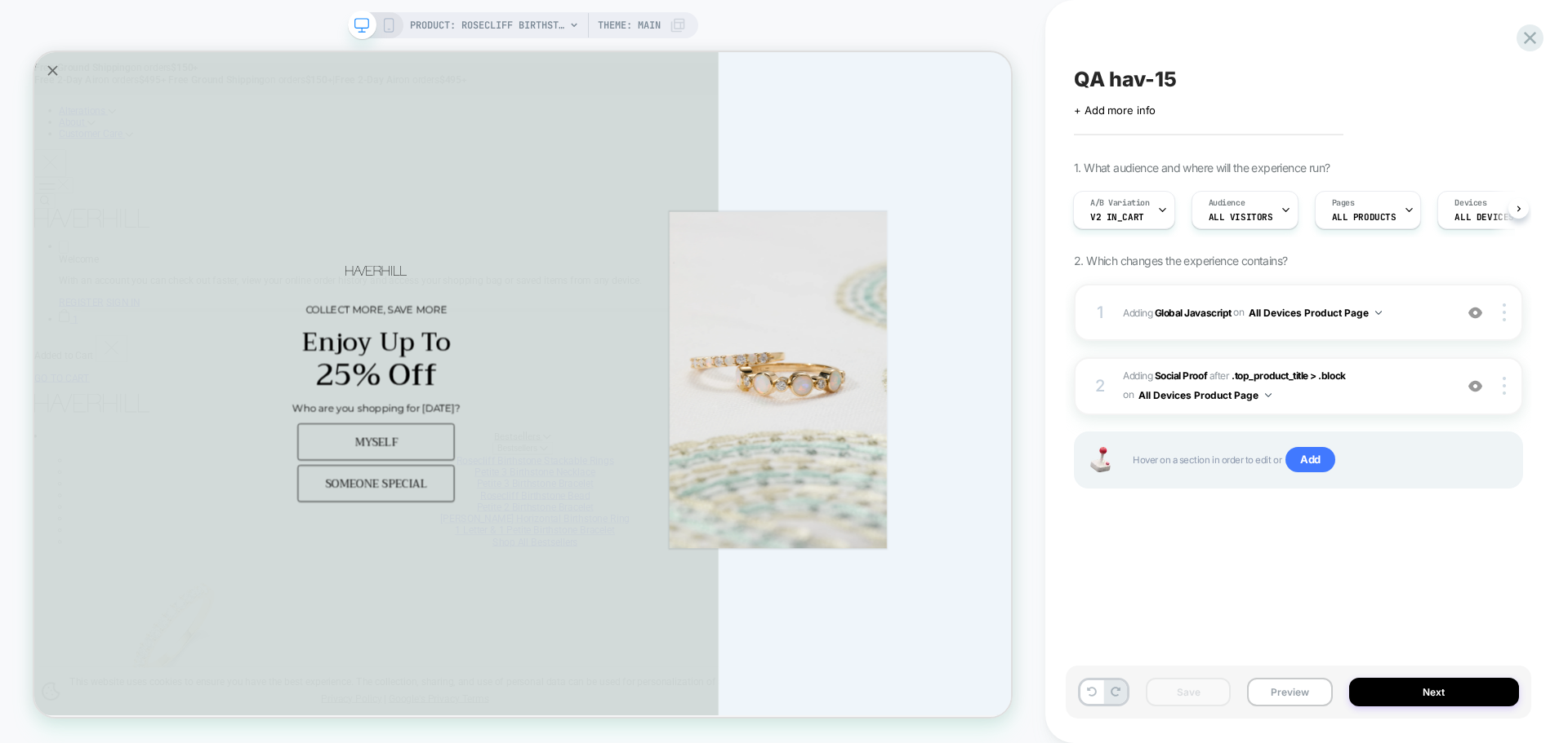
click at [1259, 674] on div "Save Preview Next" at bounding box center [1298, 692] width 465 height 53
click at [1268, 693] on button "Preview" at bounding box center [1289, 692] width 85 height 29
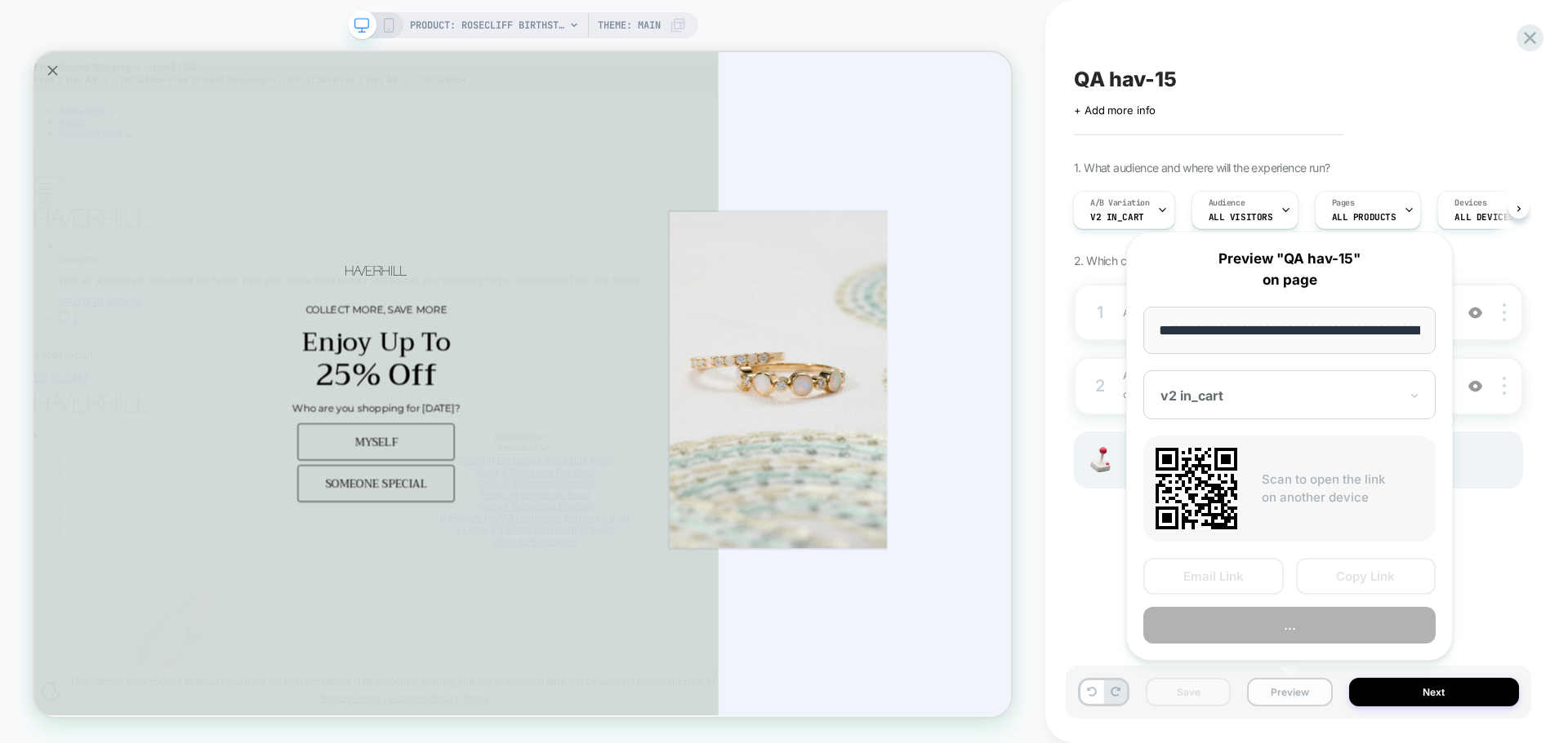
scroll to position [0, 385]
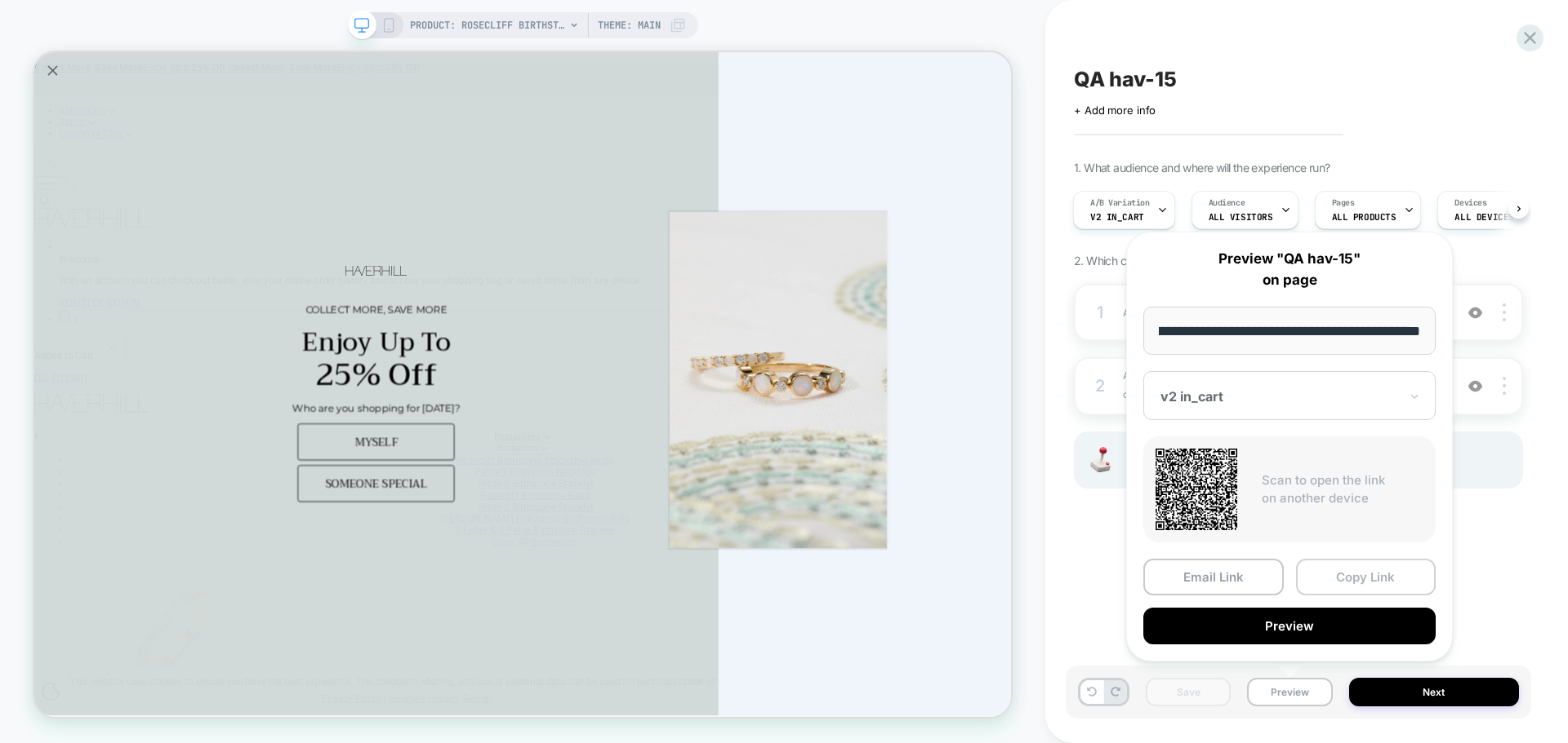
click at [1339, 570] on button "Copy Link" at bounding box center [1365, 577] width 140 height 36
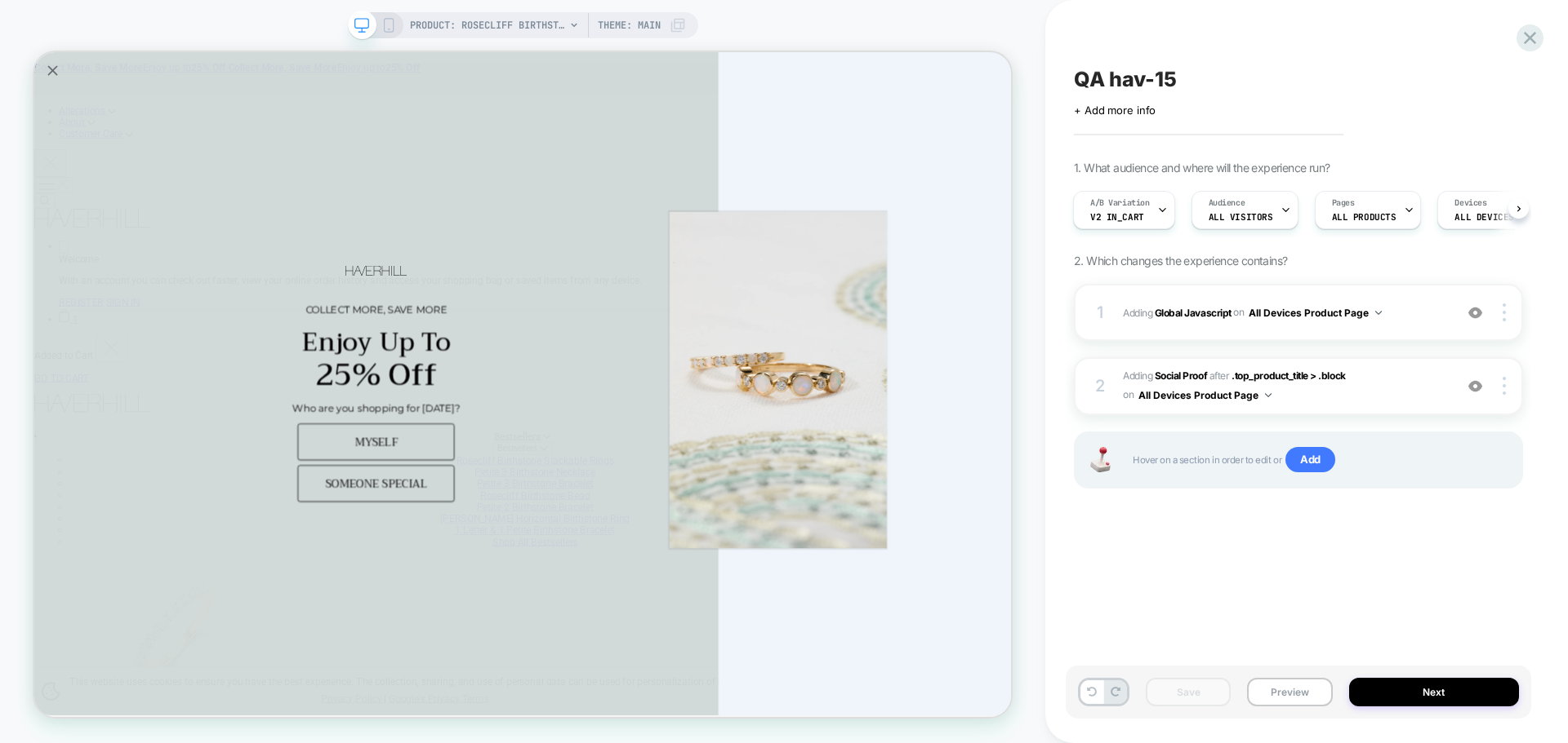
drag, startPoint x: 1249, startPoint y: 56, endPoint x: 1210, endPoint y: 555, distance: 500.5
click at [1210, 555] on div "QA hav-15 Click to edit experience details + Add more info 1. What audience and…" at bounding box center [1298, 372] width 465 height 711
click at [1271, 684] on button "Preview" at bounding box center [1289, 692] width 85 height 29
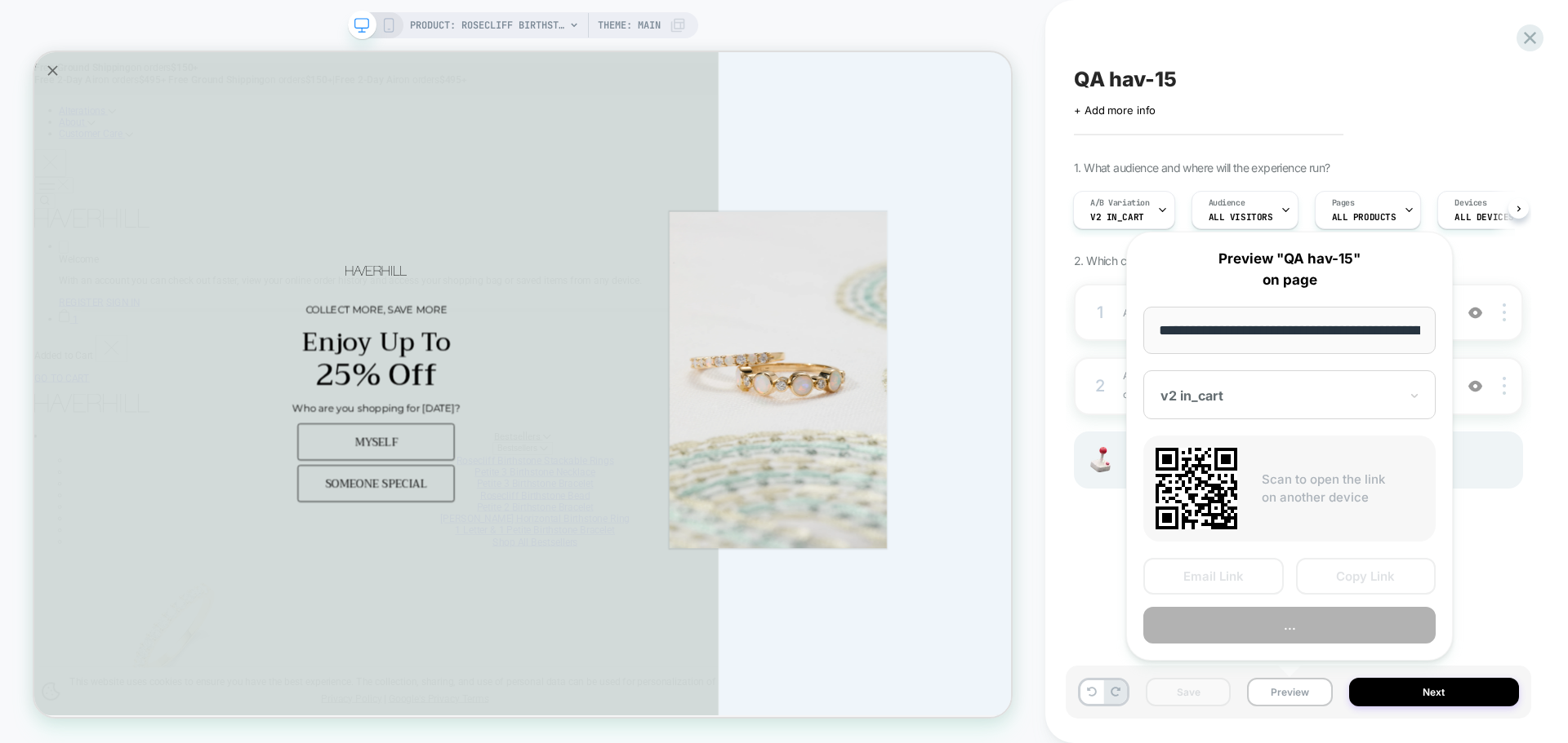
scroll to position [0, 385]
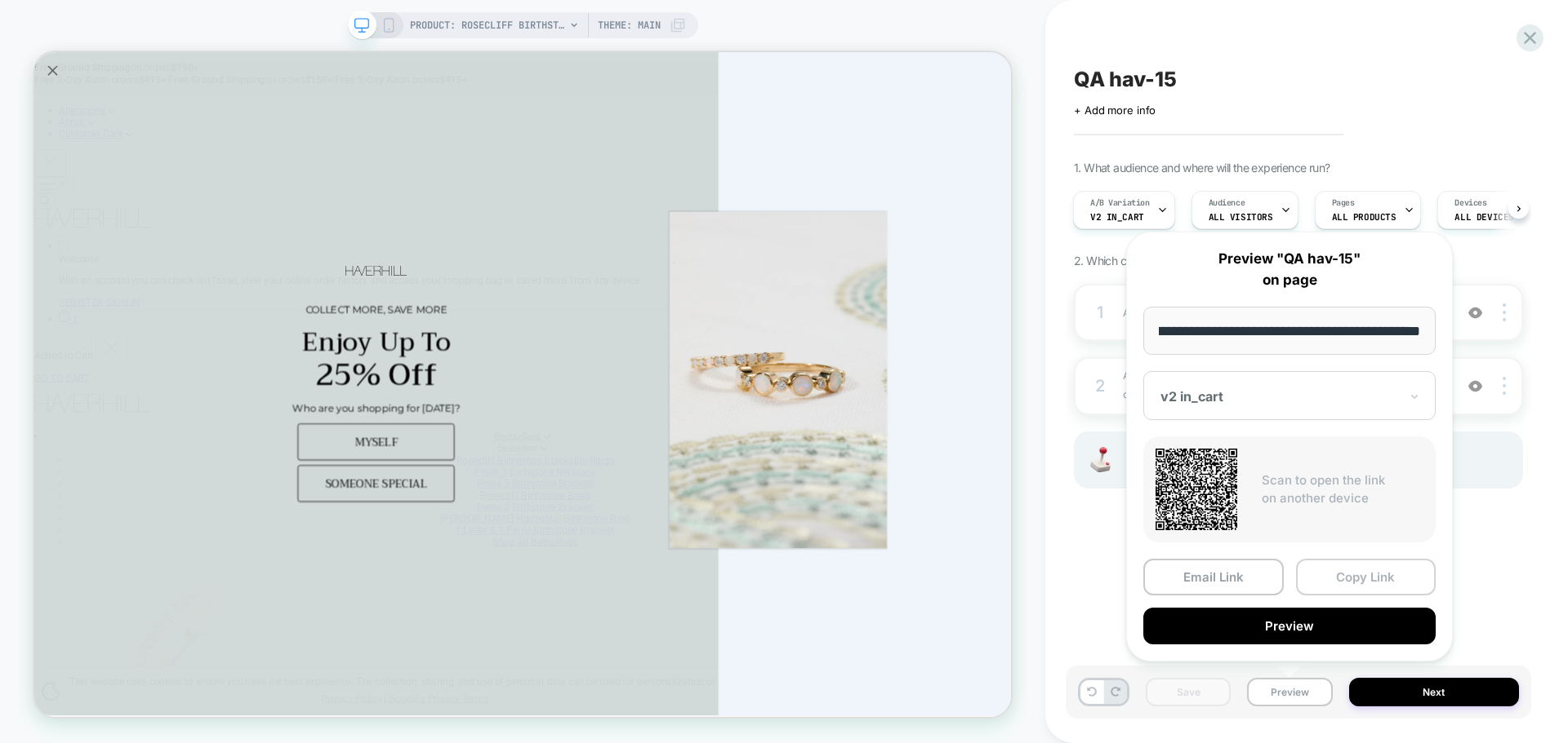
click at [1347, 573] on button "Copy Link" at bounding box center [1365, 577] width 140 height 36
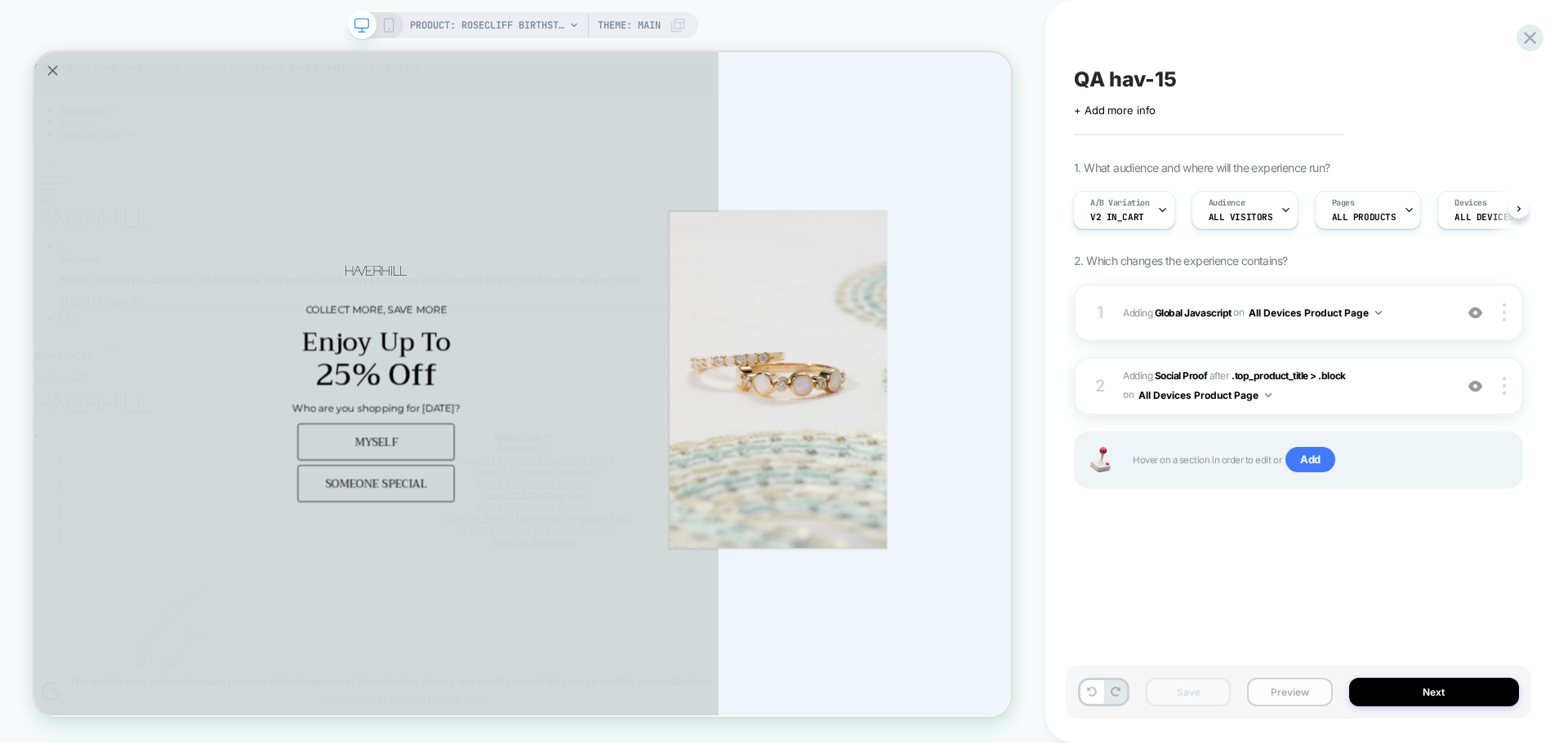
click at [1301, 701] on button "Preview" at bounding box center [1289, 692] width 85 height 29
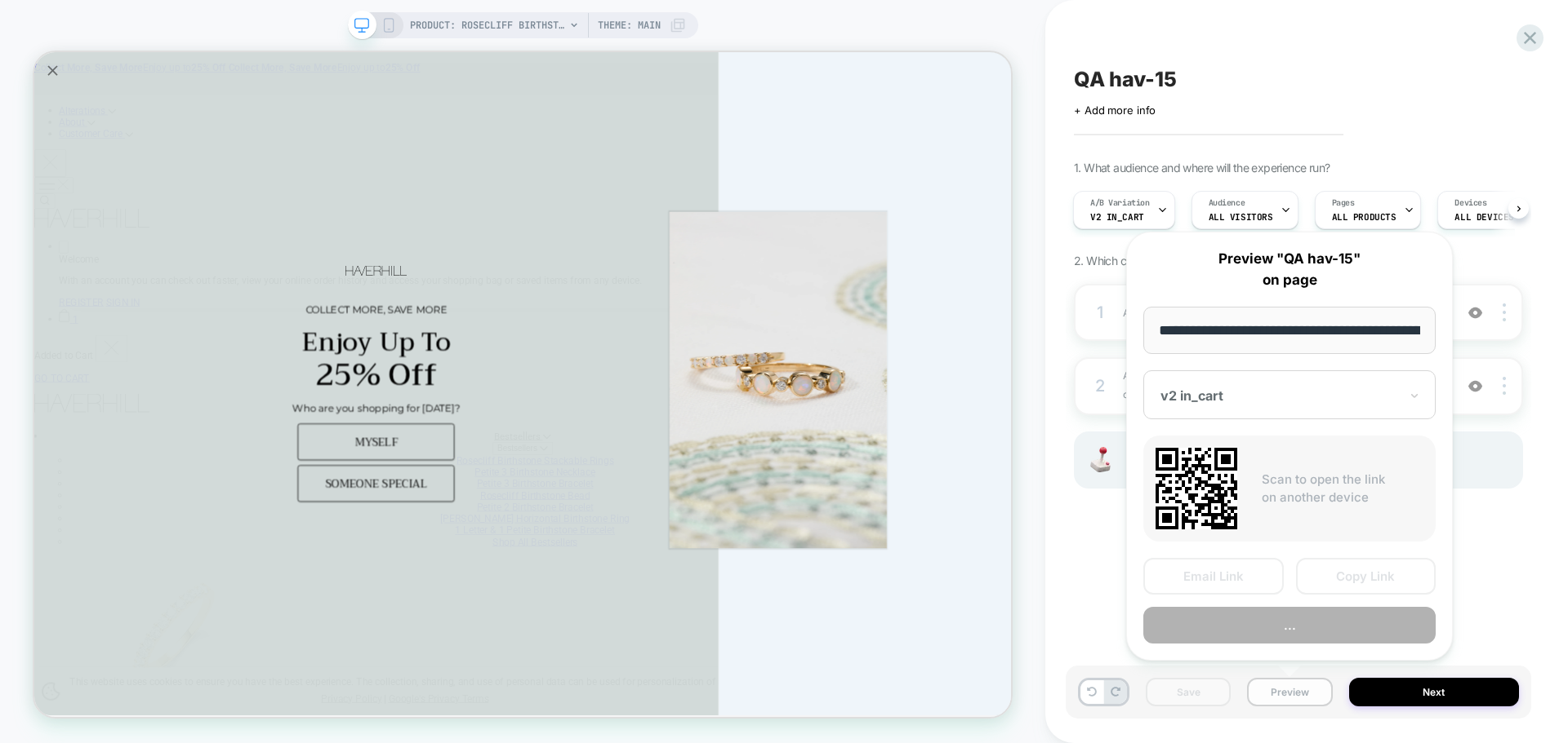
scroll to position [0, 385]
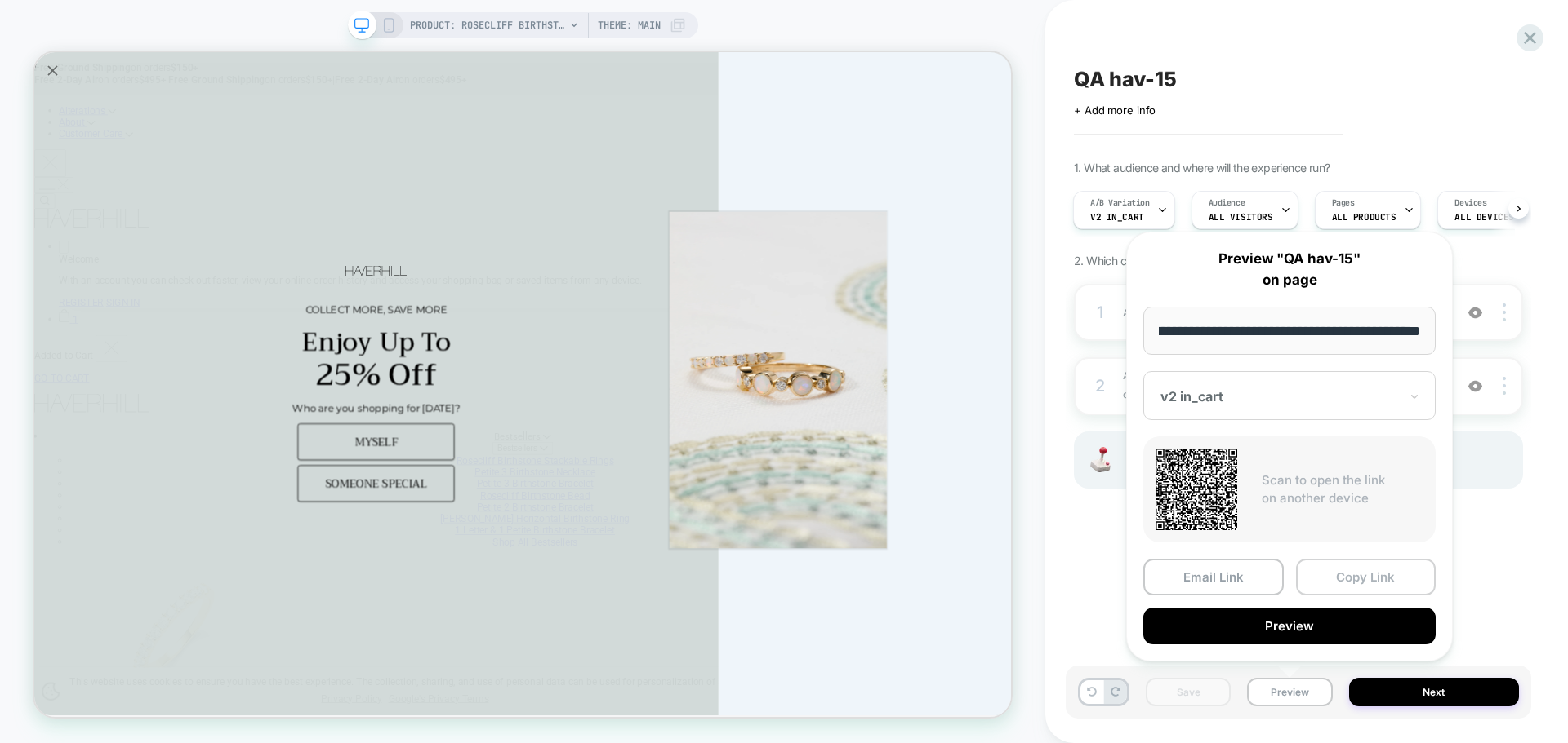
click at [1359, 576] on button "Copy Link" at bounding box center [1365, 577] width 140 height 36
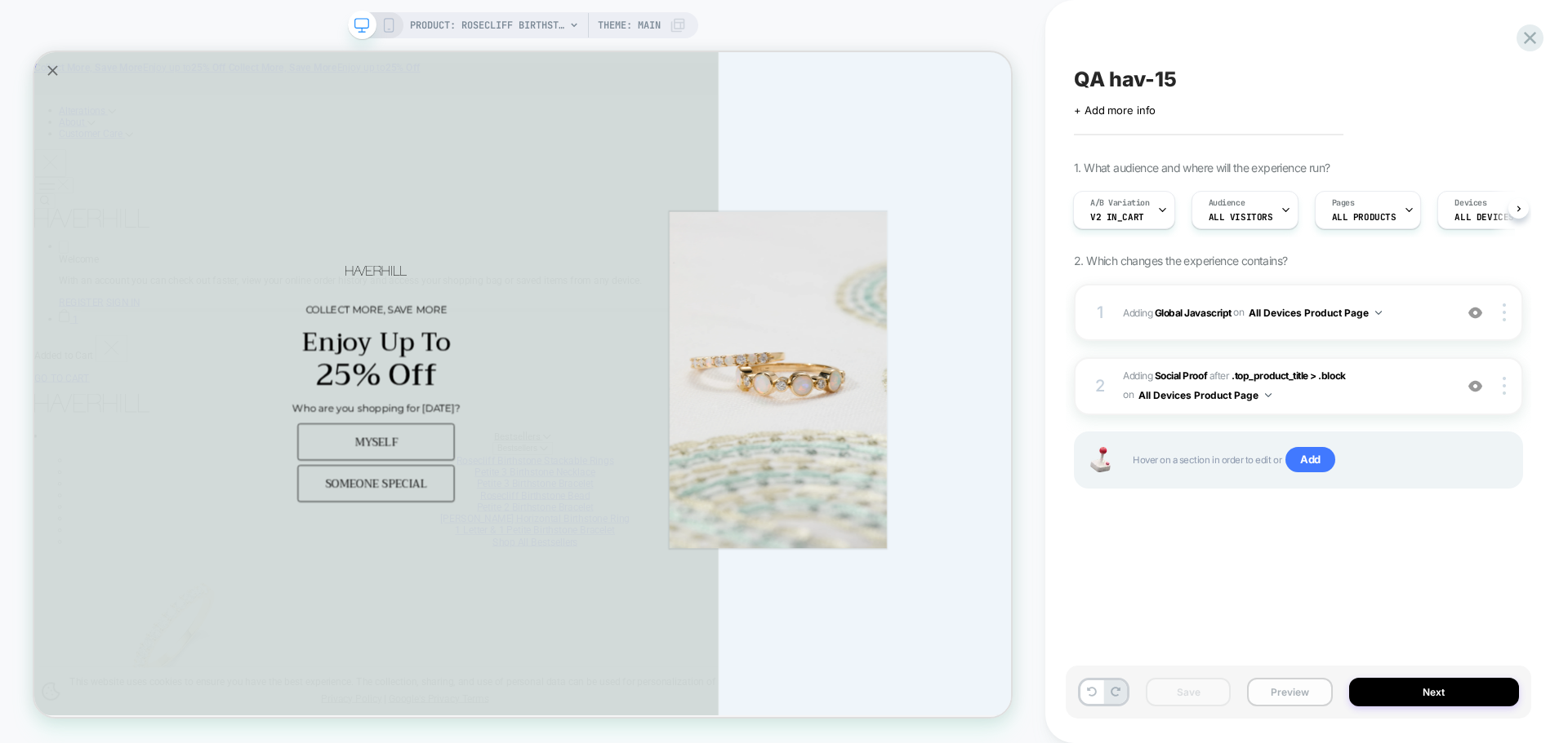
click at [1294, 682] on button "Preview" at bounding box center [1289, 692] width 85 height 29
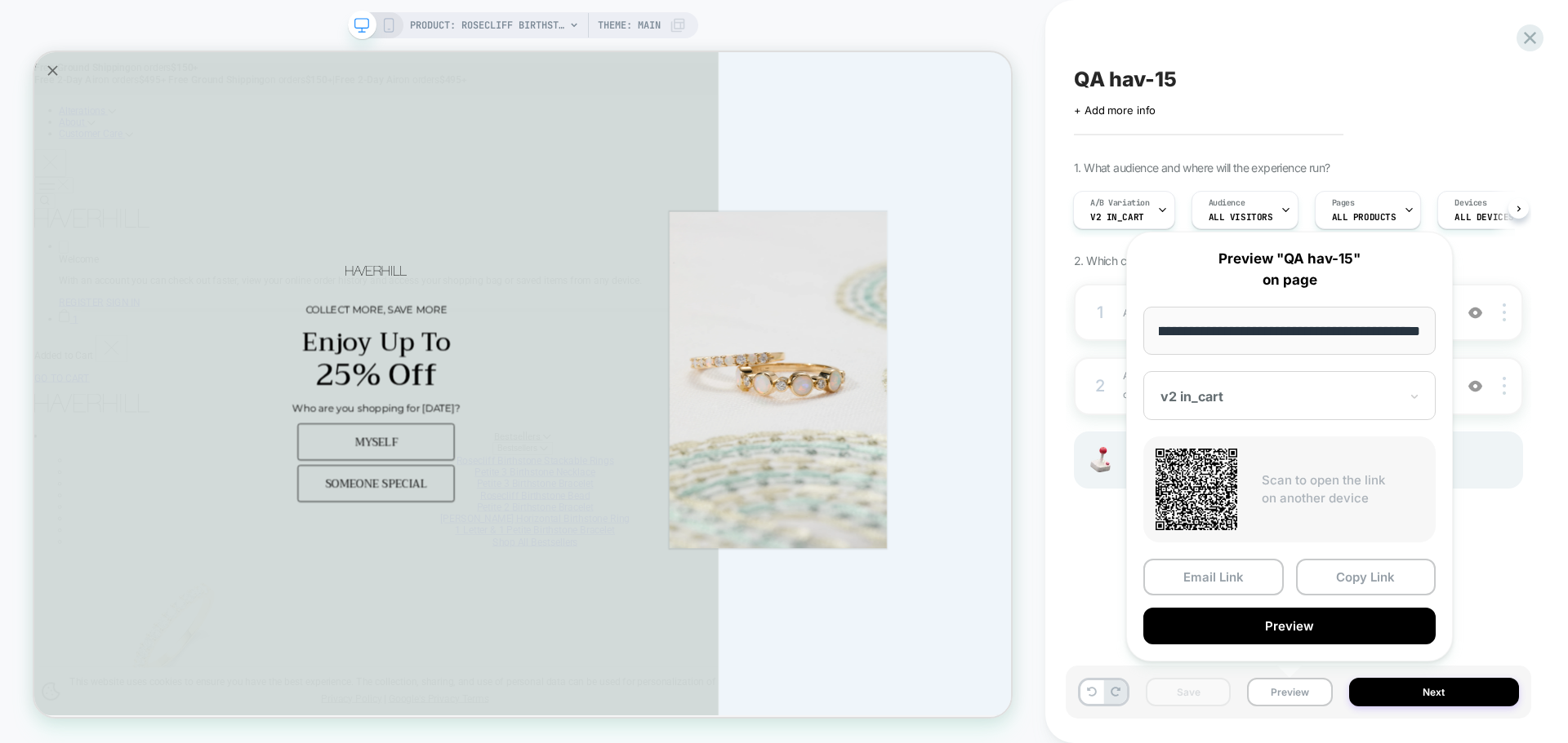
scroll to position [0, 0]
click at [1348, 587] on button "Copy Link" at bounding box center [1365, 577] width 140 height 36
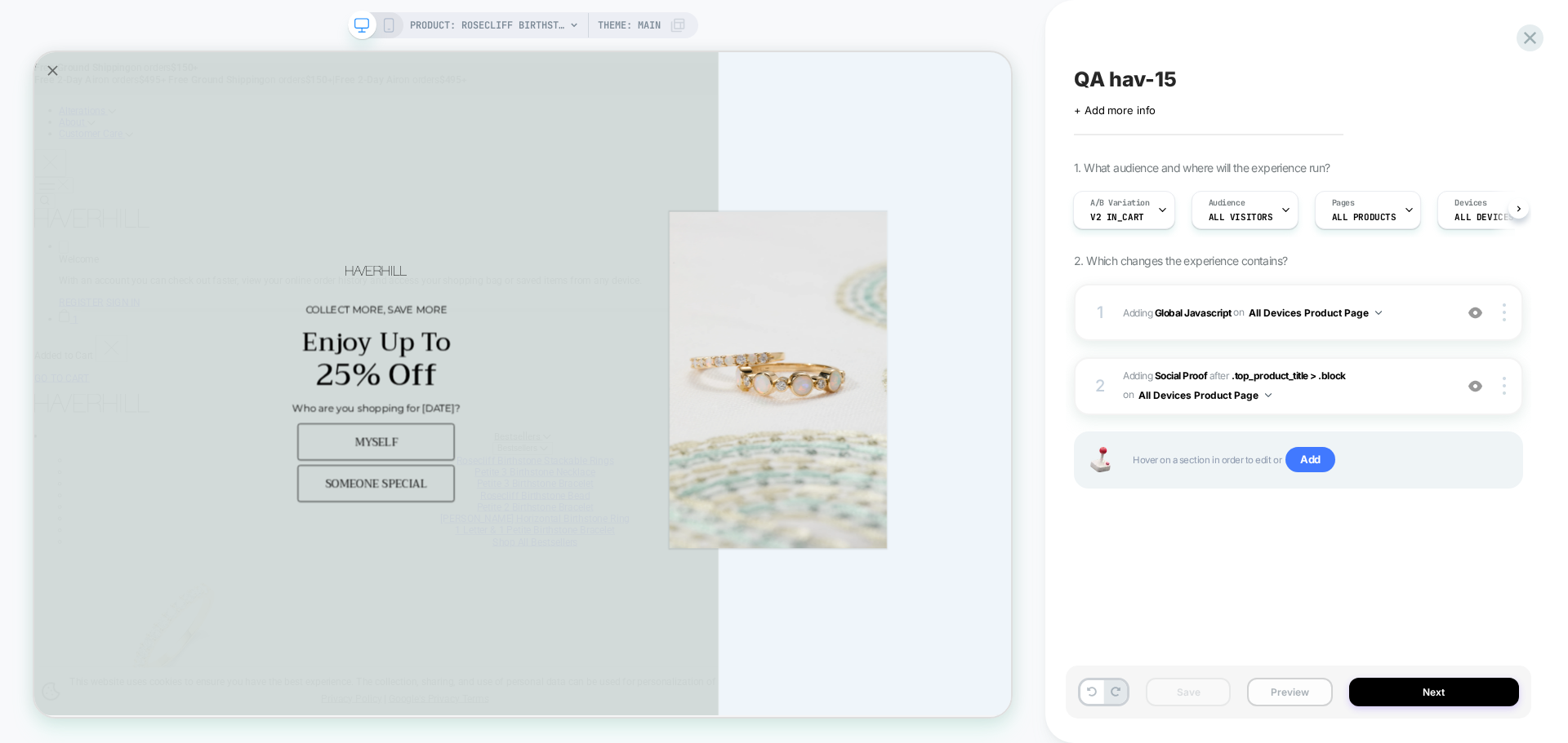
click at [1281, 692] on button "Preview" at bounding box center [1289, 692] width 85 height 29
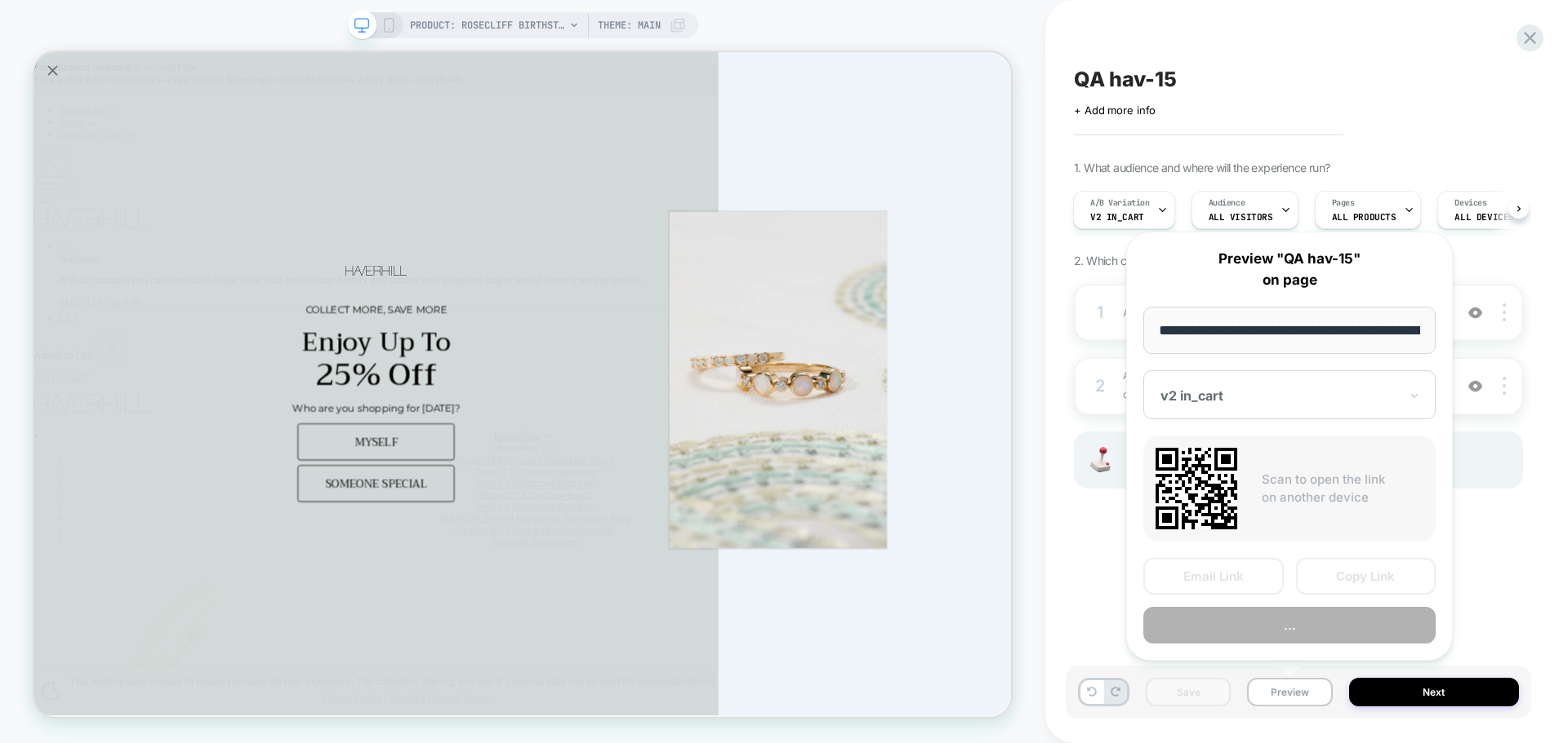
scroll to position [0, 385]
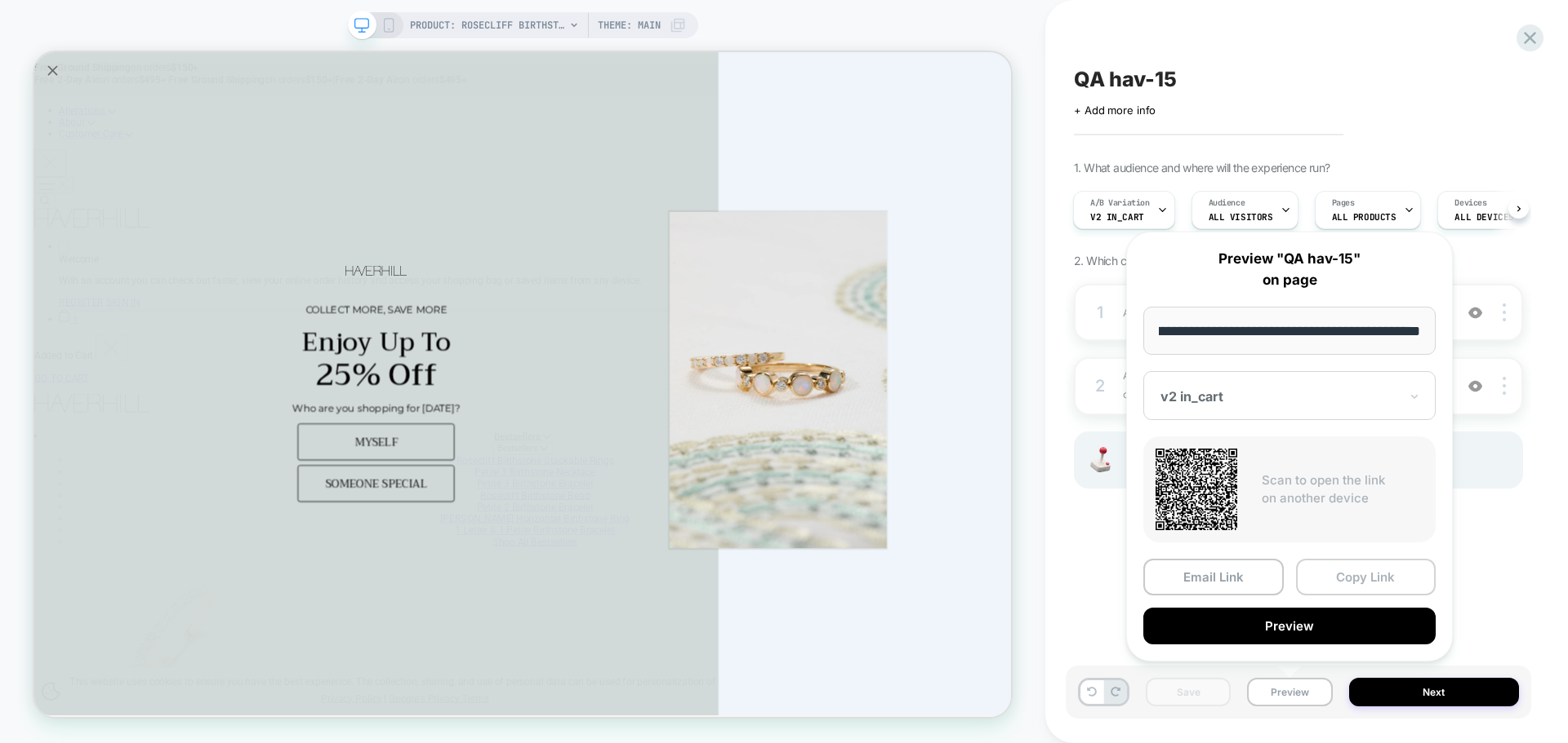
click at [1332, 581] on button "Copy Link" at bounding box center [1365, 577] width 140 height 36
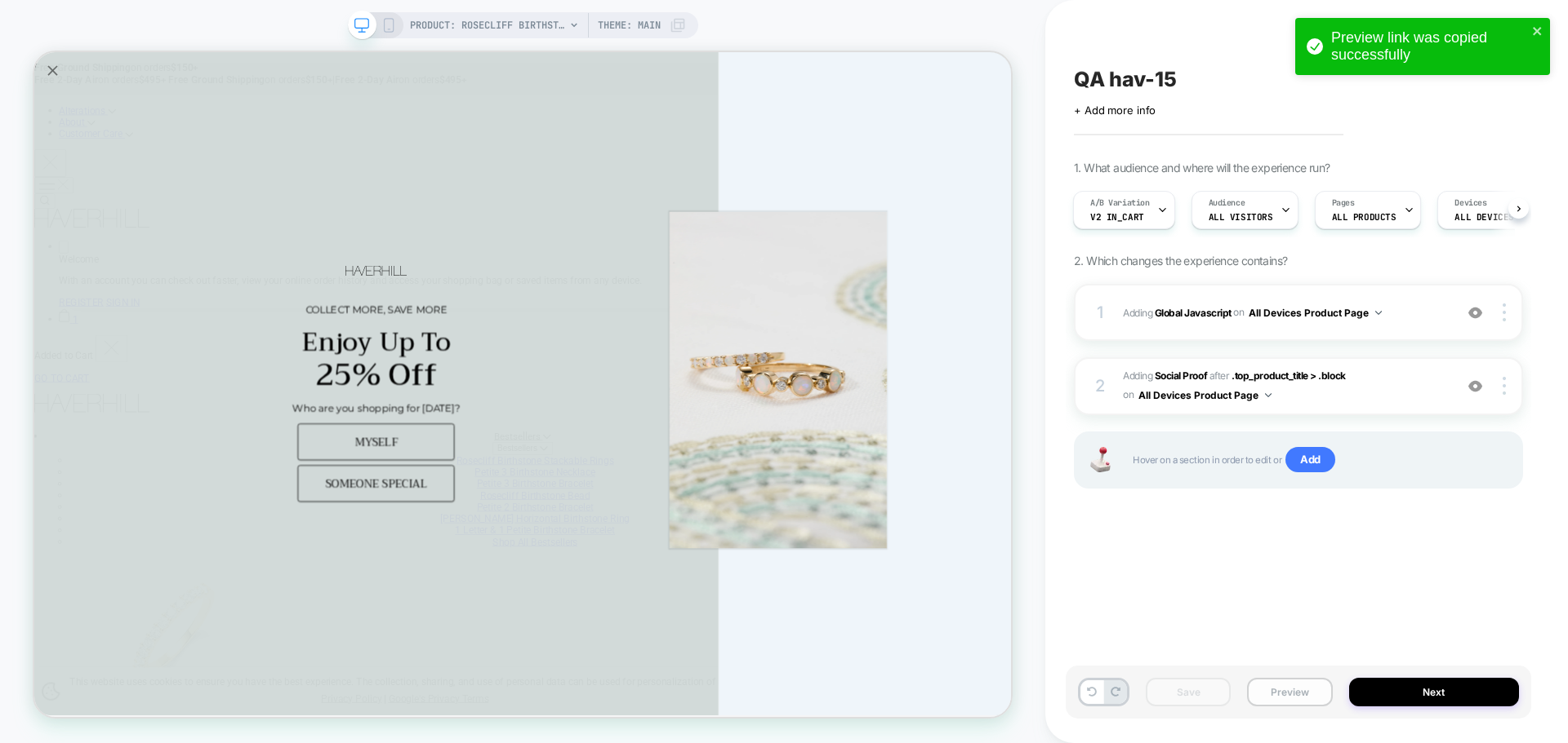
click at [1284, 688] on button "Preview" at bounding box center [1289, 692] width 85 height 29
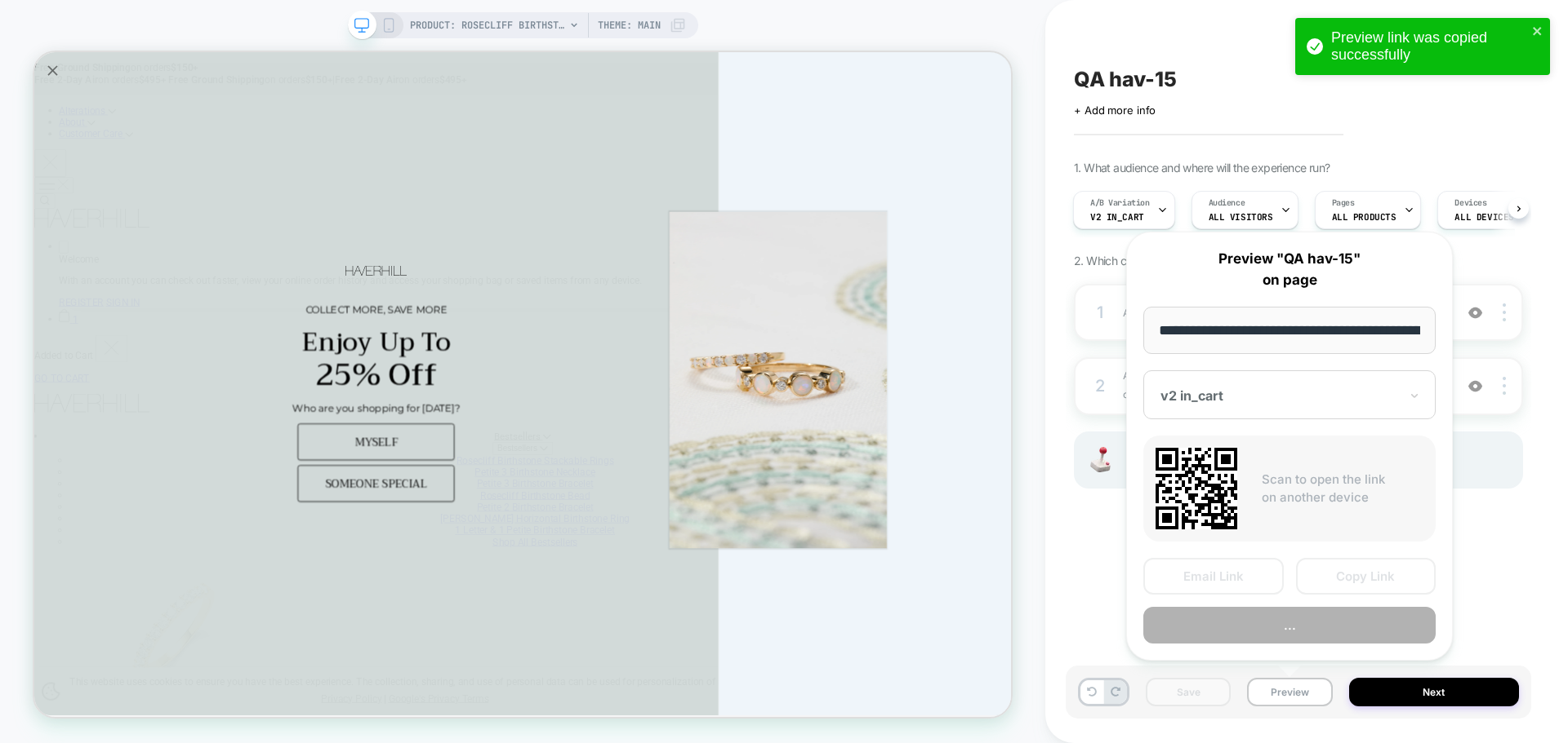
scroll to position [0, 385]
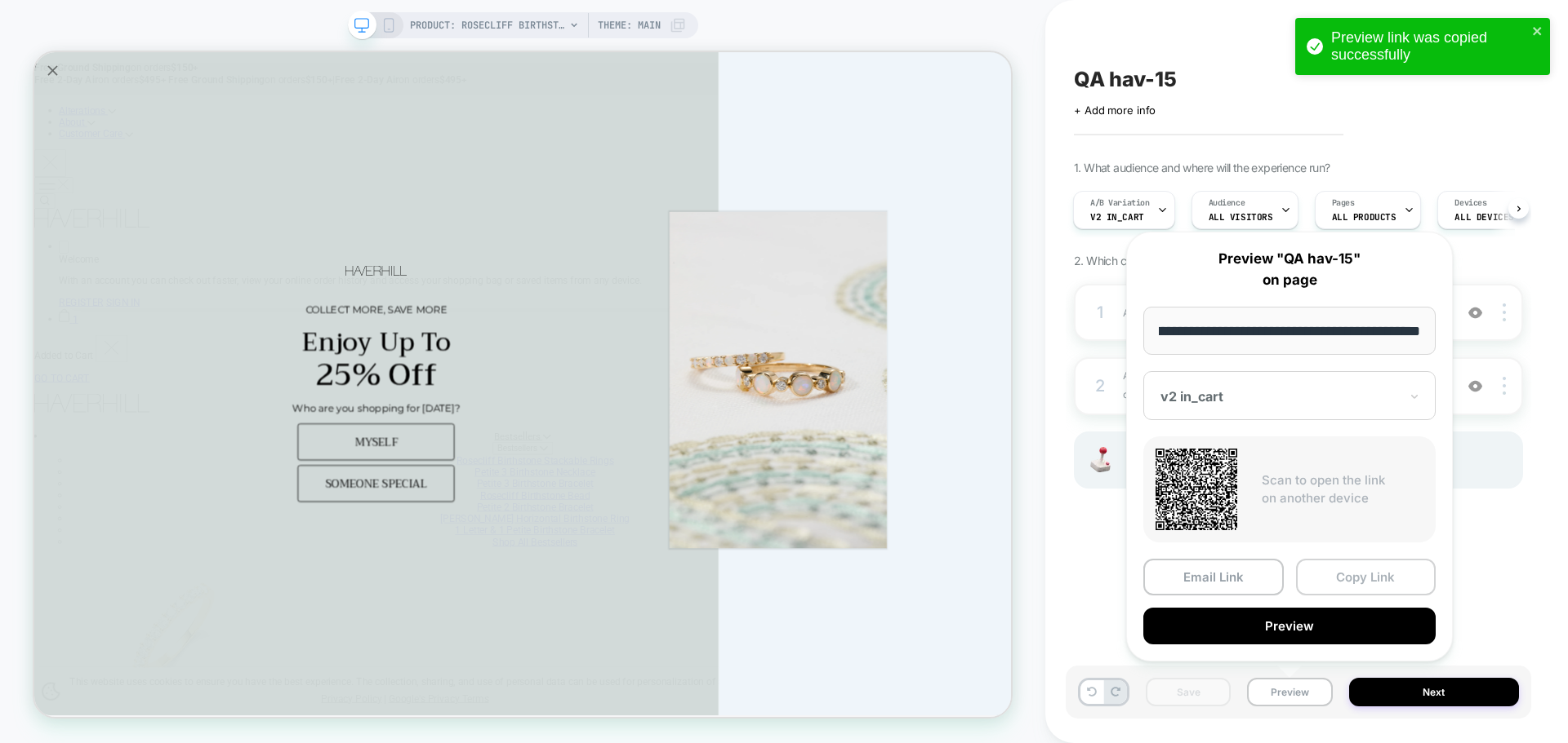
click at [1349, 574] on button "Copy Link" at bounding box center [1365, 577] width 140 height 36
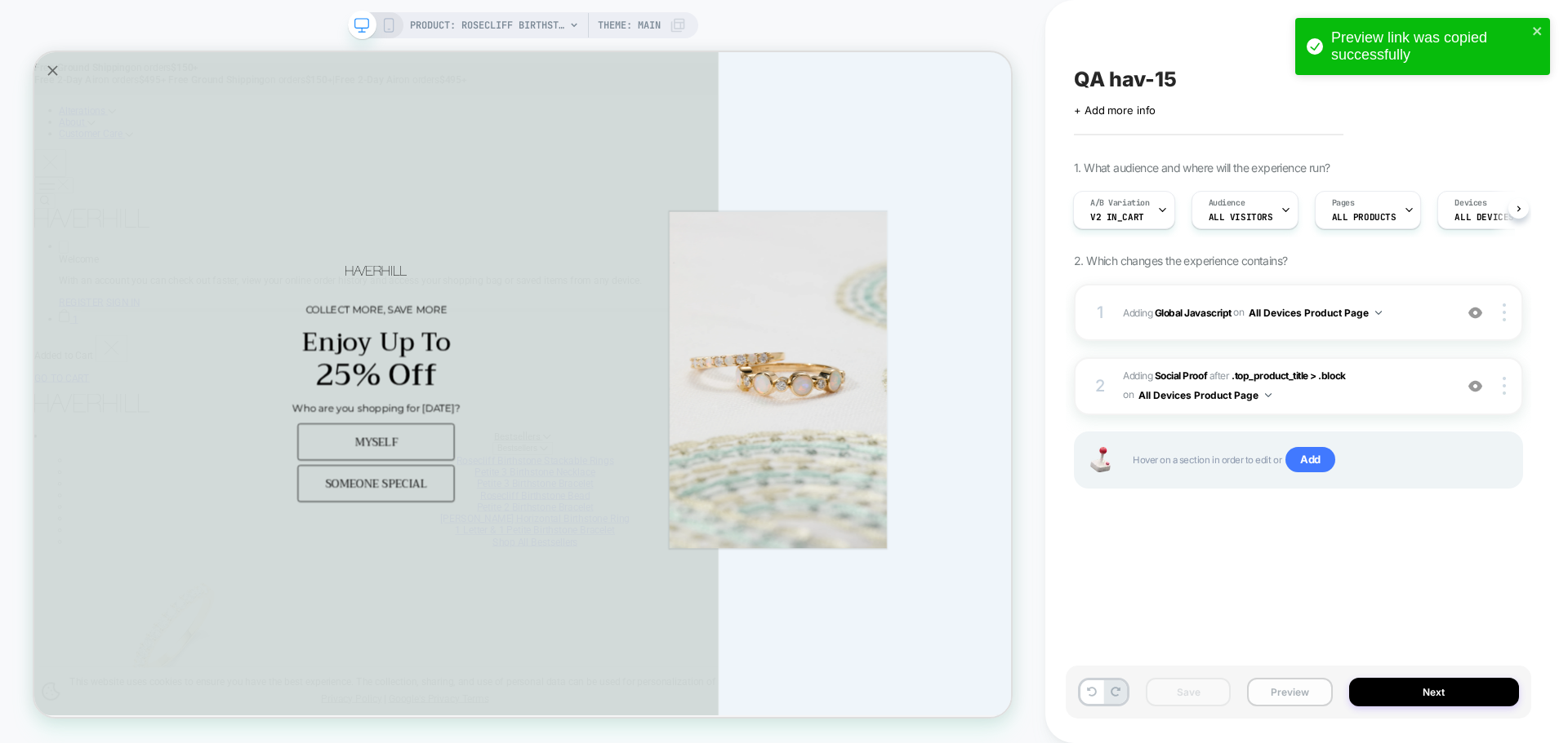
click at [1282, 702] on button "Preview" at bounding box center [1289, 692] width 85 height 29
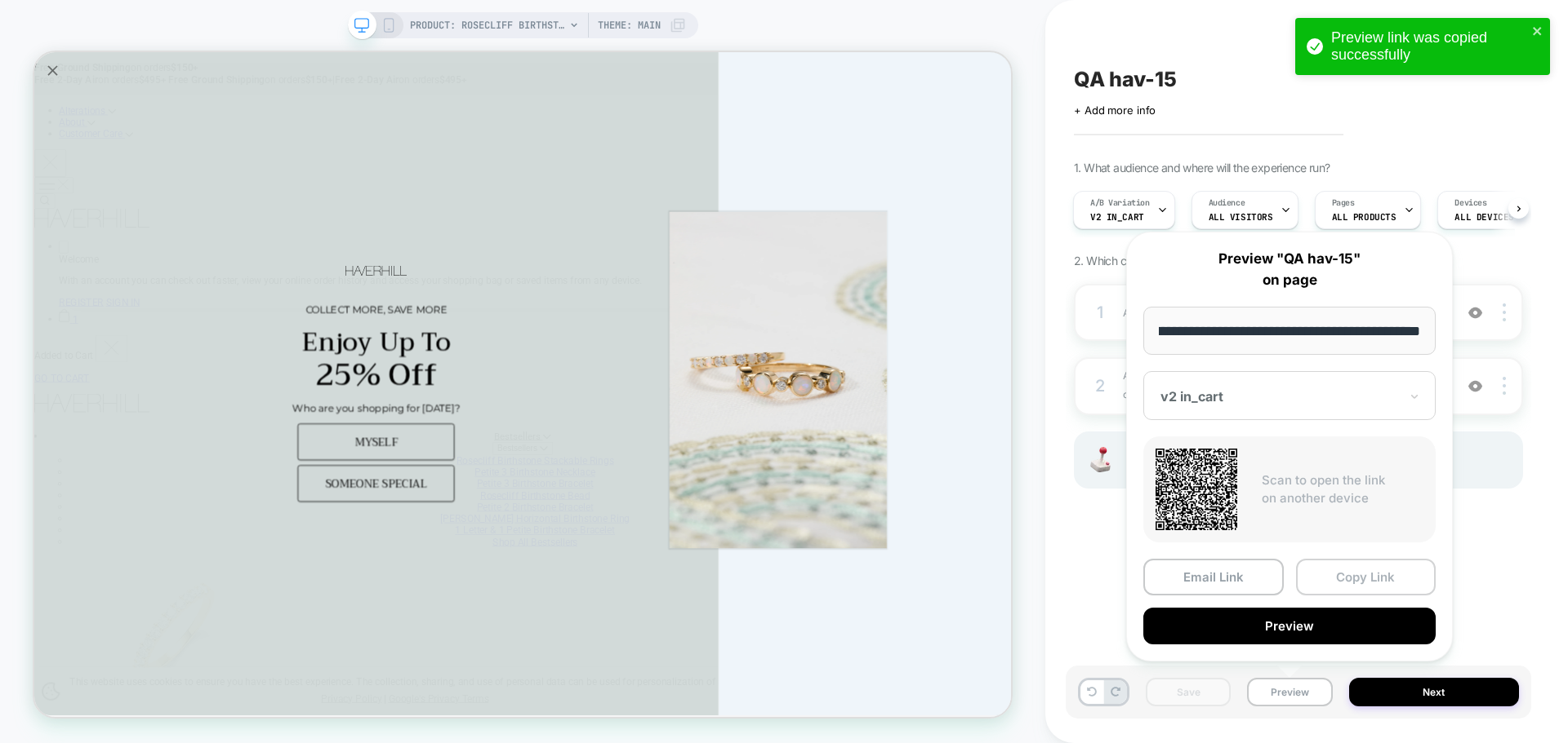
click at [1346, 589] on button "Copy Link" at bounding box center [1365, 577] width 140 height 36
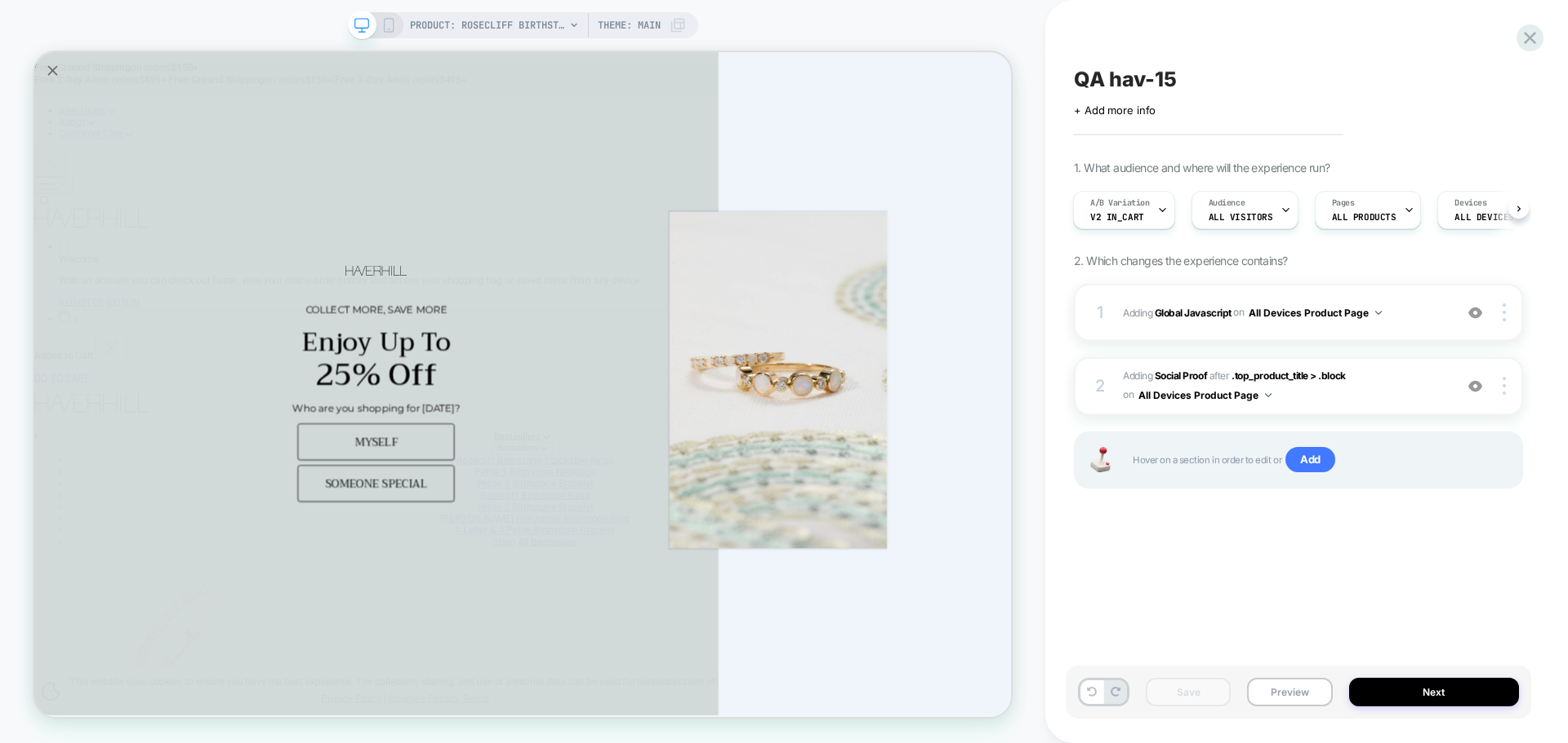
click at [1305, 711] on div "Save Preview Next" at bounding box center [1298, 692] width 465 height 53
click at [1307, 696] on button "Preview" at bounding box center [1289, 692] width 85 height 29
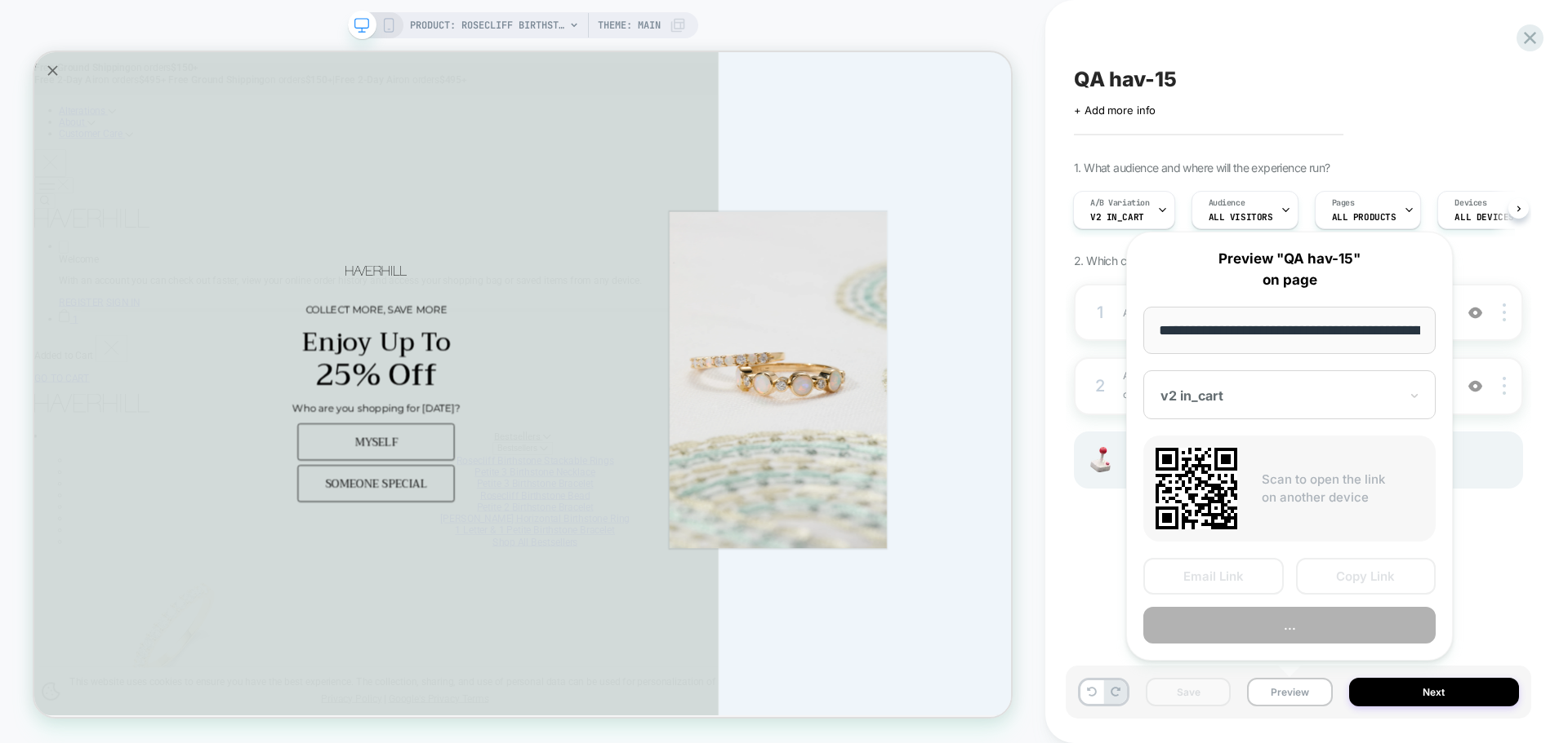
scroll to position [0, 385]
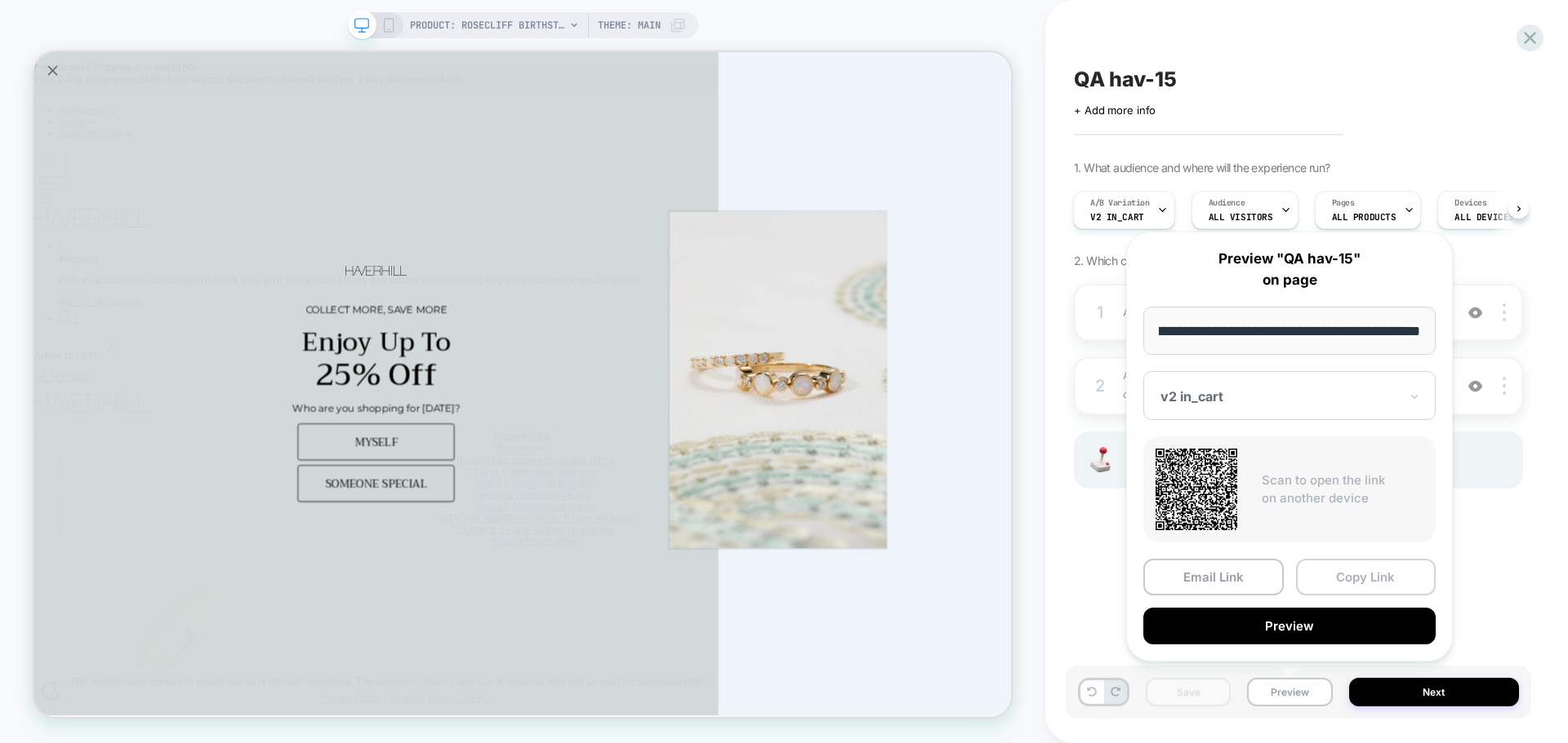
click at [1390, 583] on button "Copy Link" at bounding box center [1365, 577] width 140 height 36
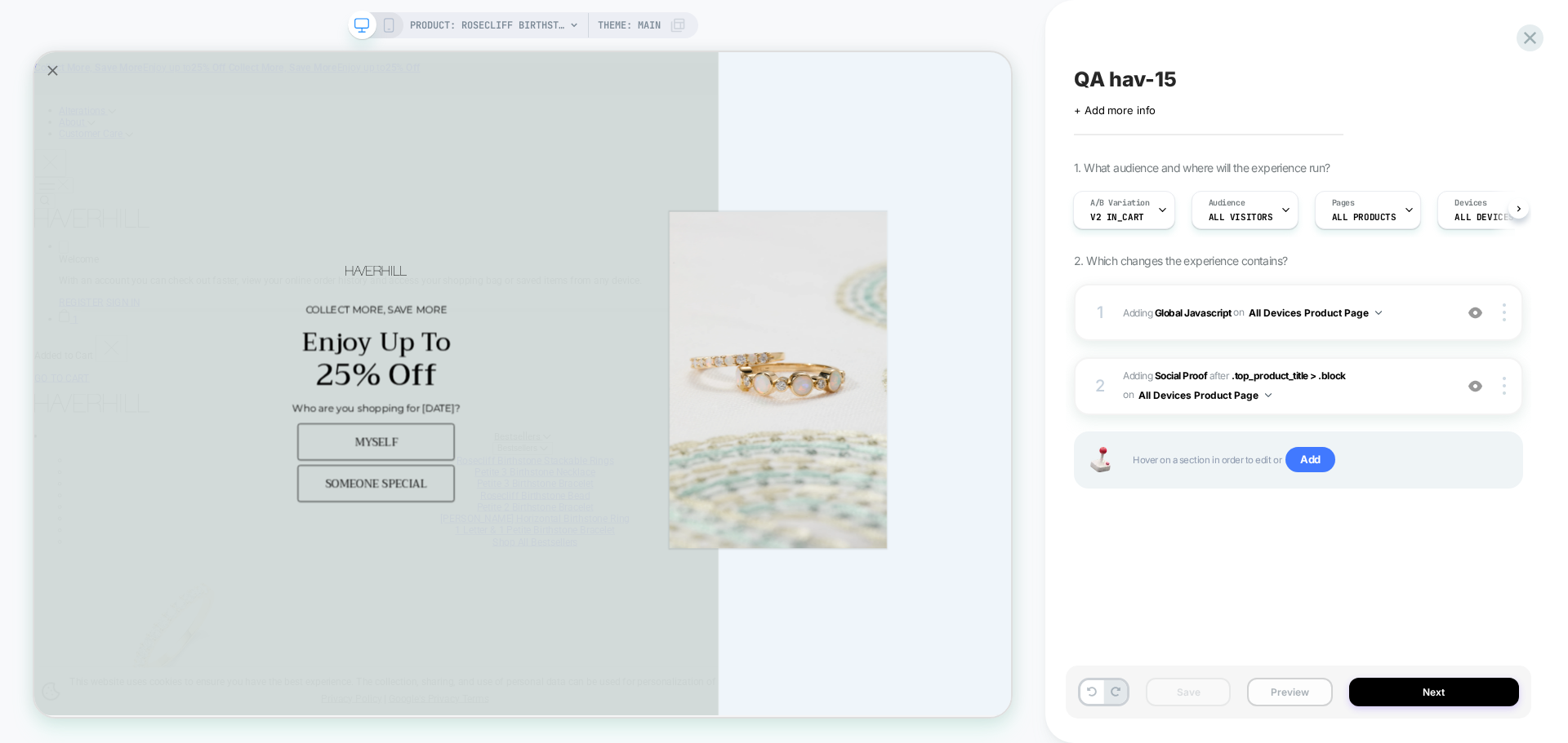
click at [1294, 704] on button "Preview" at bounding box center [1289, 692] width 85 height 29
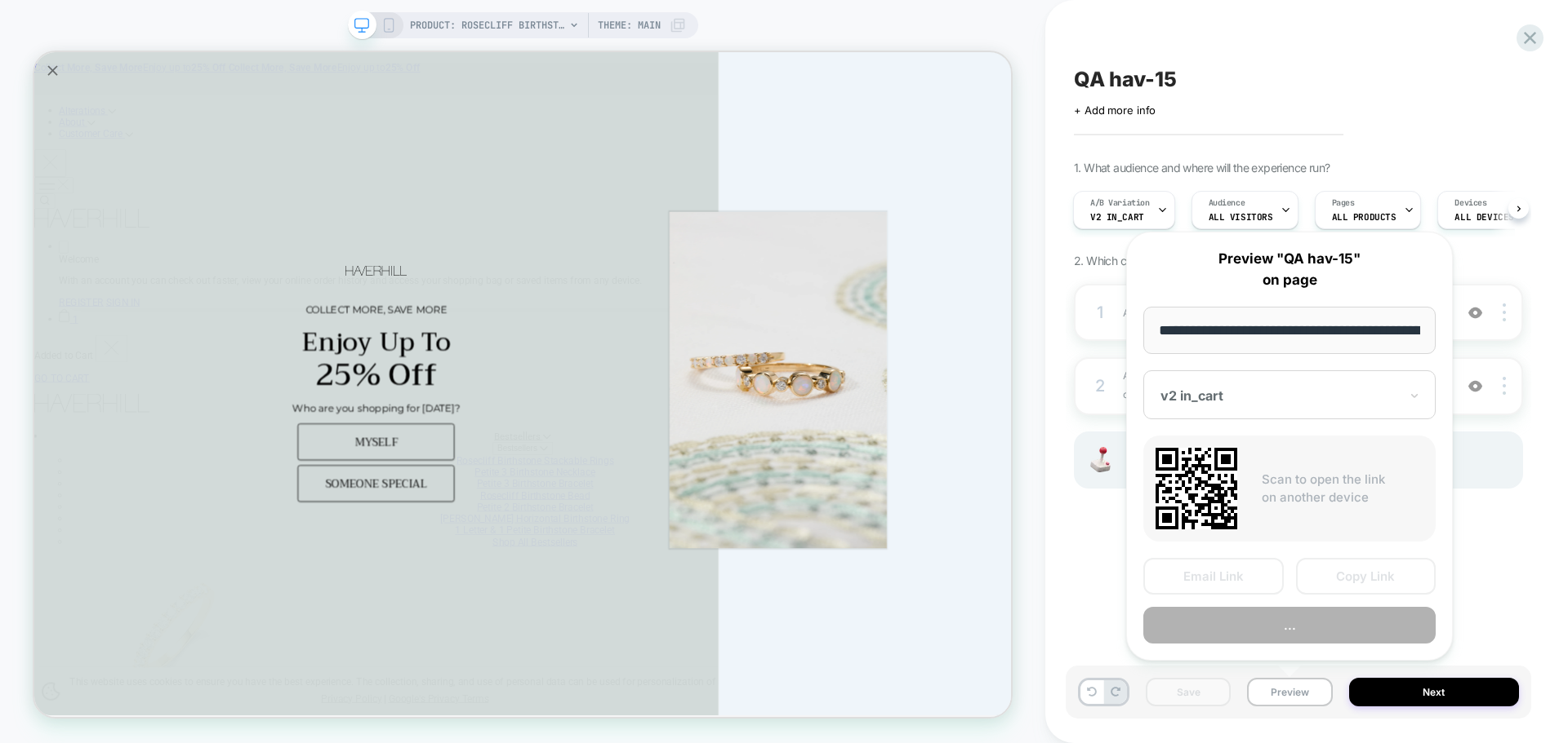
scroll to position [0, 385]
click at [1406, 586] on button "Copy Link" at bounding box center [1365, 577] width 140 height 36
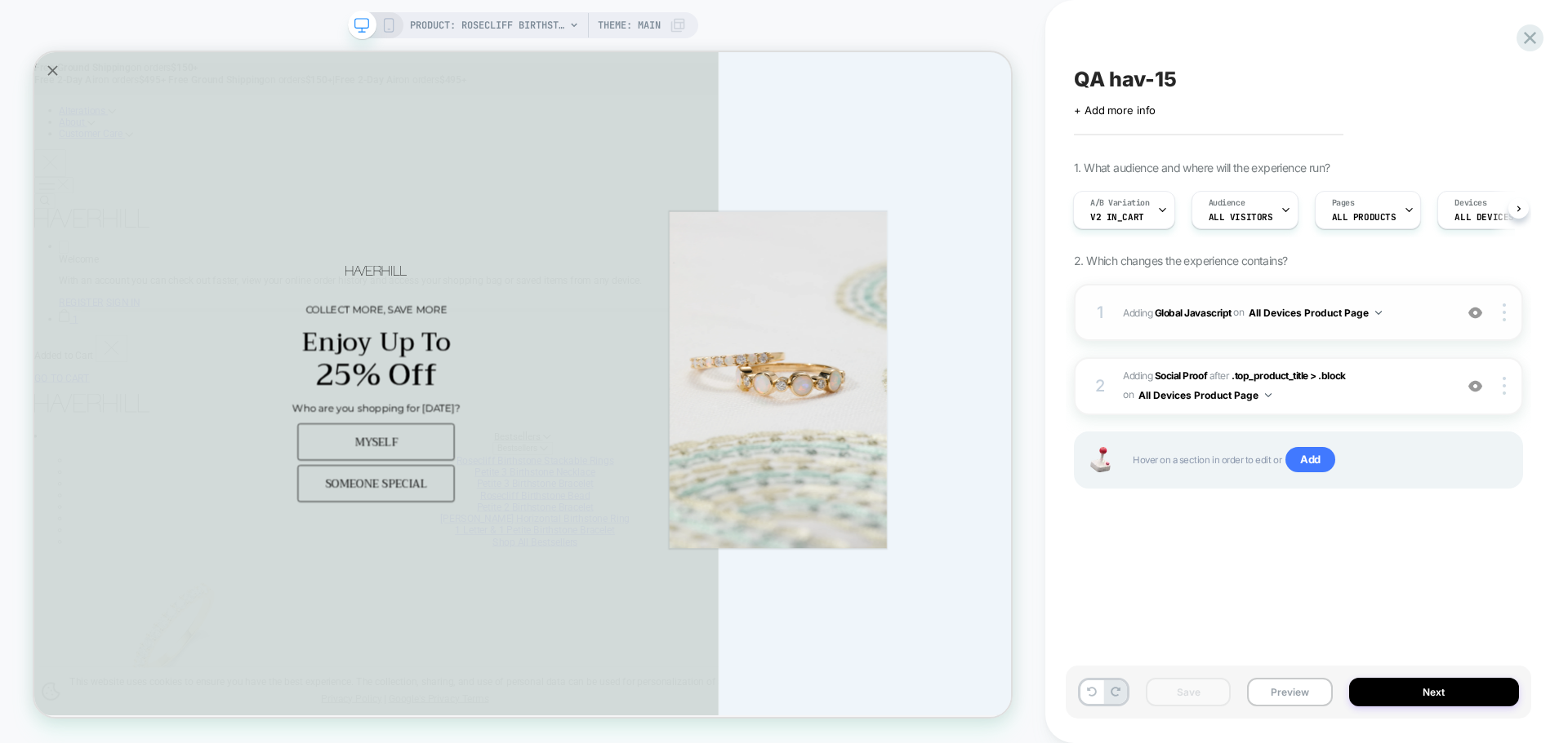
click at [1210, 300] on div "1 Adding Global Javascript on All Devices Product Page Add Before Add After Tar…" at bounding box center [1299, 312] width 449 height 57
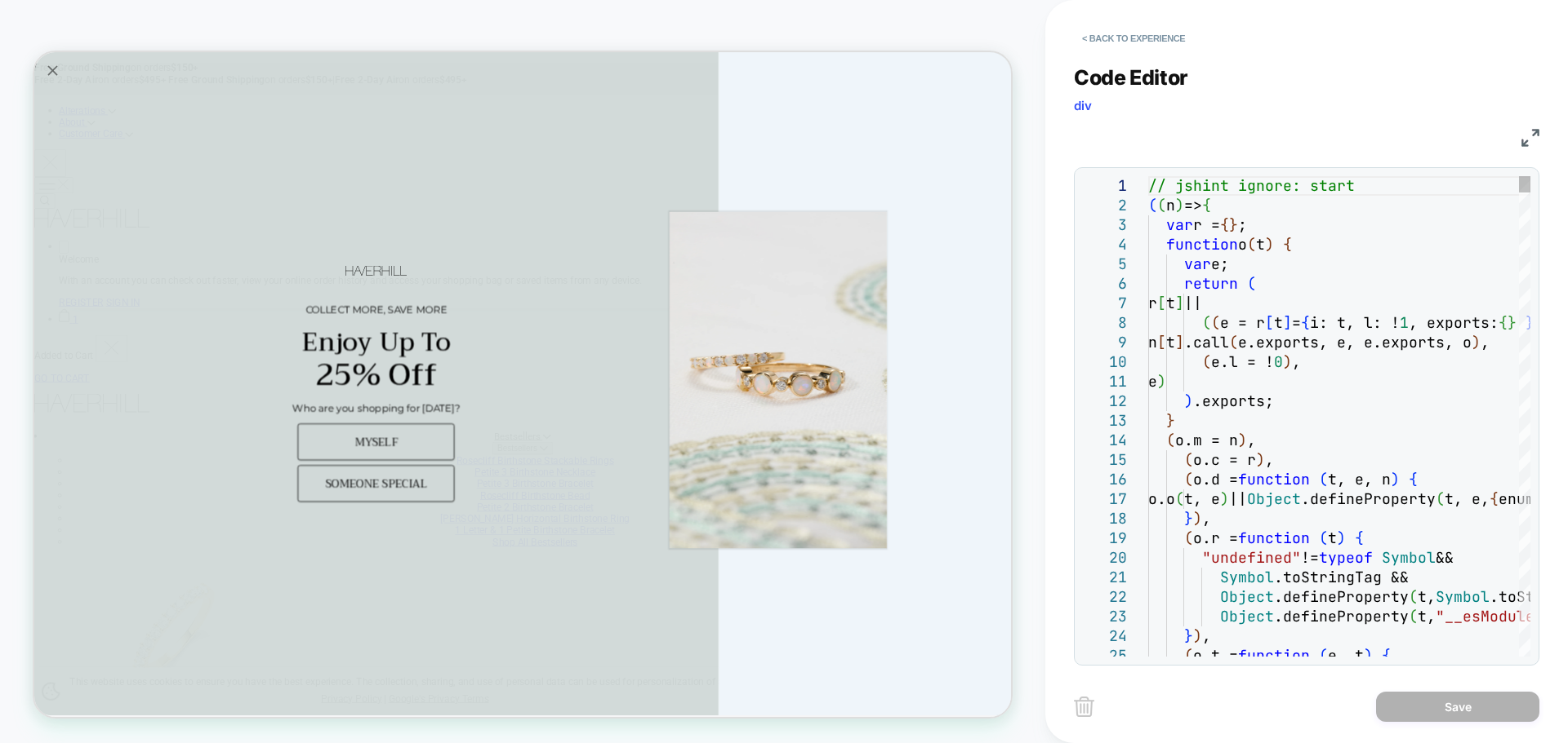
scroll to position [0, 0]
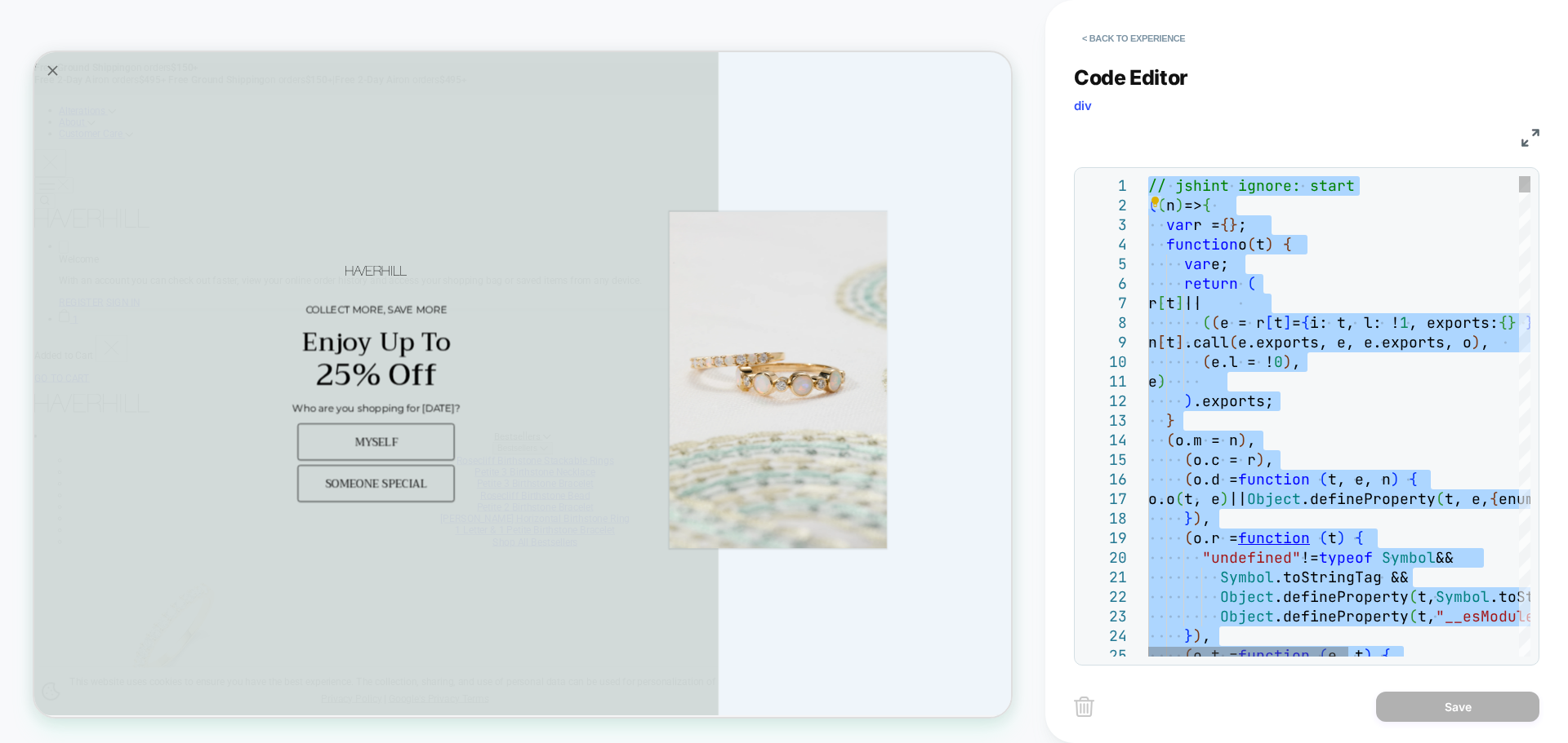
type textarea "**********"
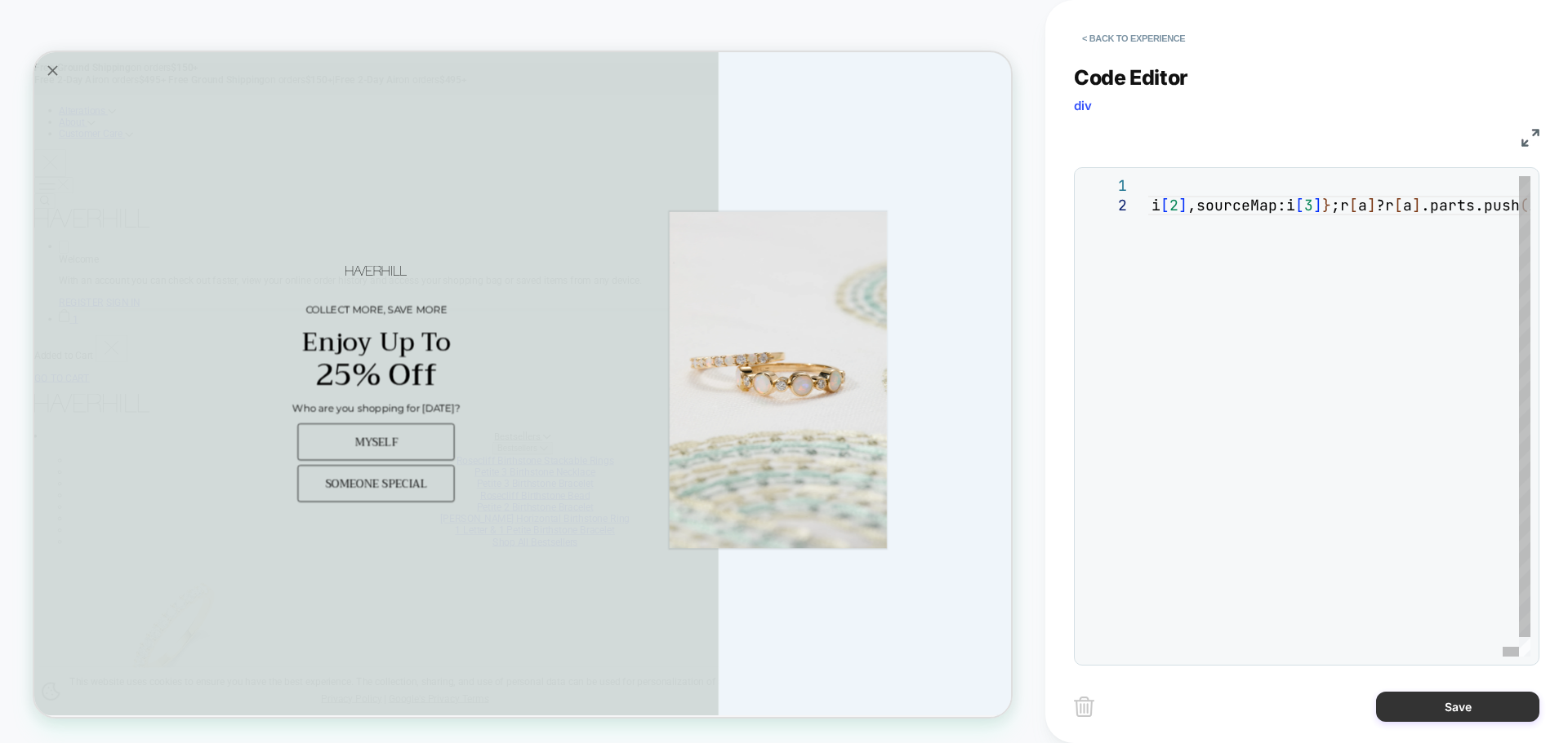
click at [1403, 695] on button "Save" at bounding box center [1457, 708] width 163 height 31
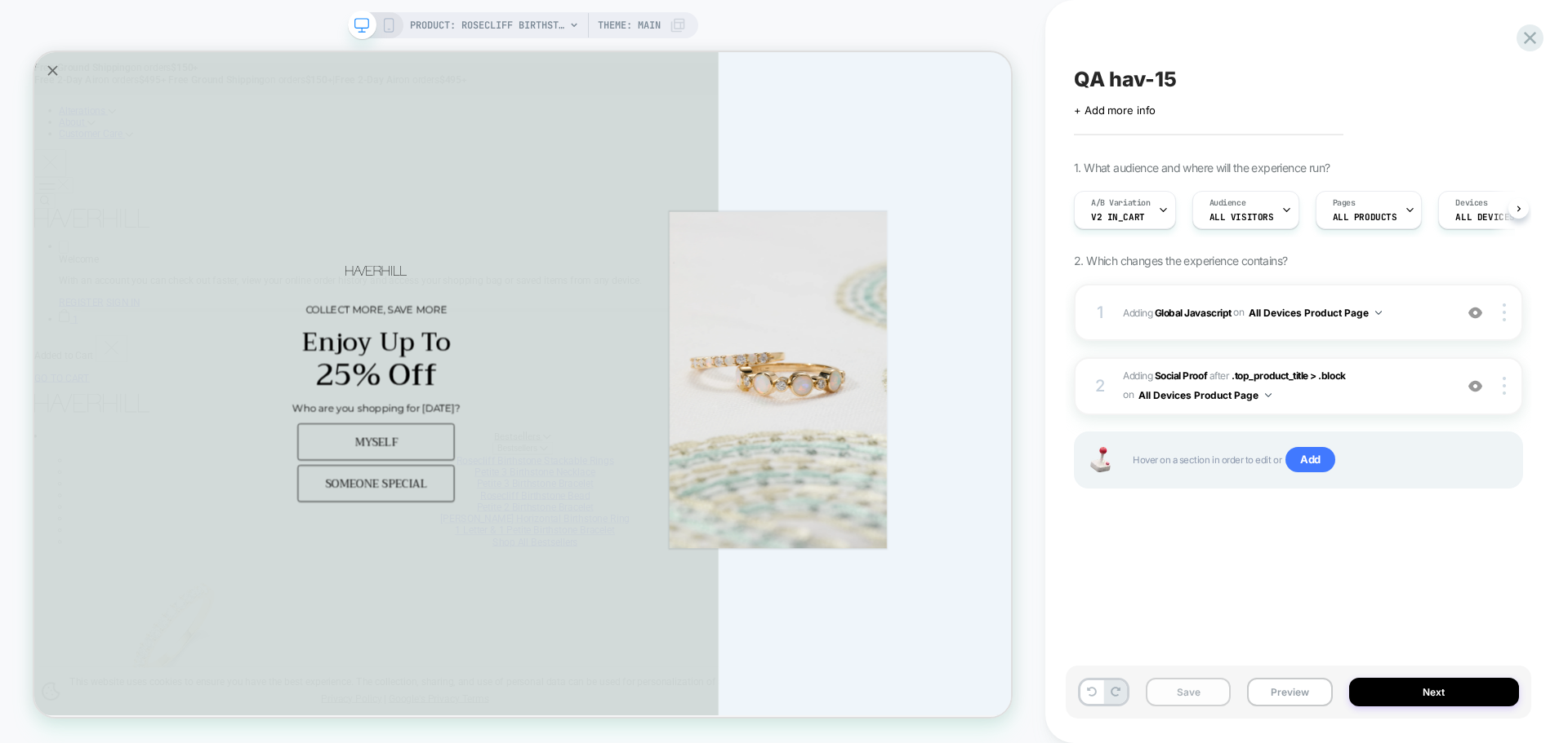
click at [1191, 690] on button "Save" at bounding box center [1188, 692] width 85 height 29
click at [1295, 694] on button "Preview" at bounding box center [1289, 692] width 85 height 29
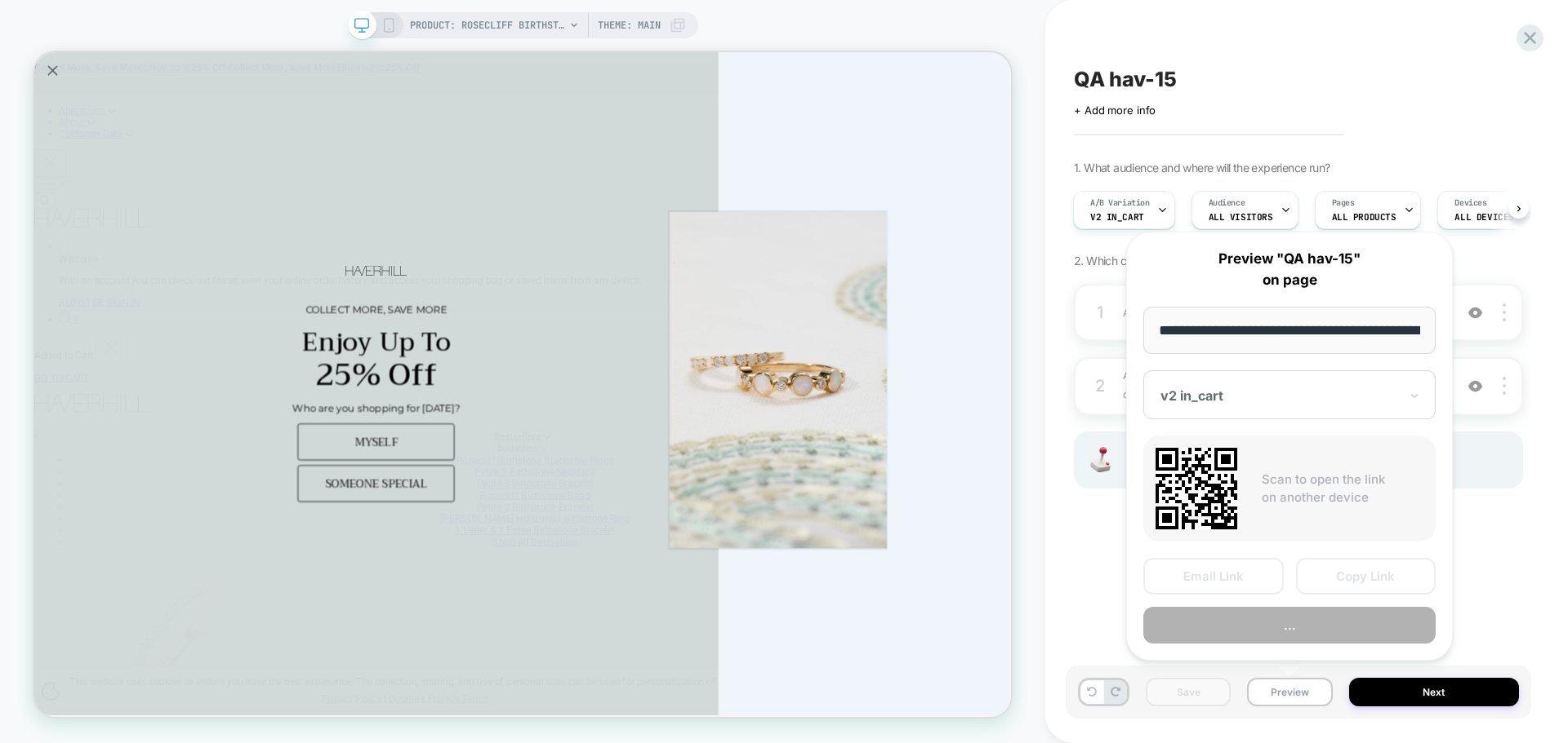
scroll to position [0, 385]
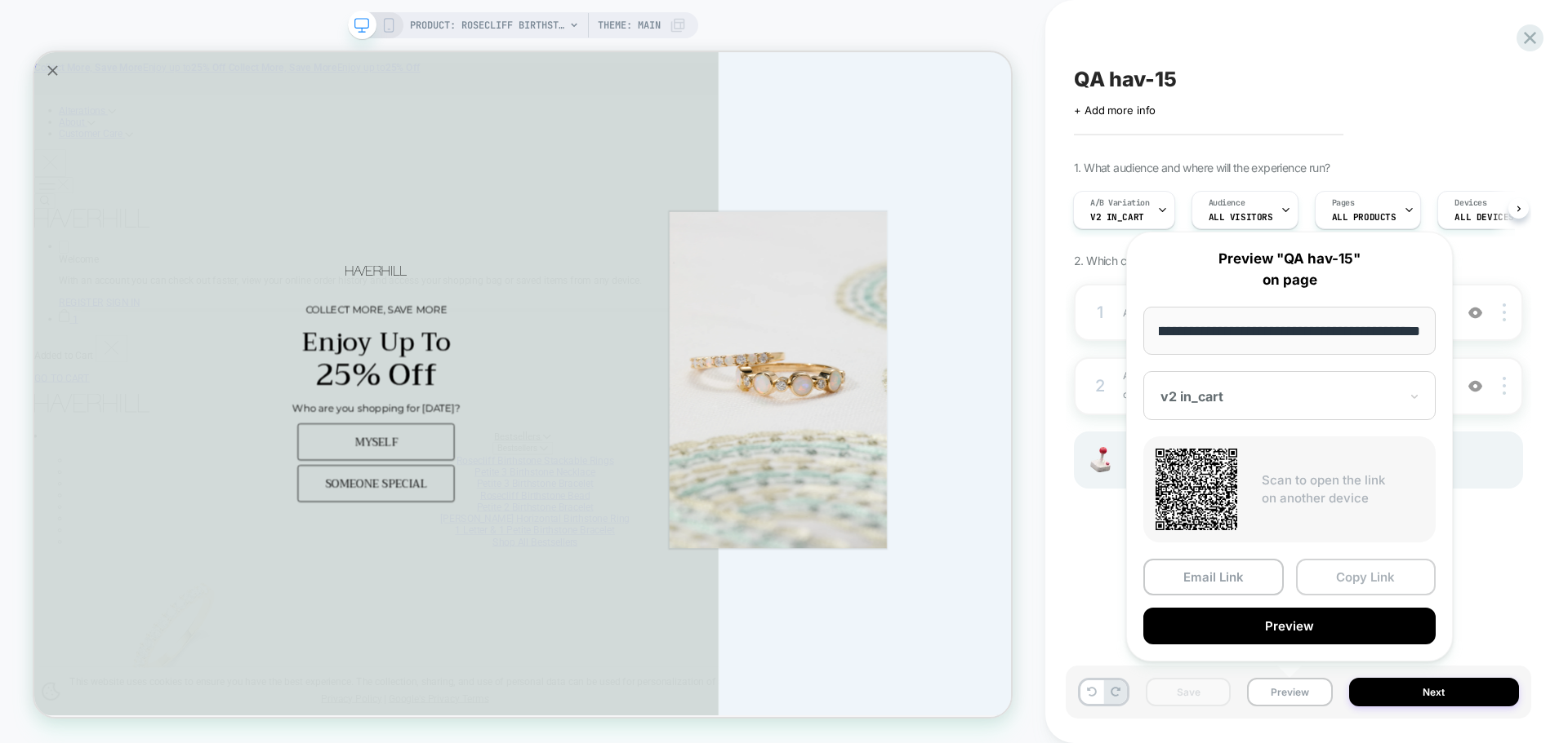
click at [1384, 580] on button "Copy Link" at bounding box center [1365, 577] width 140 height 36
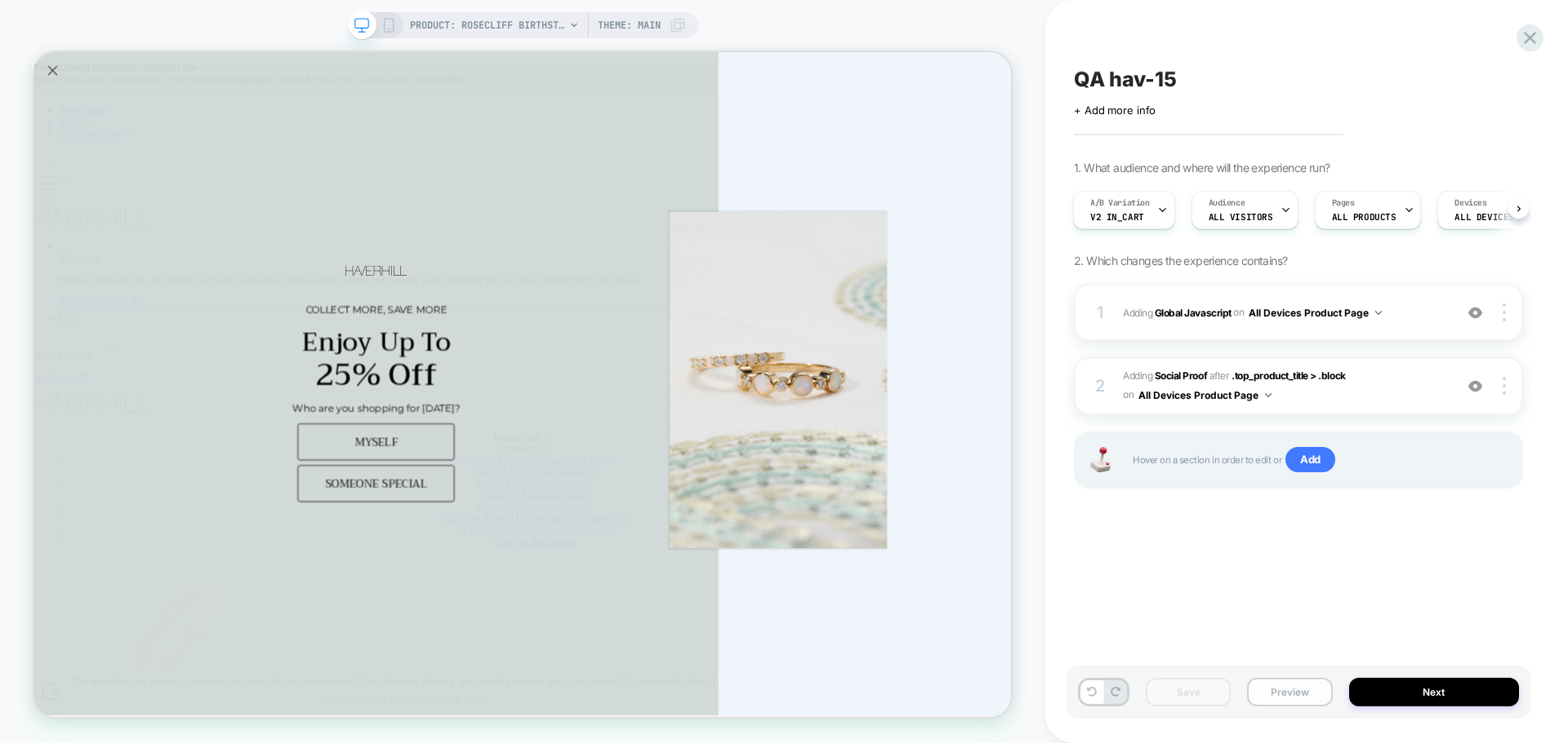
click at [1291, 702] on button "Preview" at bounding box center [1289, 692] width 85 height 29
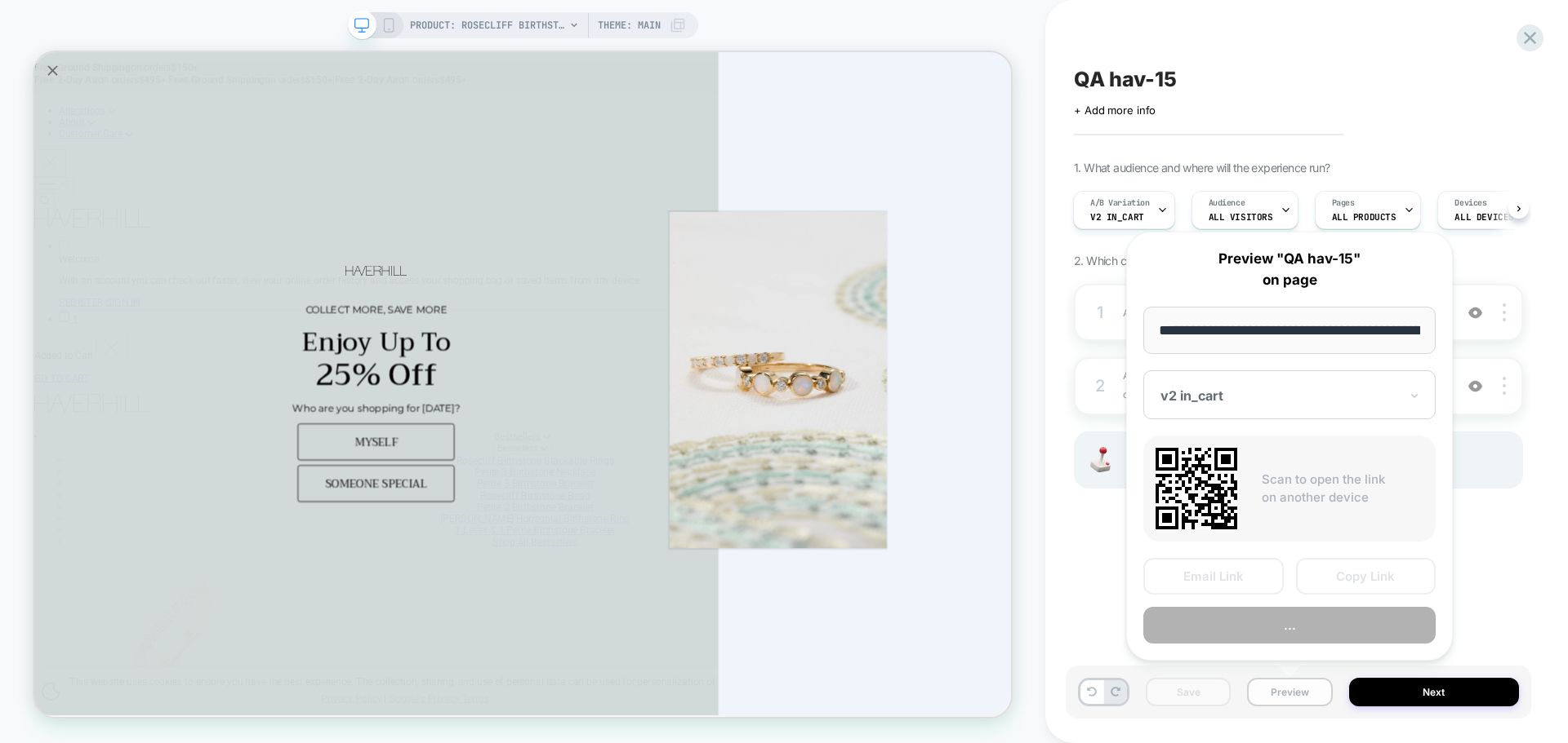
scroll to position [0, 385]
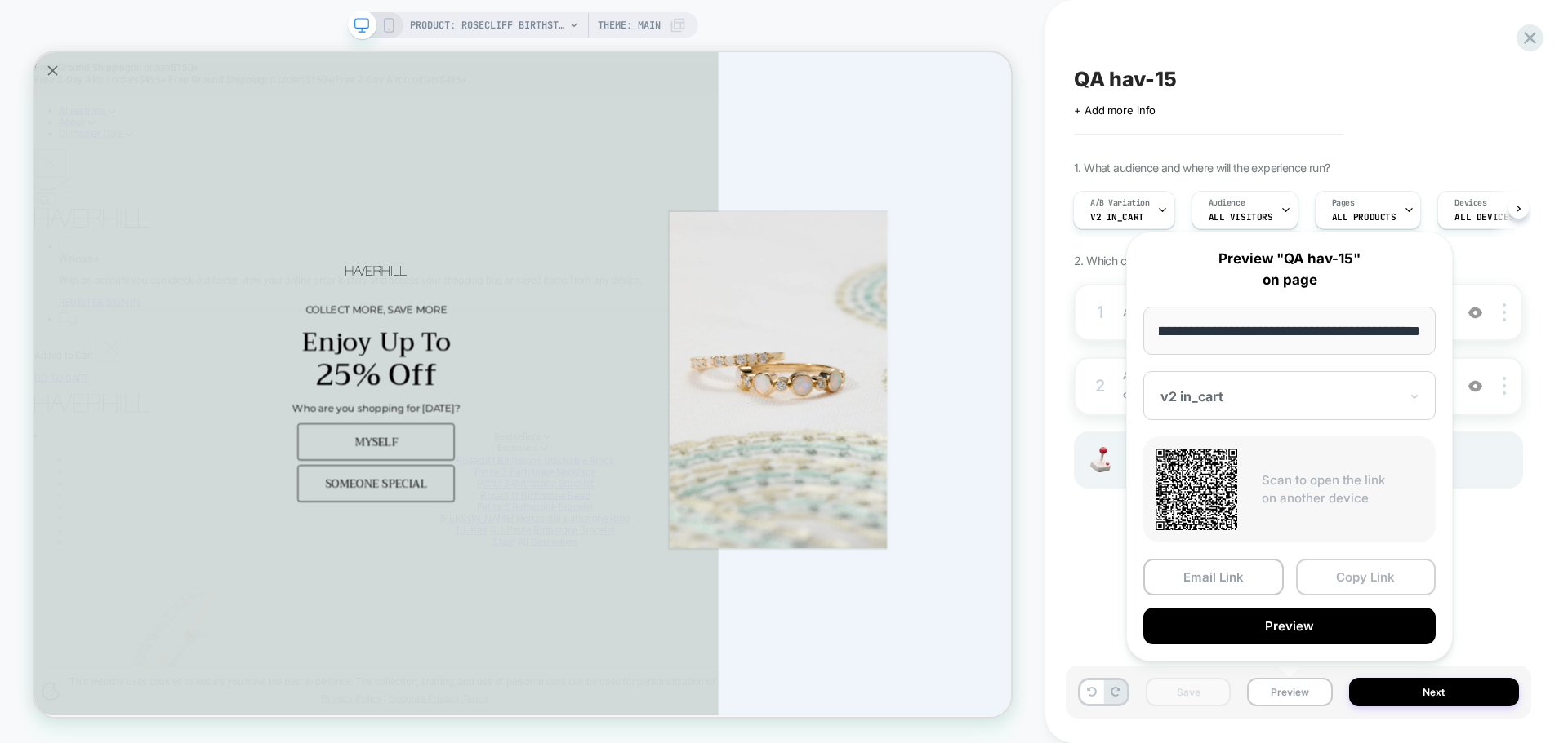
click at [1366, 586] on button "Copy Link" at bounding box center [1365, 577] width 140 height 36
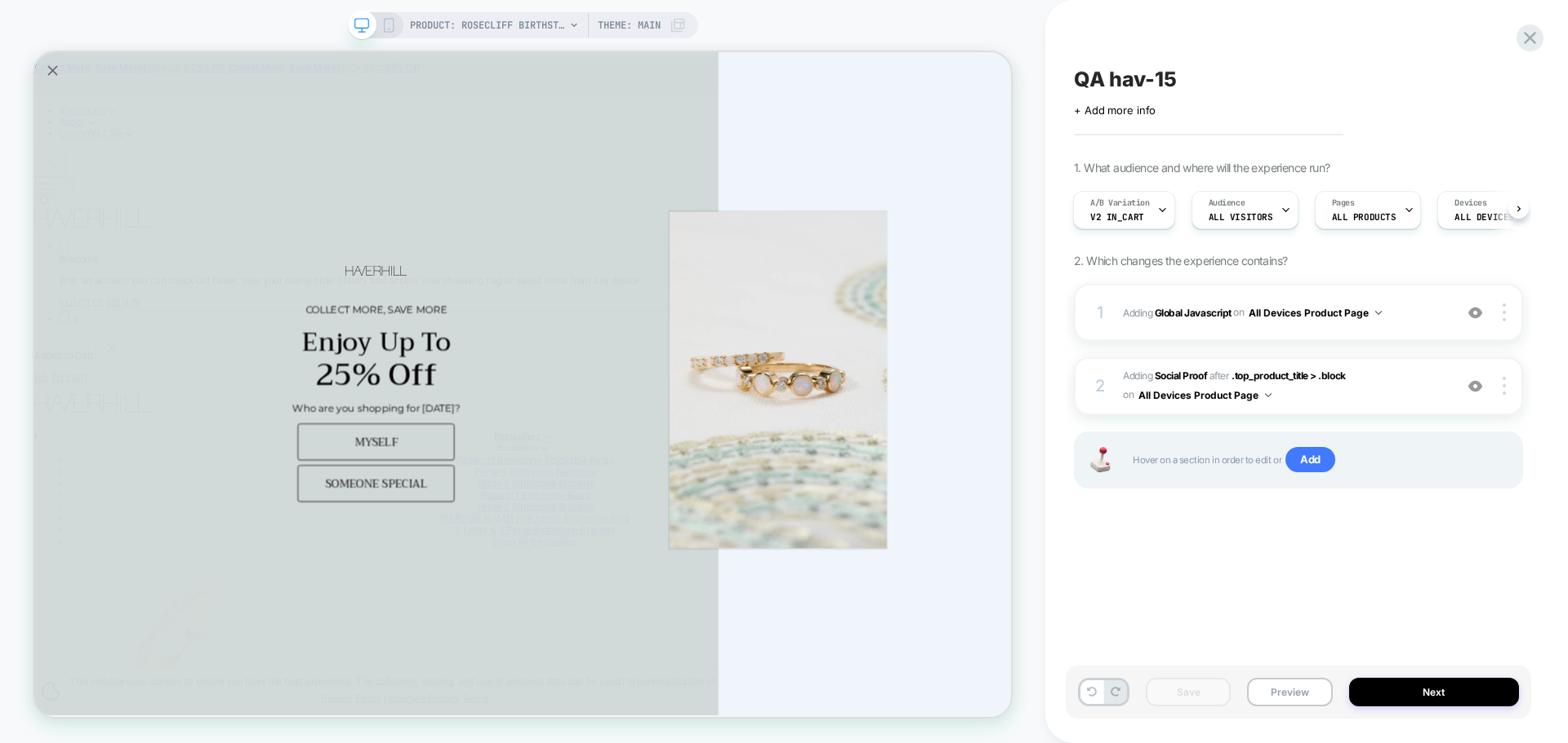
click at [1402, 676] on div "Save Preview Next" at bounding box center [1298, 692] width 465 height 53
click at [1406, 694] on button "Next" at bounding box center [1434, 692] width 171 height 29
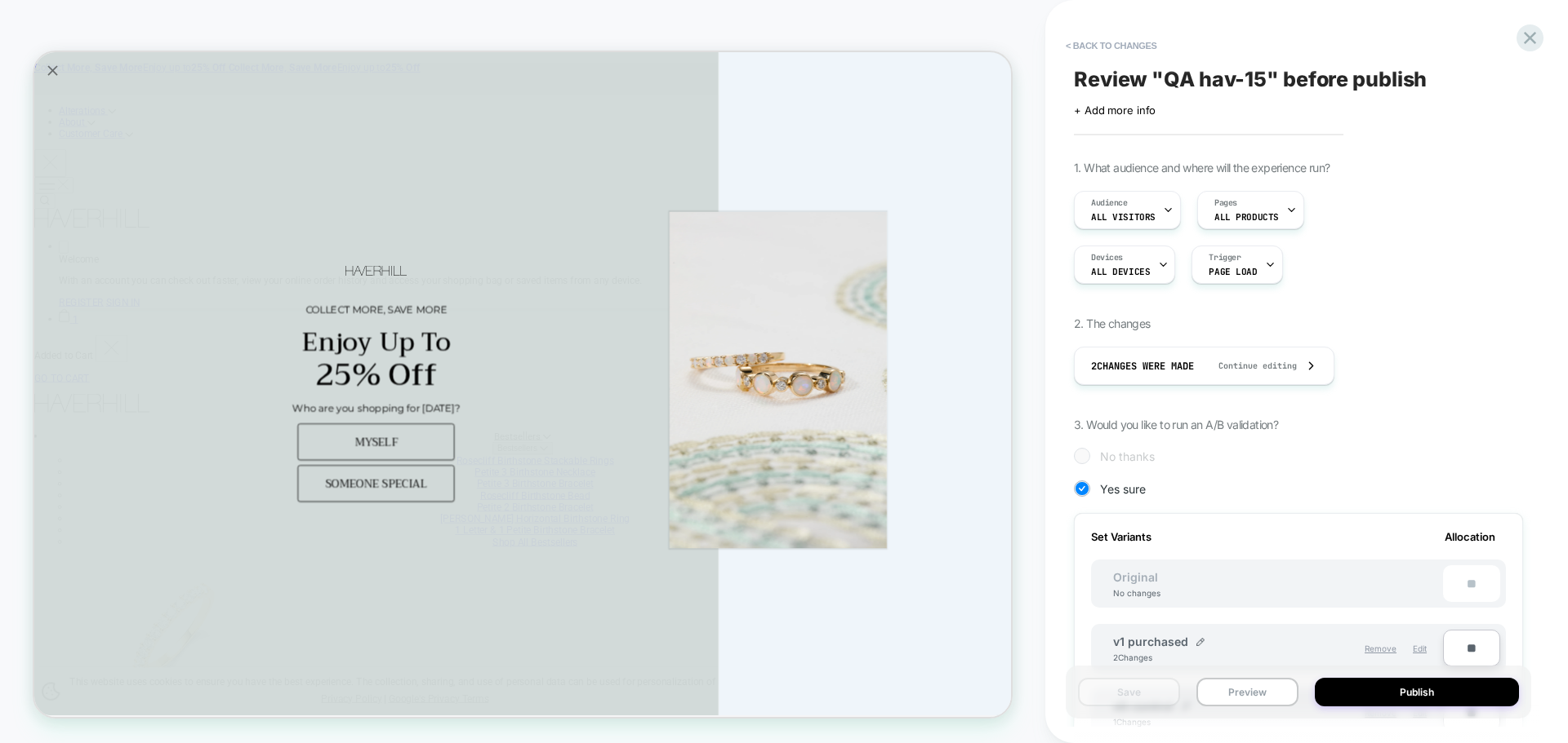
scroll to position [327, 0]
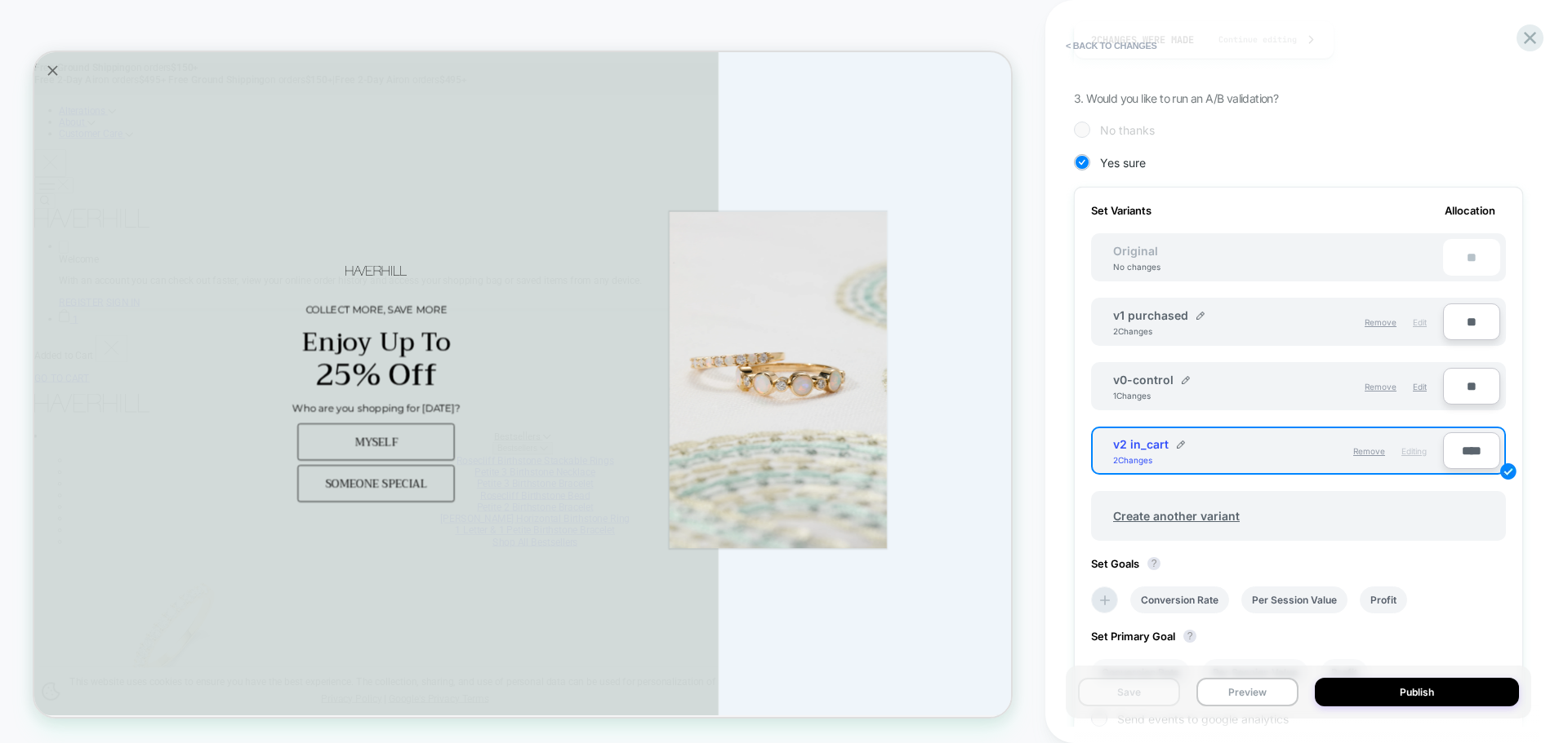
click at [1417, 323] on span "Edit" at bounding box center [1419, 322] width 14 height 10
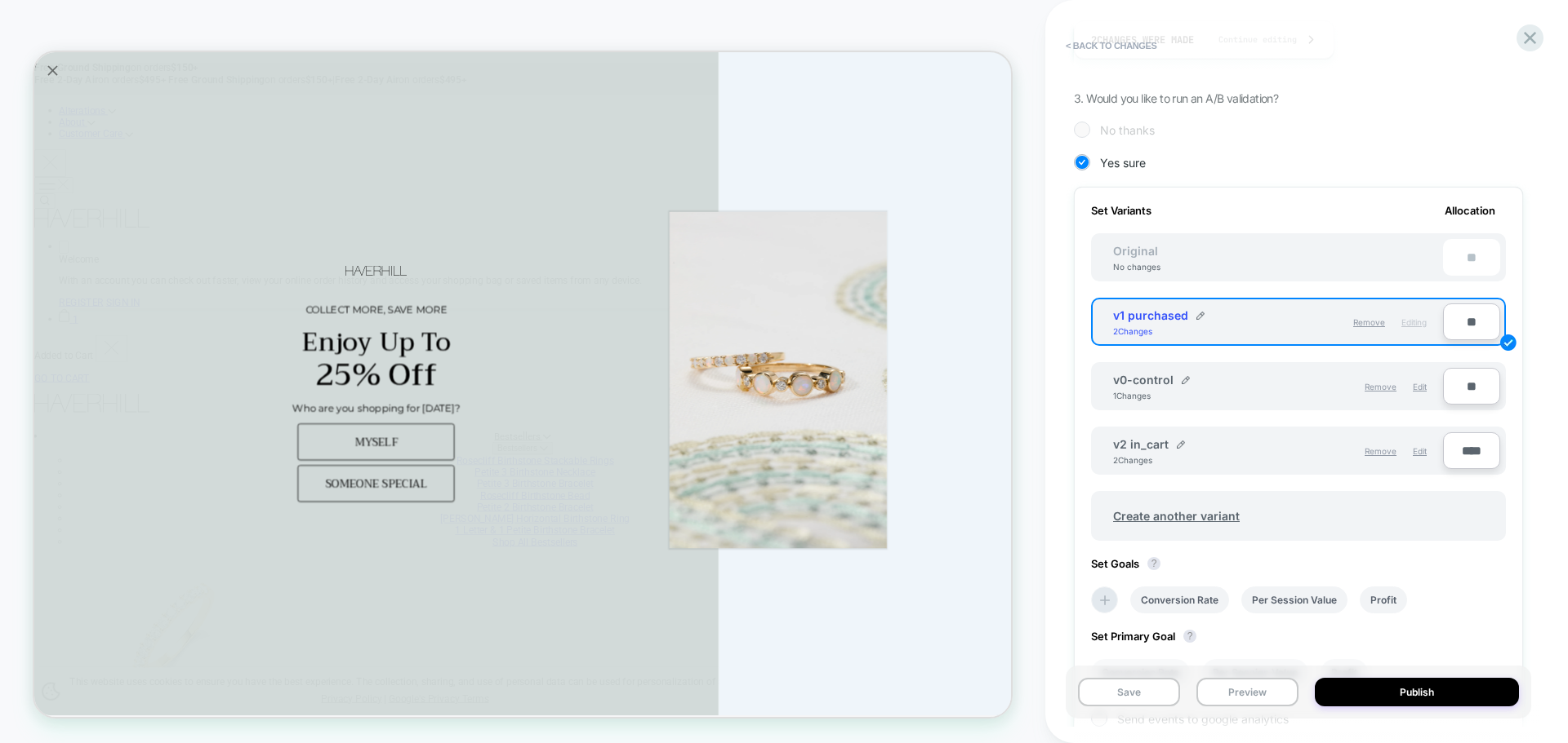
scroll to position [0, 0]
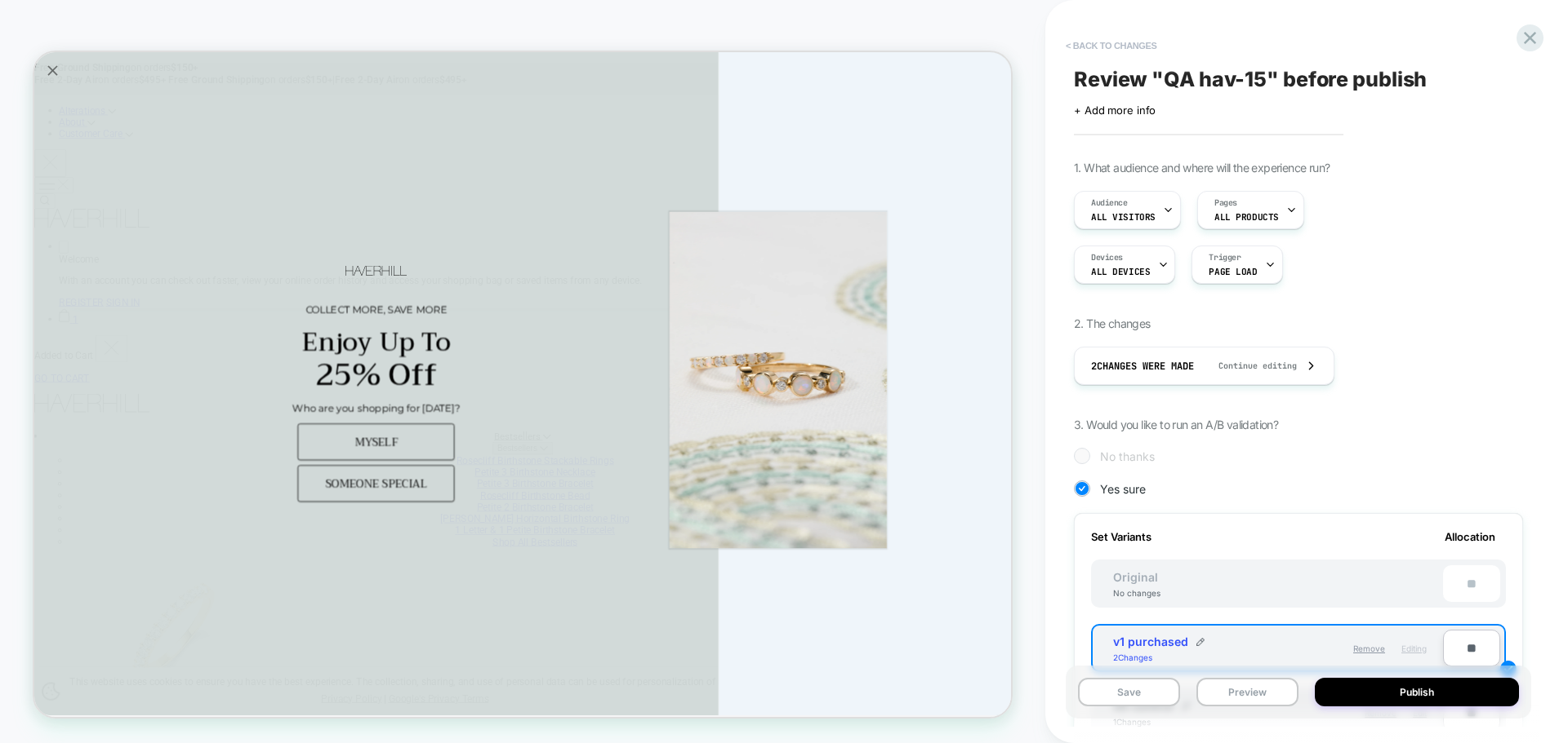
click at [1116, 42] on button "< Back to changes" at bounding box center [1111, 45] width 108 height 26
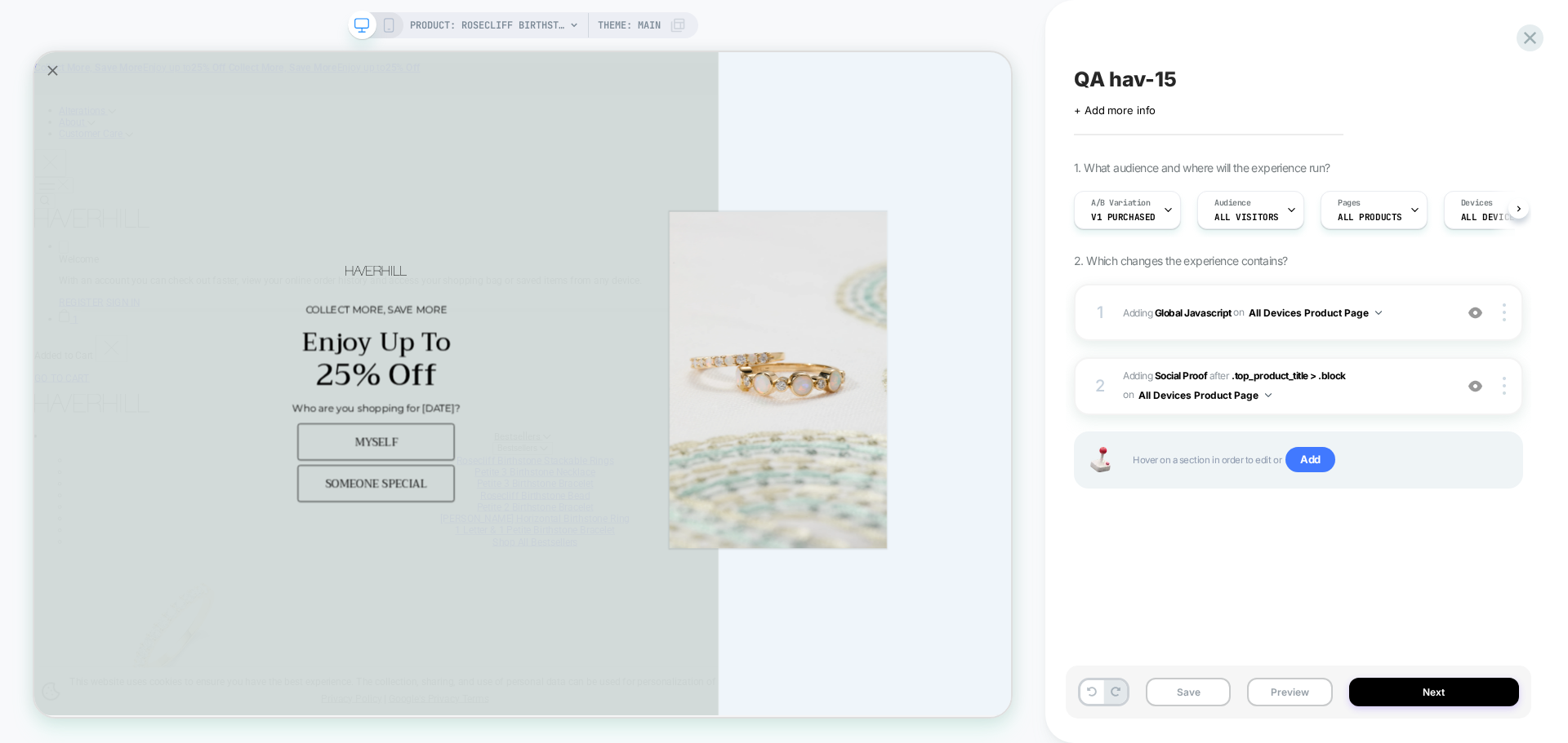
scroll to position [0, 1]
click at [1175, 326] on div "1 Adding Global Javascript on All Devices Product Page Add Before Add After Tar…" at bounding box center [1299, 312] width 449 height 57
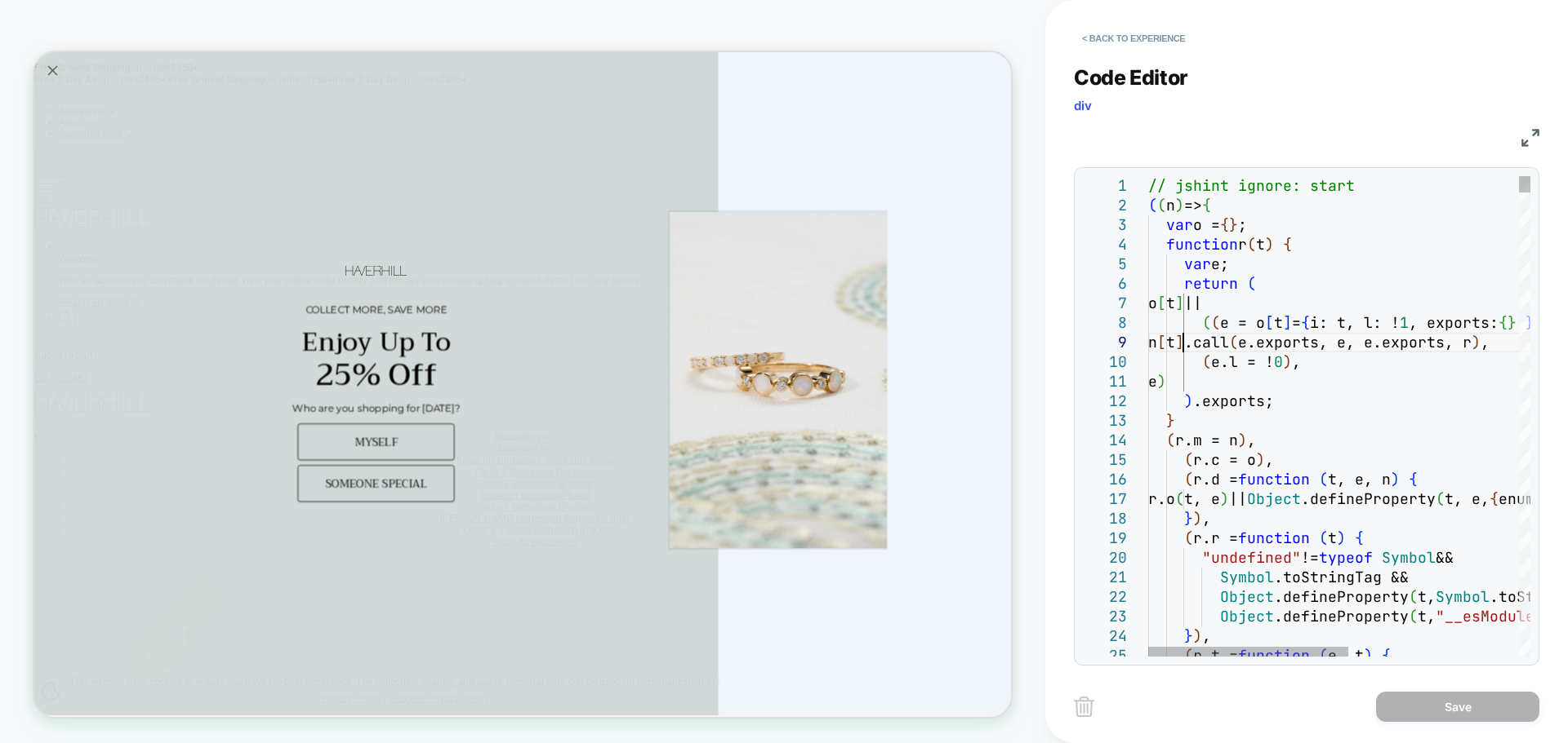
scroll to position [0, 0]
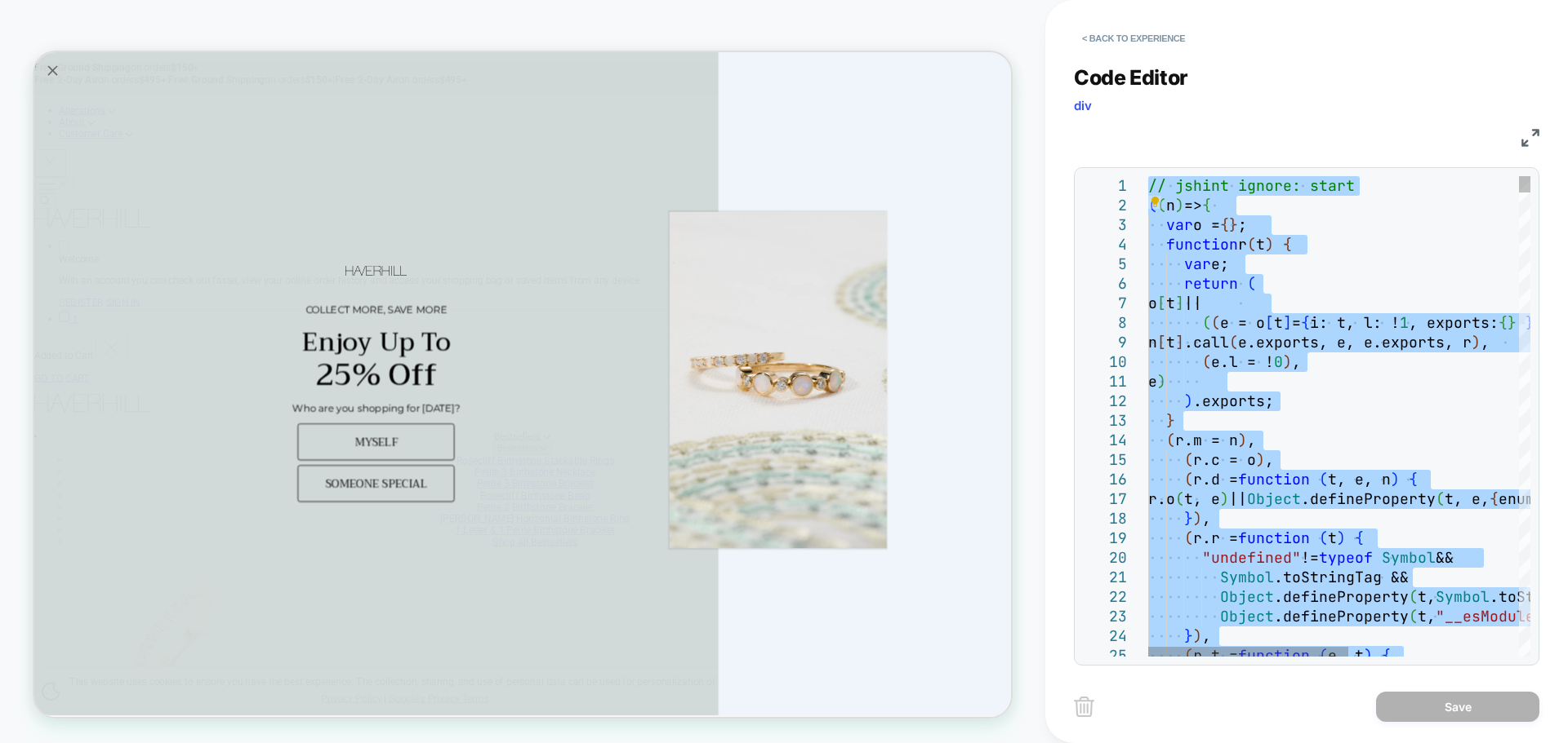
type textarea "**********"
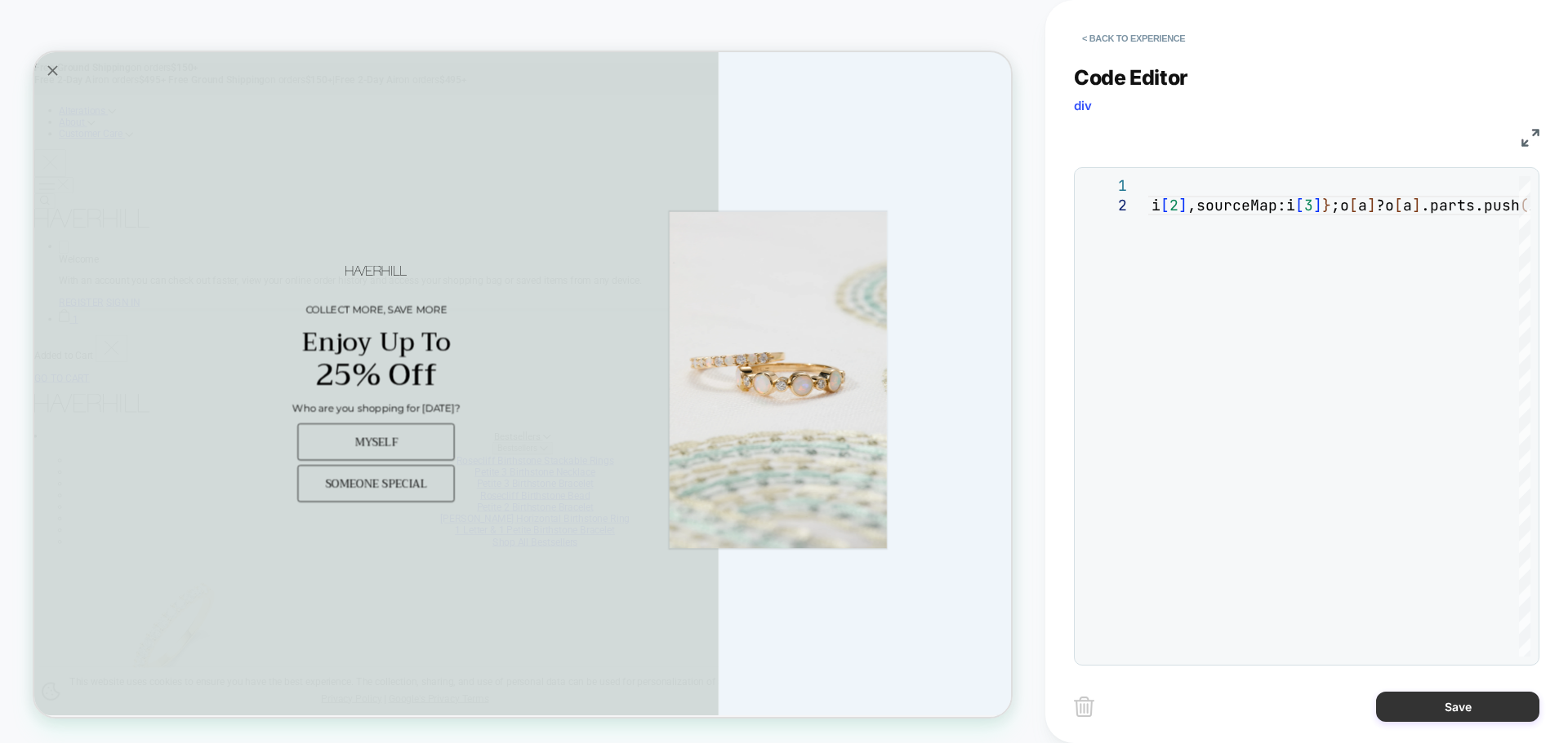
click at [1452, 718] on button "Save" at bounding box center [1457, 708] width 163 height 31
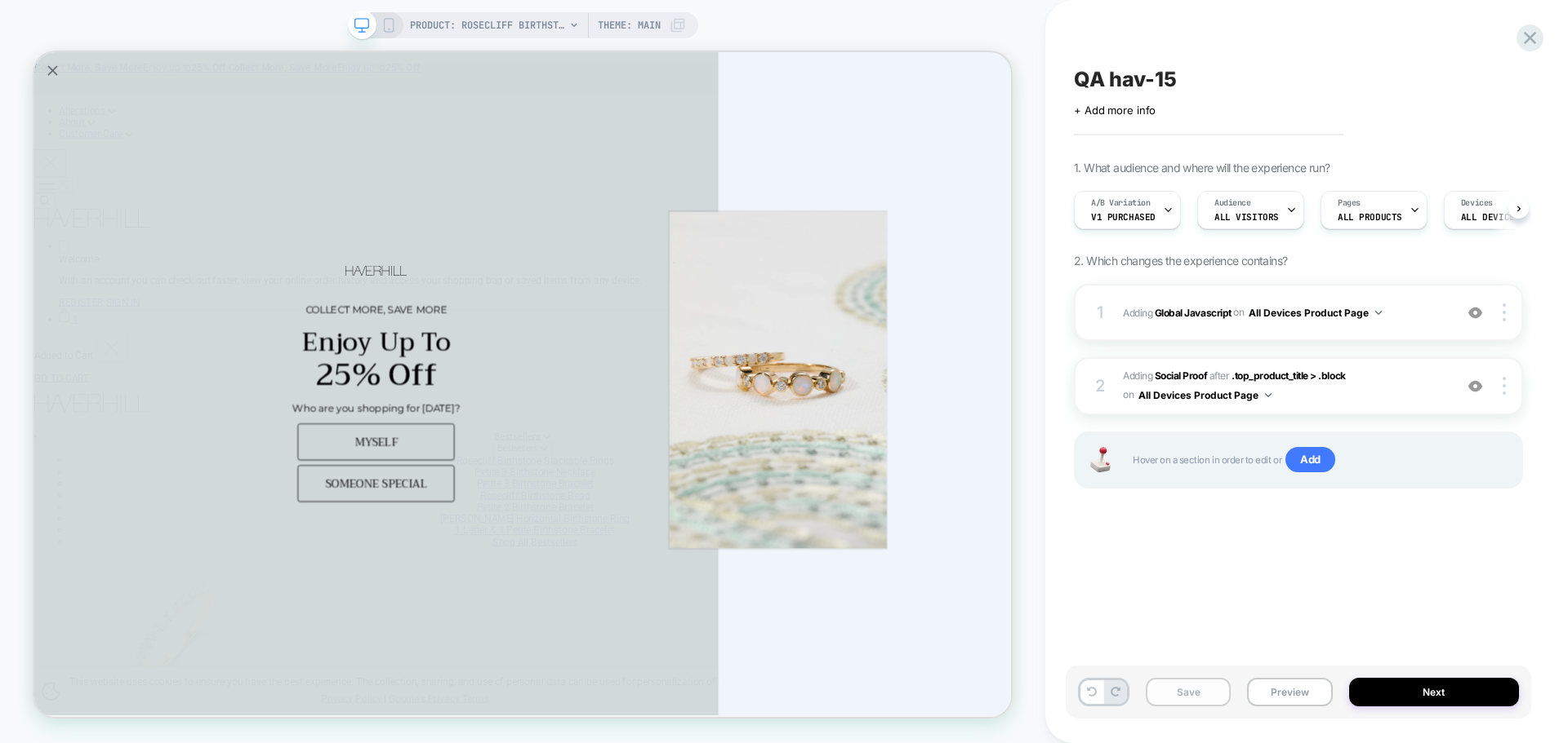
scroll to position [0, 1]
click at [1205, 690] on button "Save" at bounding box center [1188, 692] width 85 height 29
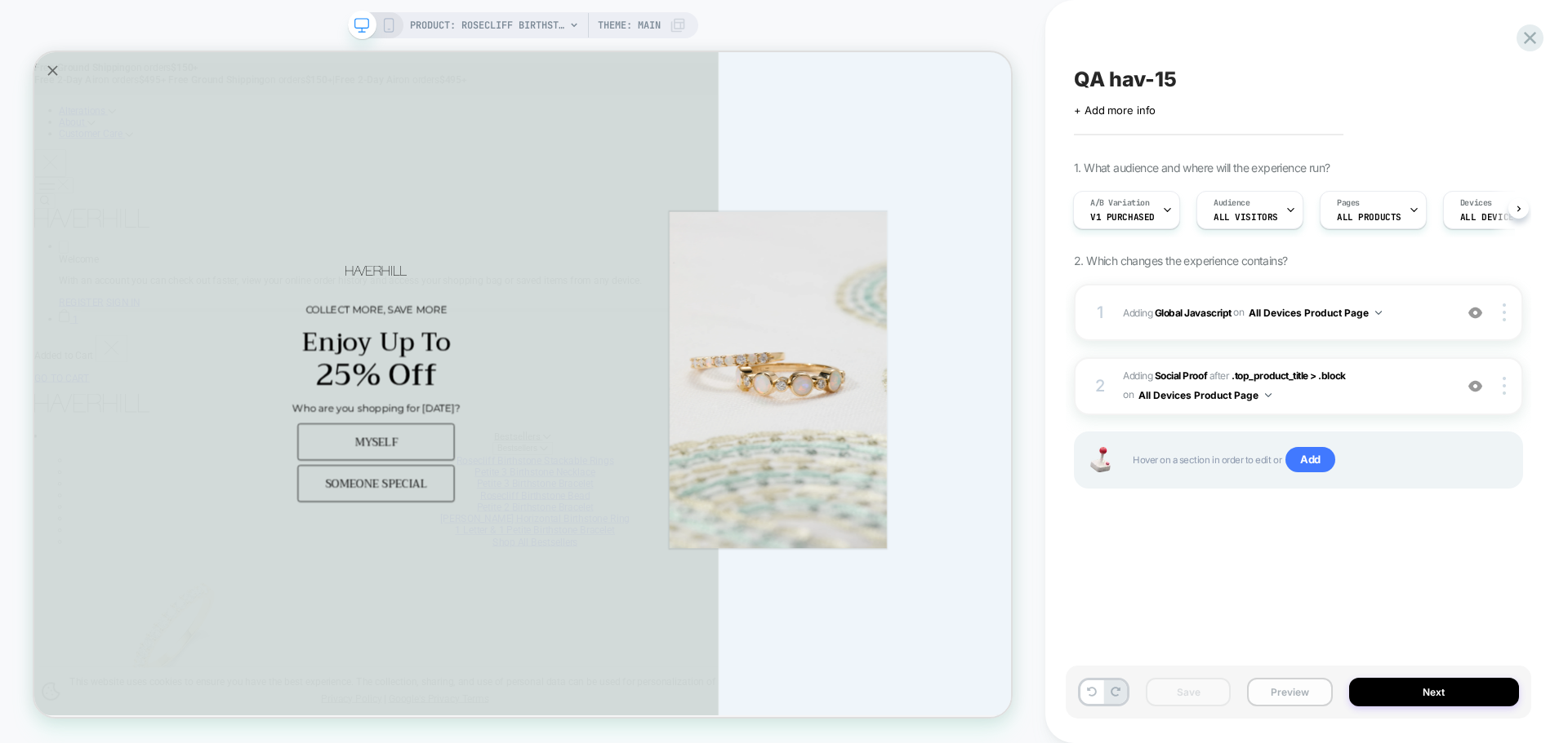
click at [1263, 698] on button "Preview" at bounding box center [1289, 692] width 85 height 29
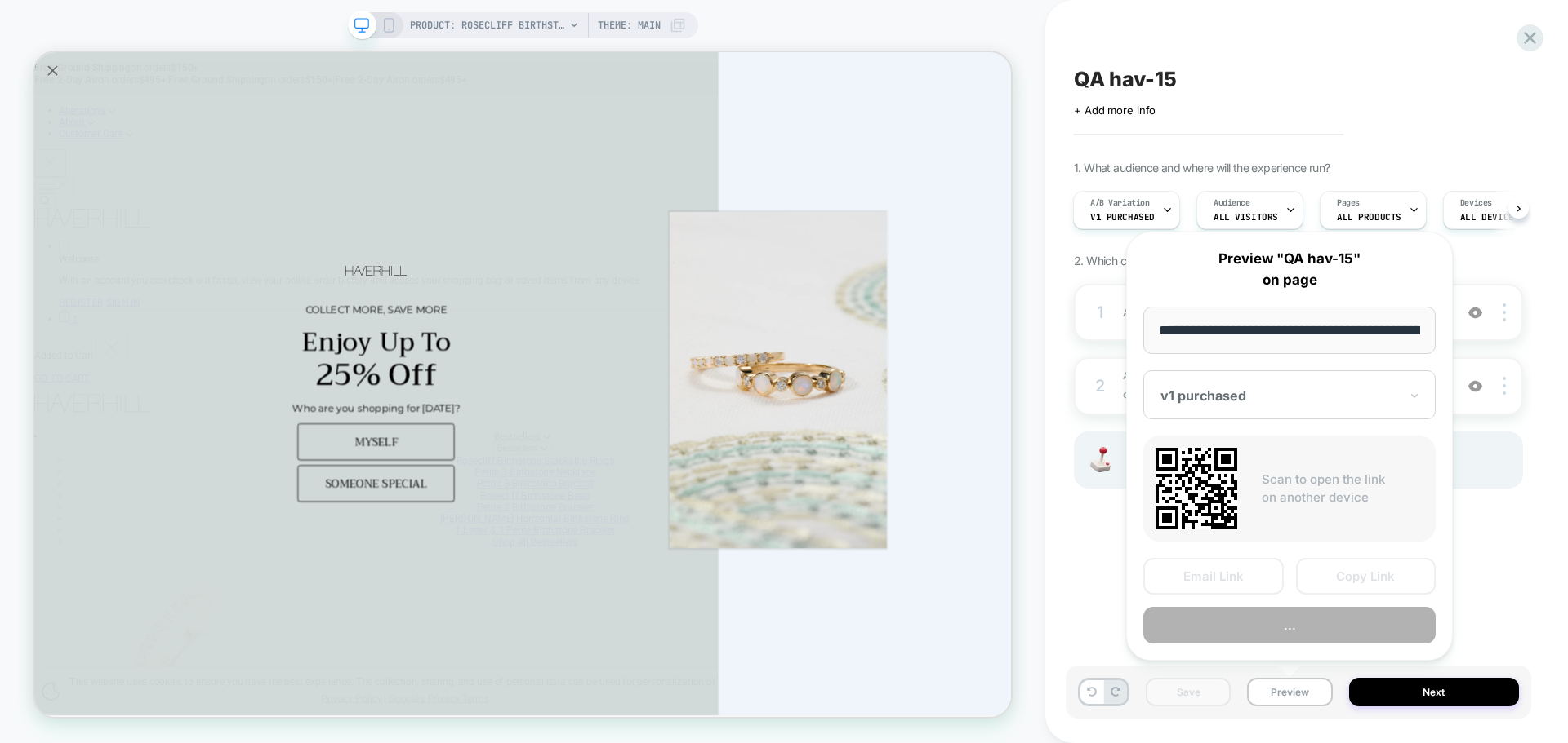
scroll to position [0, 385]
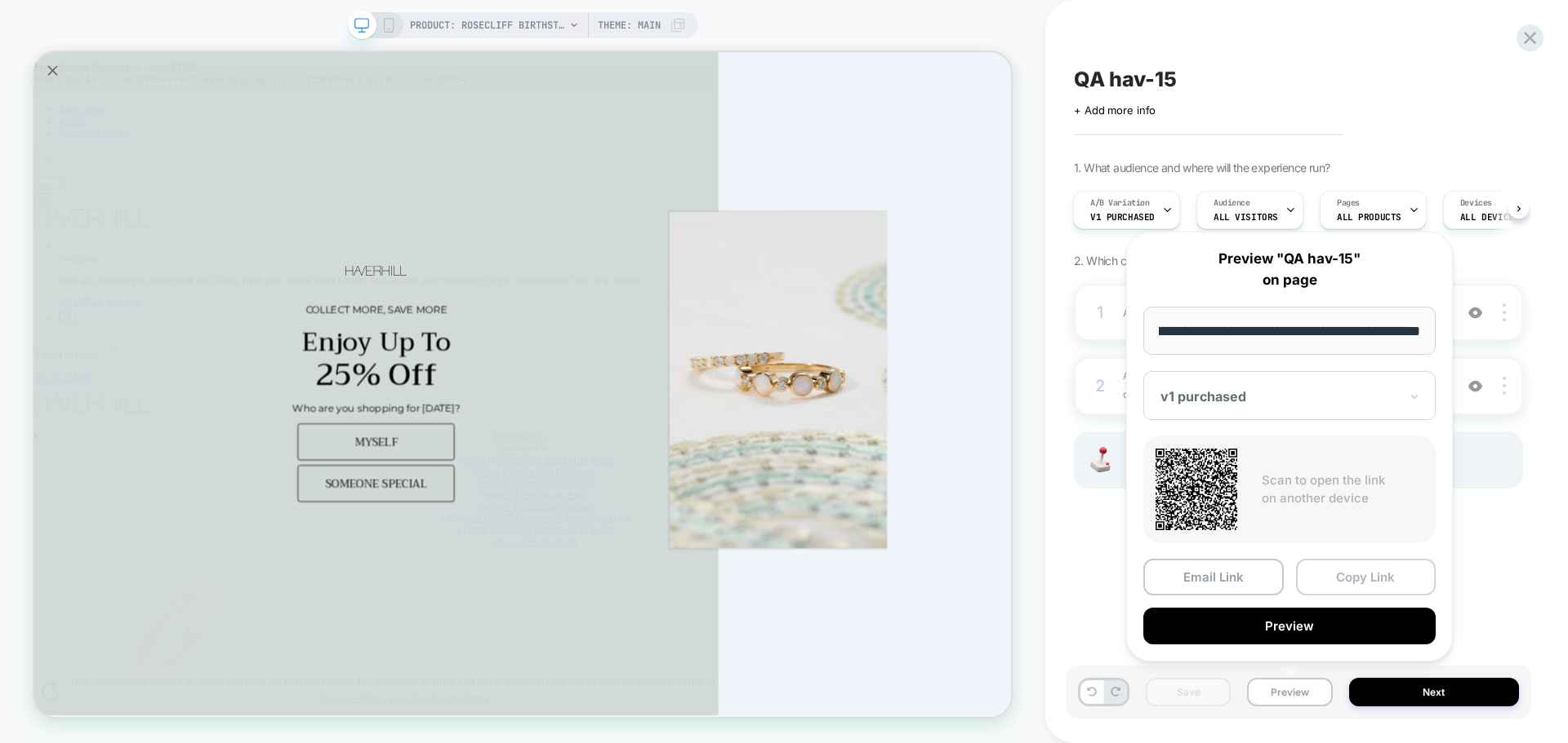
click at [1373, 582] on button "Copy Link" at bounding box center [1365, 577] width 140 height 36
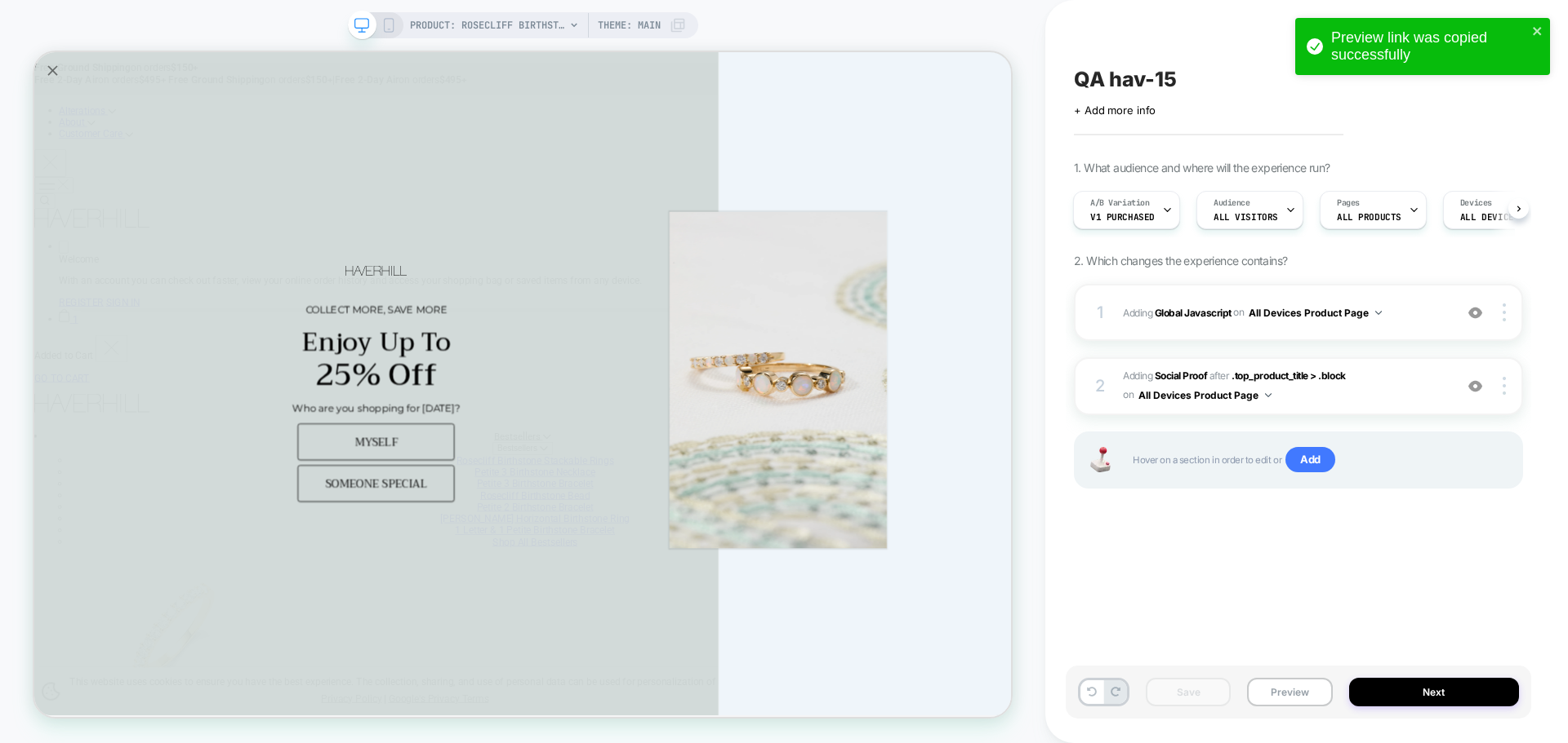
click at [1373, 582] on div "QA hav-15 Click to edit experience details + Add more info 1. What audience and…" at bounding box center [1298, 372] width 465 height 711
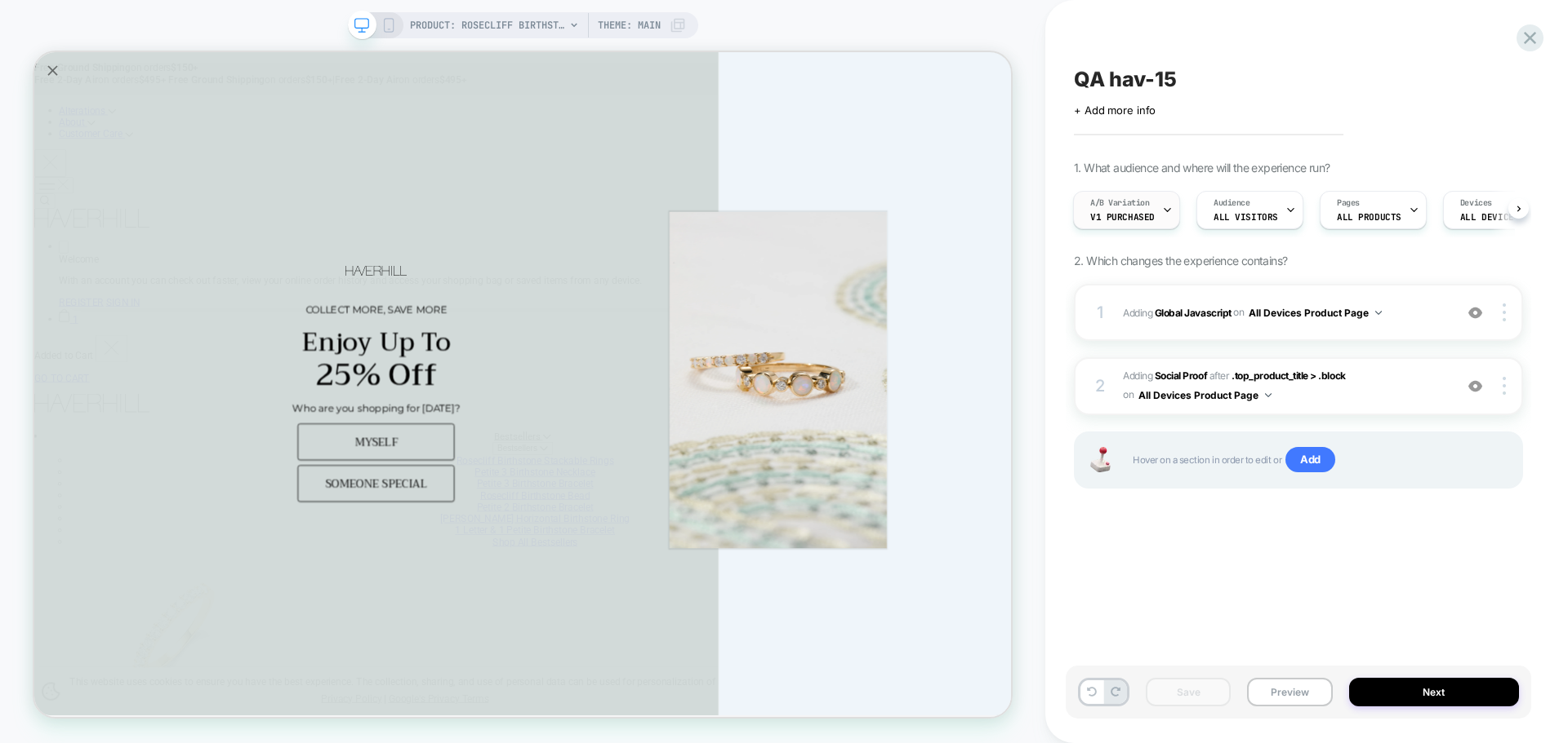
click at [1111, 194] on div "A/B Variation v1 purchased" at bounding box center [1123, 210] width 97 height 36
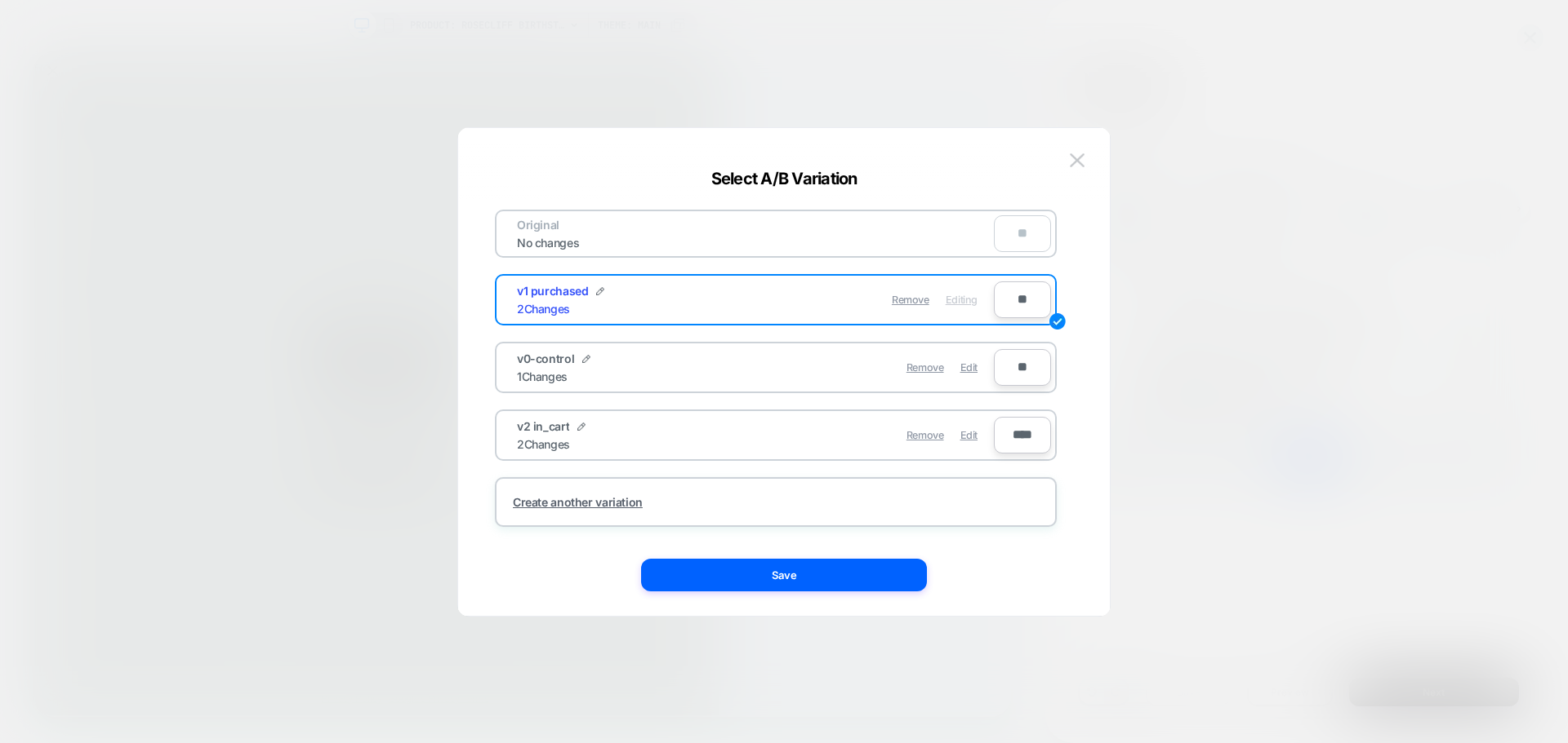
click at [1212, 195] on div at bounding box center [784, 372] width 1568 height 743
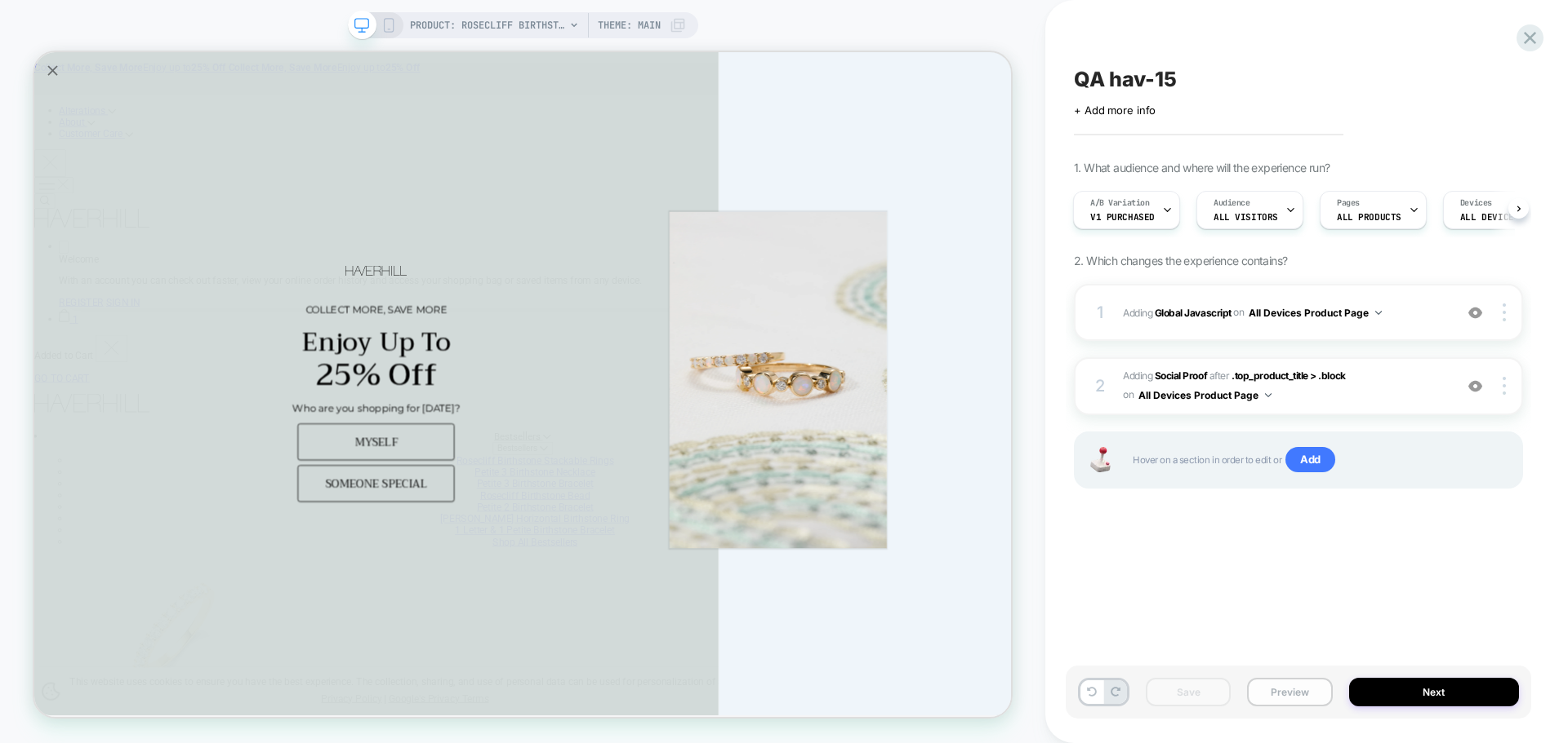
click at [1304, 691] on button "Preview" at bounding box center [1289, 692] width 85 height 29
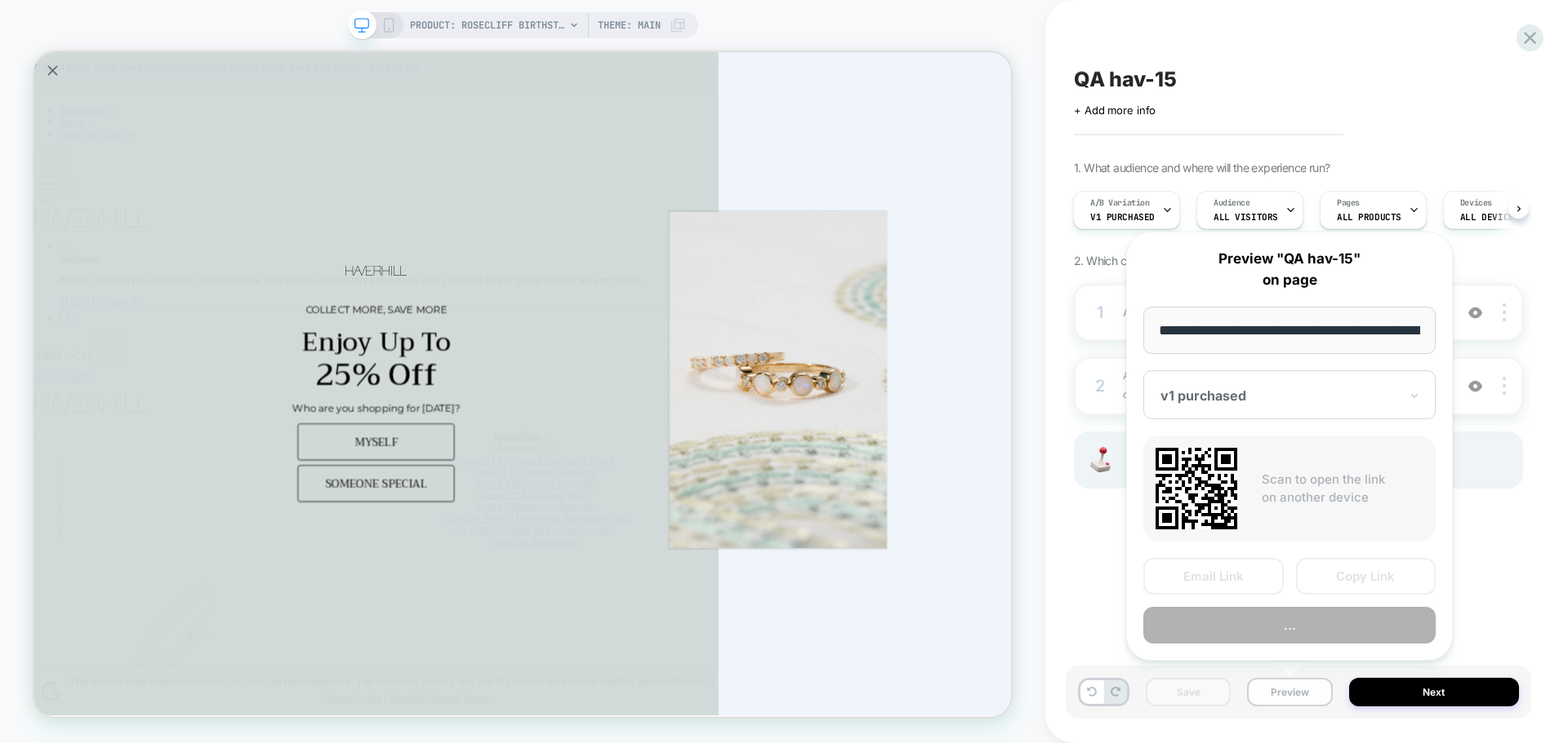
scroll to position [0, 385]
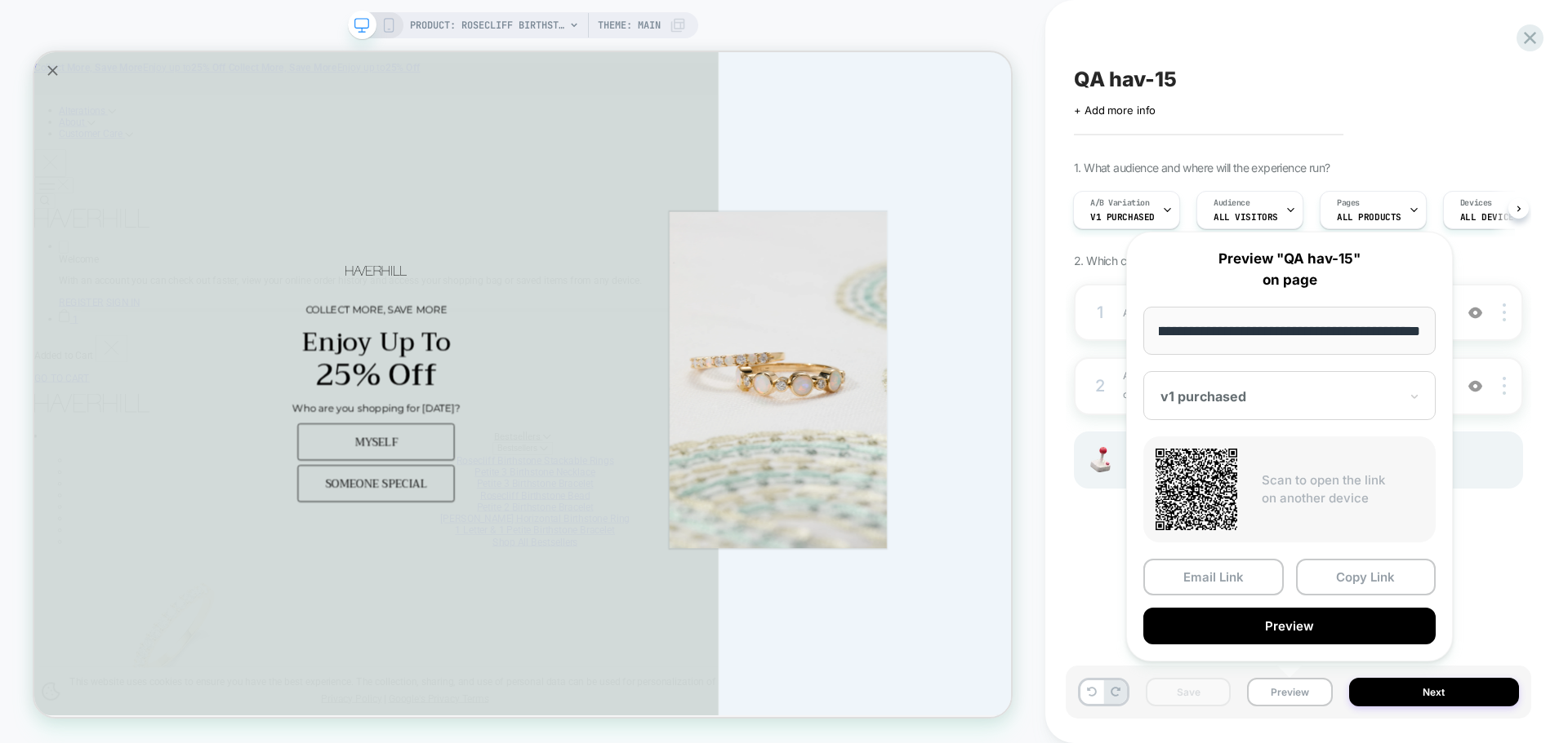
click at [1237, 390] on div at bounding box center [1279, 396] width 239 height 16
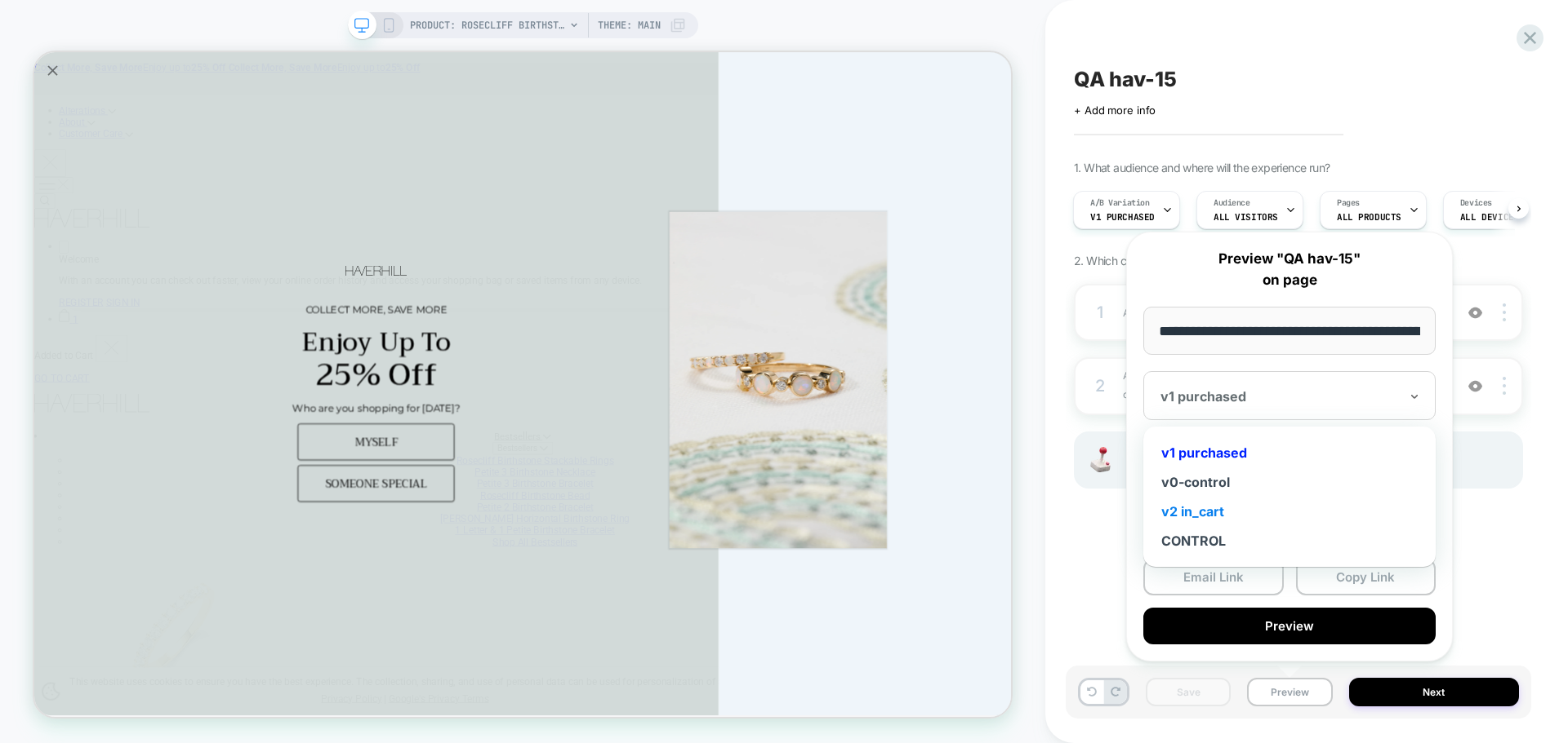
click at [1229, 517] on div "v2 in_cart" at bounding box center [1289, 511] width 276 height 30
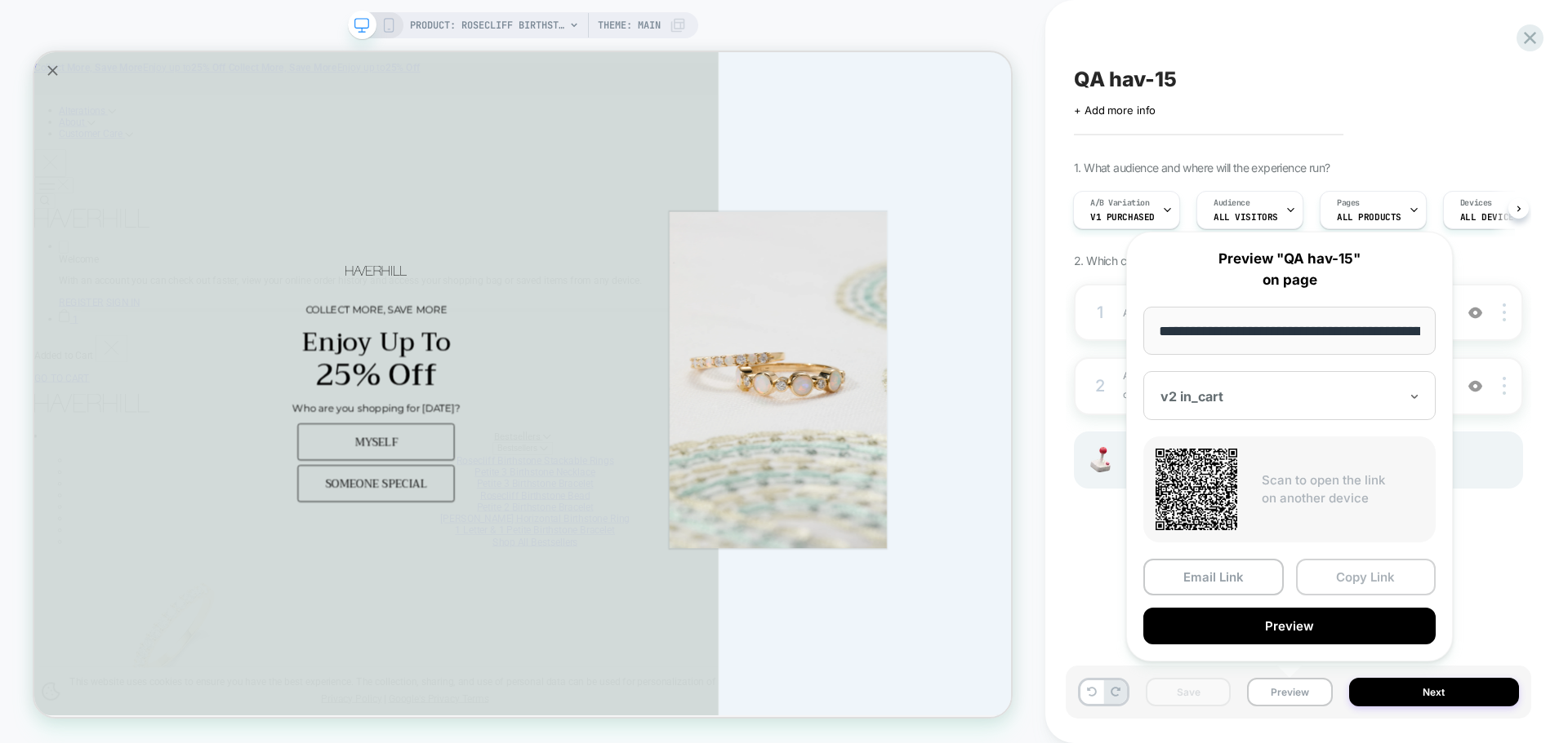
drag, startPoint x: 1324, startPoint y: 558, endPoint x: 1330, endPoint y: 571, distance: 14.3
click at [1327, 568] on div "**********" at bounding box center [1289, 447] width 327 height 430
click at [1336, 580] on button "Copy Link" at bounding box center [1365, 577] width 140 height 36
